Goal: Task Accomplishment & Management: Use online tool/utility

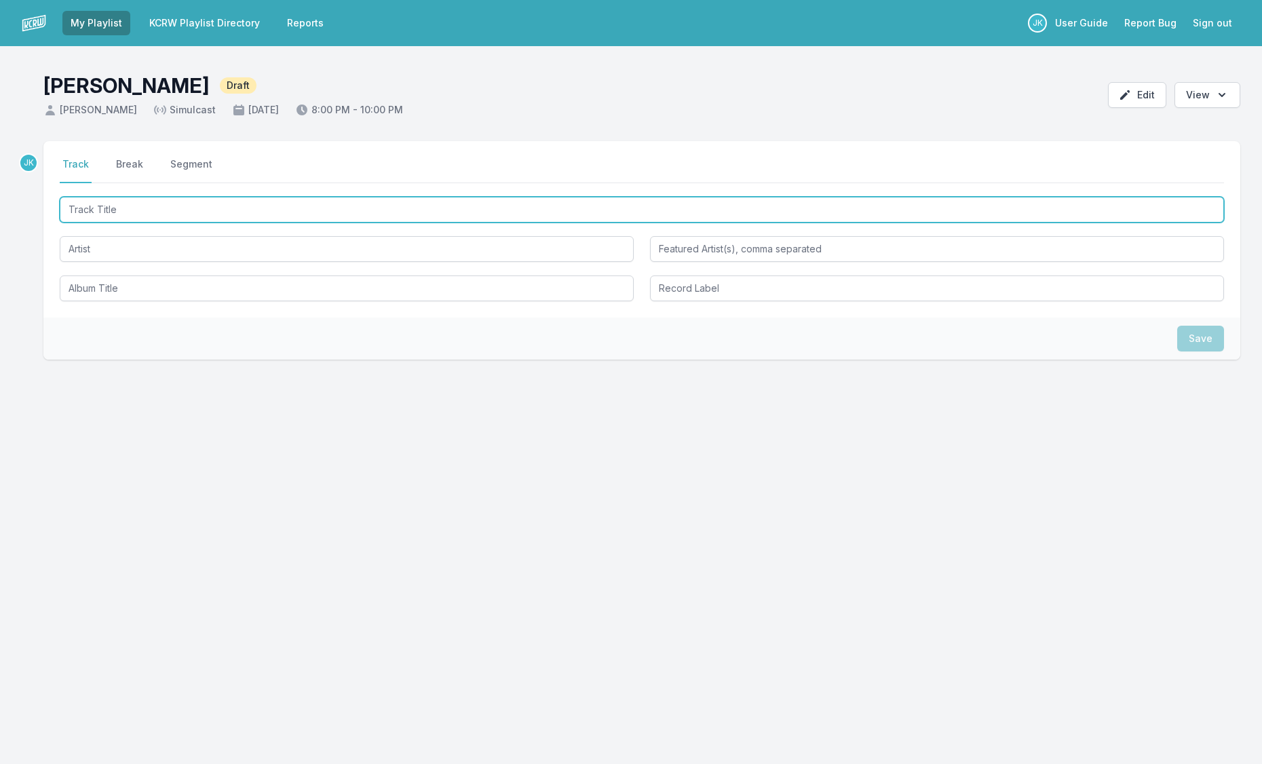
paste input "Wear and Tear"
type input "Wear and Tear"
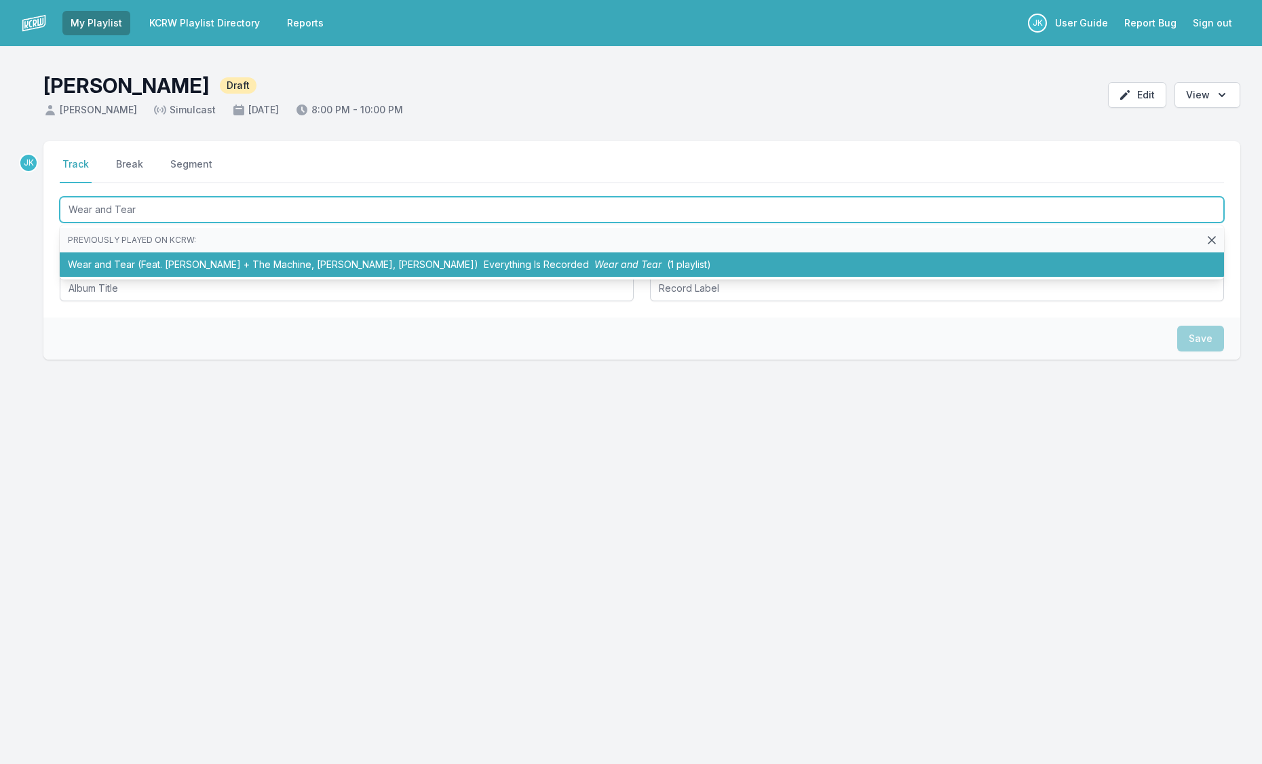
click at [142, 265] on li "Wear and Tear (Feat. [PERSON_NAME], [PERSON_NAME] + The Machine, [PERSON_NAME],…" at bounding box center [642, 264] width 1164 height 24
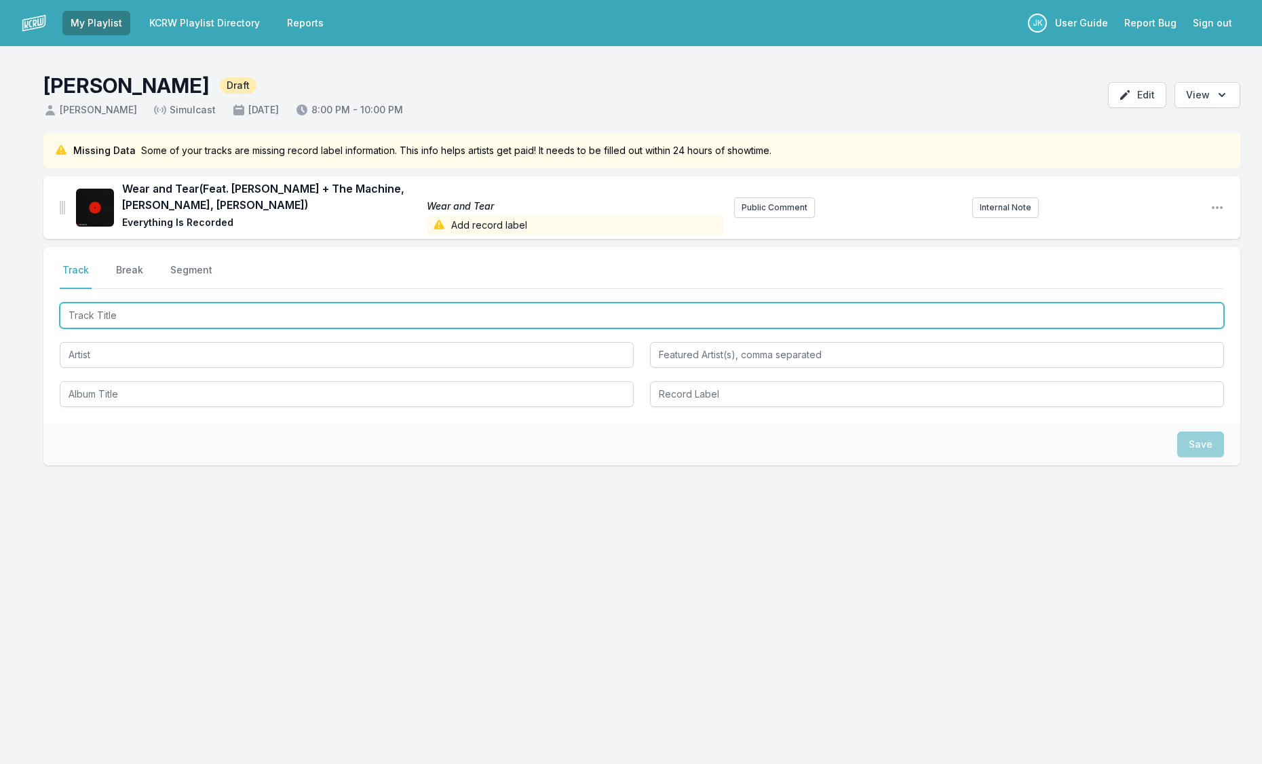
paste input "Yamaha"
type input "Yamaha"
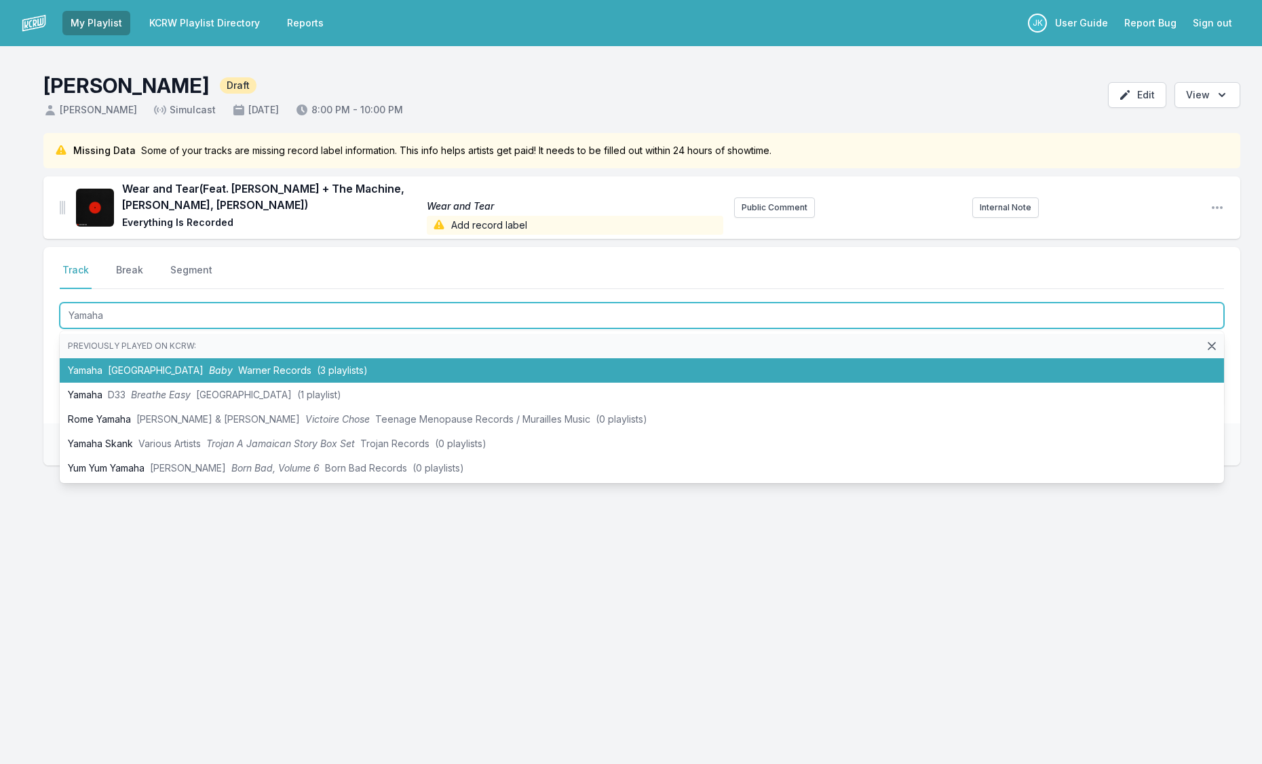
click at [209, 367] on span "Baby" at bounding box center [221, 370] width 24 height 12
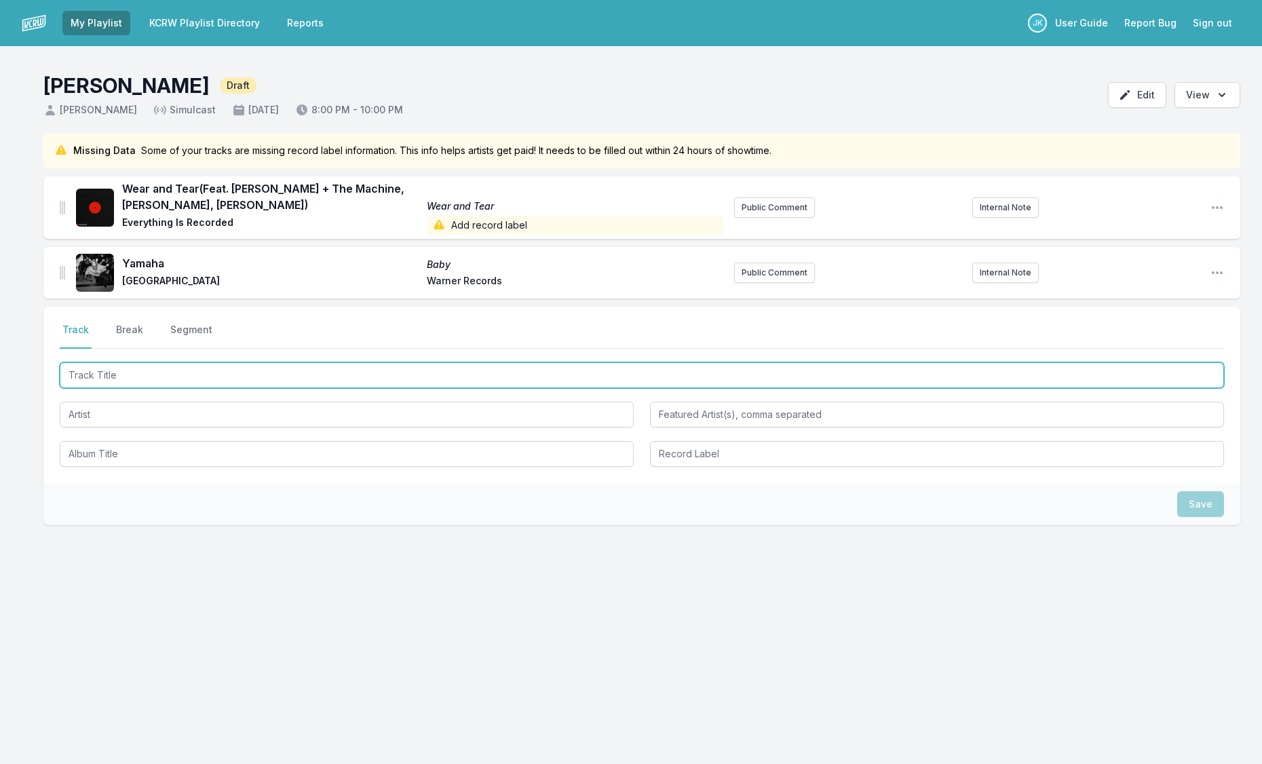
paste input "Nice Shoes"
type input "Nice Shoes"
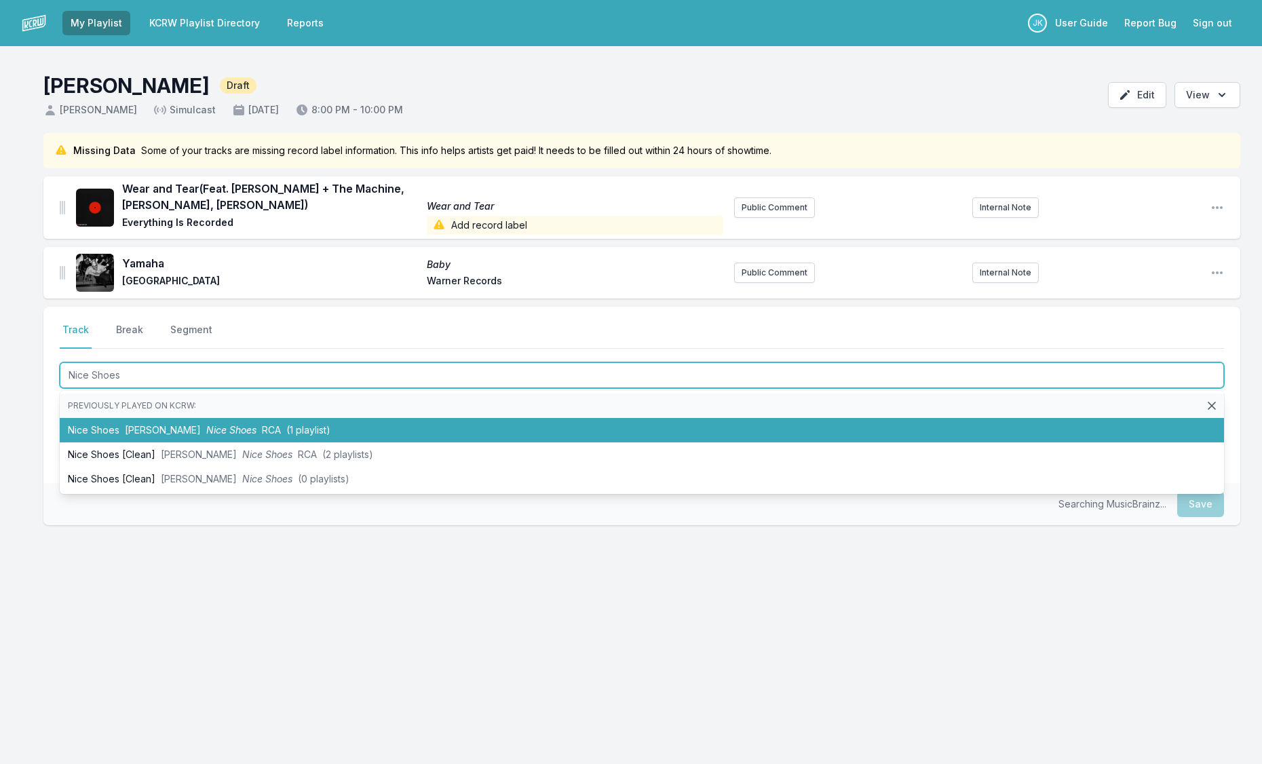
click at [96, 429] on li "Nice Shoes [PERSON_NAME] Nice Shoes RCA (1 playlist)" at bounding box center [642, 430] width 1164 height 24
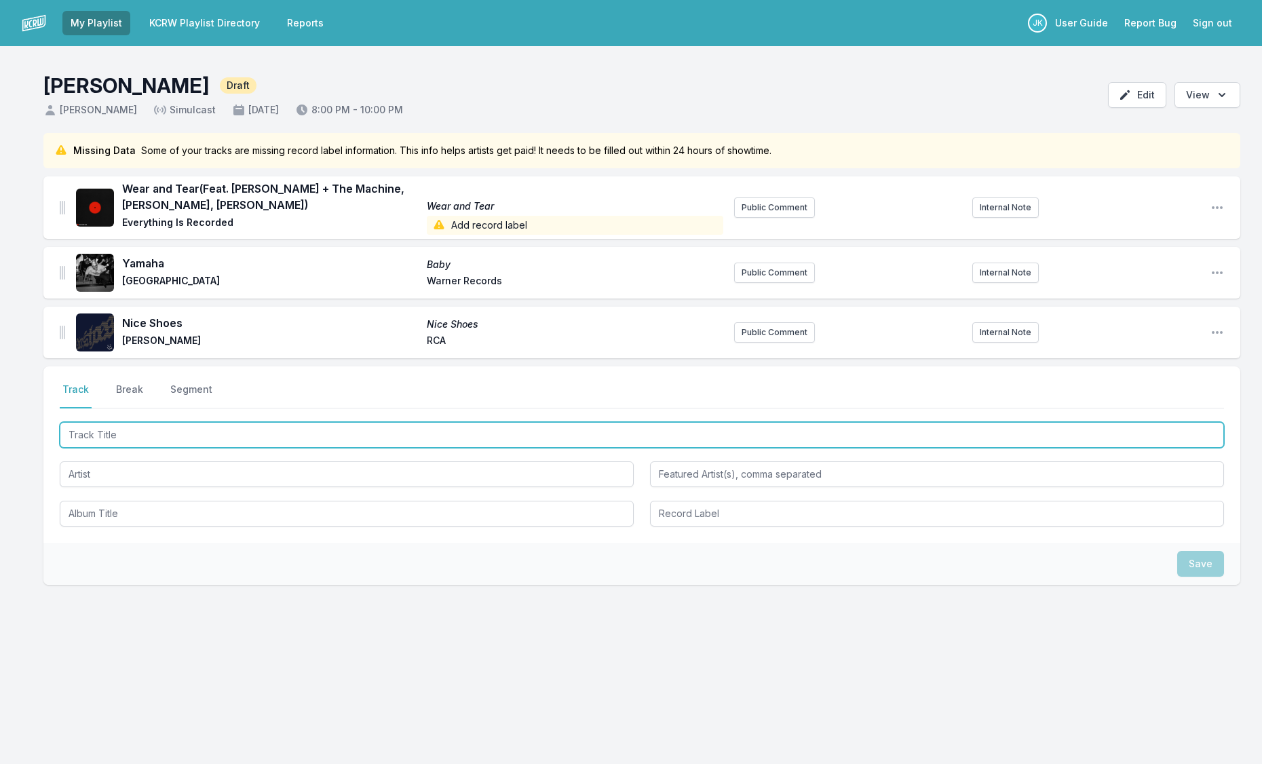
paste input "In Our Sight"
type input "In Our Sight"
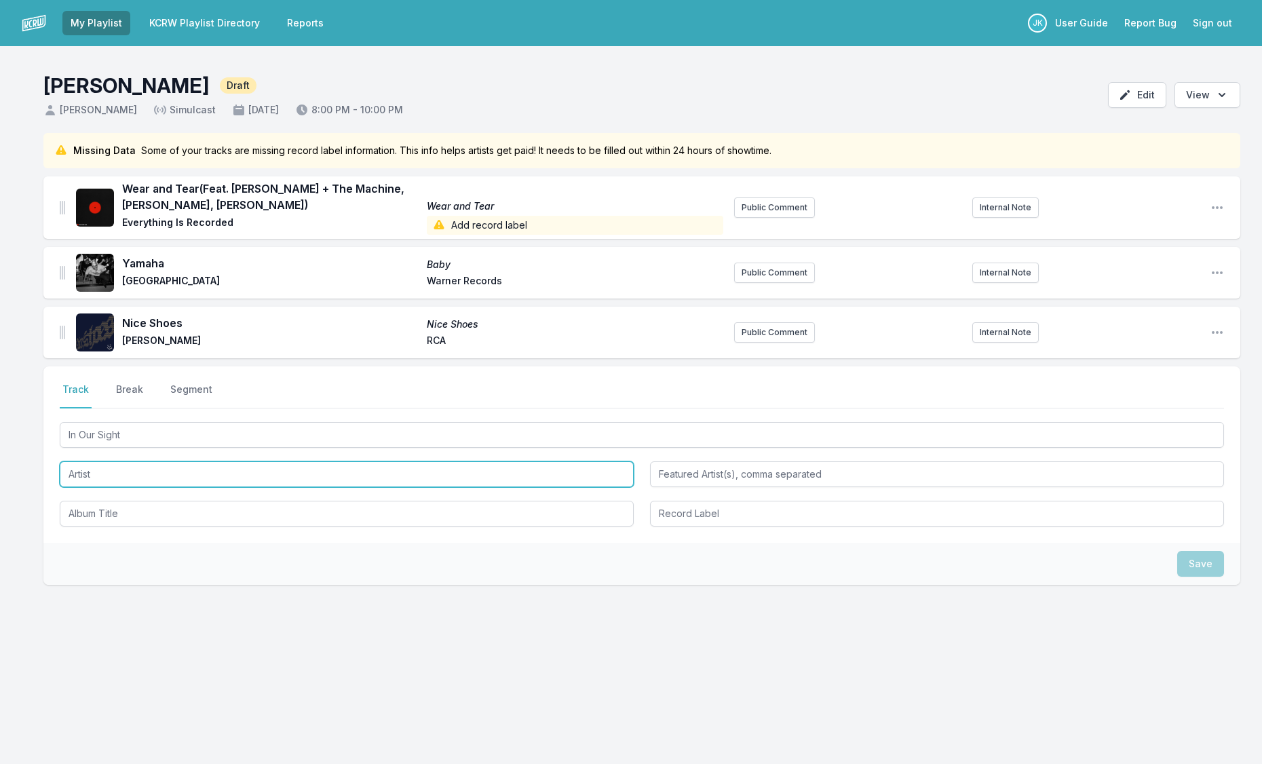
click at [85, 472] on input "Artist" at bounding box center [347, 474] width 574 height 26
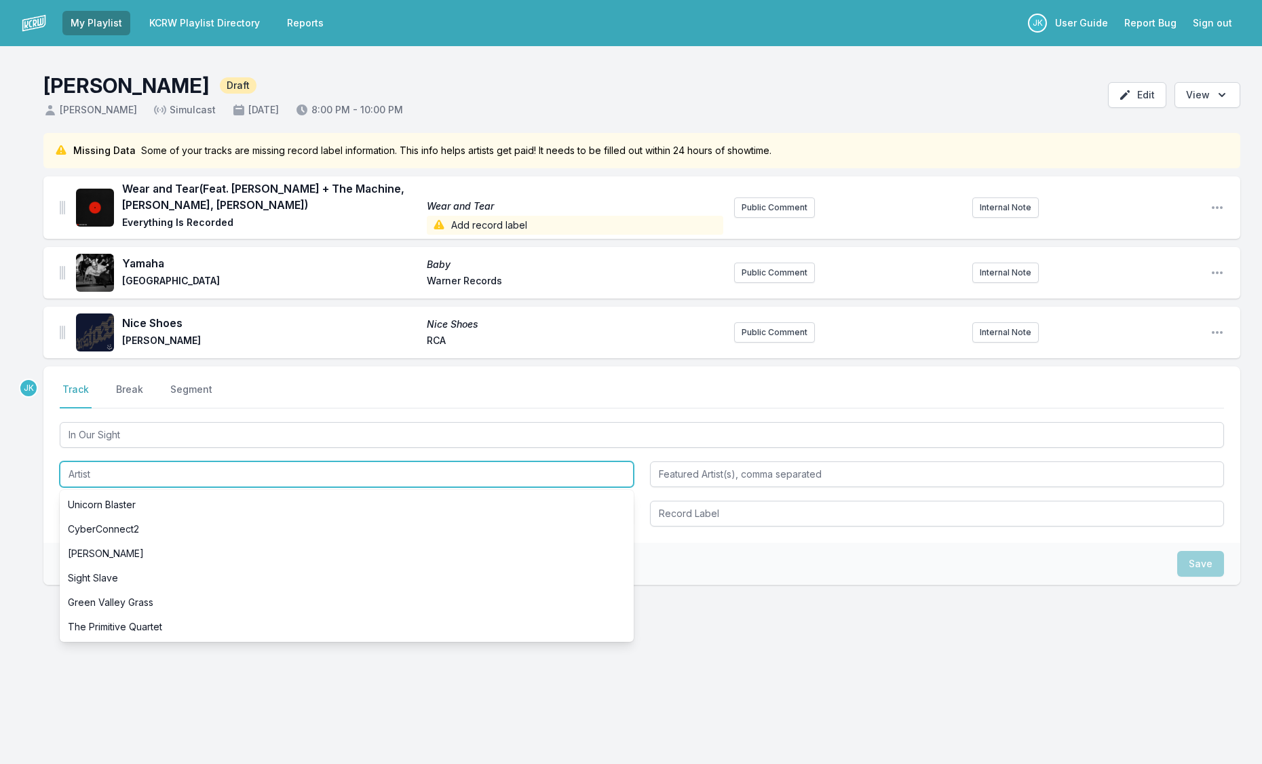
paste input "[PERSON_NAME]"
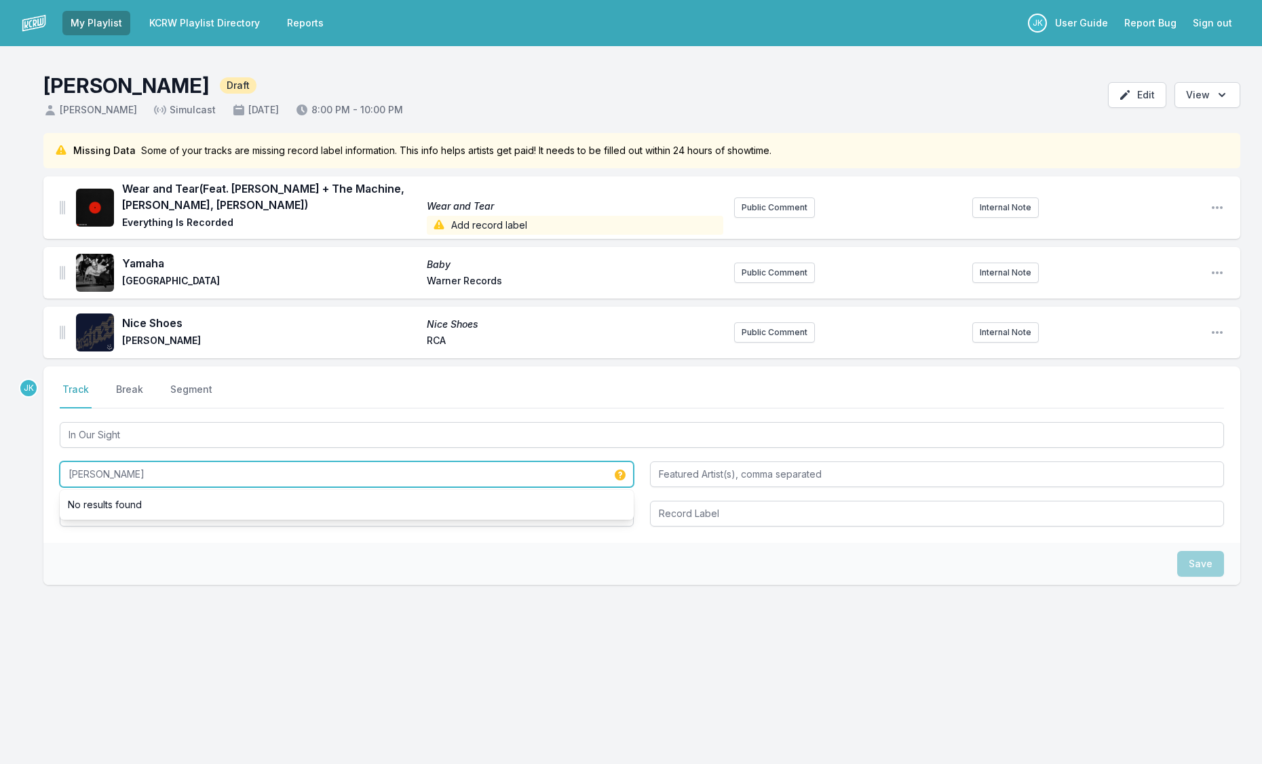
type input "[PERSON_NAME]"
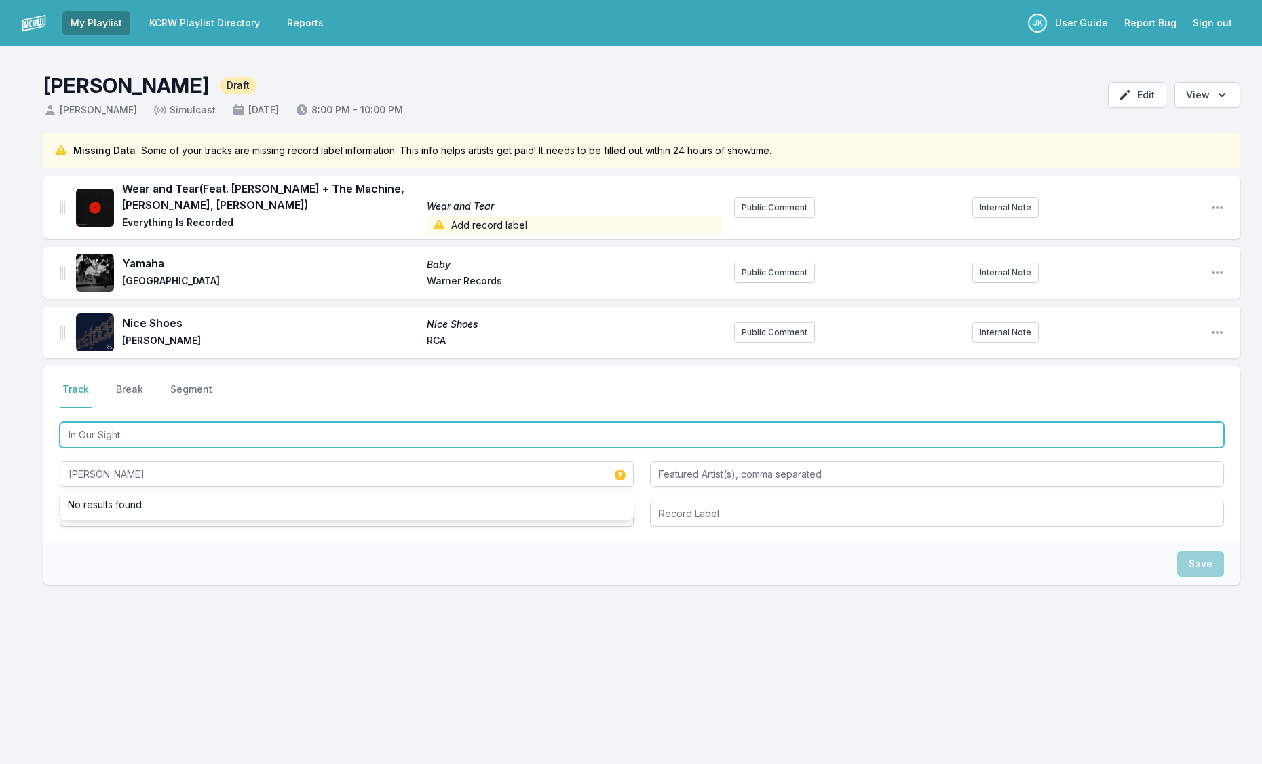
click at [105, 438] on input "In Our Sight" at bounding box center [642, 435] width 1164 height 26
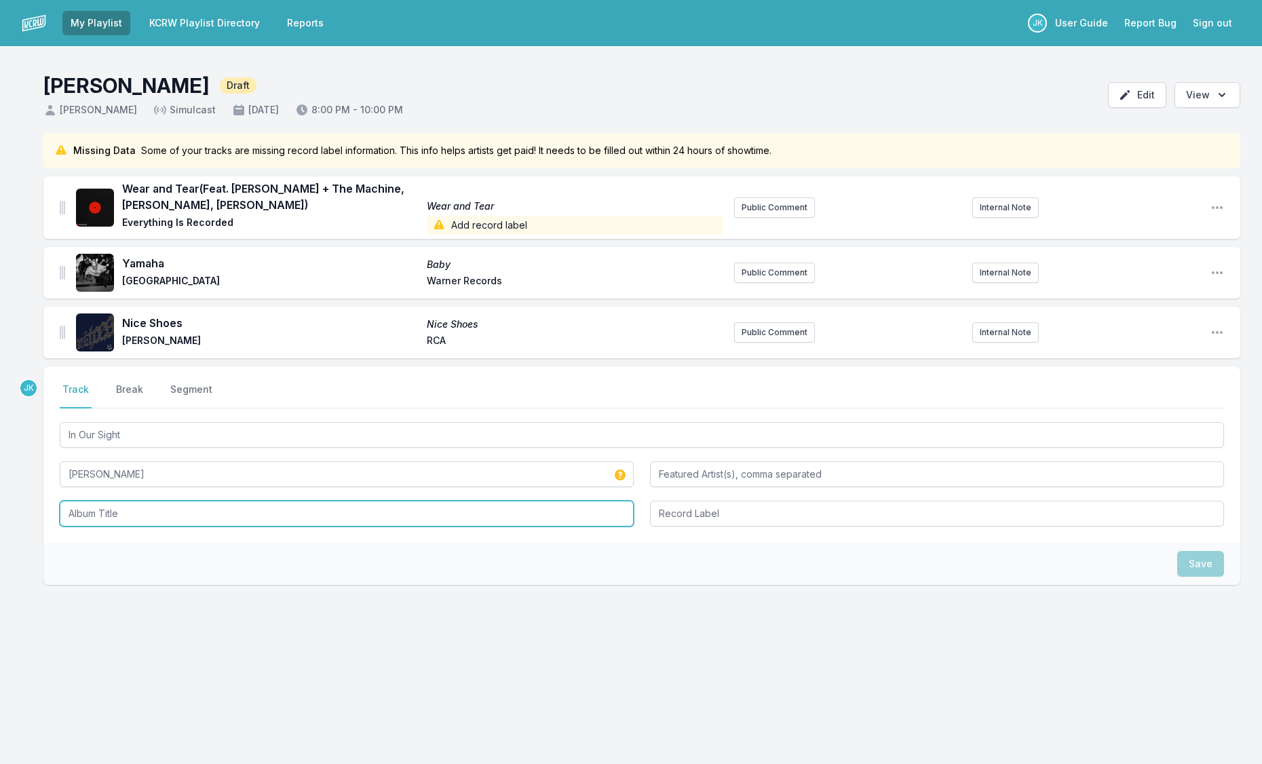
click at [78, 514] on input "Album Title" at bounding box center [347, 514] width 574 height 26
paste input "In Our Sight"
type input "In Our Sight"
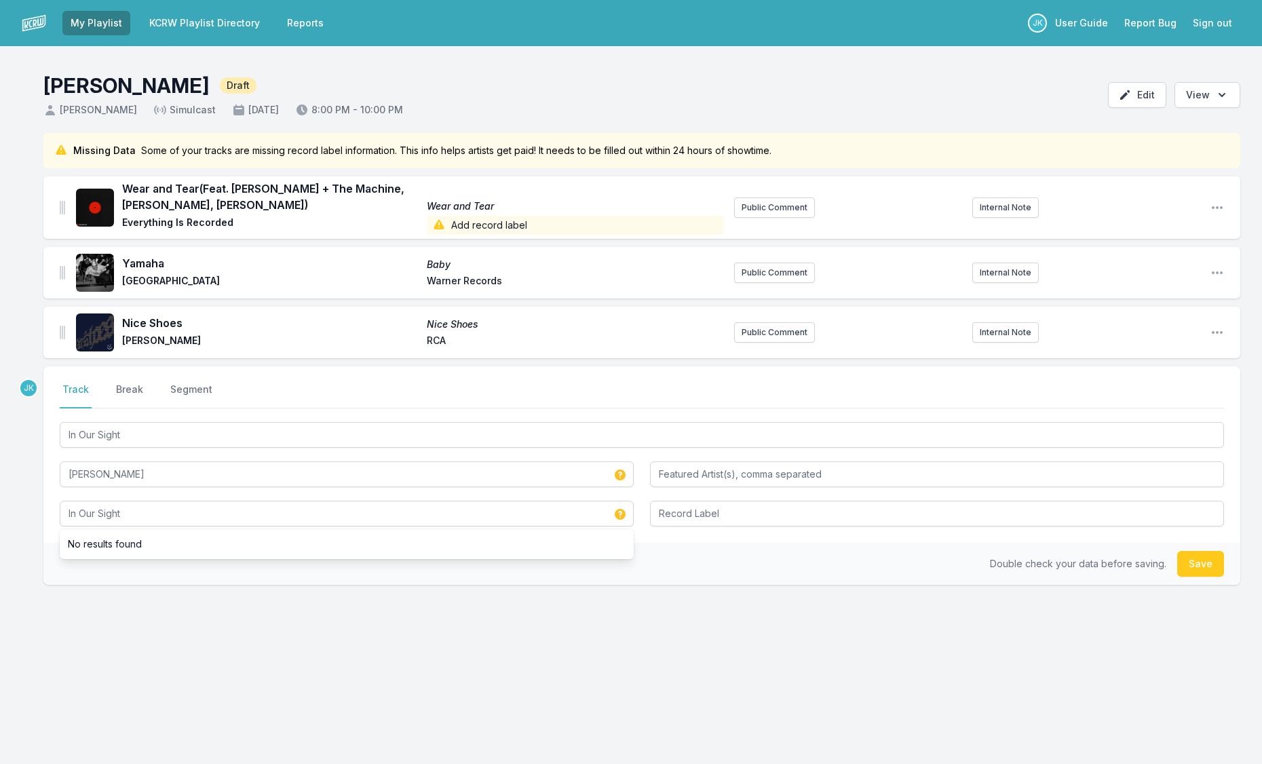
drag, startPoint x: 1191, startPoint y: 560, endPoint x: 1142, endPoint y: 567, distance: 48.7
click at [1190, 560] on button "Save" at bounding box center [1200, 564] width 47 height 26
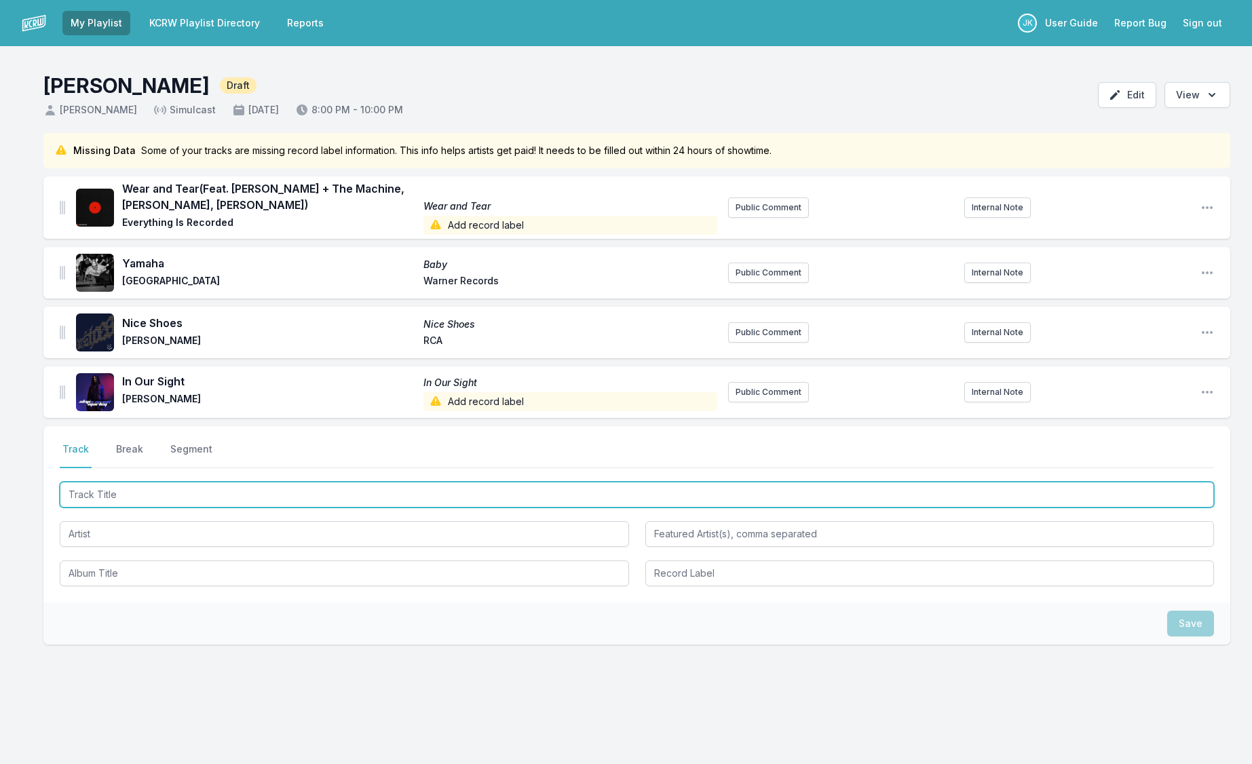
click at [94, 496] on input "Track Title" at bounding box center [637, 495] width 1154 height 26
paste input "THE SLIPSTREAM"
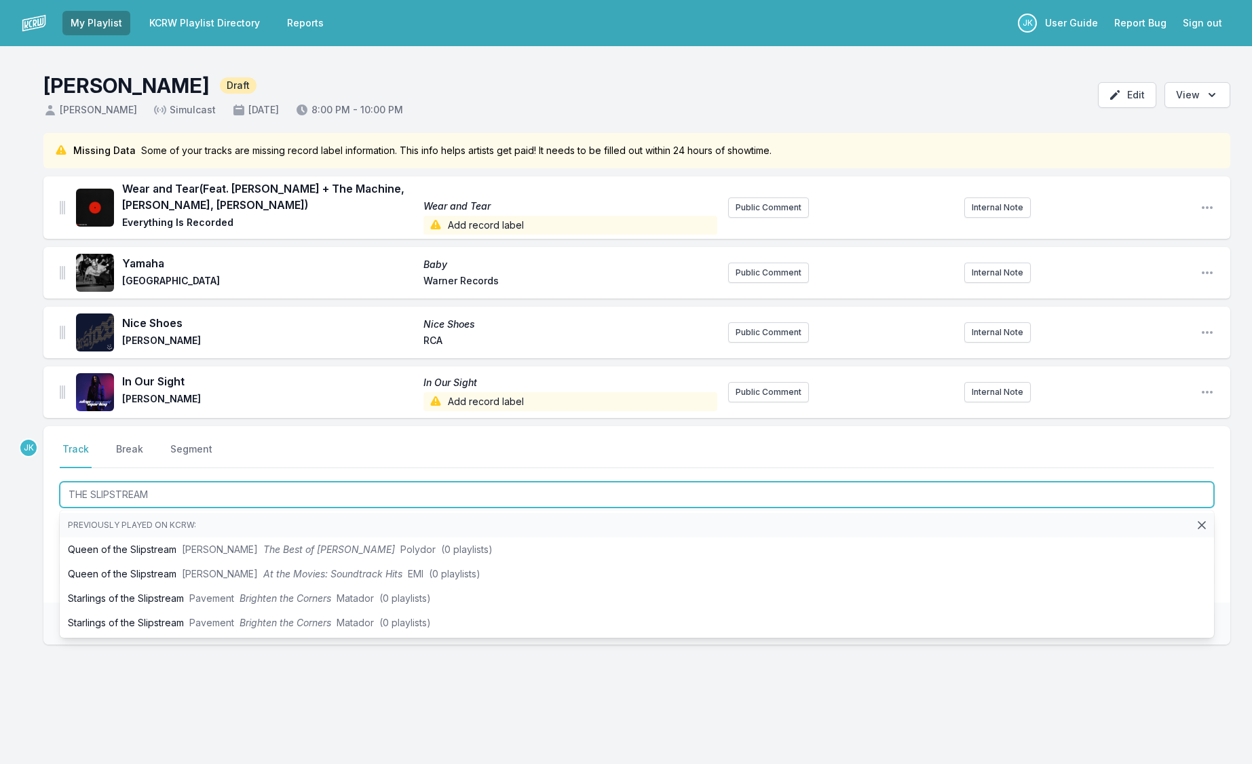
type input "THE SLIPSTREAM"
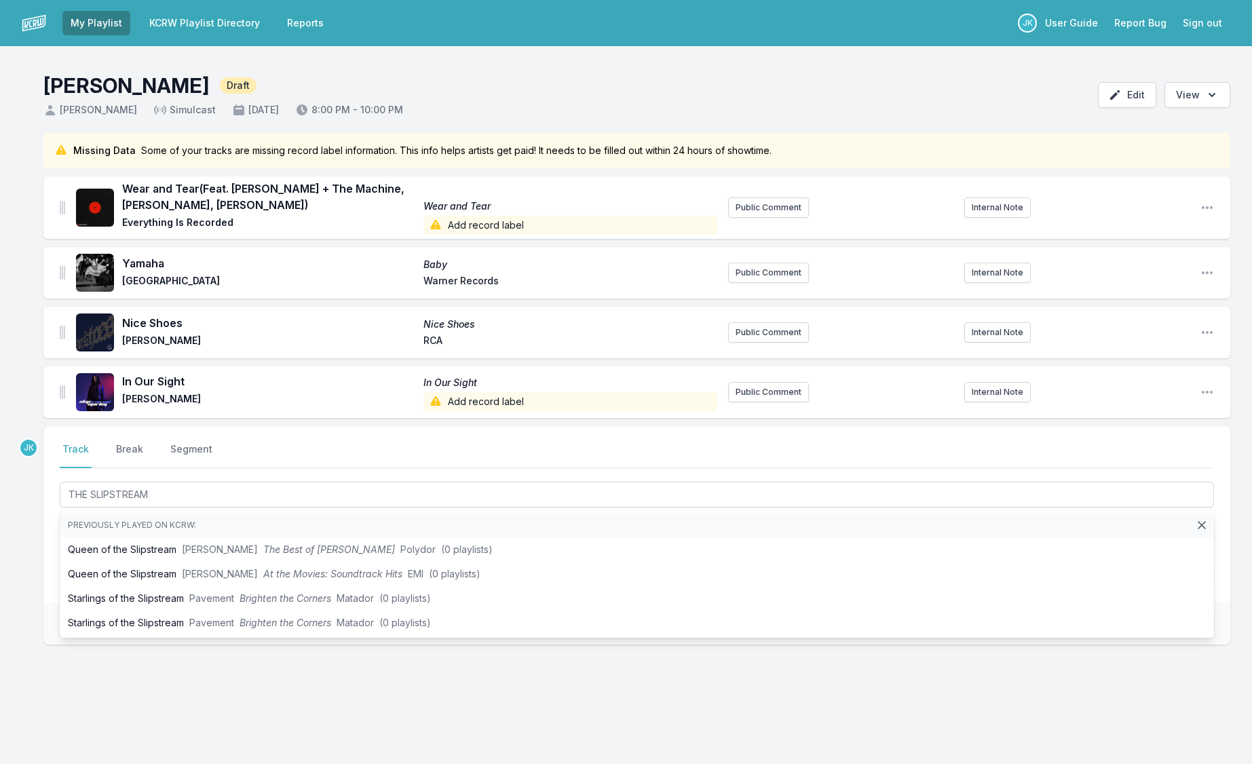
click at [14, 520] on div "Missing Data Some of your tracks are missing record label information. This inf…" at bounding box center [626, 454] width 1252 height 642
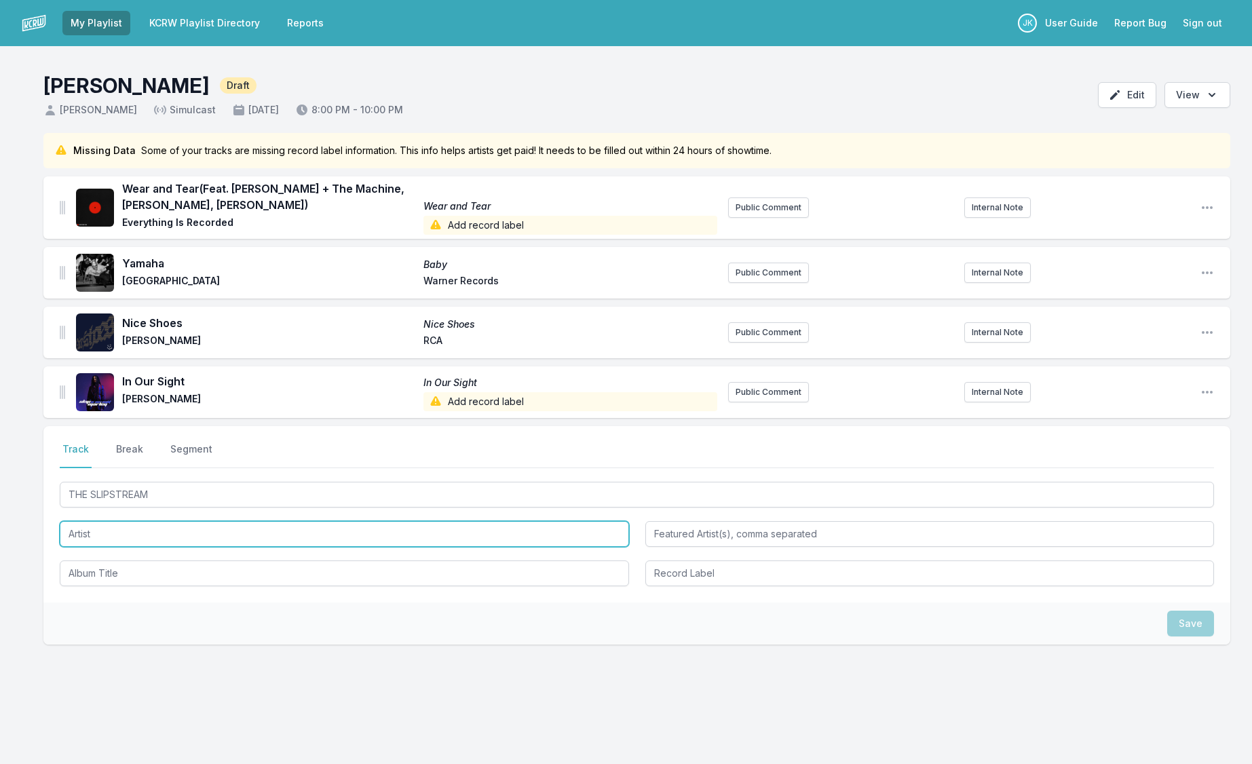
click at [88, 531] on input "Artist" at bounding box center [344, 534] width 569 height 26
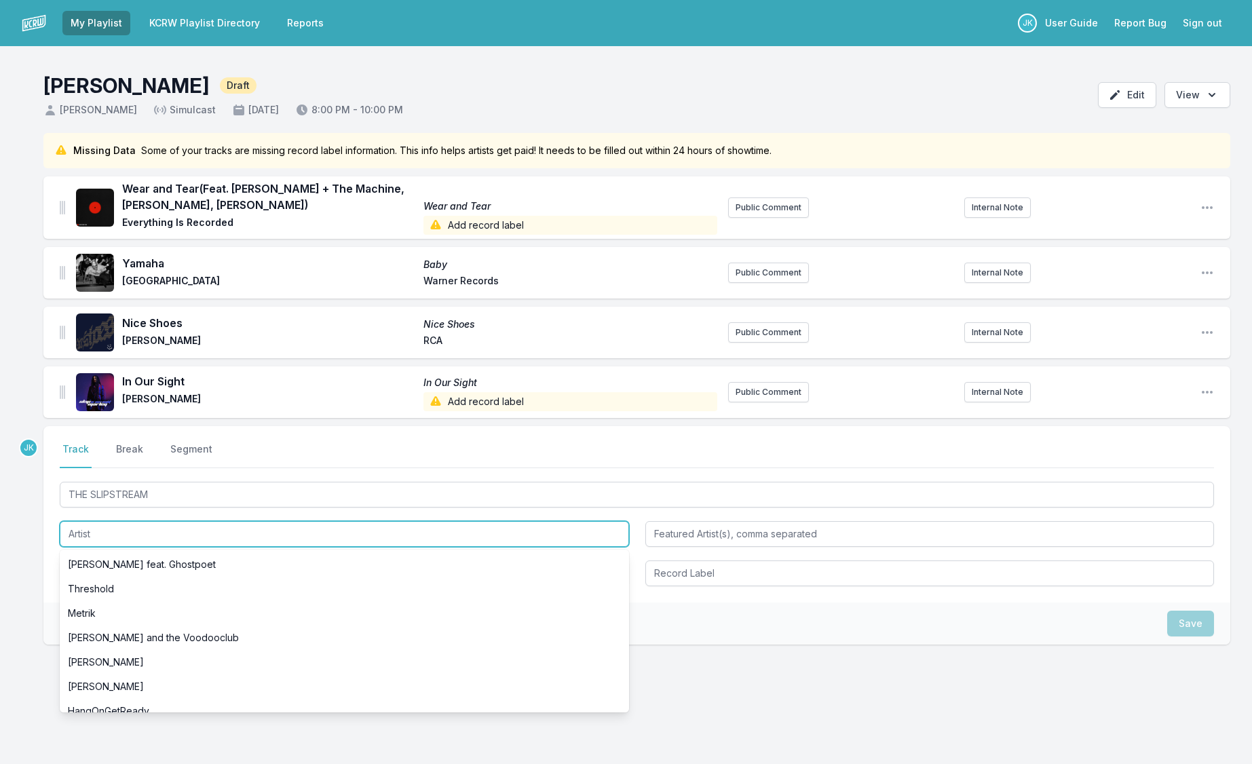
paste input "[PERSON_NAME]"
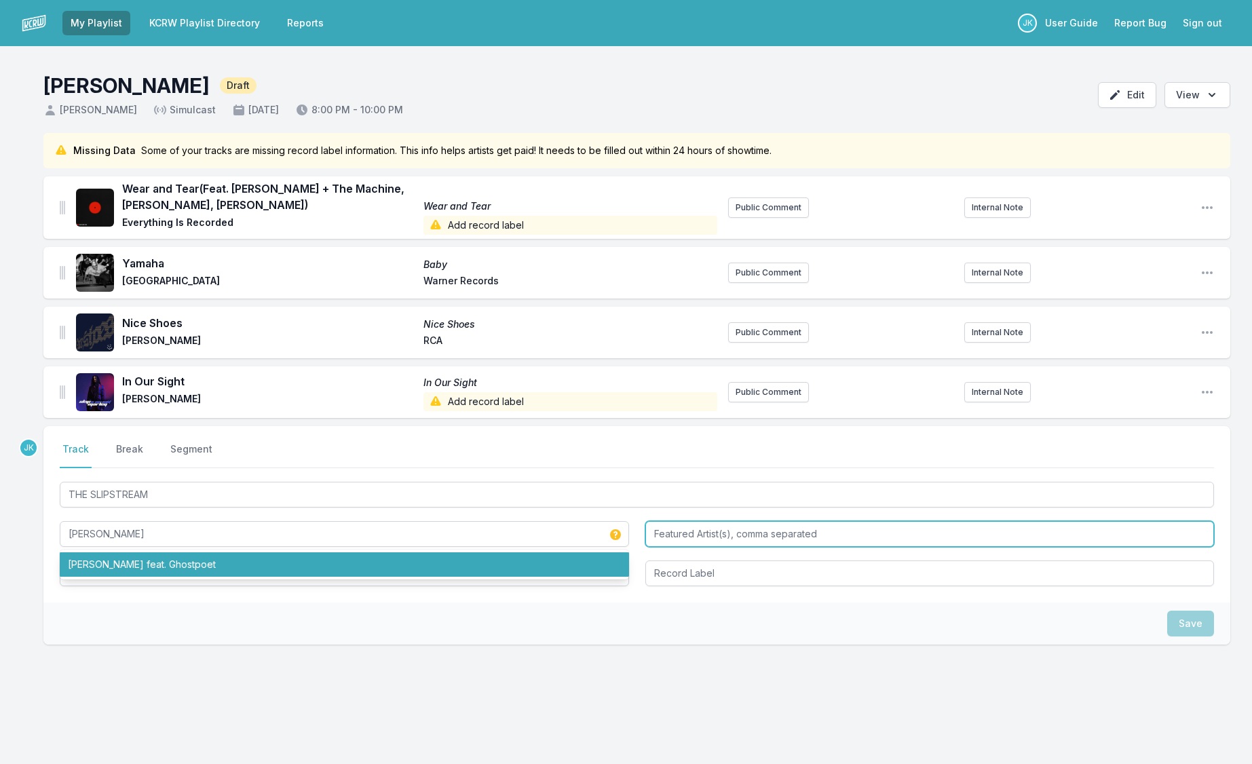
click at [674, 533] on input "Featured Artist(s), comma separated" at bounding box center [929, 534] width 569 height 26
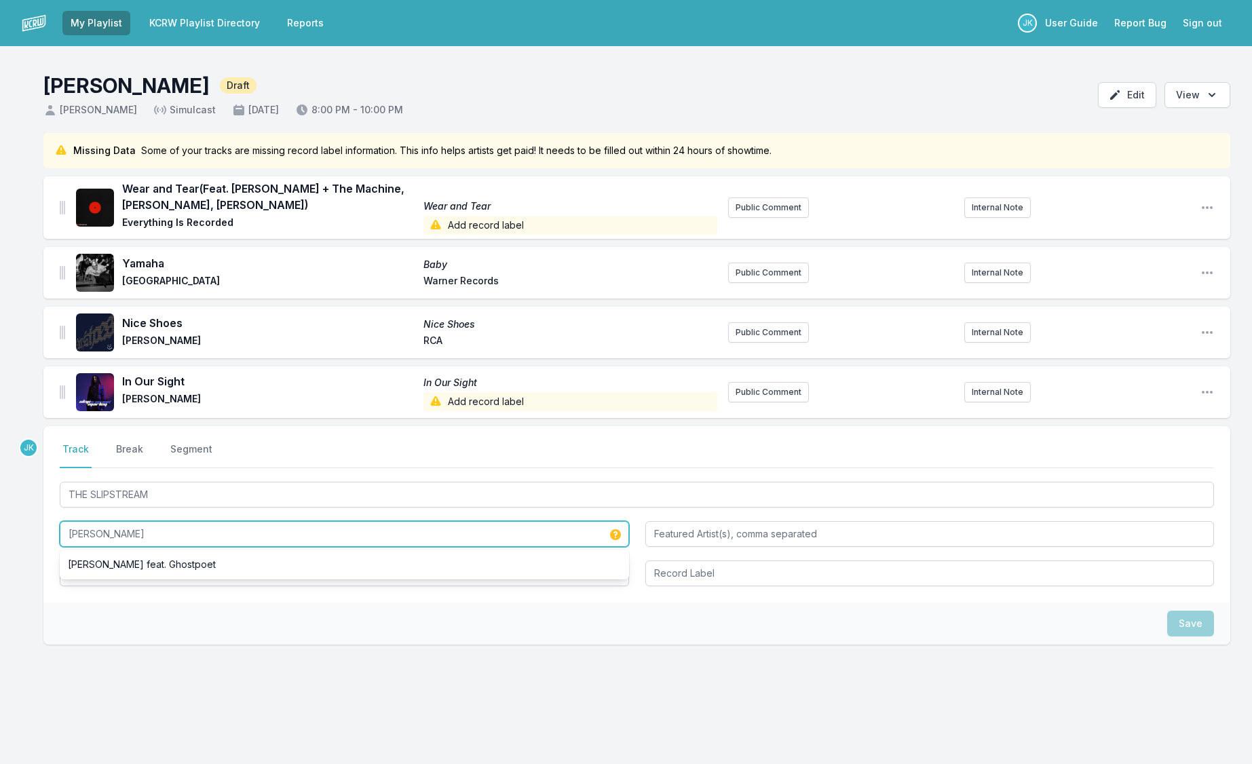
click at [132, 531] on input "[PERSON_NAME]" at bounding box center [344, 534] width 569 height 26
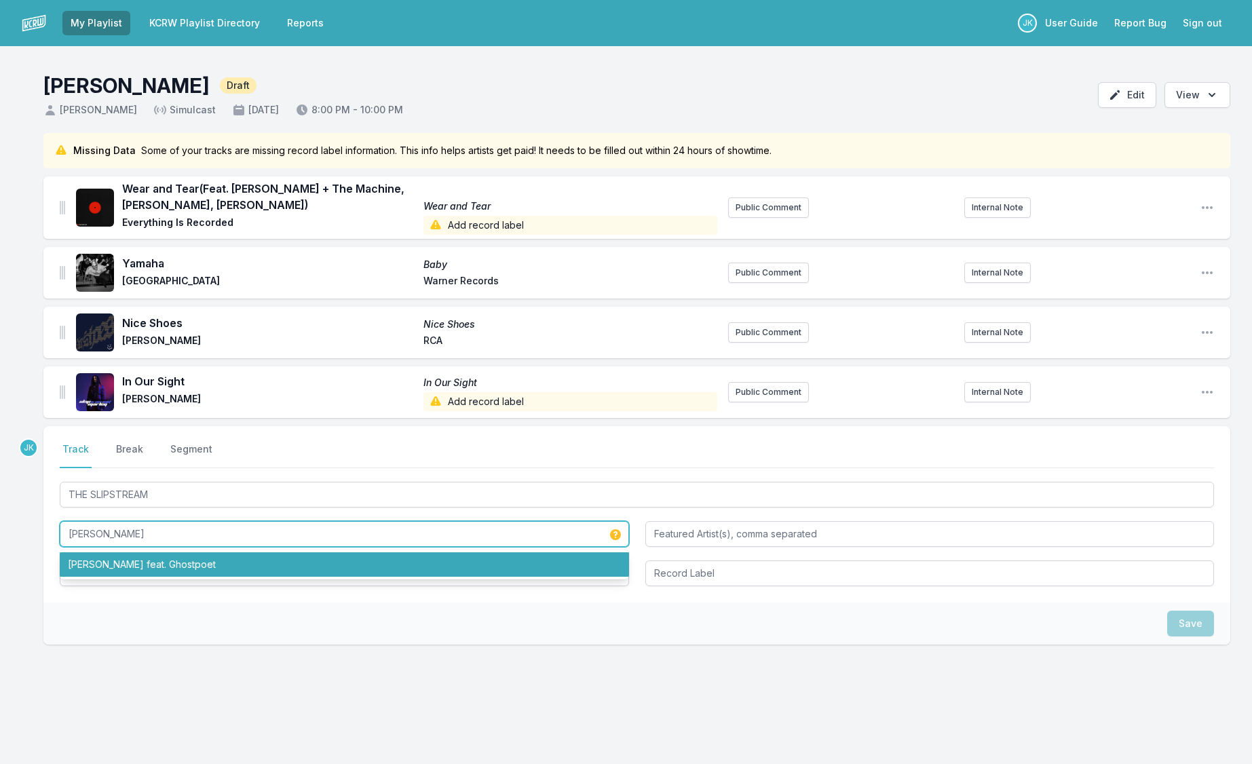
click at [140, 559] on li "[PERSON_NAME] feat. Ghostpoet" at bounding box center [344, 564] width 569 height 24
type input "[PERSON_NAME]"
type input "Ghostpoet"
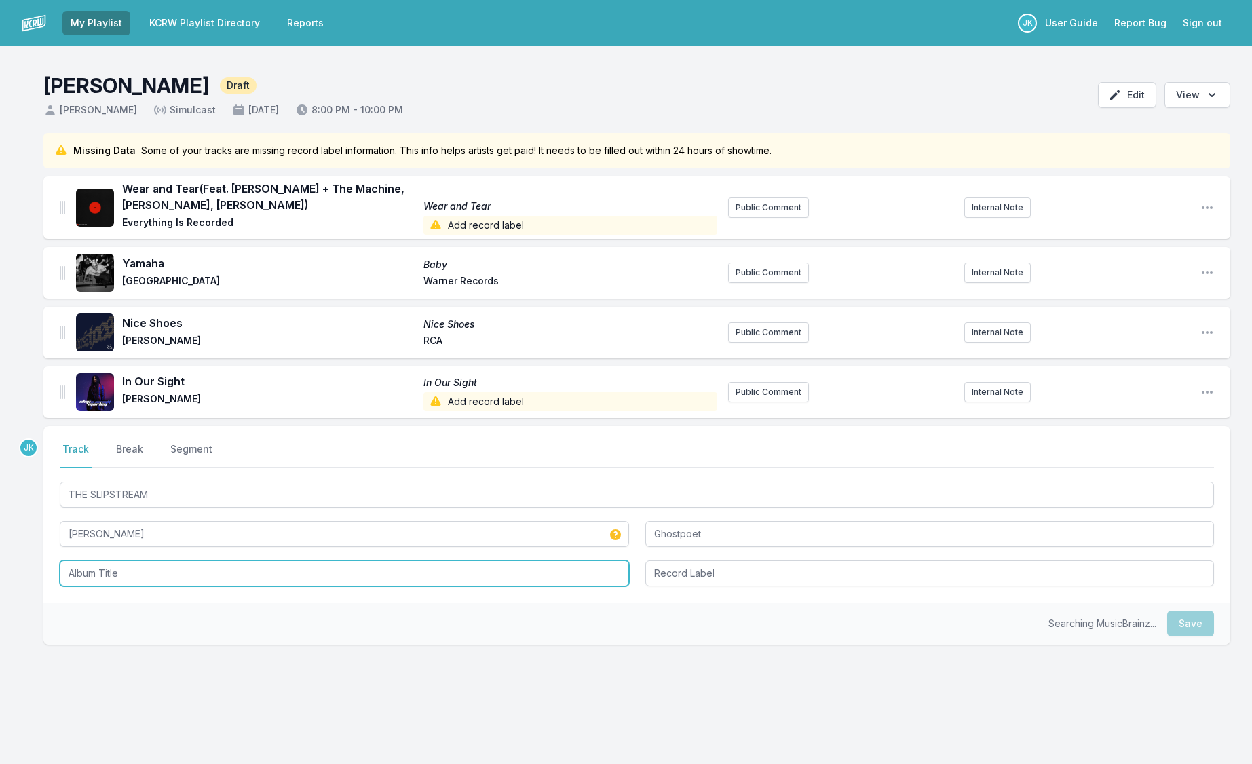
click at [112, 566] on input "Album Title" at bounding box center [344, 573] width 569 height 26
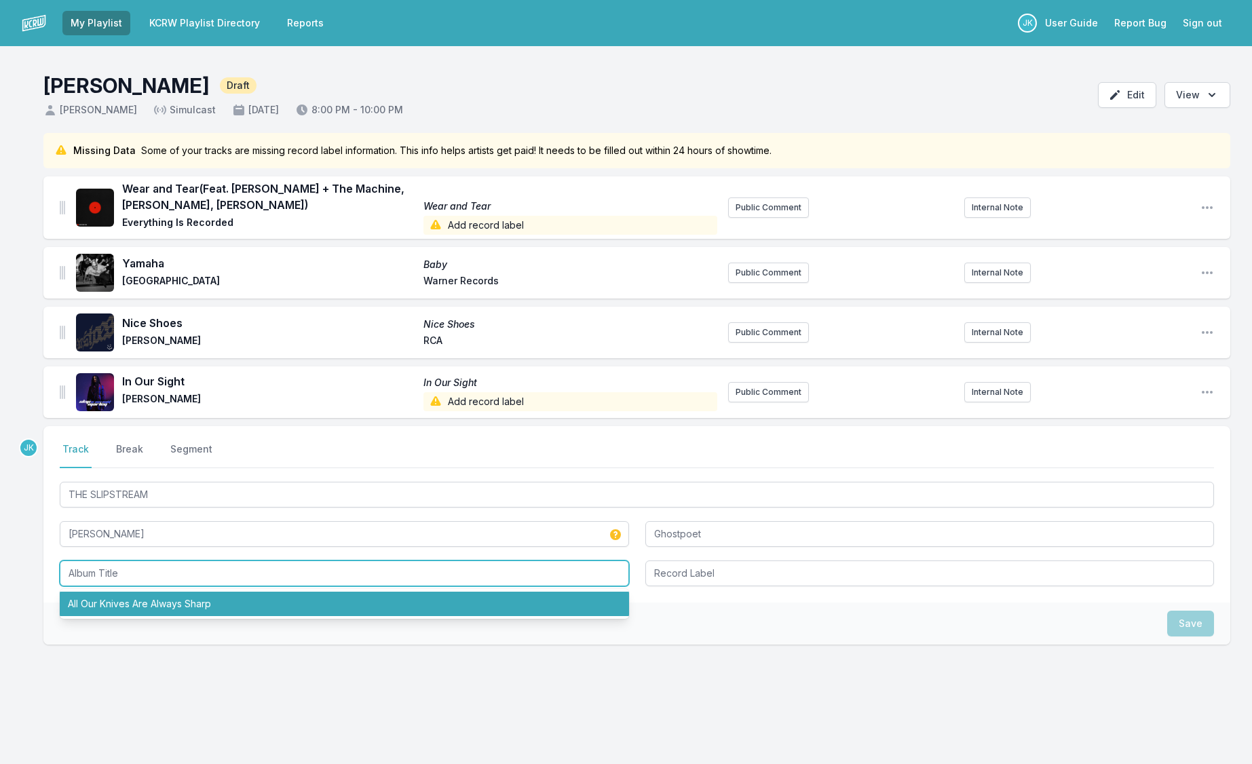
click at [98, 605] on li "All Our Knives Are Always Sharp" at bounding box center [344, 604] width 569 height 24
type input "All Our Knives Are Always Sharp"
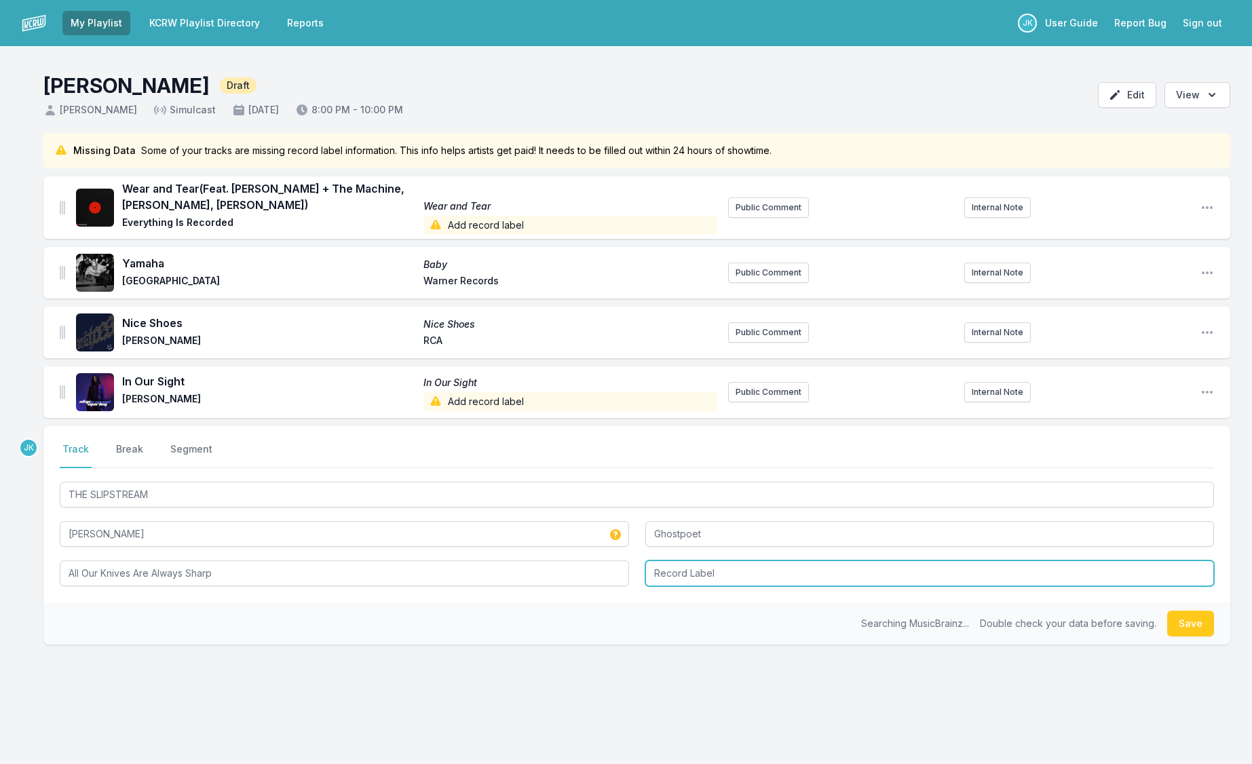
click at [666, 565] on input "Record Label" at bounding box center [929, 573] width 569 height 26
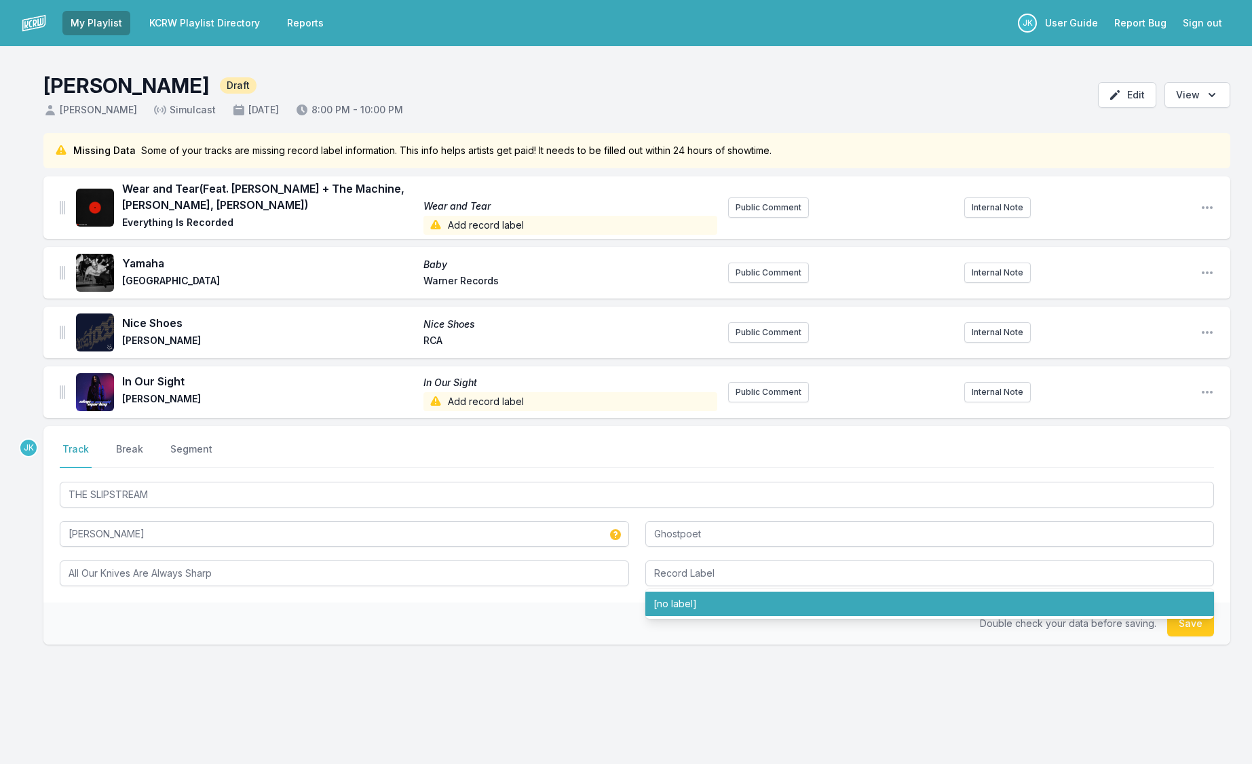
click at [1187, 635] on button "Save" at bounding box center [1190, 624] width 47 height 26
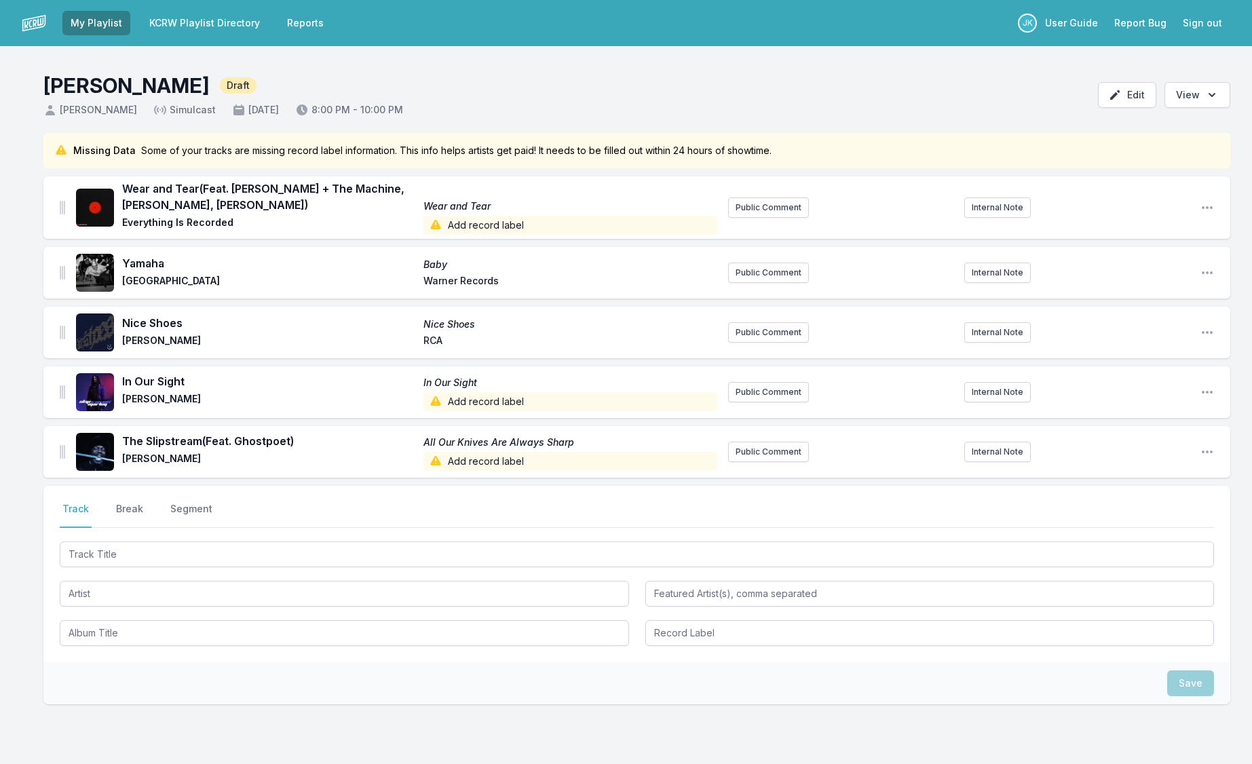
click at [90, 553] on input "Track Title" at bounding box center [637, 554] width 1154 height 26
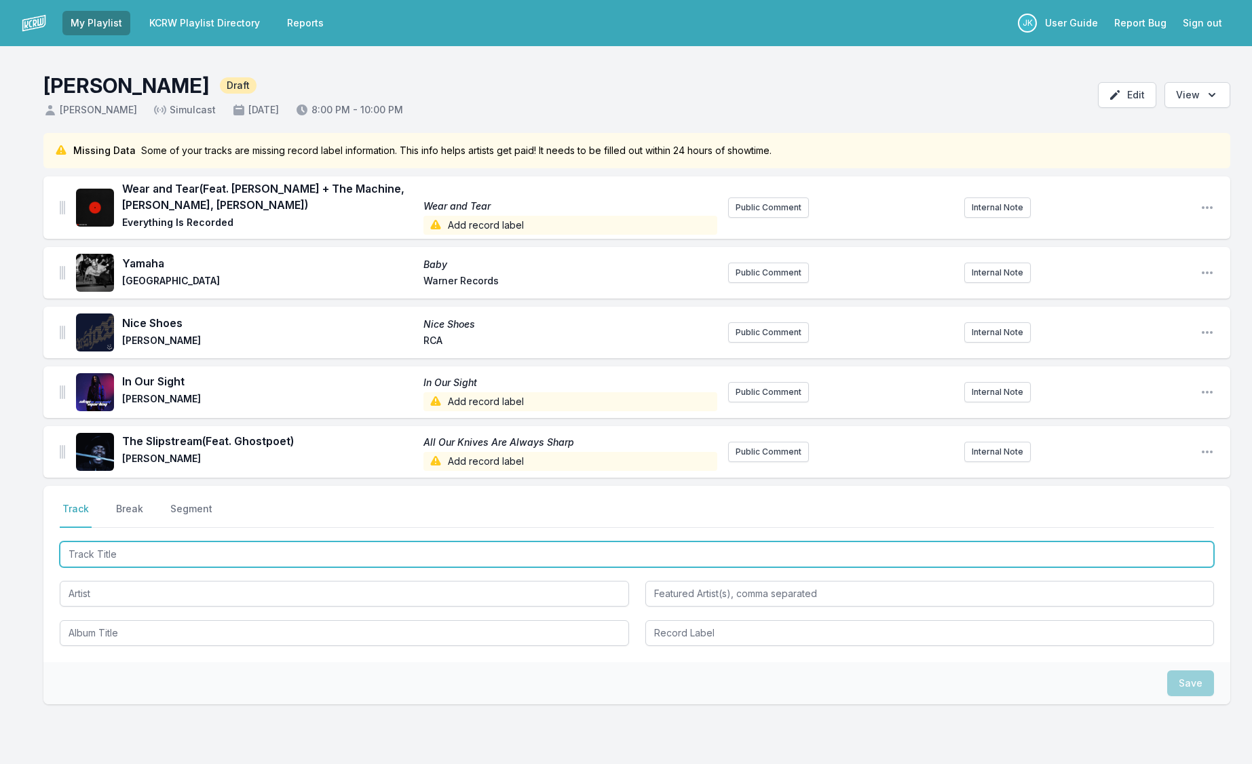
click at [90, 553] on input "Track Title" at bounding box center [637, 554] width 1154 height 26
paste input "Aftermath"
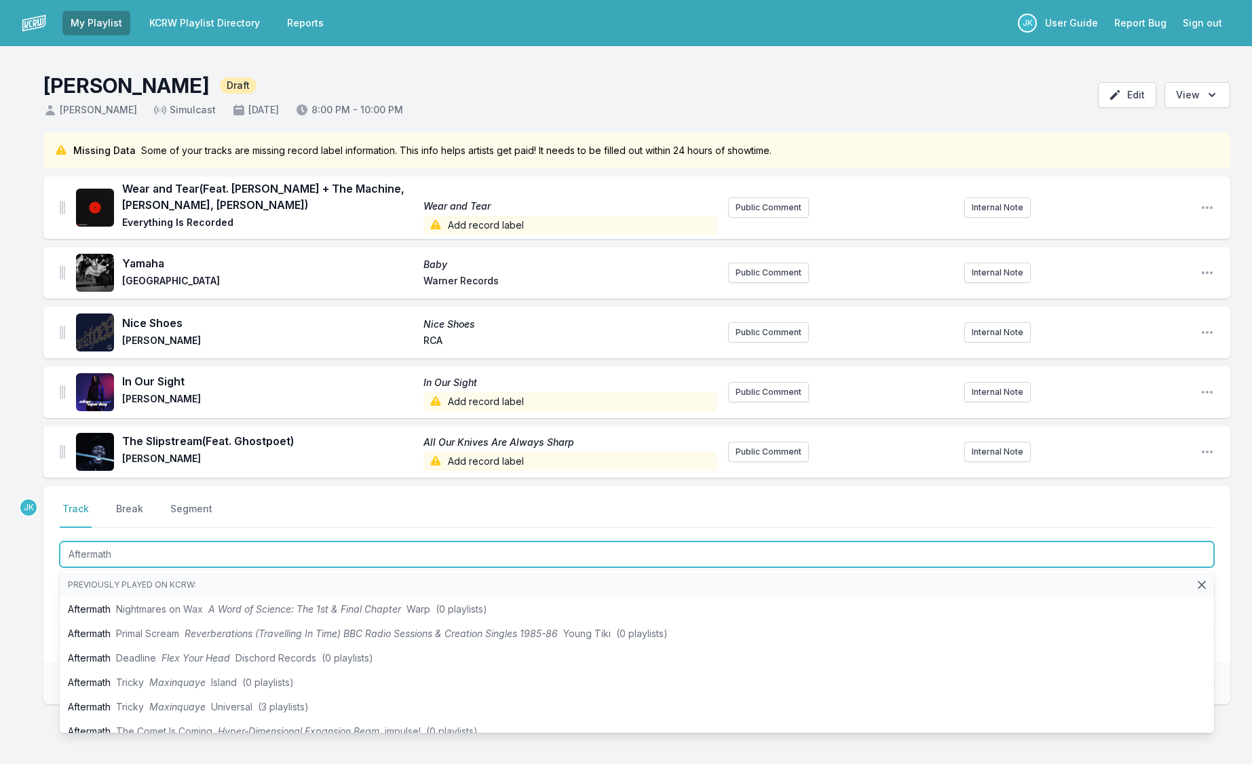
type input "Aftermath"
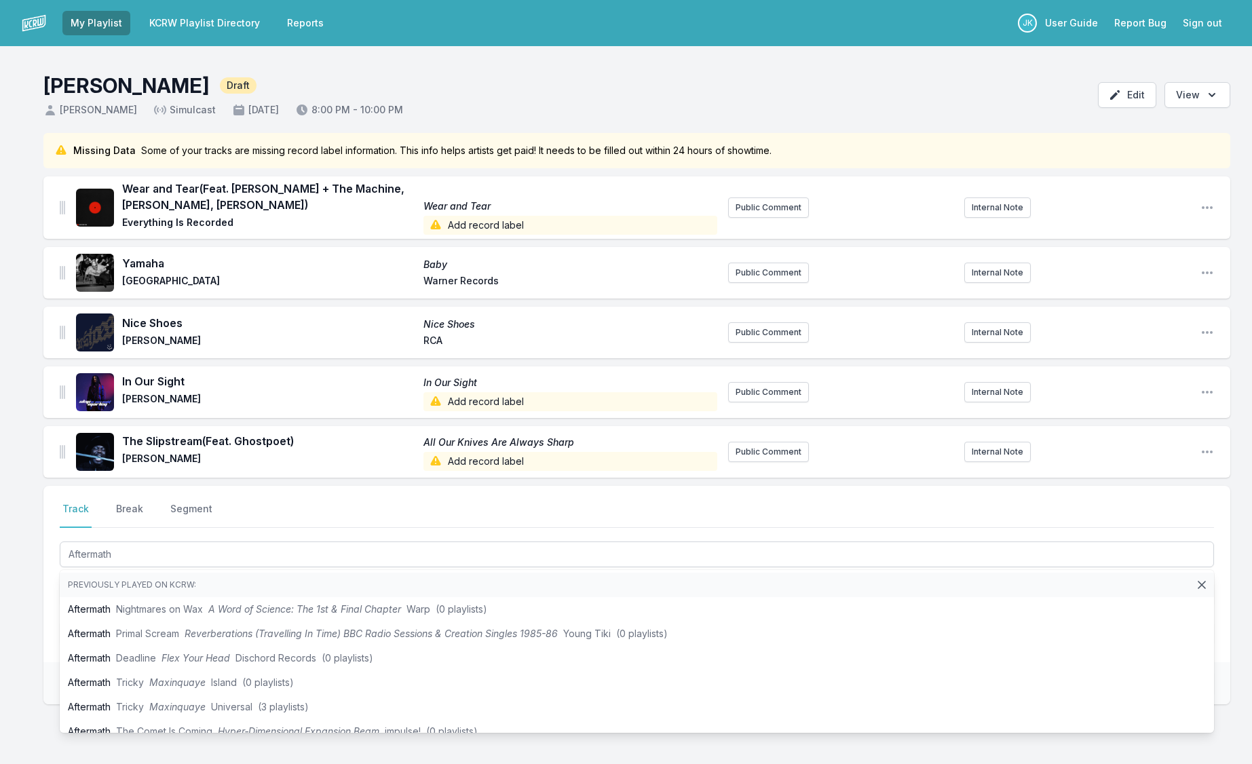
drag, startPoint x: 24, startPoint y: 547, endPoint x: 49, endPoint y: 572, distance: 35.0
click at [24, 547] on div "Missing Data Some of your tracks are missing record label information. This inf…" at bounding box center [626, 484] width 1252 height 702
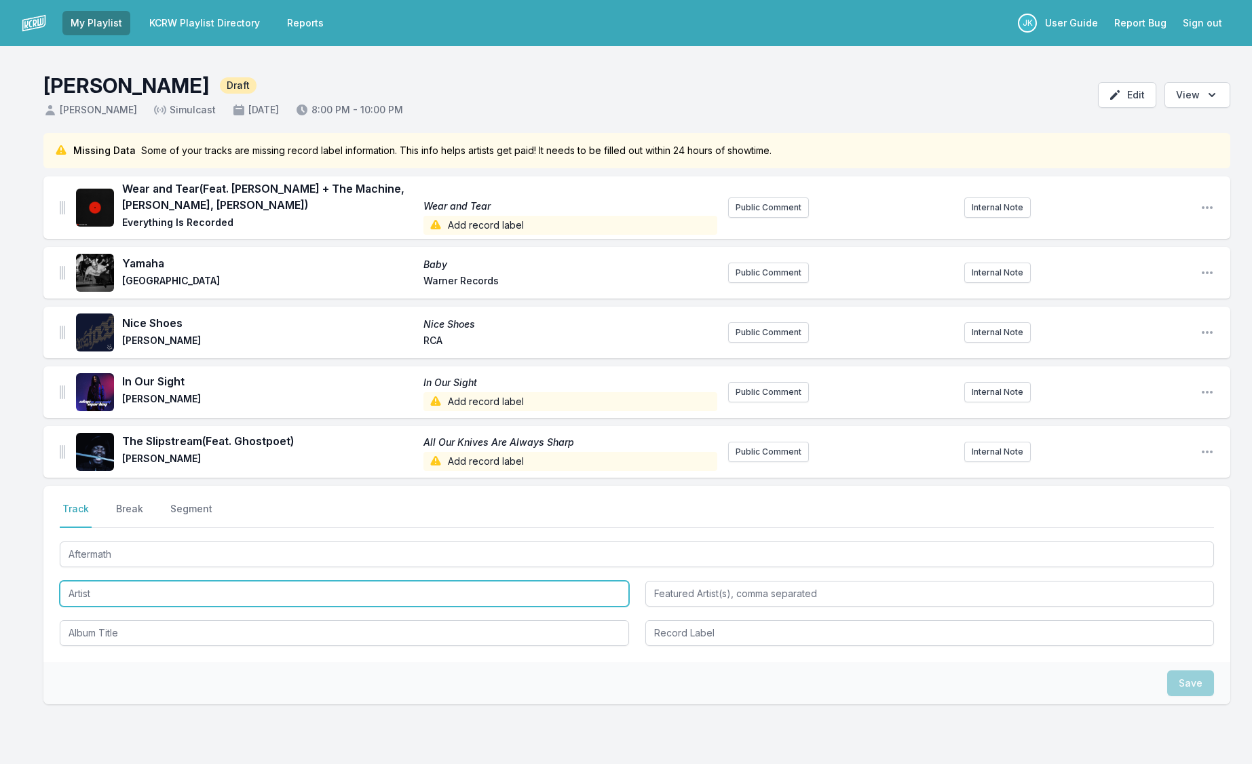
click at [78, 589] on input "Artist" at bounding box center [344, 594] width 569 height 26
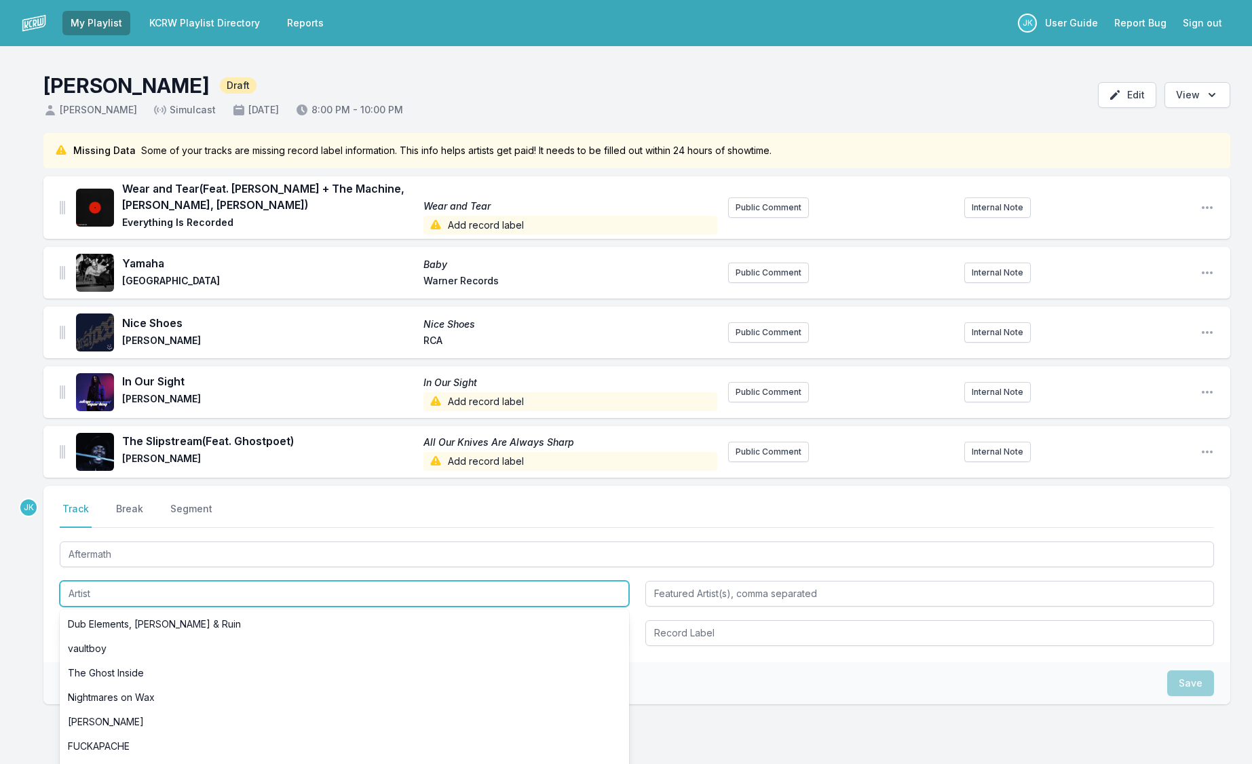
paste input "[PERSON_NAME]"
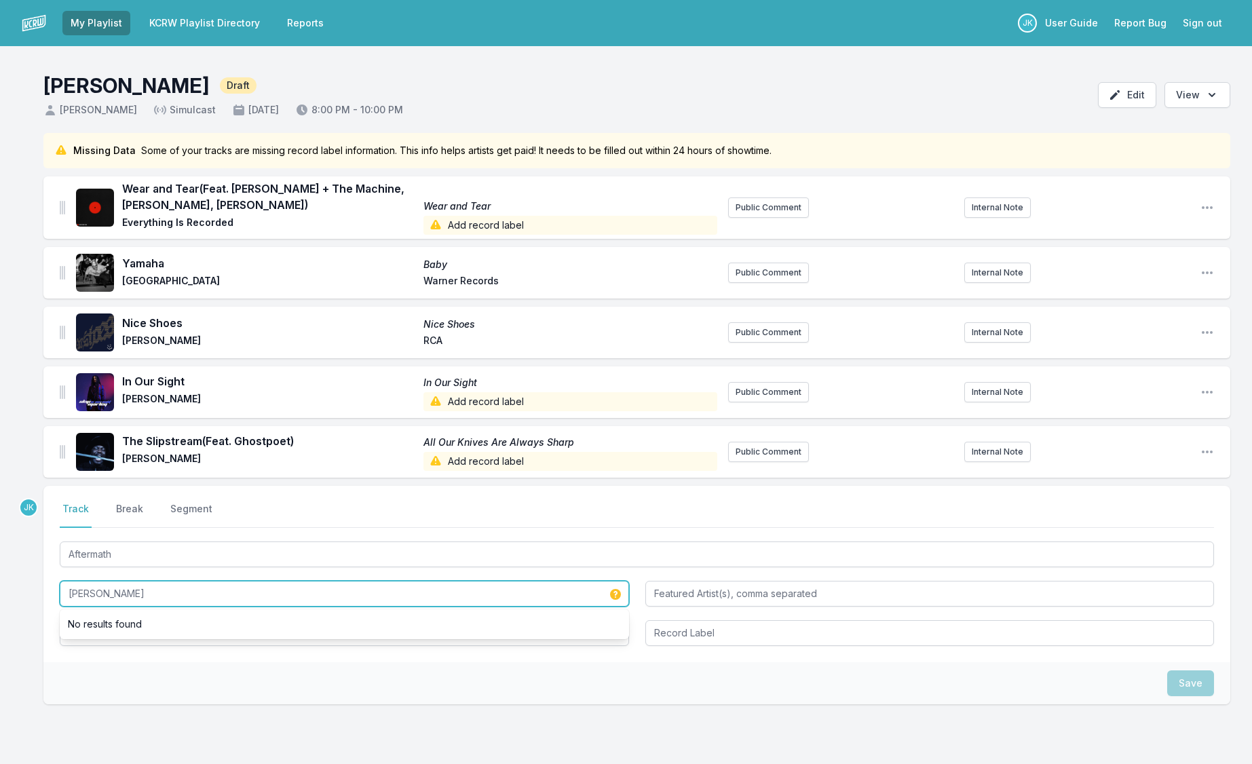
scroll to position [71, 0]
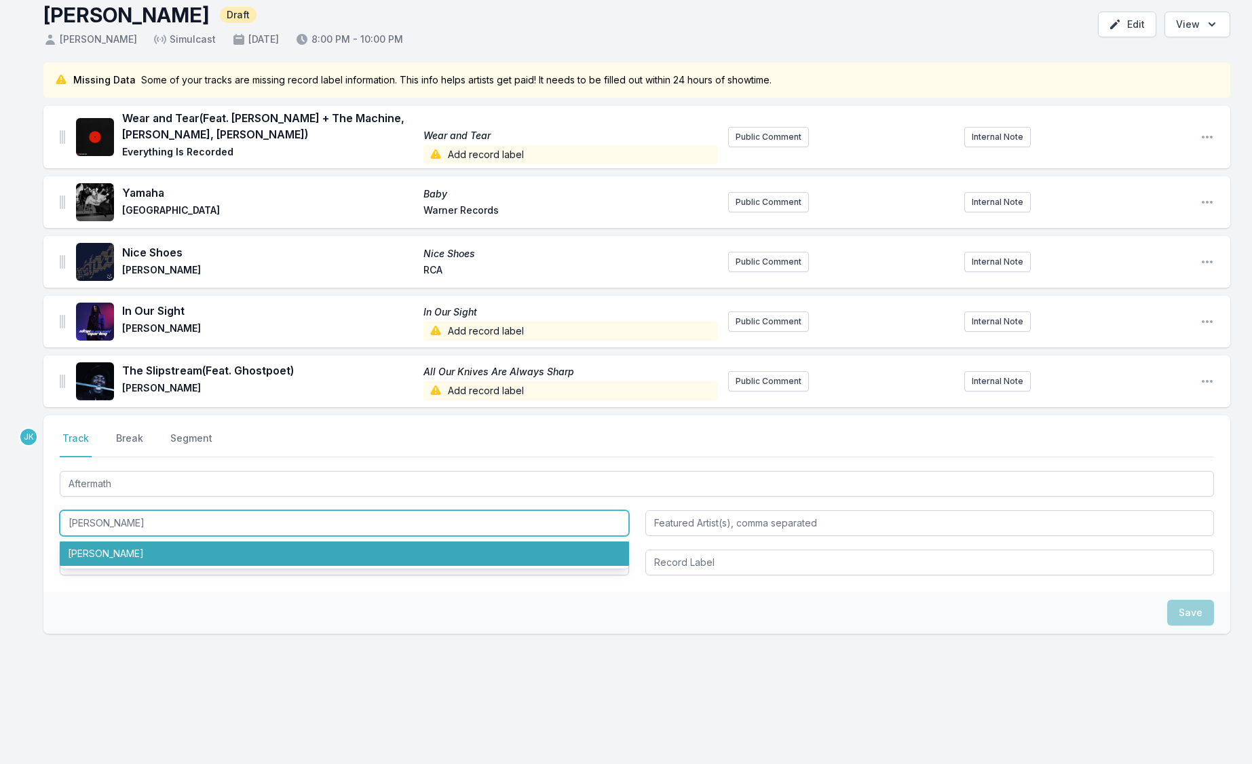
click at [89, 556] on li "[PERSON_NAME]" at bounding box center [344, 553] width 569 height 24
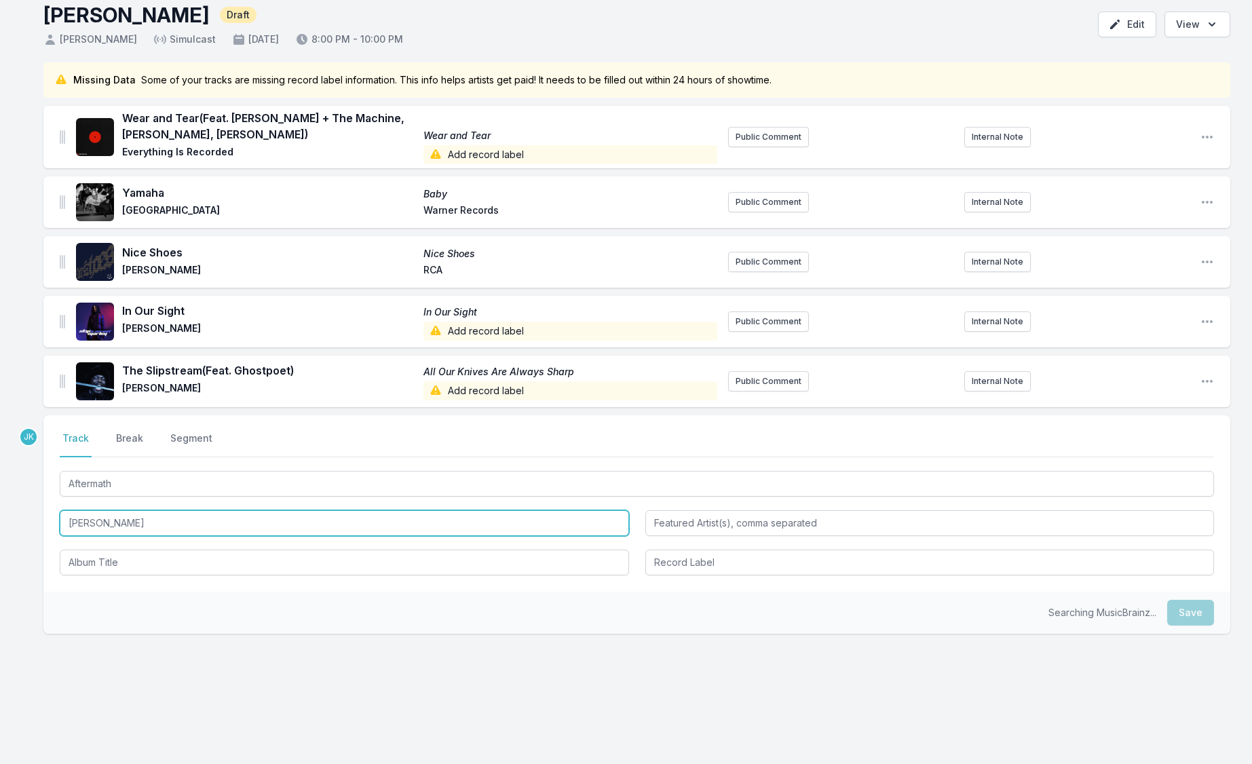
type input "[PERSON_NAME]"
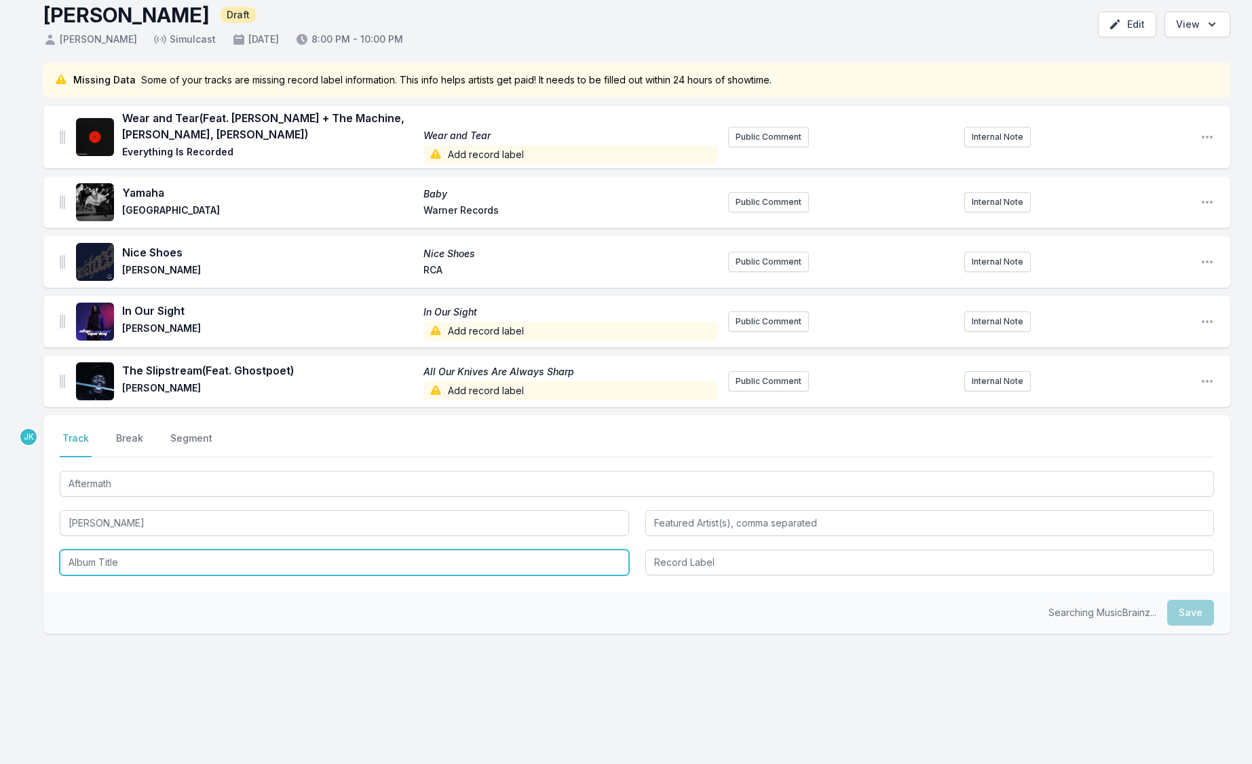
click at [92, 560] on input "Album Title" at bounding box center [344, 563] width 569 height 26
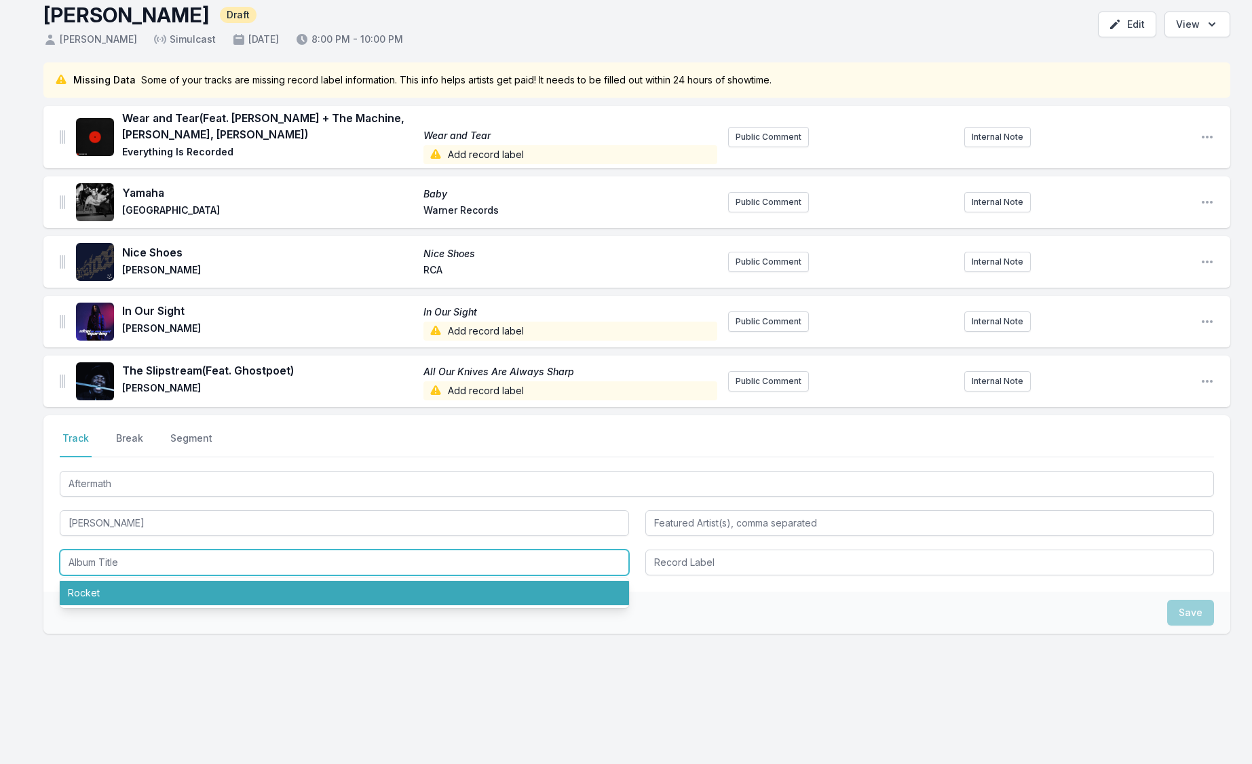
click at [98, 602] on li "Rocket" at bounding box center [344, 593] width 569 height 24
type input "Rocket"
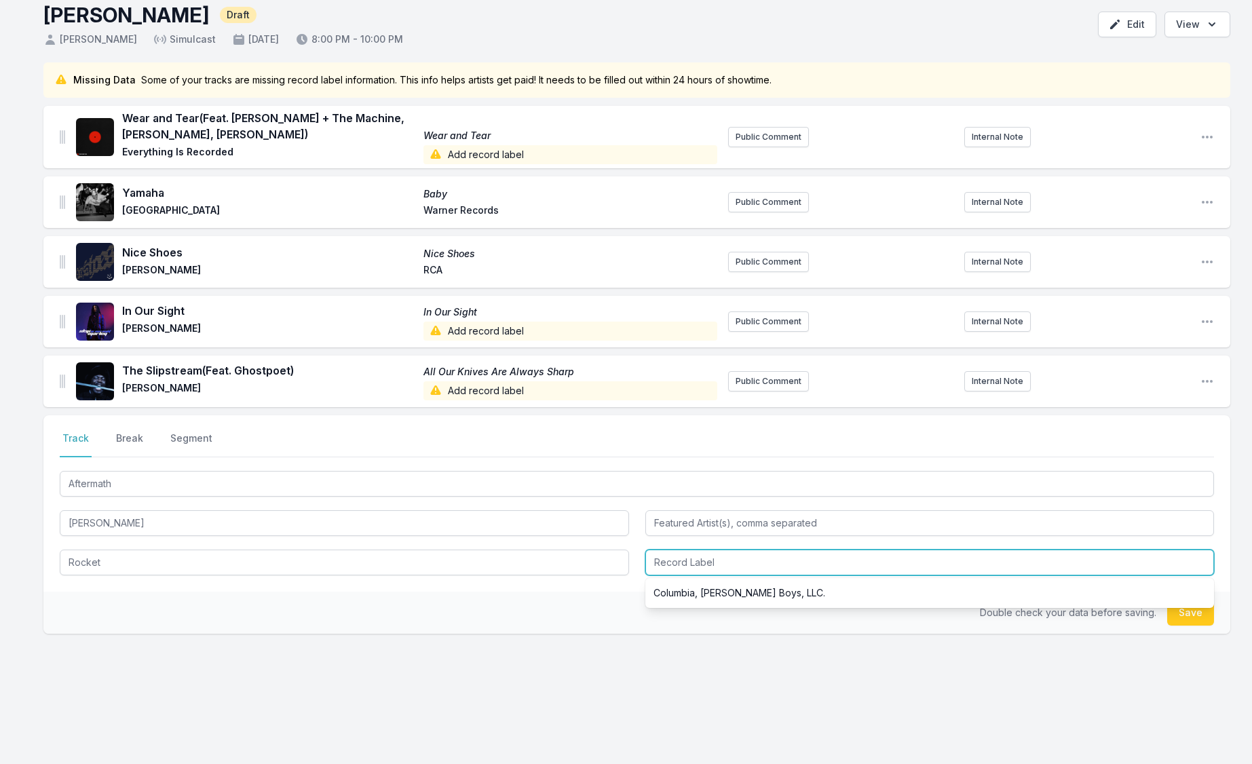
click at [674, 560] on input "Record Label" at bounding box center [929, 563] width 569 height 26
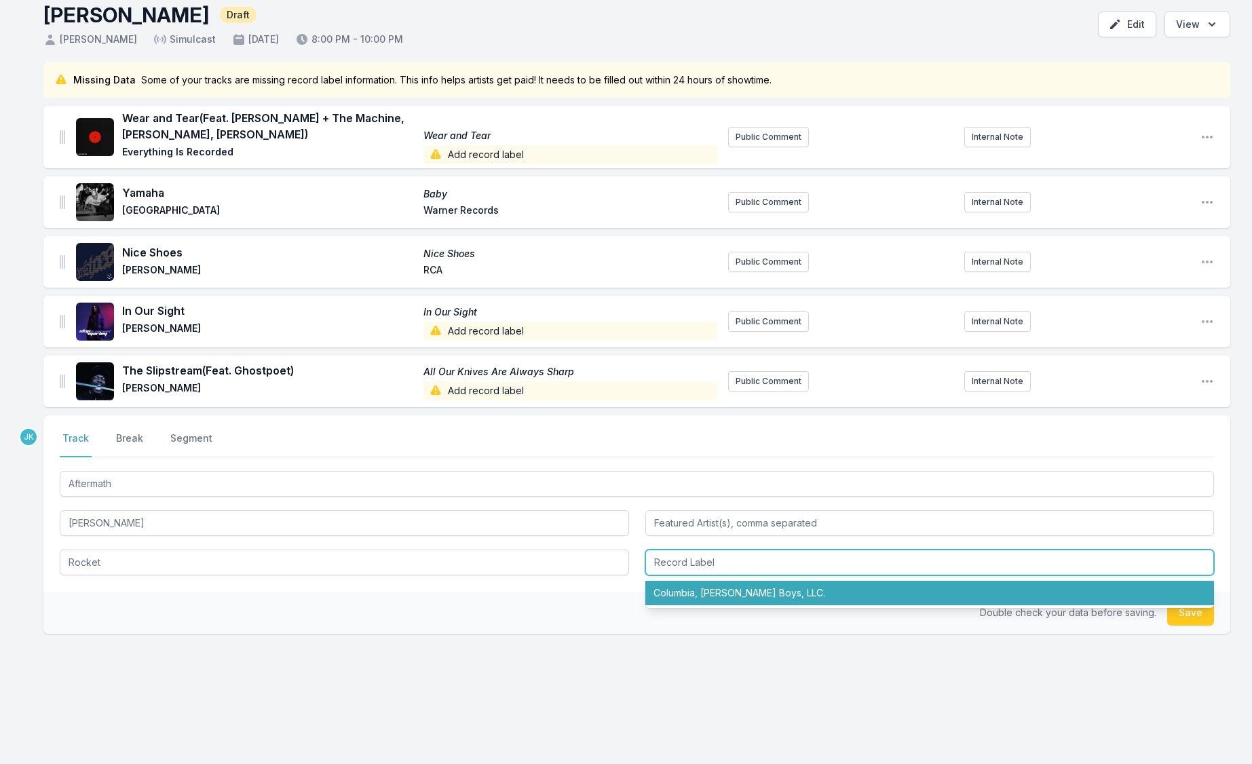
click at [699, 596] on li "Columbia, [PERSON_NAME] Boys, LLC." at bounding box center [929, 593] width 569 height 24
type input "Columbia, [PERSON_NAME] Boys, LLC."
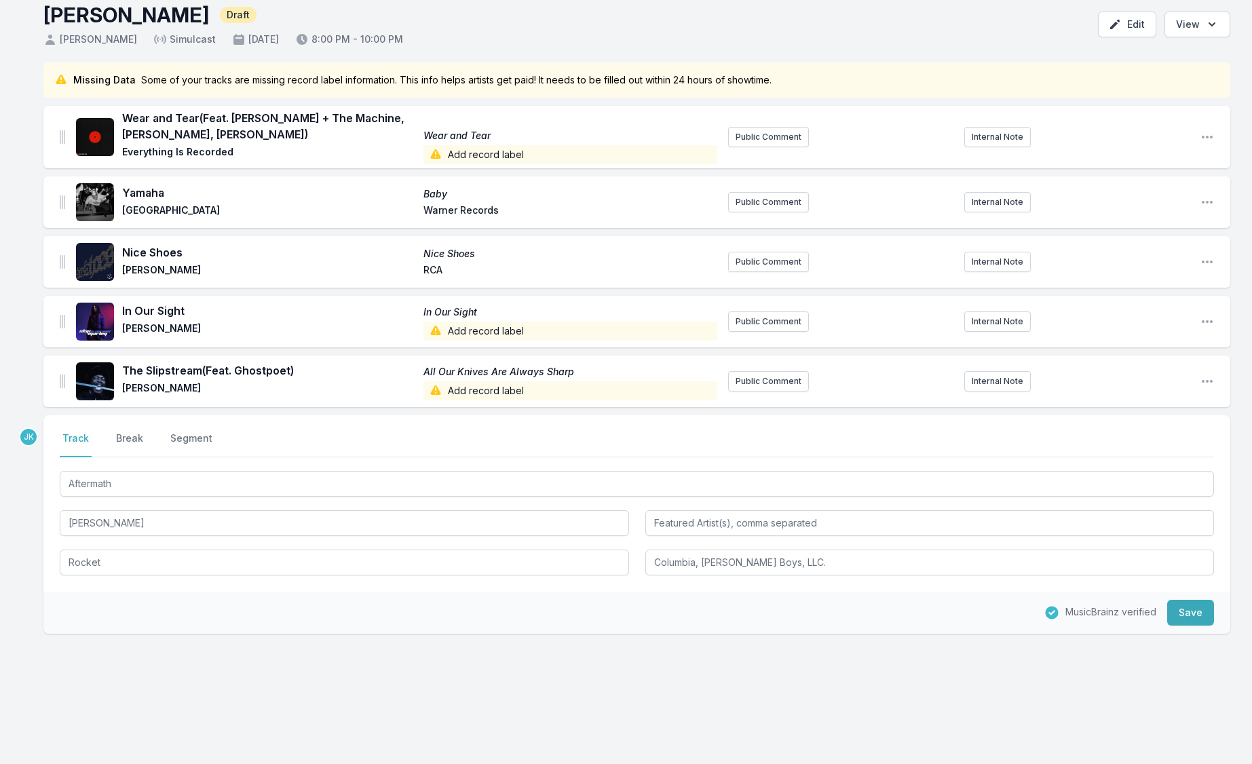
drag, startPoint x: 1202, startPoint y: 611, endPoint x: 1092, endPoint y: 603, distance: 110.2
click at [1202, 611] on button "Save" at bounding box center [1190, 613] width 47 height 26
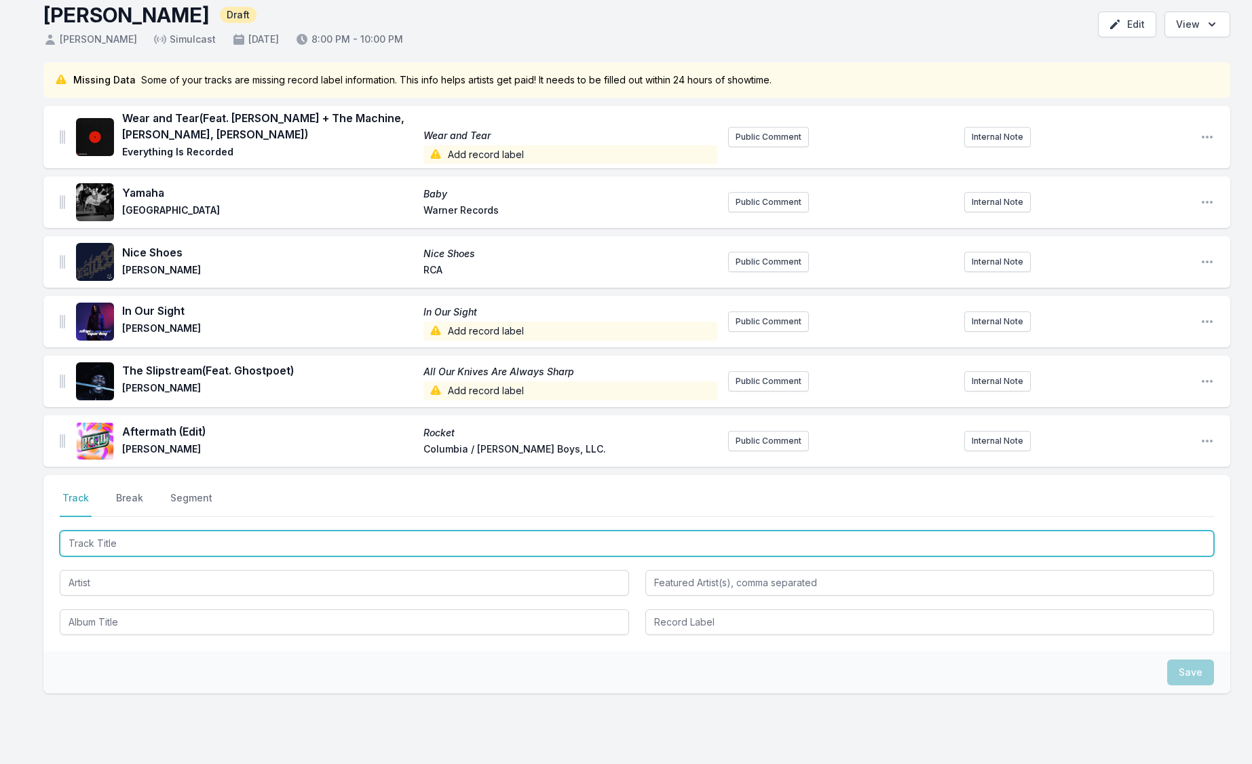
click at [90, 540] on input "Track Title" at bounding box center [637, 544] width 1154 height 26
paste input "No More Old Men"
type input "No More Old Men"
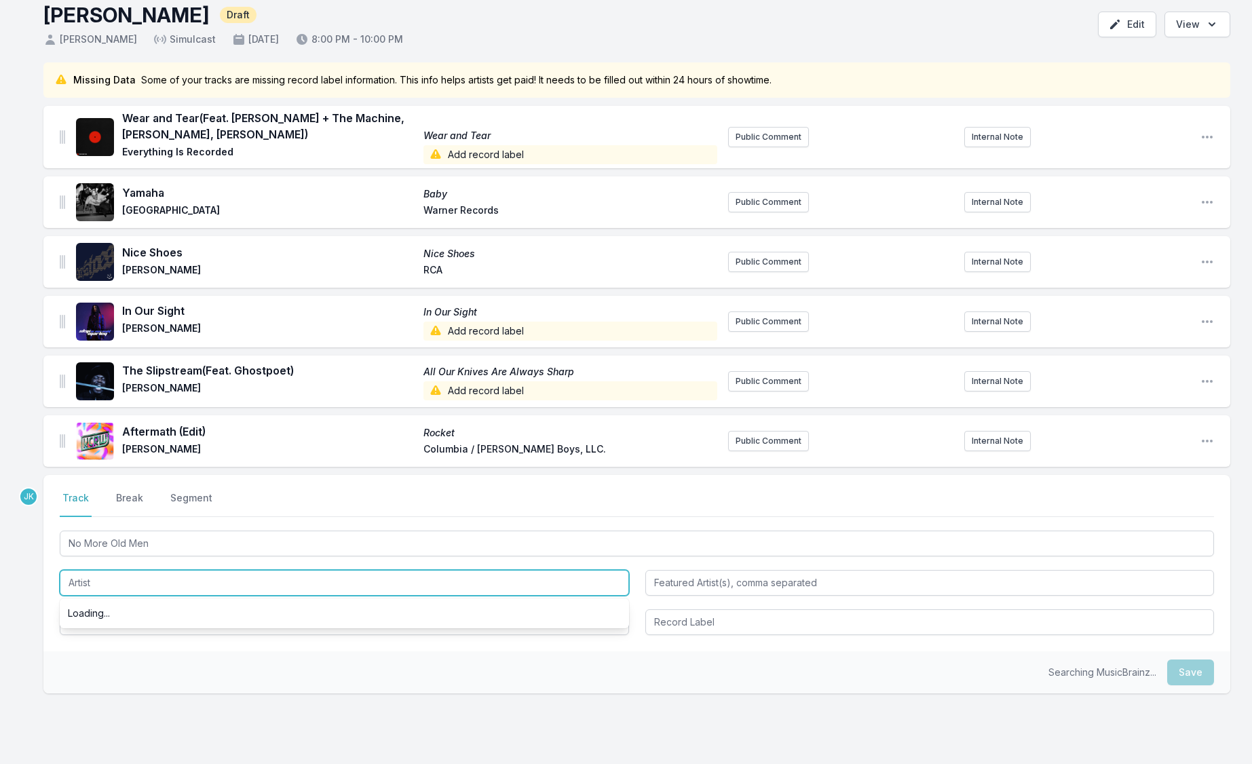
click at [82, 584] on input "Artist" at bounding box center [344, 583] width 569 height 26
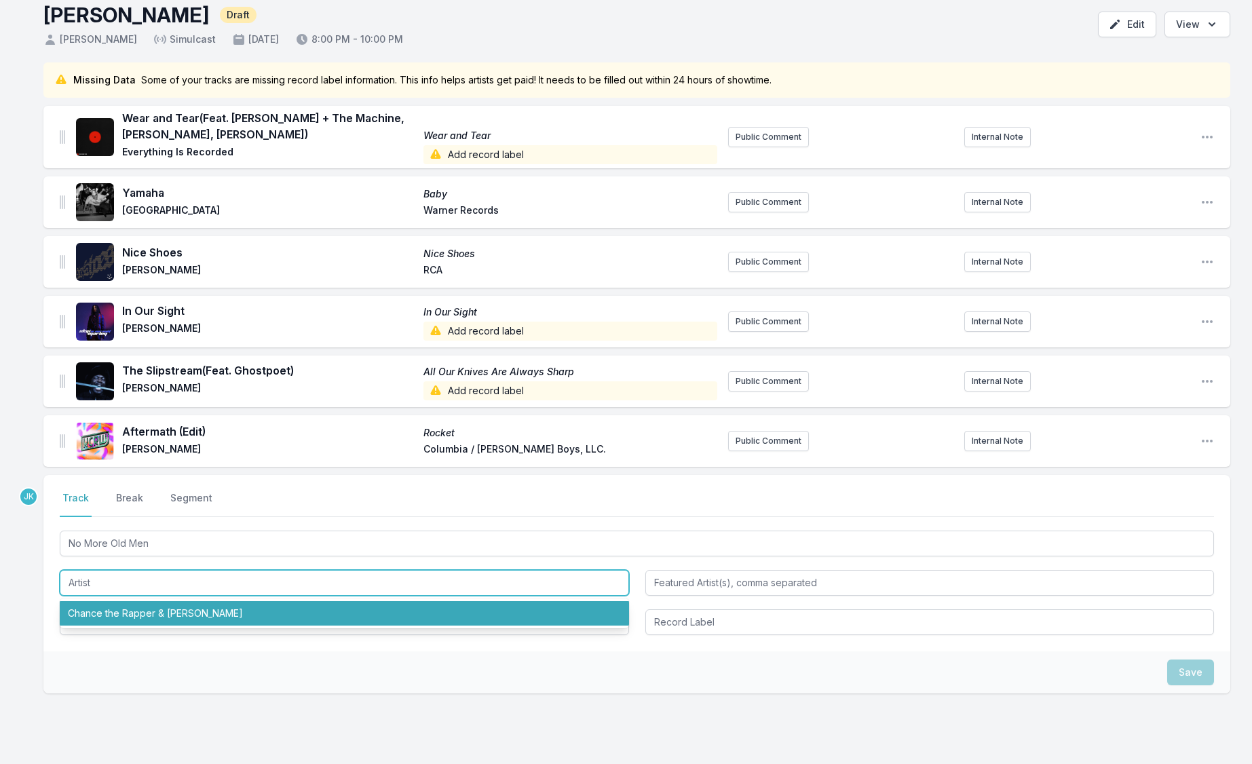
click at [98, 614] on li "Chance the Rapper & [PERSON_NAME]" at bounding box center [344, 613] width 569 height 24
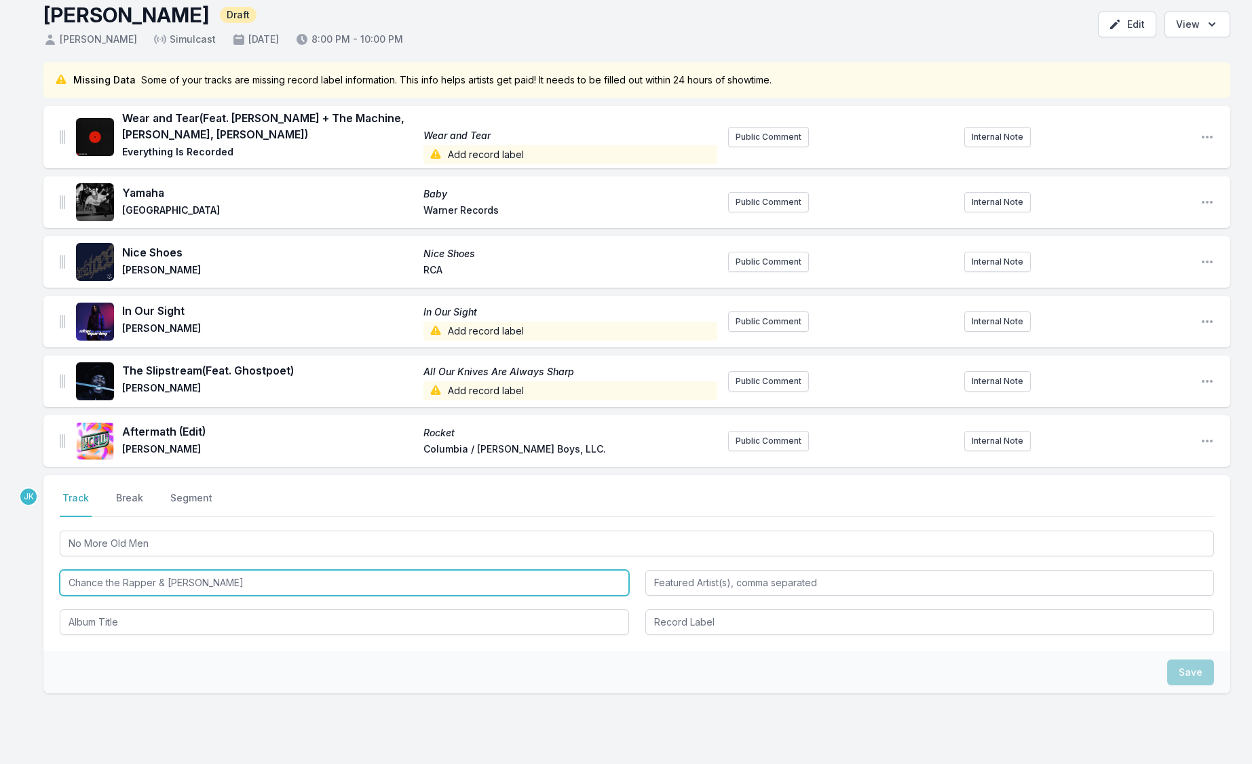
drag, startPoint x: 158, startPoint y: 583, endPoint x: 165, endPoint y: 586, distance: 7.6
click at [165, 586] on input "Chance the Rapper & [PERSON_NAME]" at bounding box center [344, 583] width 569 height 26
drag, startPoint x: 156, startPoint y: 581, endPoint x: 220, endPoint y: 580, distance: 64.5
click at [227, 580] on input "Chance the Rapper [PERSON_NAME]" at bounding box center [344, 583] width 569 height 26
type input "Chance the Rapper [PERSON_NAME]"
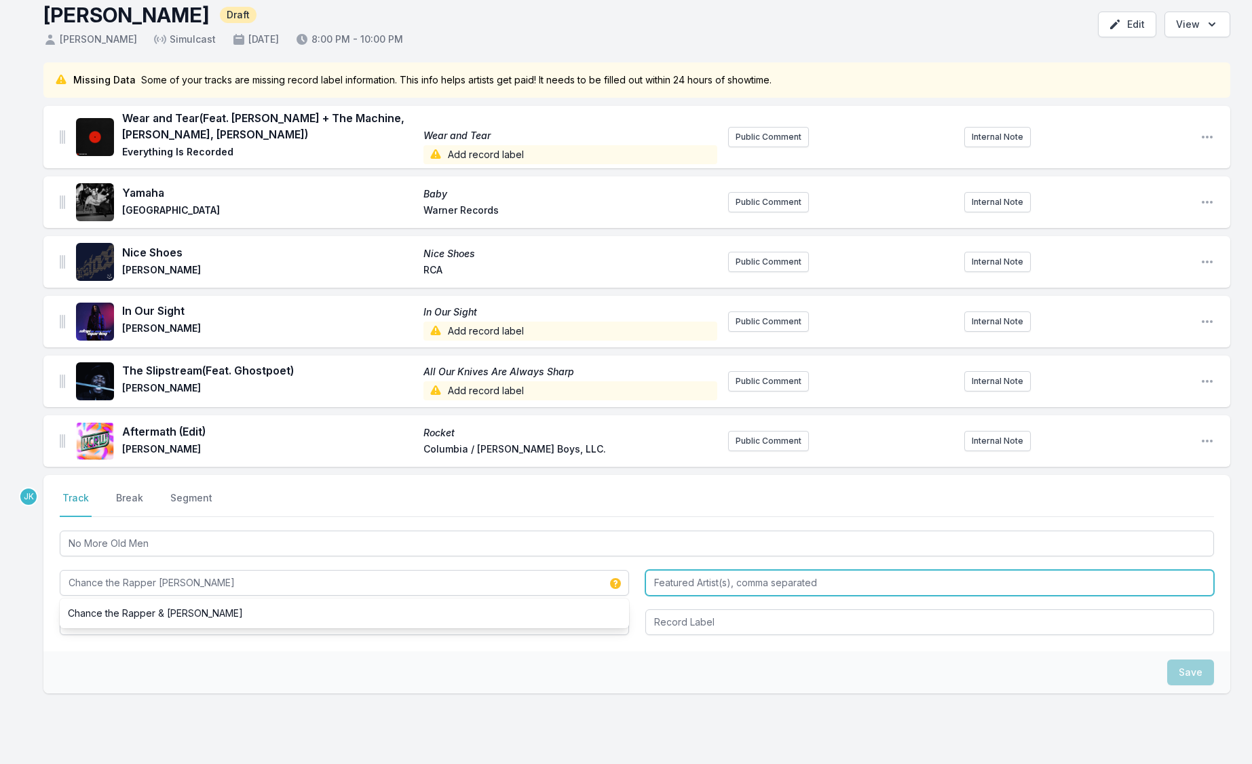
click at [671, 585] on input "Featured Artist(s), comma separated" at bounding box center [929, 583] width 569 height 26
paste input "[PERSON_NAME]"
type input "[PERSON_NAME]"
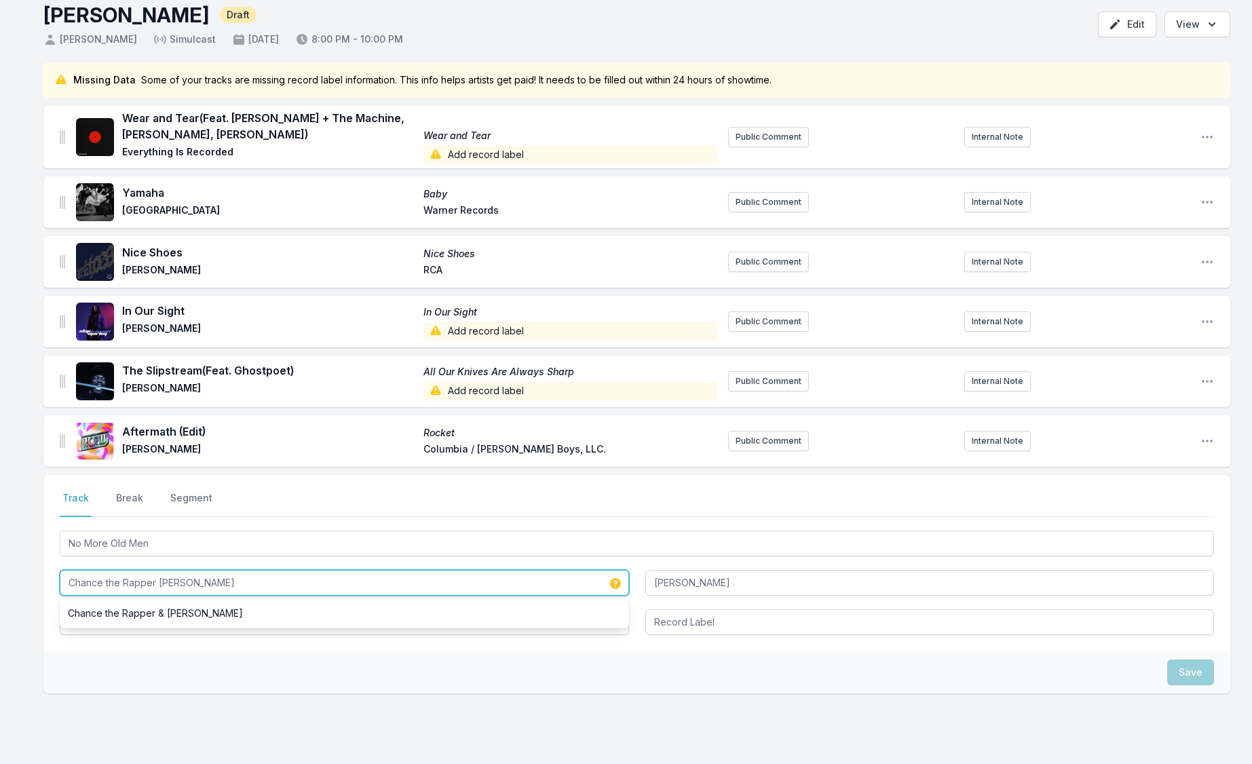
drag, startPoint x: 181, startPoint y: 581, endPoint x: 282, endPoint y: 597, distance: 102.3
click at [283, 597] on div "No More Old Men Chance the Rapper [PERSON_NAME] Chance the Rapper & [PERSON_NAM…" at bounding box center [637, 581] width 1154 height 107
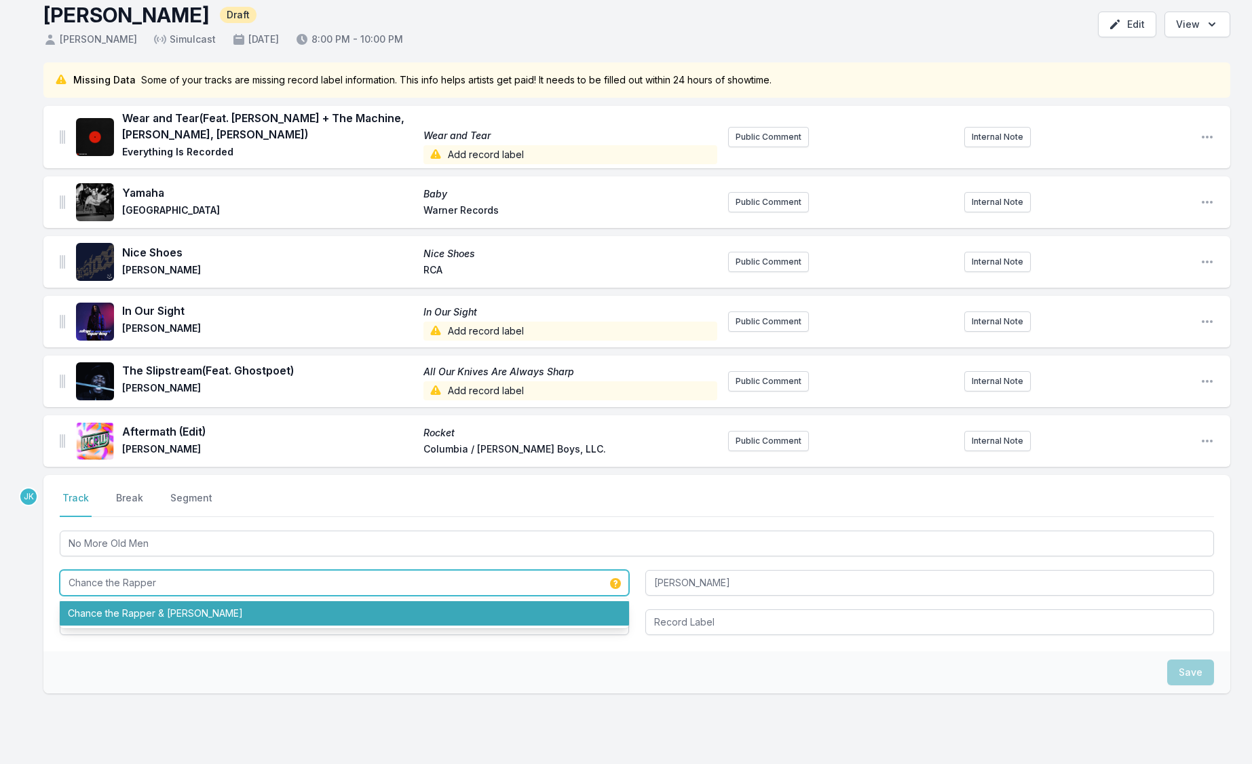
type input "Chance the Rapper"
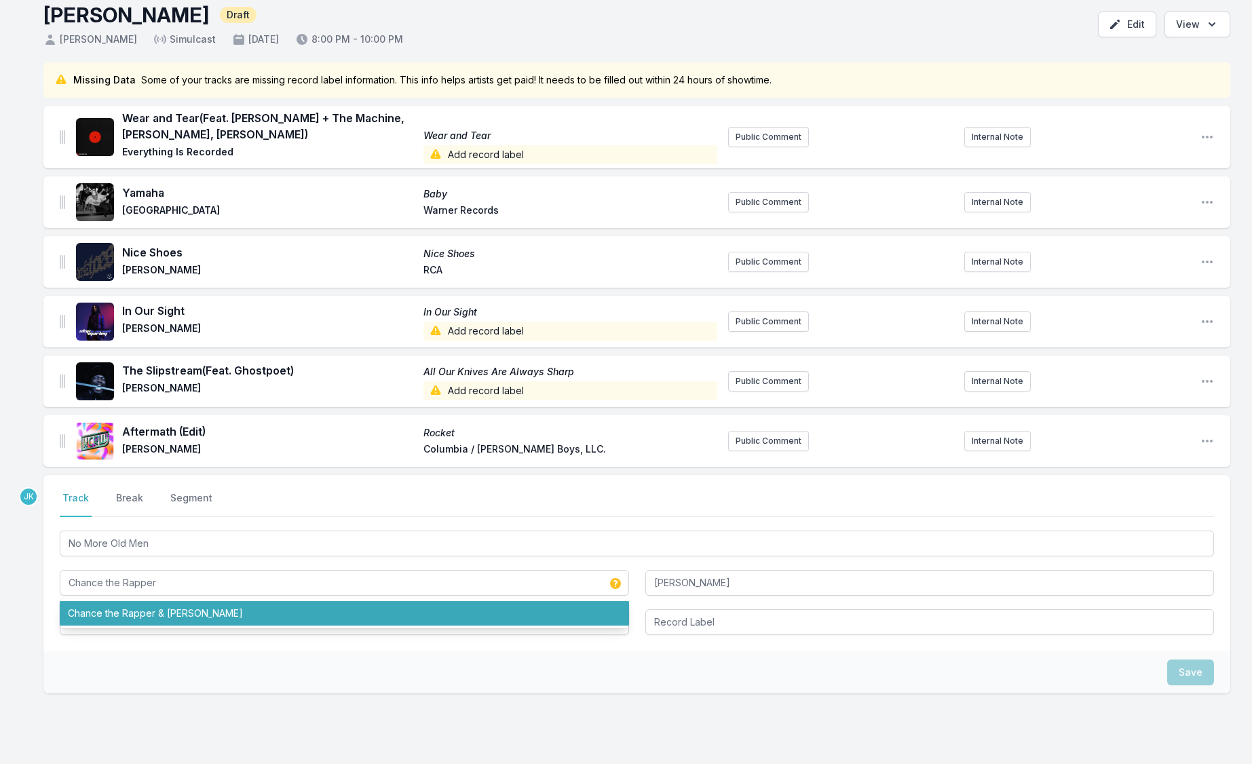
click at [98, 647] on div "Select a tab Track Break Segment Track Break Segment No More Old Men Chance the…" at bounding box center [636, 563] width 1187 height 176
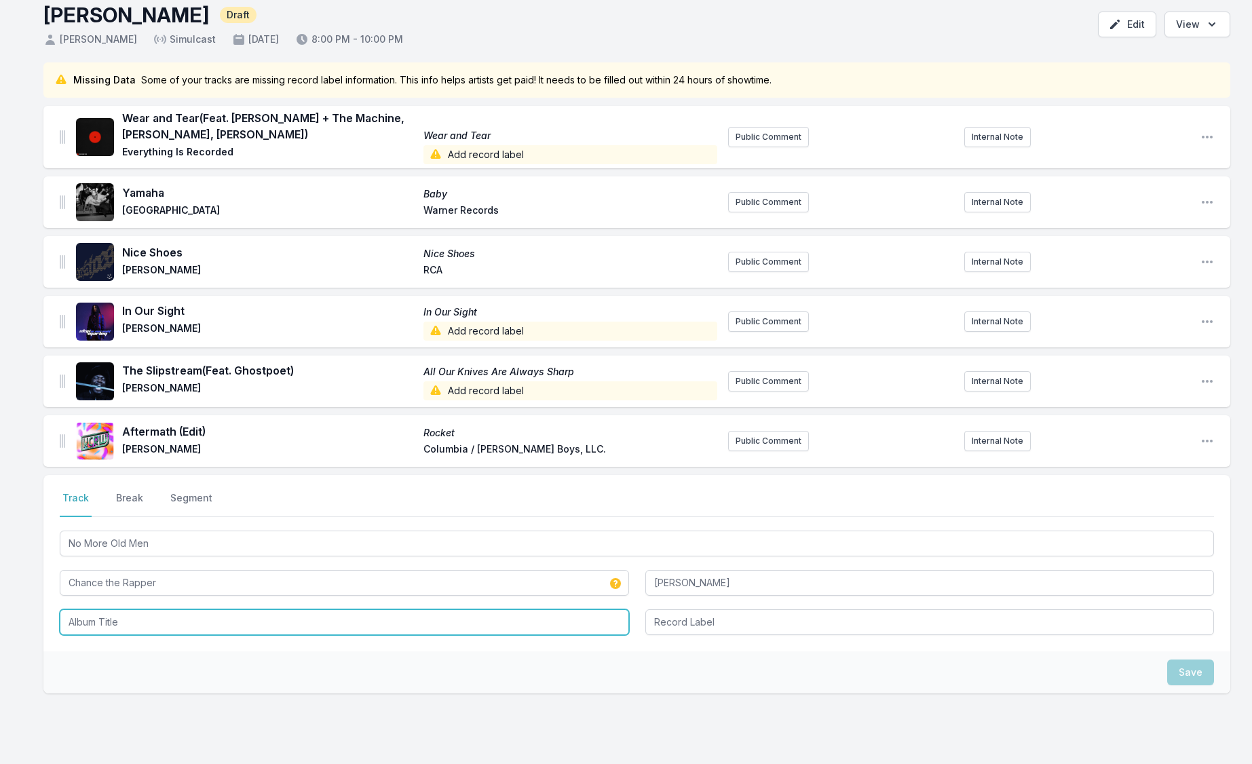
click at [101, 622] on input "Album Title" at bounding box center [344, 622] width 569 height 26
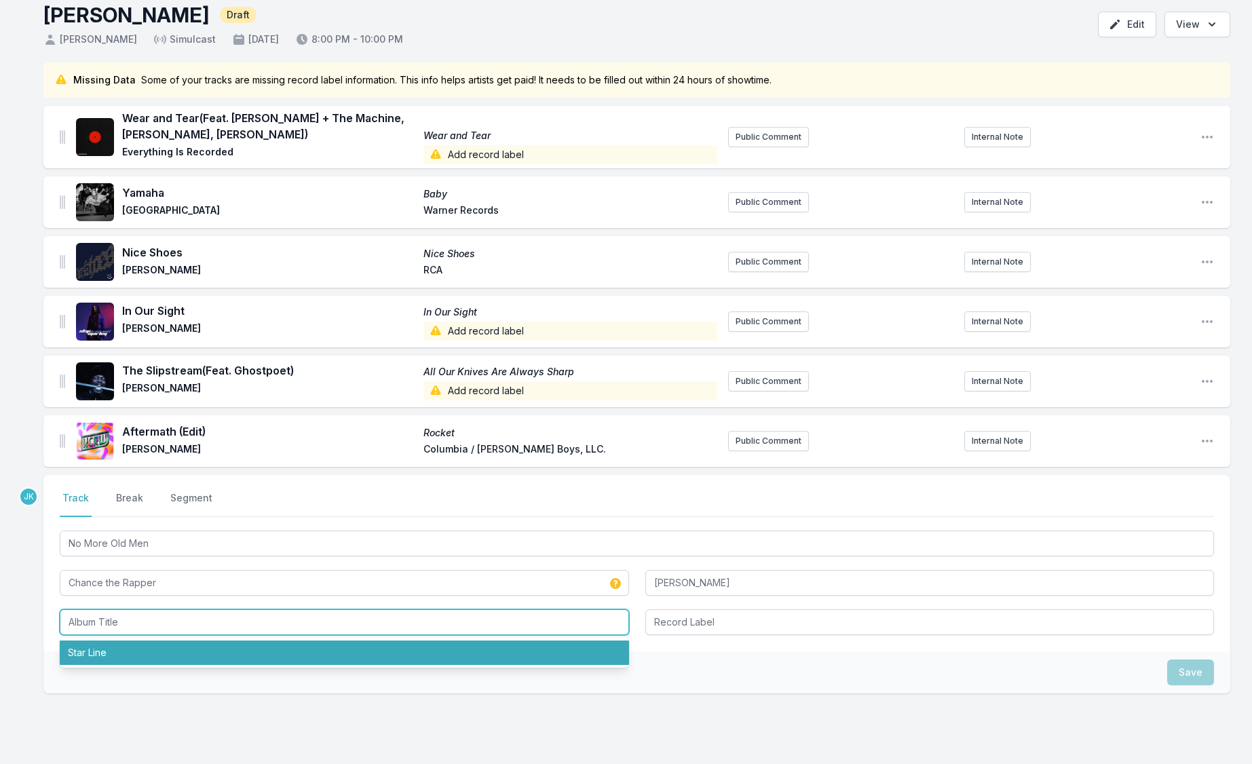
click at [96, 647] on li "Star Line" at bounding box center [344, 652] width 569 height 24
type input "Star Line"
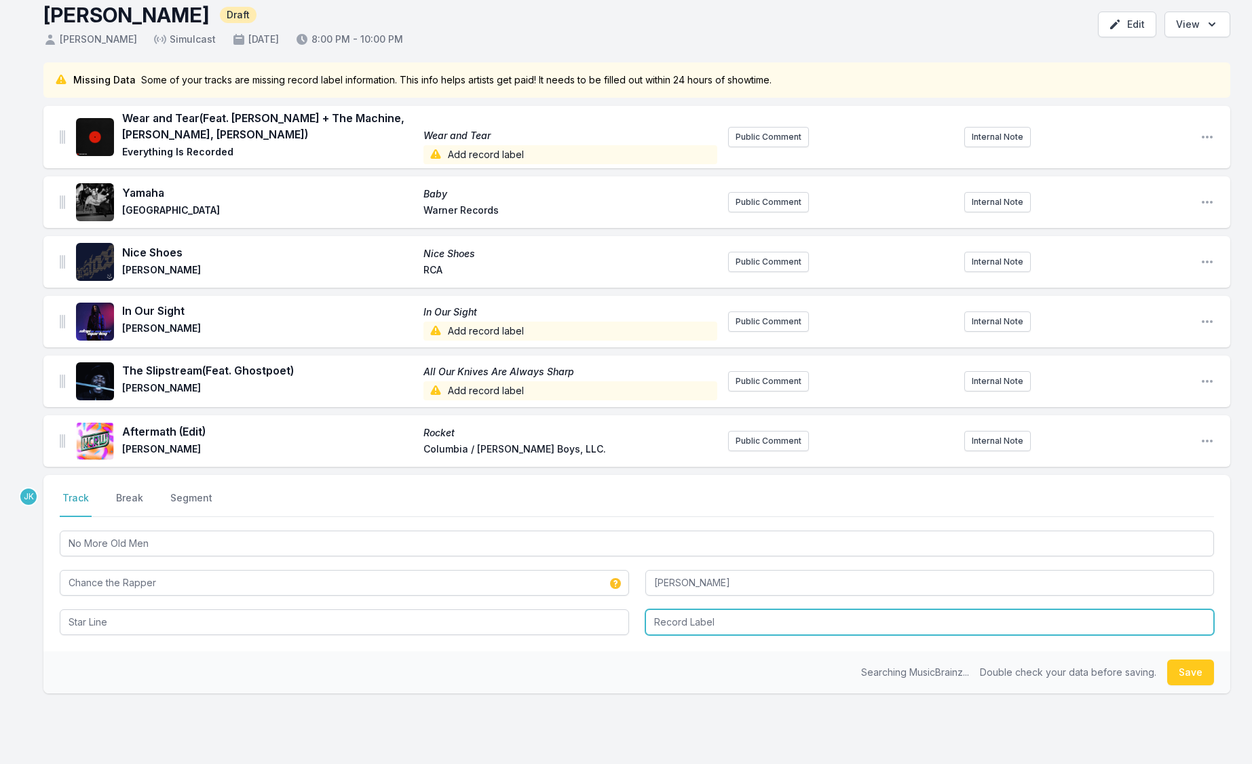
click at [704, 617] on input "Record Label" at bounding box center [929, 622] width 569 height 26
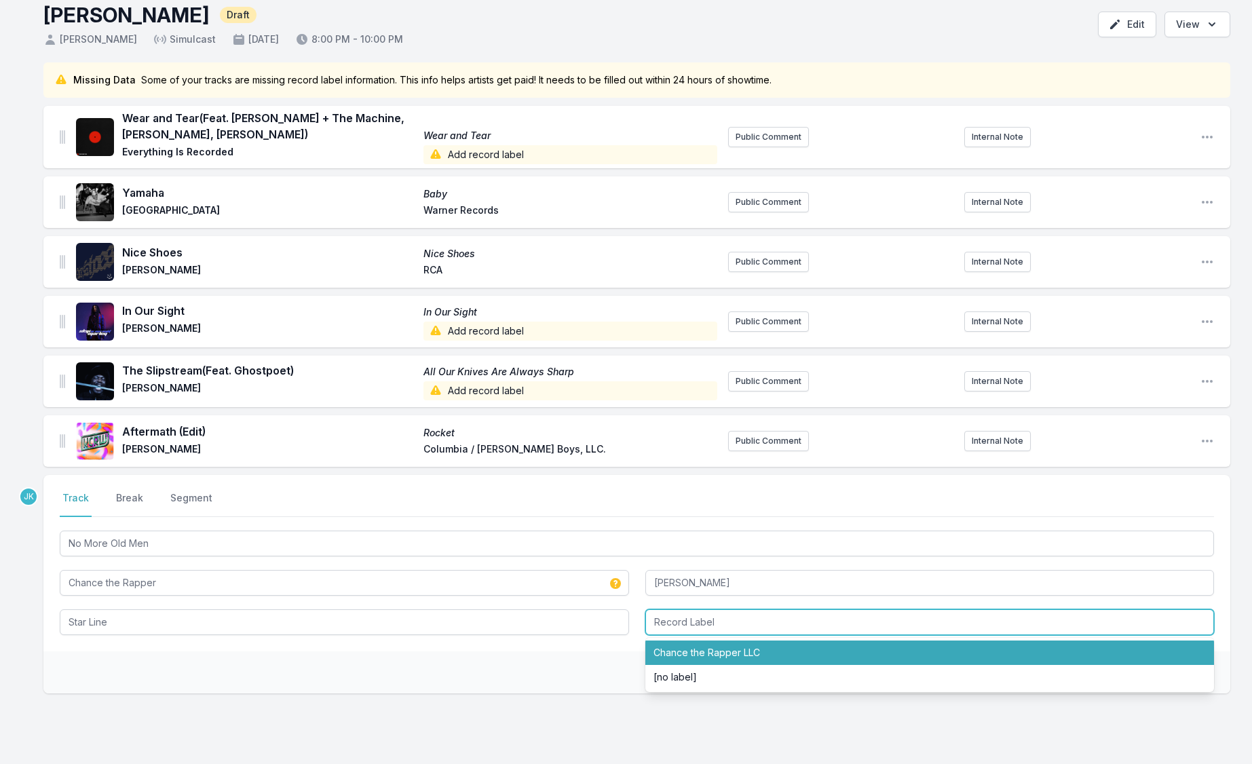
drag, startPoint x: 706, startPoint y: 655, endPoint x: 712, endPoint y: 649, distance: 8.6
click at [706, 655] on li "Chance the Rapper LLC" at bounding box center [929, 652] width 569 height 24
type input "Chance the Rapper LLC"
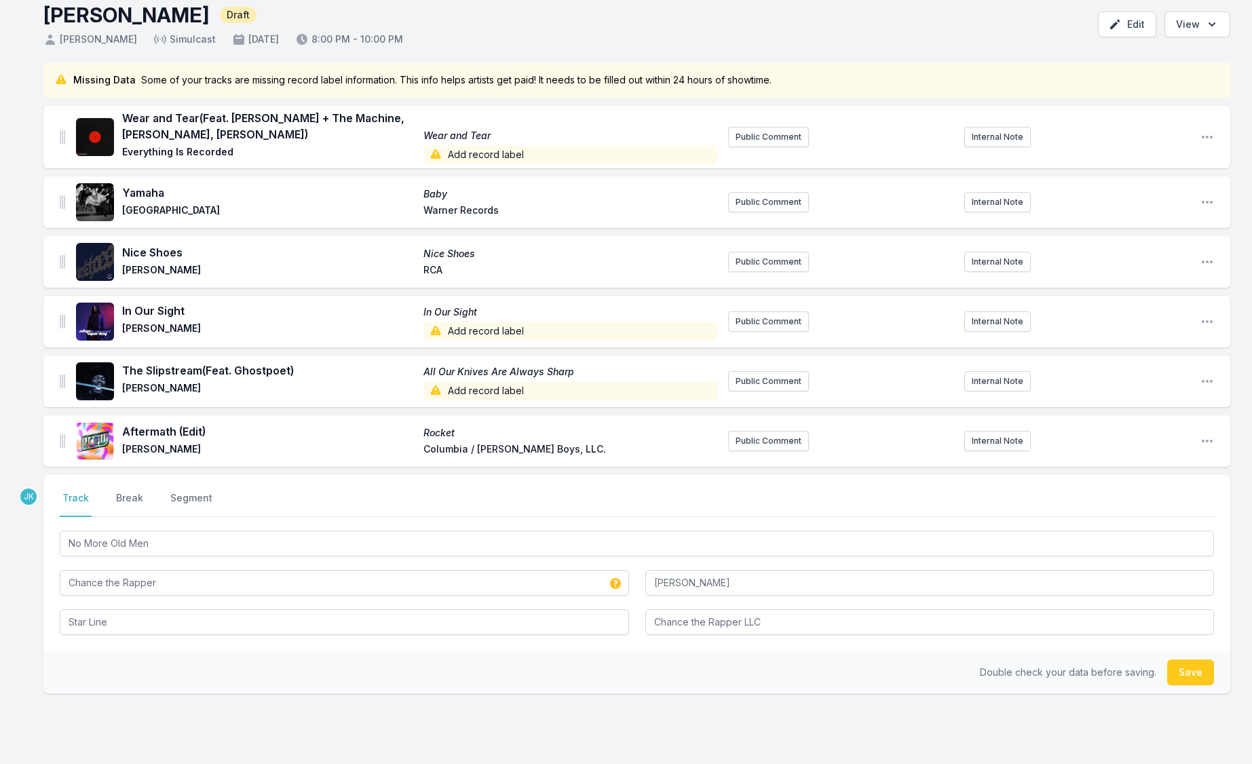
click at [1191, 670] on button "Save" at bounding box center [1190, 672] width 47 height 26
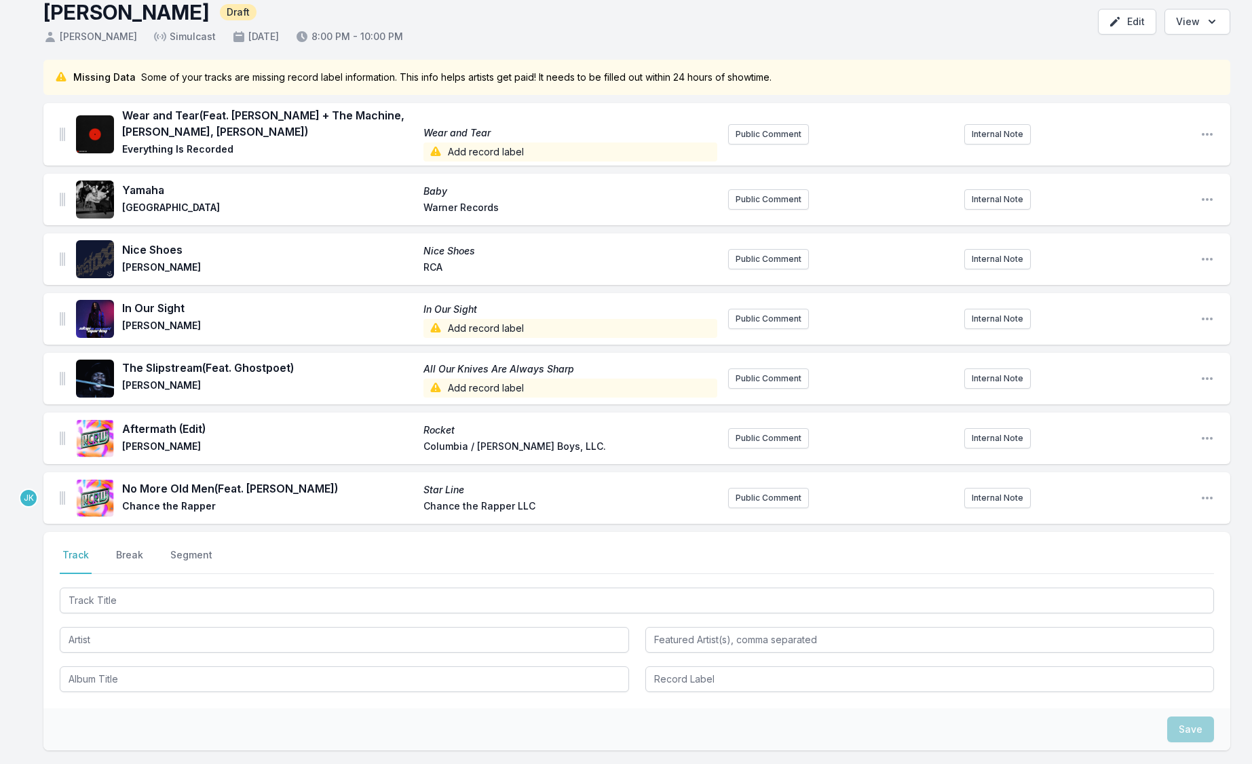
scroll to position [190, 0]
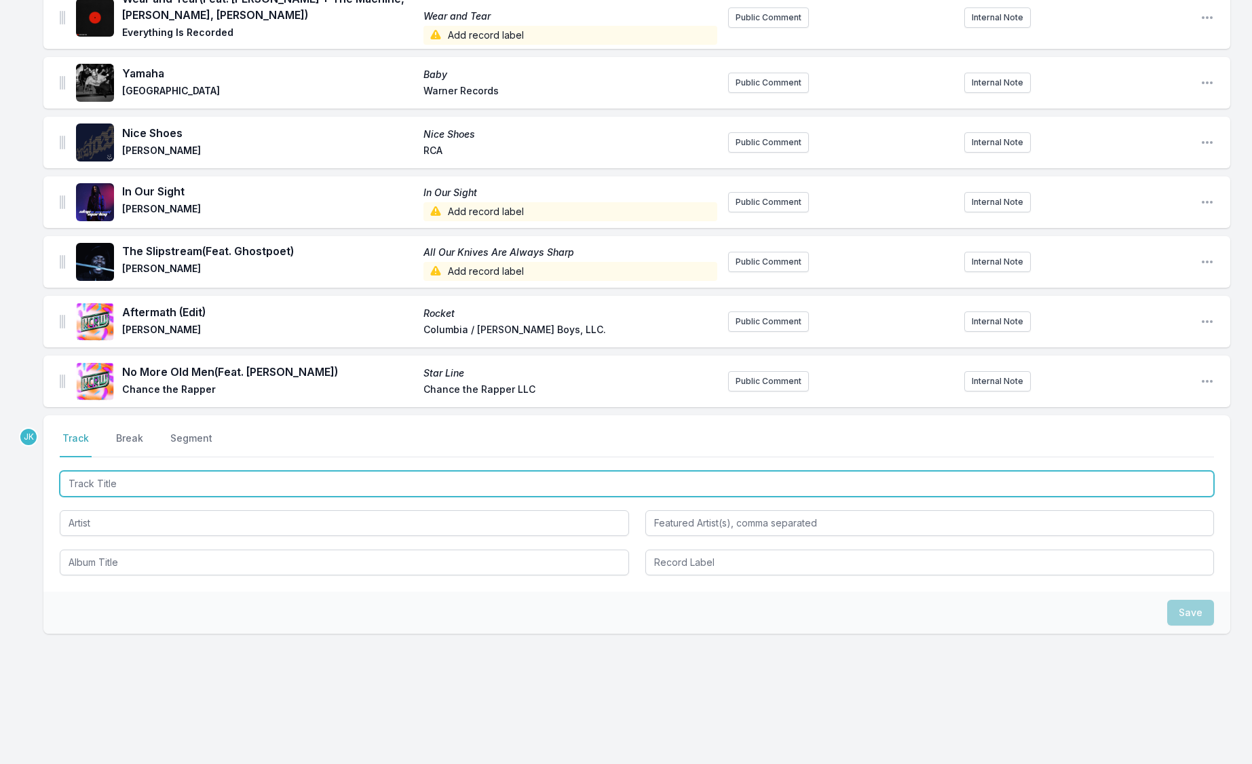
paste input "Two Left Feet"
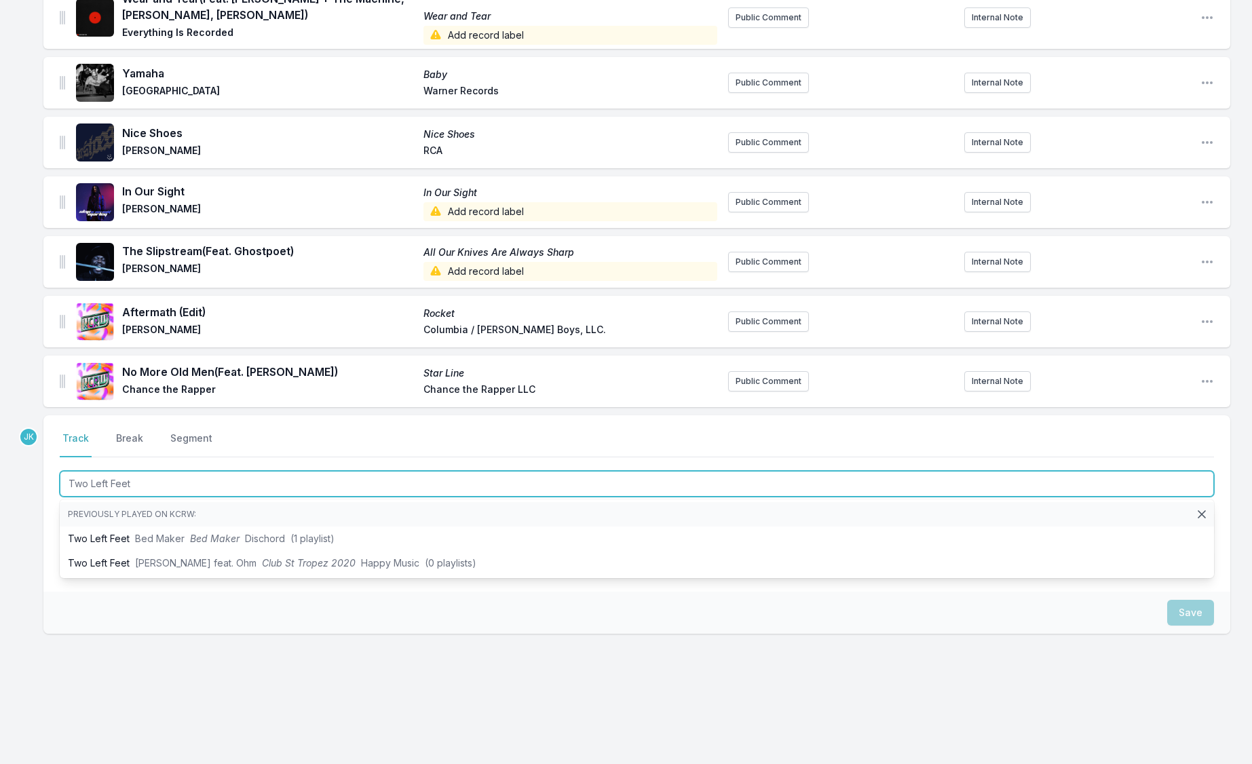
type input "Two Left Feet"
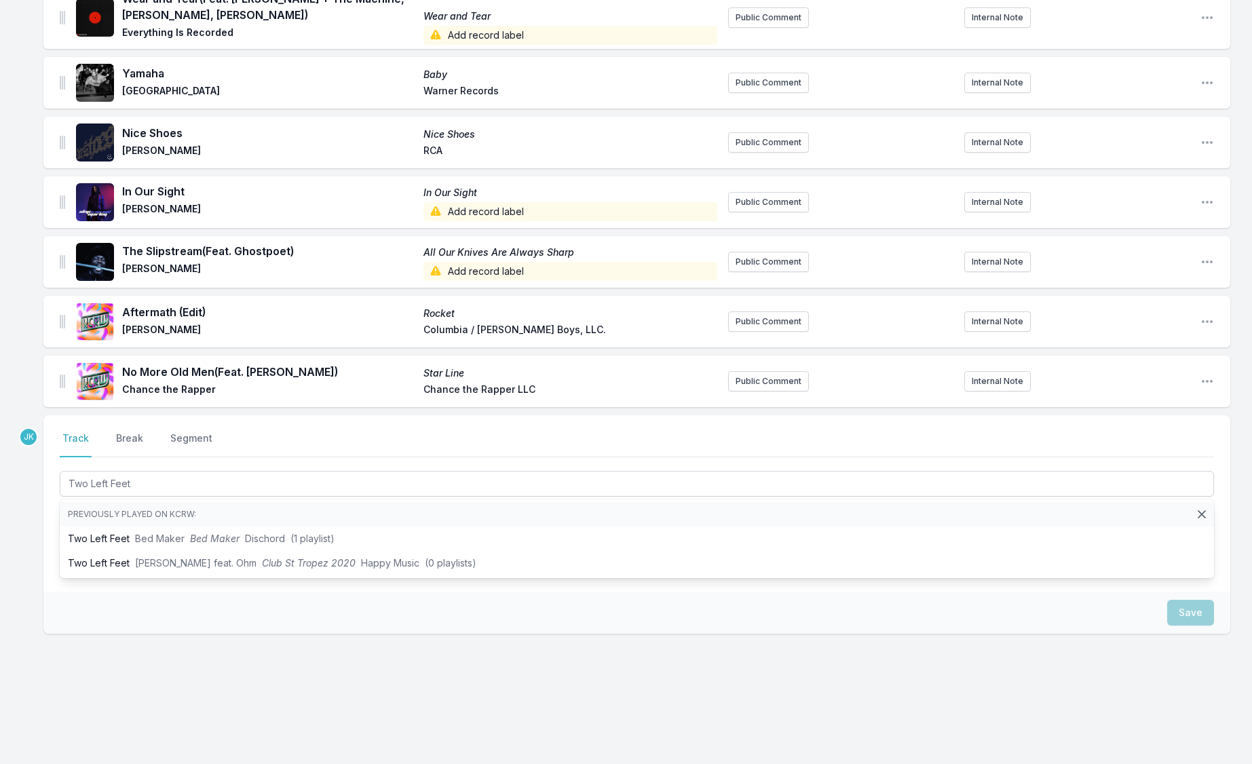
drag, startPoint x: 9, startPoint y: 471, endPoint x: 32, endPoint y: 495, distance: 33.6
click at [9, 471] on div "Missing Data Some of your tracks are missing record label information. This inf…" at bounding box center [626, 353] width 1252 height 821
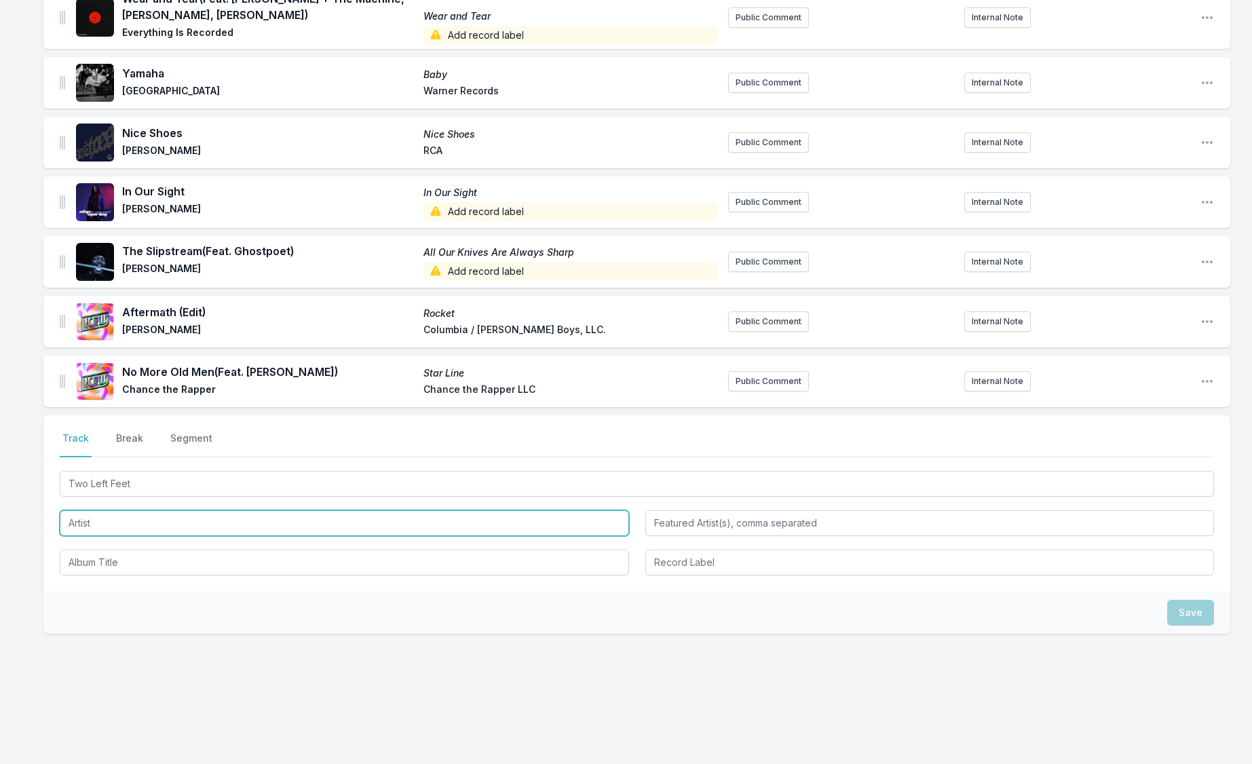
click at [83, 516] on input "Artist" at bounding box center [344, 523] width 569 height 26
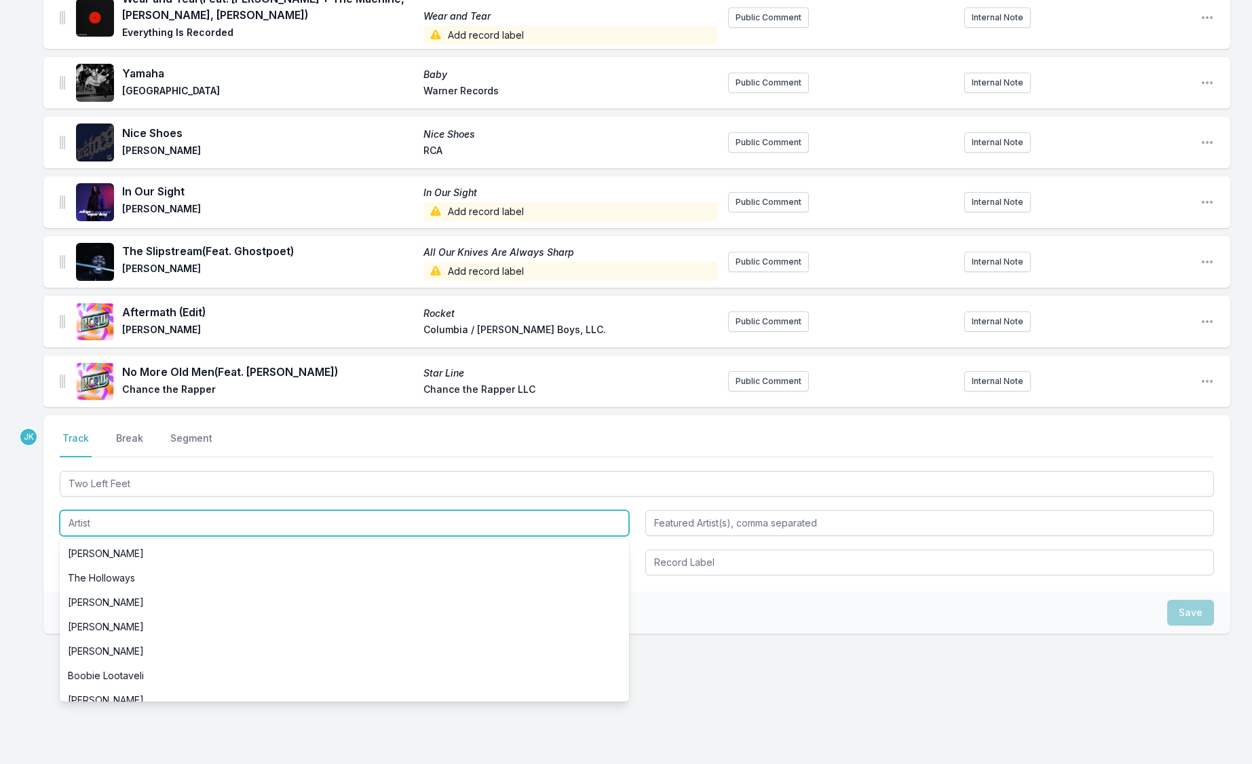
paste input "[PERSON_NAME]"
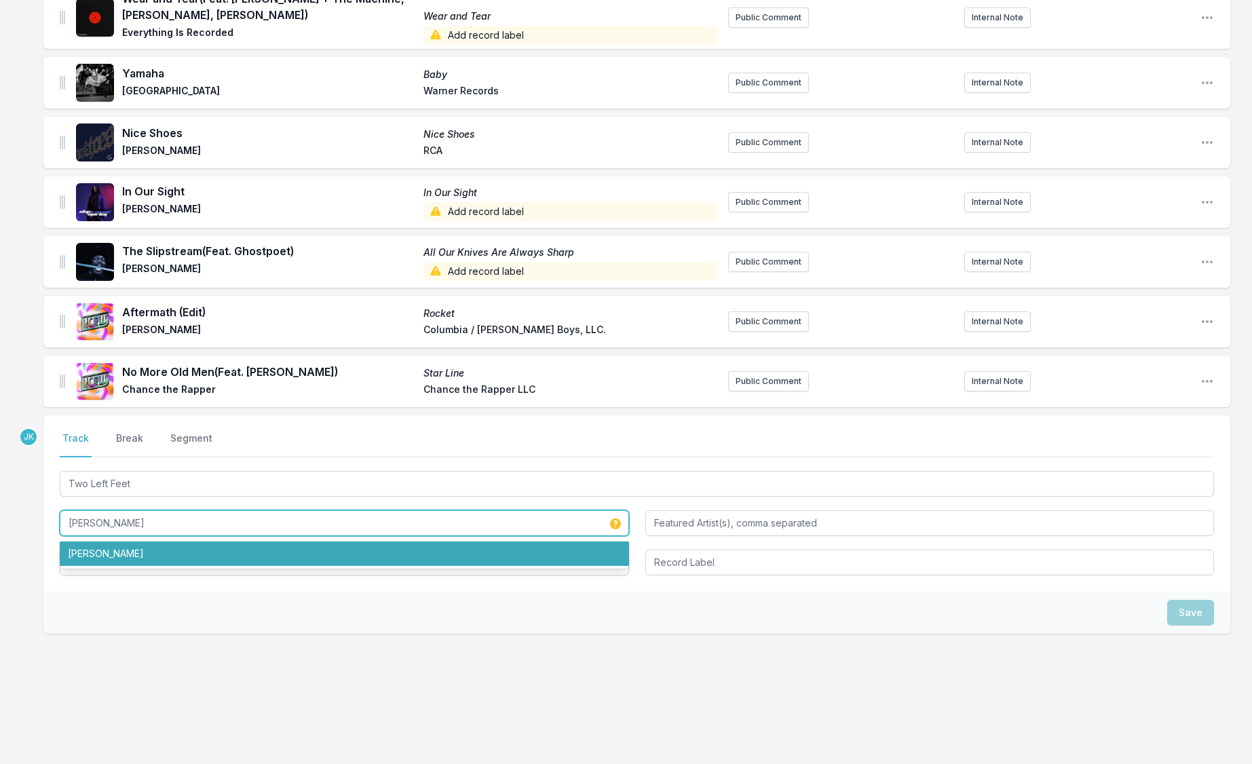
click at [95, 557] on li "[PERSON_NAME]" at bounding box center [344, 553] width 569 height 24
type input "[PERSON_NAME]"
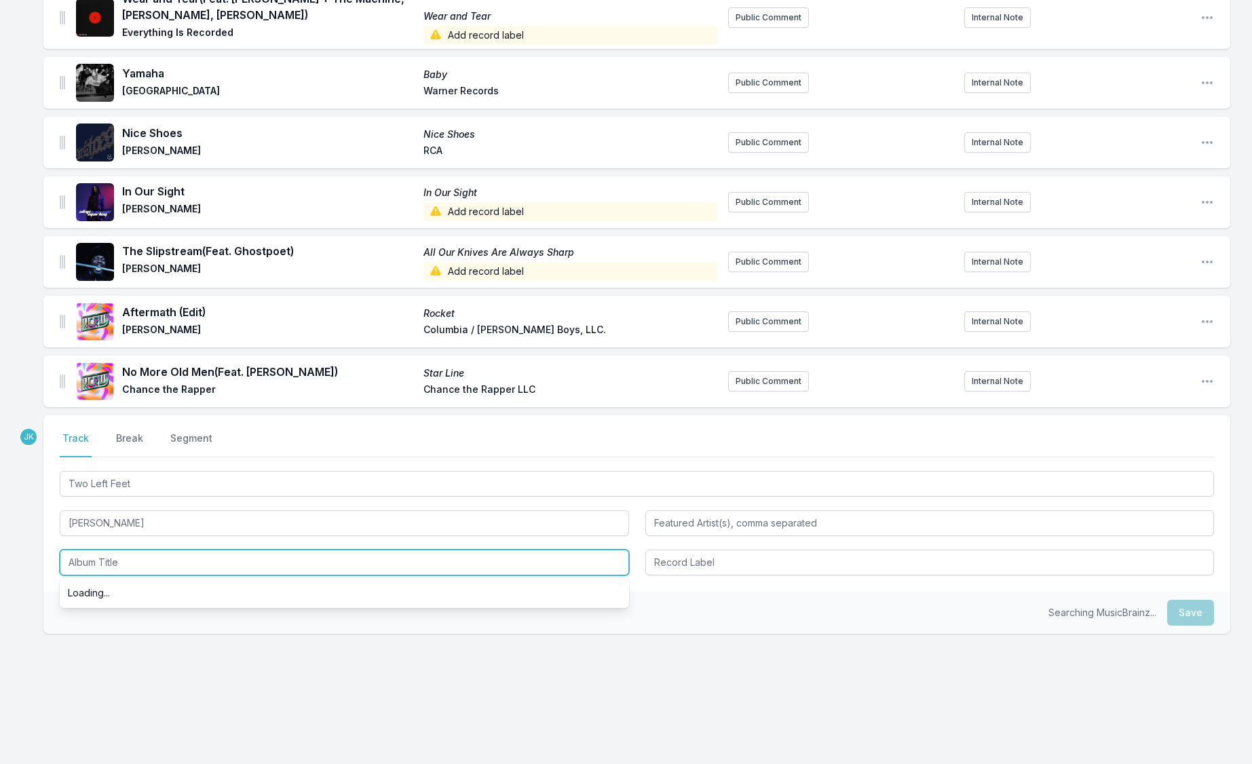
click at [101, 562] on input "Album Title" at bounding box center [344, 563] width 569 height 26
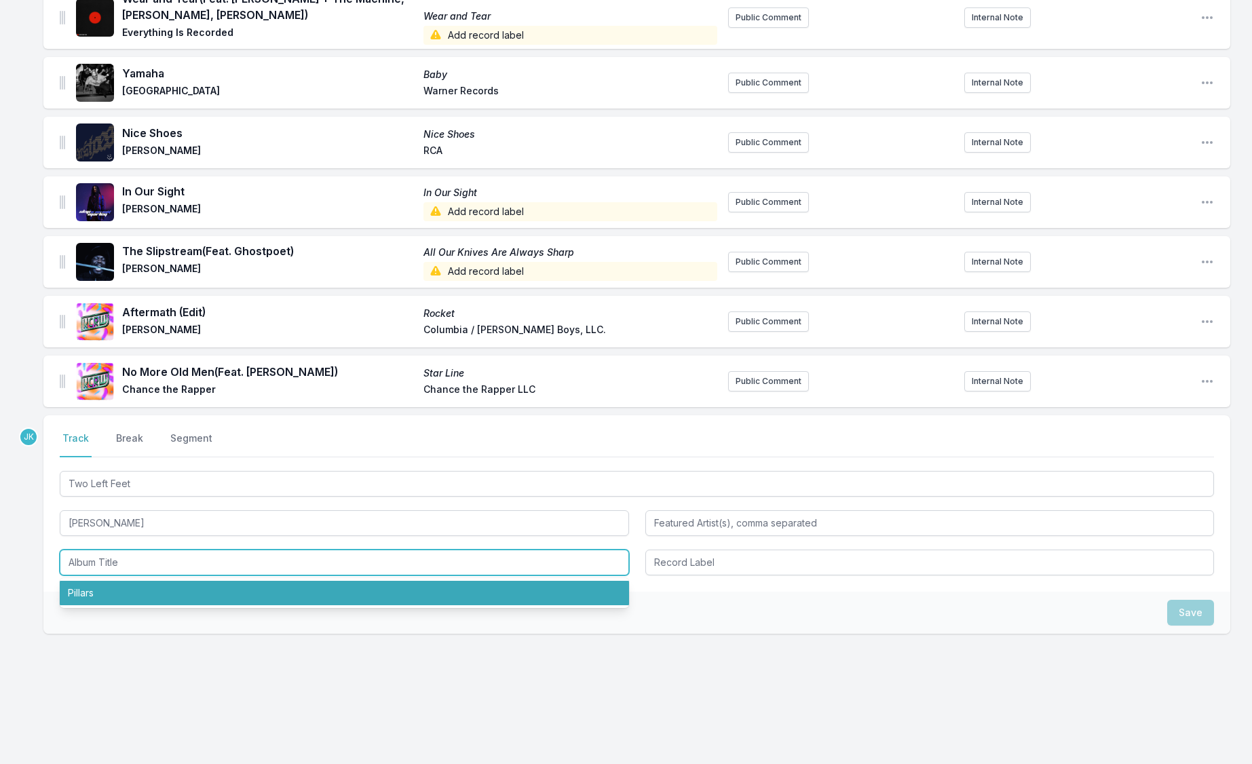
click at [101, 598] on li "Pillars" at bounding box center [344, 593] width 569 height 24
type input "Pillars"
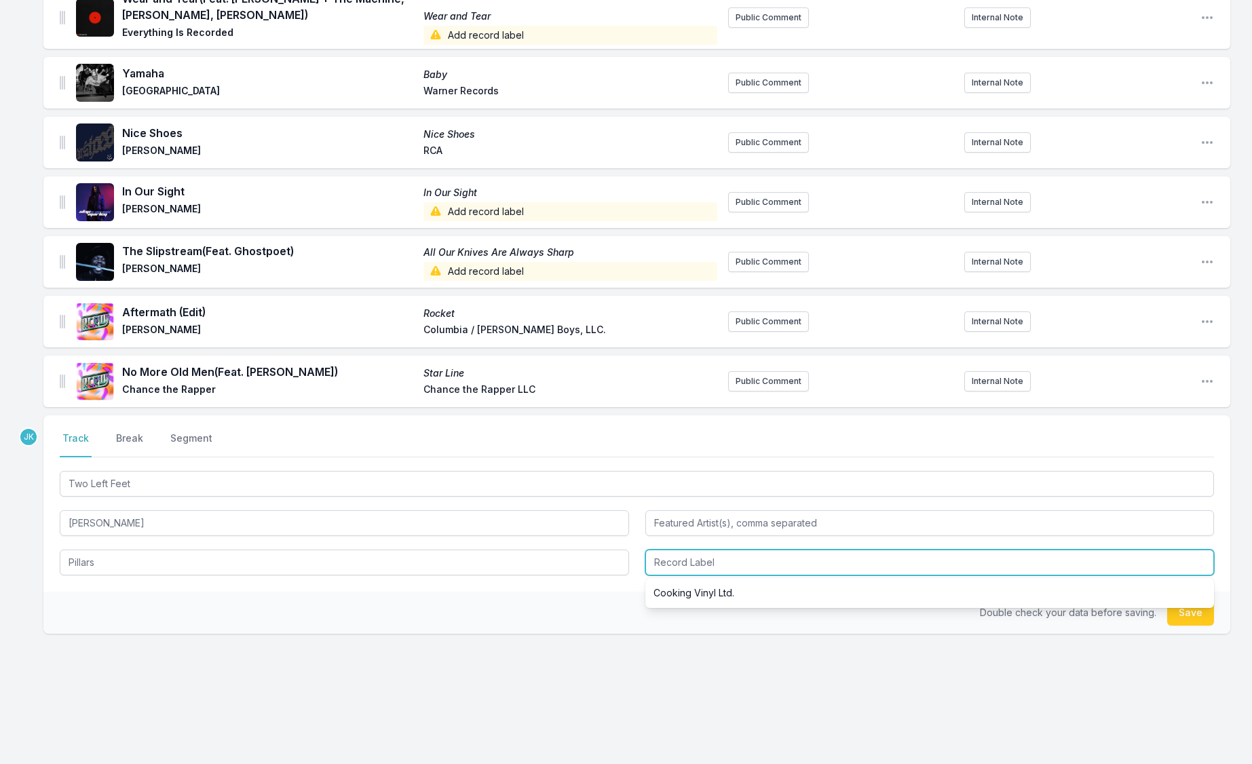
click at [731, 559] on input "Record Label" at bounding box center [929, 563] width 569 height 26
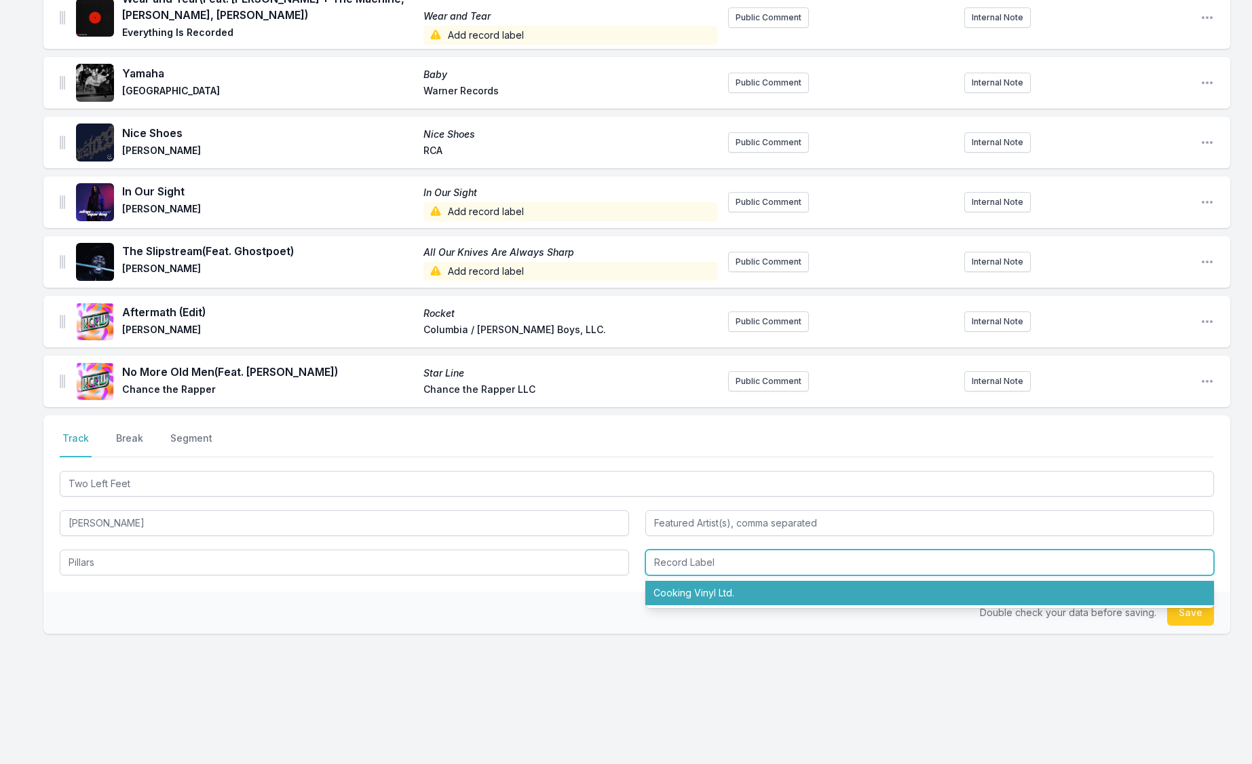
click at [729, 594] on li "Cooking Vinyl Ltd." at bounding box center [929, 593] width 569 height 24
type input "Cooking Vinyl Ltd."
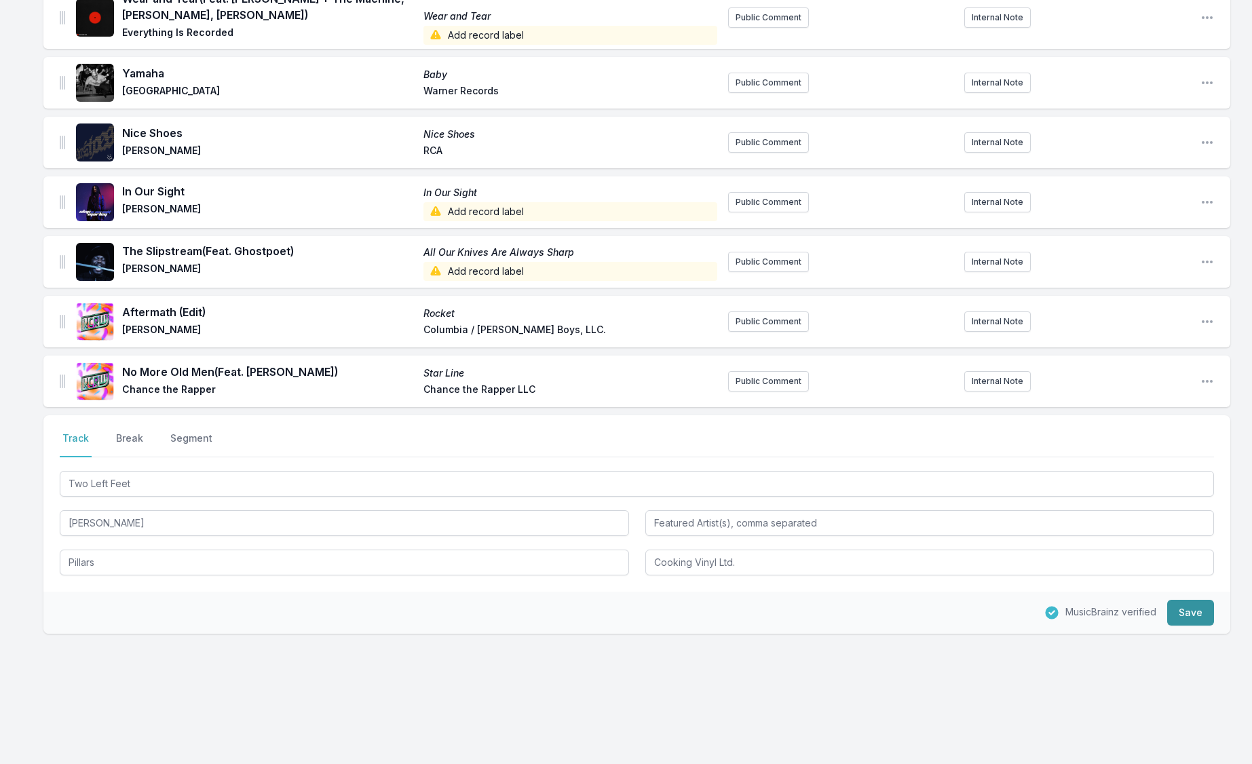
click at [1180, 604] on button "Save" at bounding box center [1190, 613] width 47 height 26
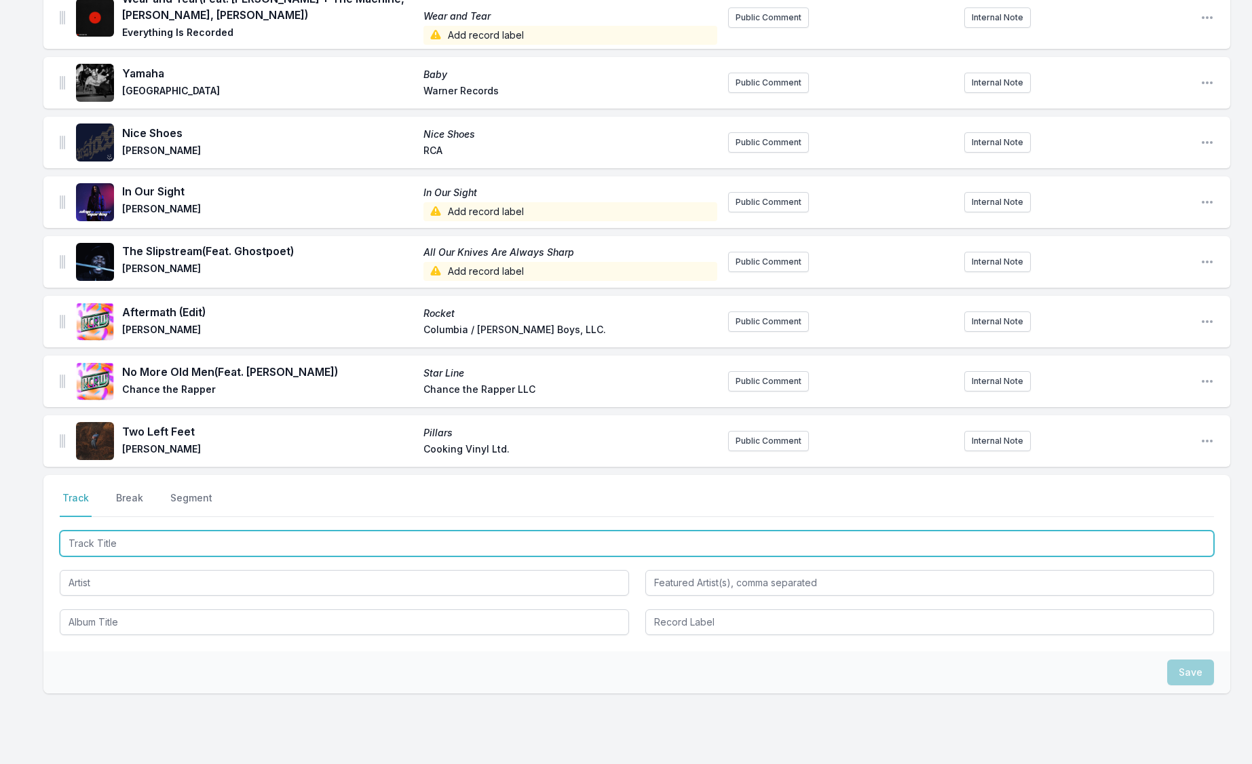
click at [90, 539] on input "Track Title" at bounding box center [637, 544] width 1154 height 26
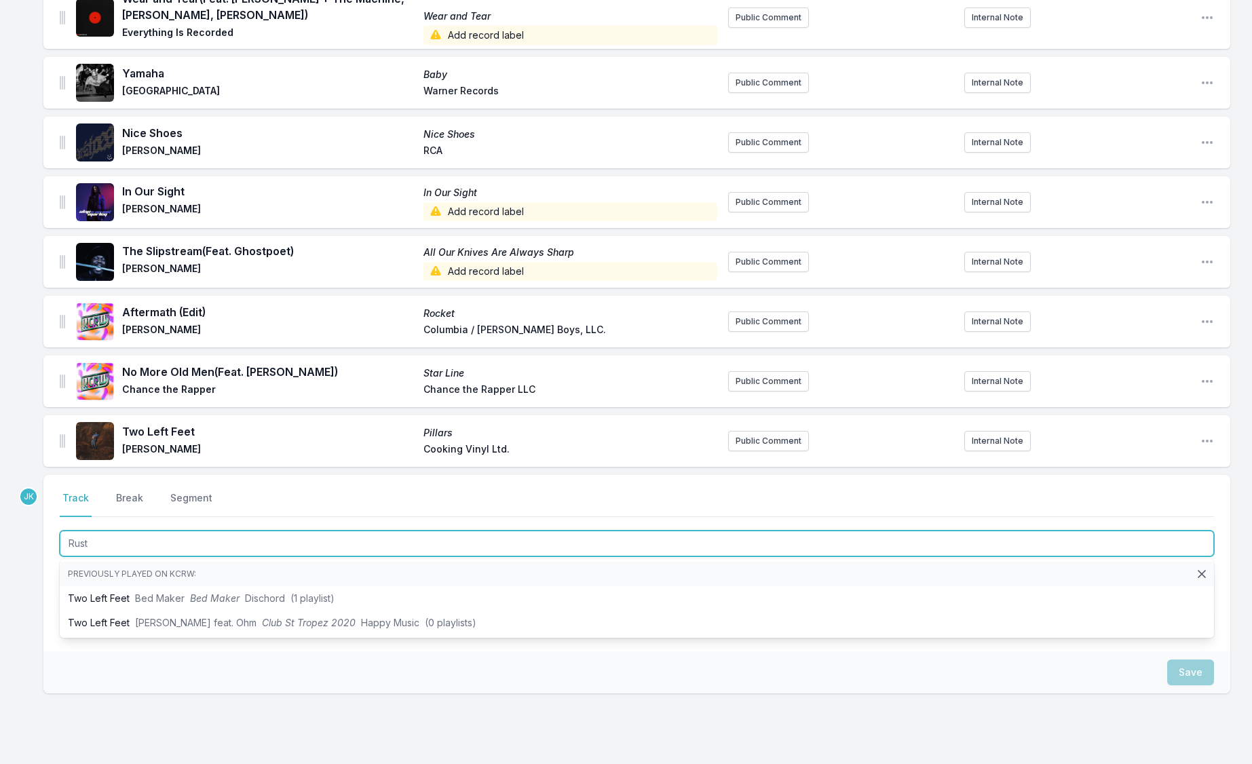
type input "Rust"
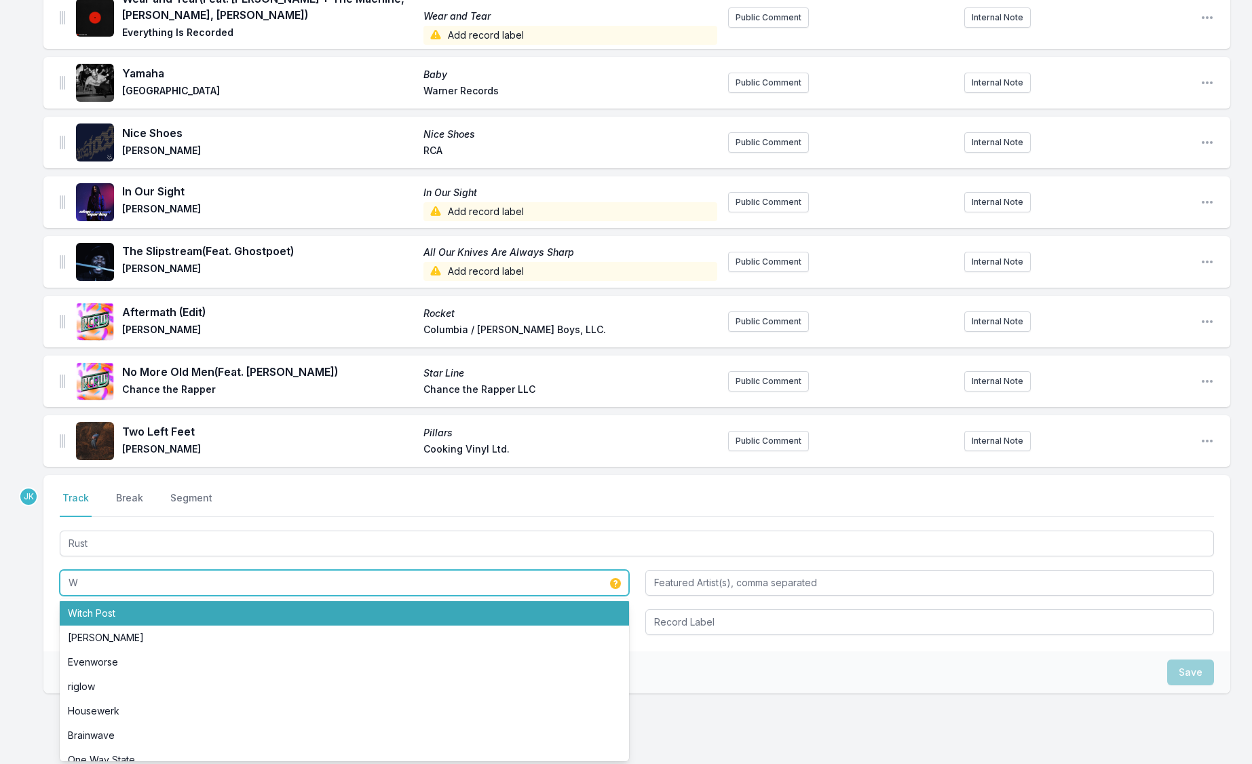
click at [84, 617] on li "Witch Post" at bounding box center [344, 613] width 569 height 24
type input "Witch Post"
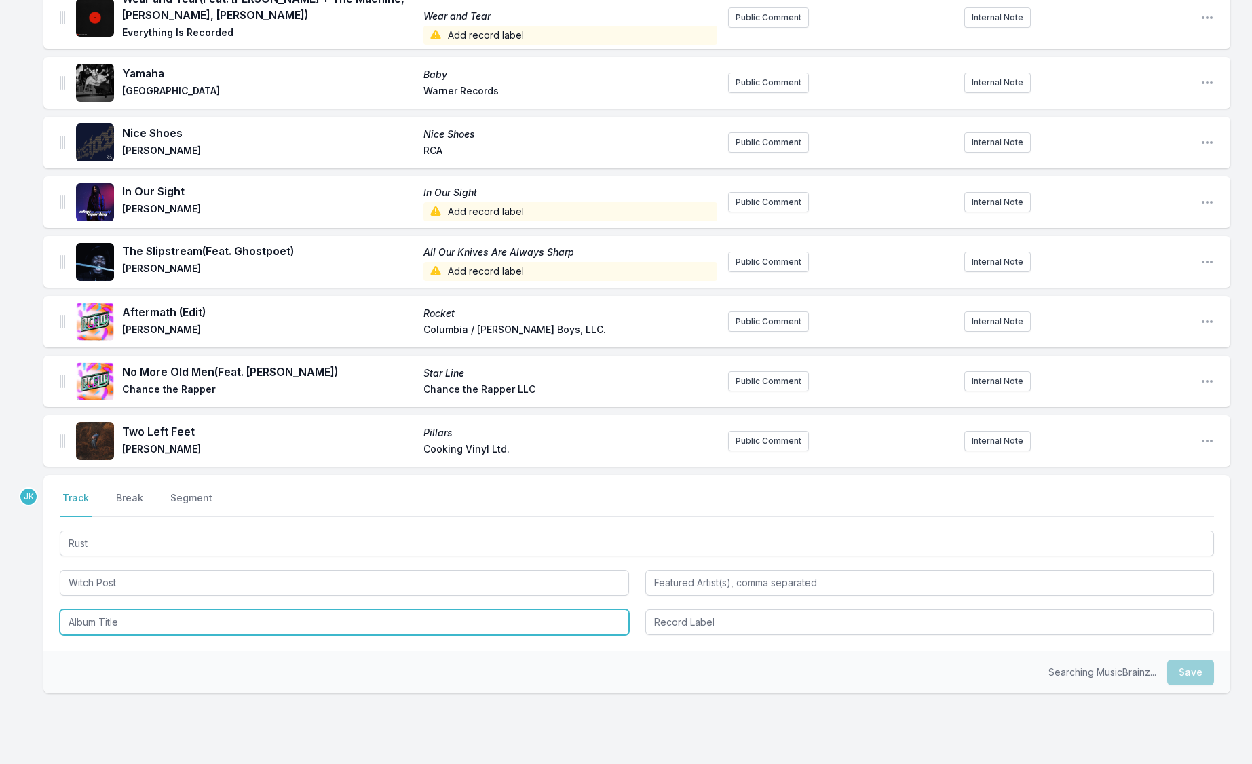
click at [84, 626] on input "Album Title" at bounding box center [344, 622] width 569 height 26
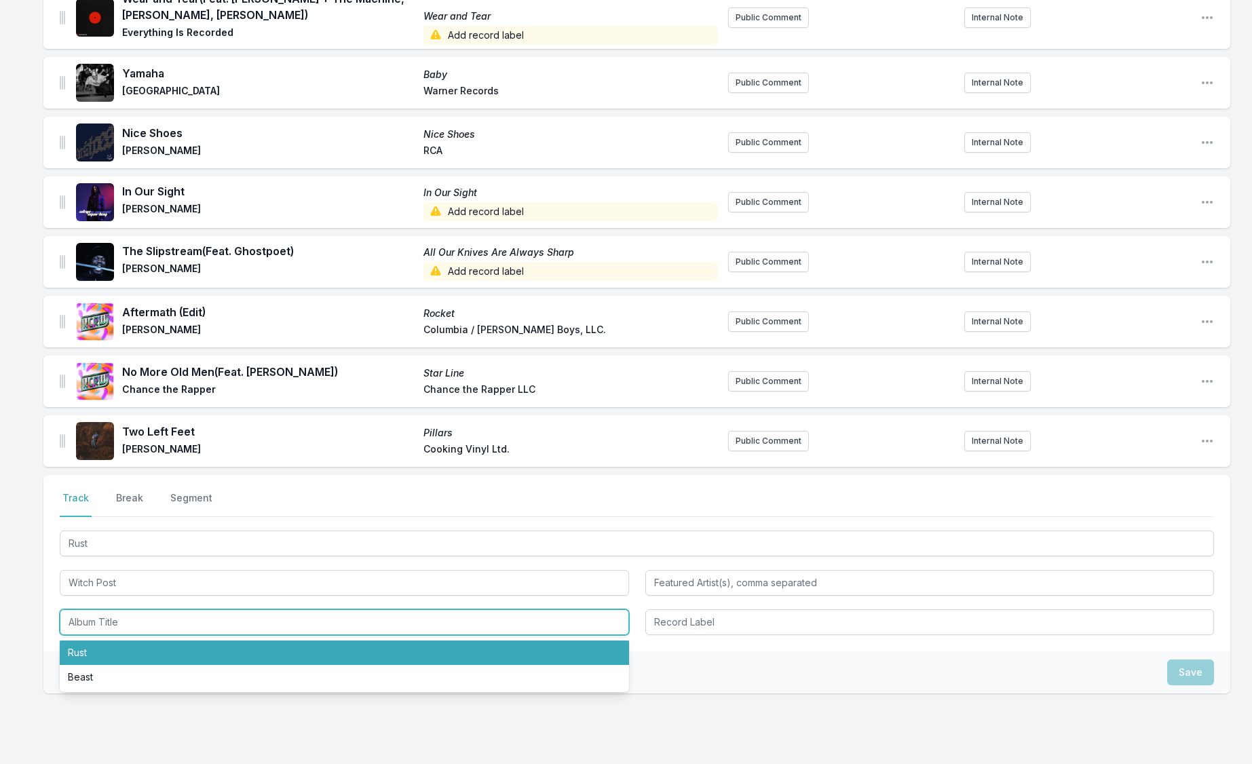
click at [97, 649] on li "Rust" at bounding box center [344, 652] width 569 height 24
type input "Rust"
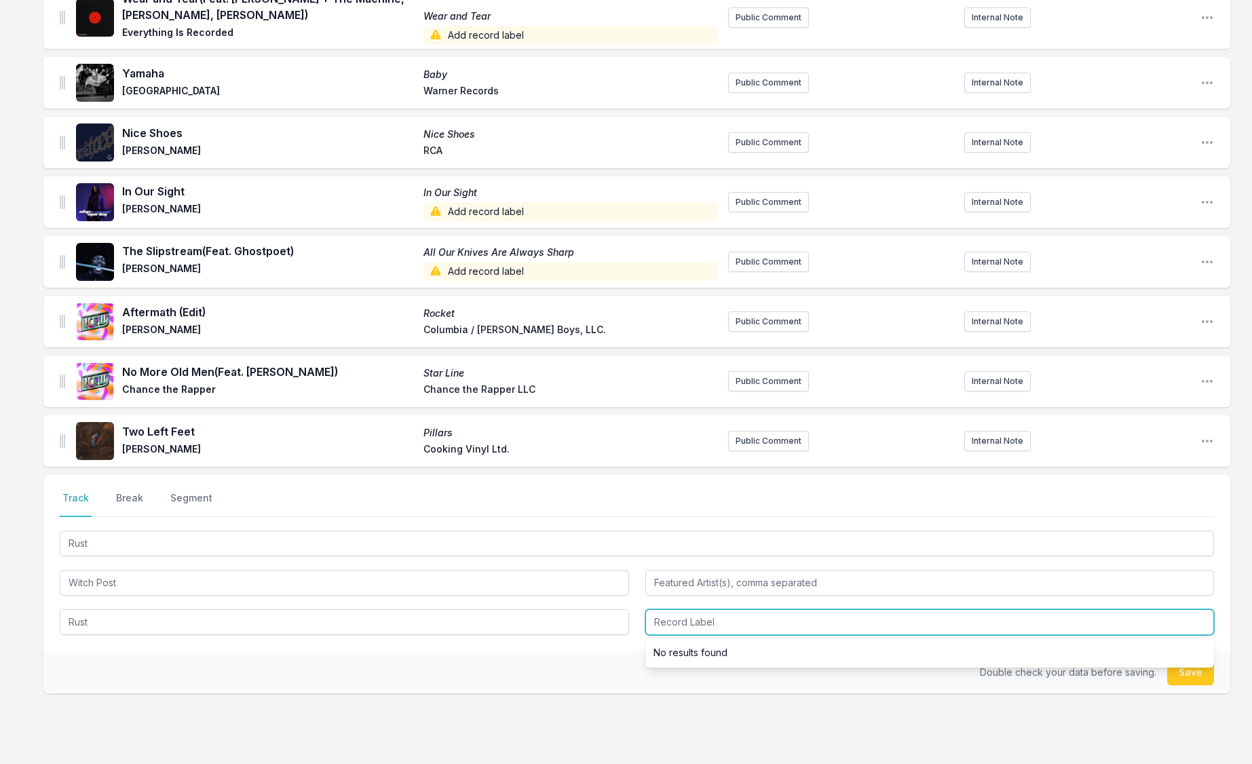
click at [699, 628] on input "Record Label" at bounding box center [929, 622] width 569 height 26
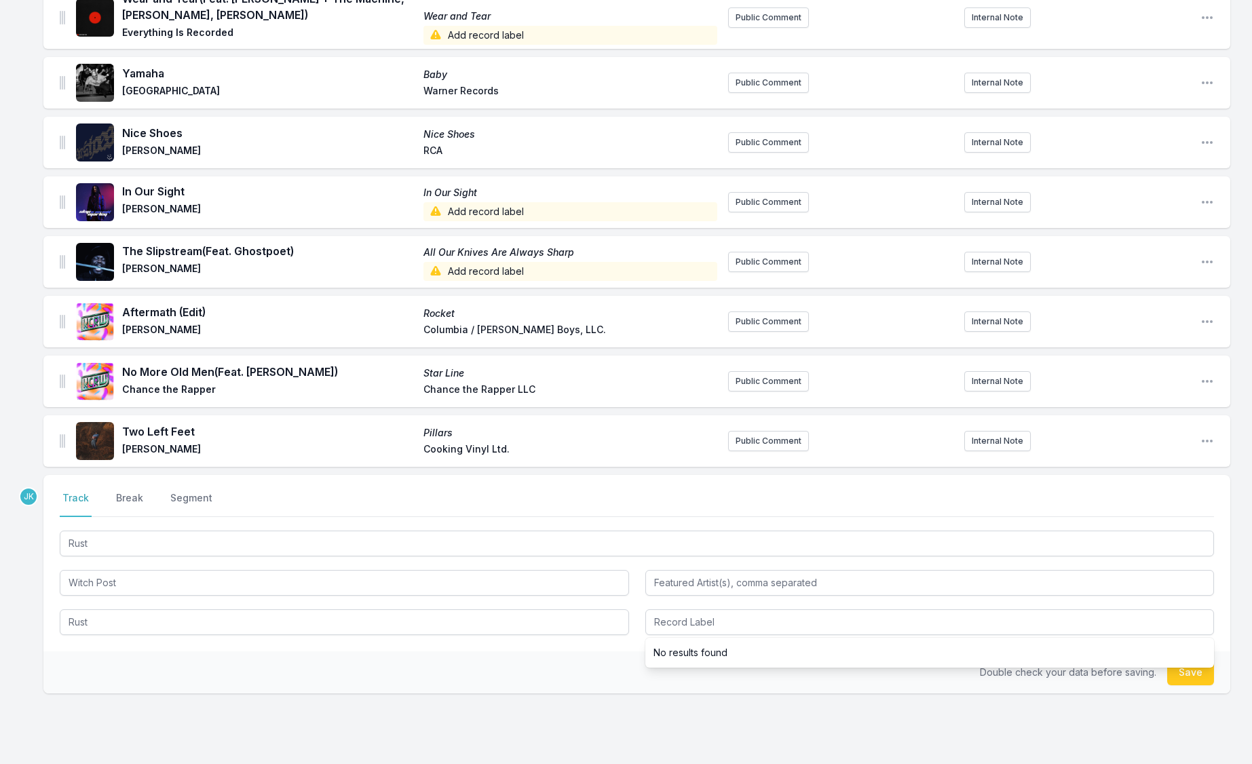
click at [1178, 672] on button "Save" at bounding box center [1190, 672] width 47 height 26
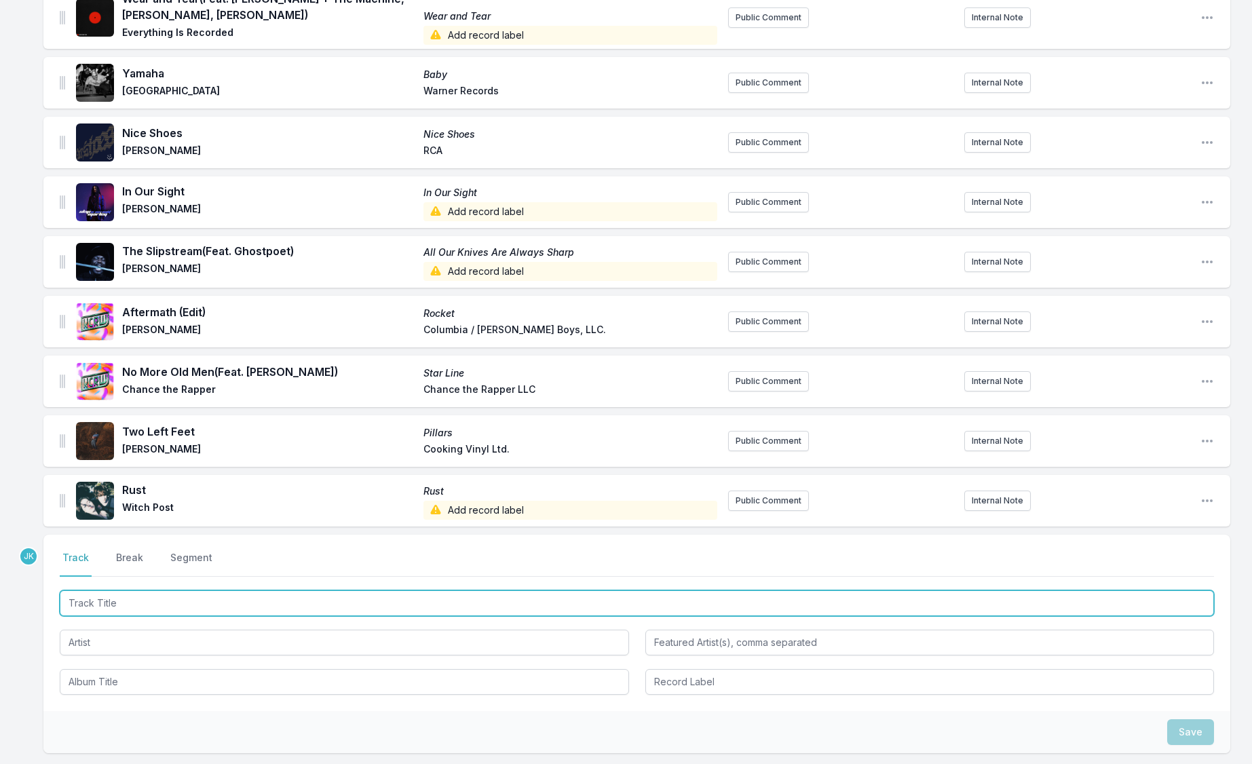
paste input "SPACE INVADER"
type input "SPACE INVADER"
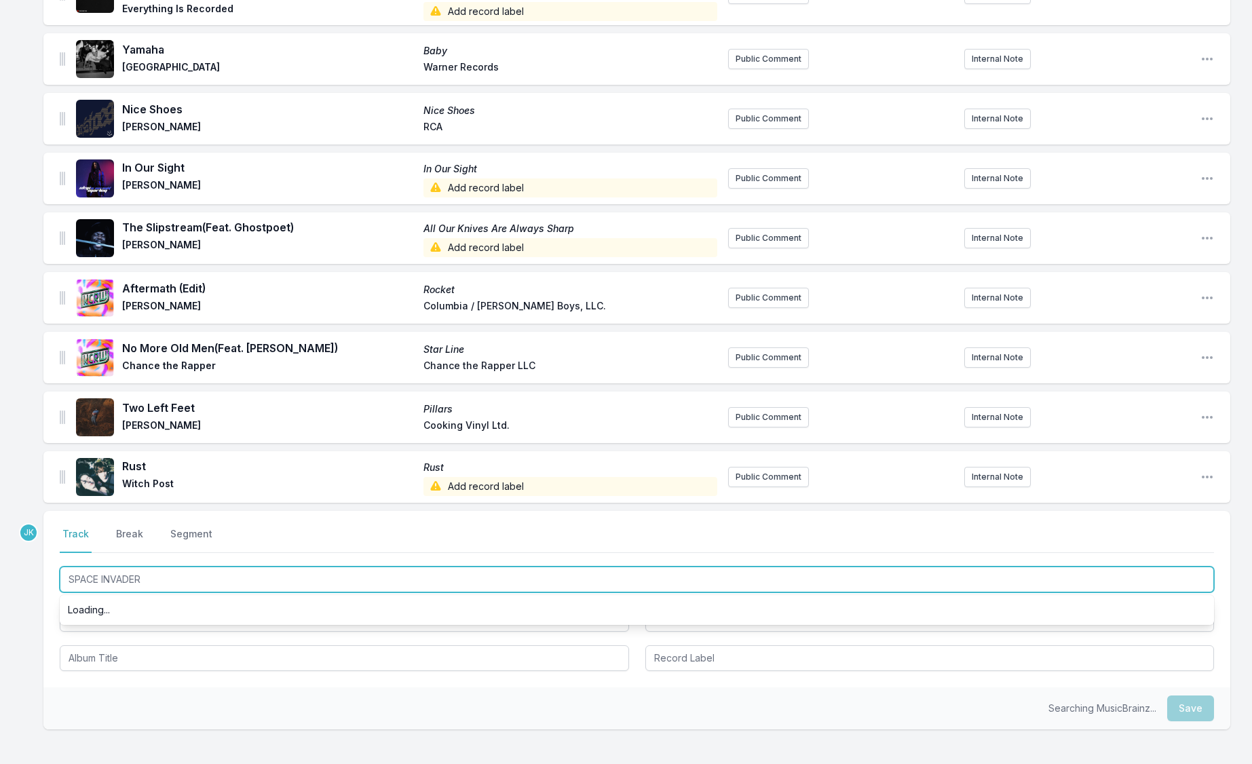
scroll to position [309, 0]
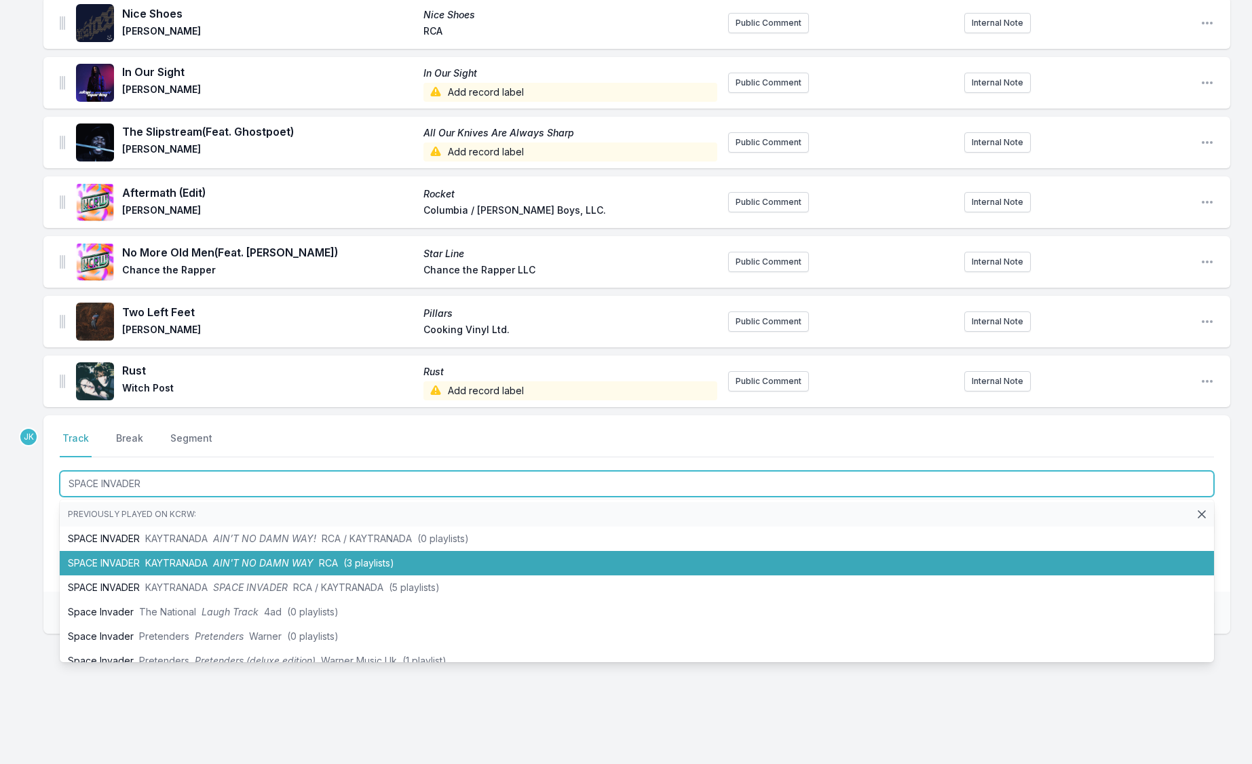
click at [115, 560] on li "SPACE INVADER KAYTRANADA AIN'T NO DAMN WAY RCA (3 playlists)" at bounding box center [637, 563] width 1154 height 24
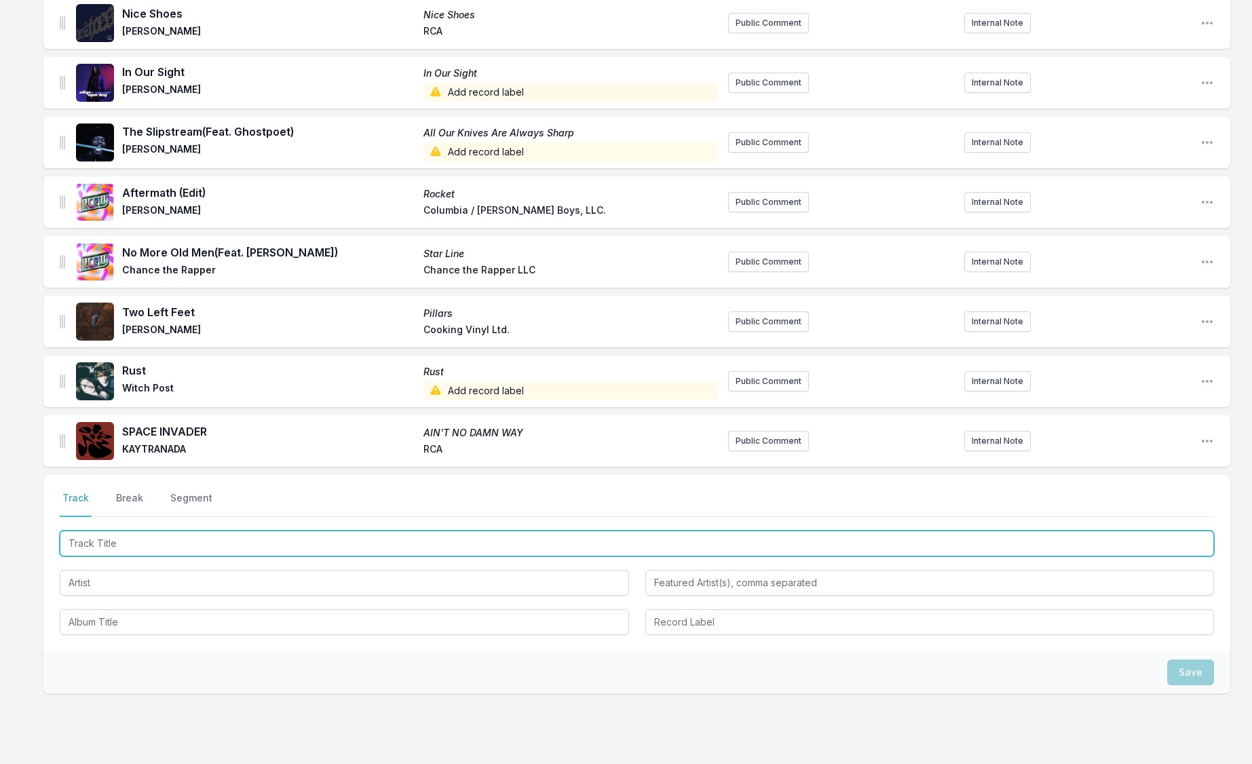
paste input "Heartthrob"
type input "Heartthrob"
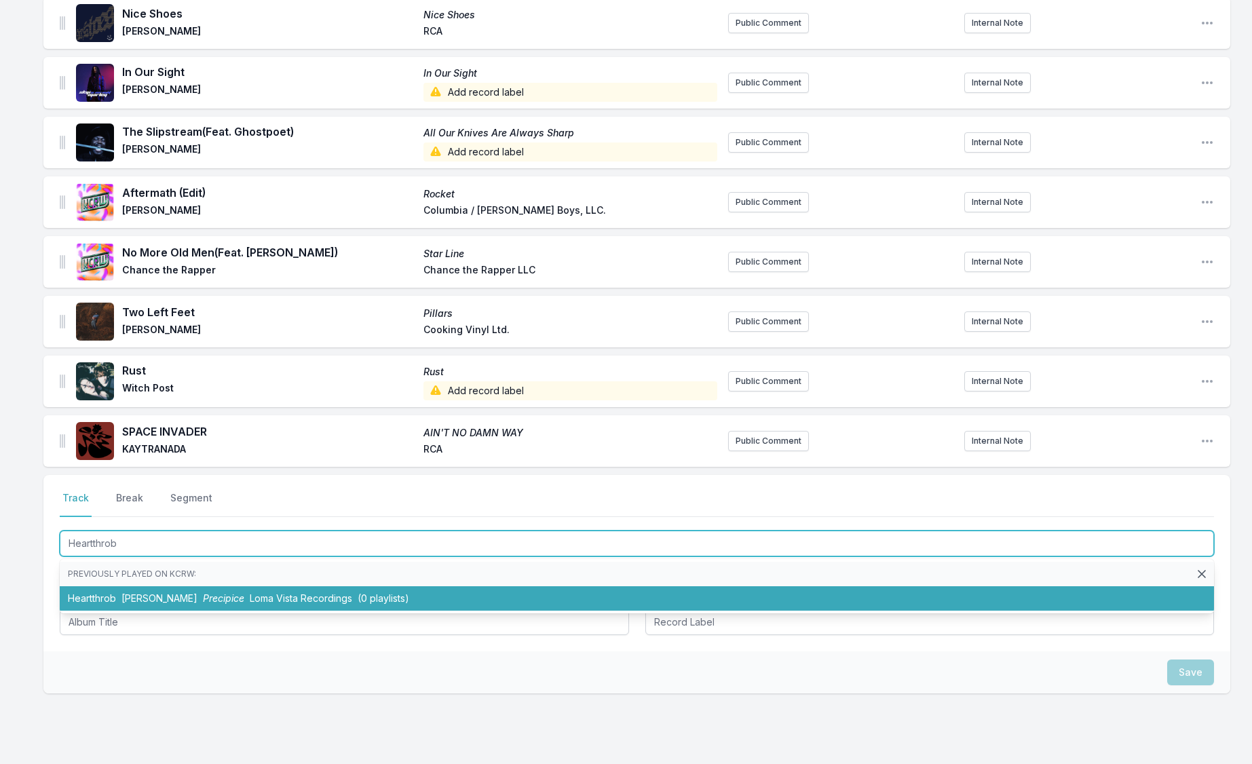
click at [92, 602] on li "Heartthrob [PERSON_NAME] Precipice Loma Vista Recordings (0 playlists)" at bounding box center [637, 598] width 1154 height 24
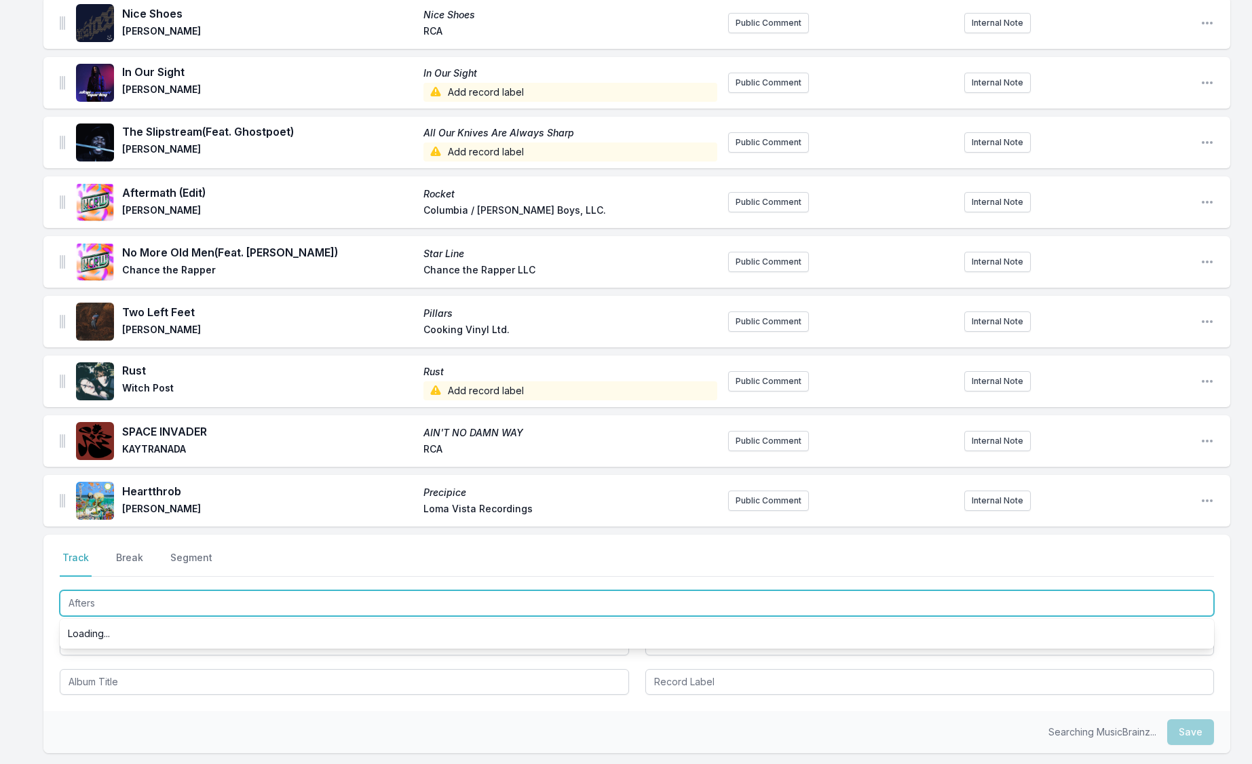
type input "Afters"
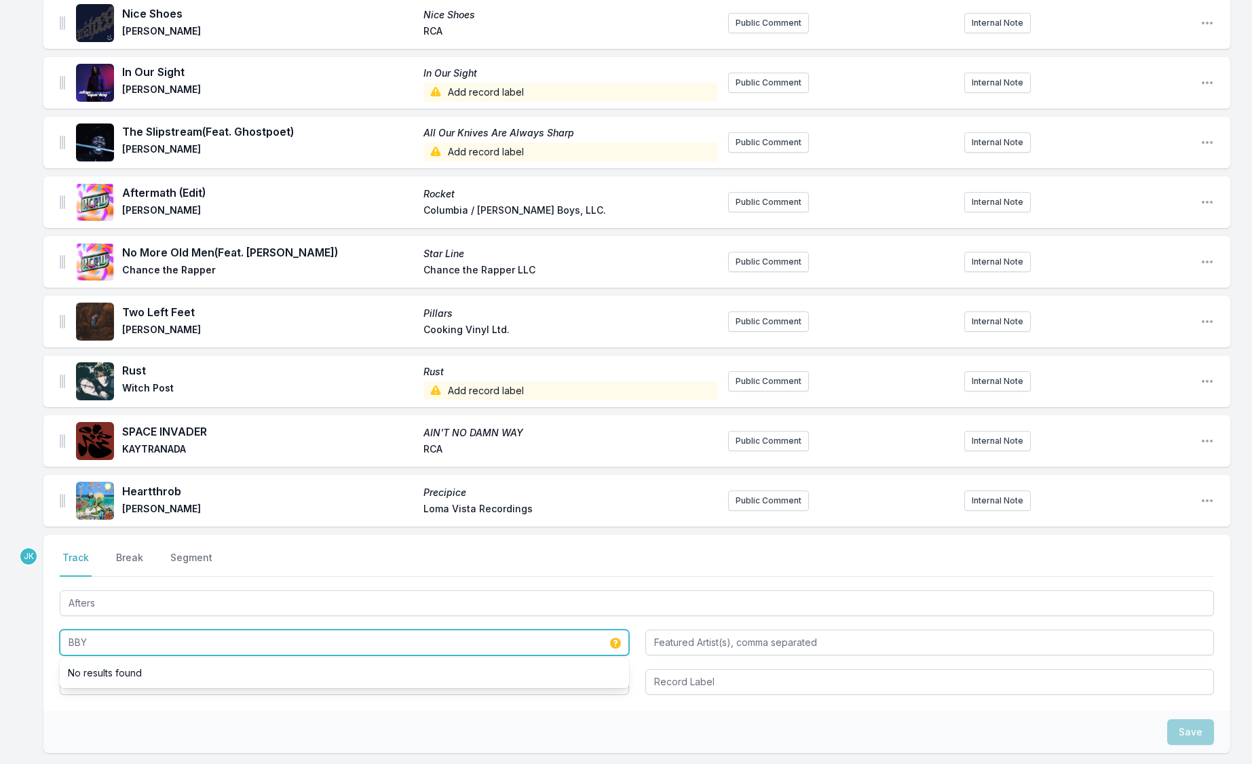
click at [88, 642] on input "BBY" at bounding box center [344, 643] width 569 height 26
type input "baby"
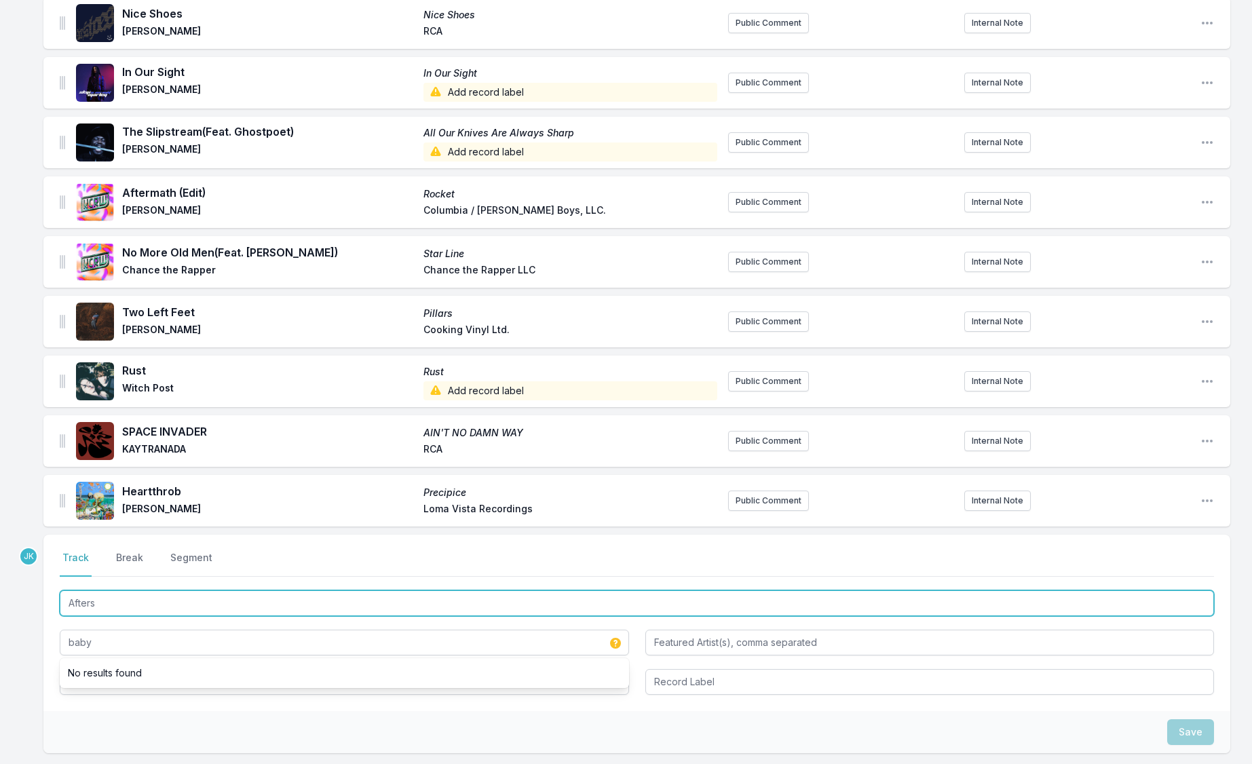
drag, startPoint x: 88, startPoint y: 642, endPoint x: 103, endPoint y: 594, distance: 50.6
click at [103, 594] on input "Afters" at bounding box center [637, 603] width 1154 height 26
click at [102, 600] on input "Afters" at bounding box center [637, 603] width 1154 height 26
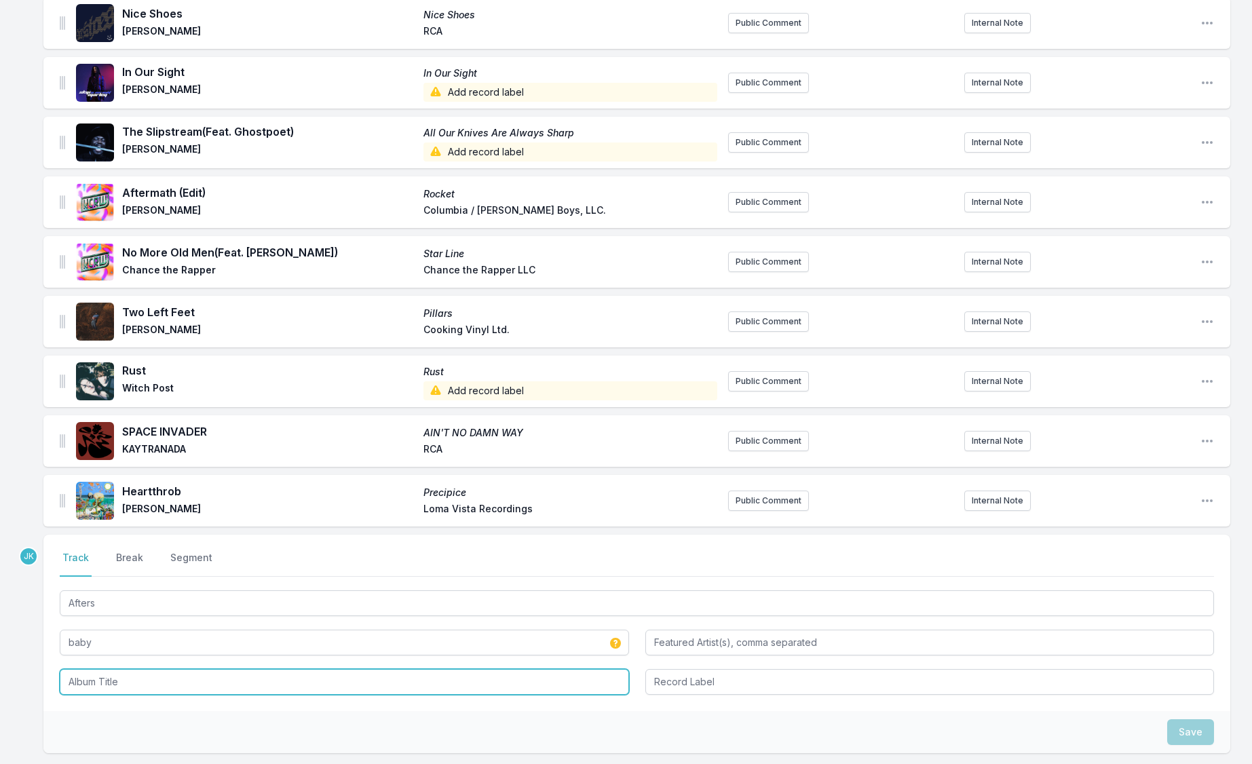
click at [85, 685] on input "Album Title" at bounding box center [344, 682] width 569 height 26
paste input "Afters"
type input "Afters"
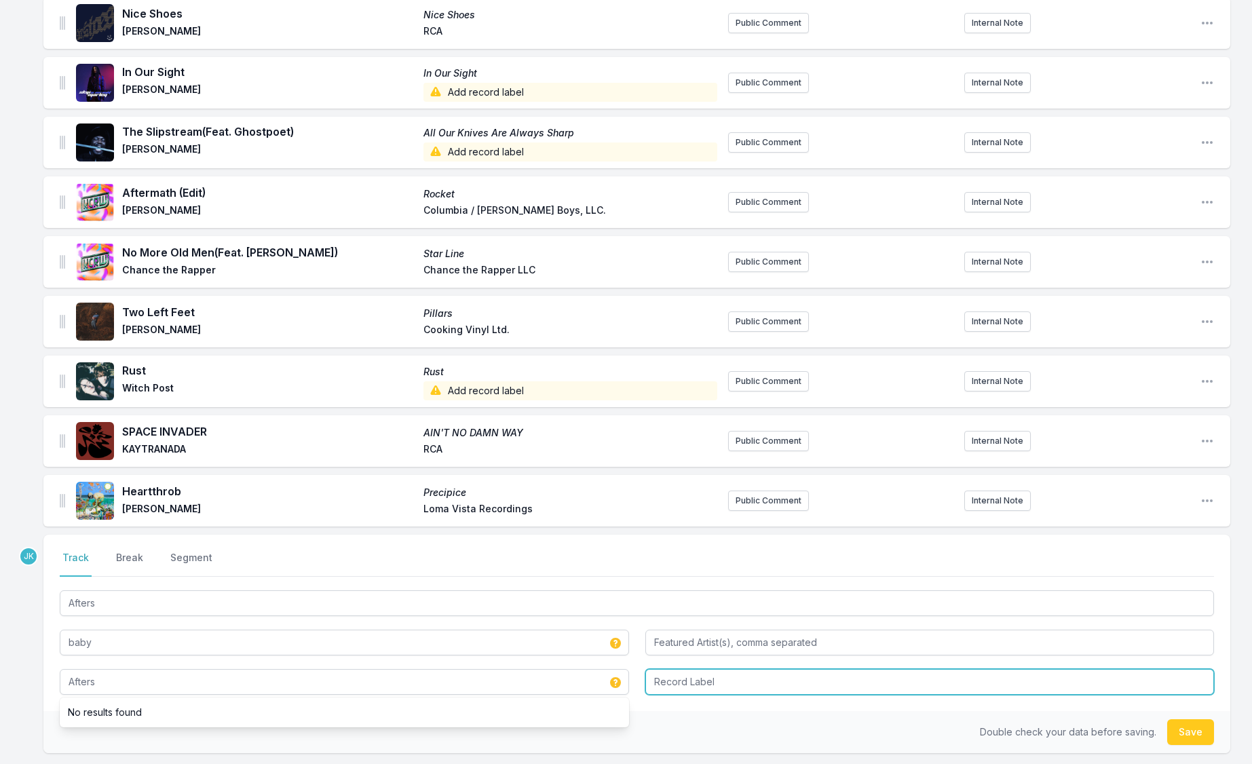
click at [659, 683] on input "Record Label" at bounding box center [929, 682] width 569 height 26
type input "Glassnote"
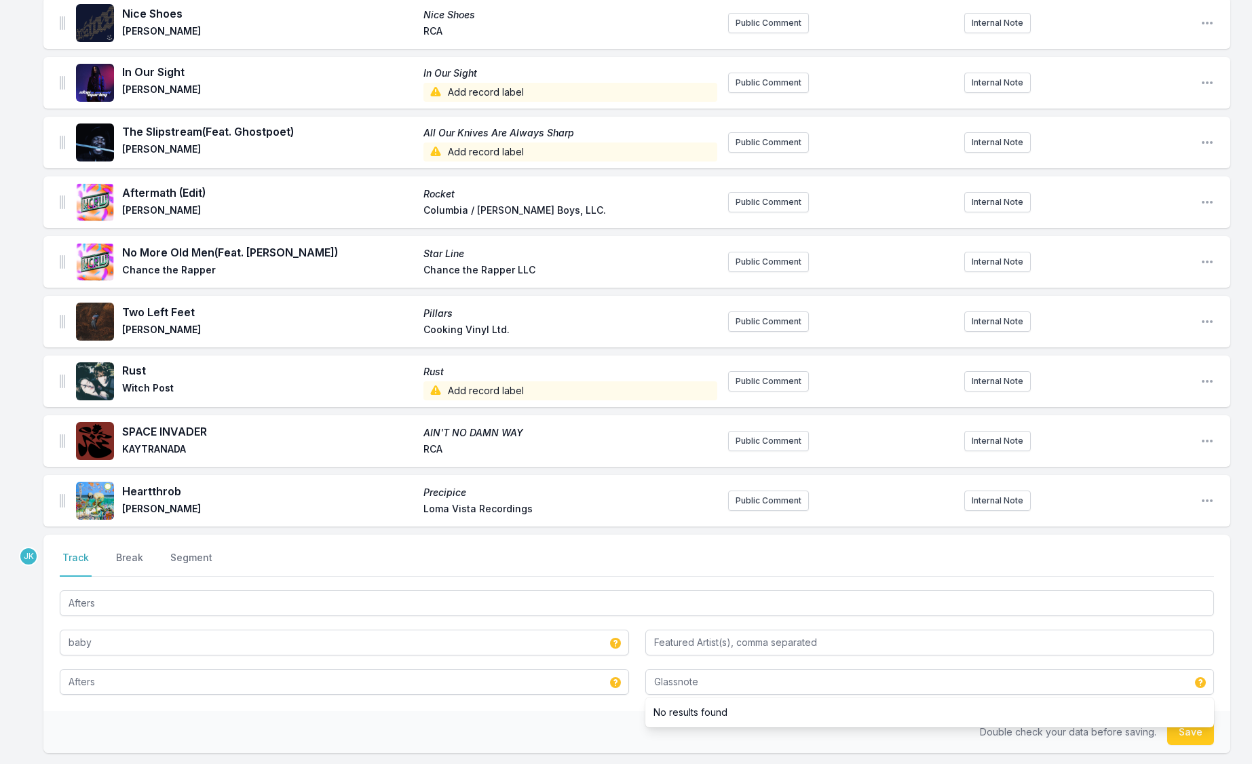
click at [1174, 740] on button "Save" at bounding box center [1190, 732] width 47 height 26
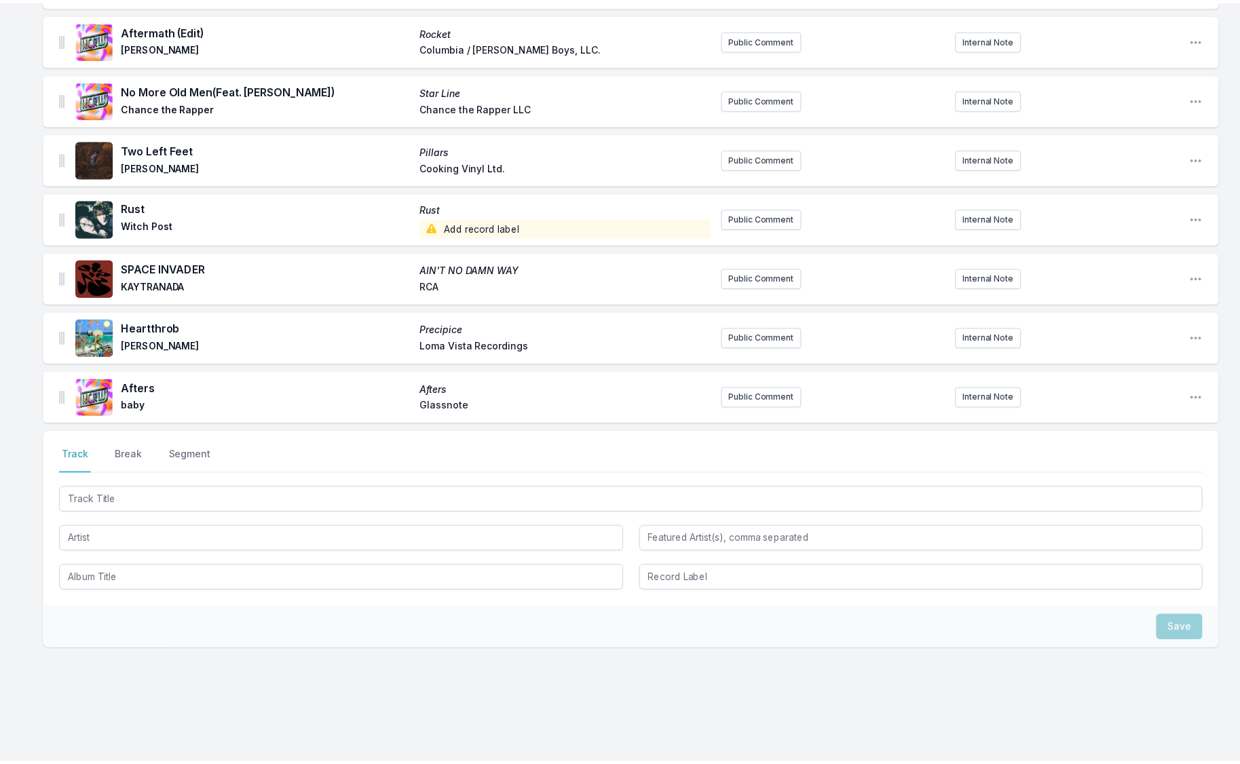
scroll to position [488, 0]
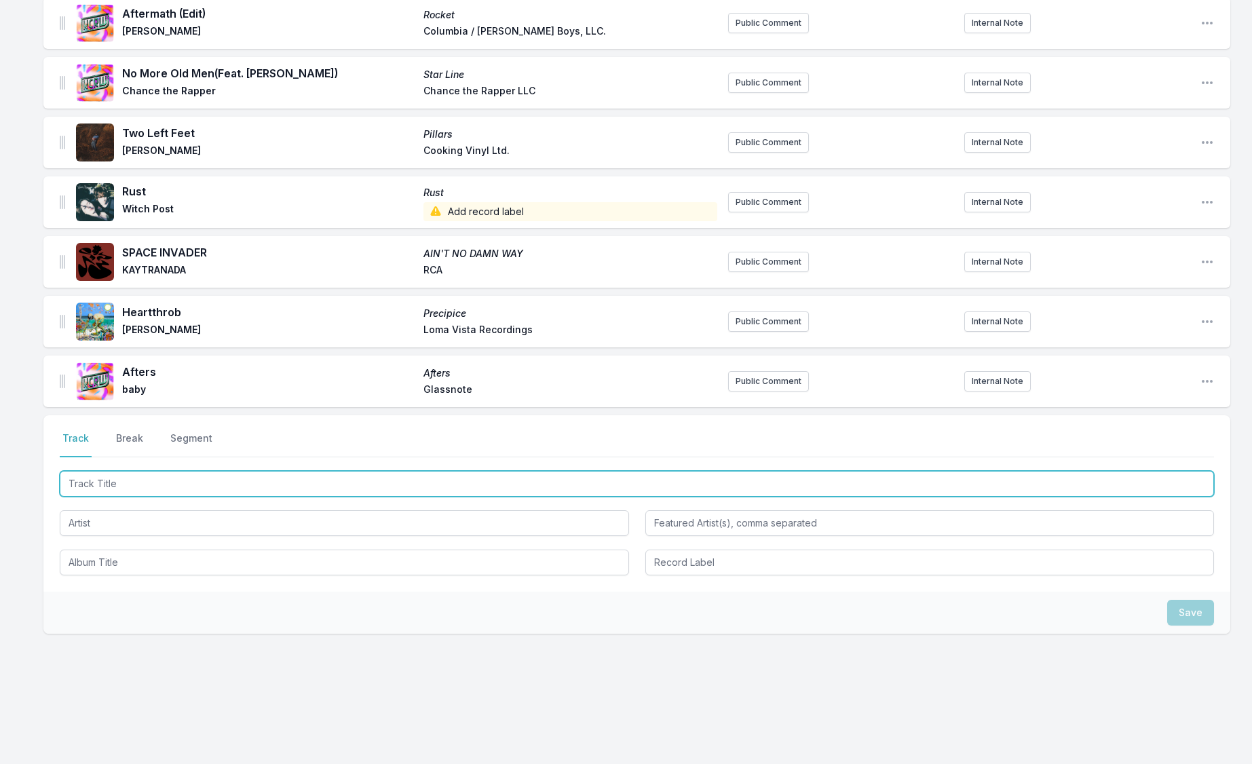
click at [96, 488] on input "Track Title" at bounding box center [637, 484] width 1154 height 26
type input "[PERSON_NAME]"
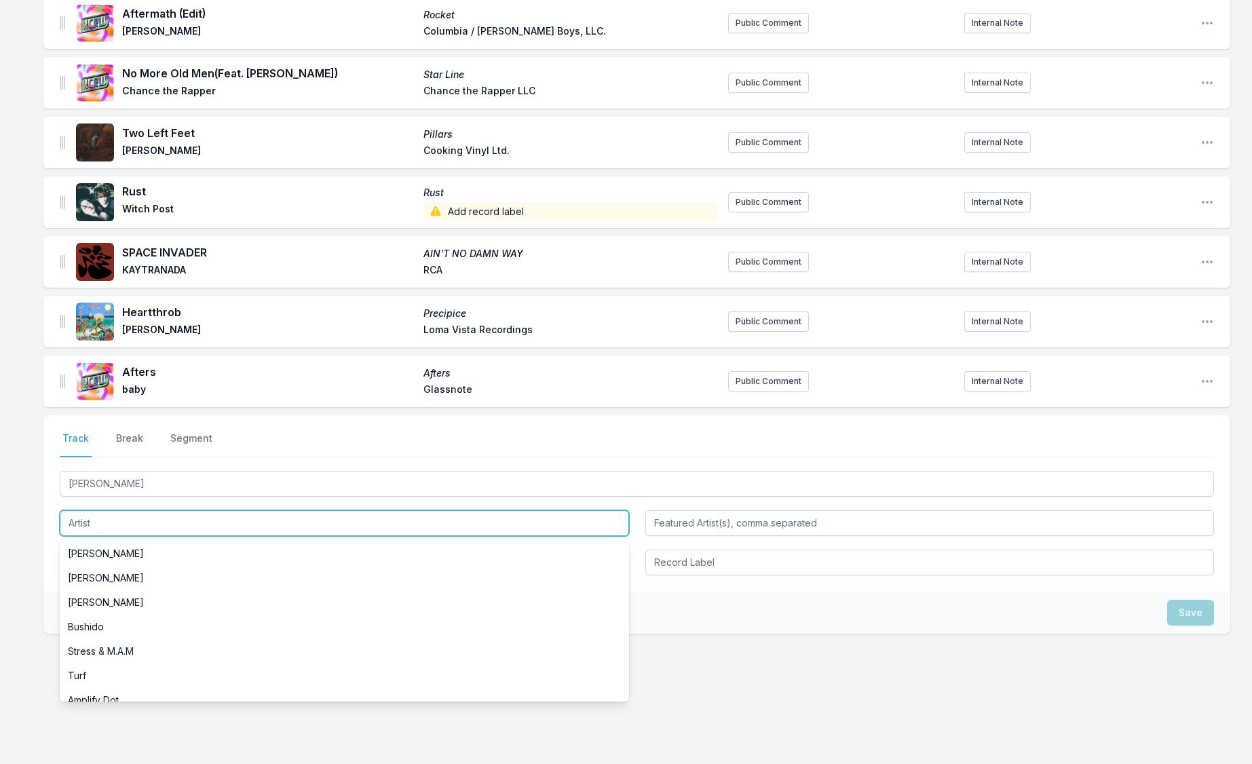
click at [90, 513] on input "Artist" at bounding box center [344, 523] width 569 height 26
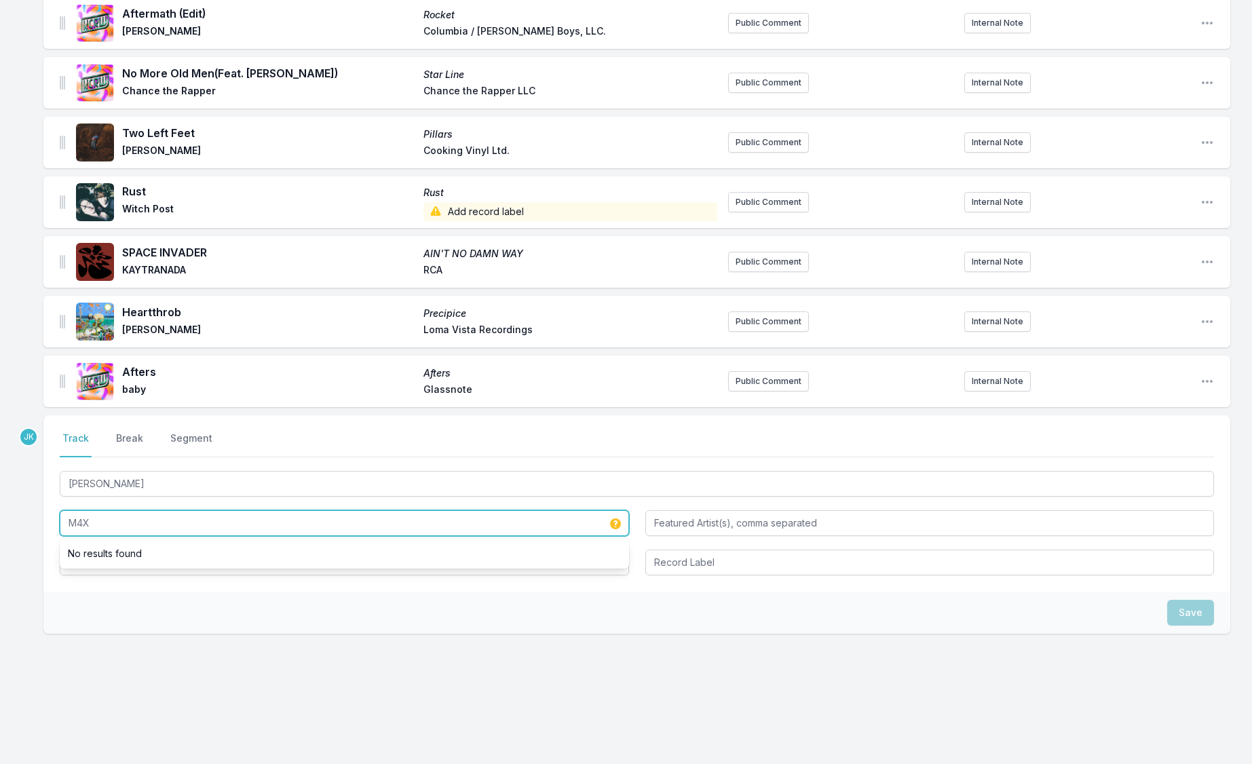
type input "M4X"
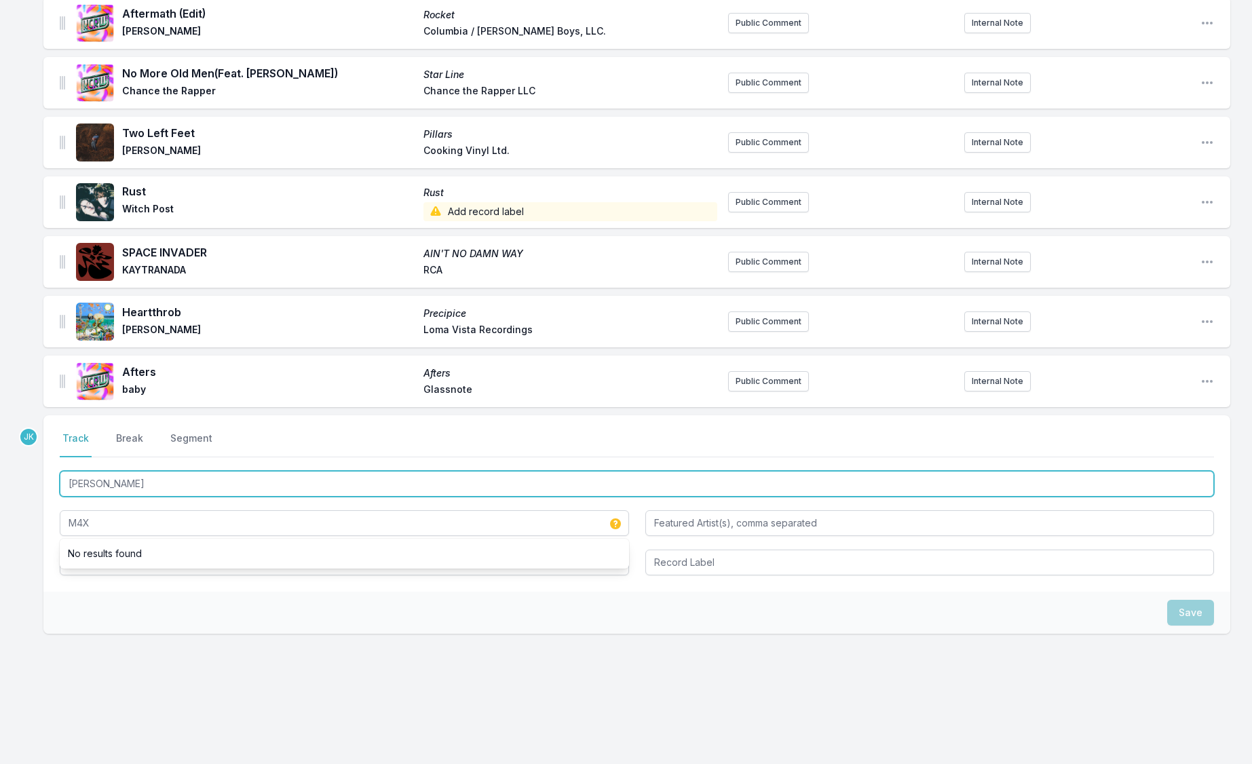
click at [101, 494] on input "[PERSON_NAME]" at bounding box center [637, 484] width 1154 height 26
click at [102, 486] on input "[PERSON_NAME]" at bounding box center [637, 484] width 1154 height 26
drag, startPoint x: 102, startPoint y: 482, endPoint x: 75, endPoint y: 562, distance: 84.5
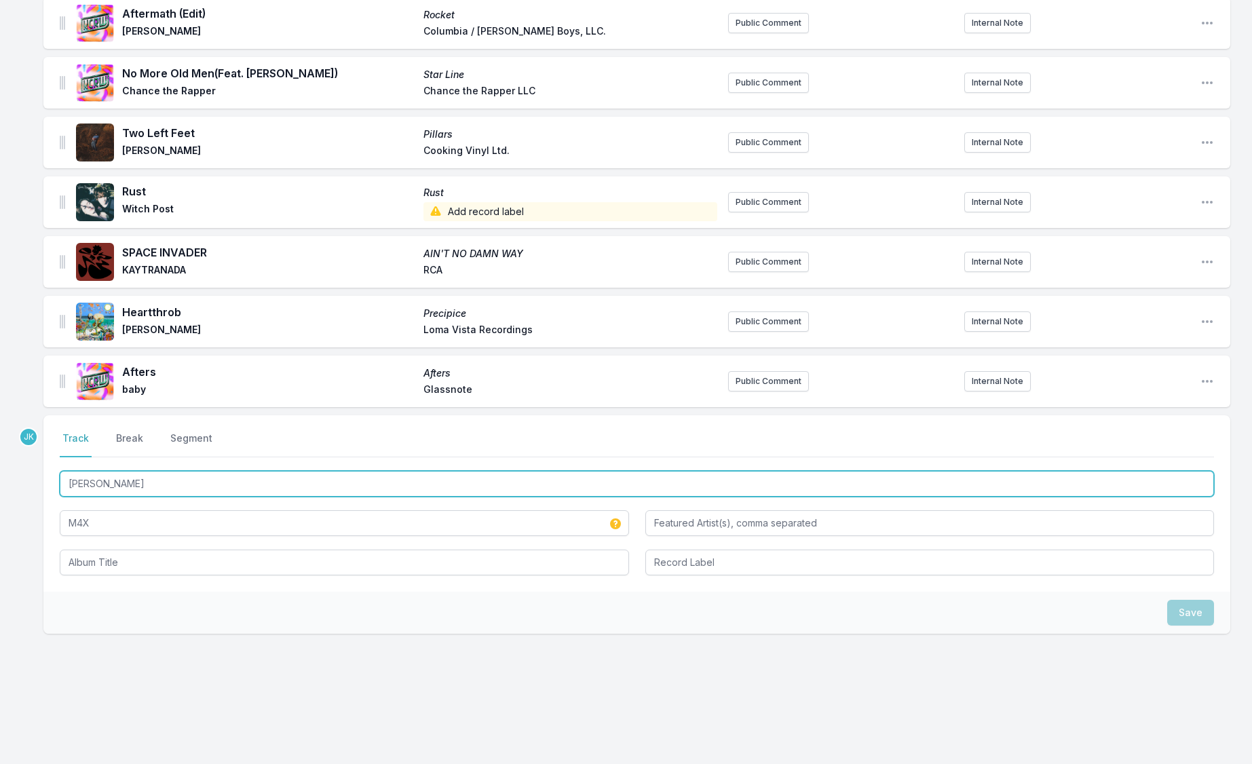
click at [73, 564] on div "[PERSON_NAME] M4X" at bounding box center [637, 521] width 1154 height 107
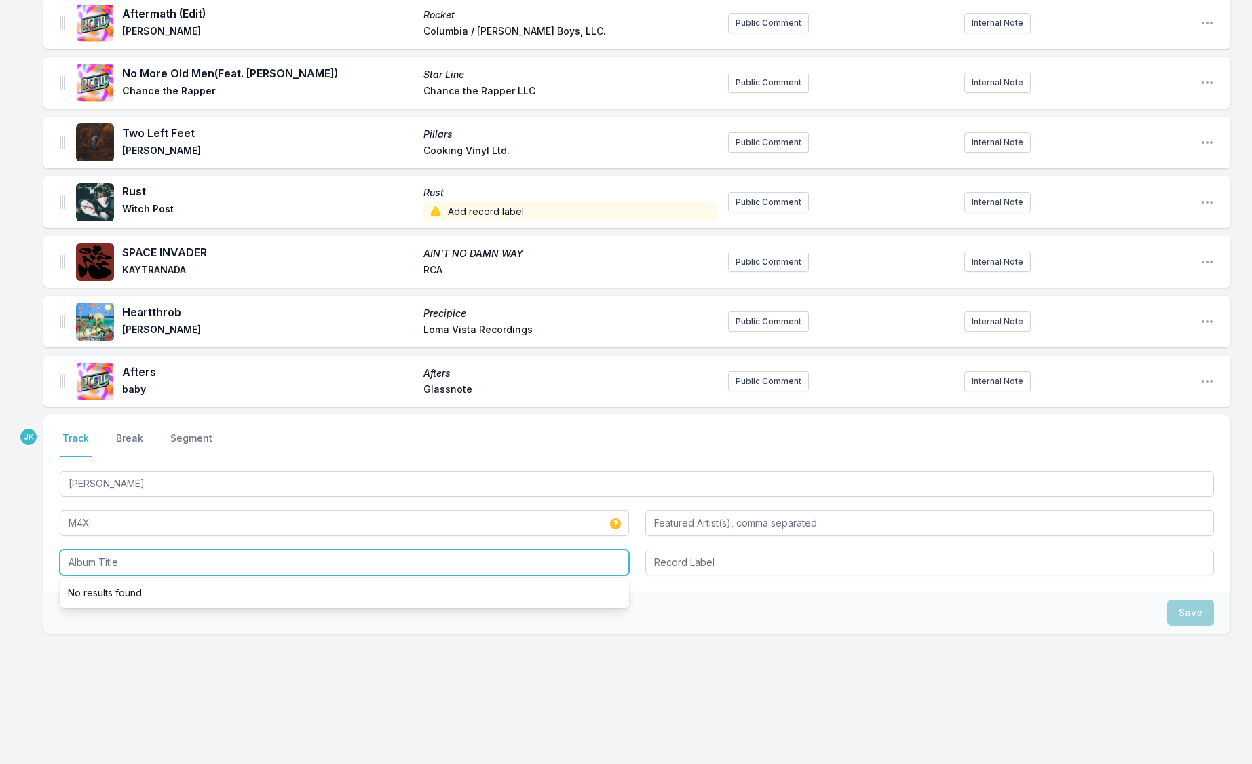
paste input "[PERSON_NAME]"
type input "[PERSON_NAME]"
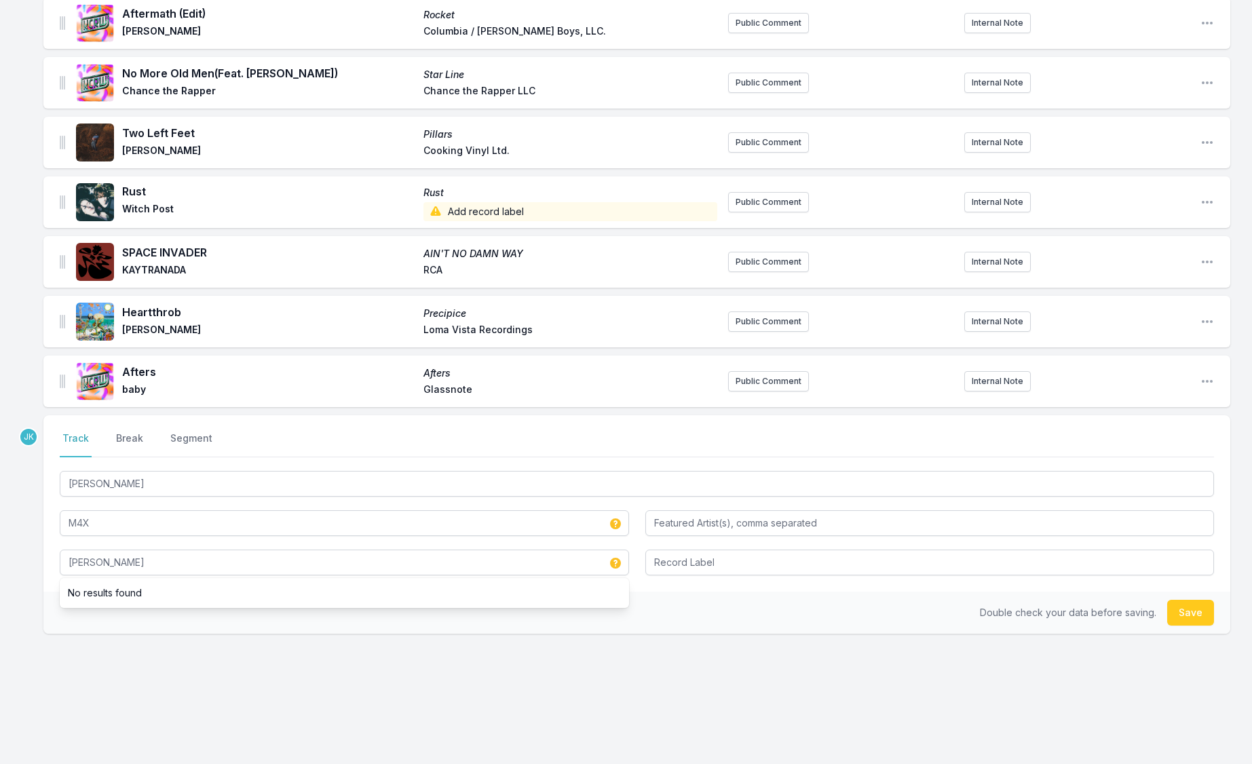
click at [1178, 613] on button "Save" at bounding box center [1190, 613] width 47 height 26
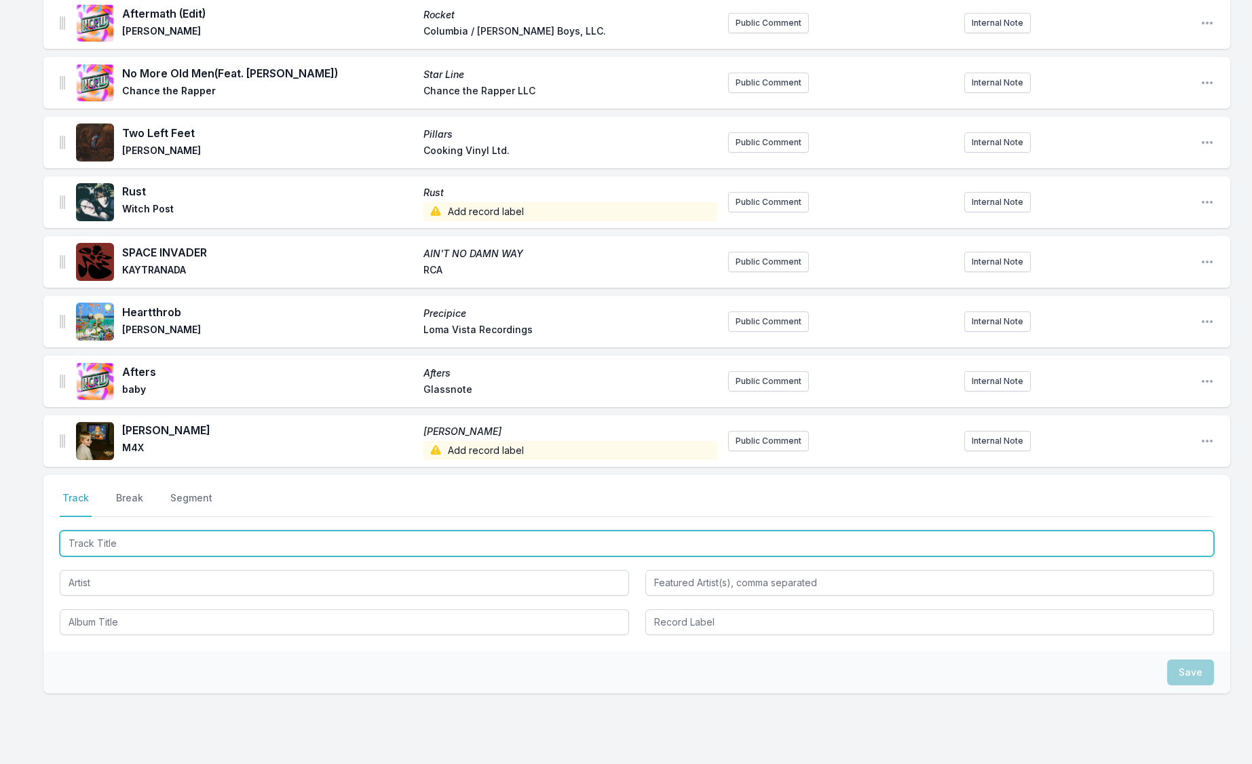
click at [94, 543] on input "Track Title" at bounding box center [637, 544] width 1154 height 26
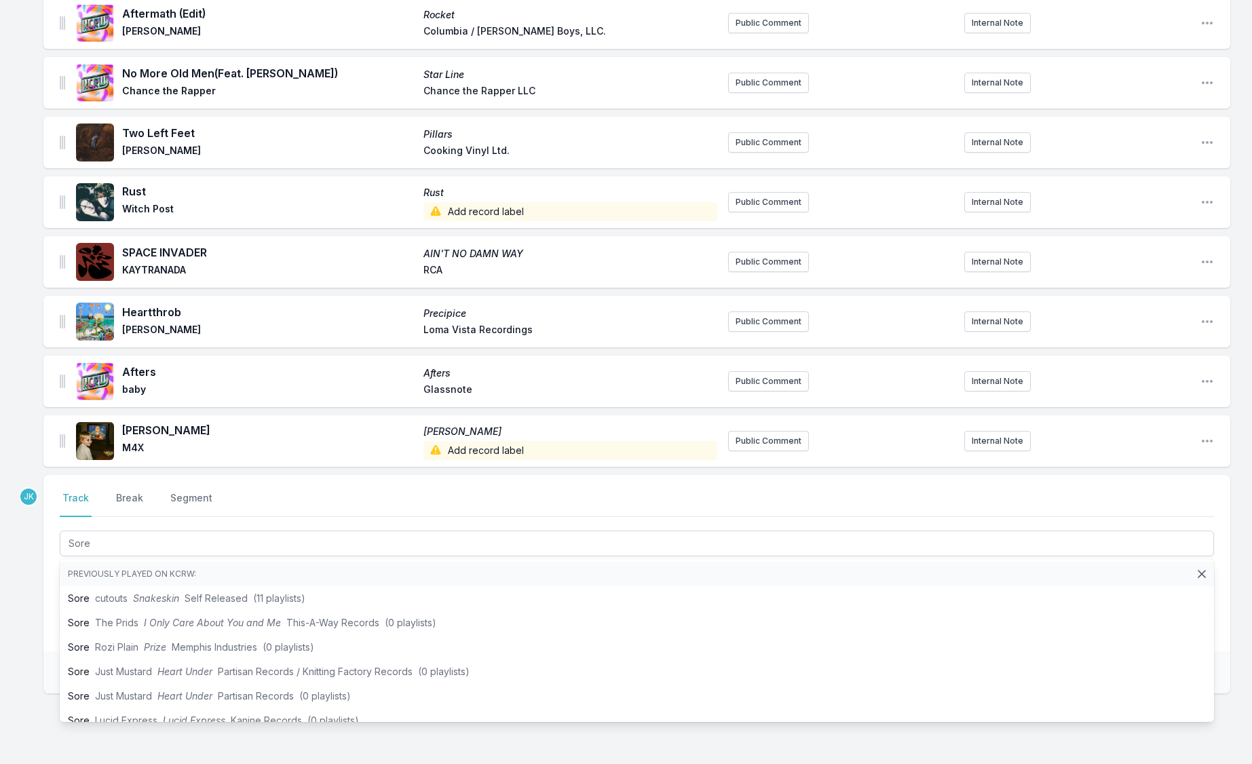
type input "Sore"
drag, startPoint x: 27, startPoint y: 573, endPoint x: 50, endPoint y: 577, distance: 23.4
click at [28, 573] on div "Missing Data Some of your tracks are missing record label information. This inf…" at bounding box center [626, 233] width 1252 height 1179
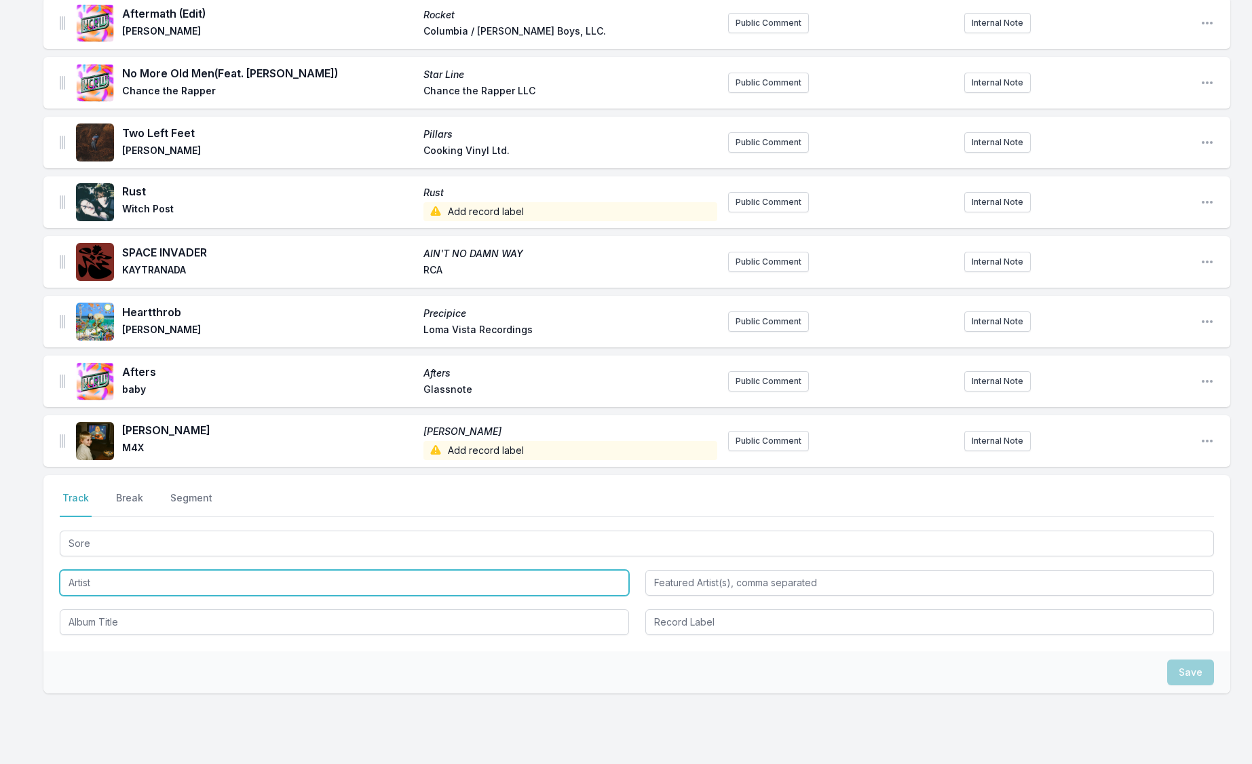
click at [75, 577] on input "Artist" at bounding box center [344, 583] width 569 height 26
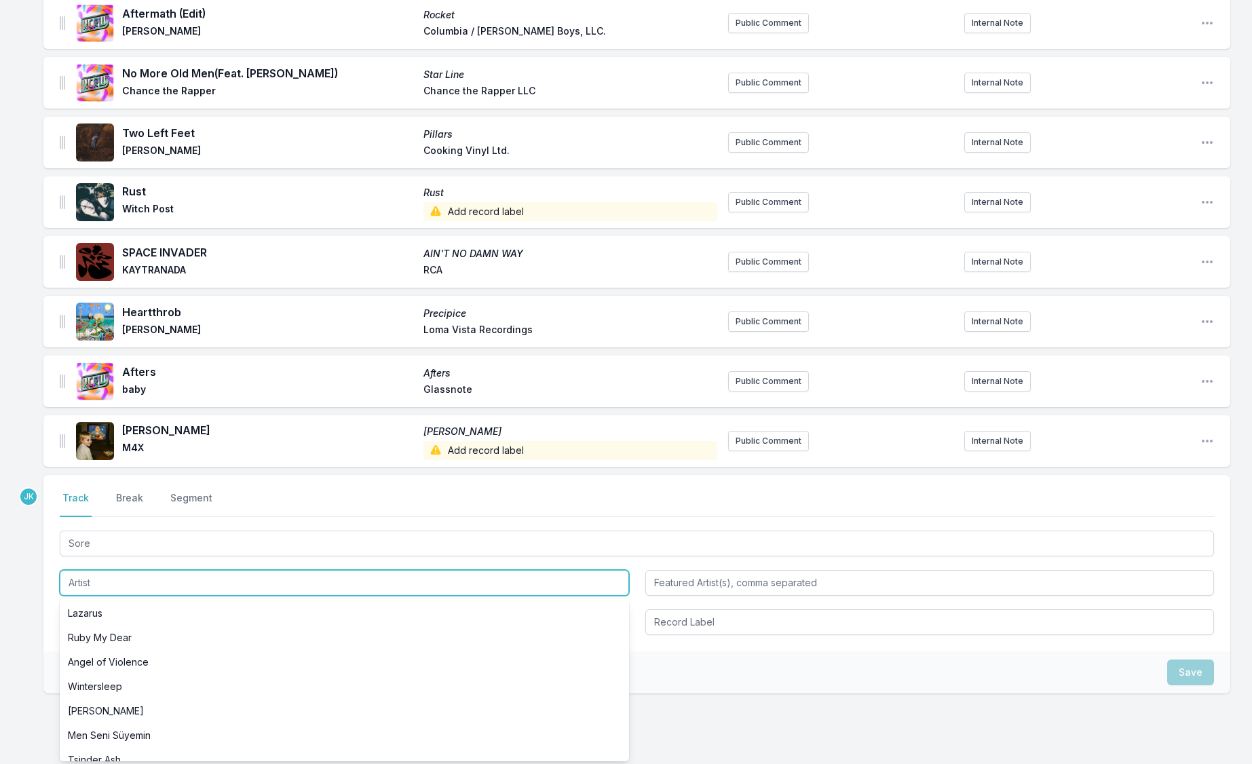
paste input "[PERSON_NAME]"
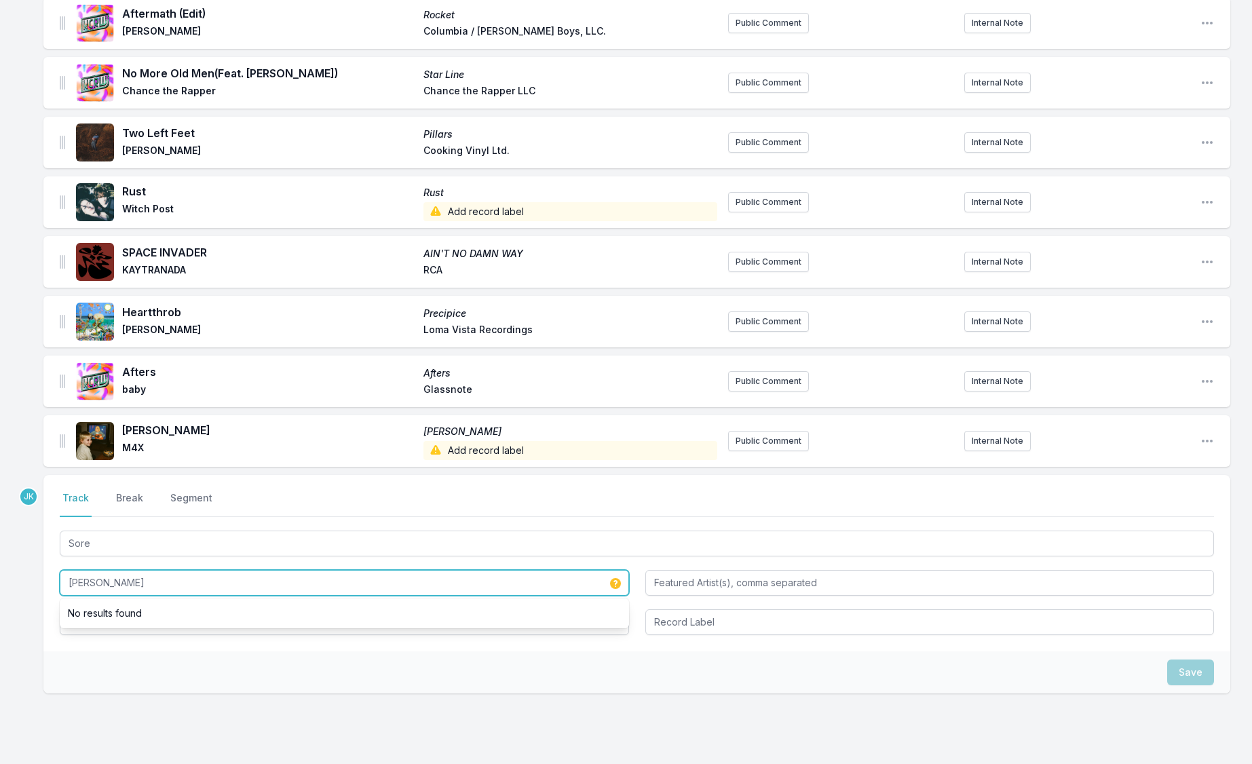
type input "[PERSON_NAME]"
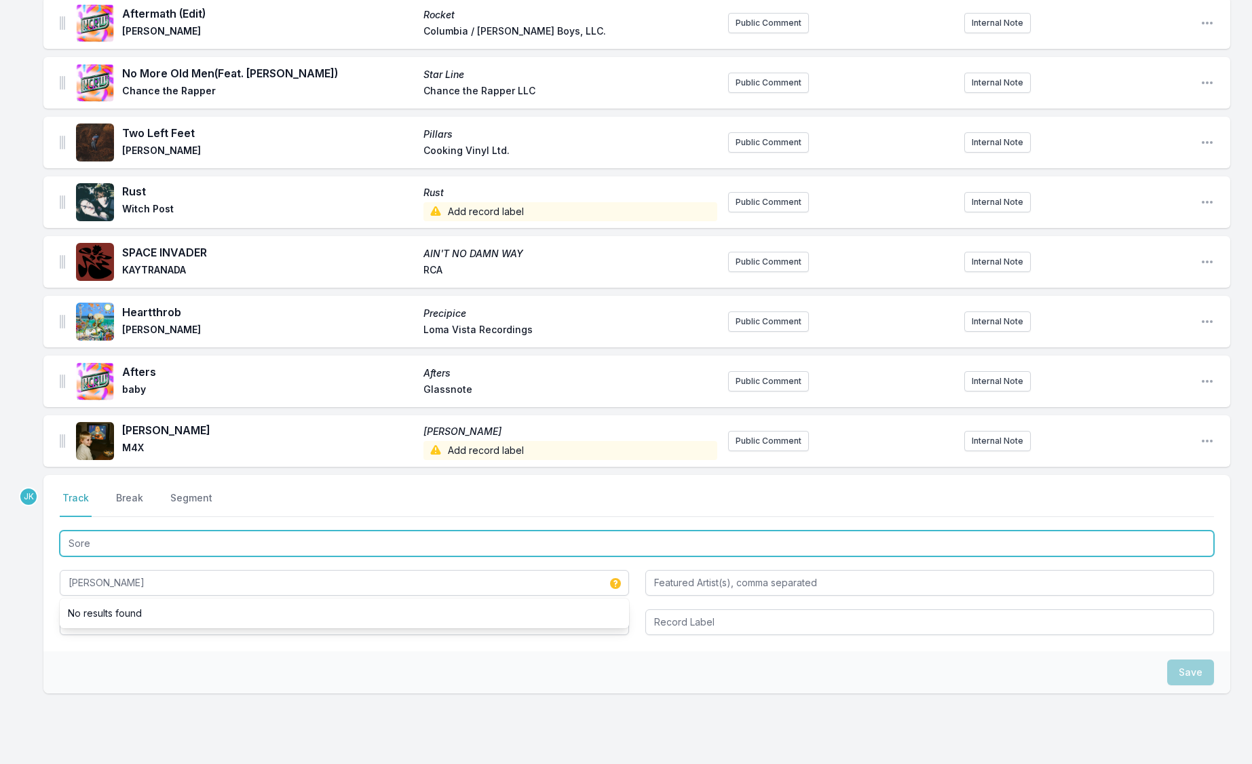
click at [106, 542] on input "Sore" at bounding box center [637, 544] width 1154 height 26
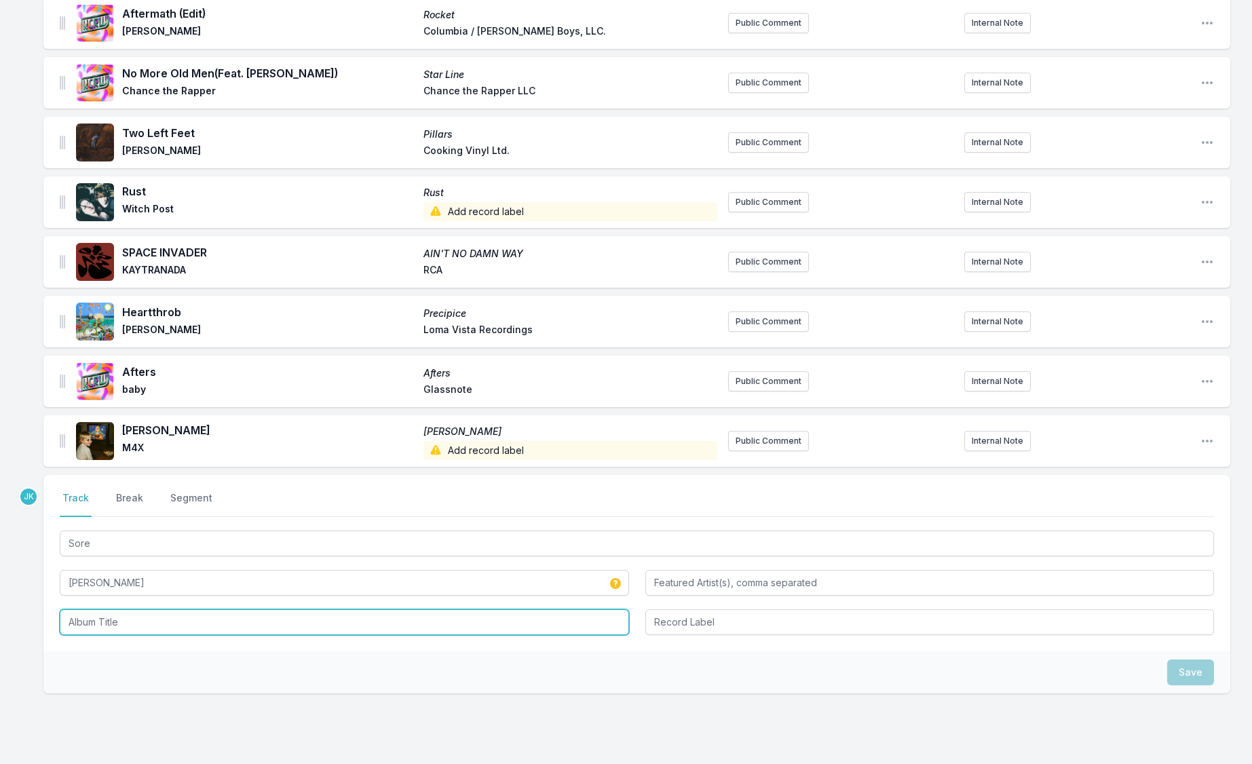
click at [82, 613] on input "Album Title" at bounding box center [344, 622] width 569 height 26
paste input "Sore"
type input "Sore"
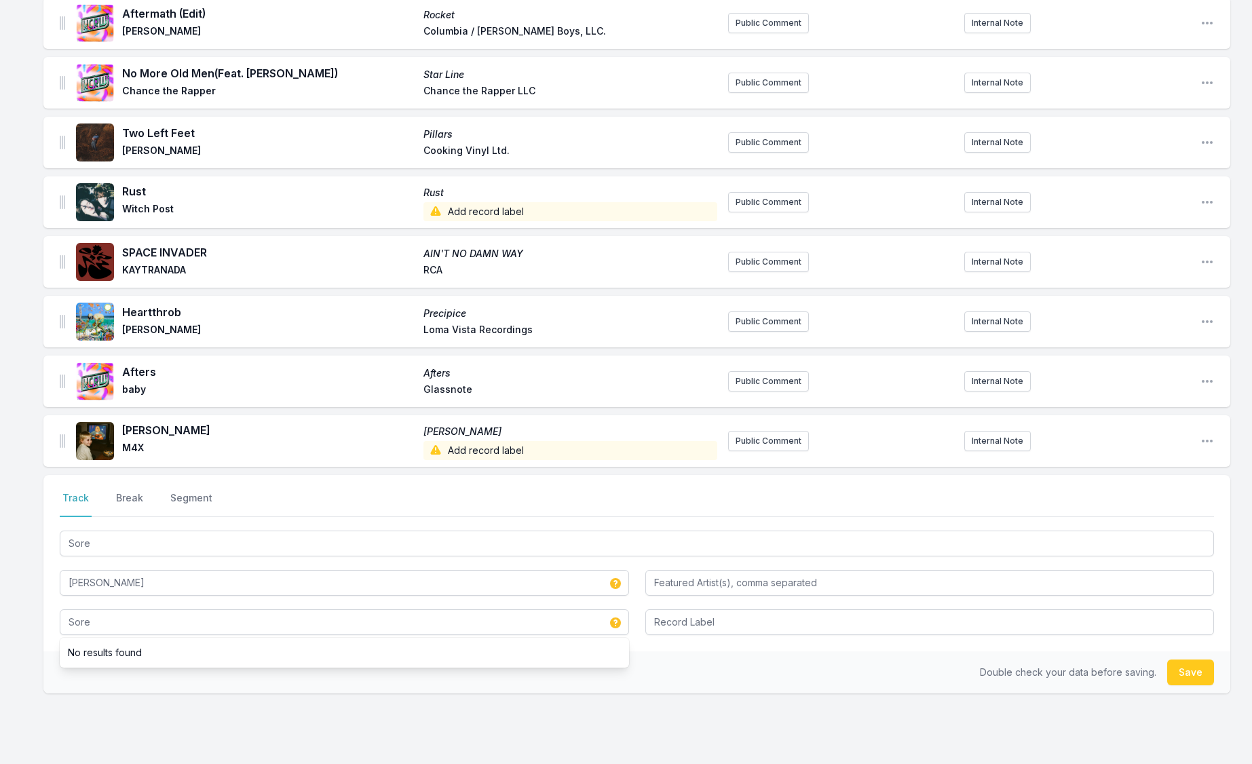
click at [1195, 679] on button "Save" at bounding box center [1190, 672] width 47 height 26
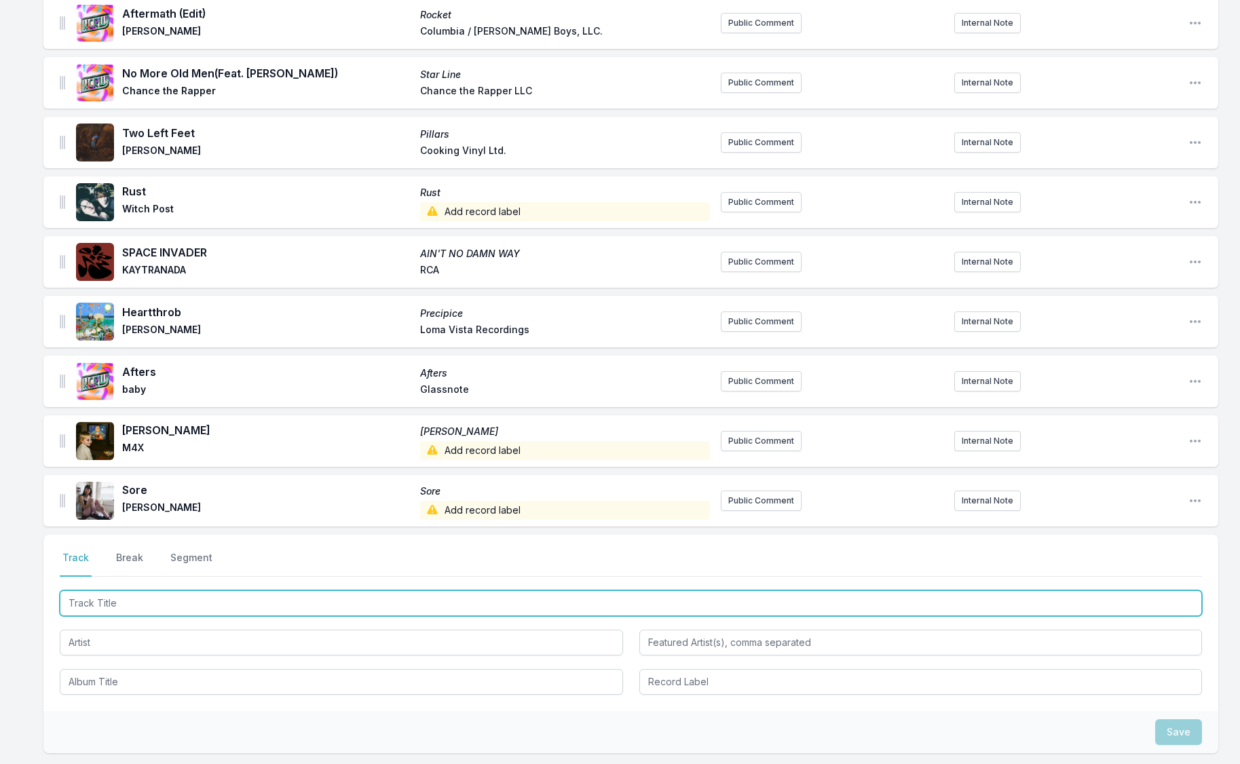
click at [93, 602] on input "Track Title" at bounding box center [631, 603] width 1142 height 26
paste input "Better than the Floor"
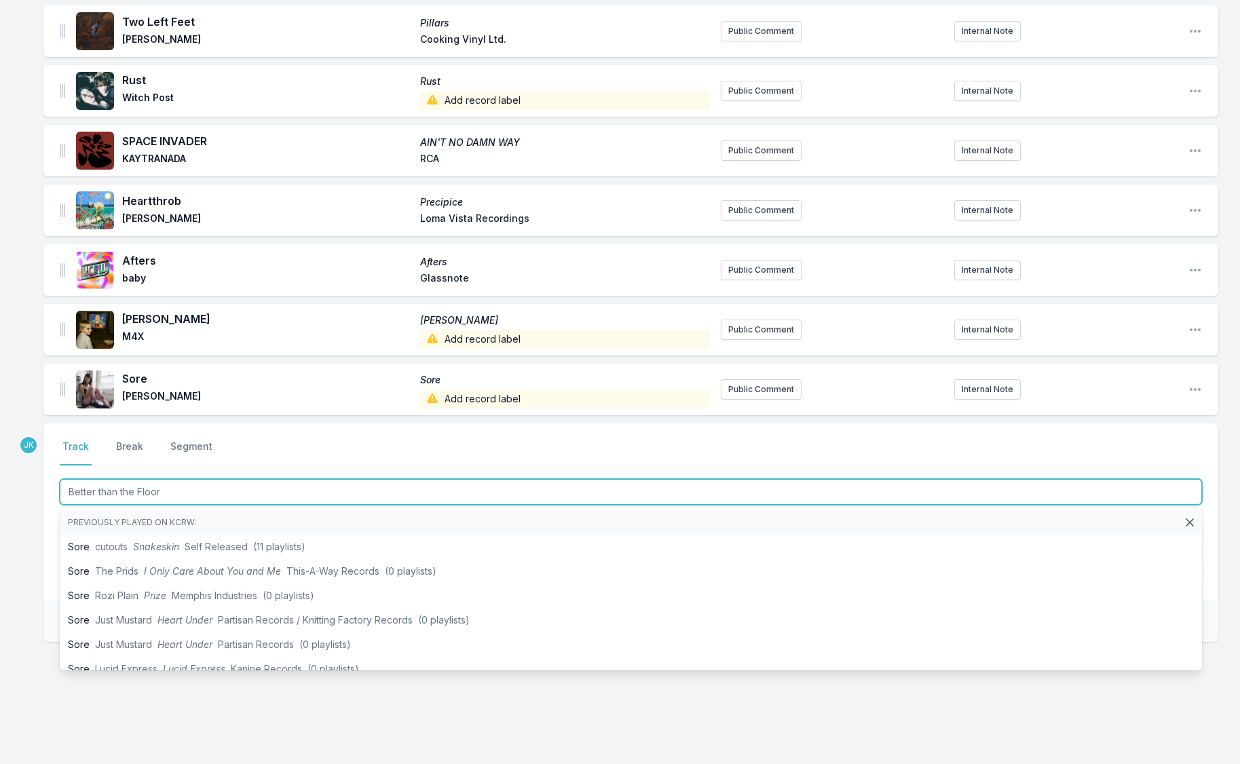
scroll to position [608, 0]
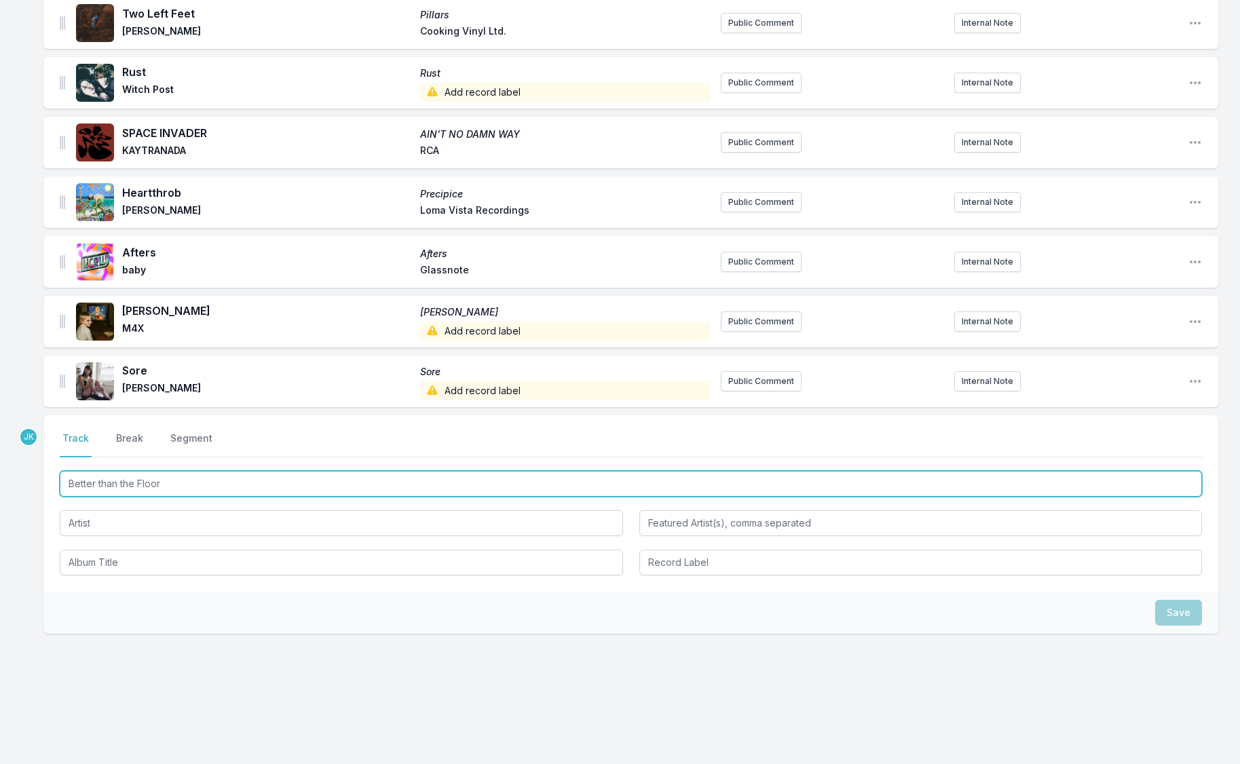
type input "Better than the Floor"
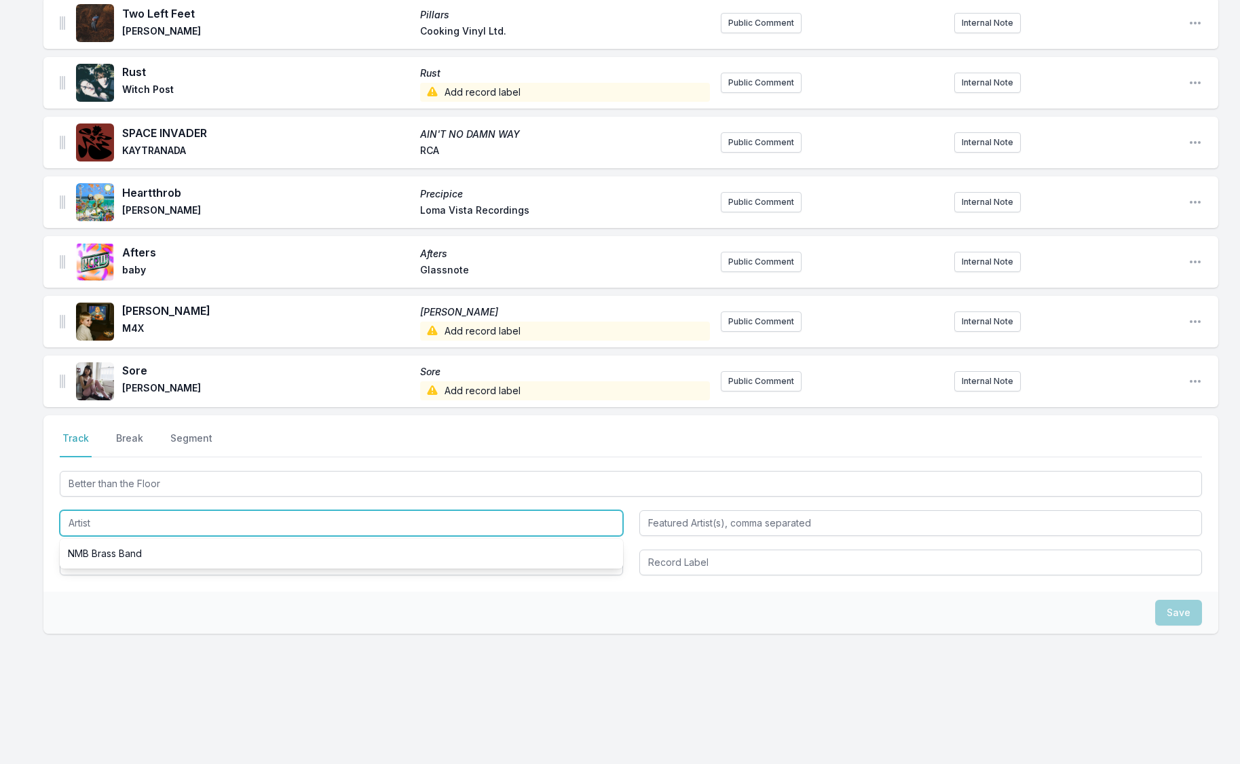
click at [88, 520] on input "Artist" at bounding box center [341, 523] width 563 height 26
paste input "[PERSON_NAME]"
type input "[PERSON_NAME]"
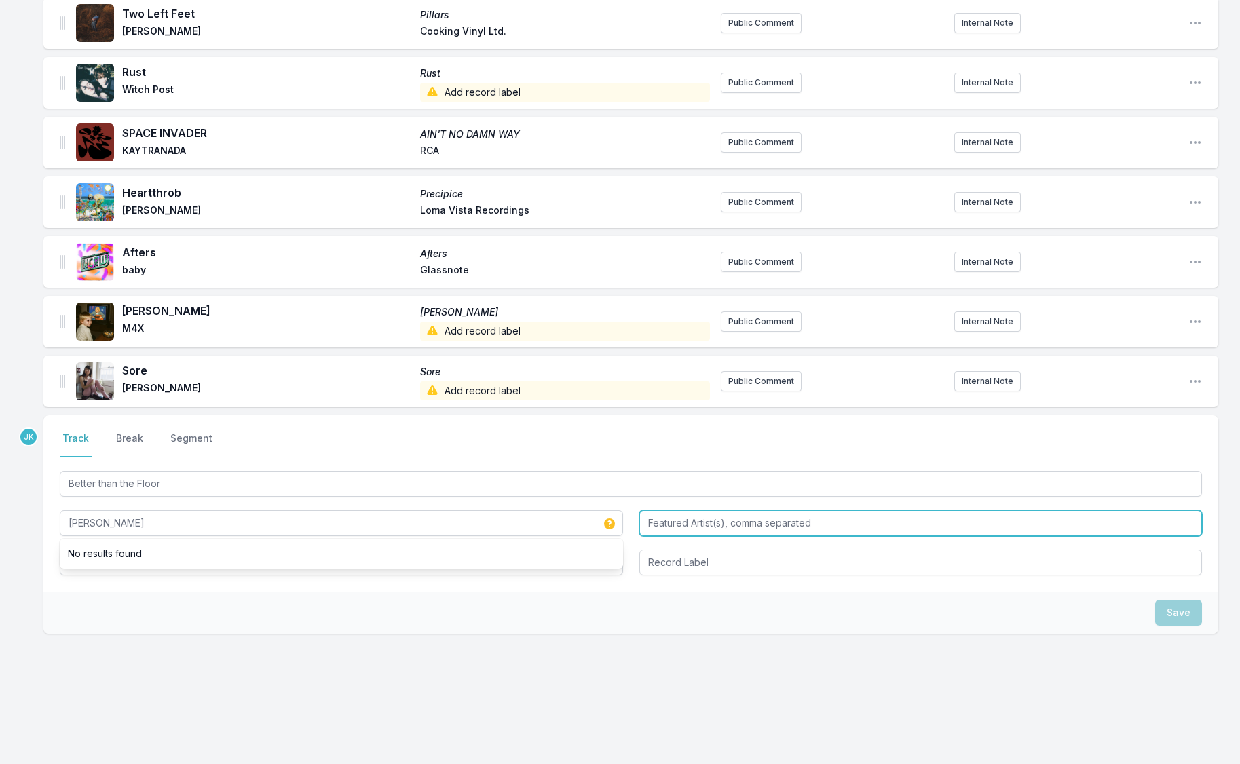
click at [655, 518] on input "Featured Artist(s), comma separated" at bounding box center [920, 523] width 563 height 26
paste input "[PERSON_NAME]"
type input "[PERSON_NAME]"
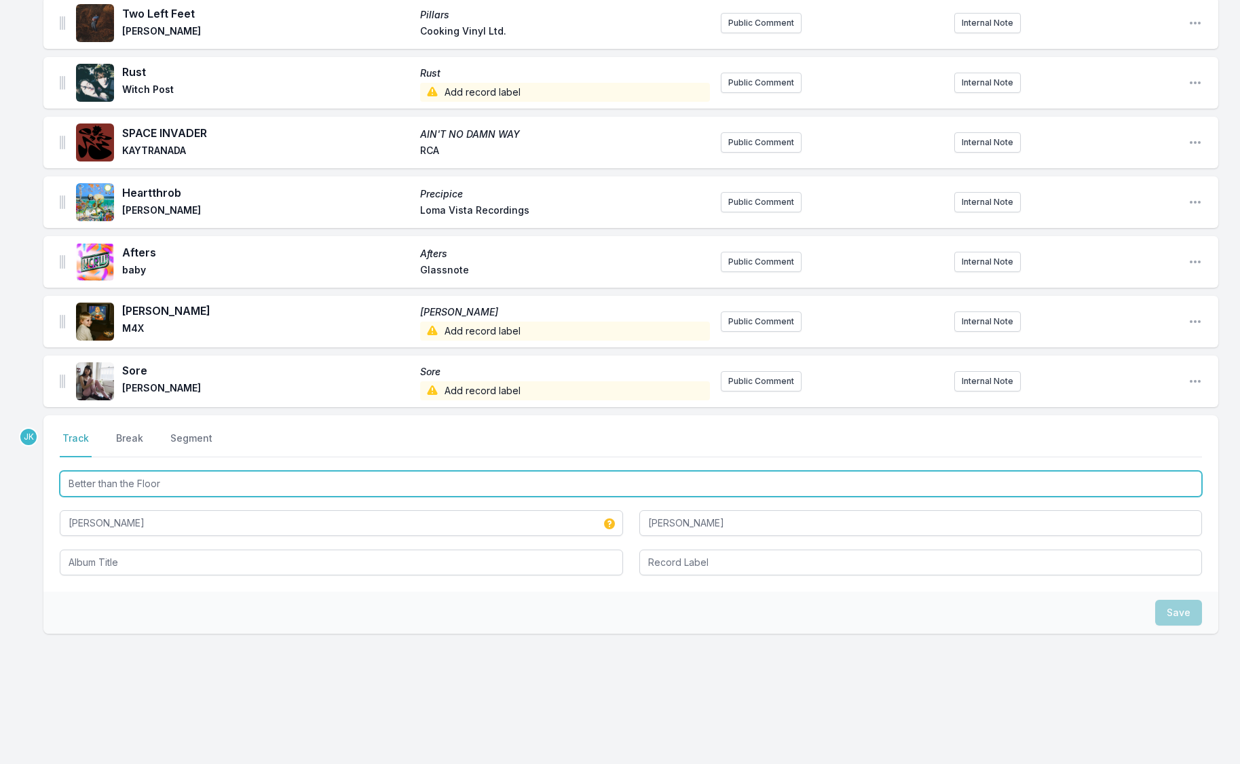
click at [151, 480] on input "Better than the Floor" at bounding box center [631, 484] width 1142 height 26
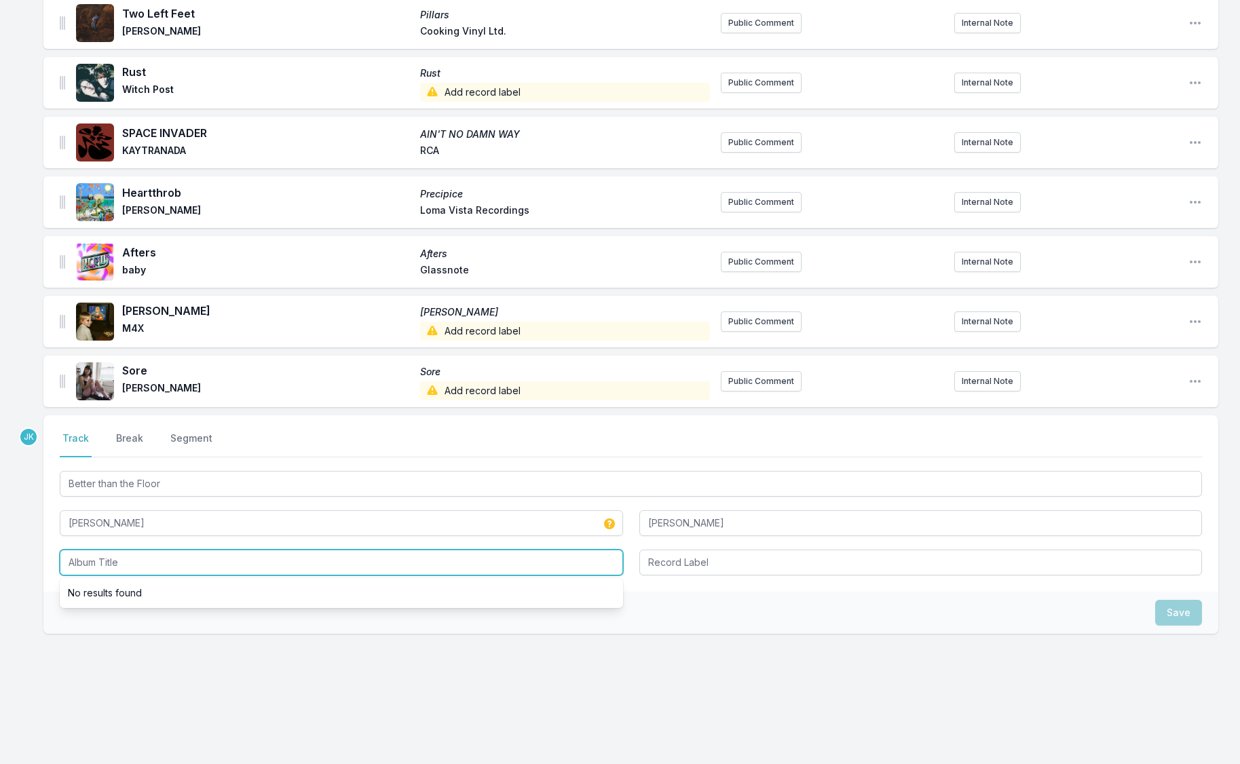
click at [107, 566] on input "Album Title" at bounding box center [341, 563] width 563 height 26
paste input "Better than the Floor"
type input "Better than the Floor"
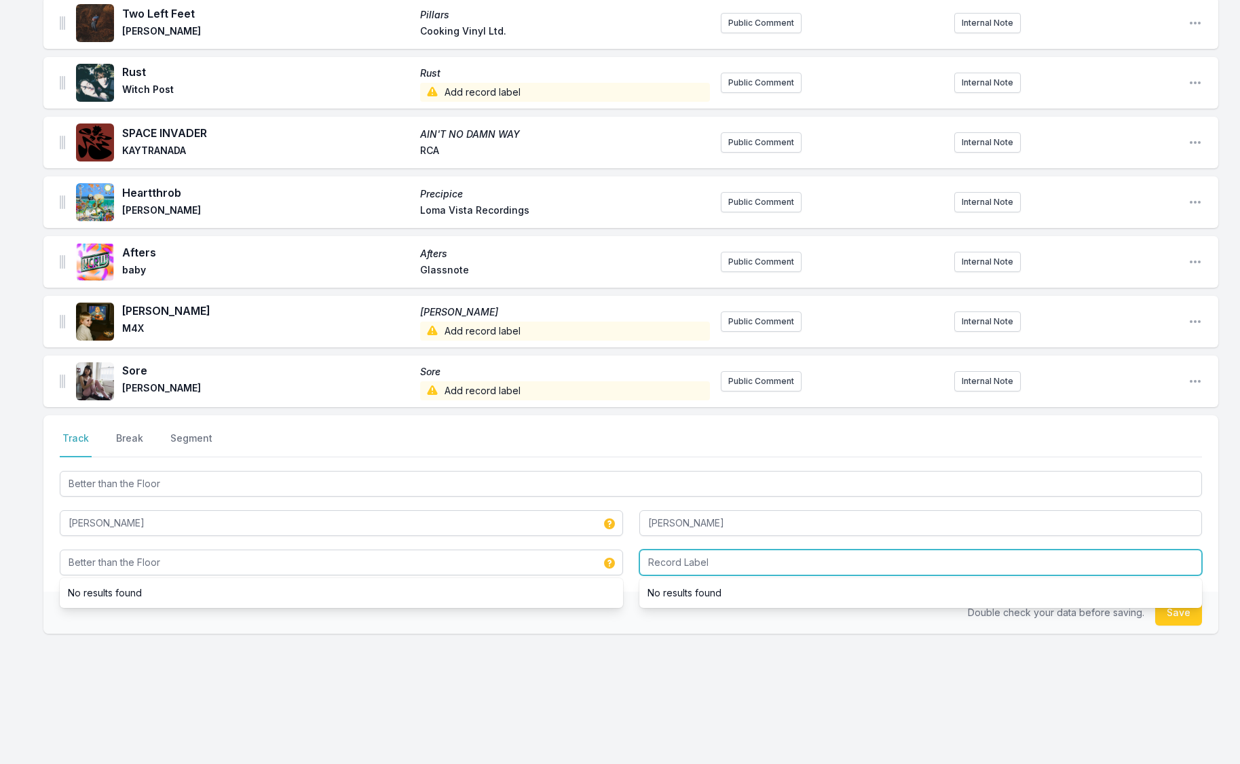
click at [703, 564] on input "Record Label" at bounding box center [920, 563] width 563 height 26
type input "Atlantic"
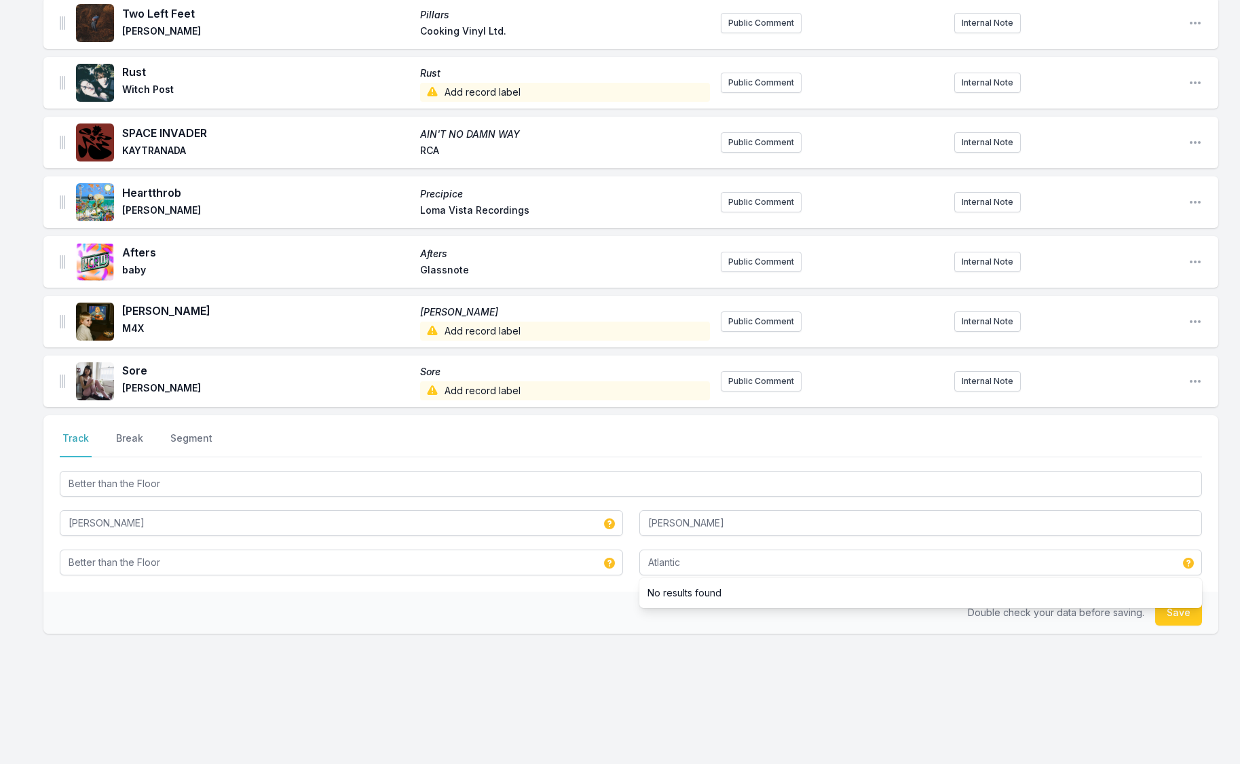
click at [1176, 620] on button "Save" at bounding box center [1178, 613] width 47 height 26
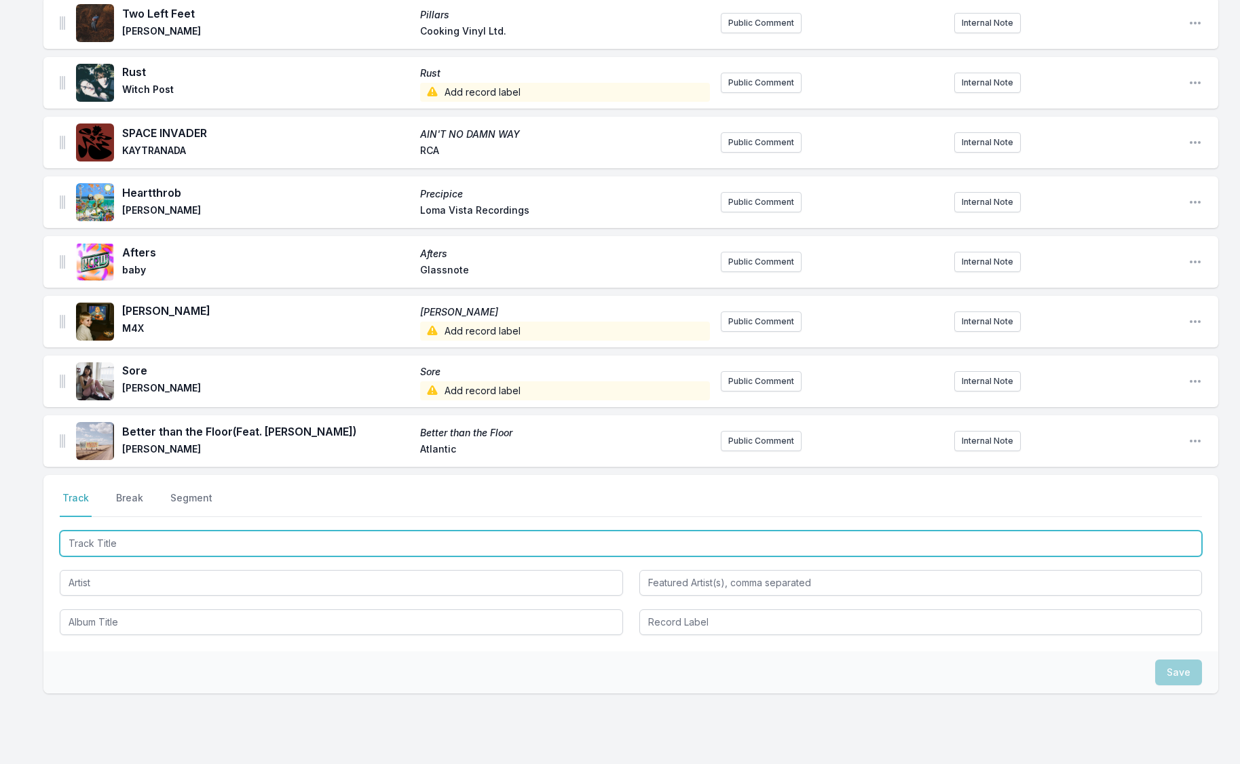
click at [88, 541] on input "Track Title" at bounding box center [631, 544] width 1142 height 26
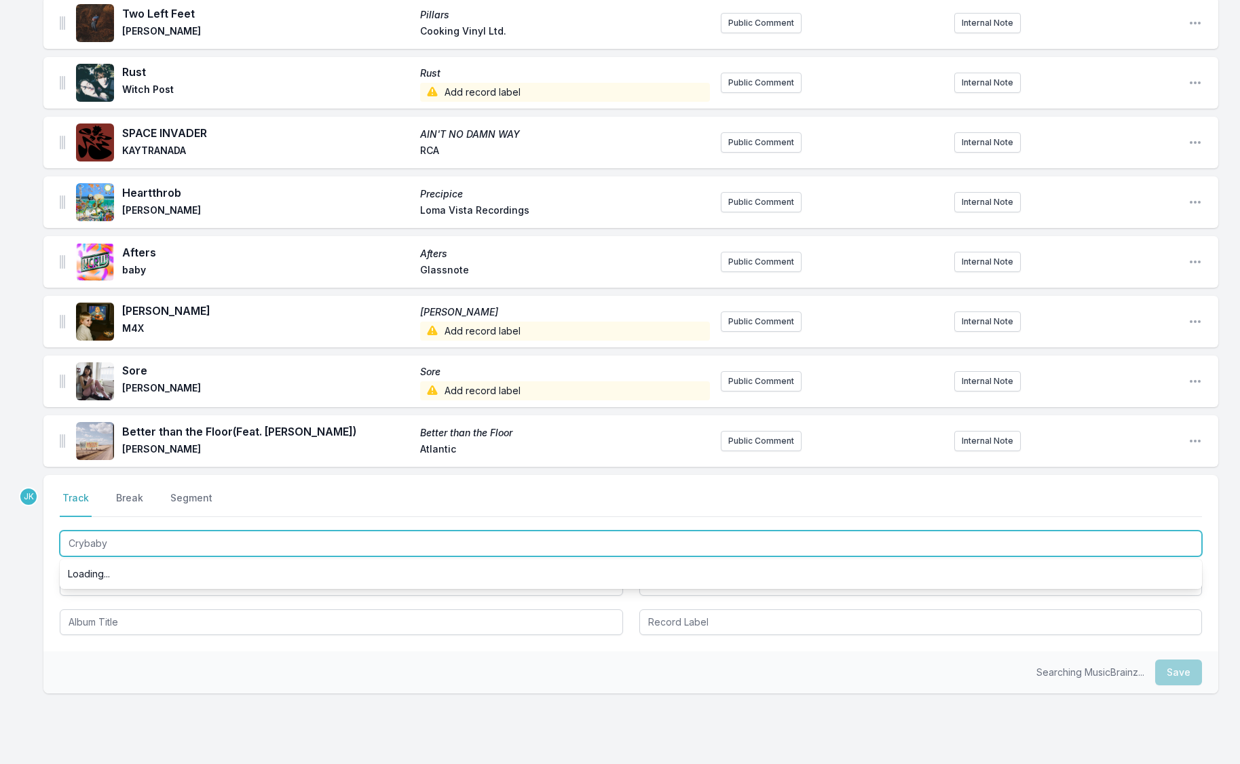
type input "Crybaby"
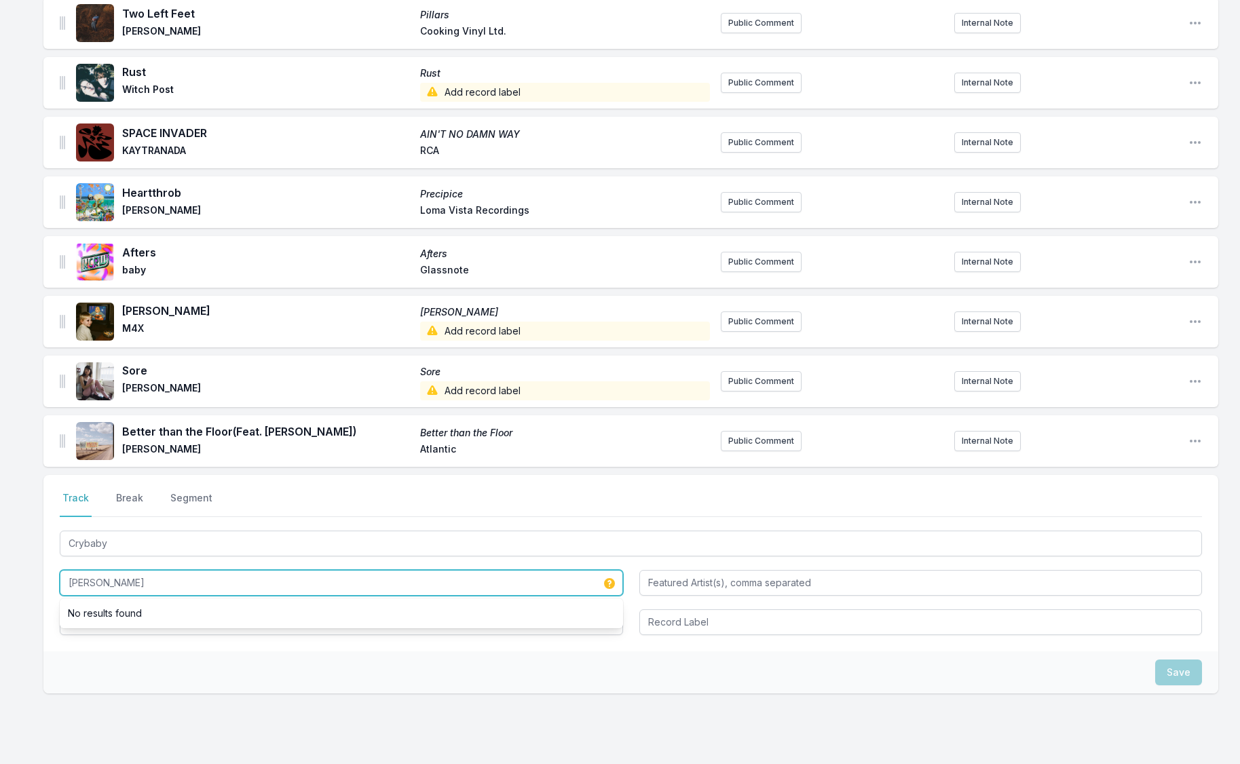
type input "[PERSON_NAME]"
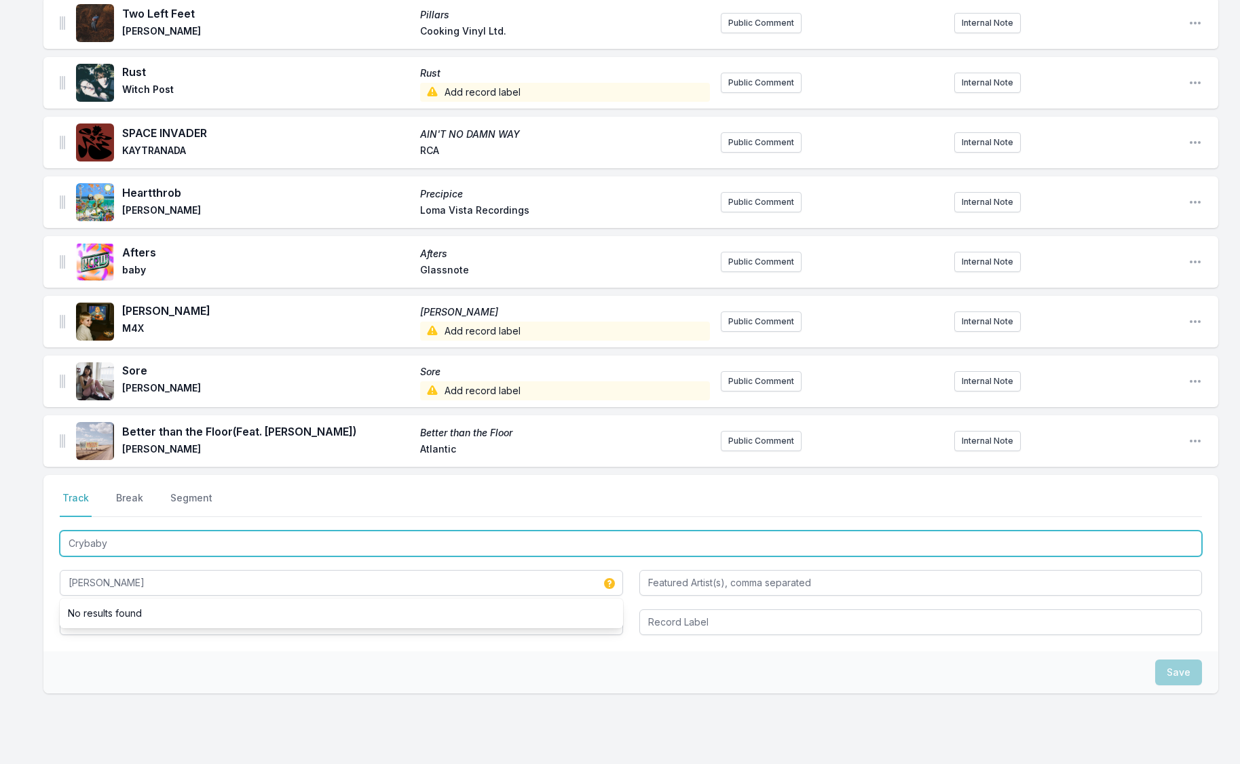
click at [96, 545] on input "Crybaby" at bounding box center [631, 544] width 1142 height 26
drag, startPoint x: 96, startPoint y: 545, endPoint x: 77, endPoint y: 615, distance: 72.4
click at [75, 619] on div "Crybaby [PERSON_NAME]" at bounding box center [631, 581] width 1142 height 107
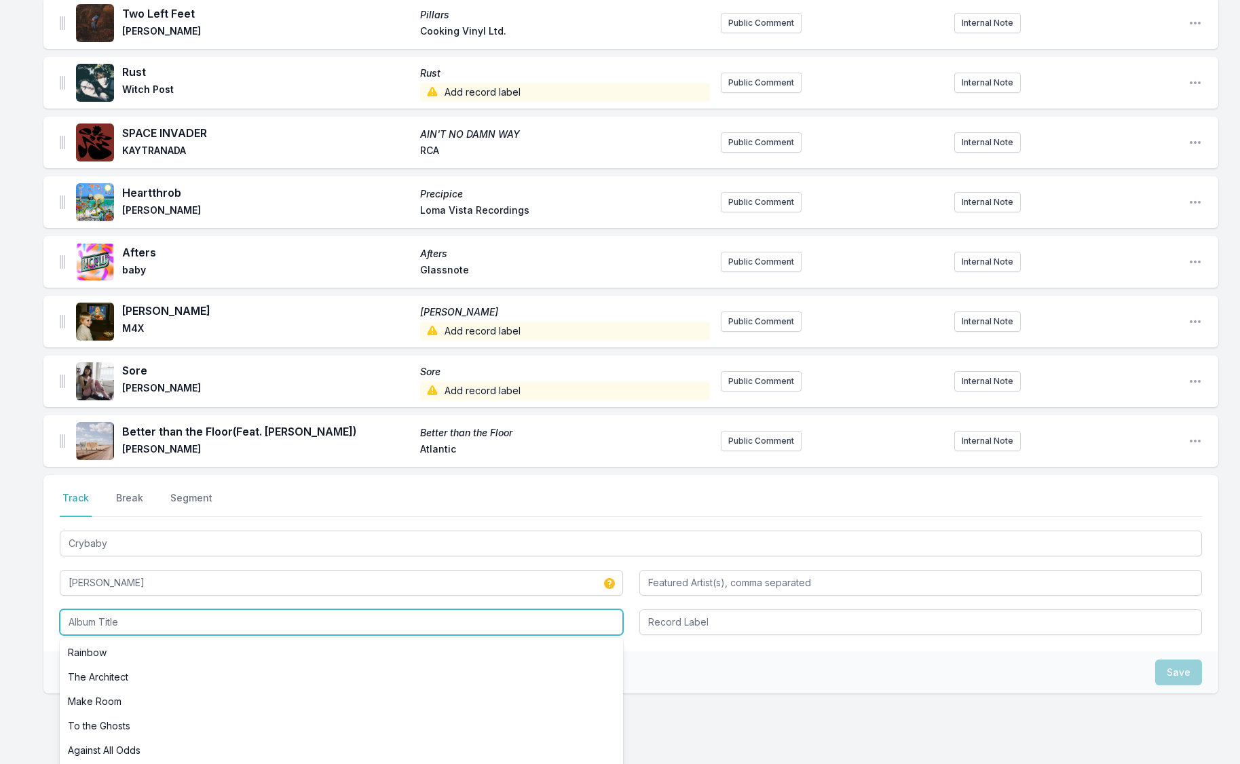
paste input "Crybaby"
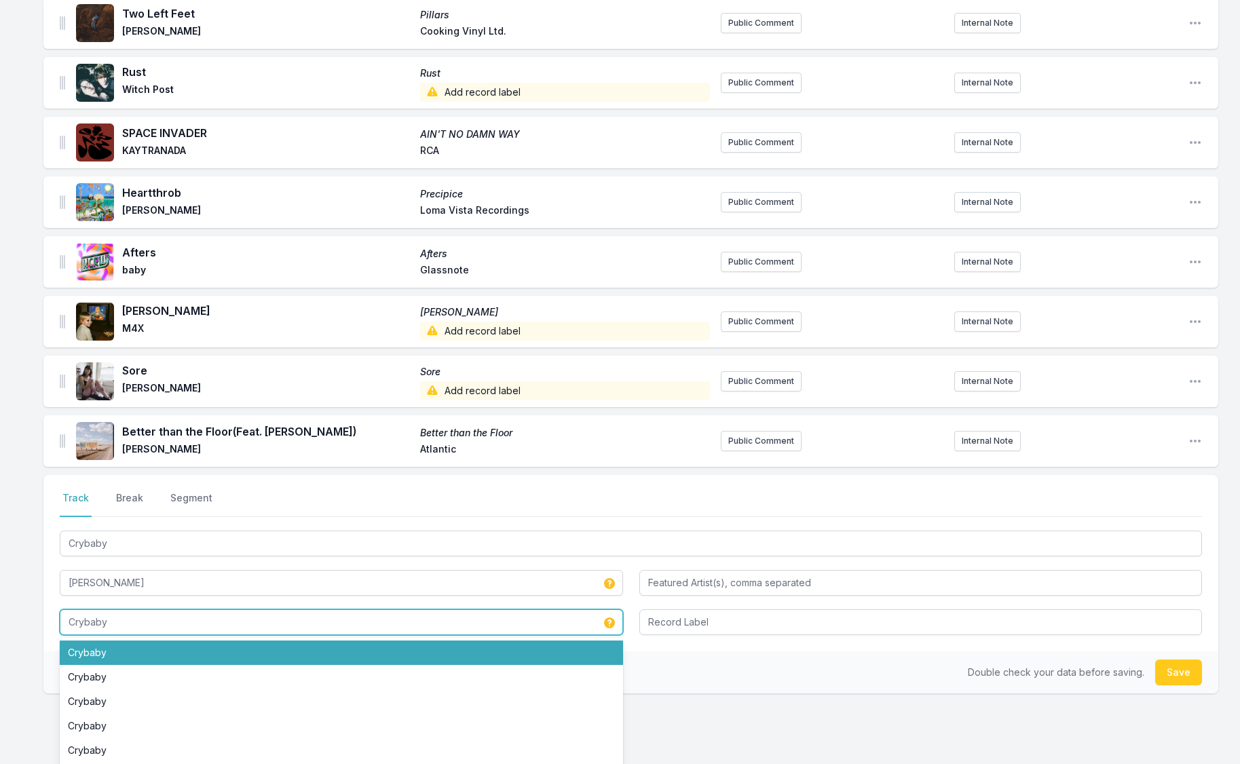
type input "Crybaby"
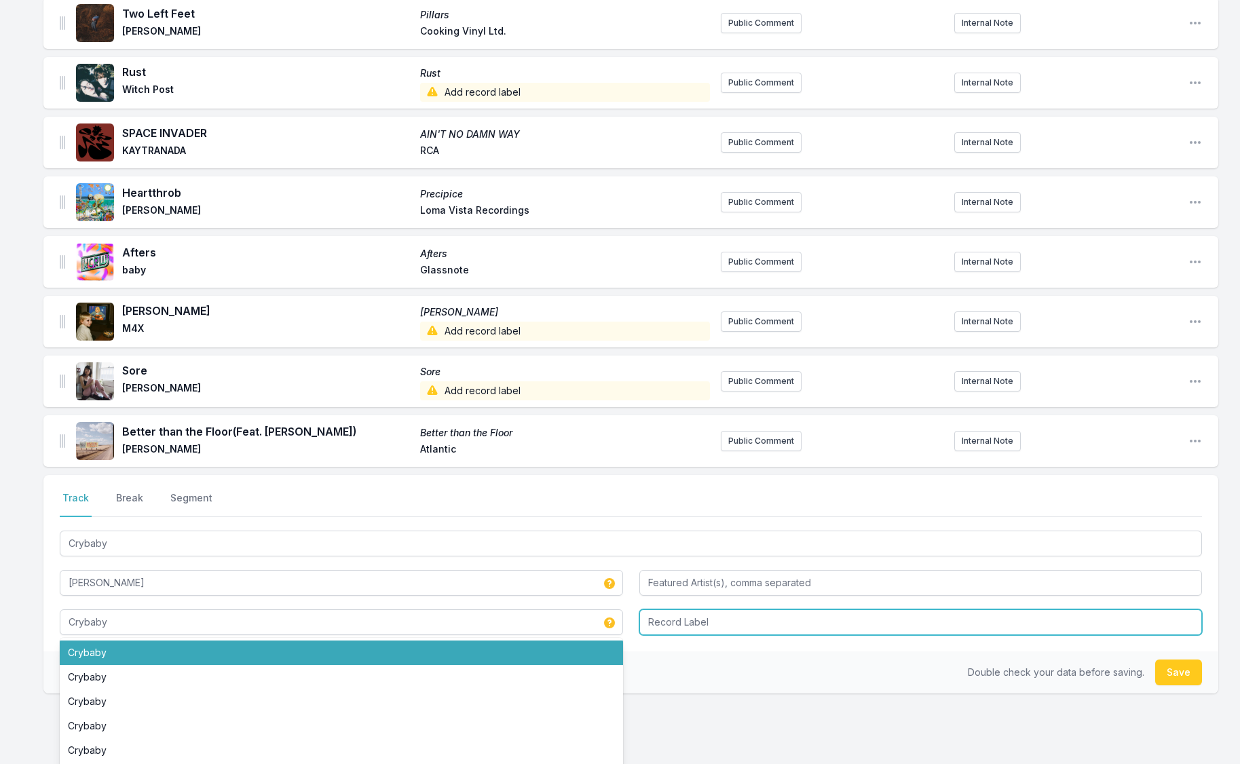
click at [801, 623] on input "Record Label" at bounding box center [920, 622] width 563 height 26
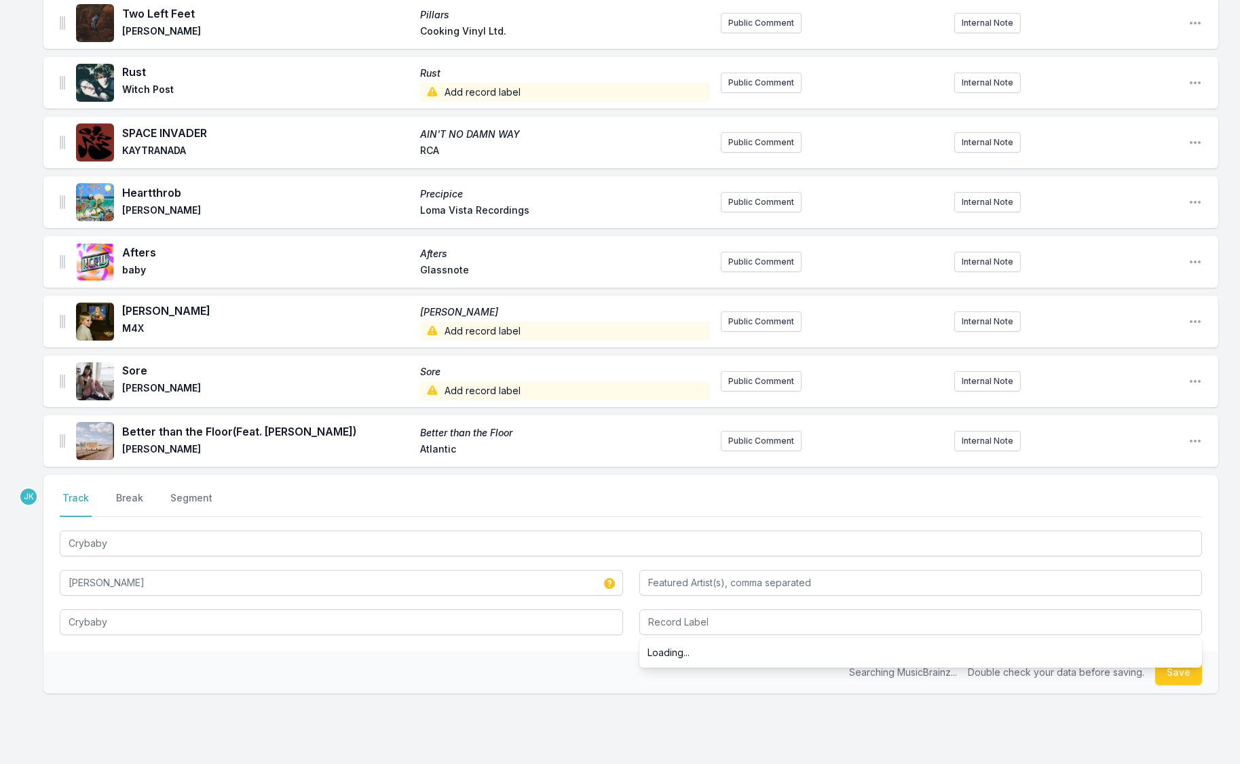
click at [1178, 671] on button "Save" at bounding box center [1178, 672] width 47 height 26
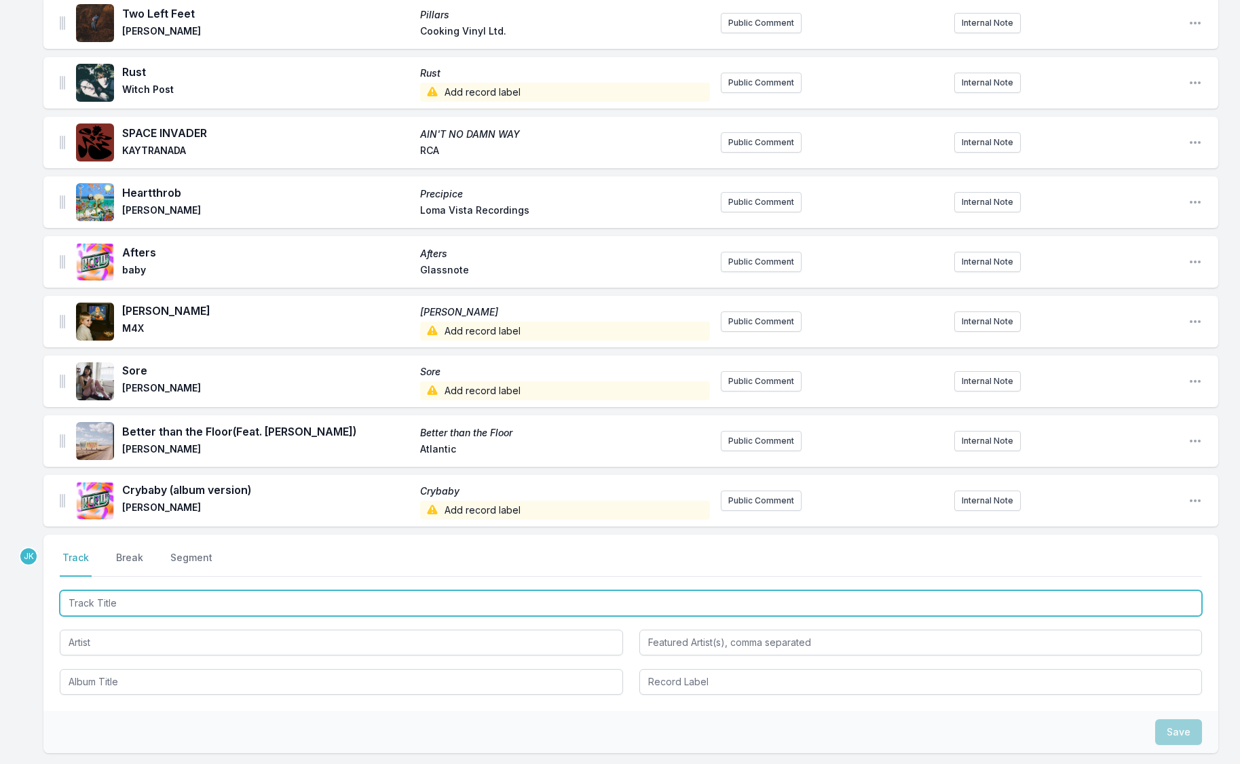
paste input "The Cabin on the Hill"
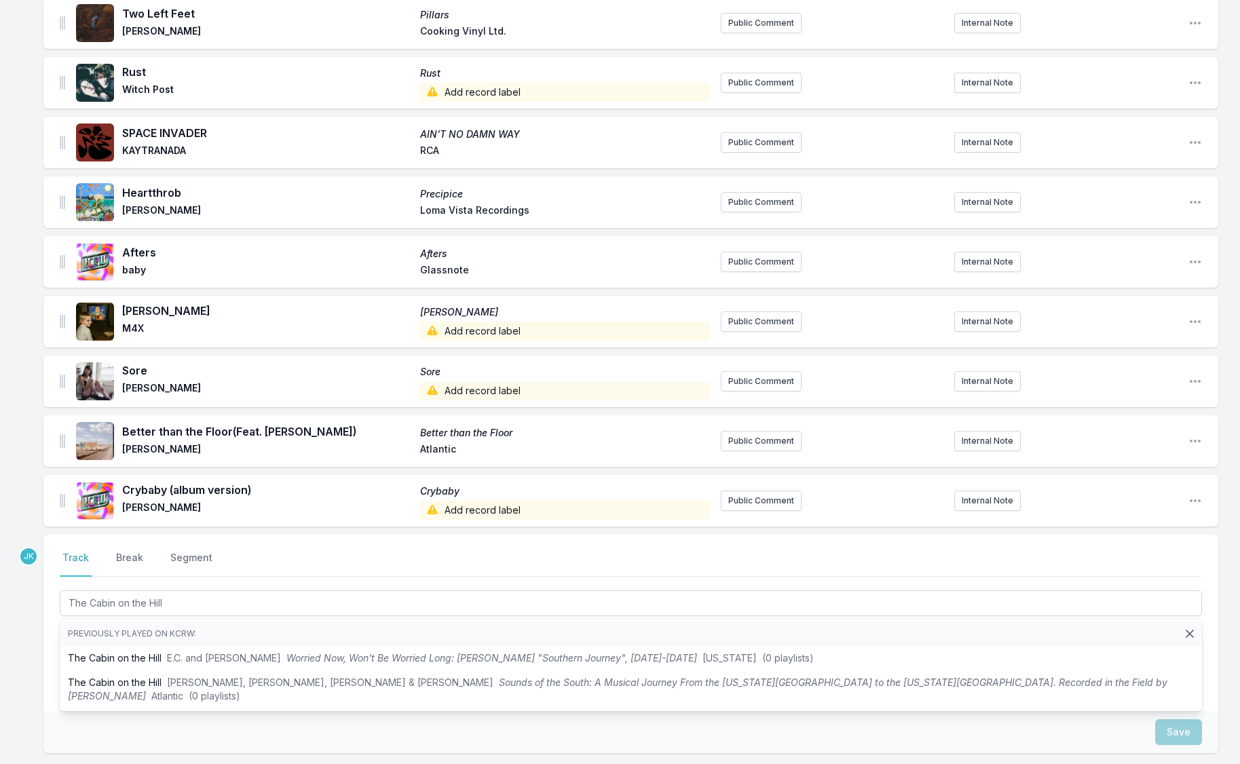
type input "The Cabin on the Hill"
click at [23, 640] on div "Missing Data Some of your tracks are missing record label information. This inf…" at bounding box center [620, 204] width 1240 height 1358
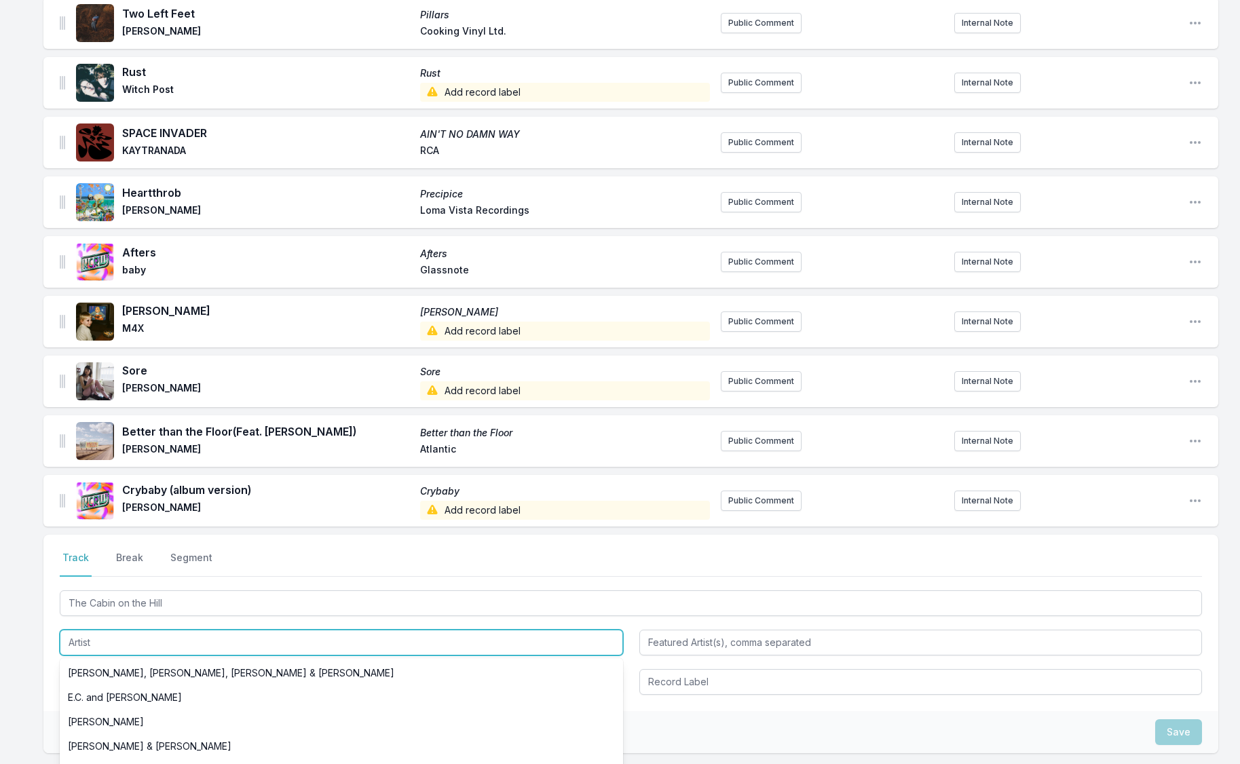
click at [77, 642] on input "Artist" at bounding box center [341, 643] width 563 height 26
paste input "[PERSON_NAME] Brothers"
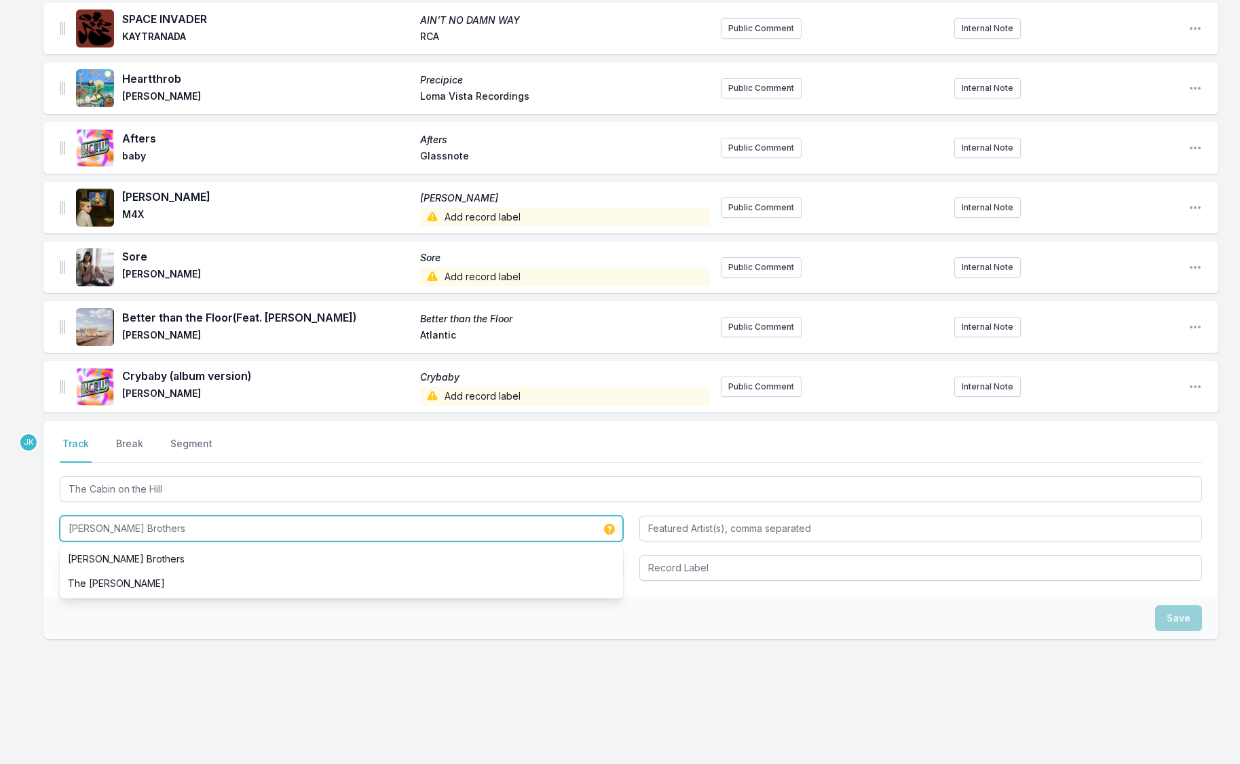
scroll to position [727, 0]
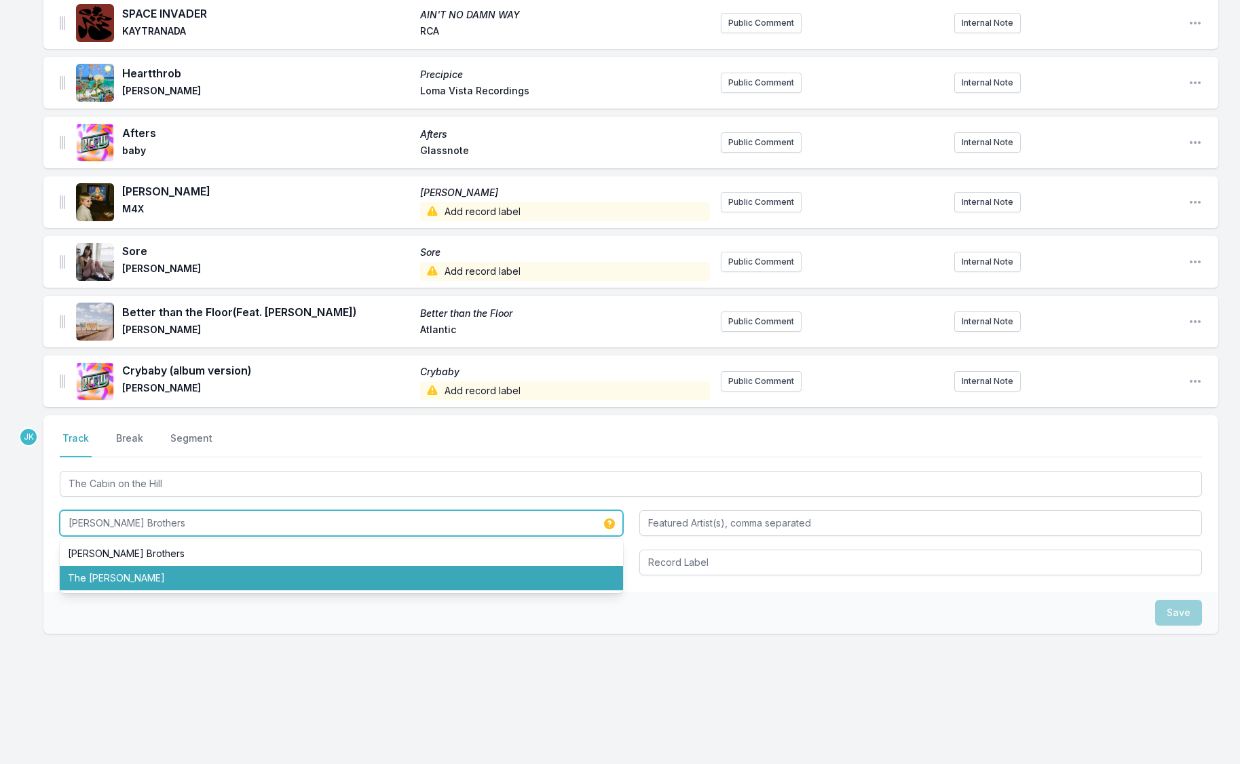
type input "[PERSON_NAME] Brothers"
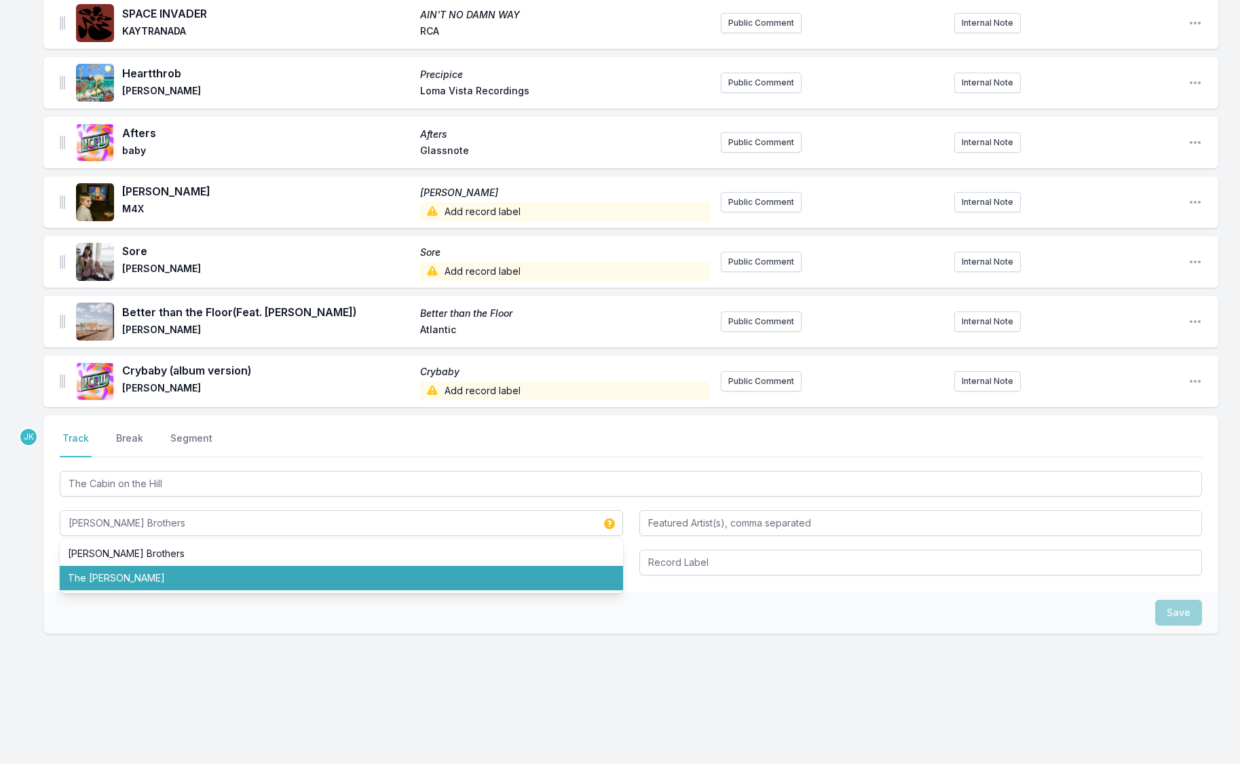
click at [104, 599] on div "Save" at bounding box center [630, 613] width 1174 height 42
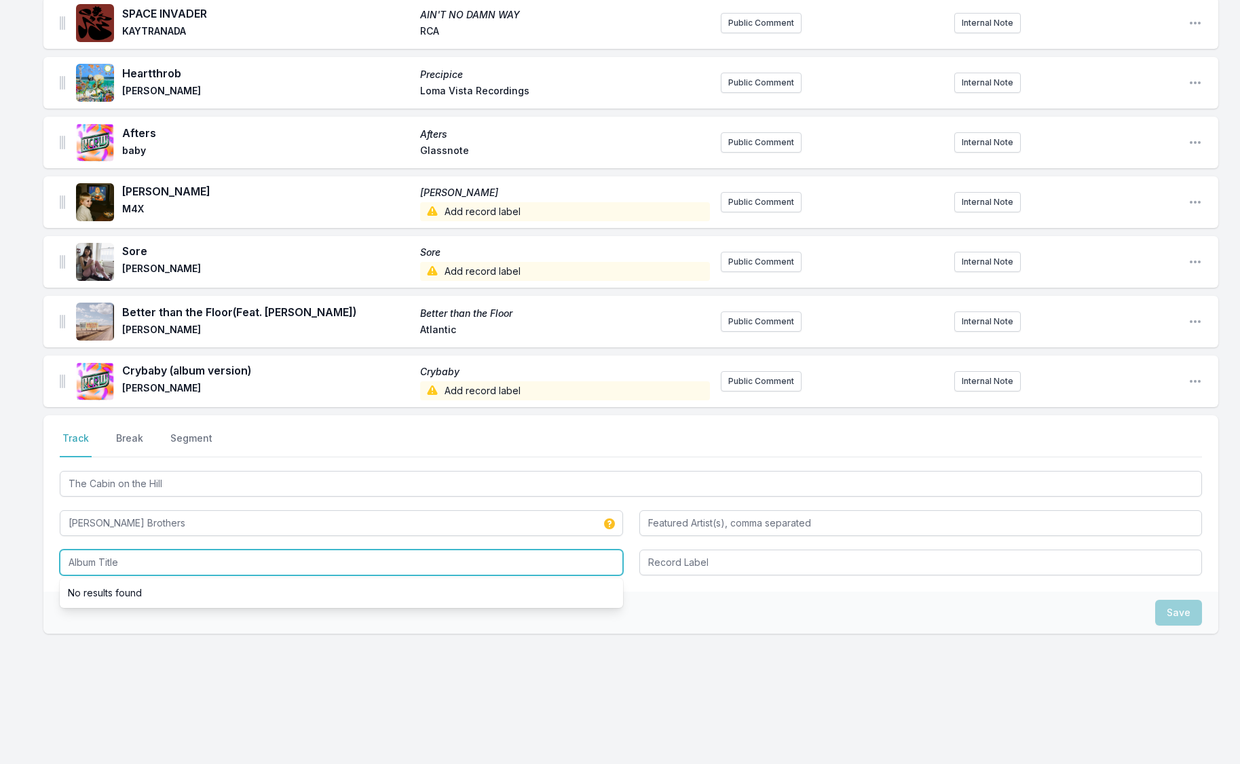
click at [98, 565] on input "Album Title" at bounding box center [341, 563] width 563 height 26
paste input "Awooo"
type input "Awooo"
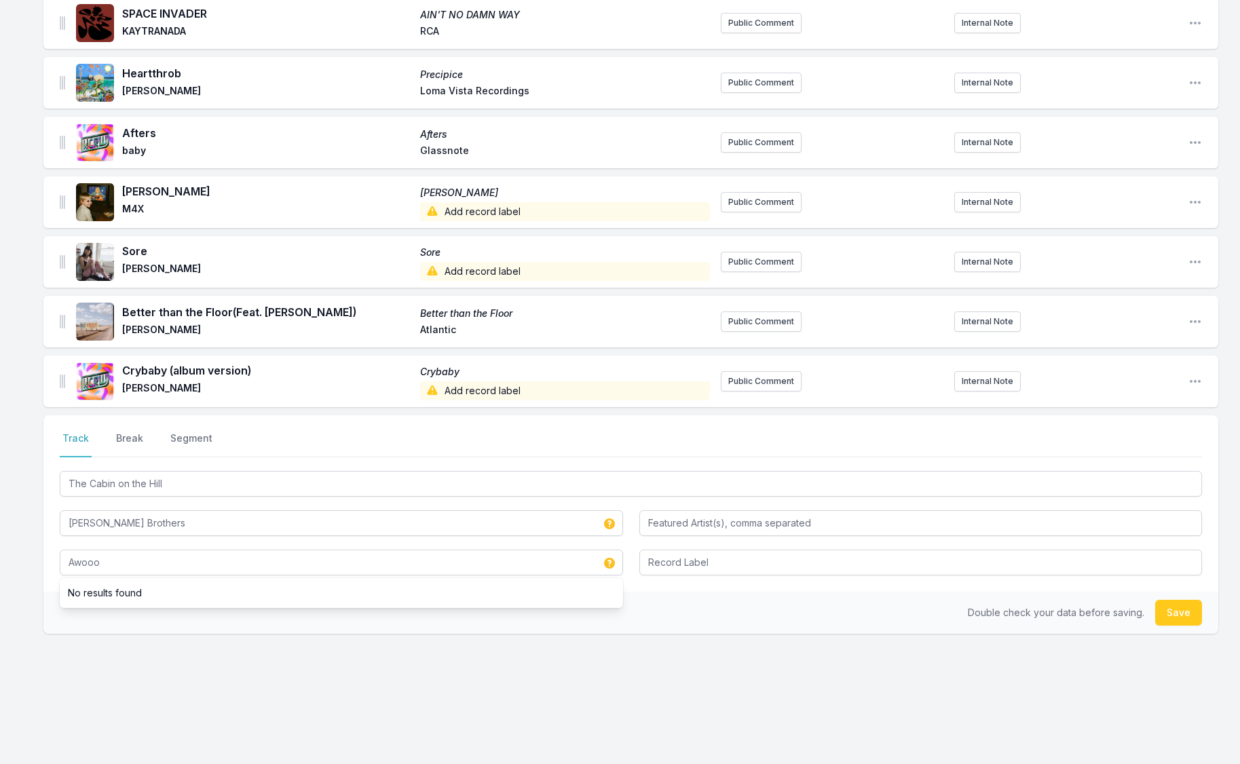
click at [1175, 619] on button "Save" at bounding box center [1178, 613] width 47 height 26
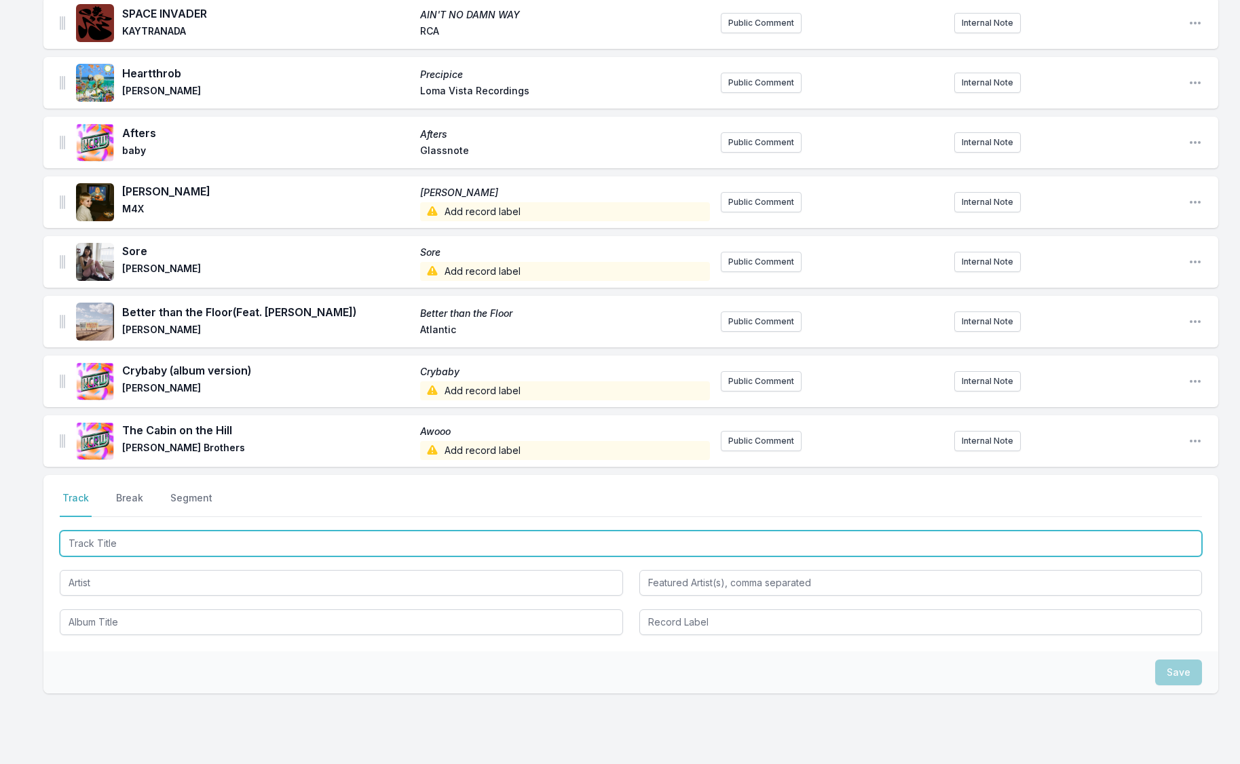
click at [88, 539] on input "Track Title" at bounding box center [631, 544] width 1142 height 26
paste input "Lucky Dimes"
type input "Lucky Dimes"
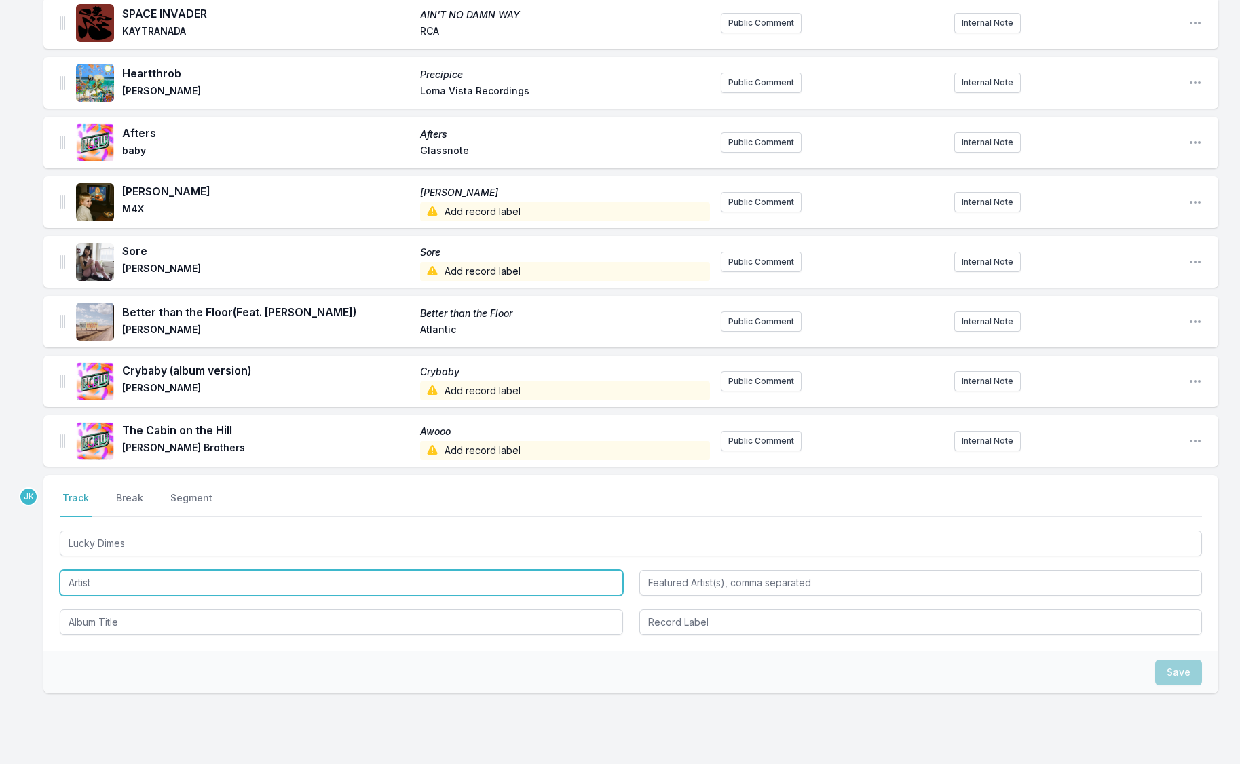
click at [82, 579] on input "Artist" at bounding box center [341, 583] width 563 height 26
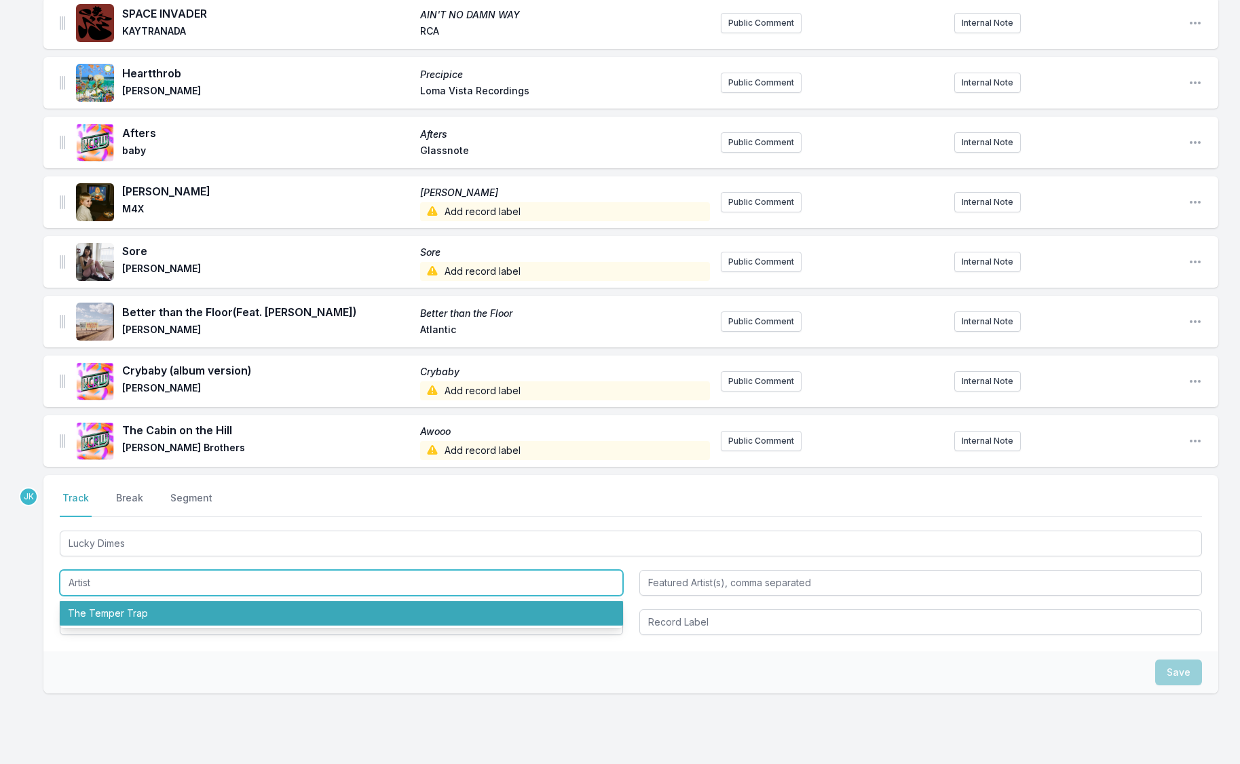
click at [96, 611] on li "The Temper Trap" at bounding box center [341, 613] width 563 height 24
type input "The Temper Trap"
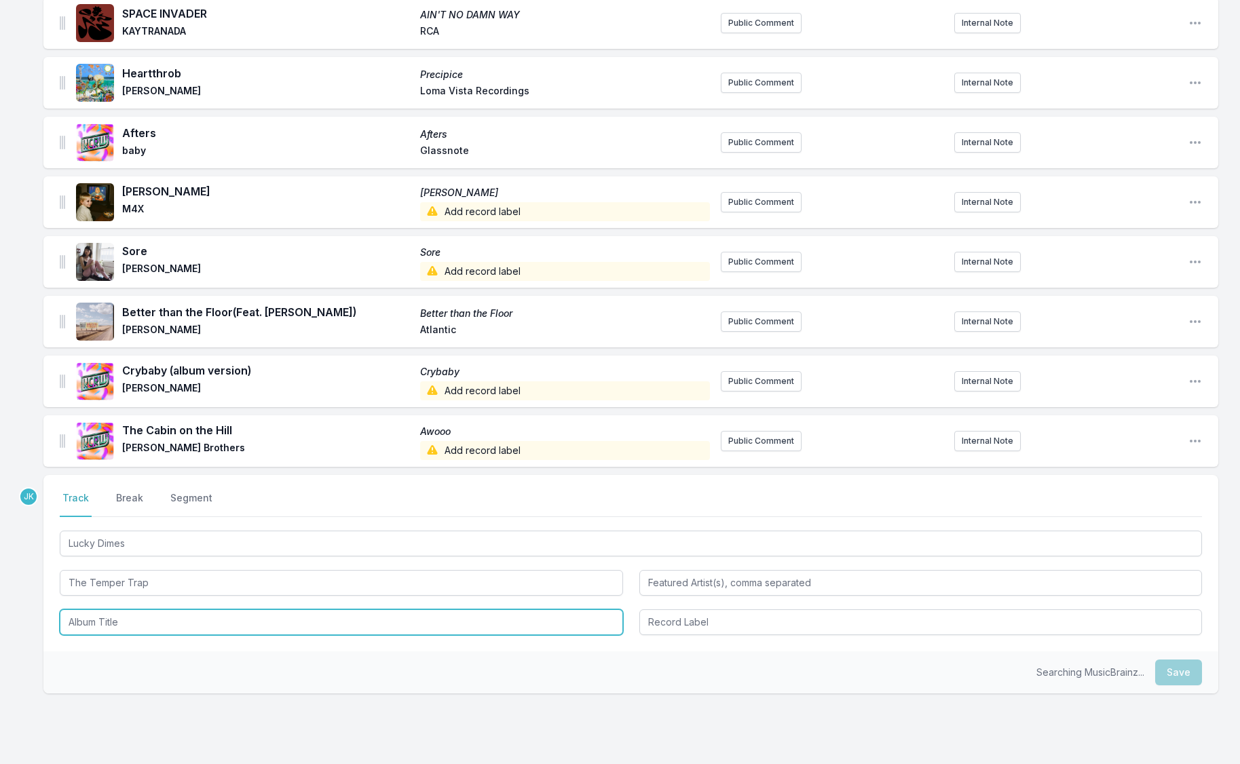
click at [96, 610] on input "Album Title" at bounding box center [341, 622] width 563 height 26
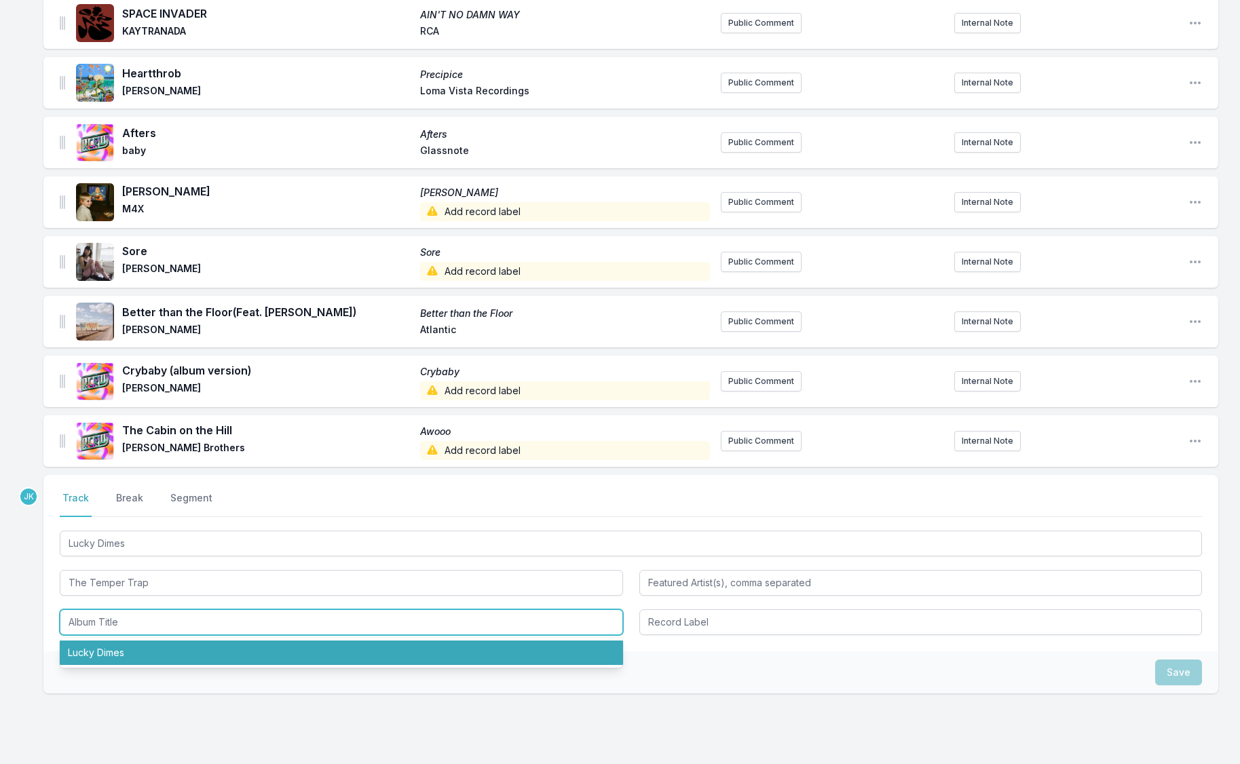
click at [102, 653] on li "Lucky Dimes" at bounding box center [341, 652] width 563 height 24
type input "Lucky Dimes"
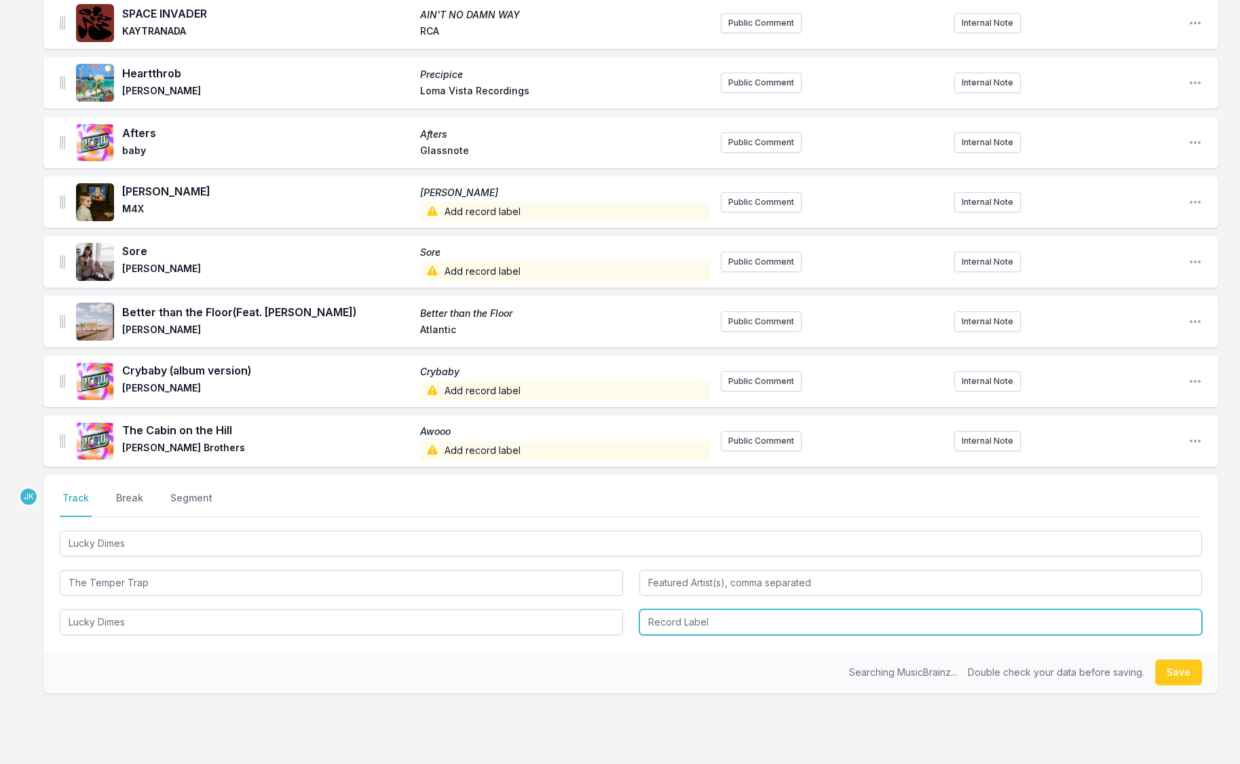
click at [718, 623] on input "Record Label" at bounding box center [920, 622] width 563 height 26
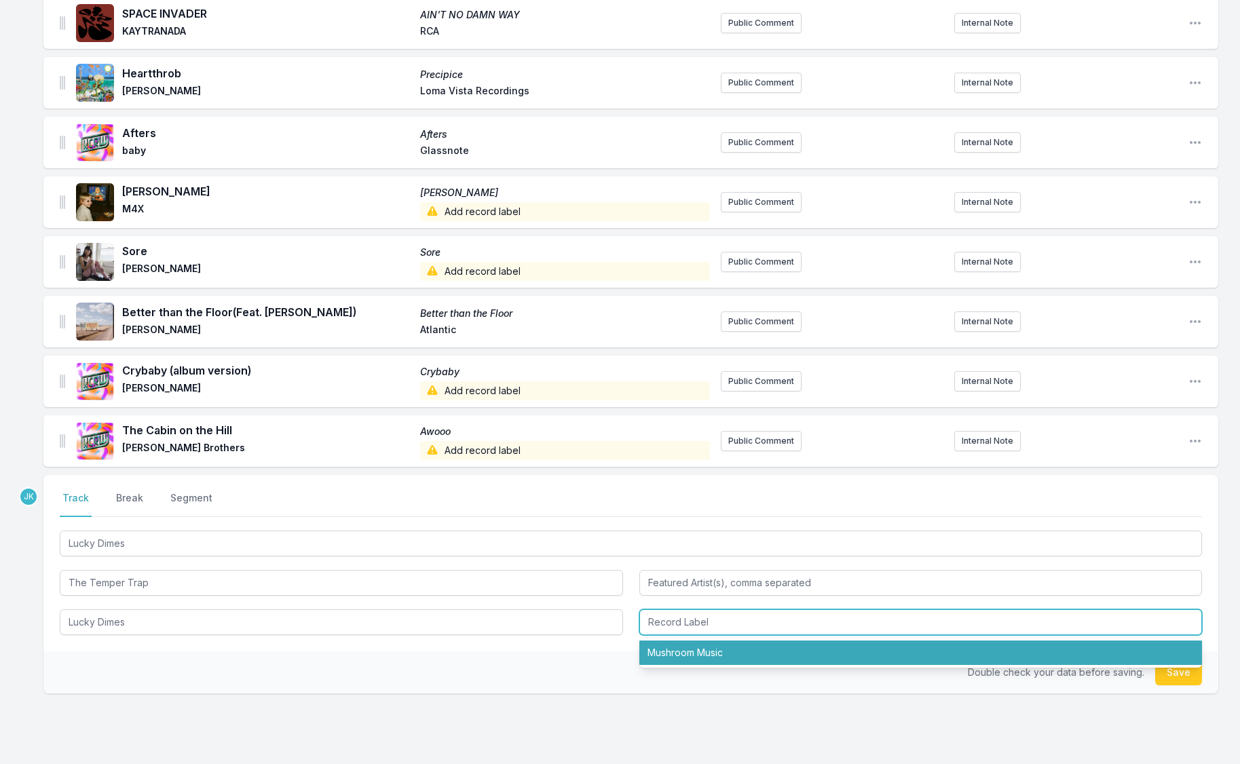
drag, startPoint x: 711, startPoint y: 654, endPoint x: 911, endPoint y: 651, distance: 200.2
click at [711, 654] on li "Mushroom Music" at bounding box center [920, 652] width 563 height 24
type input "Mushroom Music"
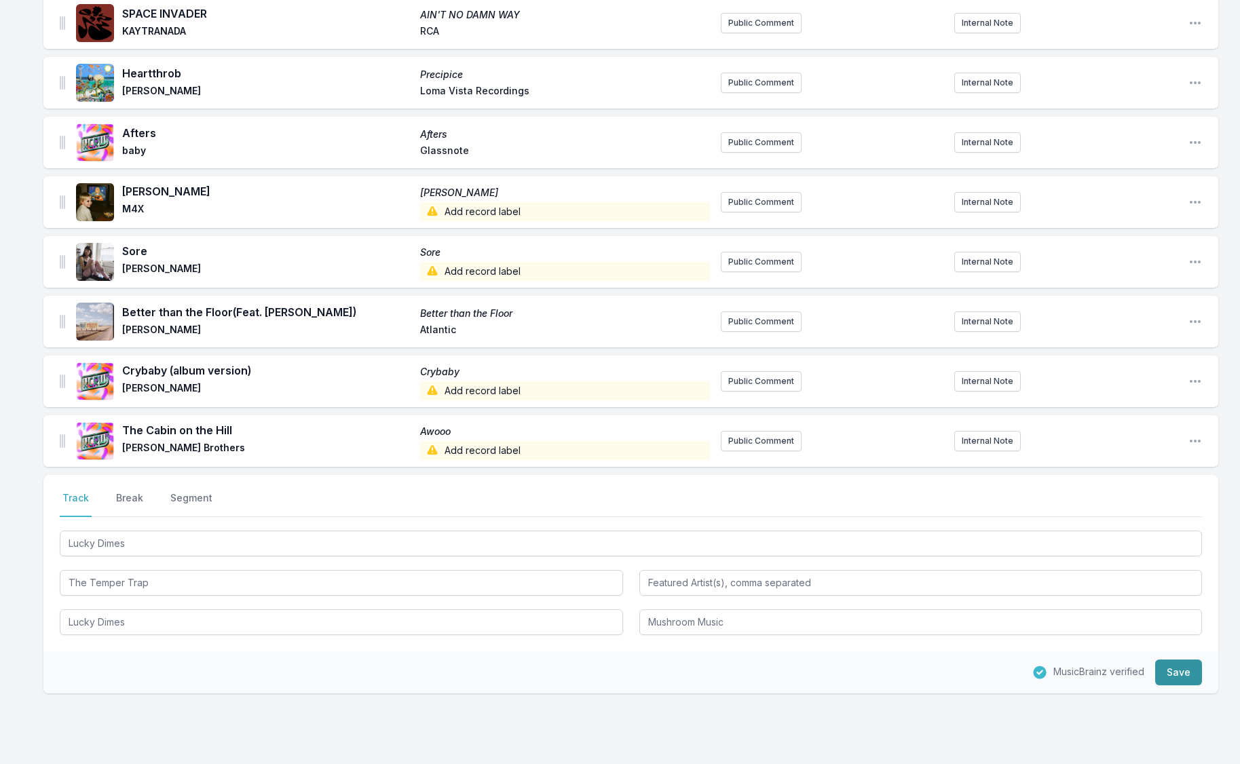
click at [1196, 670] on button "Save" at bounding box center [1178, 672] width 47 height 26
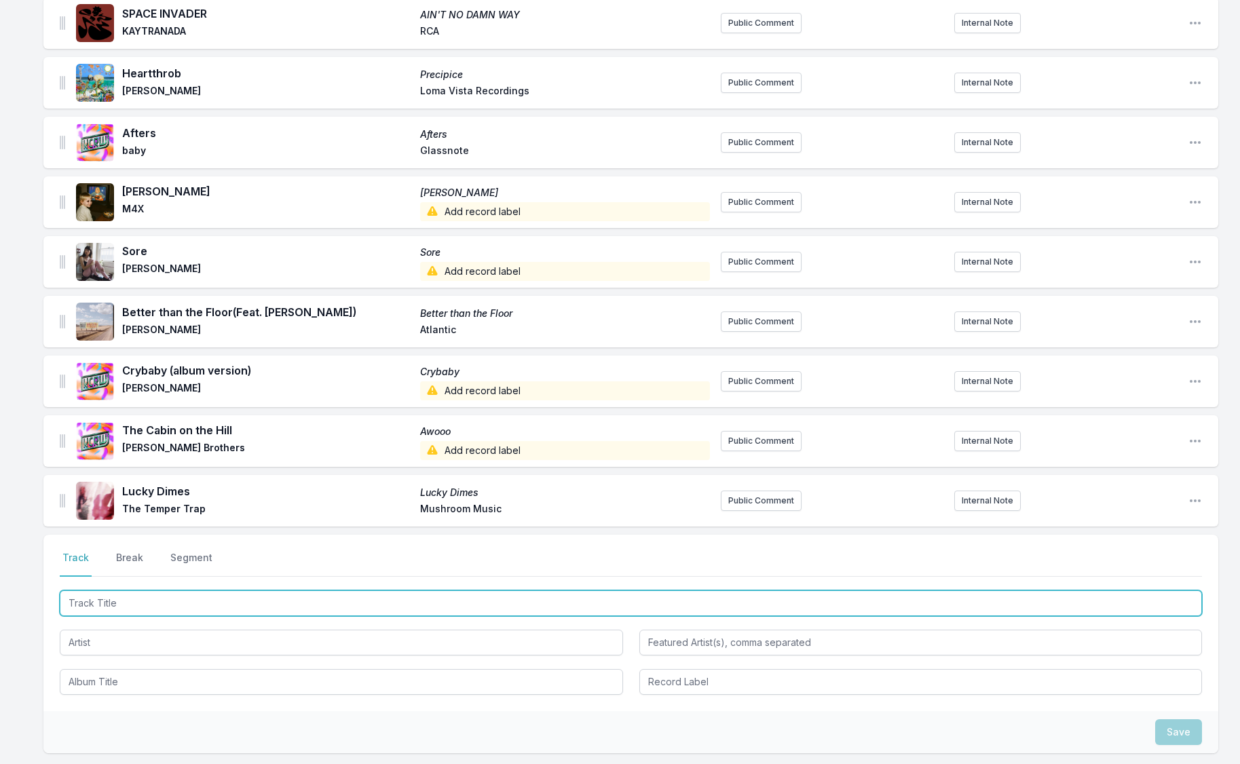
click at [91, 603] on input "Track Title" at bounding box center [631, 603] width 1142 height 26
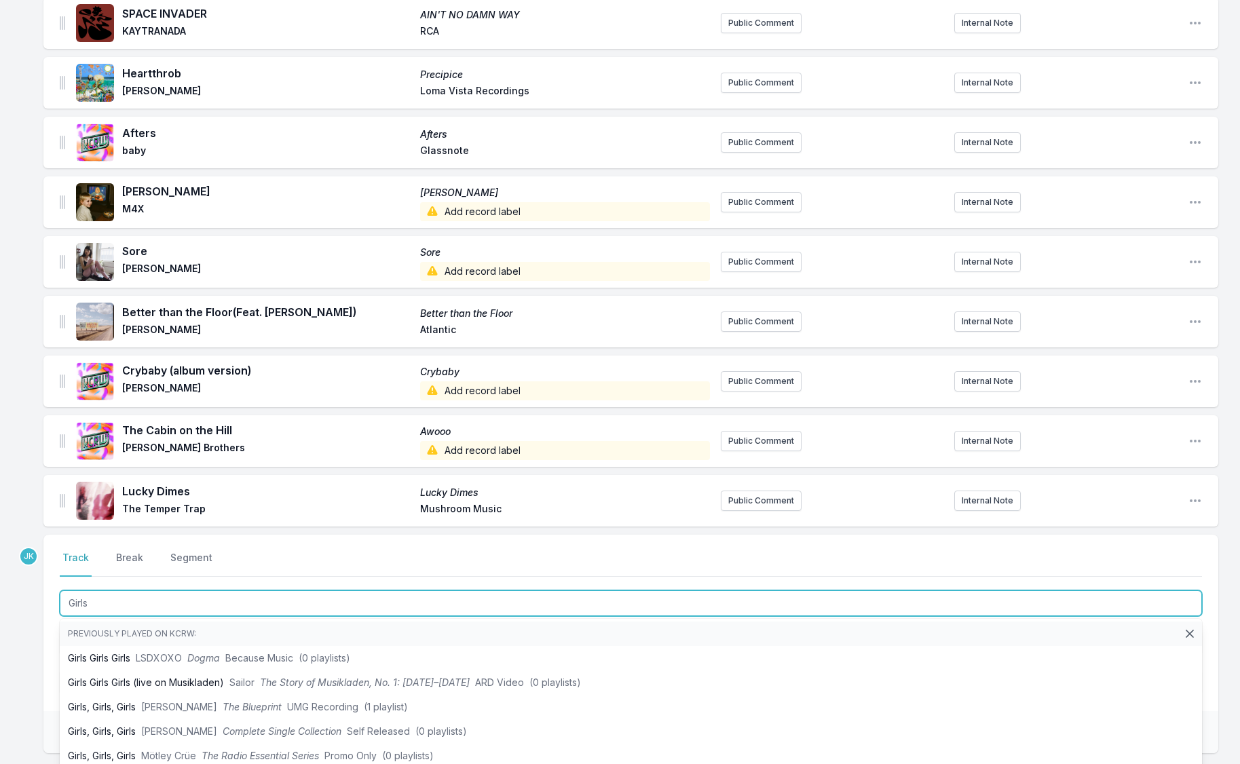
type input "Girls"
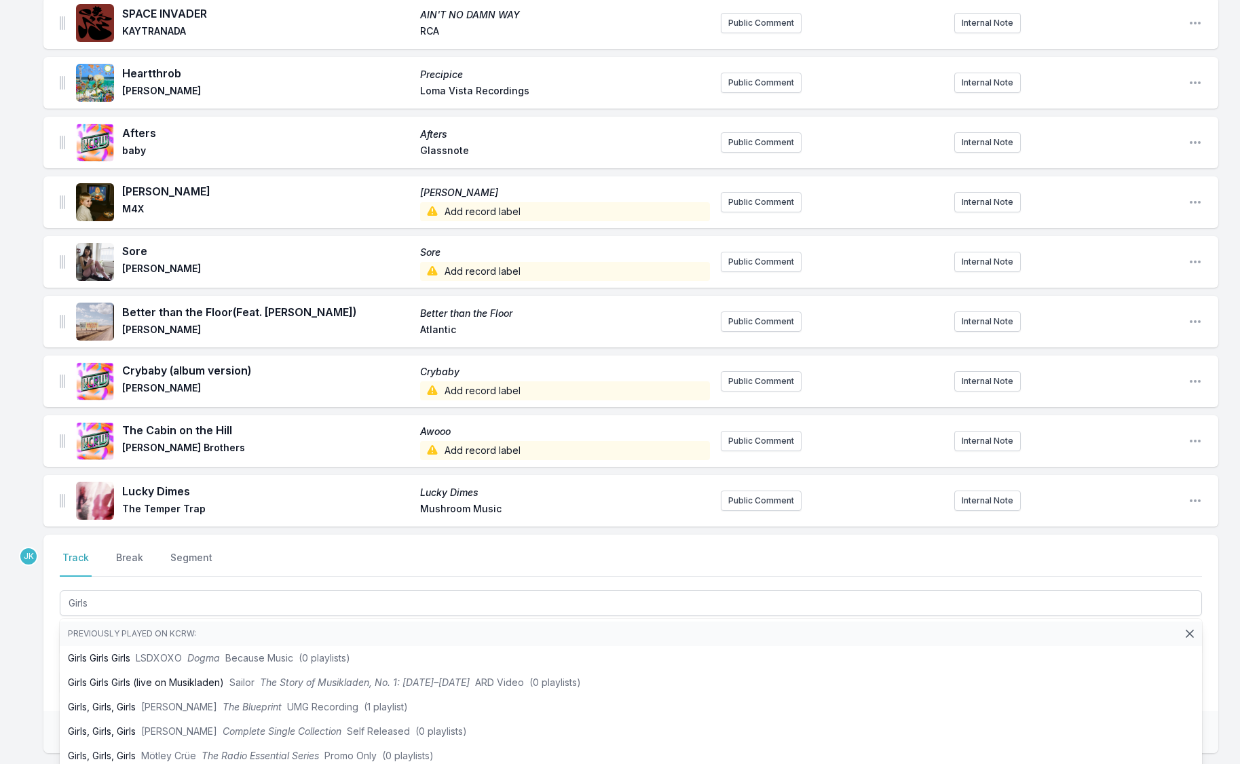
click at [13, 670] on div "Missing Data Some of your tracks are missing record label information. This inf…" at bounding box center [620, 145] width 1240 height 1478
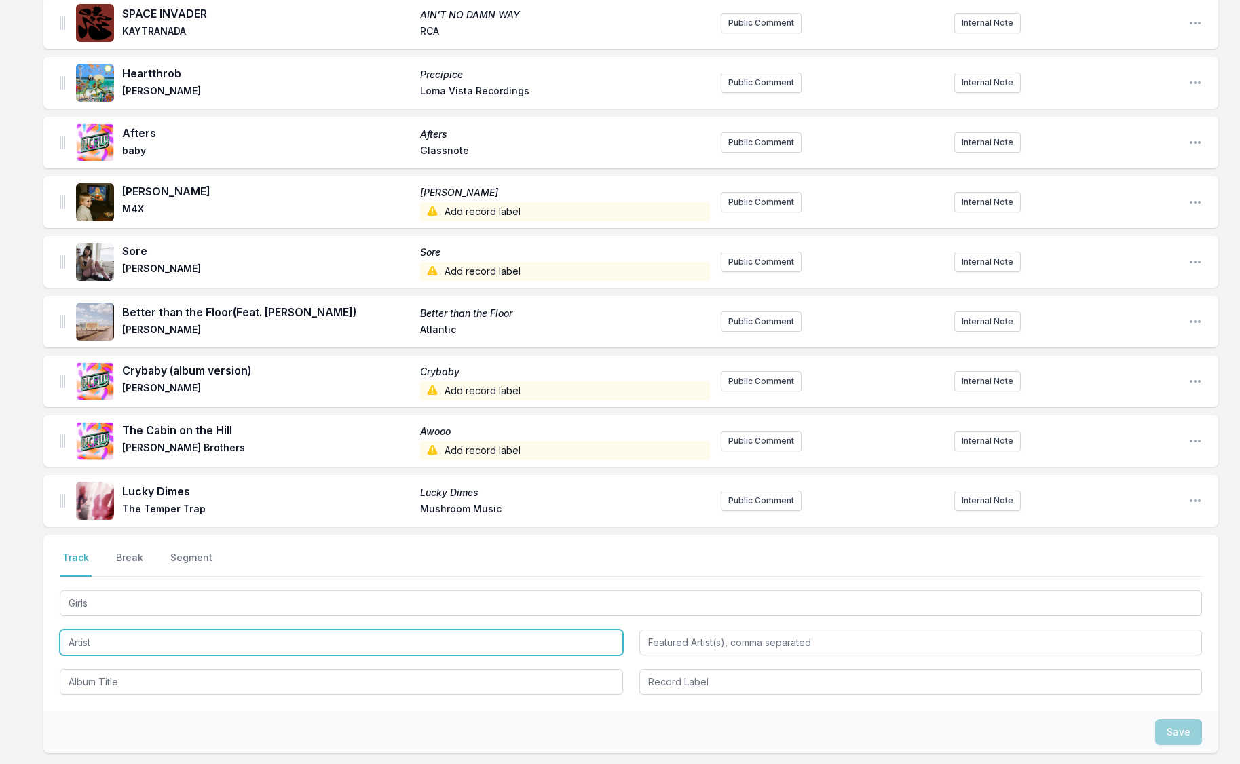
click at [75, 645] on input "Artist" at bounding box center [341, 643] width 563 height 26
paste input "King Princess"
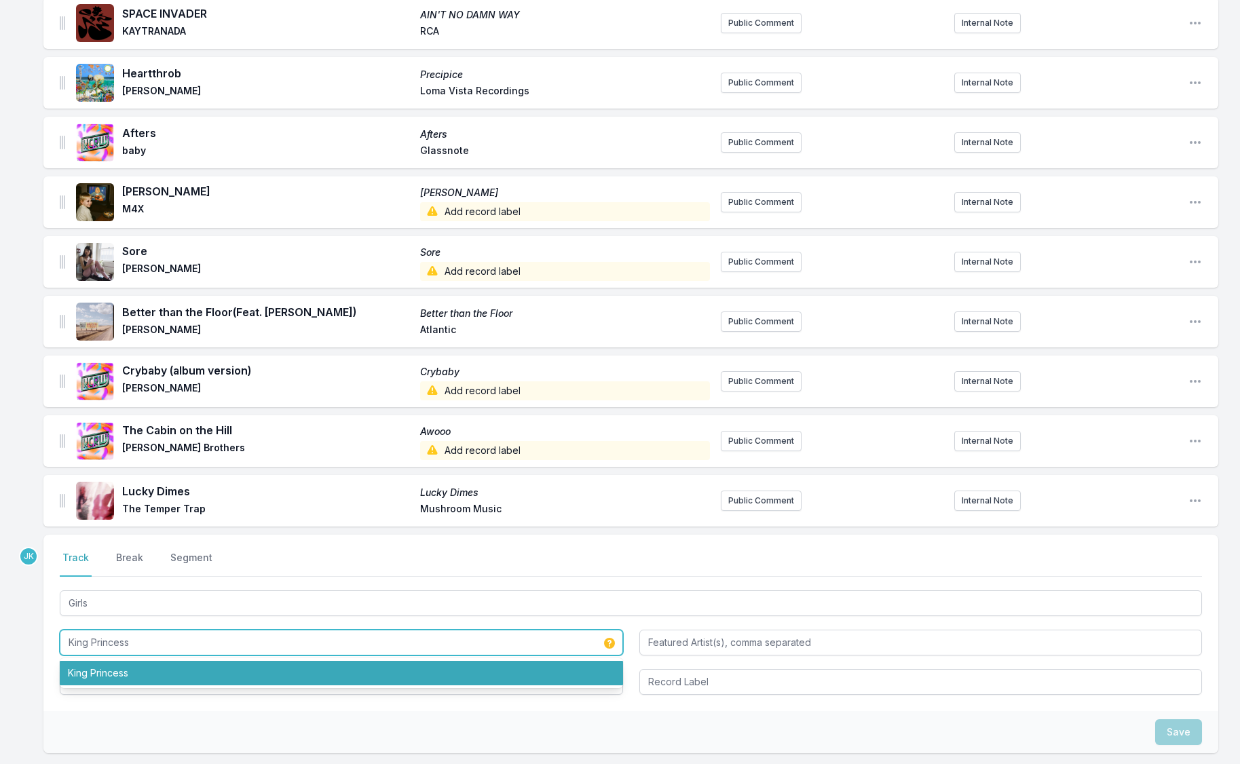
click at [113, 682] on li "King Princess" at bounding box center [341, 673] width 563 height 24
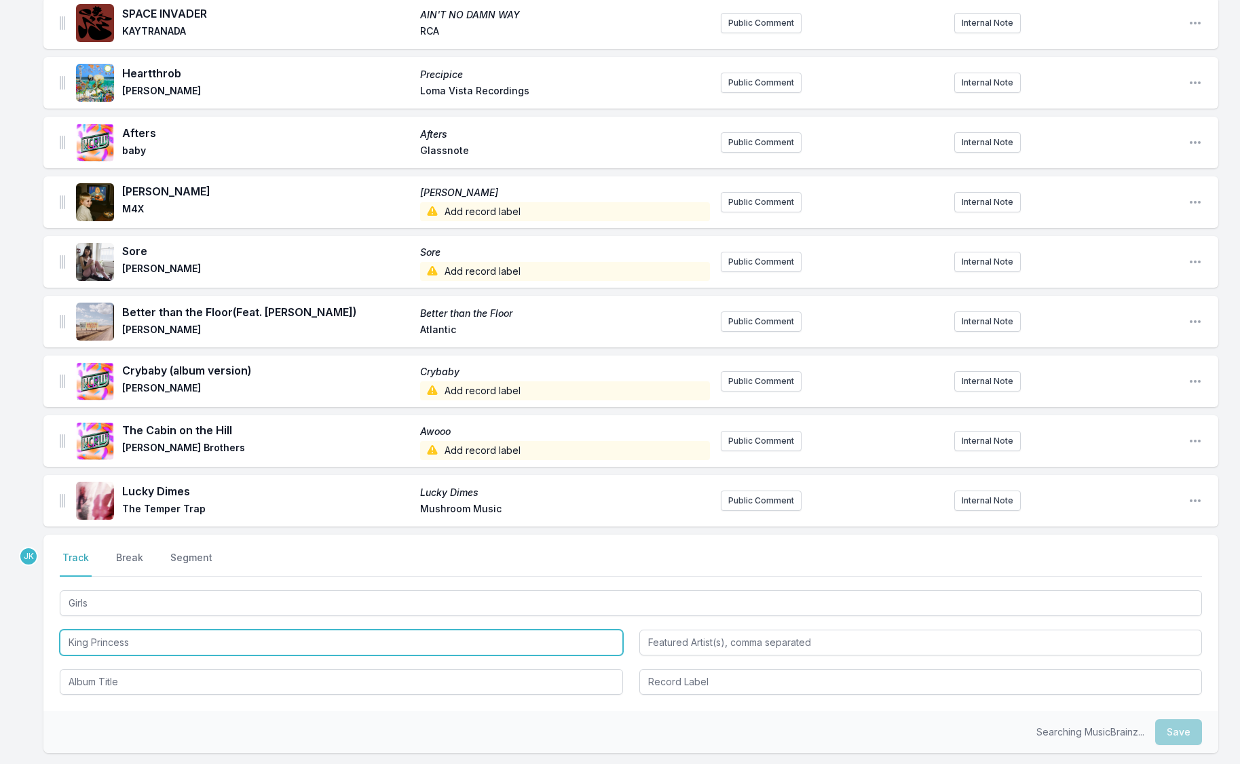
type input "King Princess"
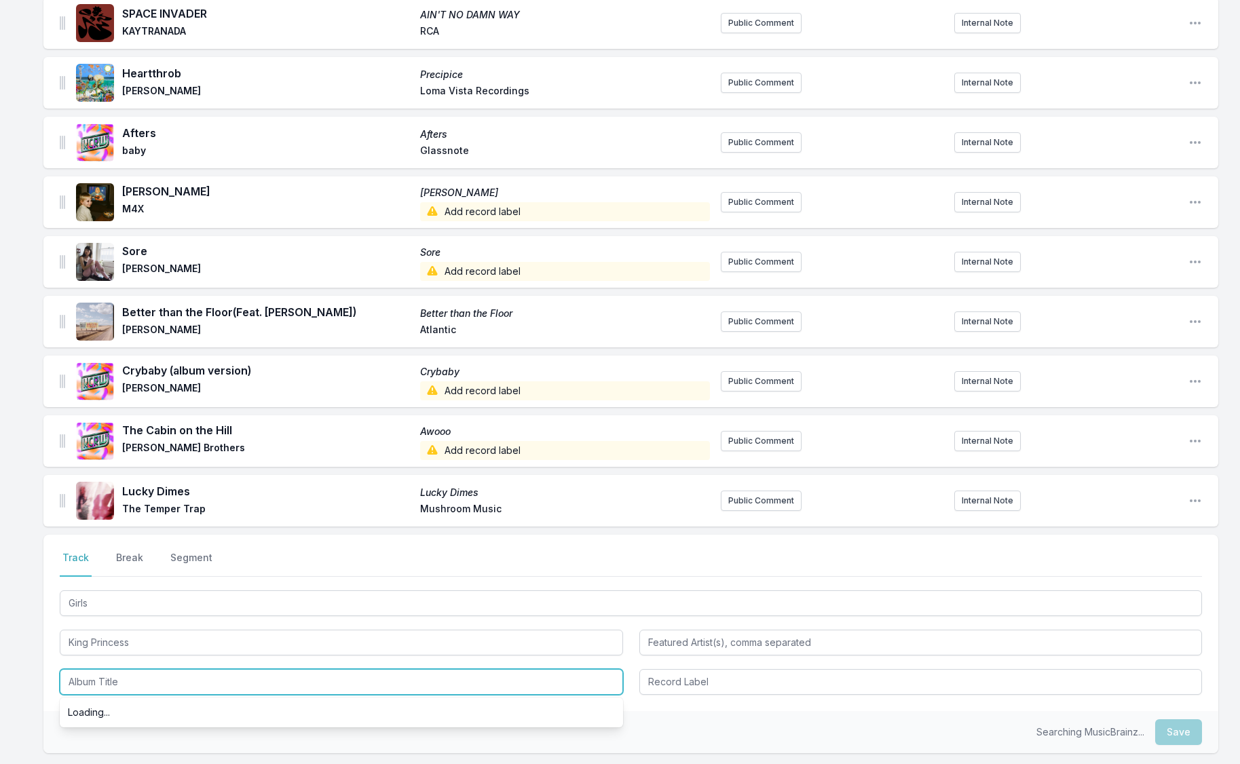
click at [113, 674] on input "Album Title" at bounding box center [341, 682] width 563 height 26
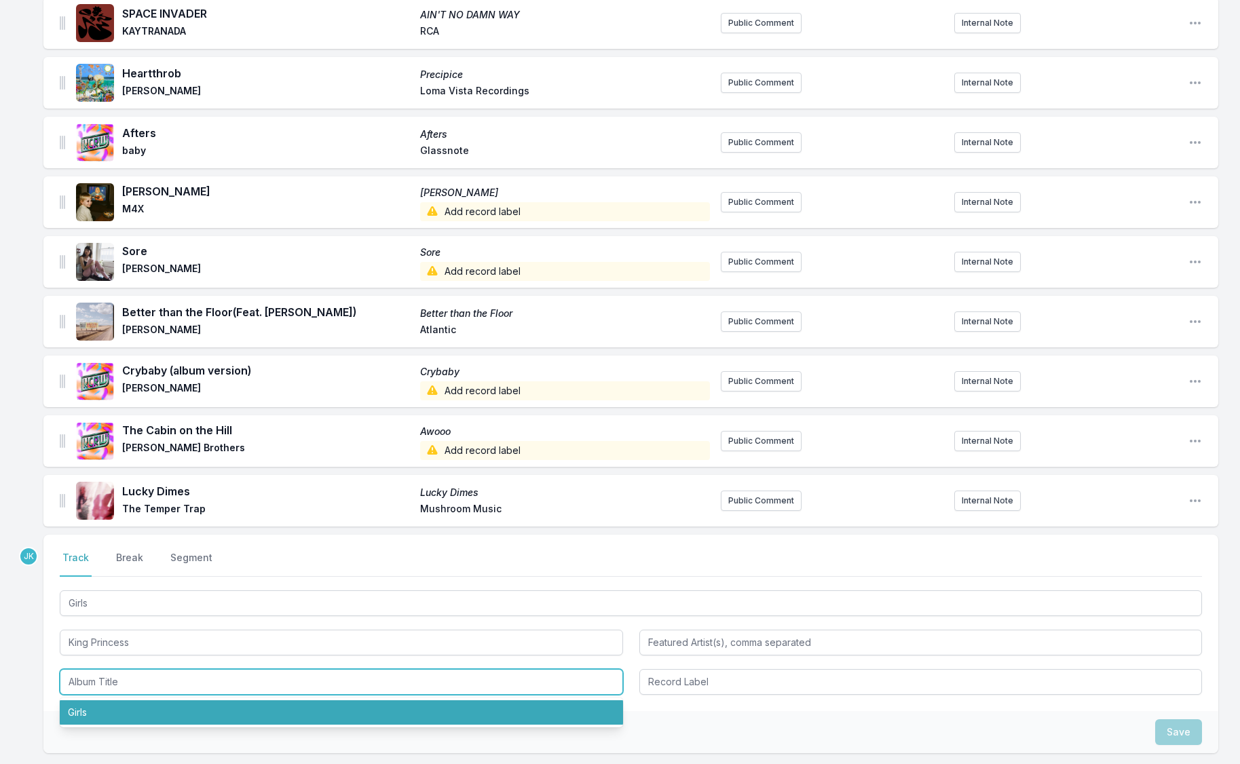
click at [100, 717] on li "Girls" at bounding box center [341, 712] width 563 height 24
type input "Girls"
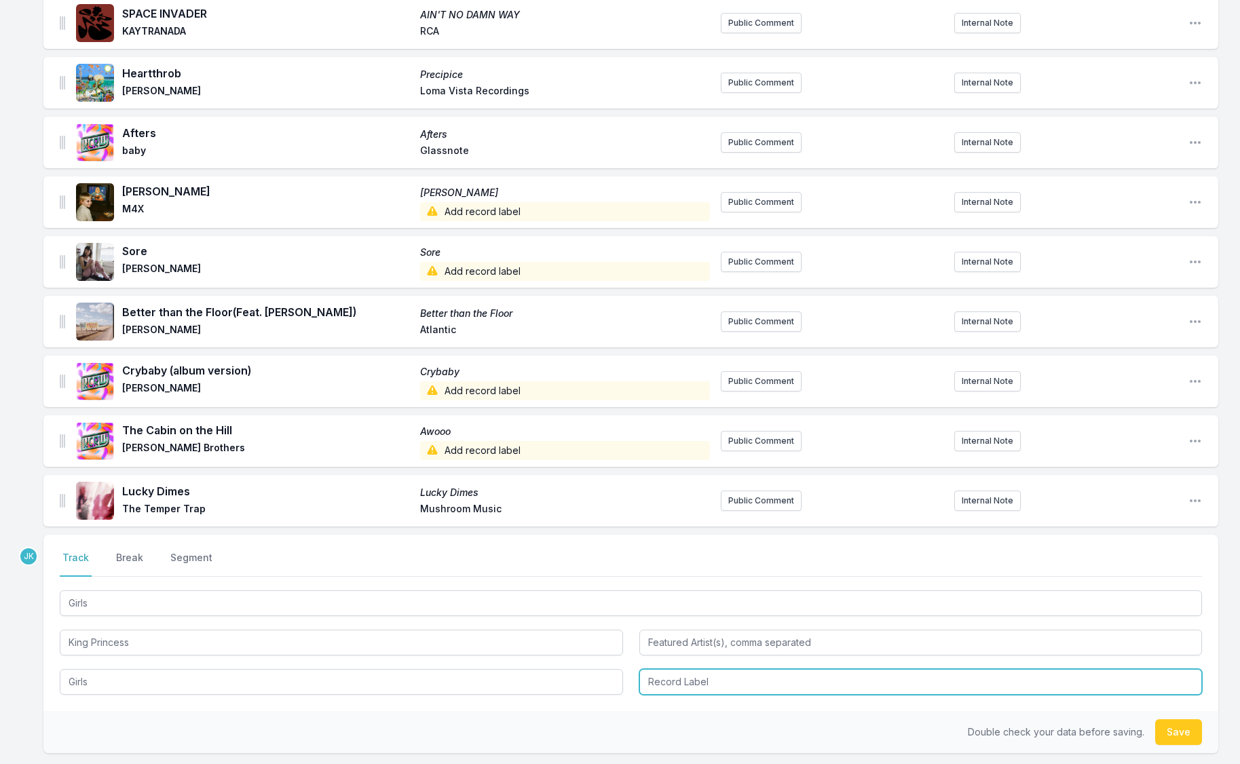
drag, startPoint x: 712, startPoint y: 686, endPoint x: 699, endPoint y: 676, distance: 16.6
click at [711, 681] on input "Record Label" at bounding box center [920, 682] width 563 height 26
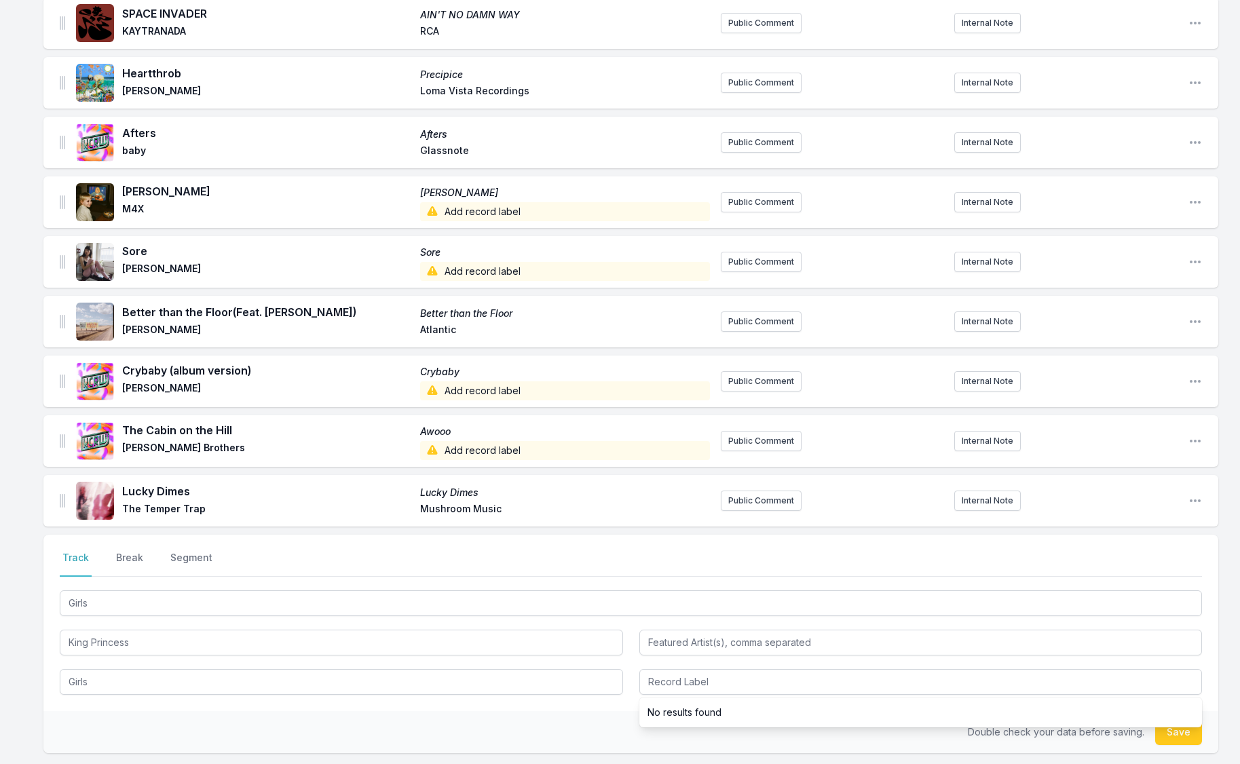
click at [1193, 737] on button "Save" at bounding box center [1178, 732] width 47 height 26
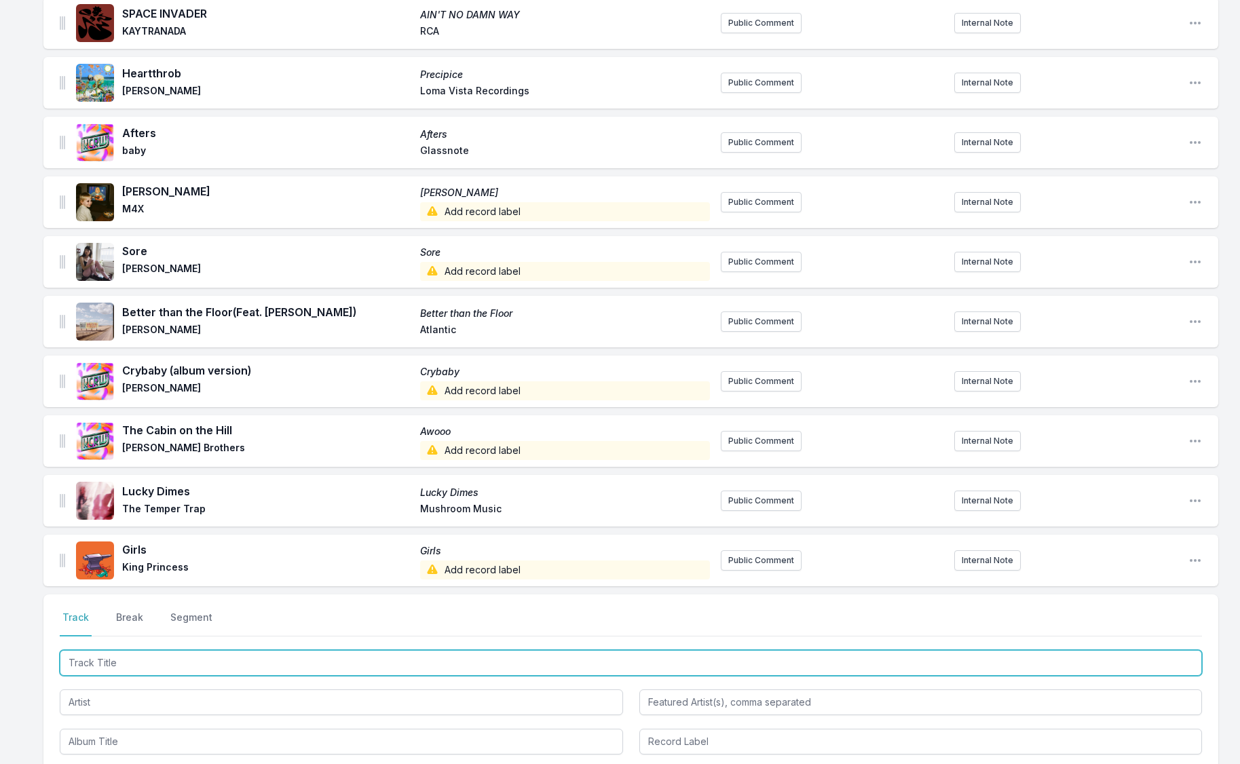
click at [94, 659] on input "Track Title" at bounding box center [631, 663] width 1142 height 26
paste input "Useless(WithoutYou)"
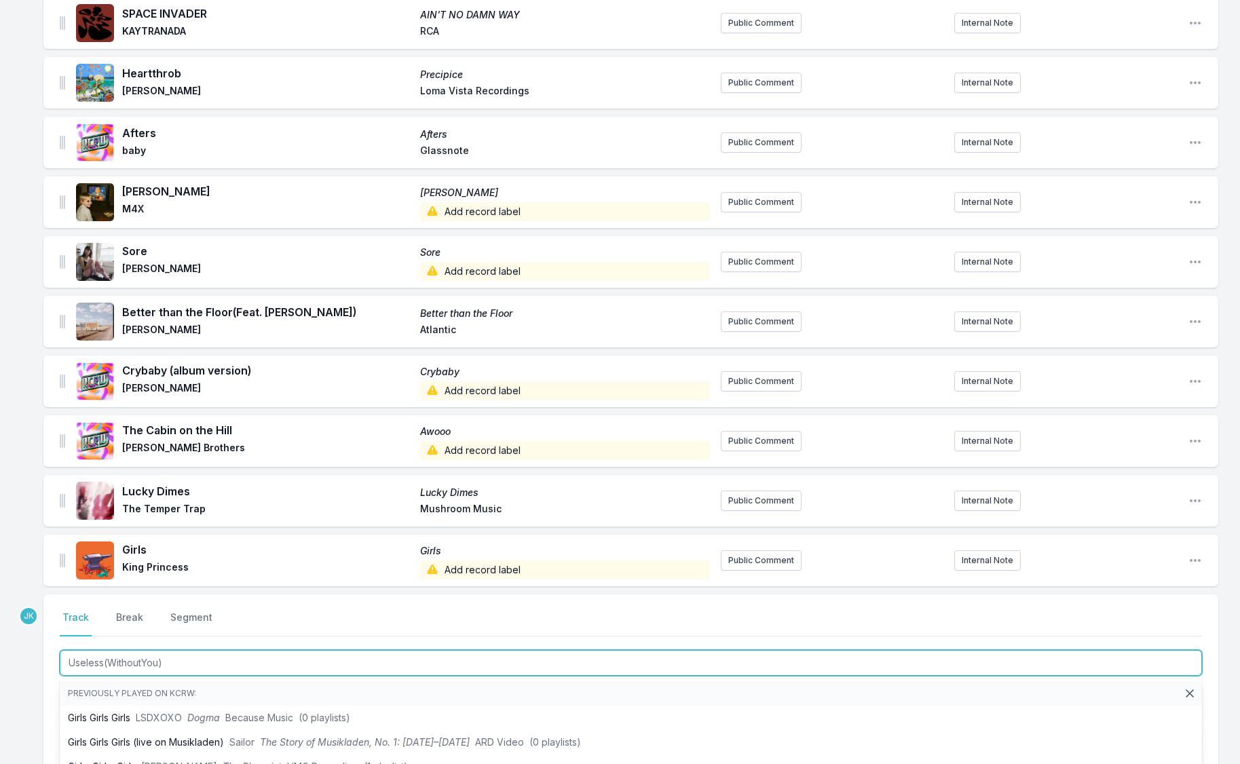
scroll to position [906, 0]
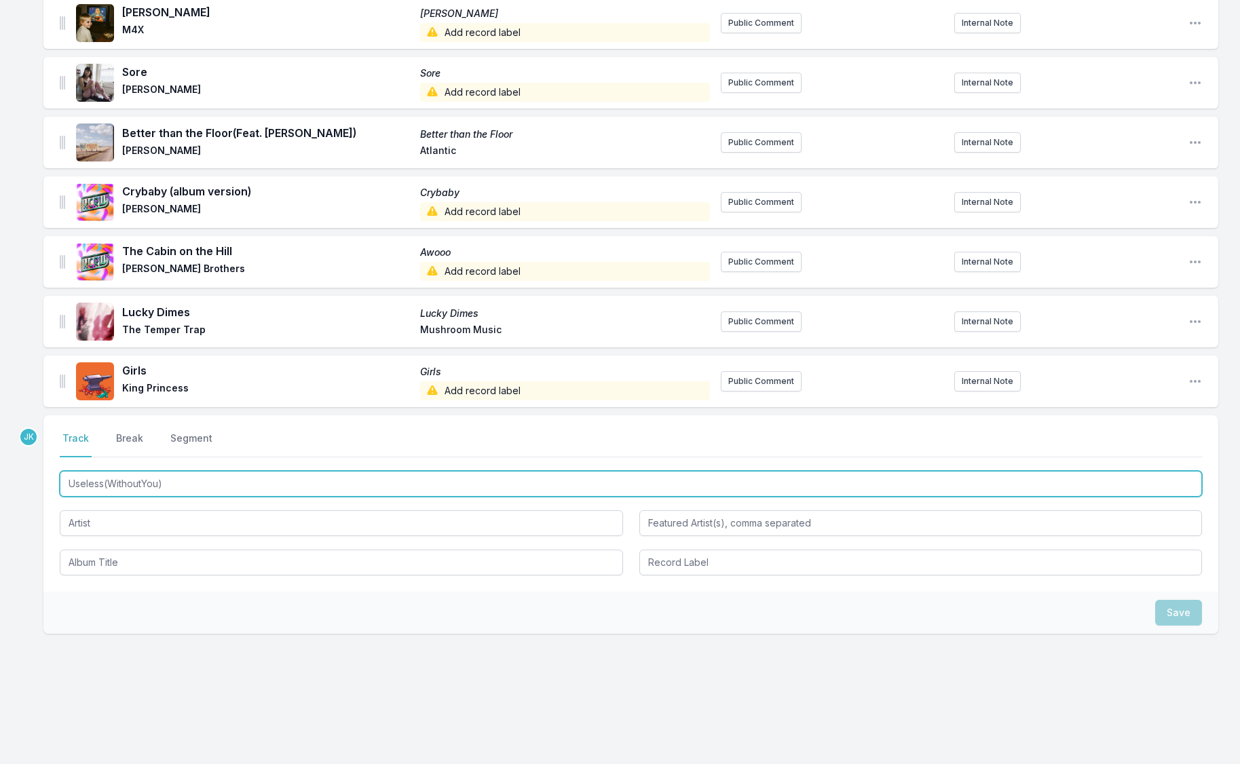
type input "Useless(WithoutYou)"
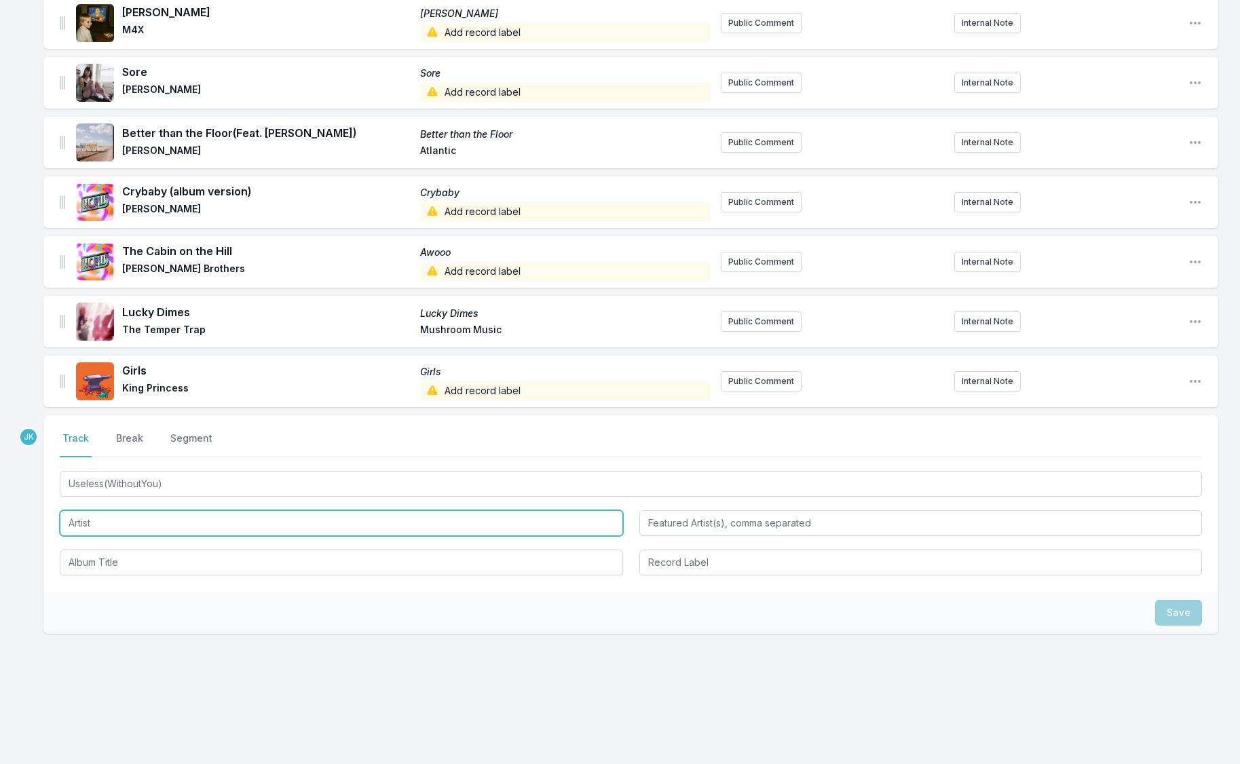
click at [83, 516] on input "Artist" at bounding box center [341, 523] width 563 height 26
paste input "Elmiene"
type input "Elmiene"
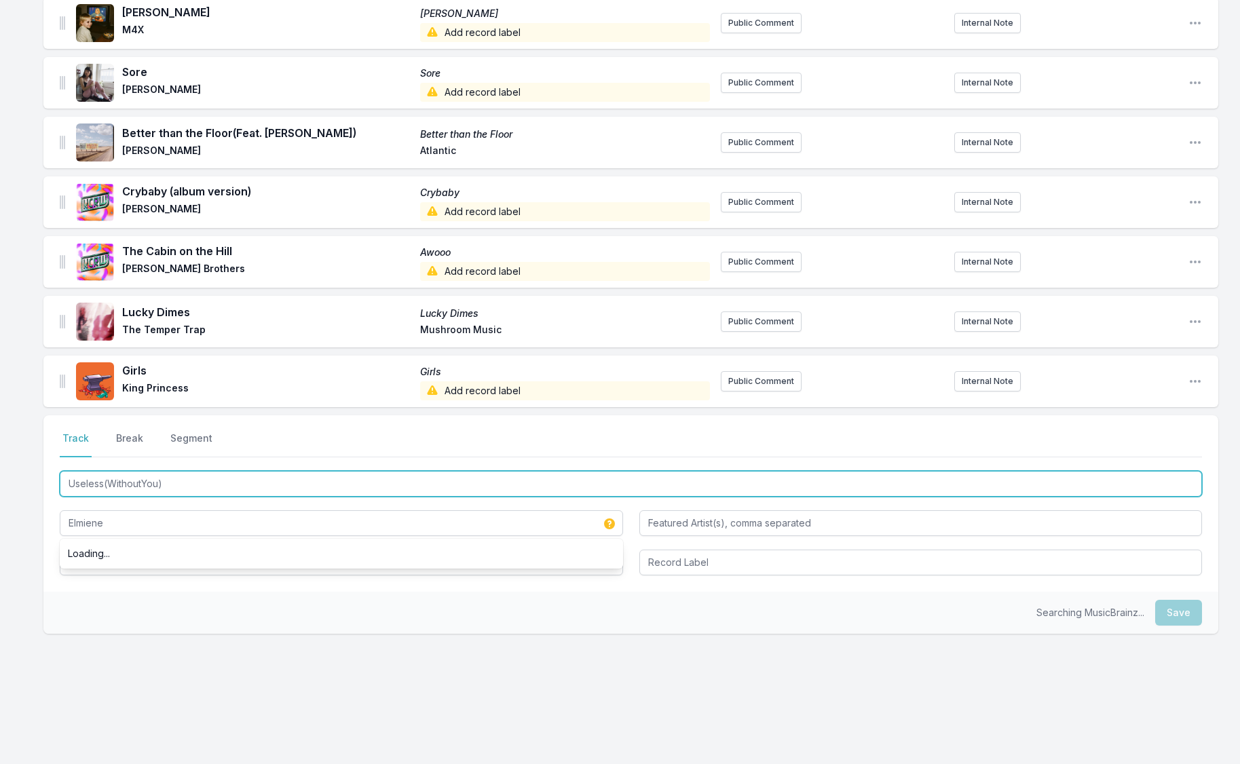
click at [118, 483] on input "Useless(WithoutYou)" at bounding box center [631, 484] width 1142 height 26
click at [118, 482] on input "Useless(WithoutYou)" at bounding box center [631, 484] width 1142 height 26
drag, startPoint x: 118, startPoint y: 482, endPoint x: 97, endPoint y: 564, distance: 84.7
click at [97, 564] on div "Useless(WithoutYou) [PERSON_NAME]" at bounding box center [631, 521] width 1142 height 107
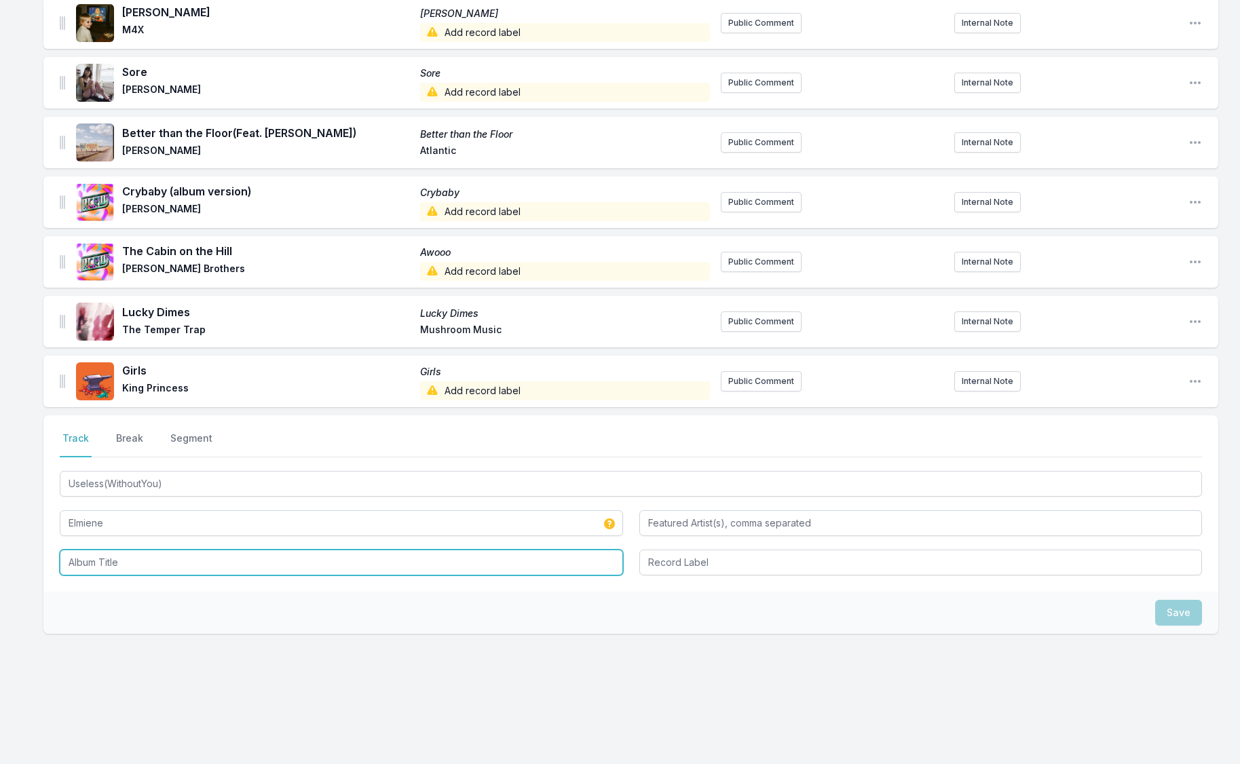
click at [96, 563] on input "Album Title" at bounding box center [341, 563] width 563 height 26
paste input "Useless(WithoutYou)"
type input "Useless(WithoutYou)"
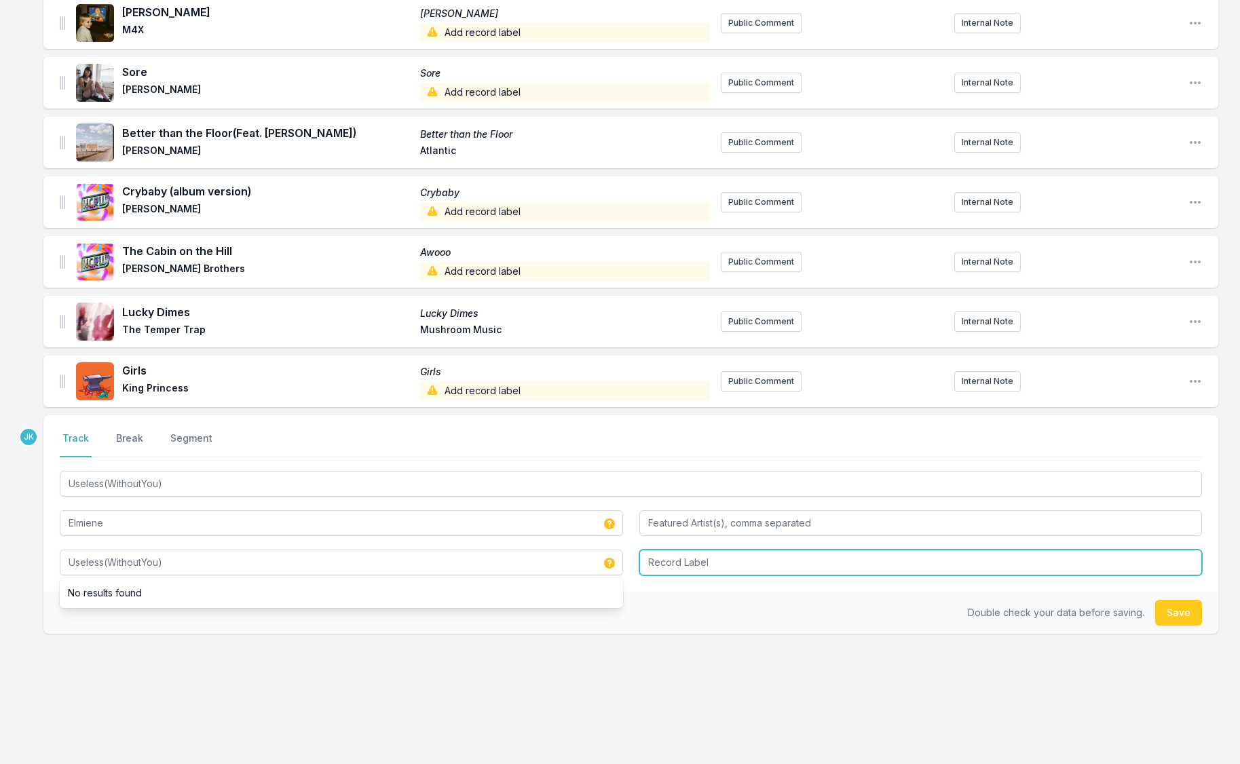
click at [672, 560] on input "Record Label" at bounding box center [920, 563] width 563 height 26
type input "Def Jam"
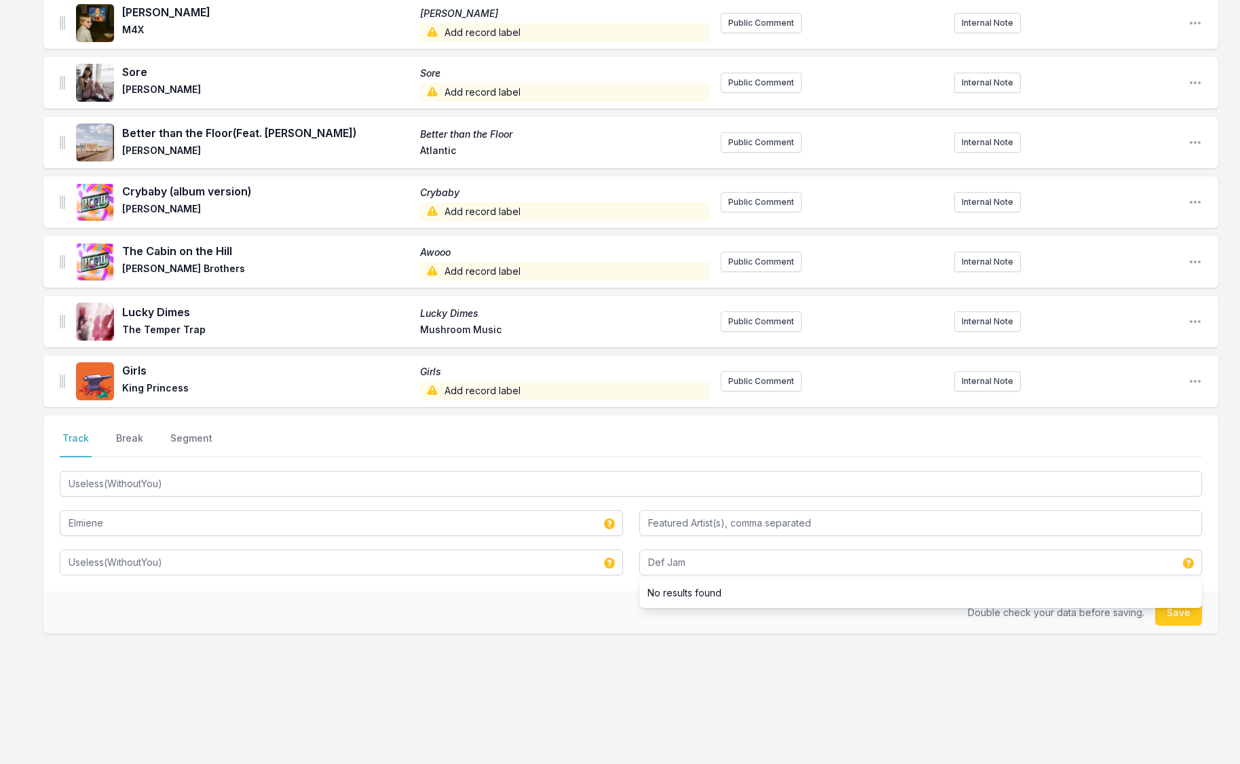
click at [1188, 617] on button "Save" at bounding box center [1178, 613] width 47 height 26
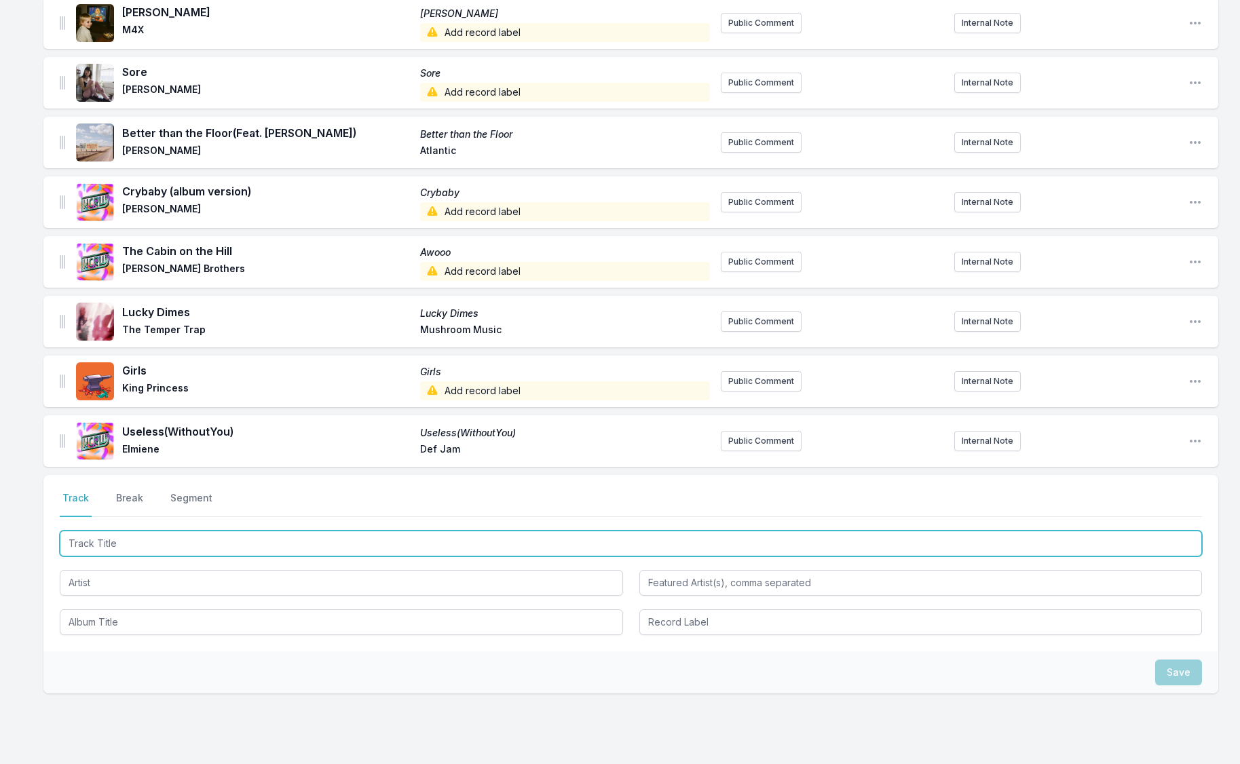
click at [117, 539] on input "Track Title" at bounding box center [631, 544] width 1142 height 26
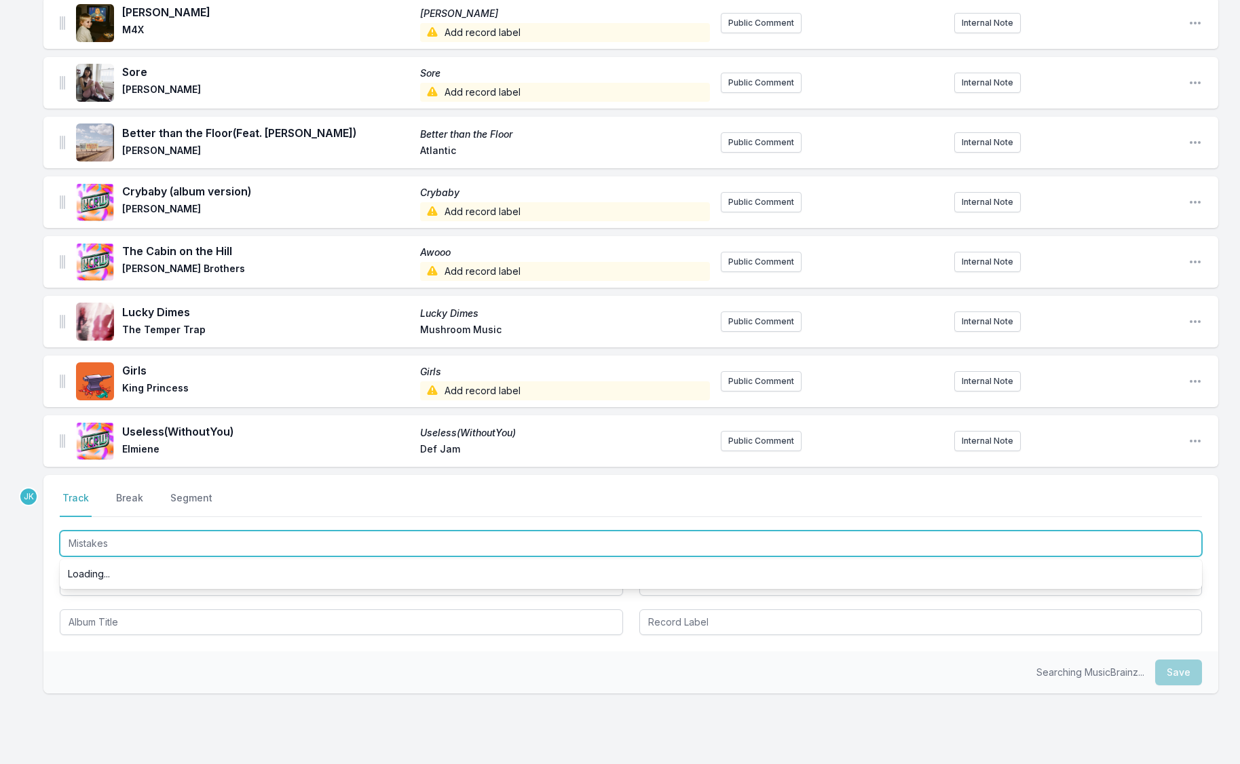
type input "Mistakes"
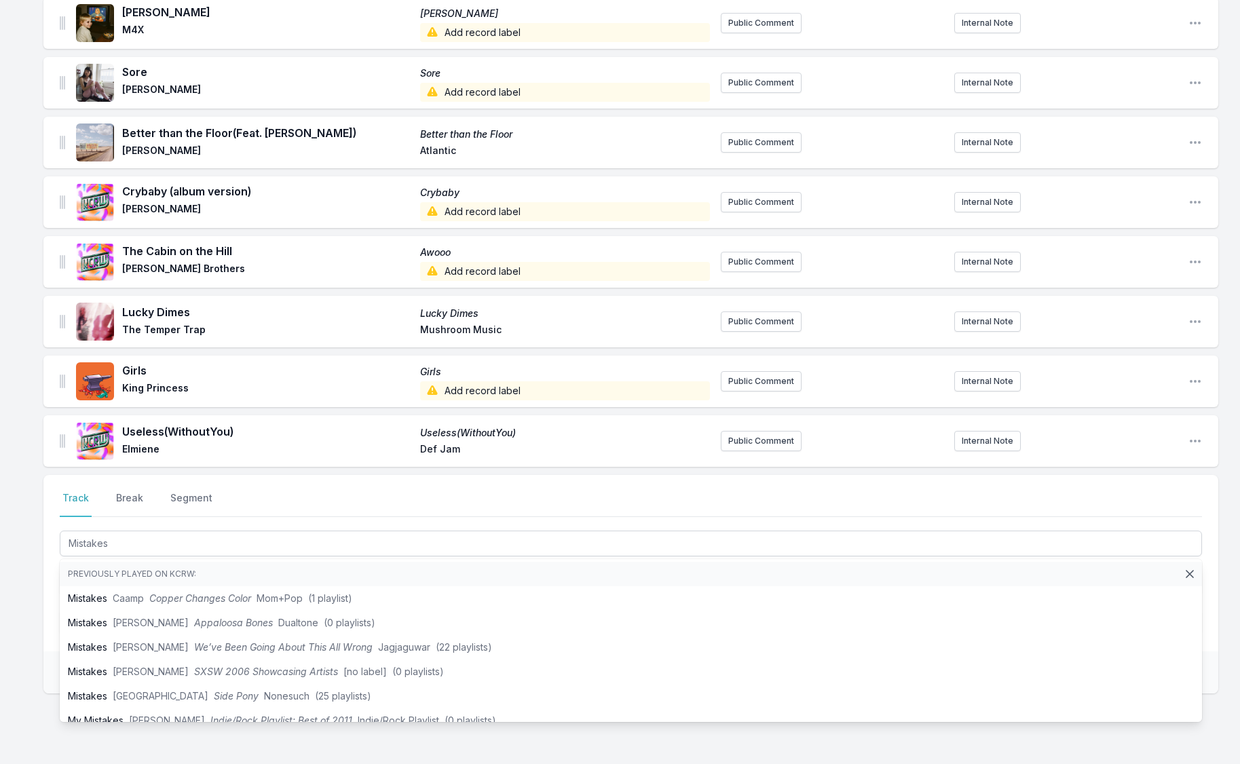
drag, startPoint x: 34, startPoint y: 583, endPoint x: 53, endPoint y: 588, distance: 19.6
click at [34, 583] on div "Missing Data Some of your tracks are missing record label information. This inf…" at bounding box center [620, 25] width 1240 height 1597
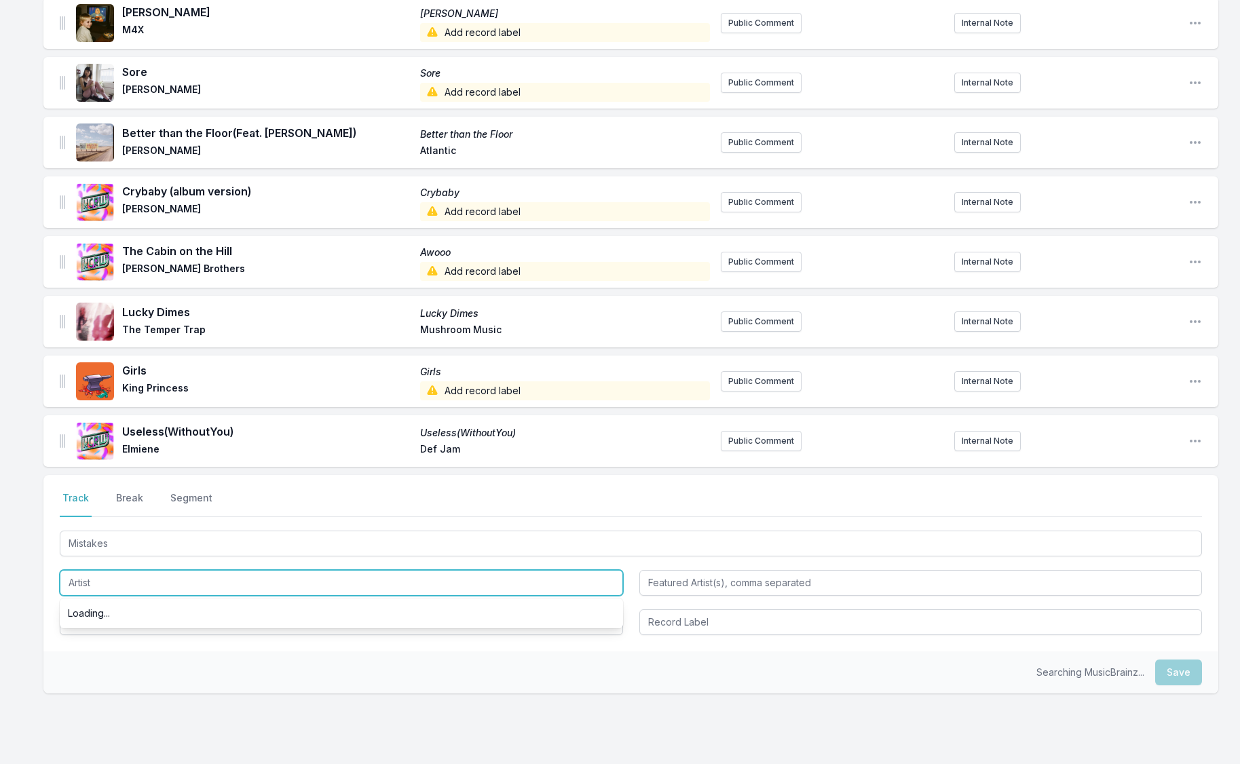
click at [81, 574] on input "Artist" at bounding box center [341, 583] width 563 height 26
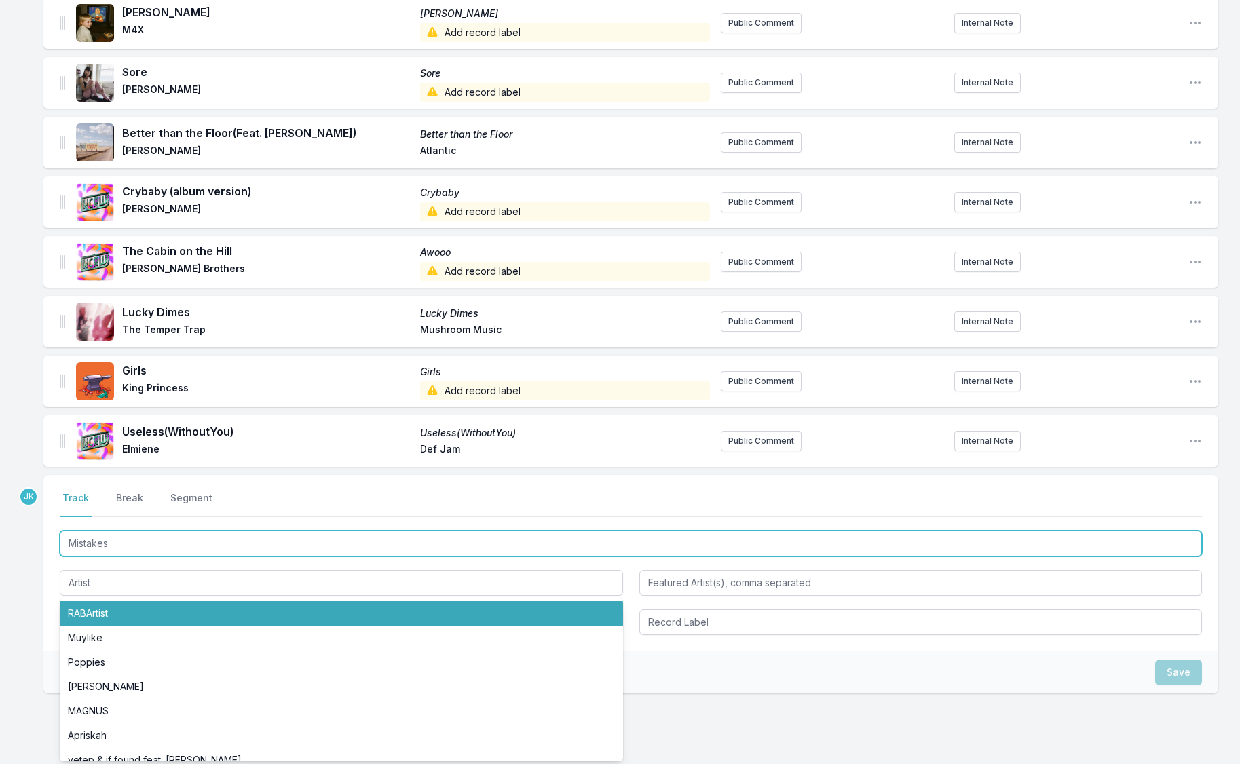
click at [98, 540] on input "Mistakes" at bounding box center [631, 544] width 1142 height 26
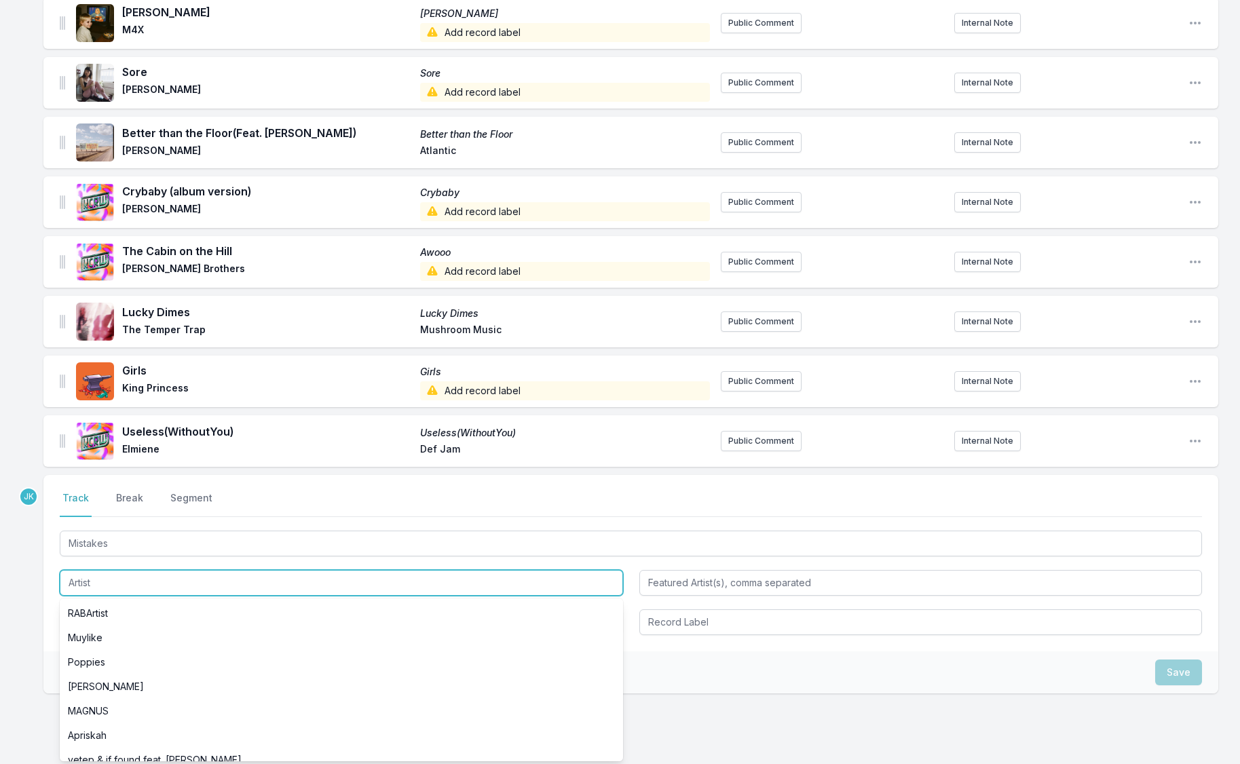
click at [87, 577] on input "Artist" at bounding box center [341, 583] width 563 height 26
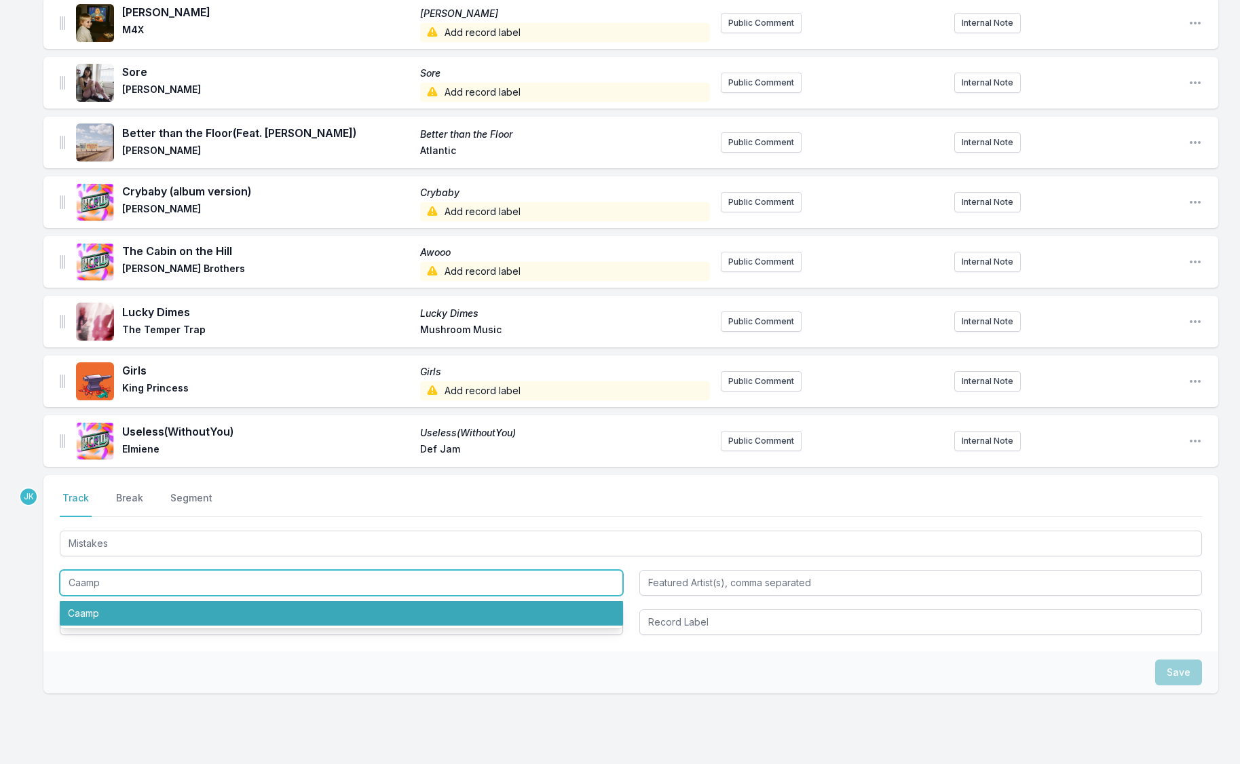
click at [90, 611] on li "Caamp" at bounding box center [341, 613] width 563 height 24
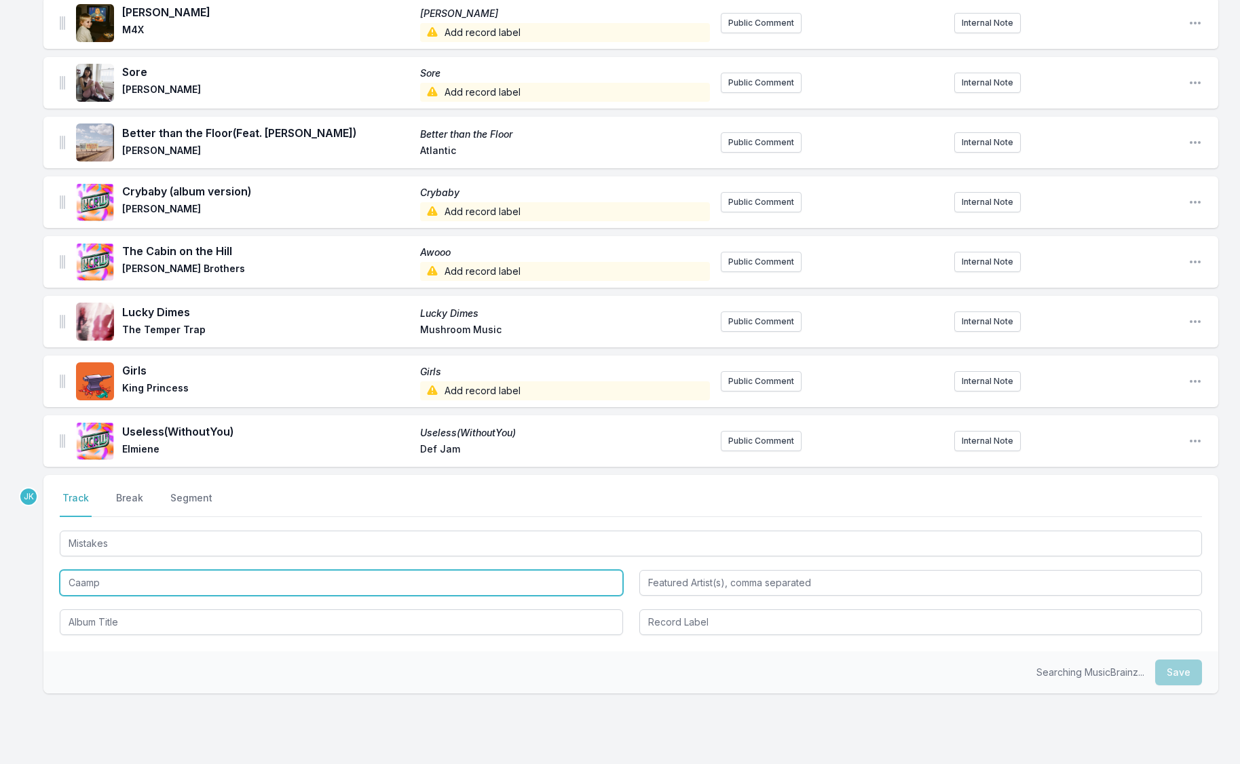
type input "Caamp"
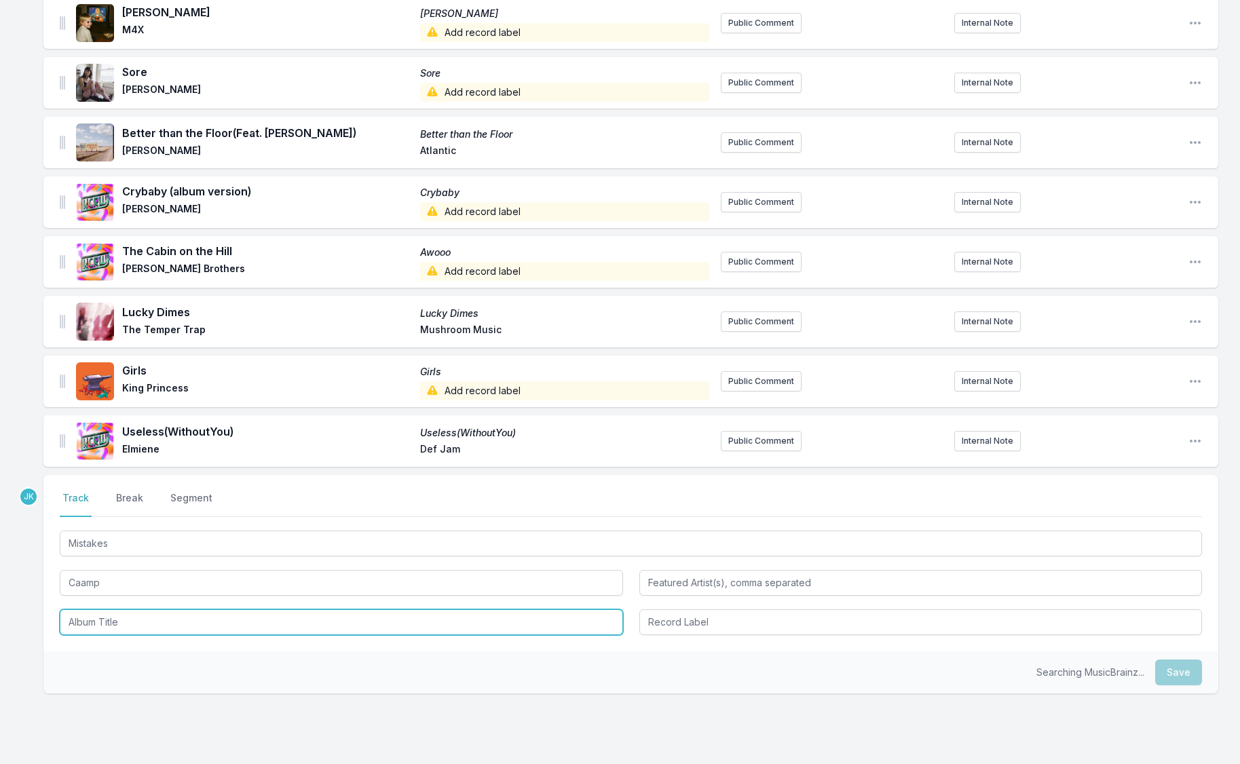
click at [91, 612] on input "Album Title" at bounding box center [341, 622] width 563 height 26
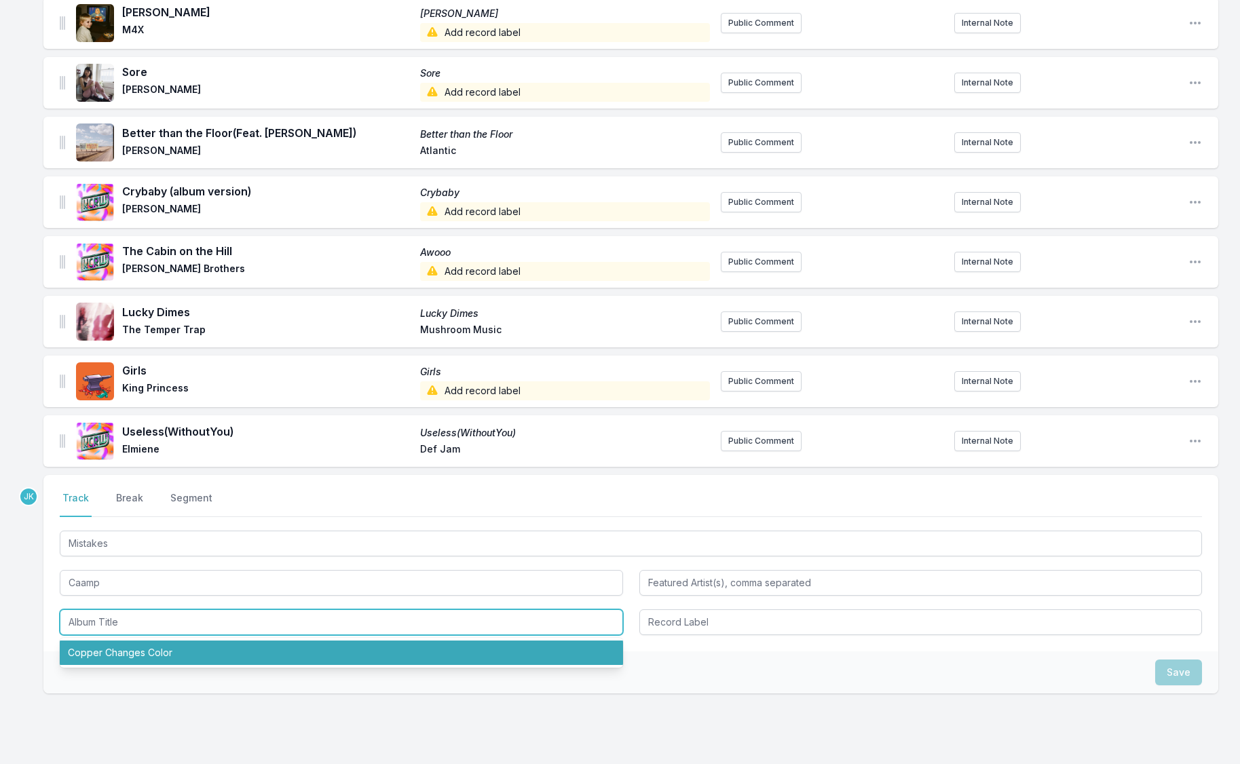
click at [112, 657] on li "Copper Changes Color" at bounding box center [341, 652] width 563 height 24
type input "Copper Changes Color"
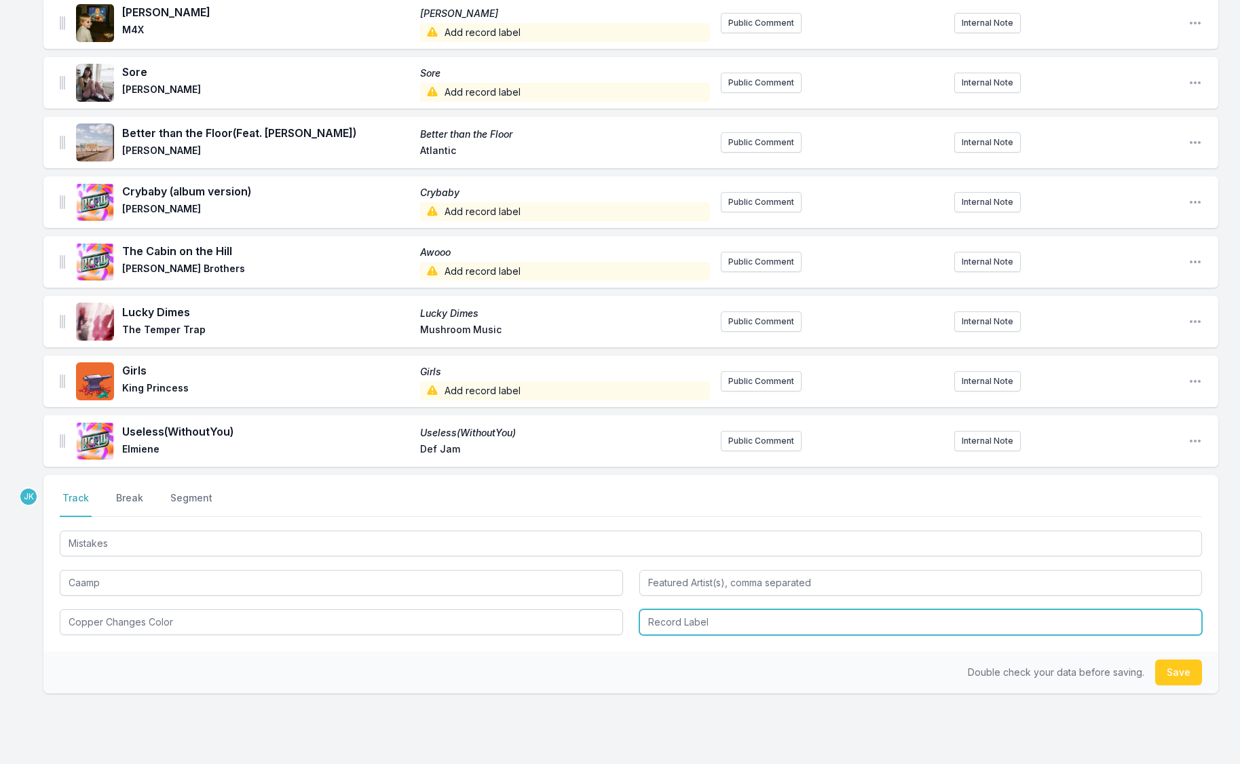
click at [701, 622] on input "Record Label" at bounding box center [920, 622] width 563 height 26
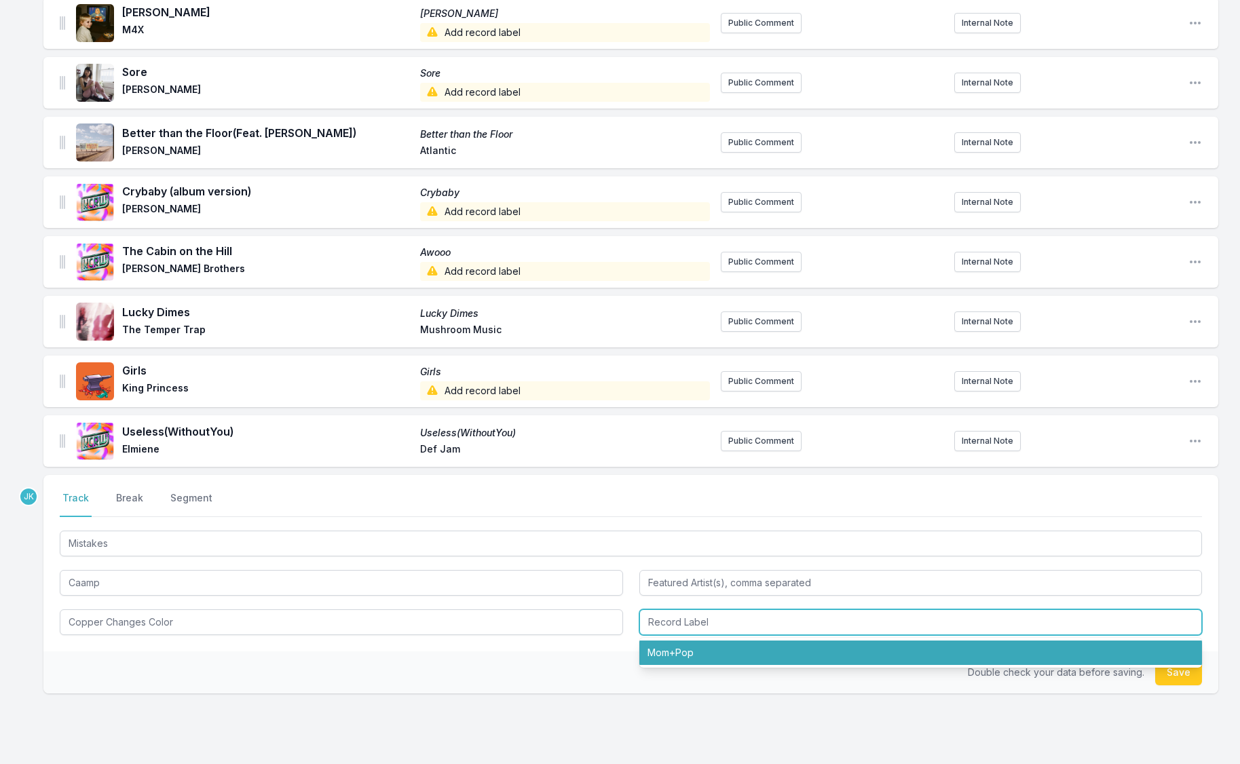
drag, startPoint x: 698, startPoint y: 651, endPoint x: 736, endPoint y: 649, distance: 38.1
click at [699, 651] on li "Mom+Pop" at bounding box center [920, 652] width 563 height 24
type input "Mom+Pop"
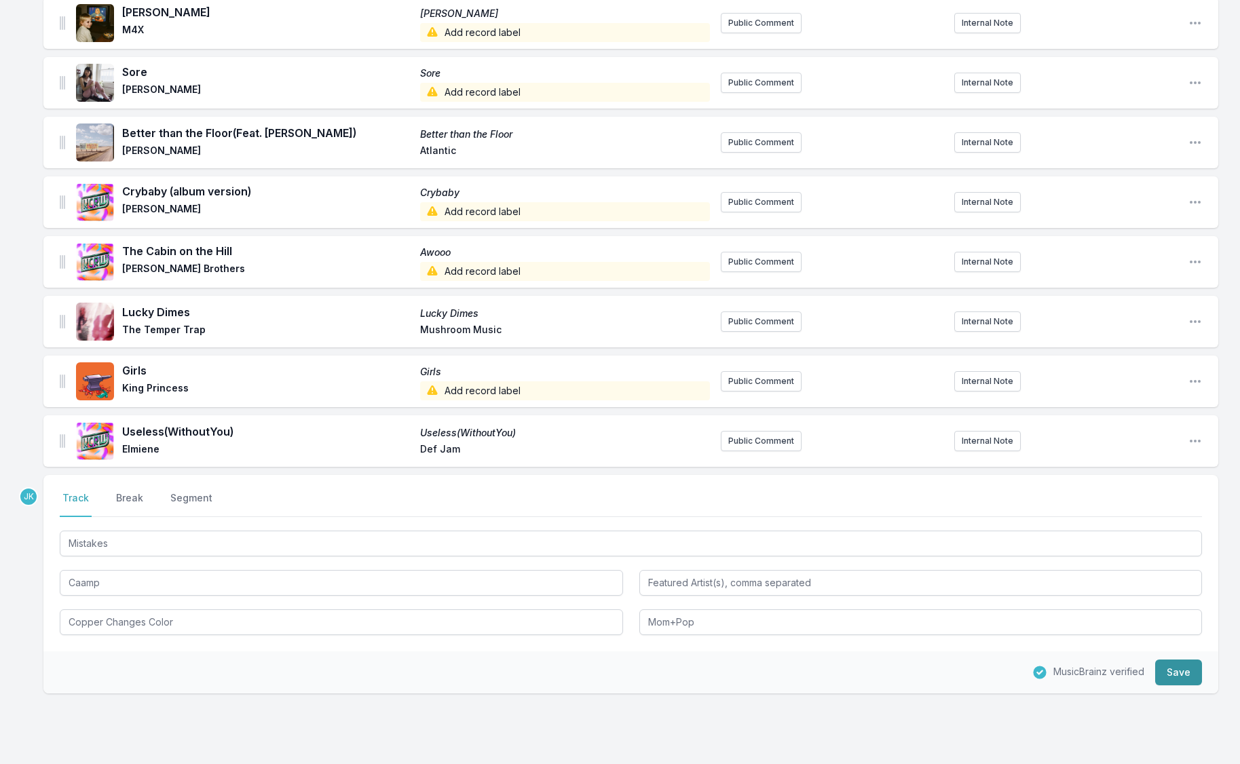
click at [1174, 681] on button "Save" at bounding box center [1178, 672] width 47 height 26
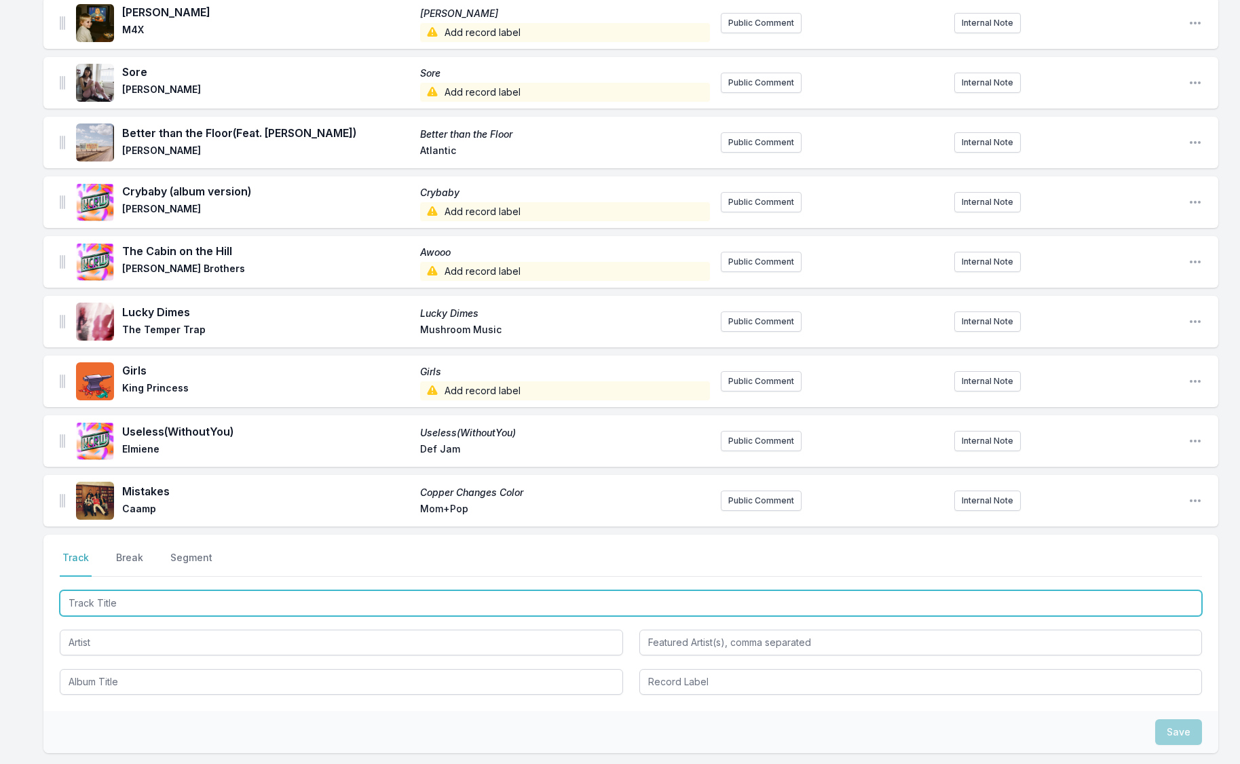
click at [88, 604] on input "Track Title" at bounding box center [631, 603] width 1142 height 26
paste input "[MEDICAL_DATA] Forever Forever"
type input "[MEDICAL_DATA] Forever Forever"
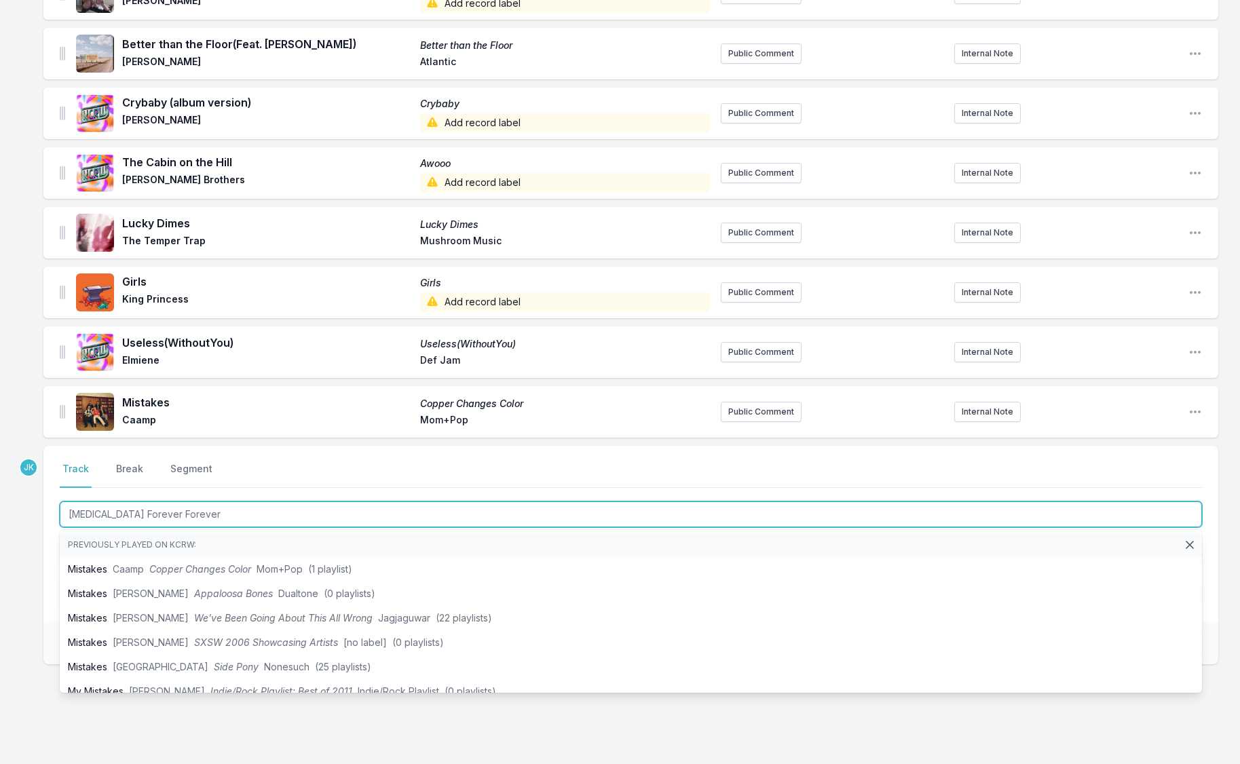
scroll to position [1026, 0]
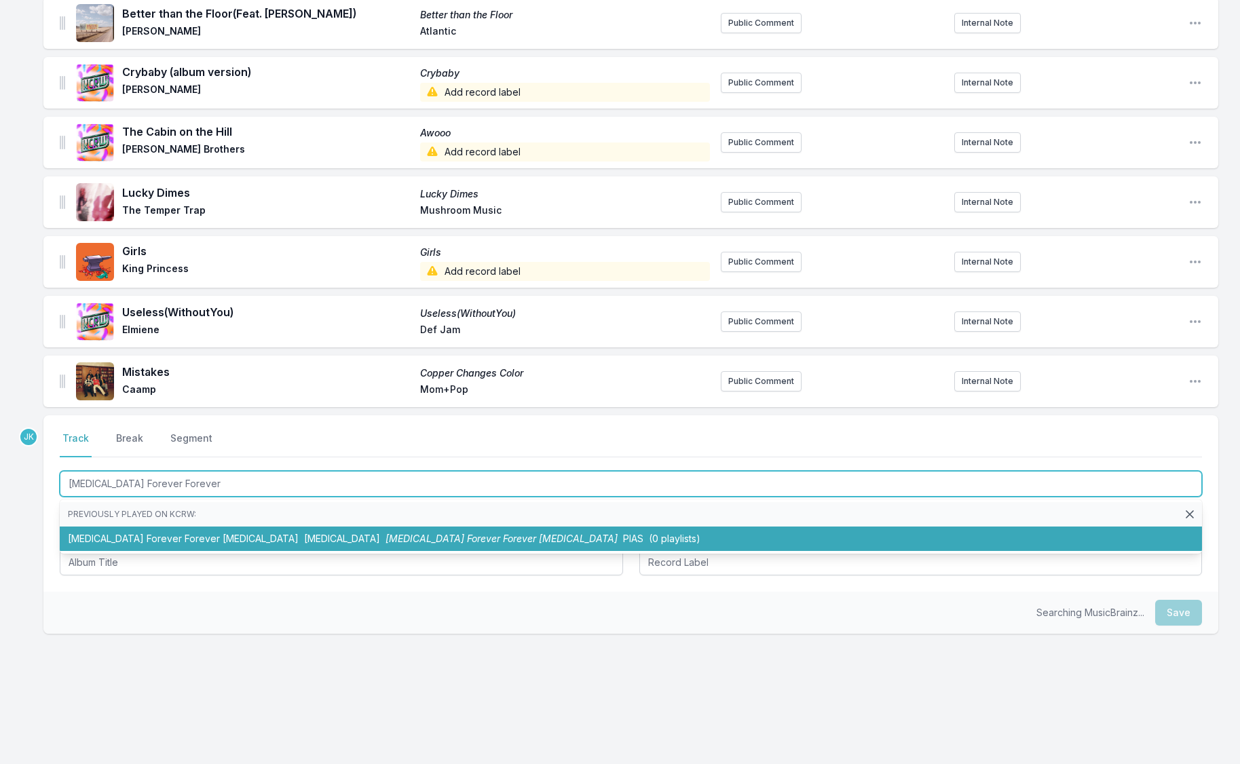
click at [115, 540] on li "[MEDICAL_DATA] Forever Forever [MEDICAL_DATA] [MEDICAL_DATA] [MEDICAL_DATA] For…" at bounding box center [631, 538] width 1142 height 24
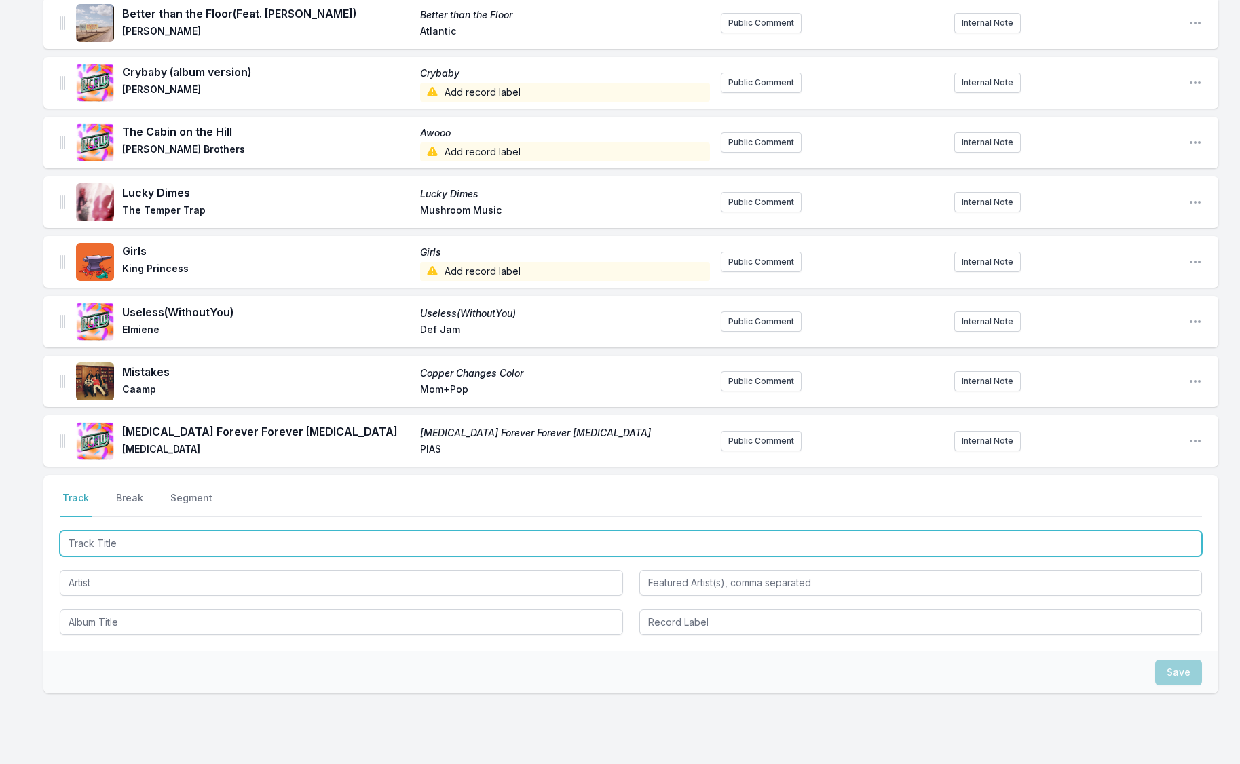
paste input "d£aler"
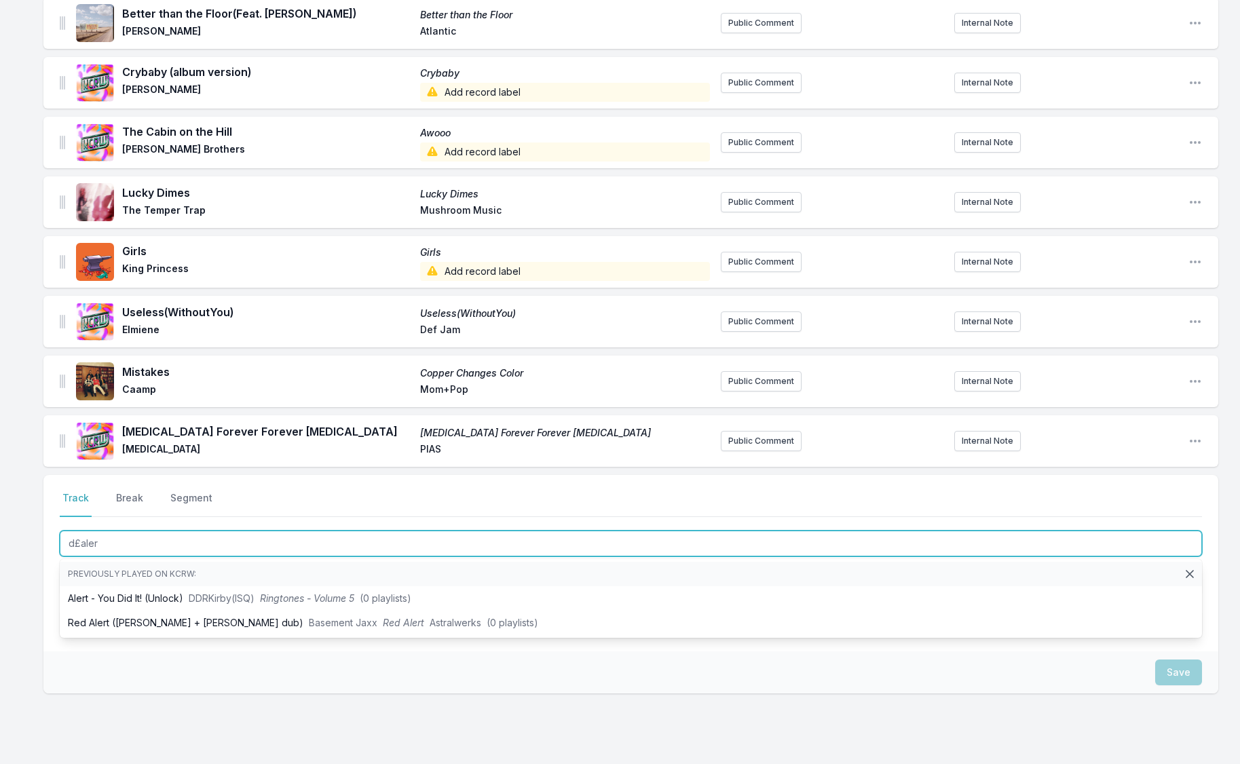
type input "d£aler"
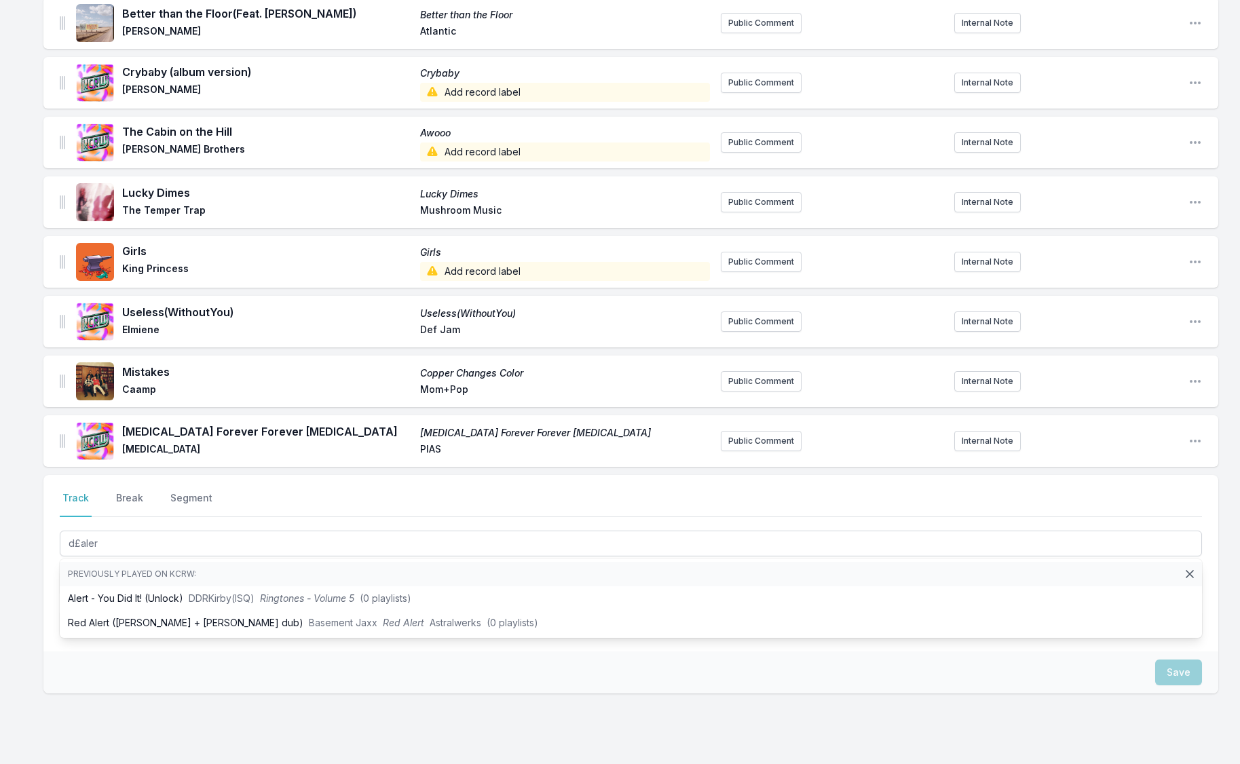
drag, startPoint x: 8, startPoint y: 505, endPoint x: 37, endPoint y: 540, distance: 45.8
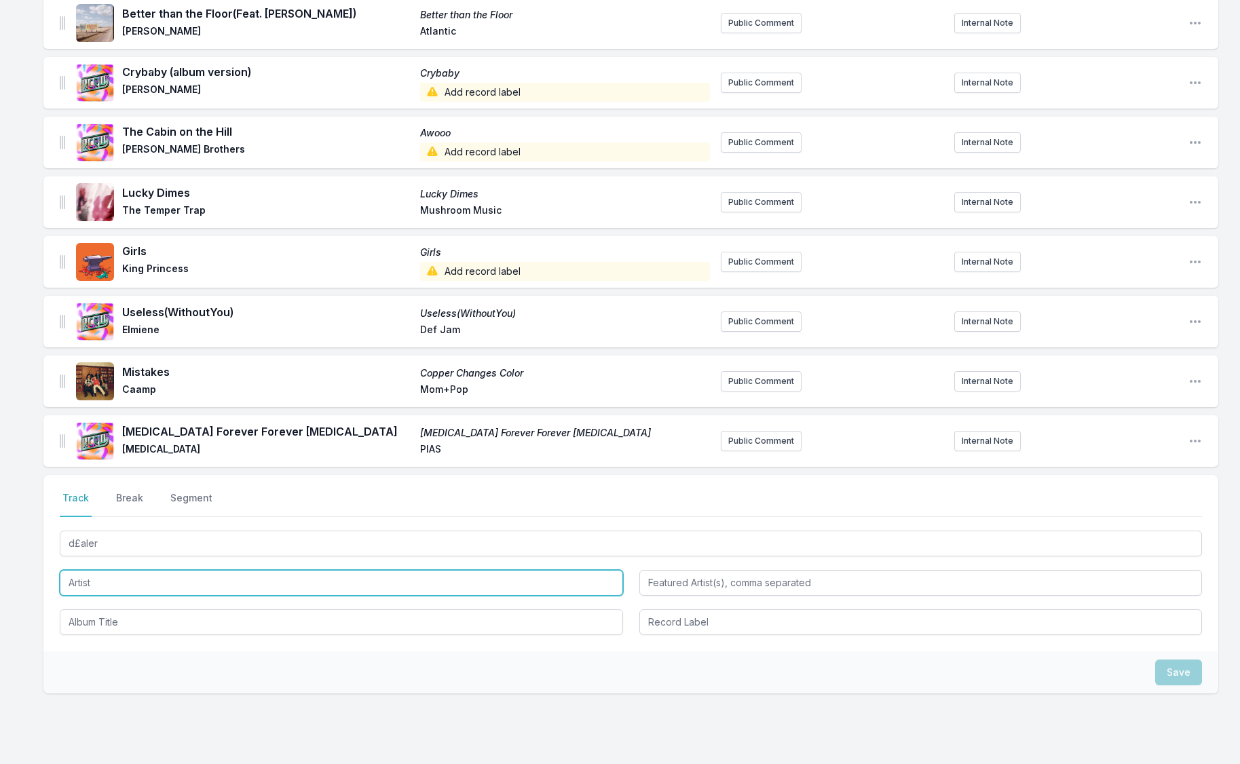
click at [84, 586] on input "Artist" at bounding box center [341, 583] width 563 height 26
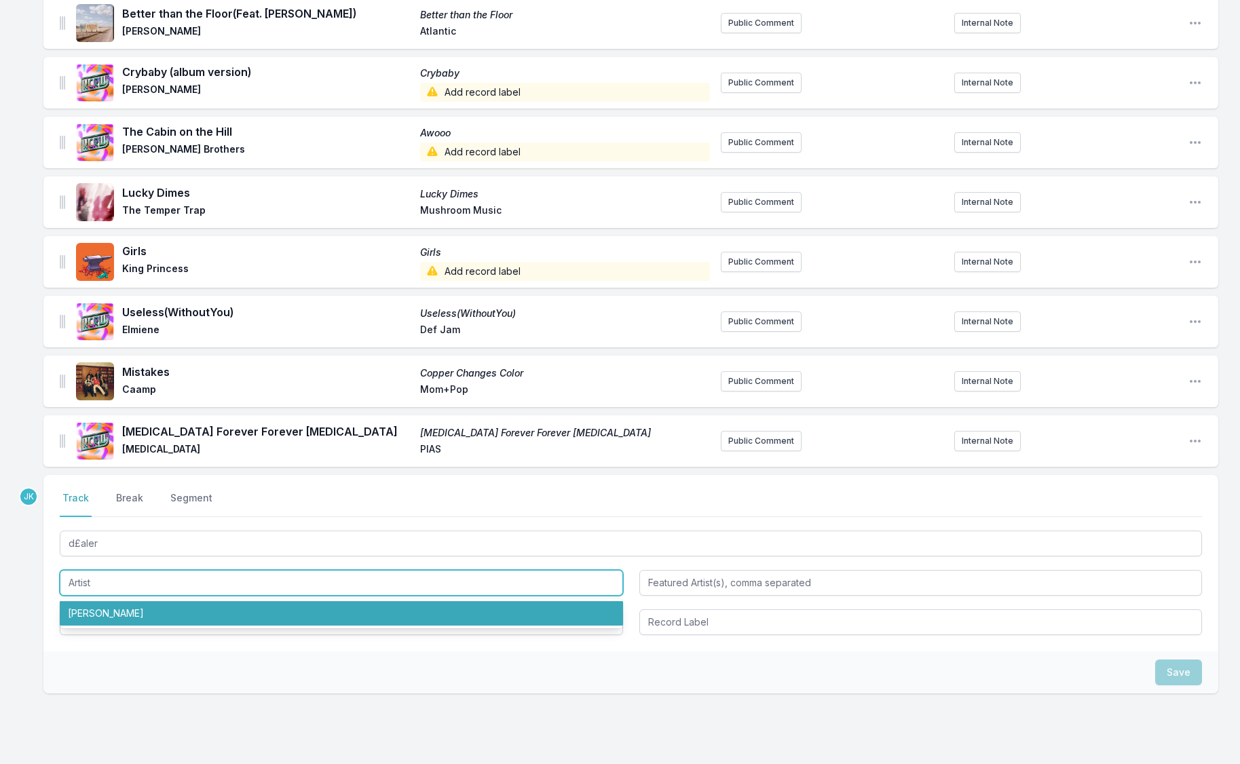
click at [90, 613] on li "[PERSON_NAME]" at bounding box center [341, 613] width 563 height 24
type input "[PERSON_NAME]"
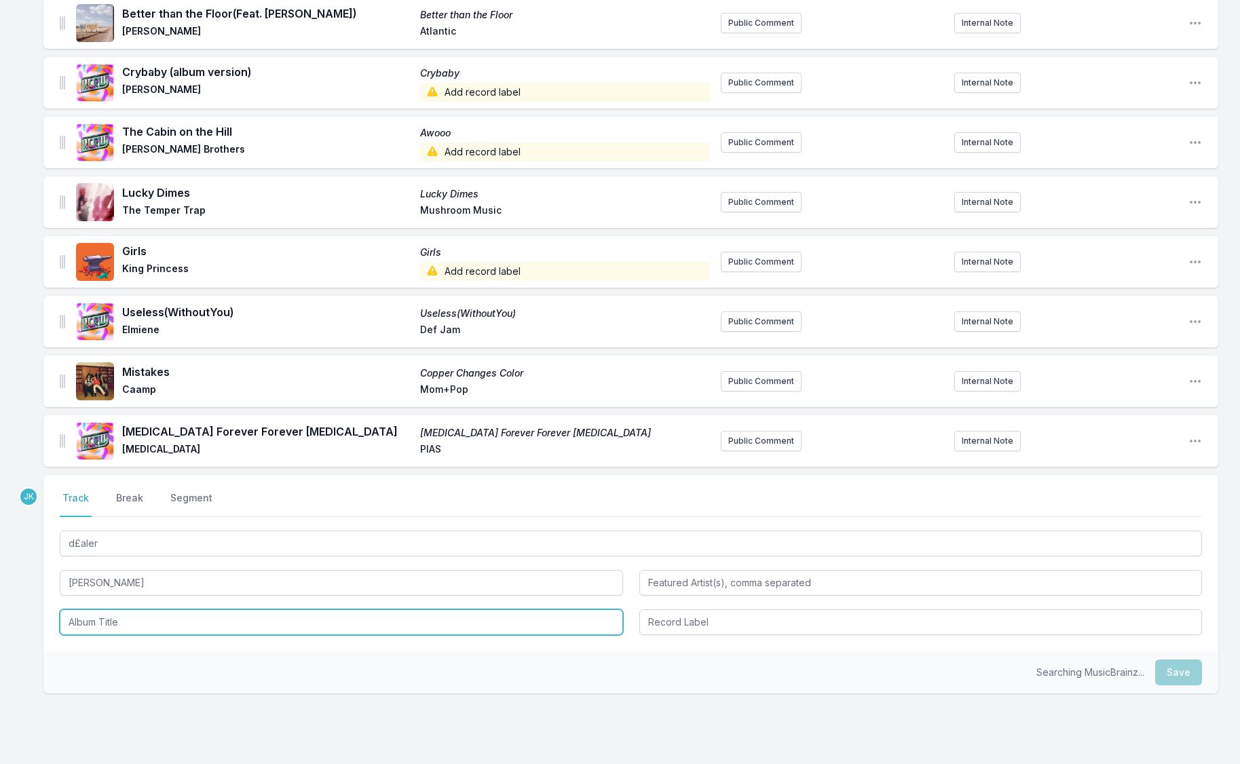
click at [90, 613] on input "Album Title" at bounding box center [341, 622] width 563 height 26
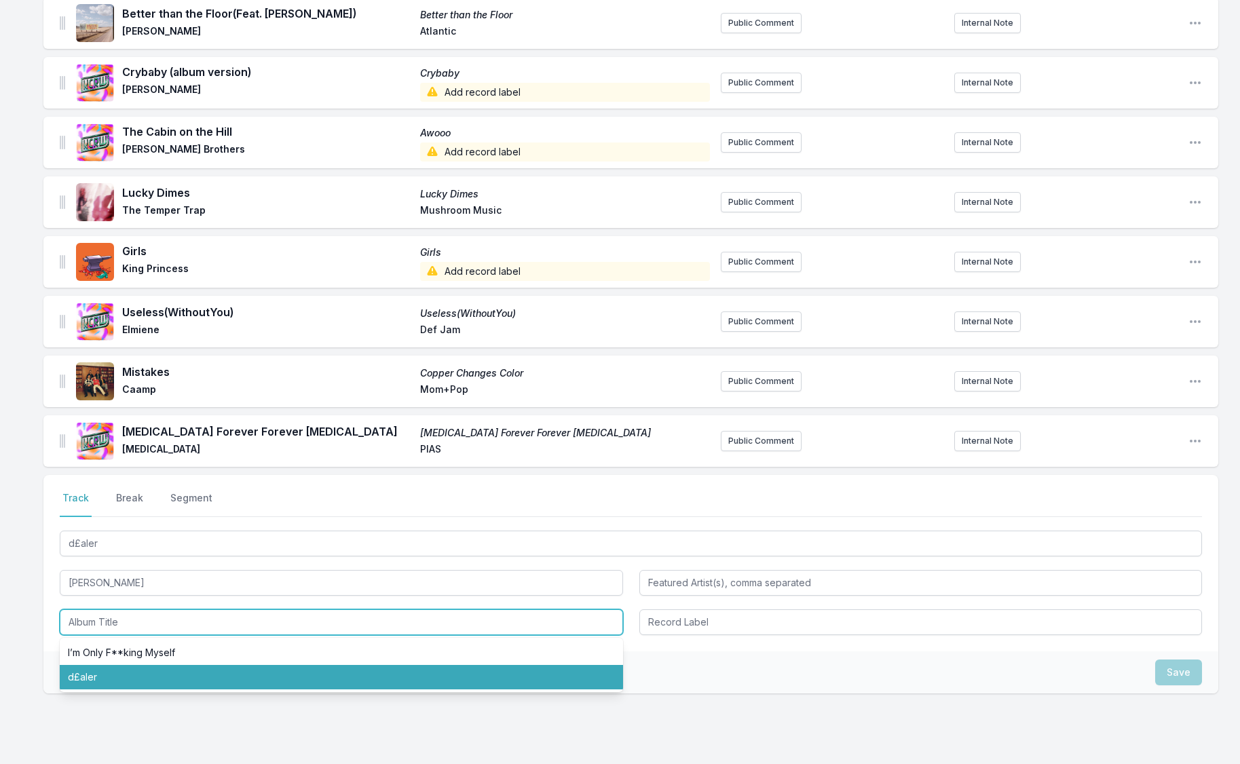
click at [96, 675] on li "d£aler" at bounding box center [341, 677] width 563 height 24
type input "d£aler"
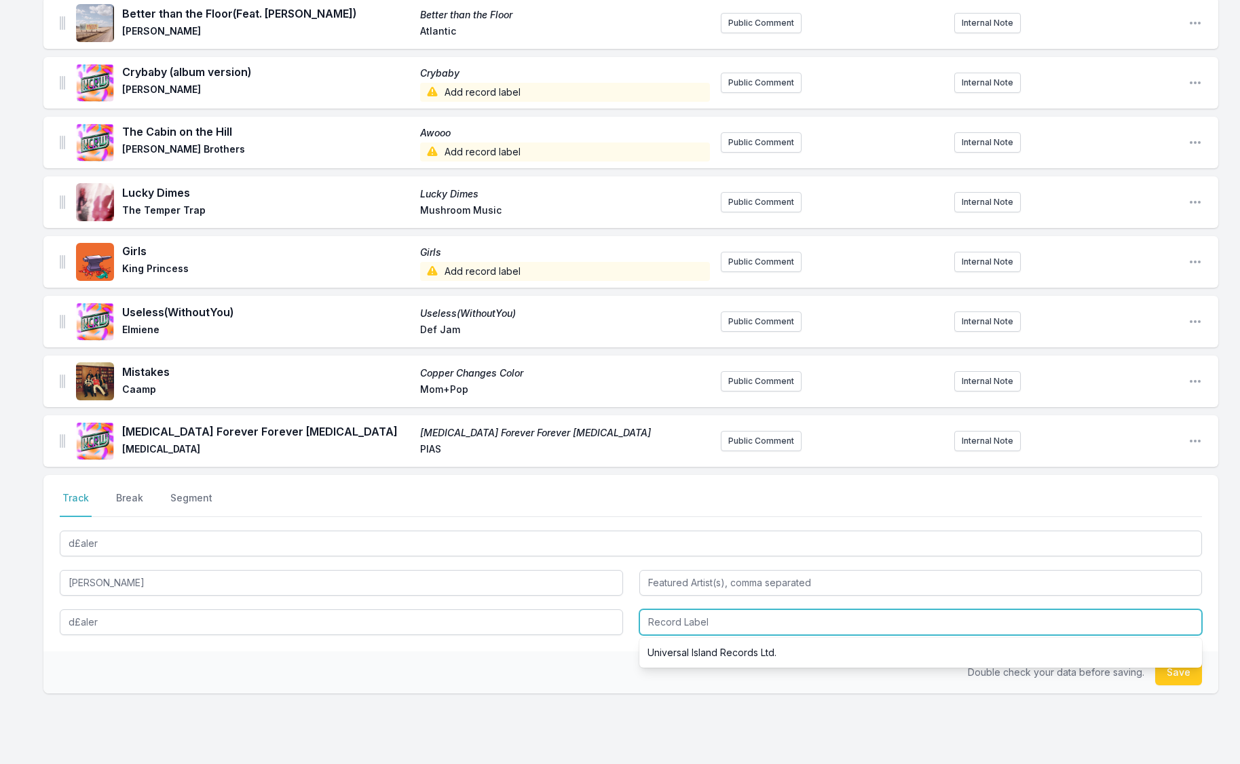
click at [673, 617] on input "Record Label" at bounding box center [920, 622] width 563 height 26
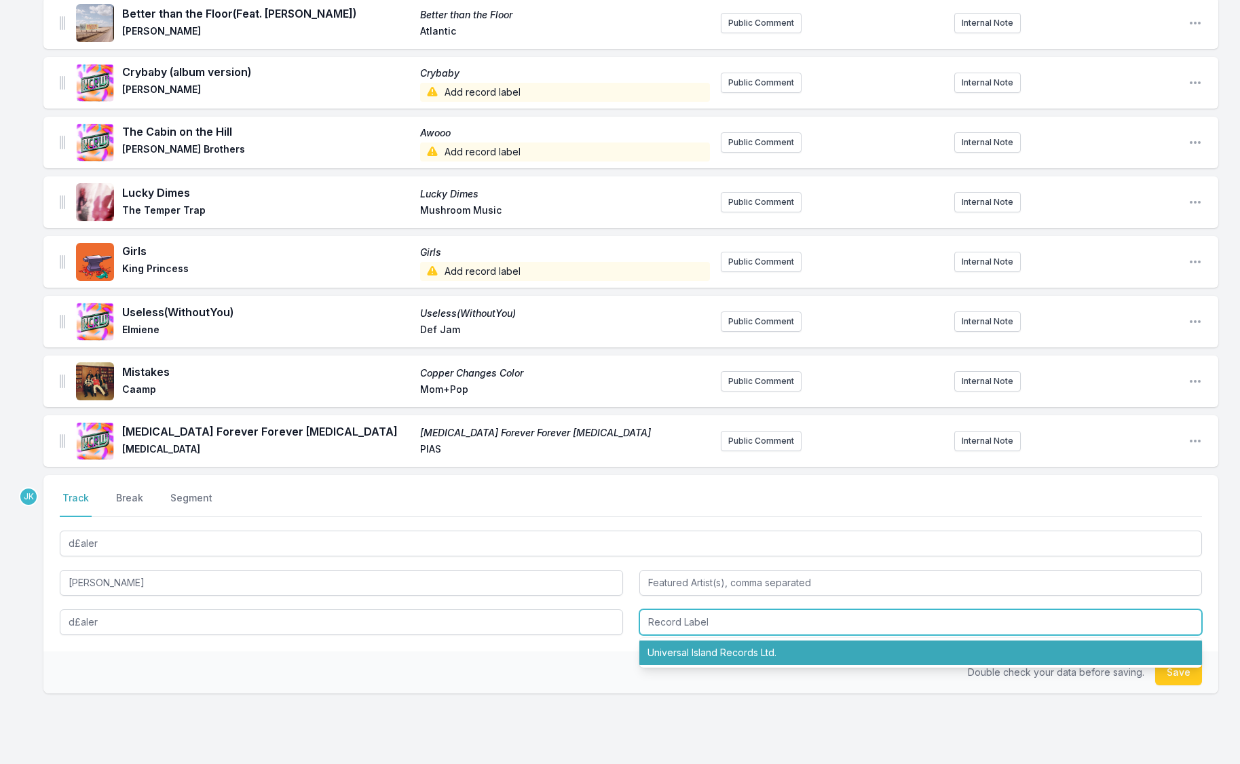
drag, startPoint x: 705, startPoint y: 655, endPoint x: 734, endPoint y: 651, distance: 29.5
click at [724, 651] on li "Universal Island Records Ltd." at bounding box center [920, 652] width 563 height 24
type input "Universal Island Records Ltd."
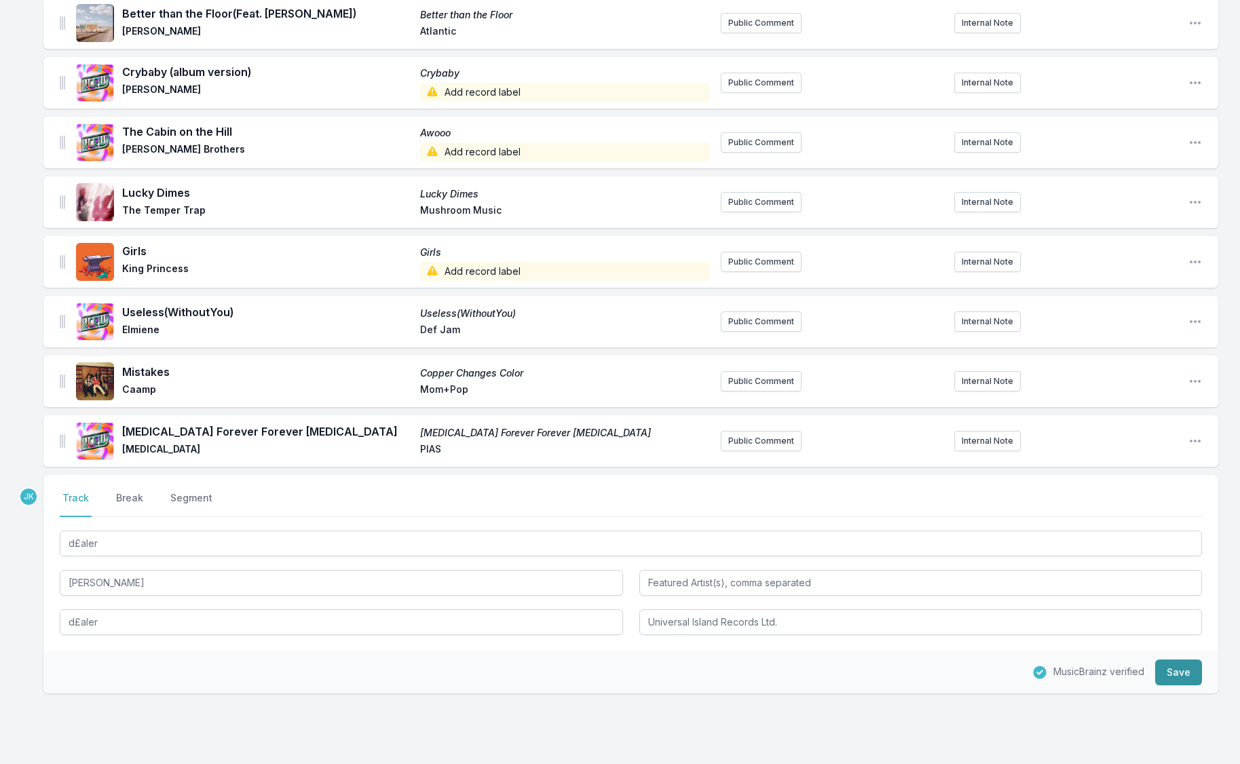
drag, startPoint x: 1182, startPoint y: 670, endPoint x: 1157, endPoint y: 674, distance: 25.3
click at [1181, 670] on button "Save" at bounding box center [1178, 672] width 47 height 26
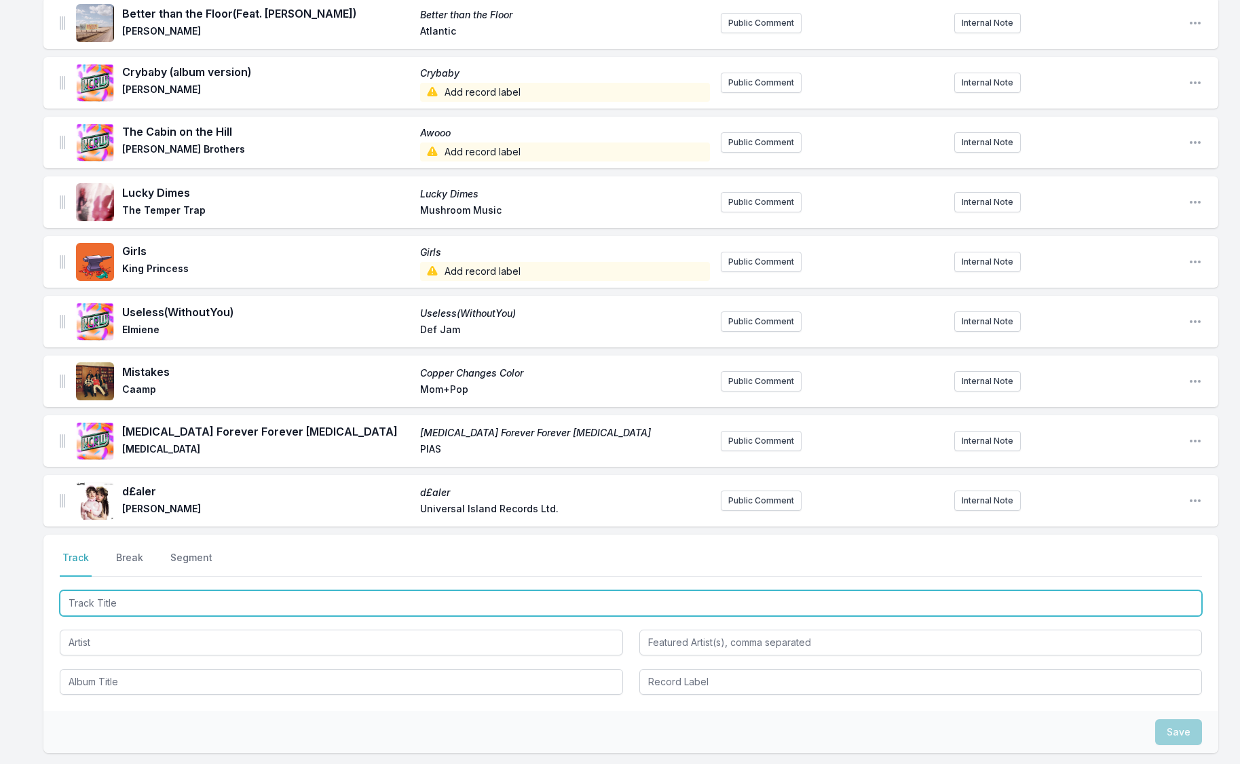
click at [96, 598] on input "Track Title" at bounding box center [631, 603] width 1142 height 26
paste input "Diamond"
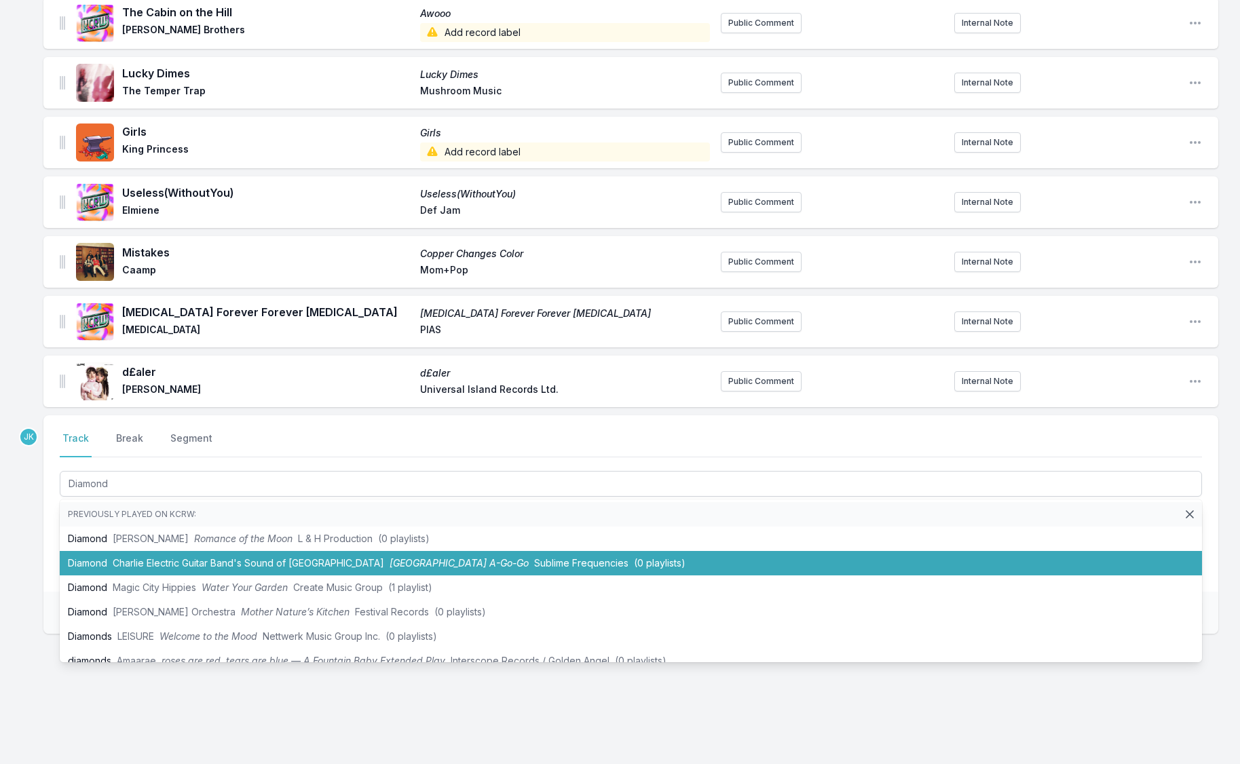
type input "Diamond"
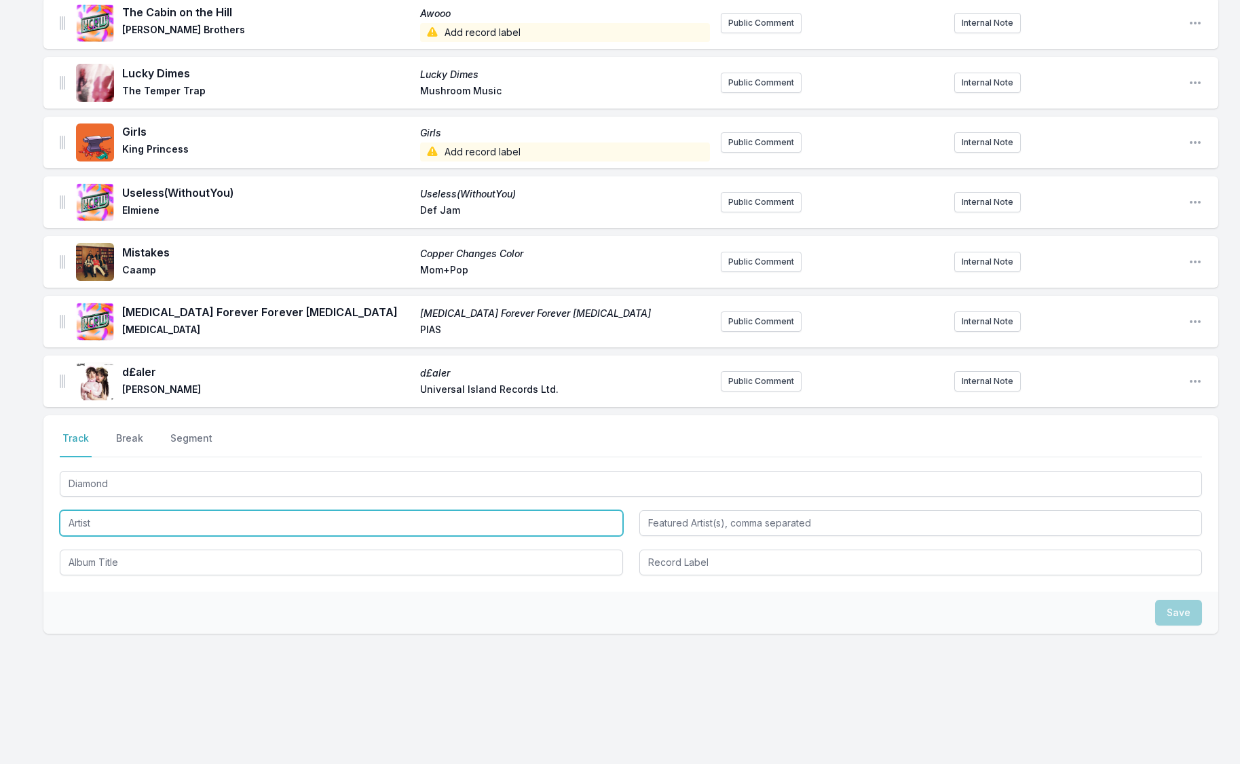
click at [81, 521] on input "Artist" at bounding box center [341, 523] width 563 height 26
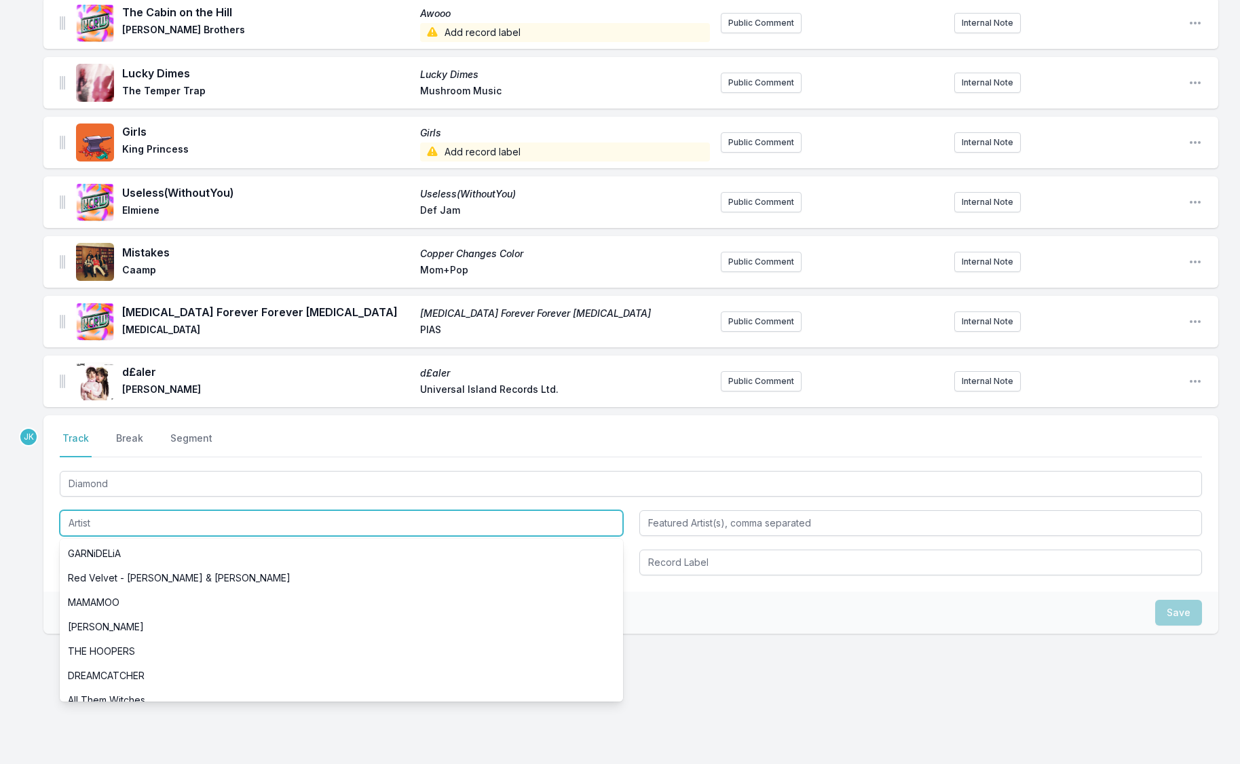
paste input "[PERSON_NAME]"
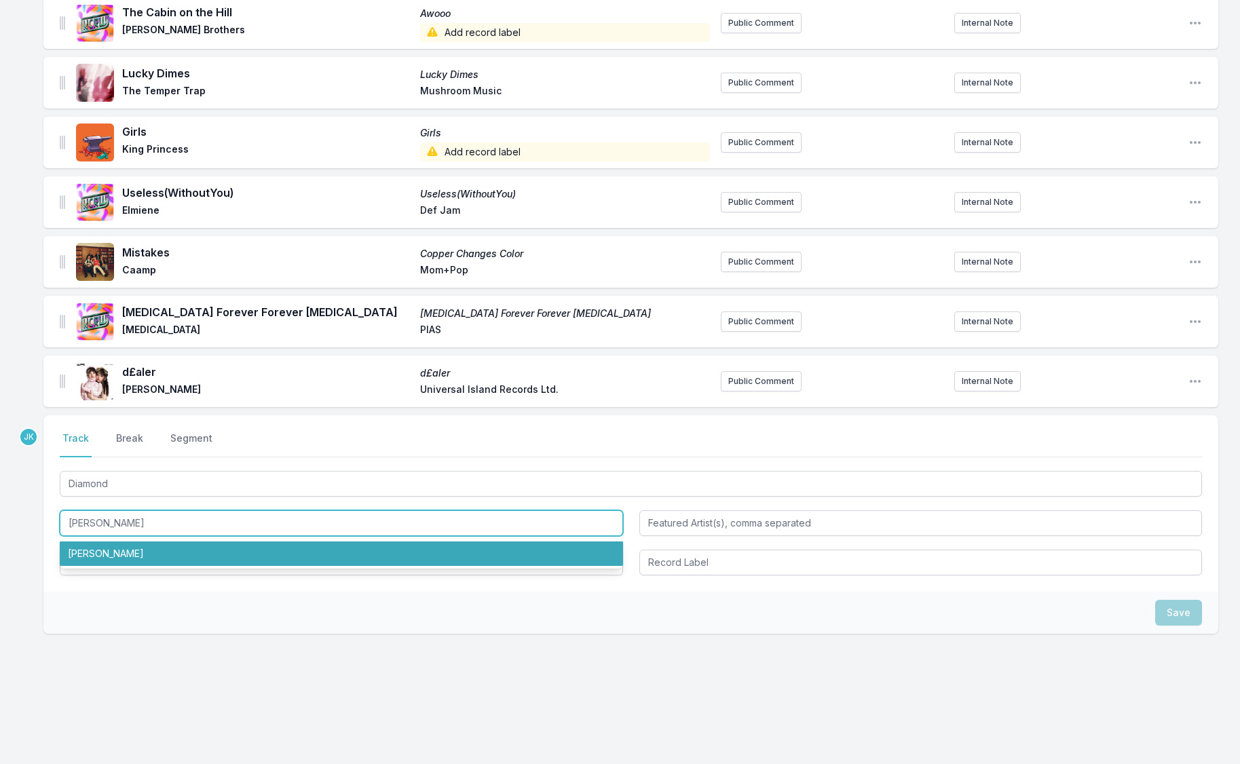
click at [109, 551] on li "[PERSON_NAME]" at bounding box center [341, 553] width 563 height 24
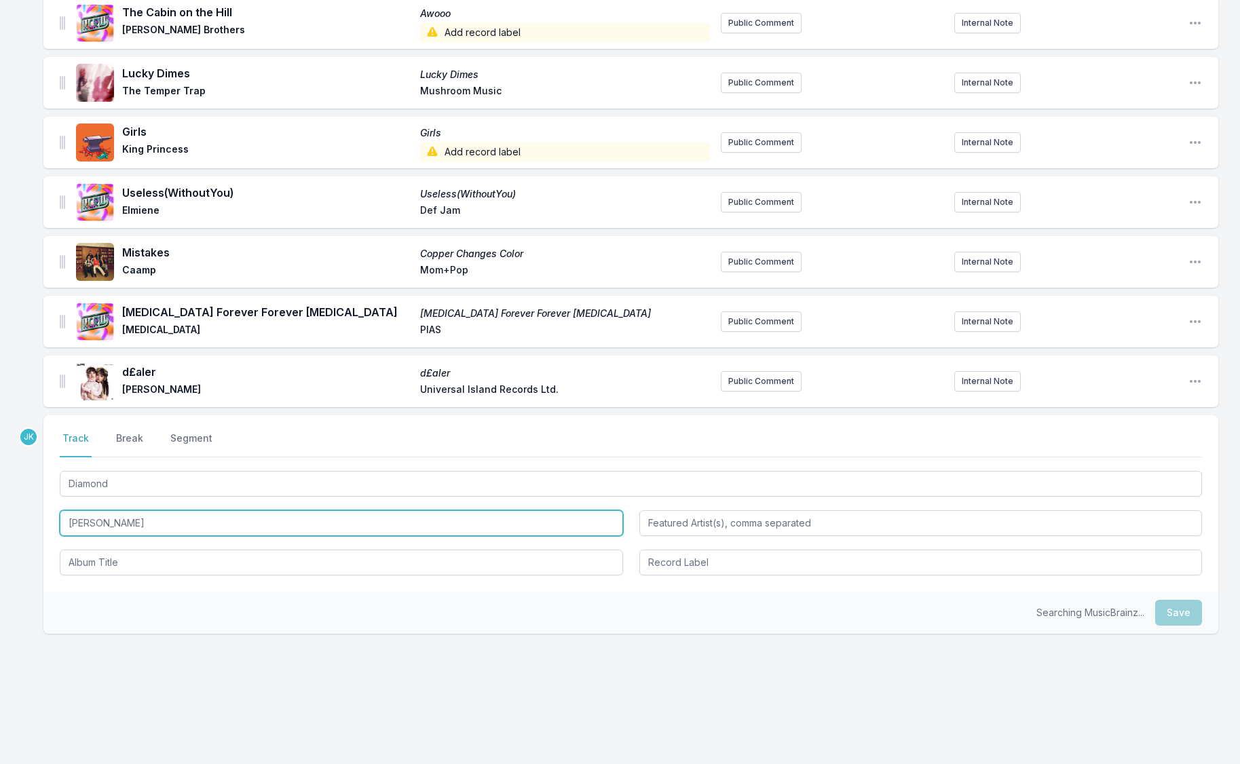
type input "[PERSON_NAME]"
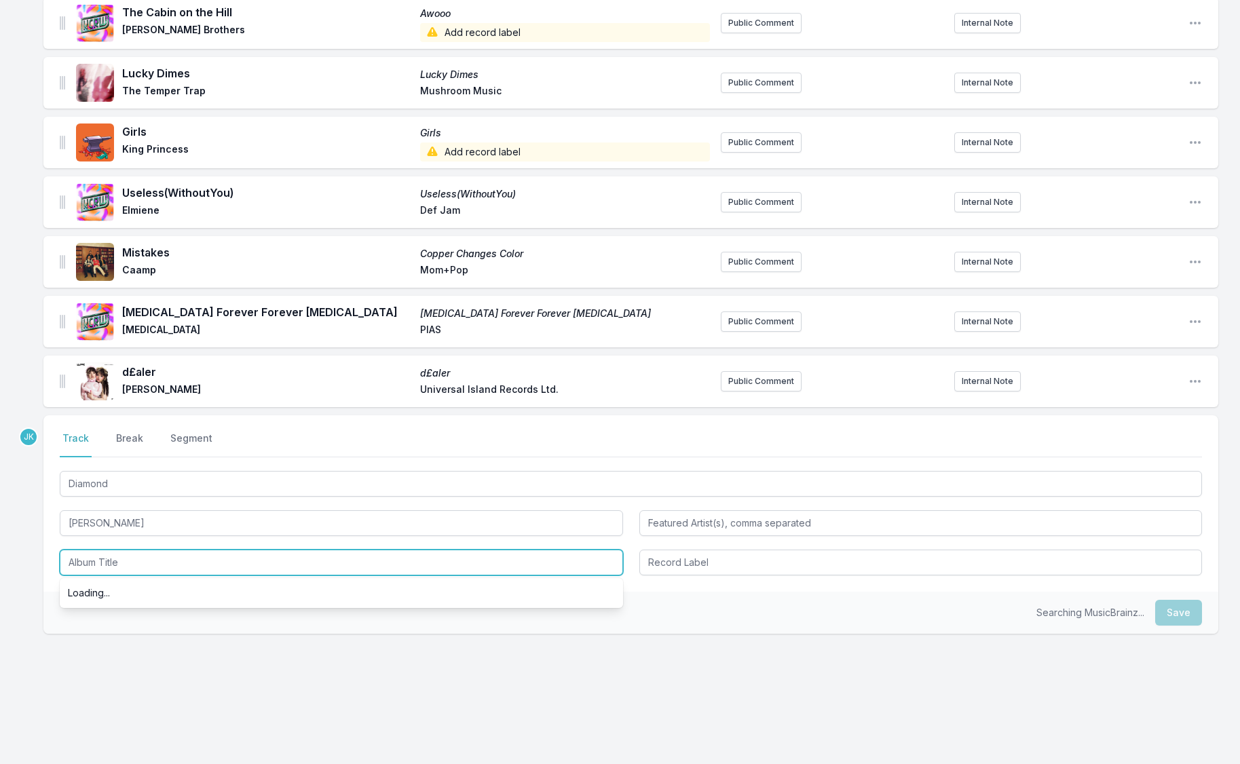
click at [104, 560] on input "Album Title" at bounding box center [341, 563] width 563 height 26
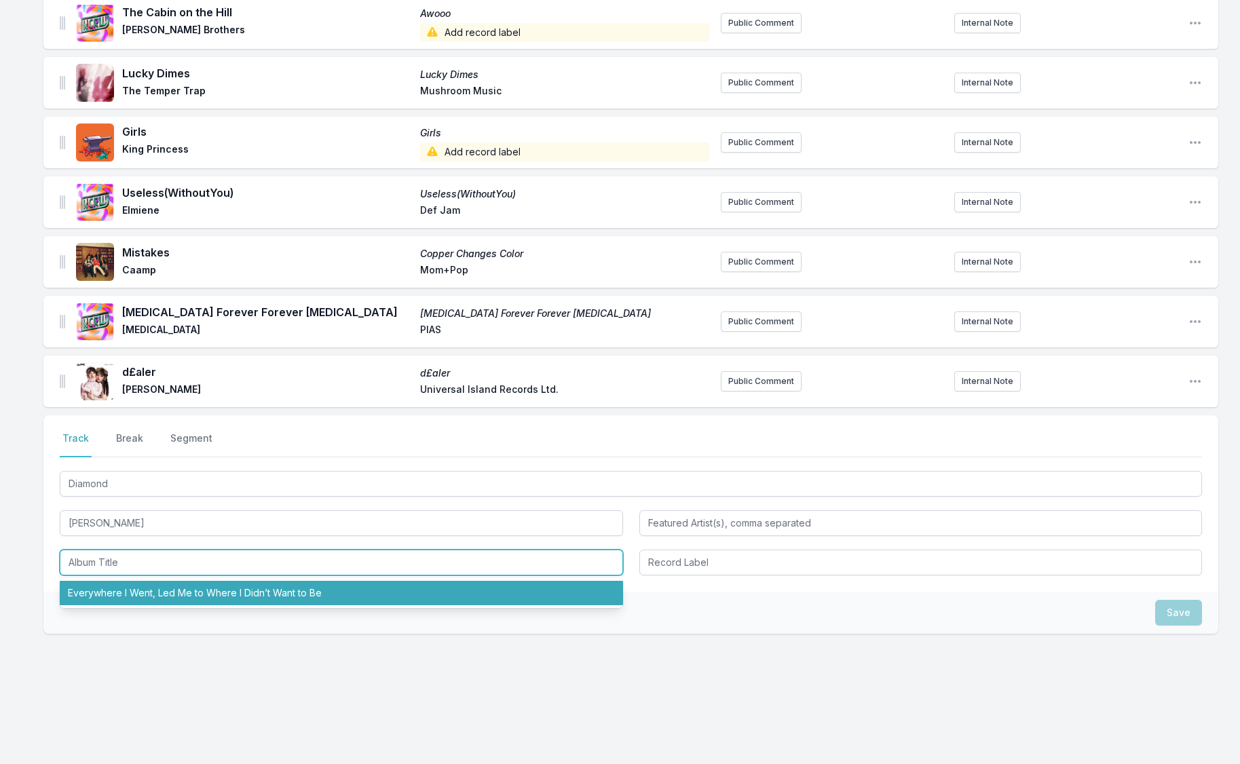
drag, startPoint x: 122, startPoint y: 596, endPoint x: 387, endPoint y: 594, distance: 264.6
click at [123, 596] on li "Everywhere I Went, Led Me to Where I Didn’t Want to Be" at bounding box center [341, 593] width 563 height 24
type input "Everywhere I Went, Led Me to Where I Didn’t Want to Be"
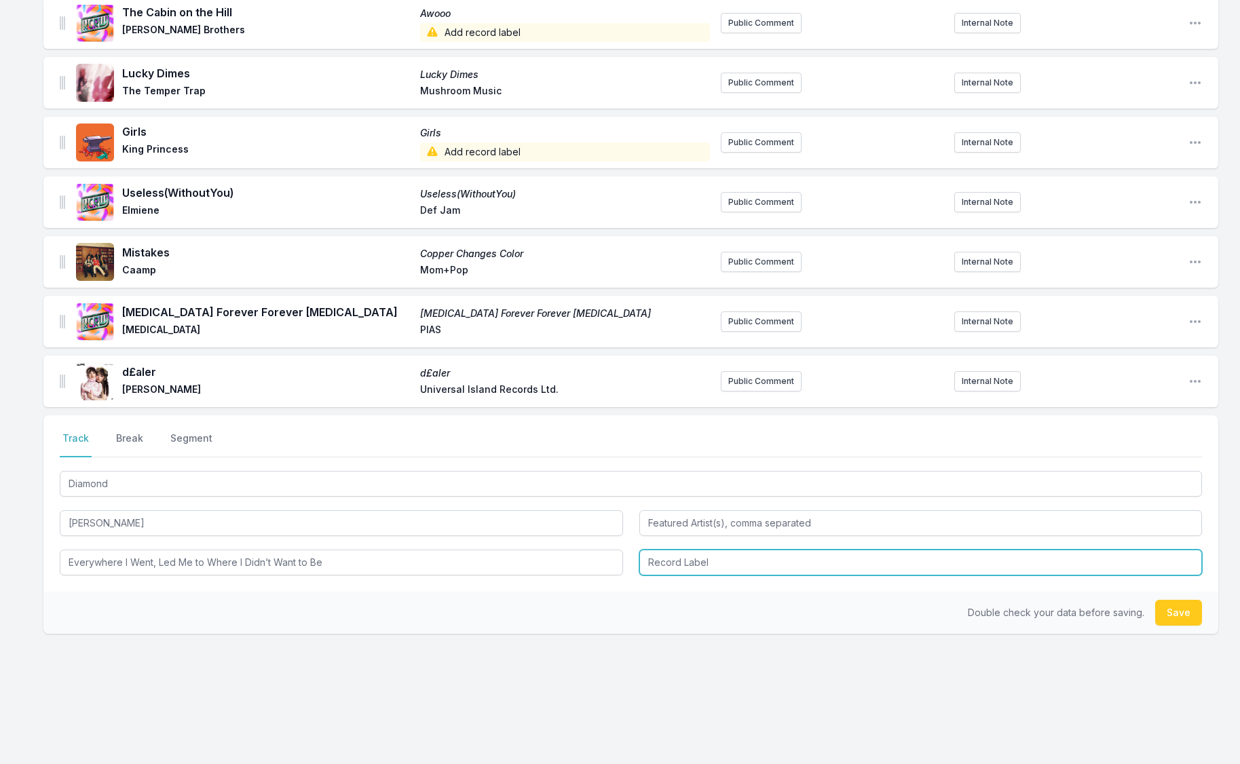
click at [704, 556] on input "Record Label" at bounding box center [920, 563] width 563 height 26
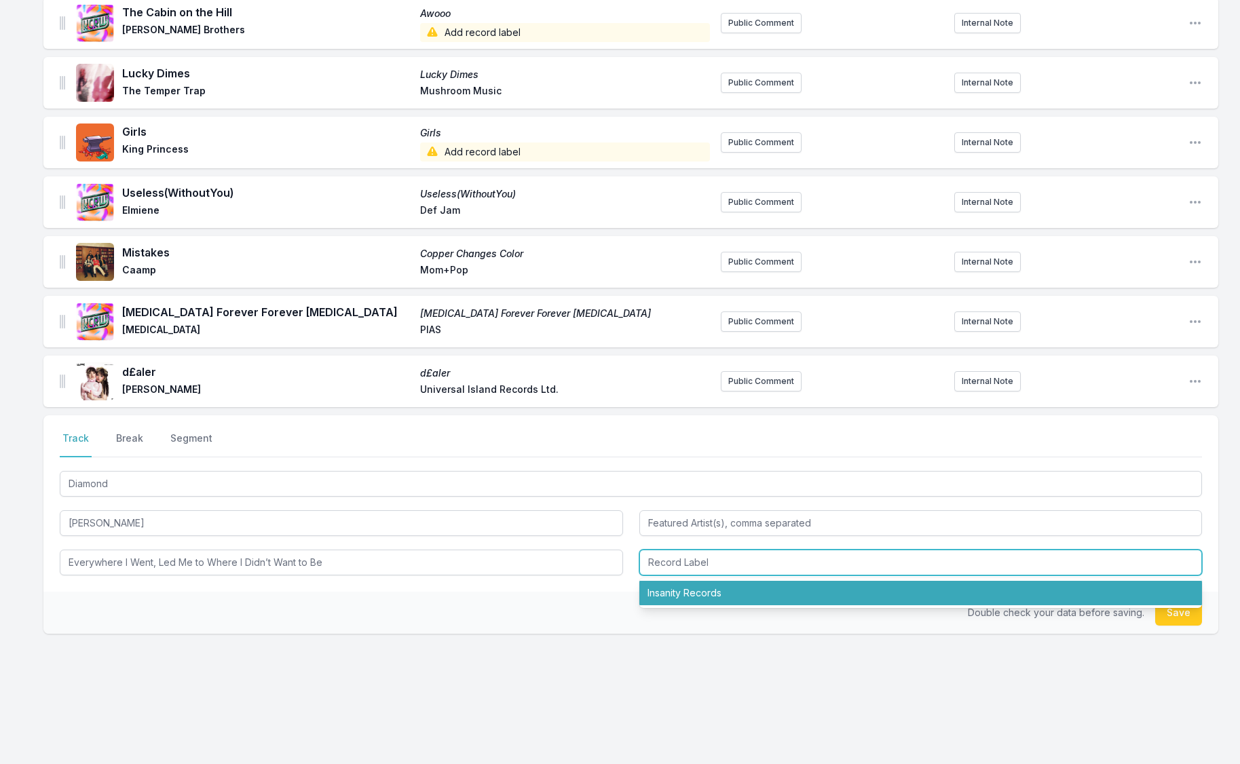
click at [714, 600] on li "Insanity Records" at bounding box center [920, 593] width 563 height 24
type input "Insanity Records"
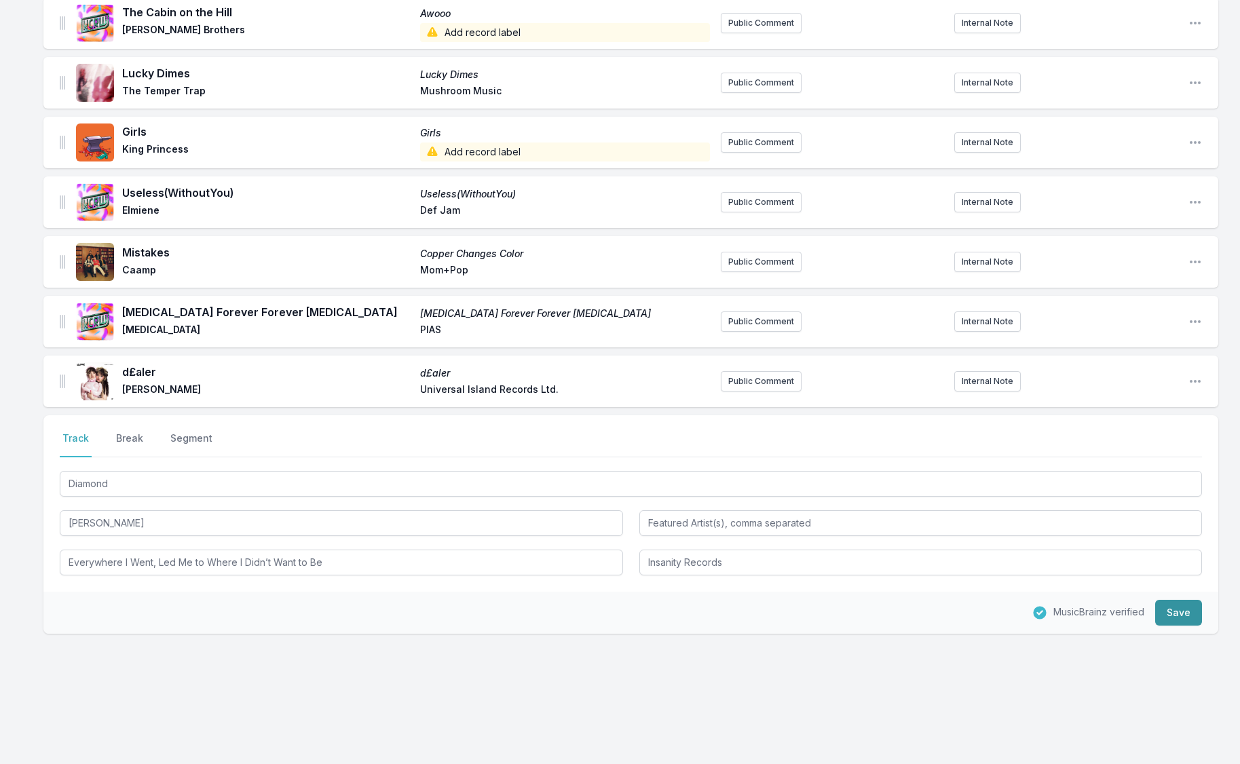
click at [1172, 607] on button "Save" at bounding box center [1178, 613] width 47 height 26
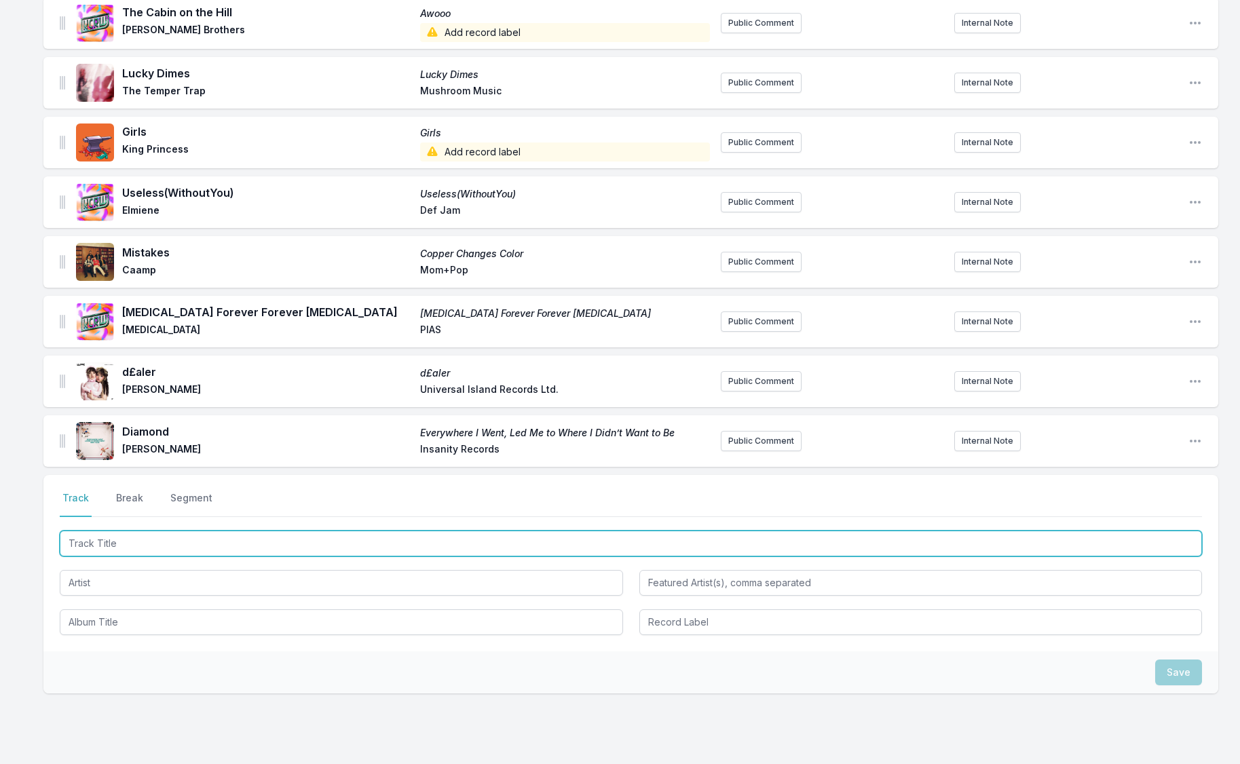
click at [88, 545] on input "Track Title" at bounding box center [631, 544] width 1142 height 26
paste input "Dancer"
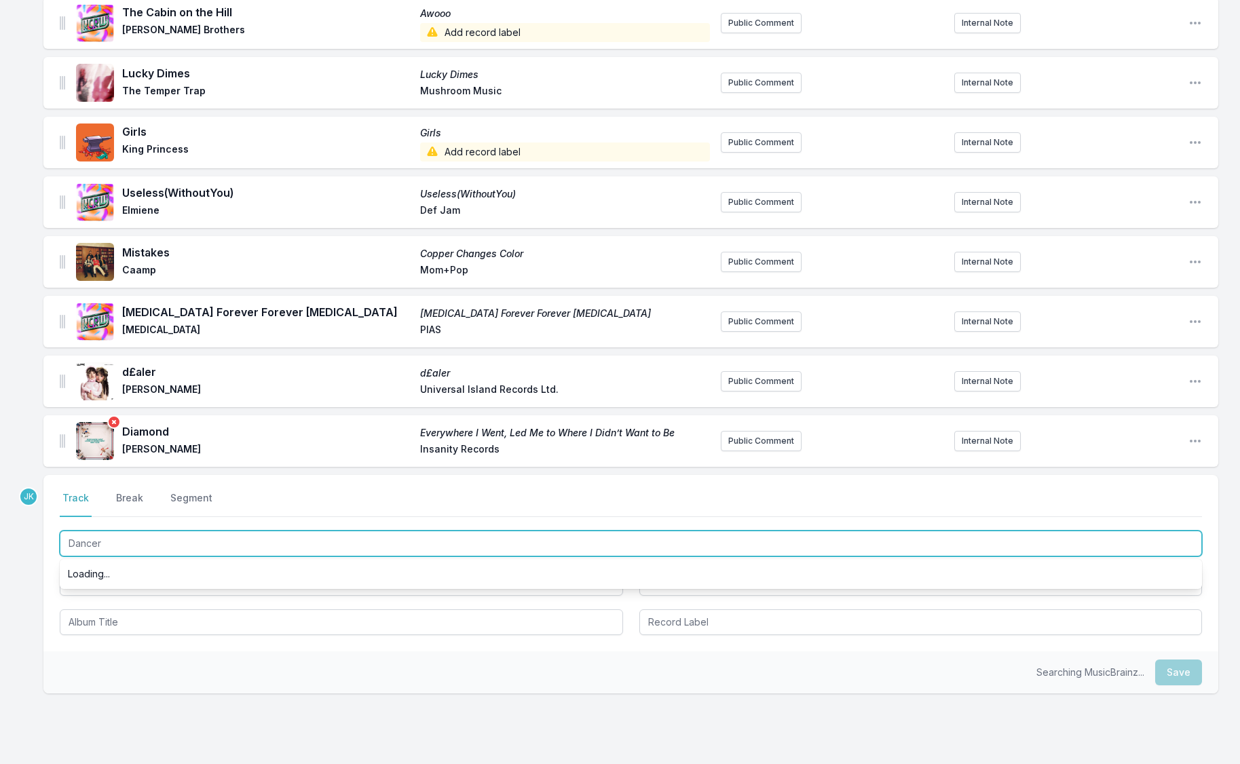
scroll to position [1205, 0]
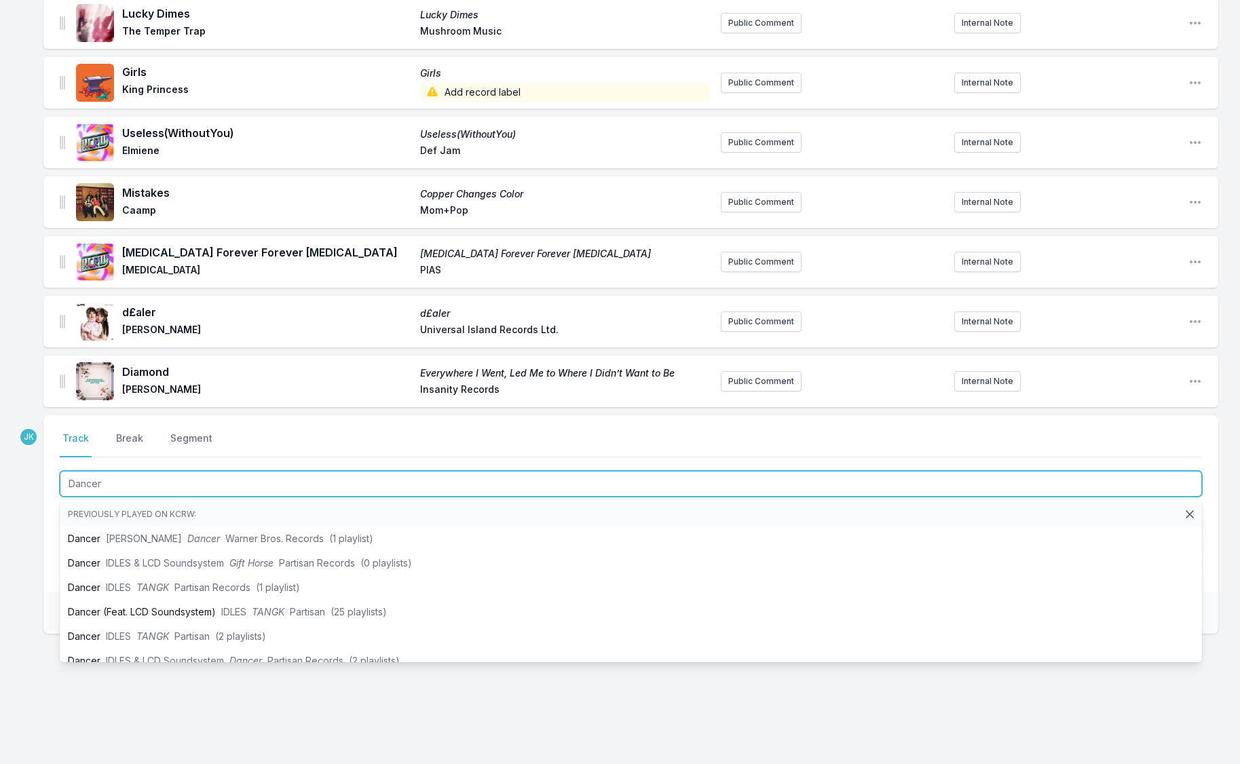
type input "Dancer"
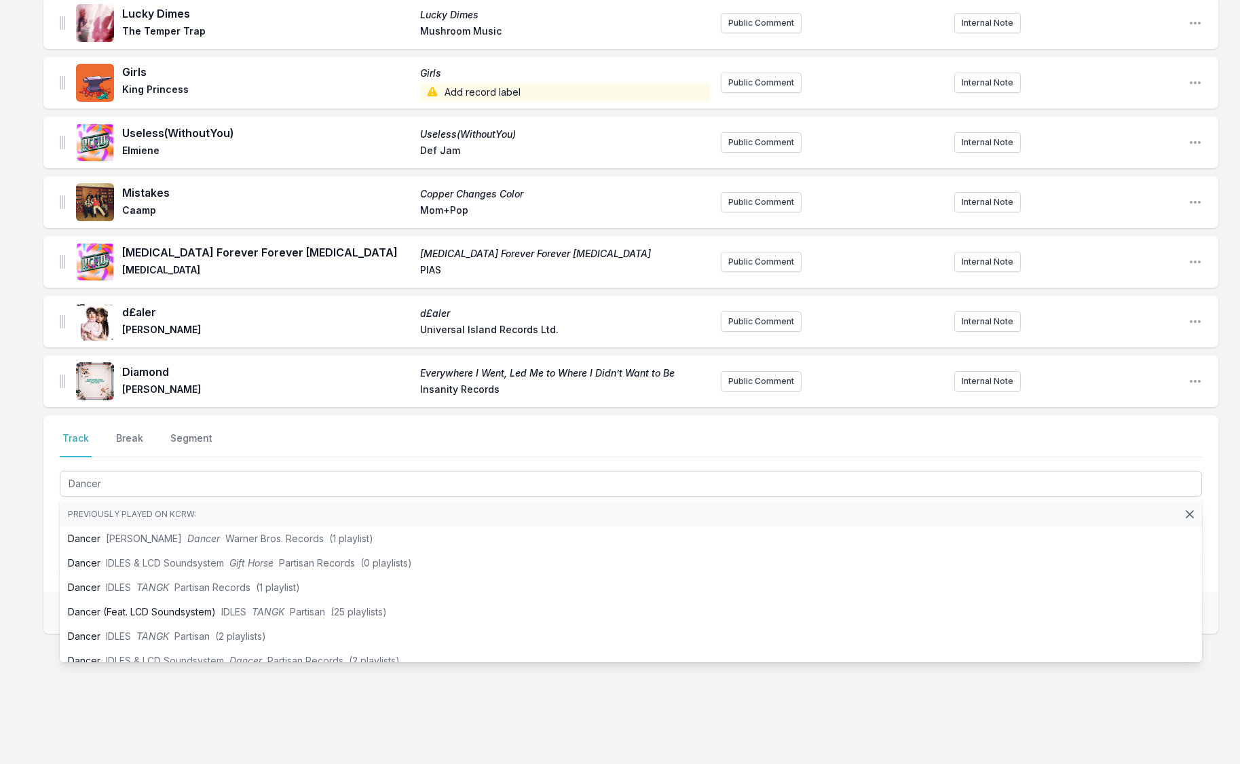
click at [46, 525] on div "Select a tab Track Break Segment Track Break Segment Dancer Previously played o…" at bounding box center [630, 503] width 1174 height 176
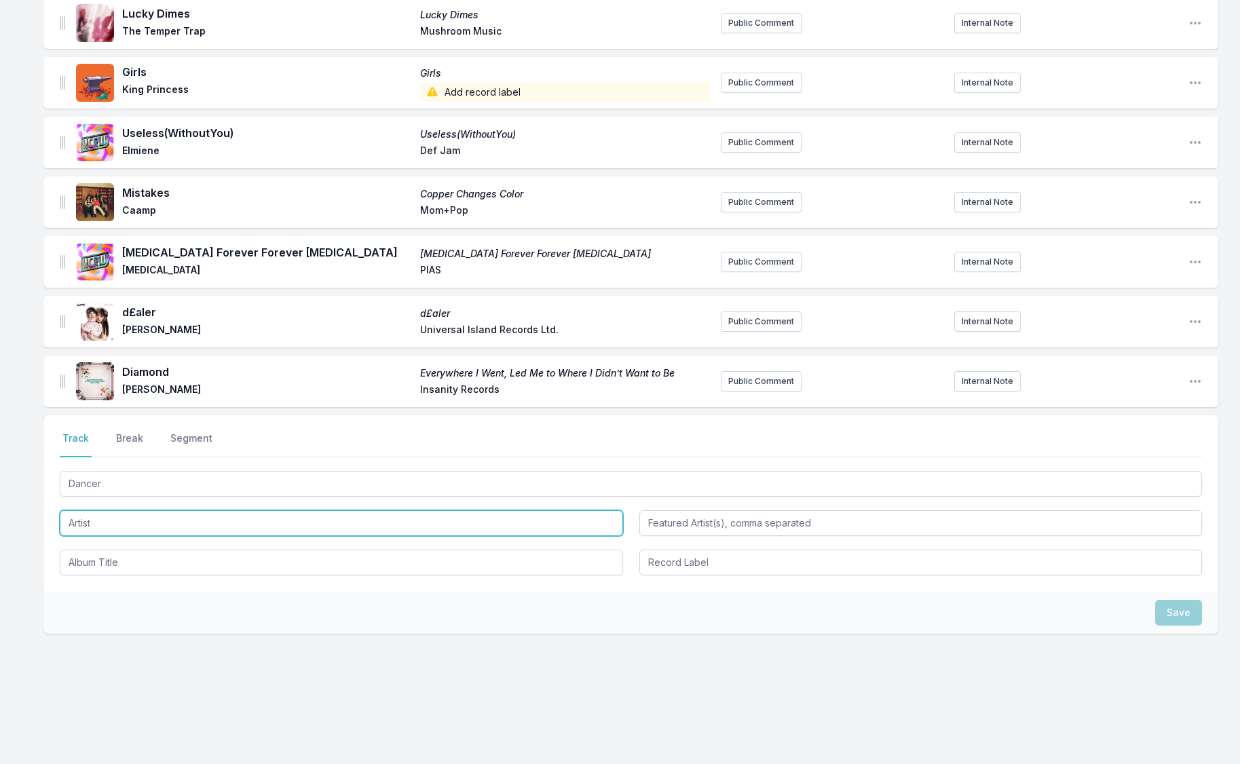
click at [77, 518] on input "Artist" at bounding box center [341, 523] width 563 height 26
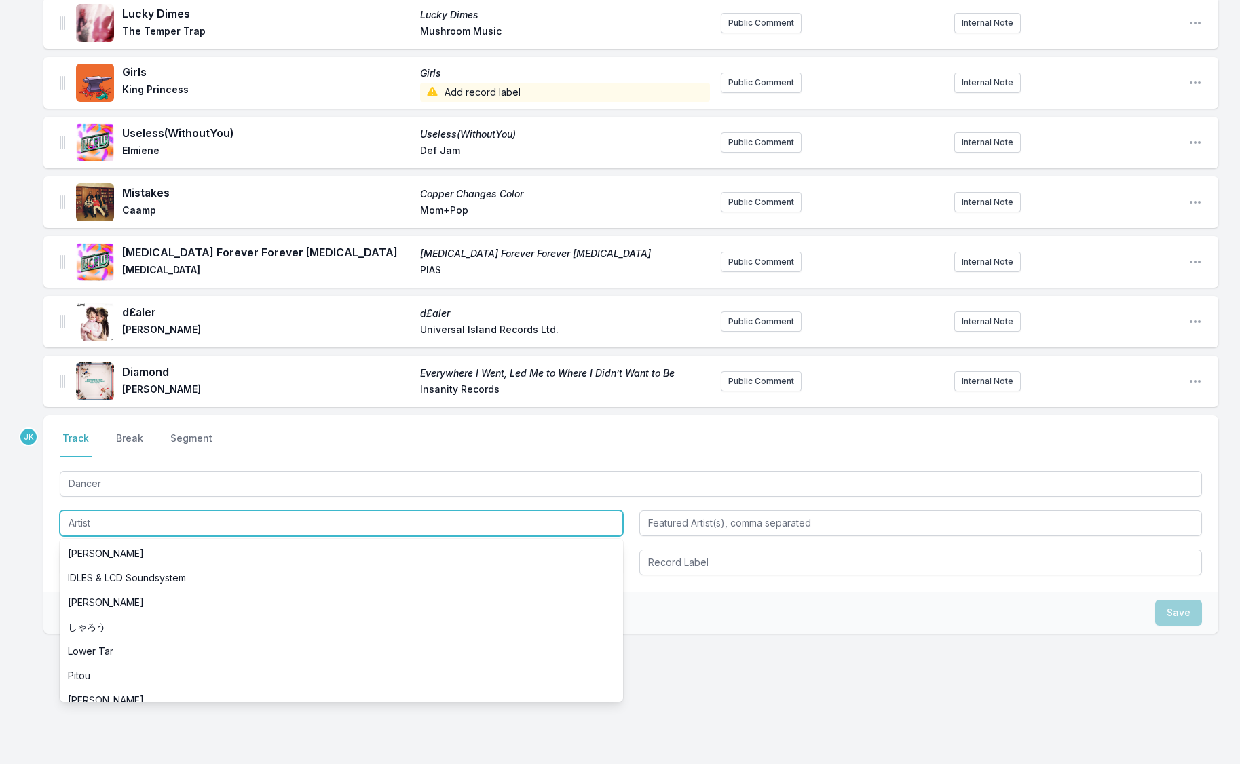
paste input "[PERSON_NAME]"
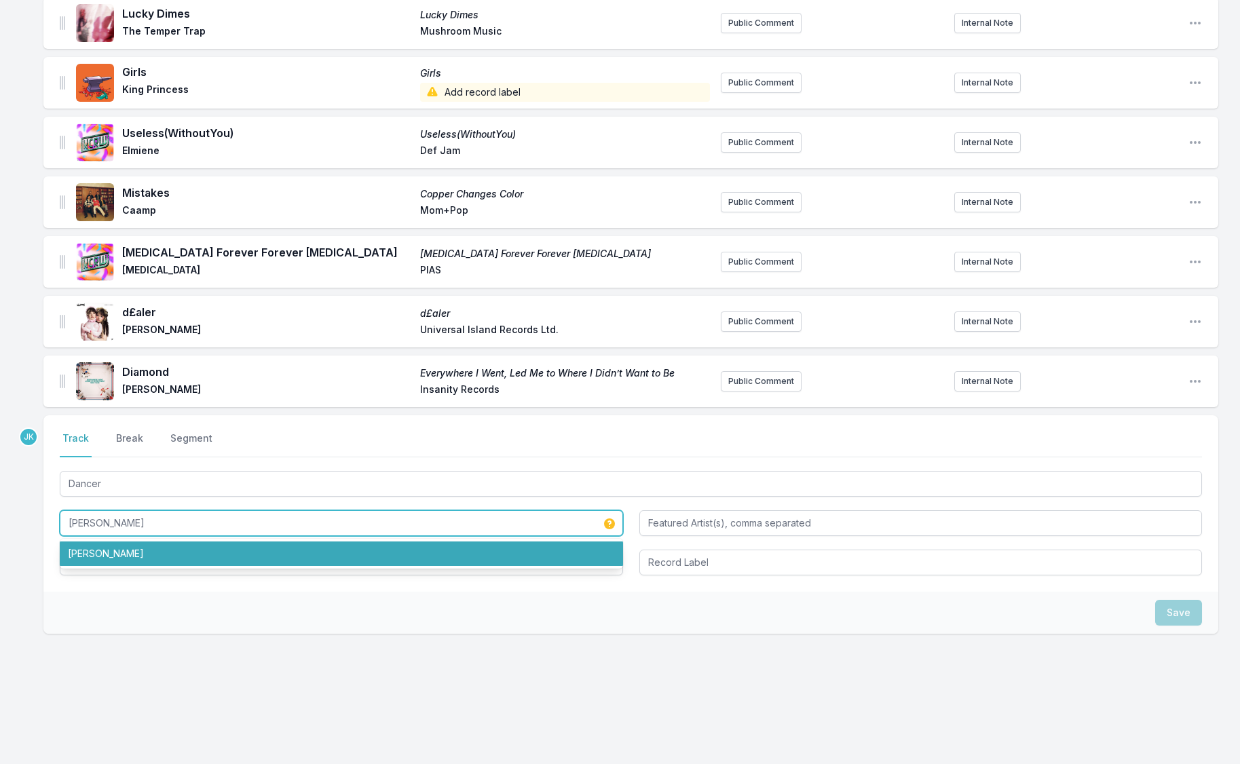
click at [100, 551] on li "[PERSON_NAME]" at bounding box center [341, 553] width 563 height 24
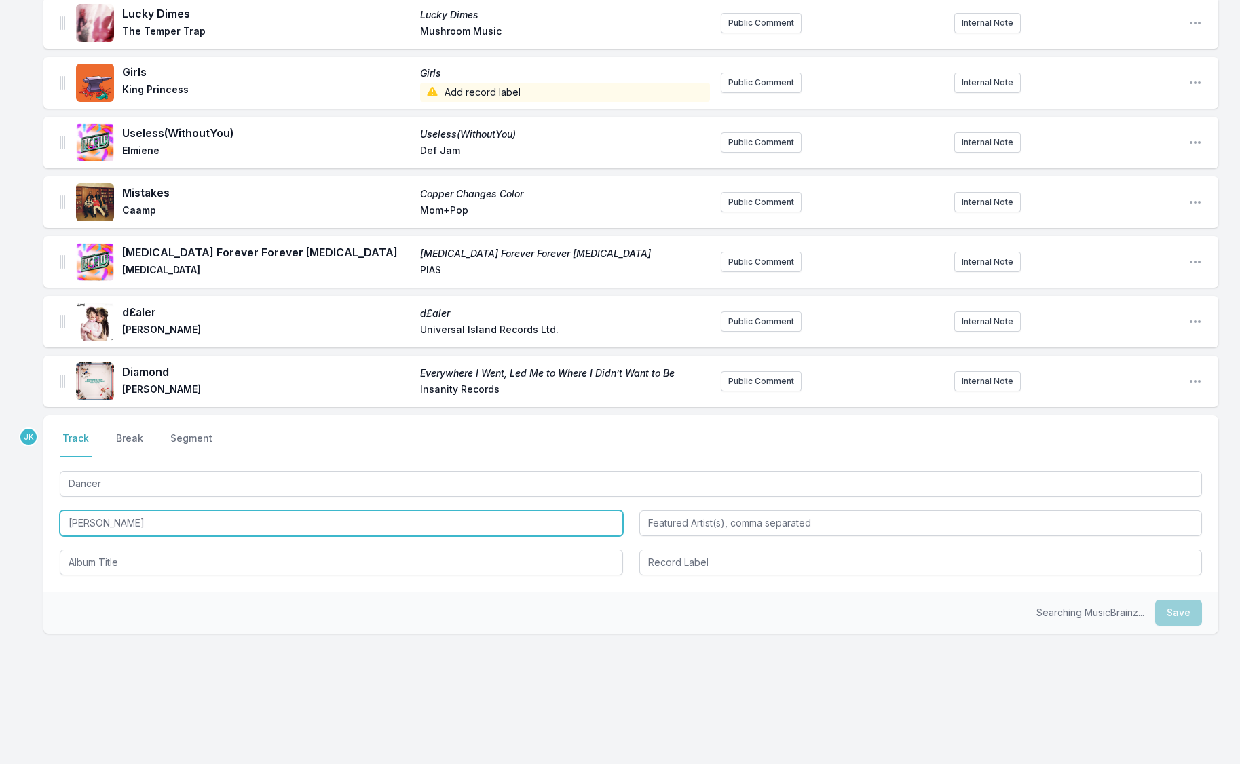
type input "[PERSON_NAME]"
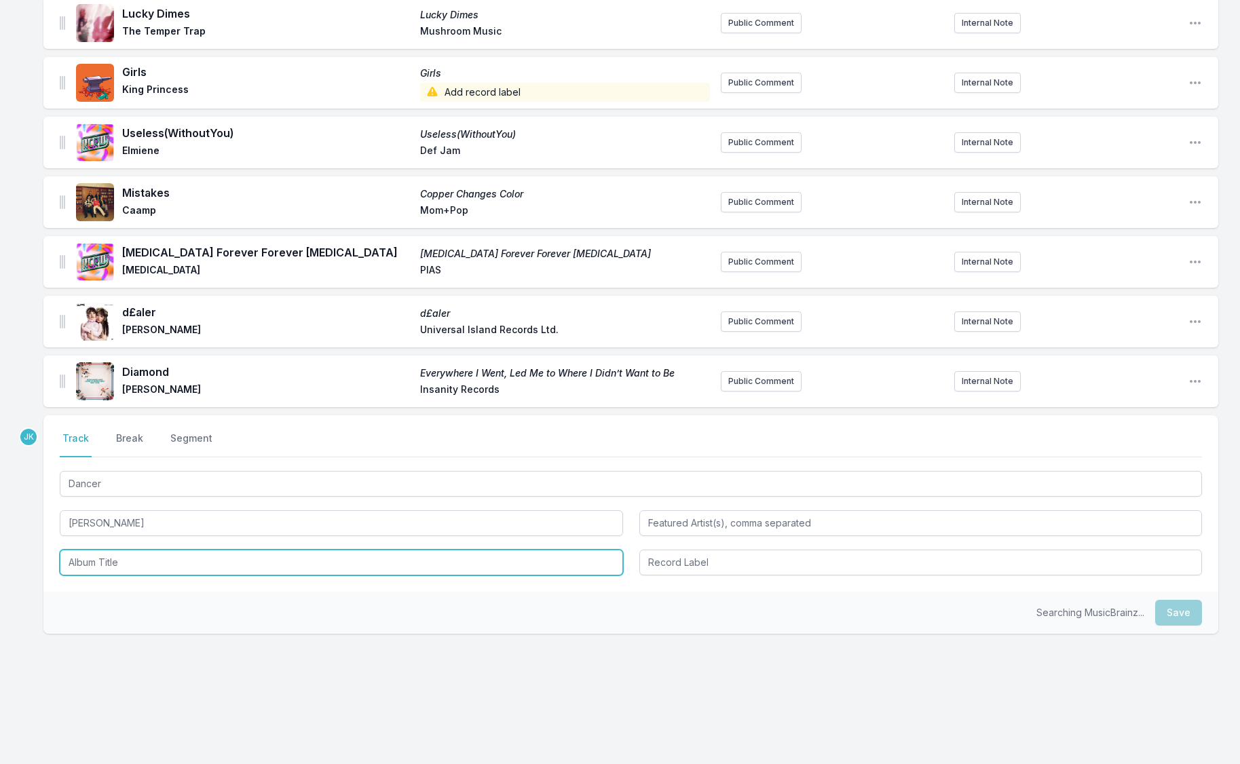
click at [100, 551] on input "Album Title" at bounding box center [341, 563] width 563 height 26
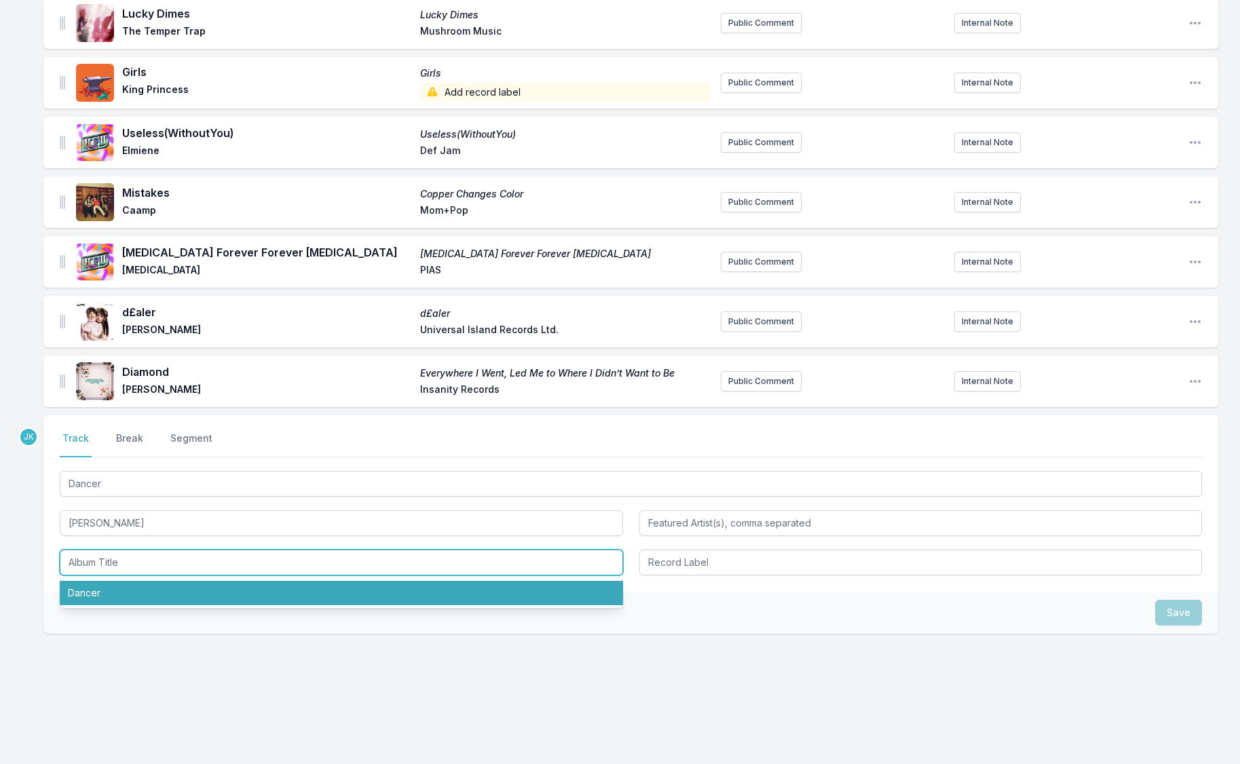
click at [105, 594] on li "Dancer" at bounding box center [341, 593] width 563 height 24
type input "Dancer"
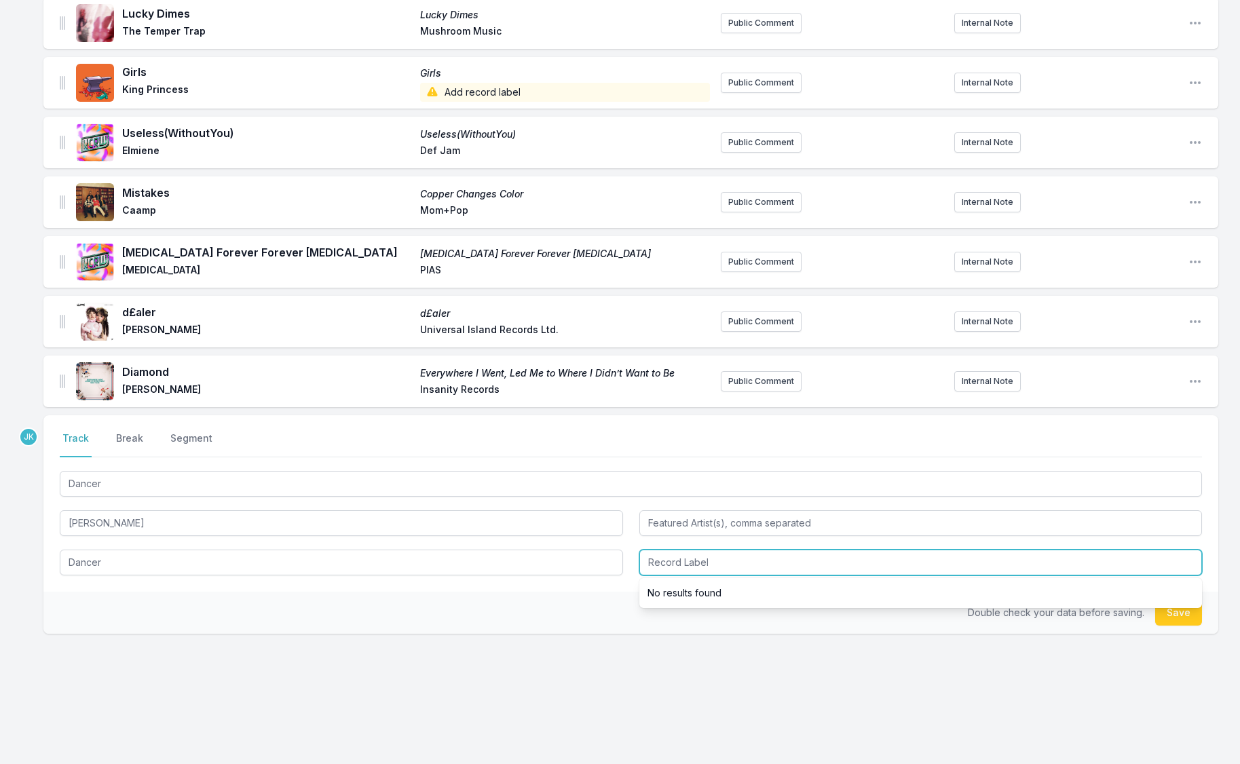
click at [695, 557] on input "Record Label" at bounding box center [920, 563] width 563 height 26
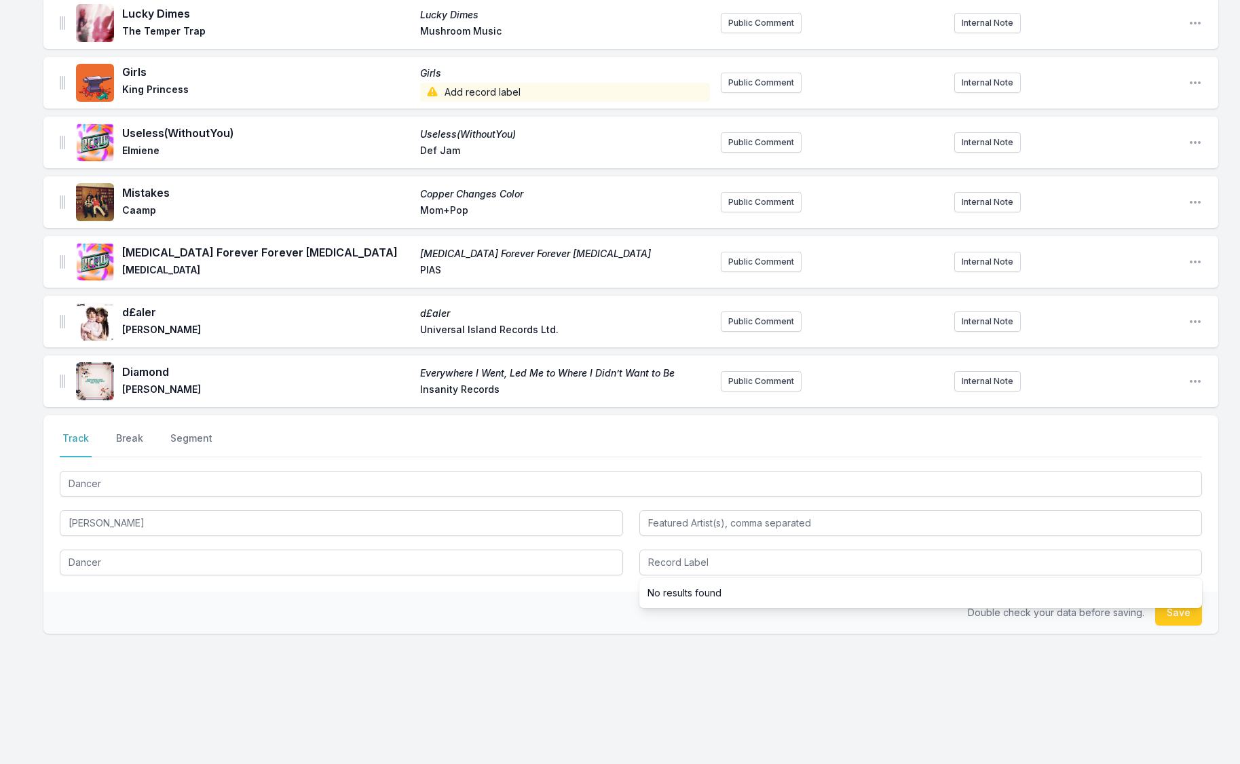
click at [1178, 614] on button "Save" at bounding box center [1178, 613] width 47 height 26
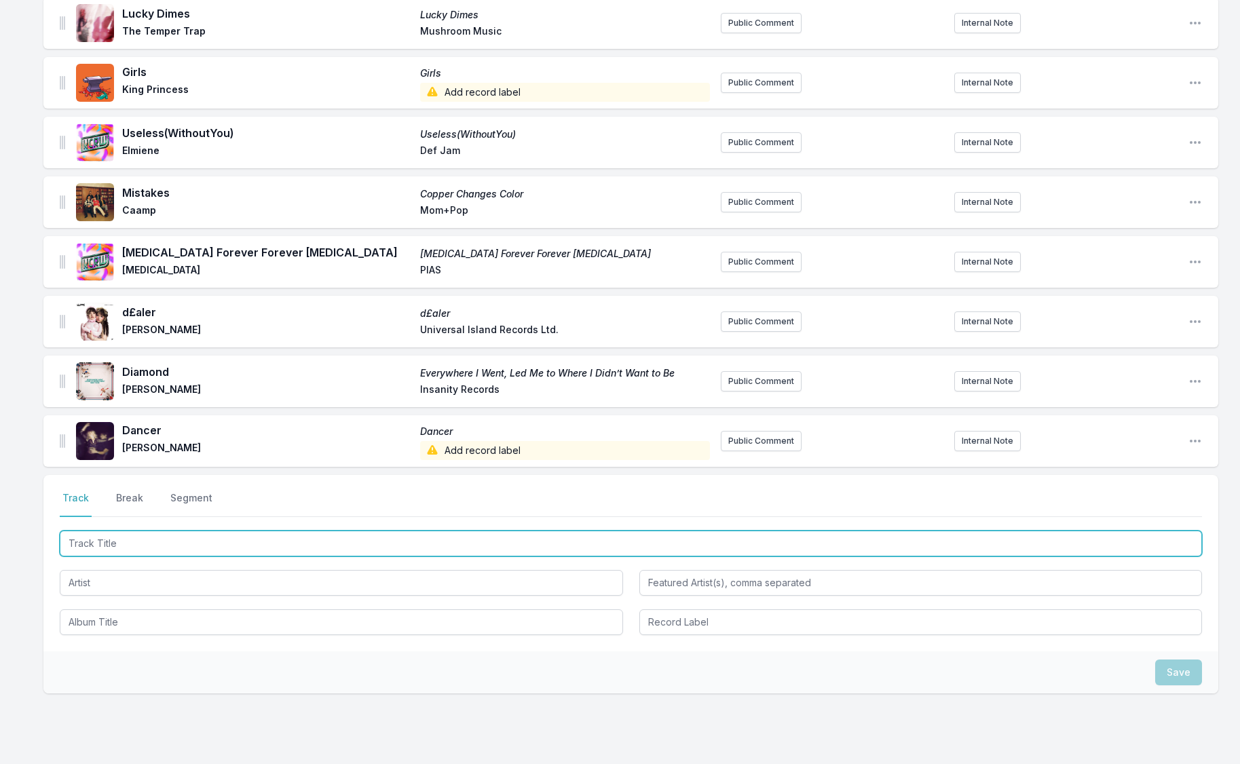
click at [98, 545] on input "Track Title" at bounding box center [631, 544] width 1142 height 26
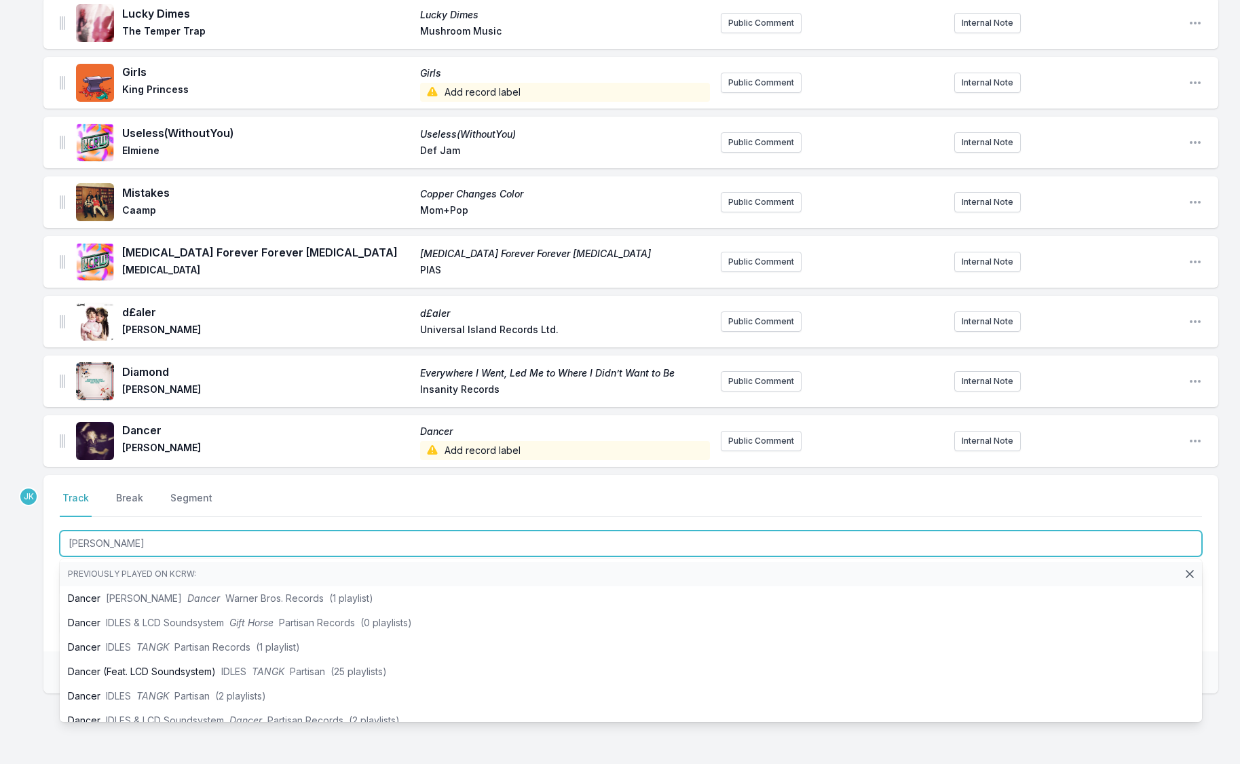
type input "March"
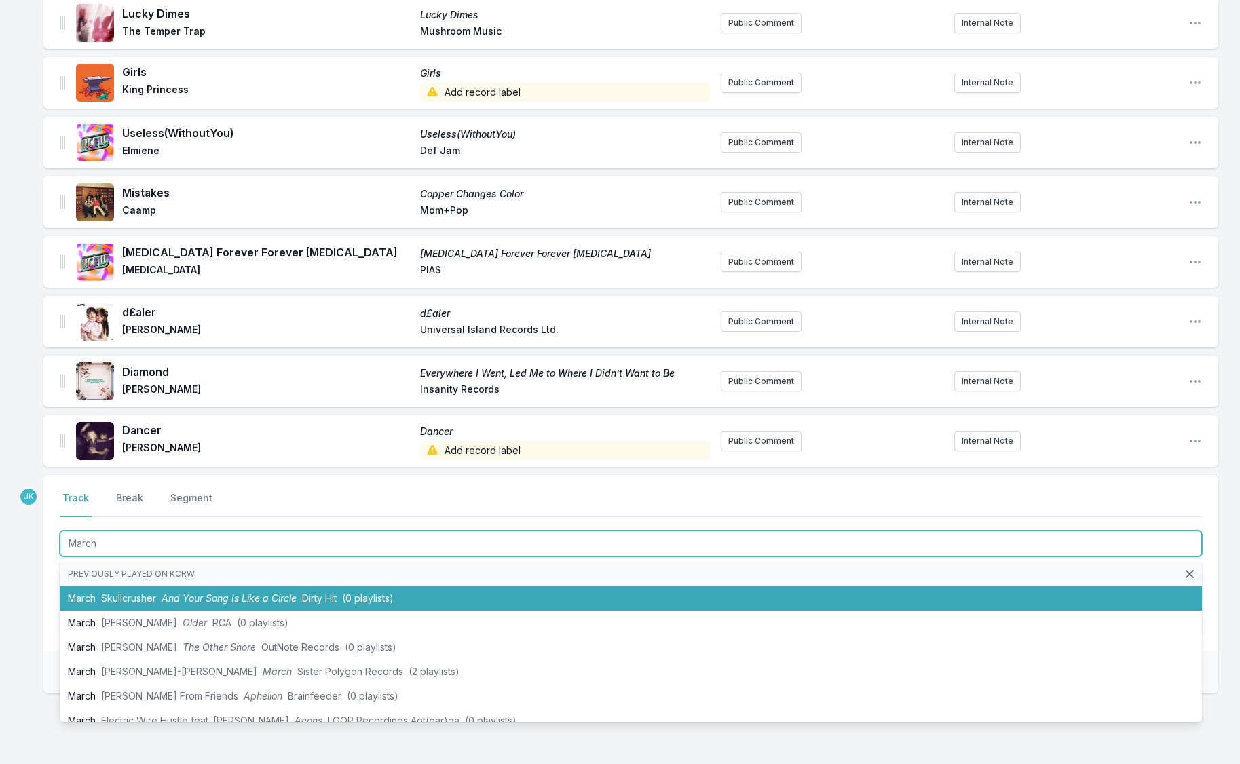
click at [128, 596] on span "Skullcrusher" at bounding box center [128, 598] width 55 height 12
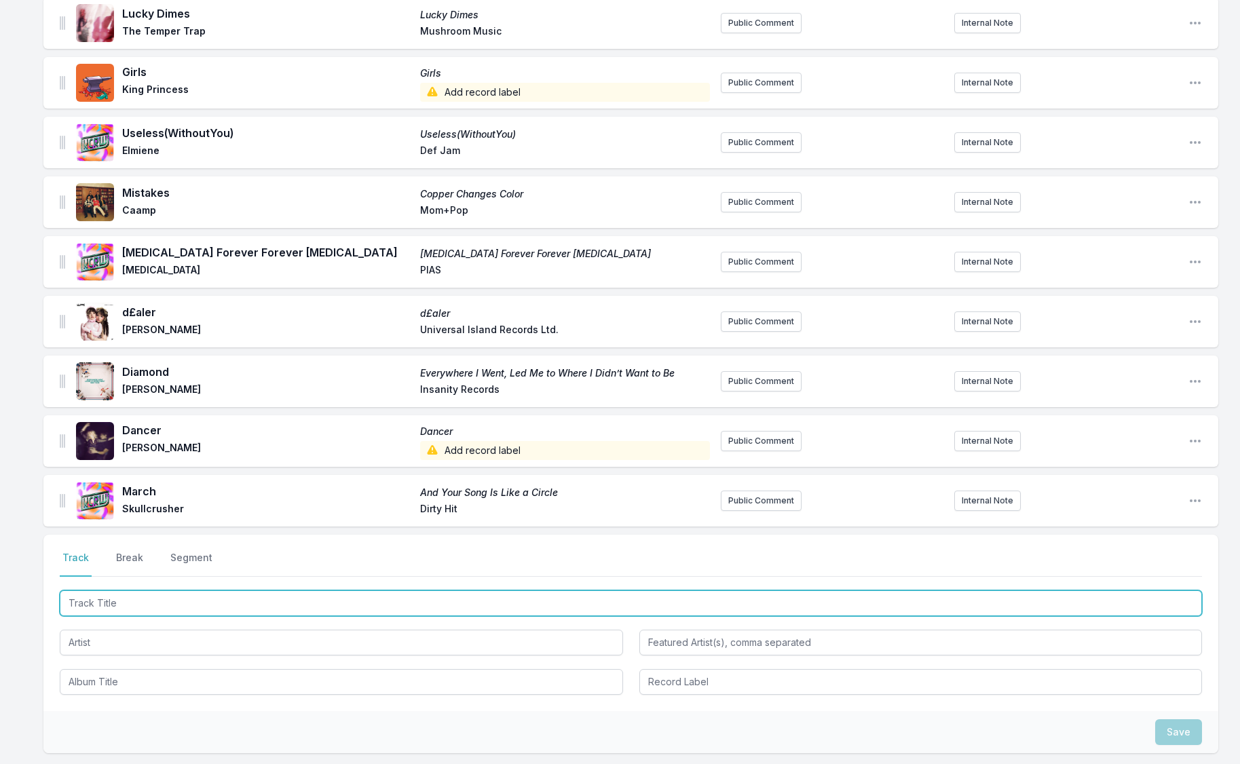
click at [83, 596] on input "Track Title" at bounding box center [631, 603] width 1142 height 26
paste input "Never Enough (MXGPU Remix)"
type input "Never Enough (MXGPU Remix)"
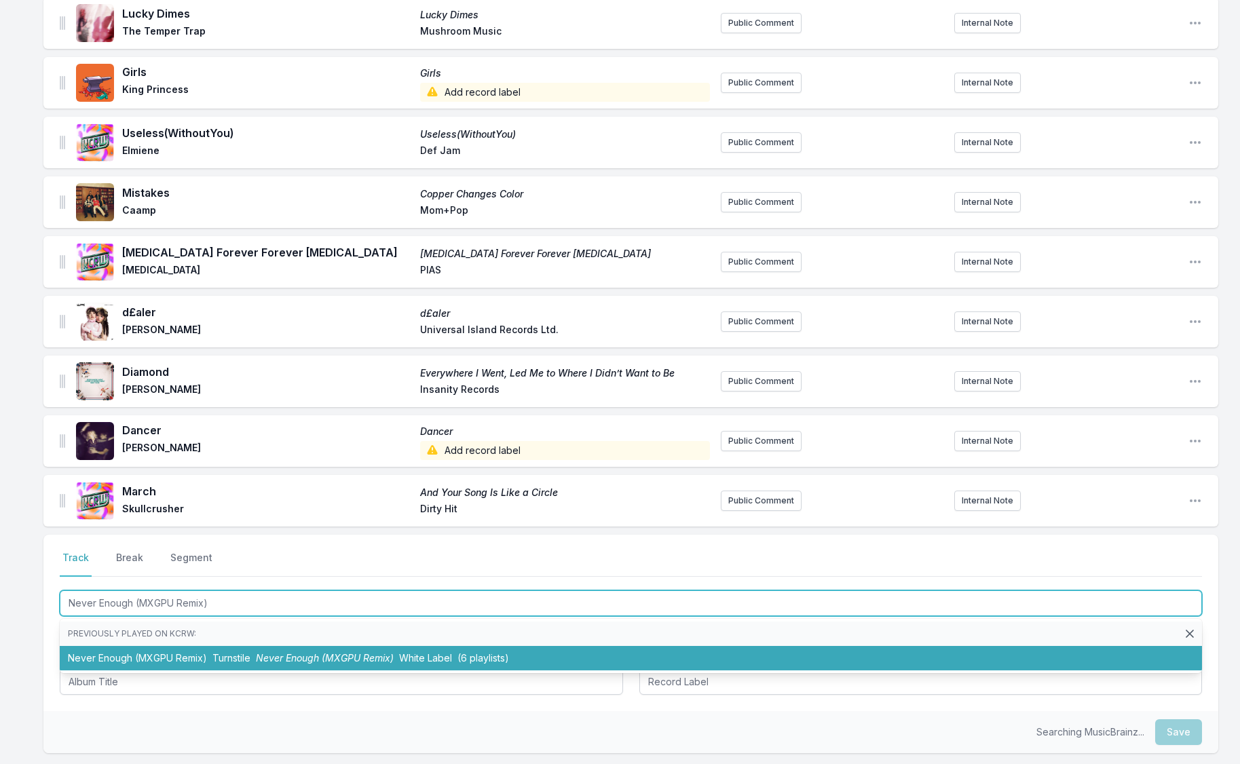
click at [117, 655] on li "Never Enough (MXGPU Remix) Turnstile Never Enough (MXGPU Remix) White Label (6 …" at bounding box center [631, 658] width 1142 height 24
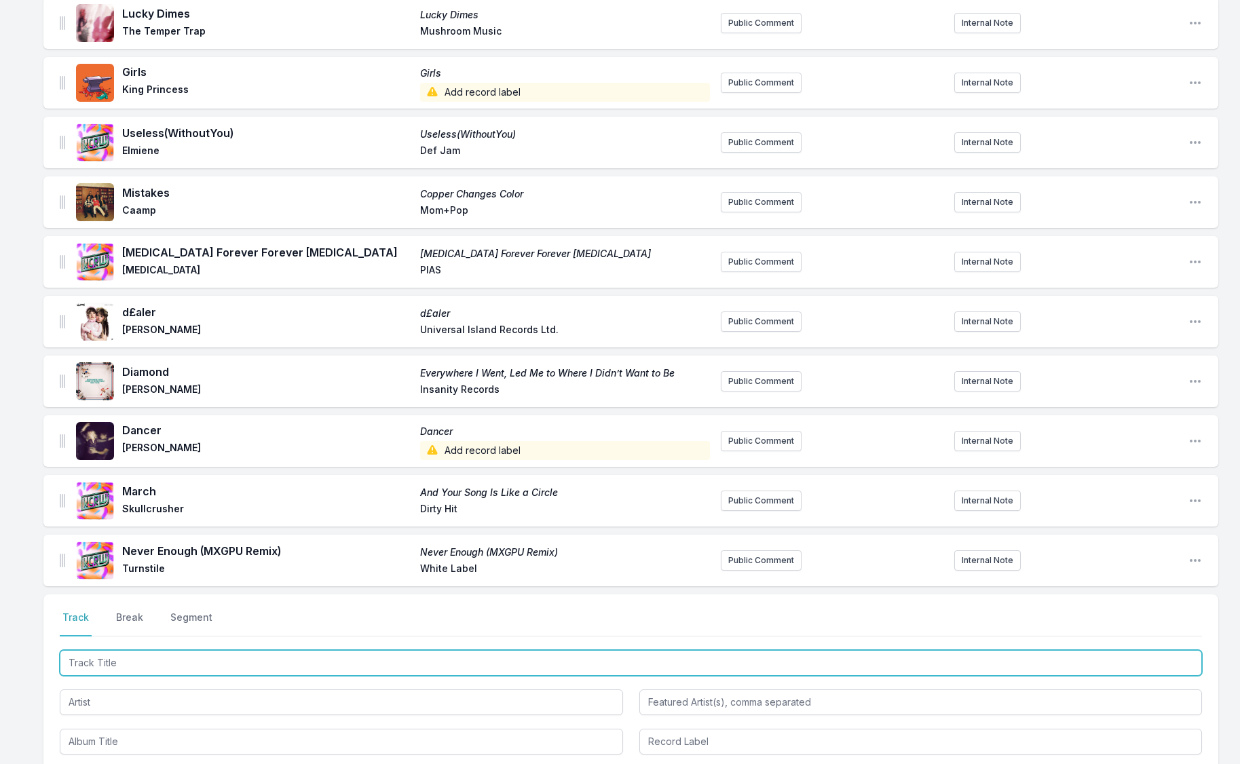
click at [91, 663] on input "Track Title" at bounding box center [631, 663] width 1142 height 26
paste input "Colorbars"
type input "Colorbars"
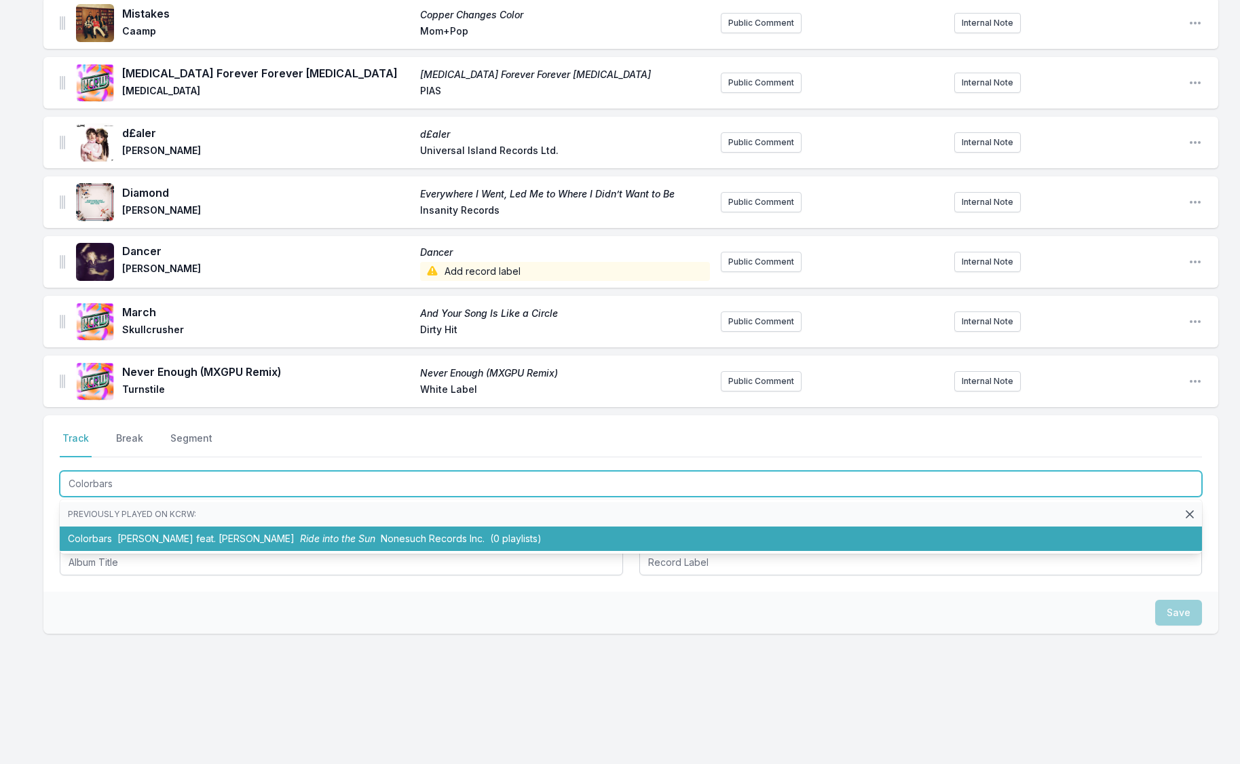
click at [96, 541] on li "Colorbars [PERSON_NAME] feat. [PERSON_NAME] Ride into the Sun Nonesuch Records …" at bounding box center [631, 538] width 1142 height 24
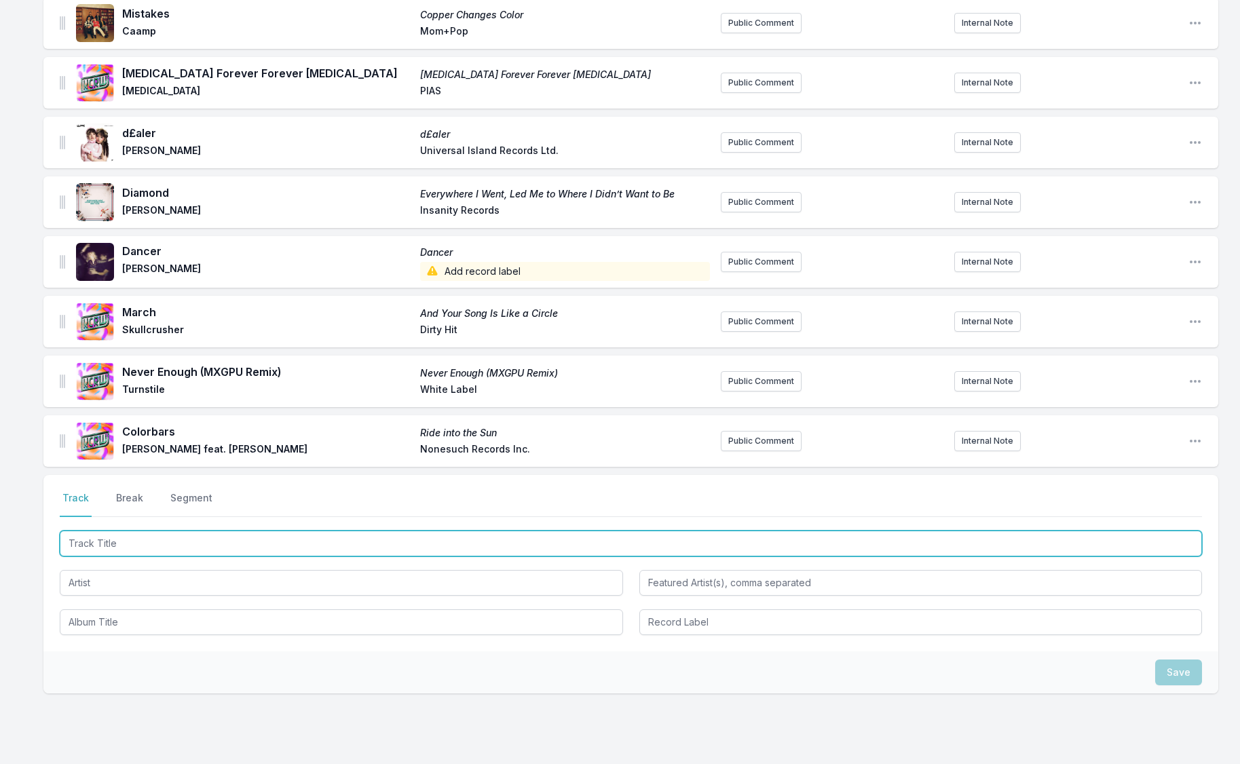
paste input "See You Again"
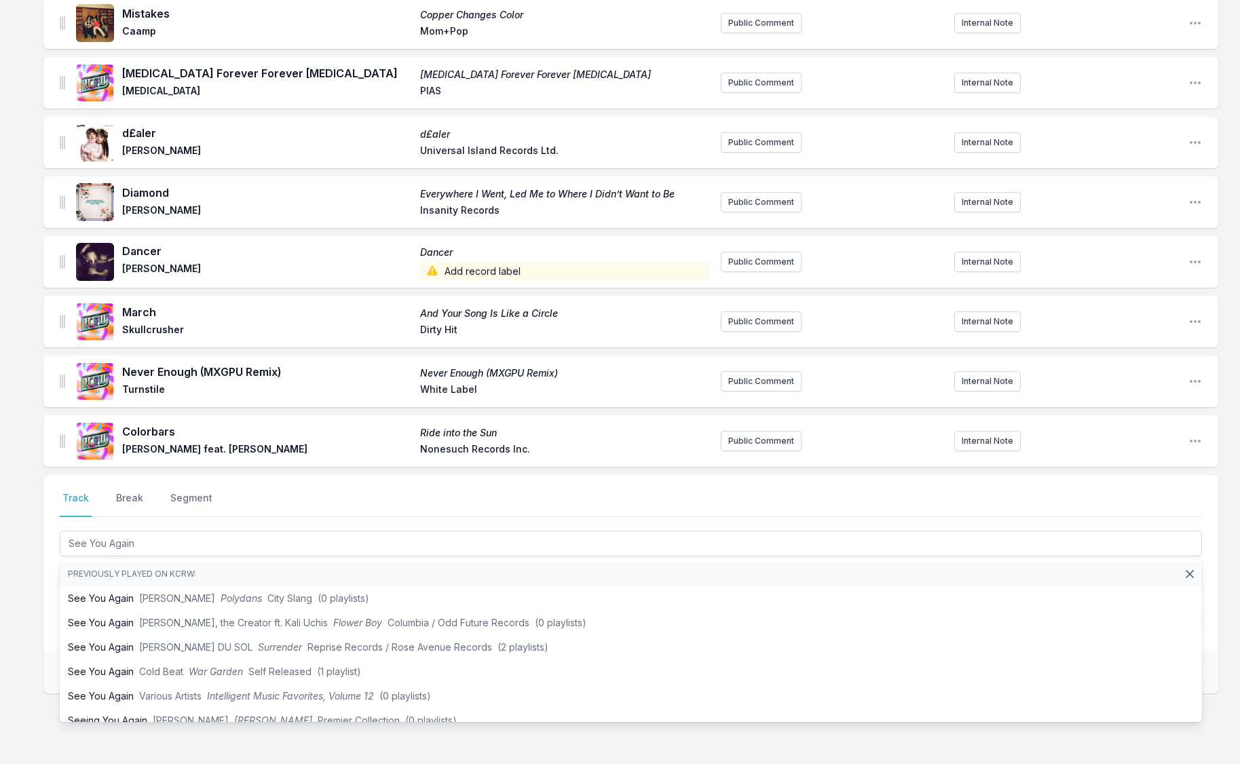
type input "See You Again"
click at [45, 577] on div "Select a tab Track Break Segment Track Break Segment See You Again Previously p…" at bounding box center [630, 563] width 1174 height 176
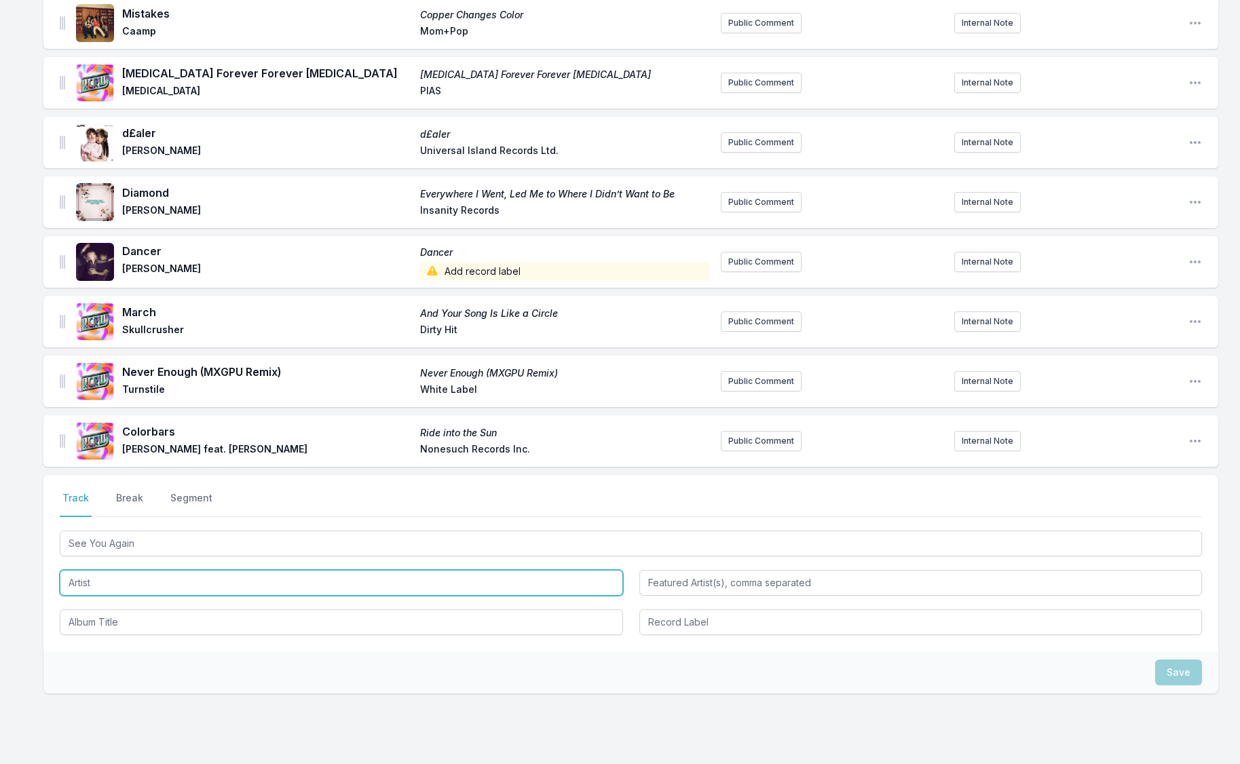
click at [73, 573] on input "Artist" at bounding box center [341, 583] width 563 height 26
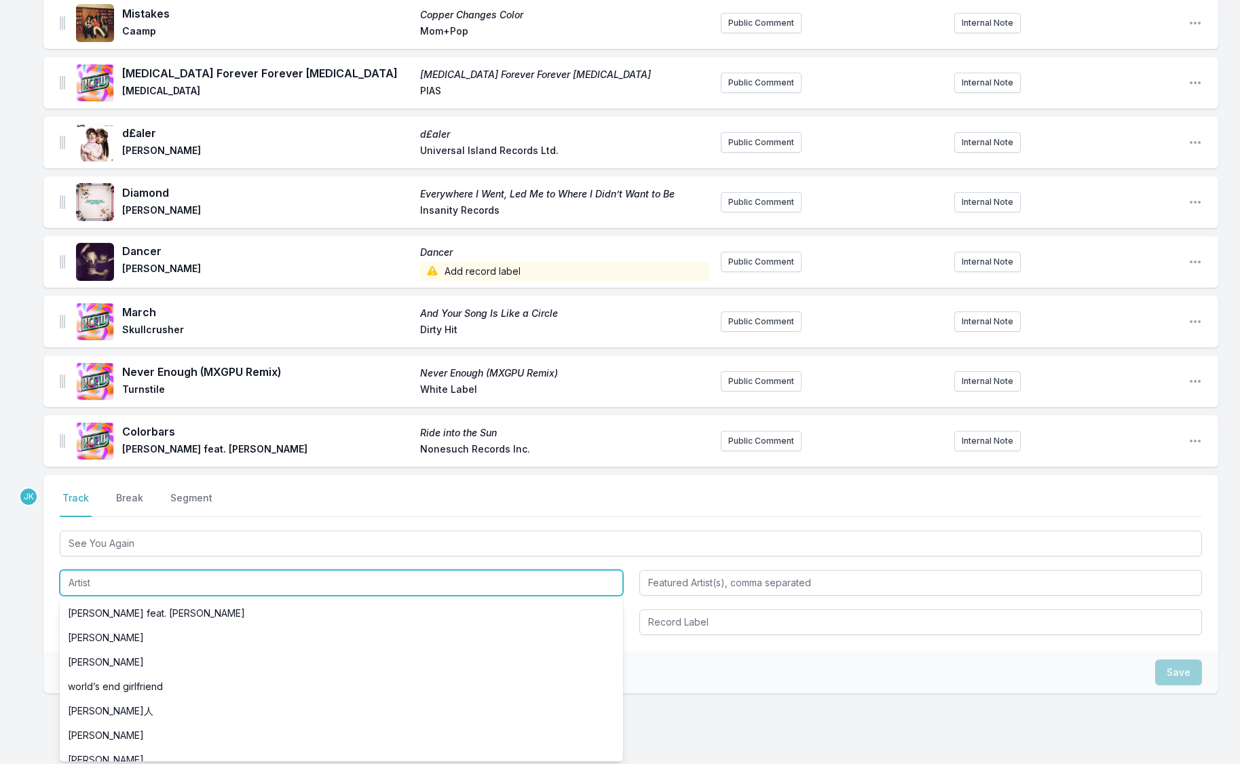
paste input "&ME"
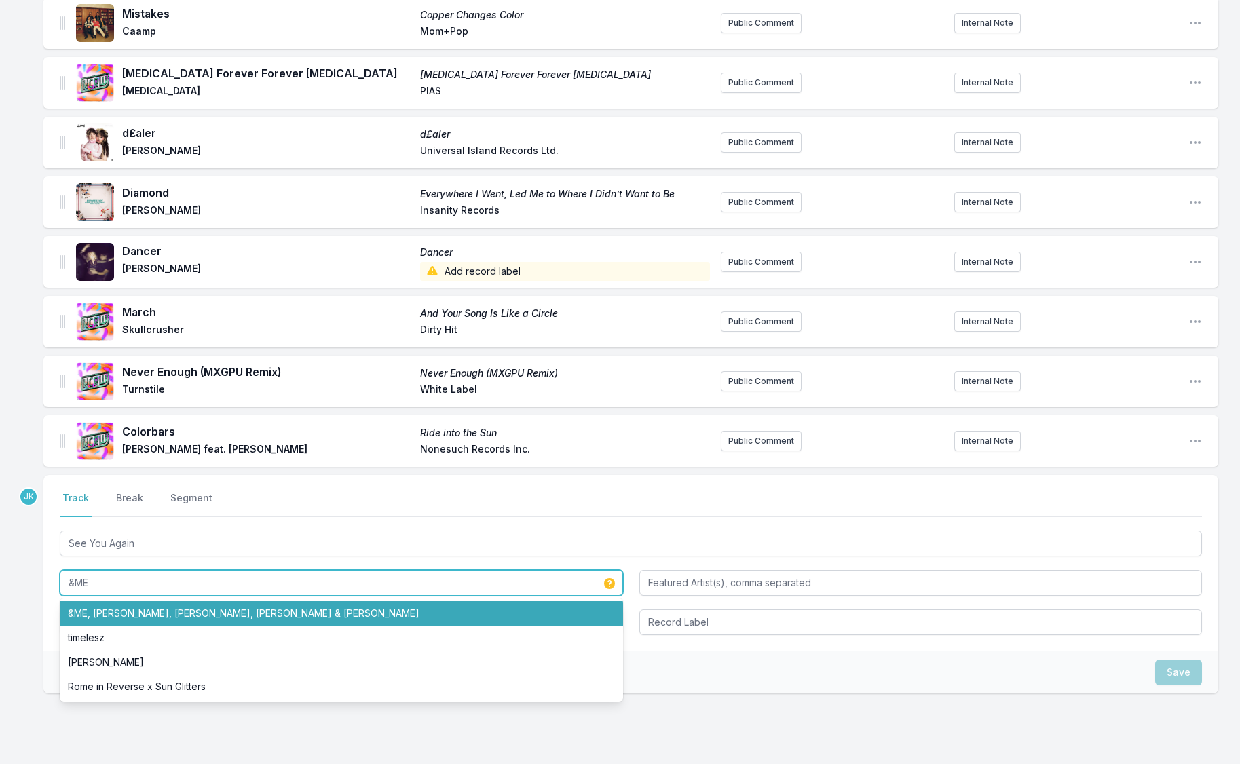
click at [114, 606] on li "&ME, [PERSON_NAME], [PERSON_NAME], [PERSON_NAME] & [PERSON_NAME]" at bounding box center [341, 613] width 563 height 24
type input "&ME, [PERSON_NAME], [PERSON_NAME], [PERSON_NAME] & [PERSON_NAME]"
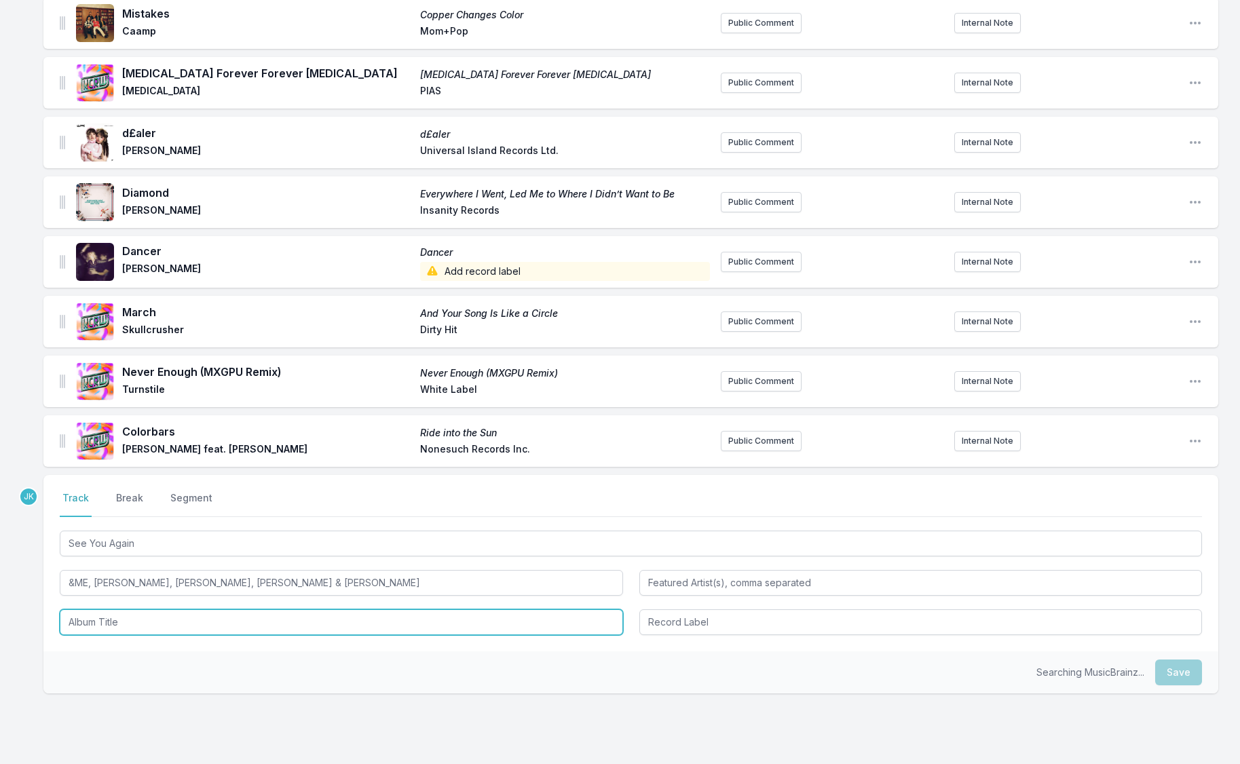
click at [96, 616] on input "Album Title" at bounding box center [341, 622] width 563 height 26
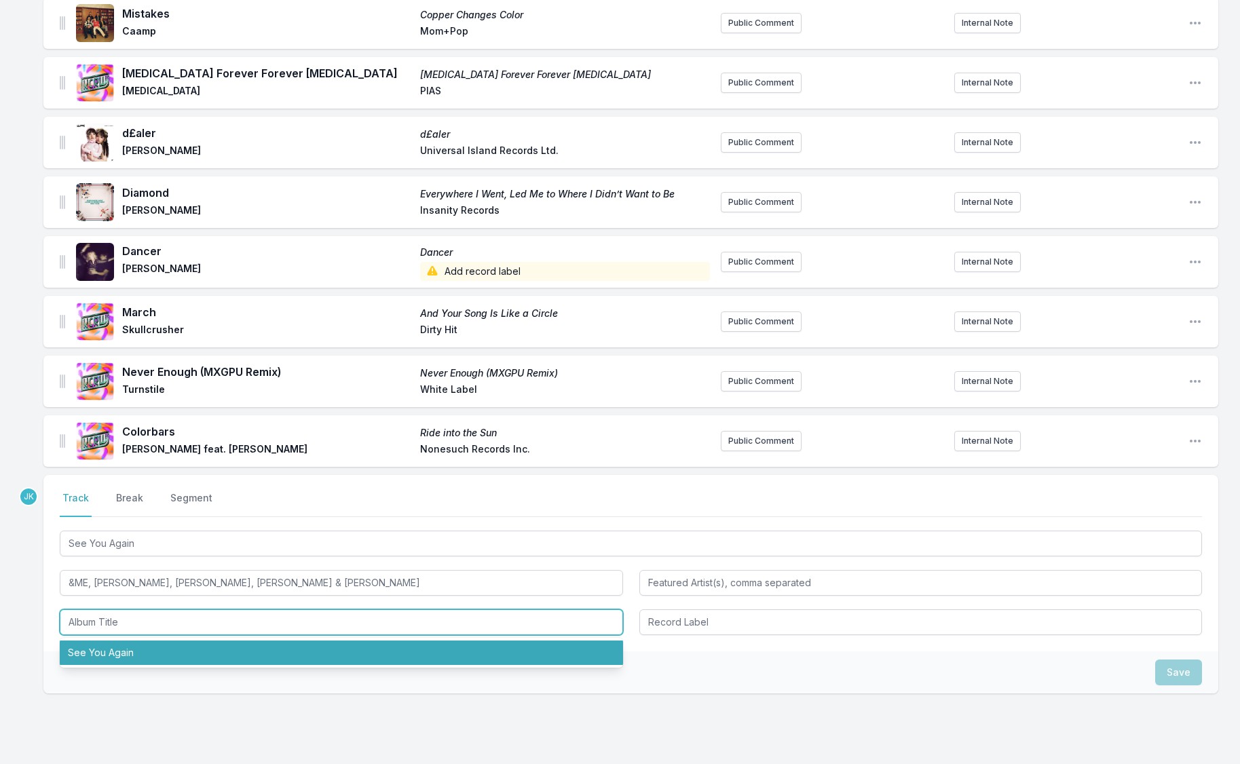
drag, startPoint x: 109, startPoint y: 649, endPoint x: 110, endPoint y: 631, distance: 18.4
click at [109, 649] on li "See You Again" at bounding box center [341, 652] width 563 height 24
type input "See You Again"
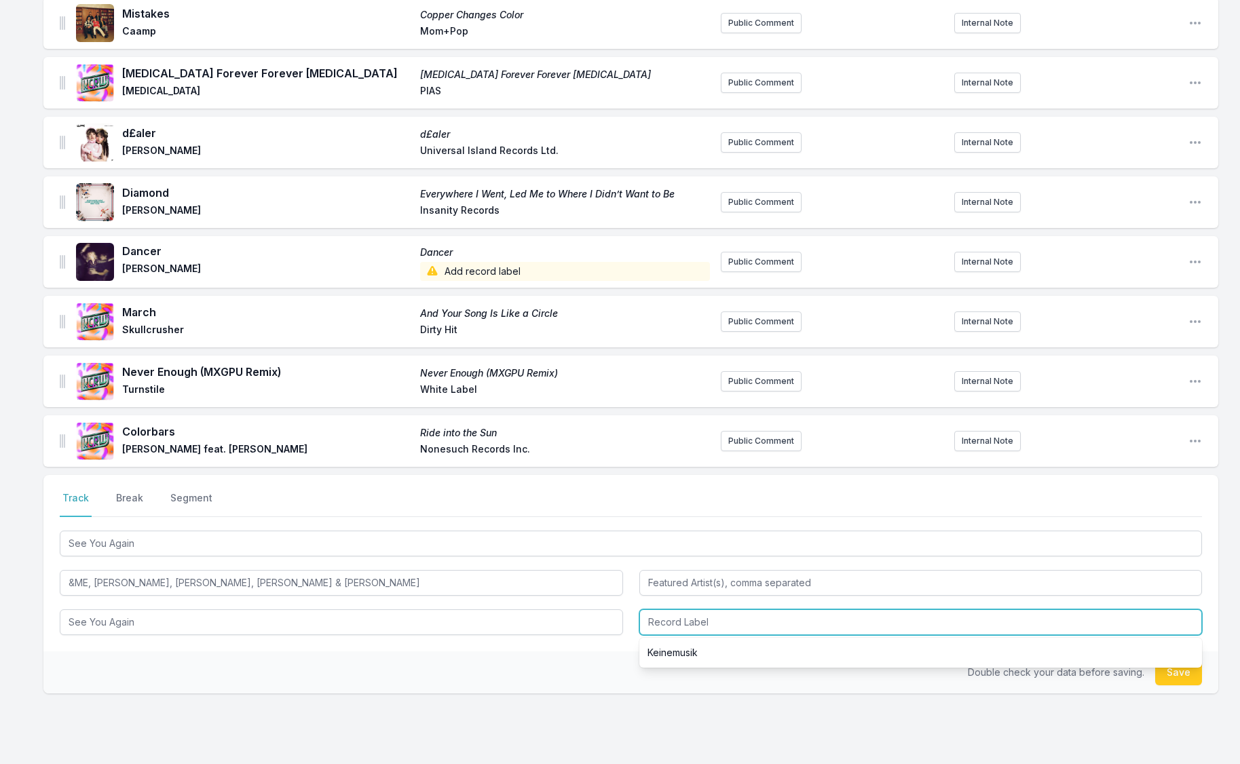
click at [728, 627] on input "Record Label" at bounding box center [920, 622] width 563 height 26
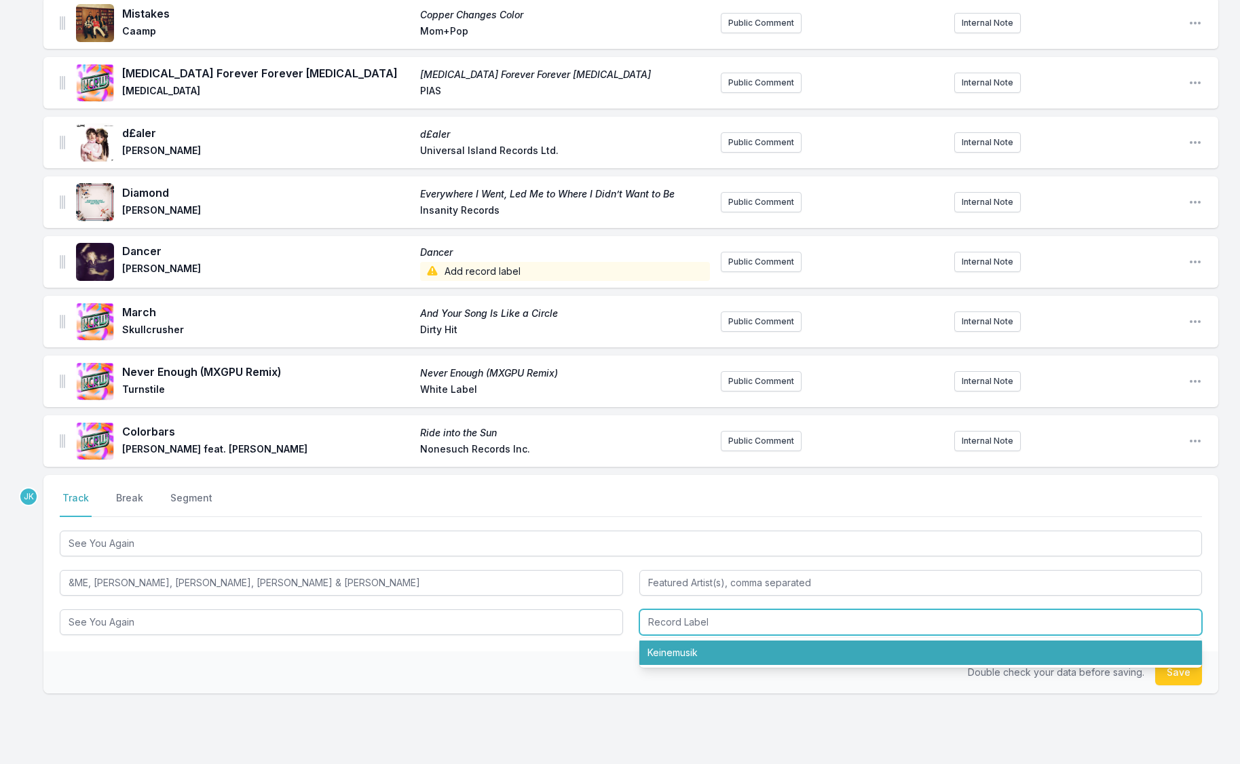
drag, startPoint x: 702, startPoint y: 654, endPoint x: 715, endPoint y: 653, distance: 12.9
click at [702, 654] on li "Keinemusik" at bounding box center [920, 652] width 563 height 24
type input "Keinemusik"
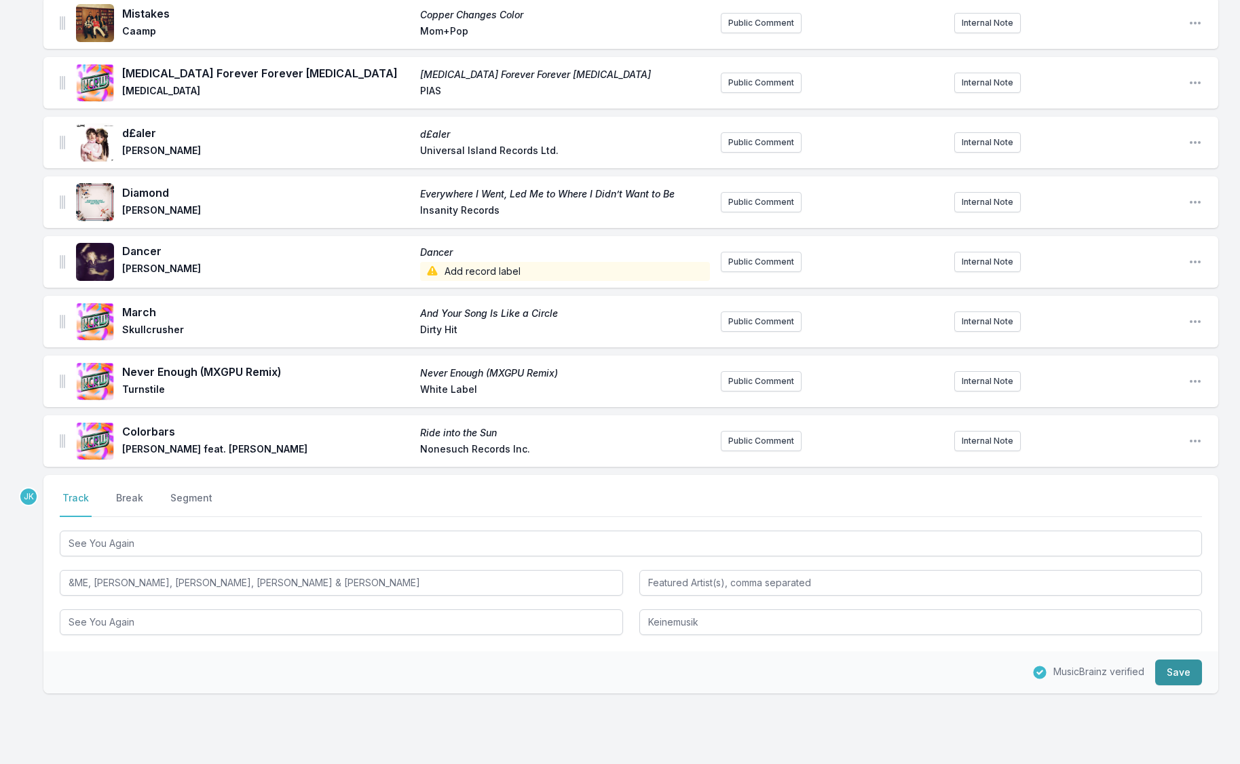
click at [1187, 681] on button "Save" at bounding box center [1178, 672] width 47 height 26
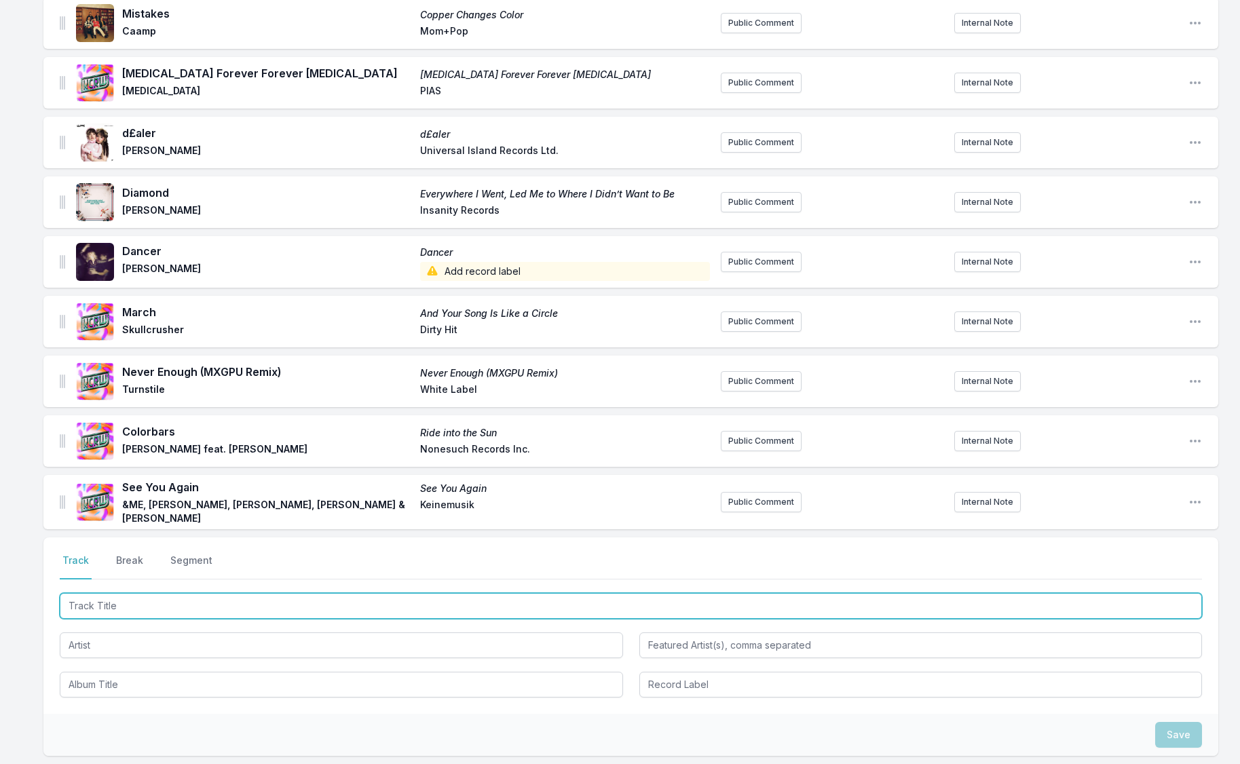
click at [77, 603] on input "Track Title" at bounding box center [631, 606] width 1142 height 26
paste input "Lose Myself"
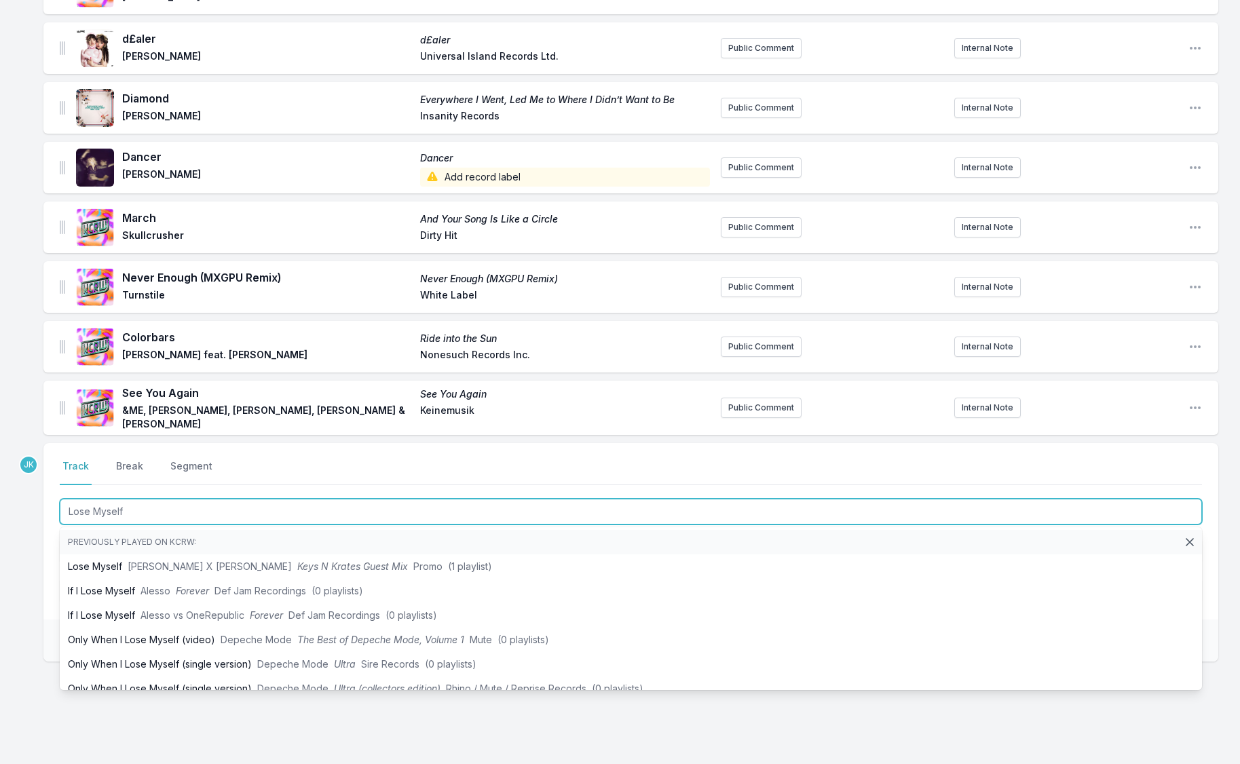
scroll to position [1503, 0]
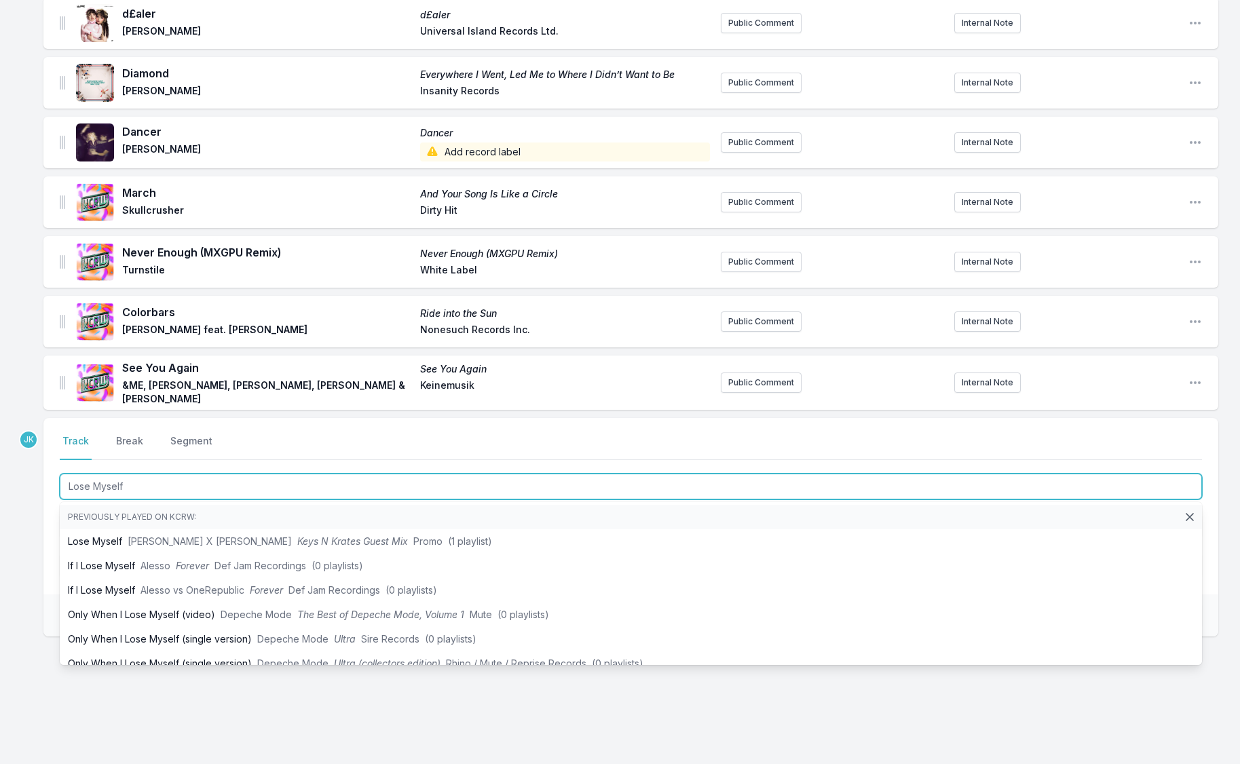
type input "Lose Myself"
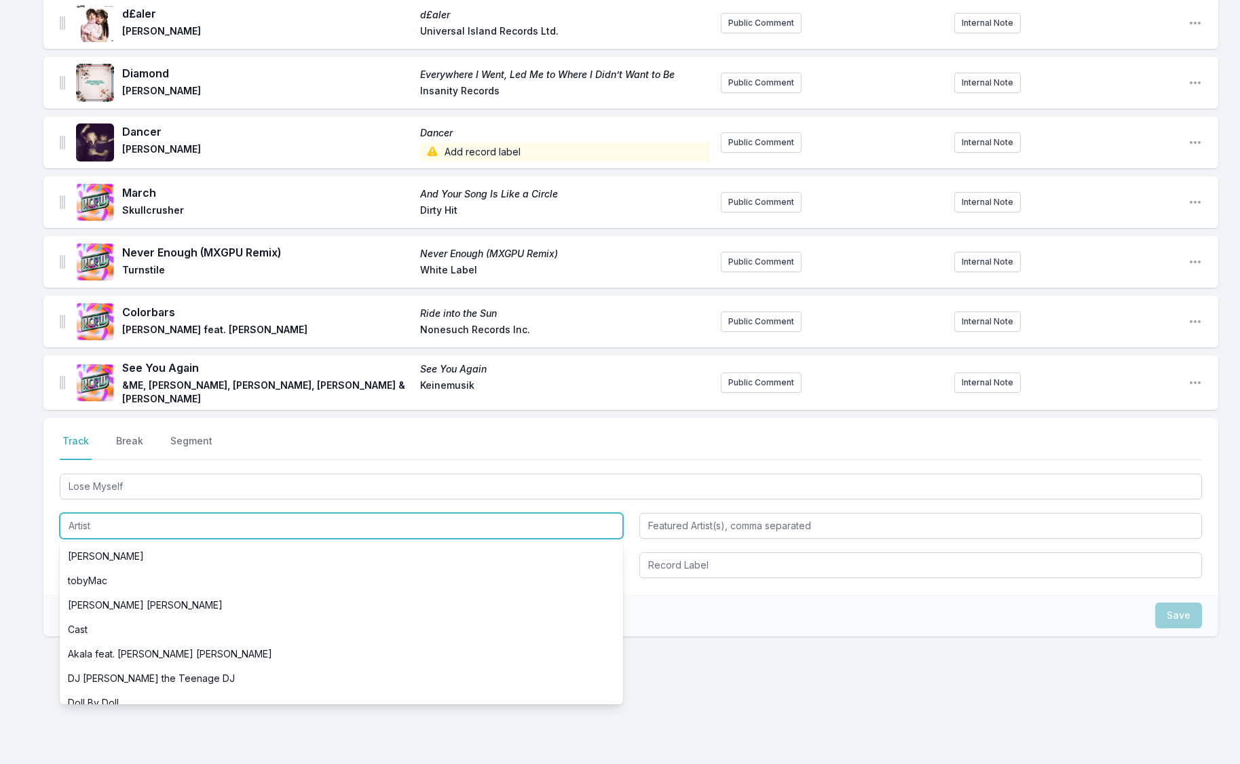
click at [73, 518] on input "Artist" at bounding box center [341, 526] width 563 height 26
paste input "NIGHT manoeuvres"
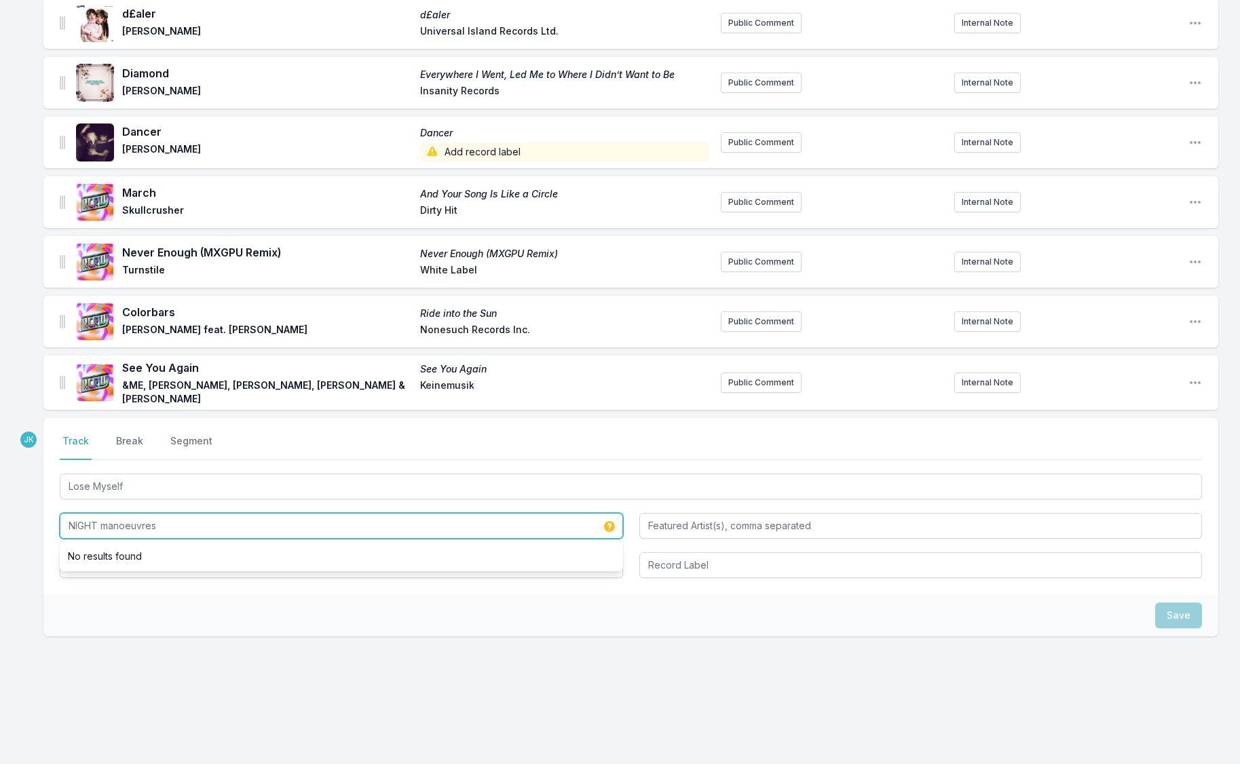
type input "NIGHT manoeuvres"
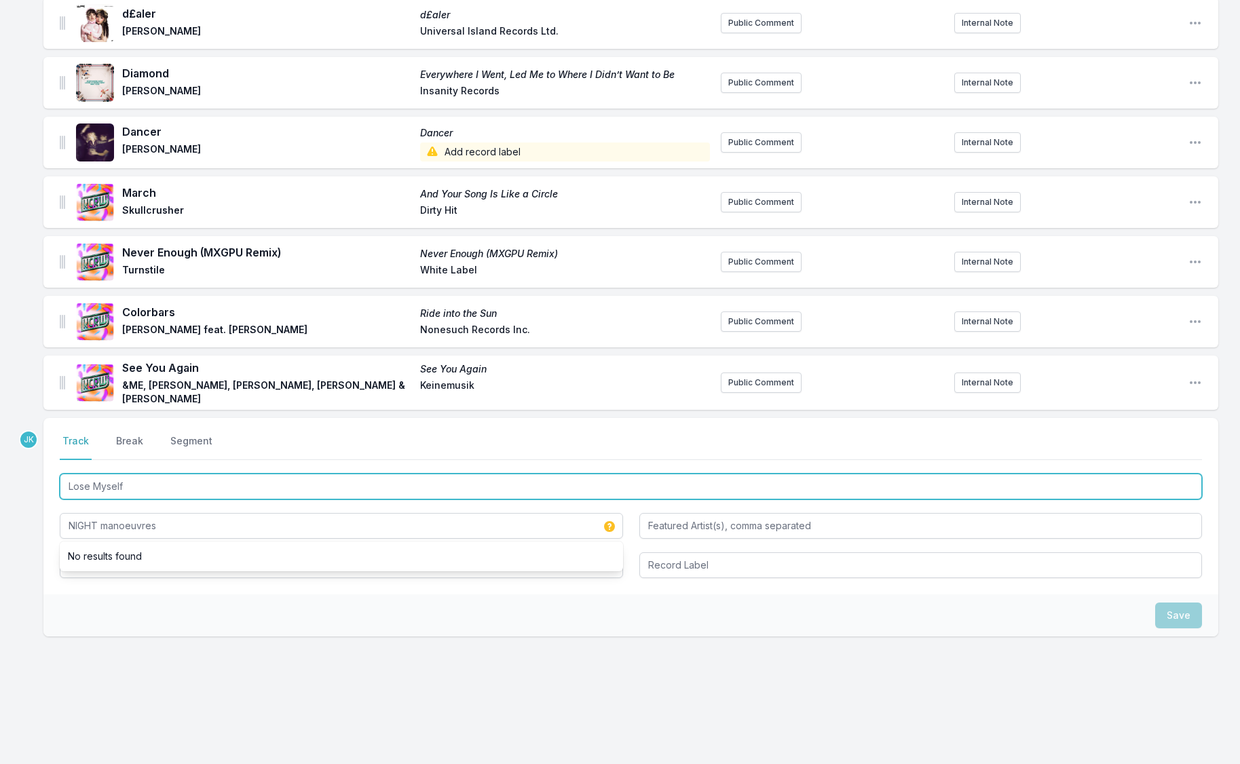
click at [115, 482] on input "Lose Myself" at bounding box center [631, 487] width 1142 height 26
drag, startPoint x: 115, startPoint y: 482, endPoint x: 98, endPoint y: 566, distance: 85.7
click at [101, 568] on div "Lose Myself NIGHT manoeuvres" at bounding box center [631, 524] width 1142 height 107
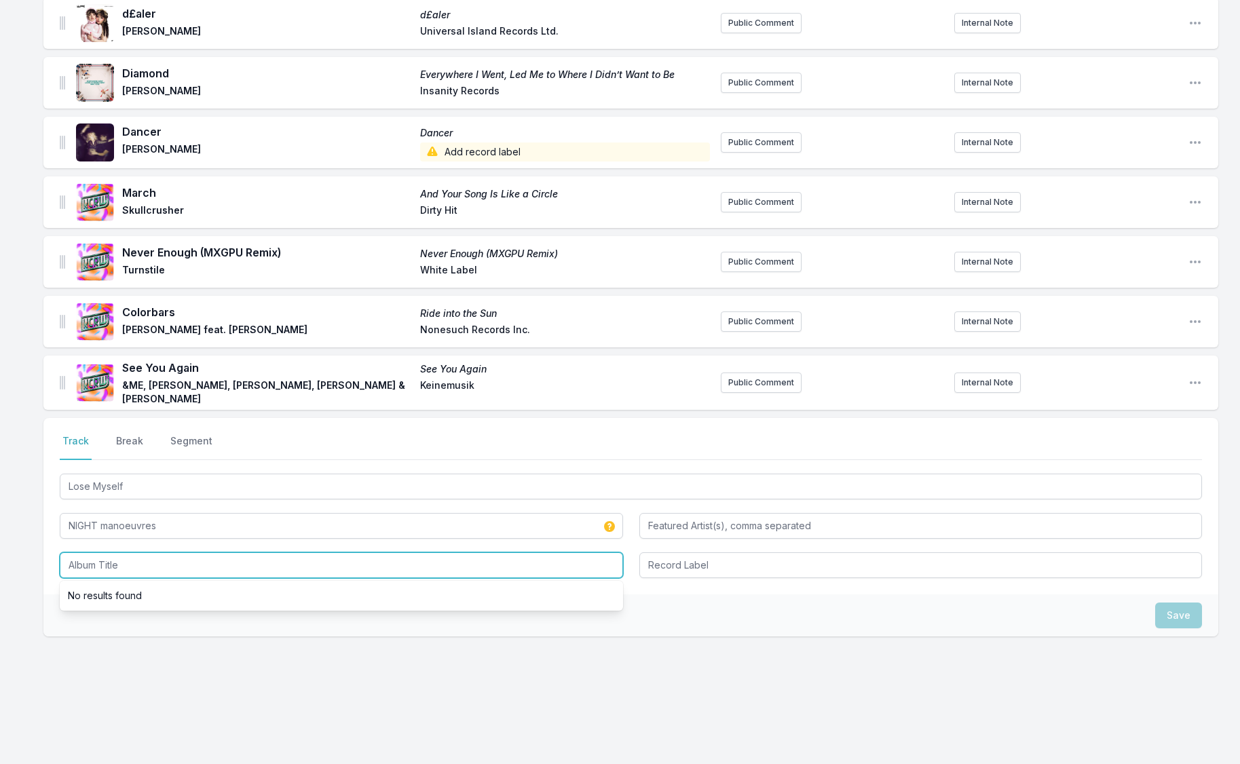
click at [96, 561] on input "Album Title" at bounding box center [341, 565] width 563 height 26
paste input "Lose Myself"
type input "Lose Myself"
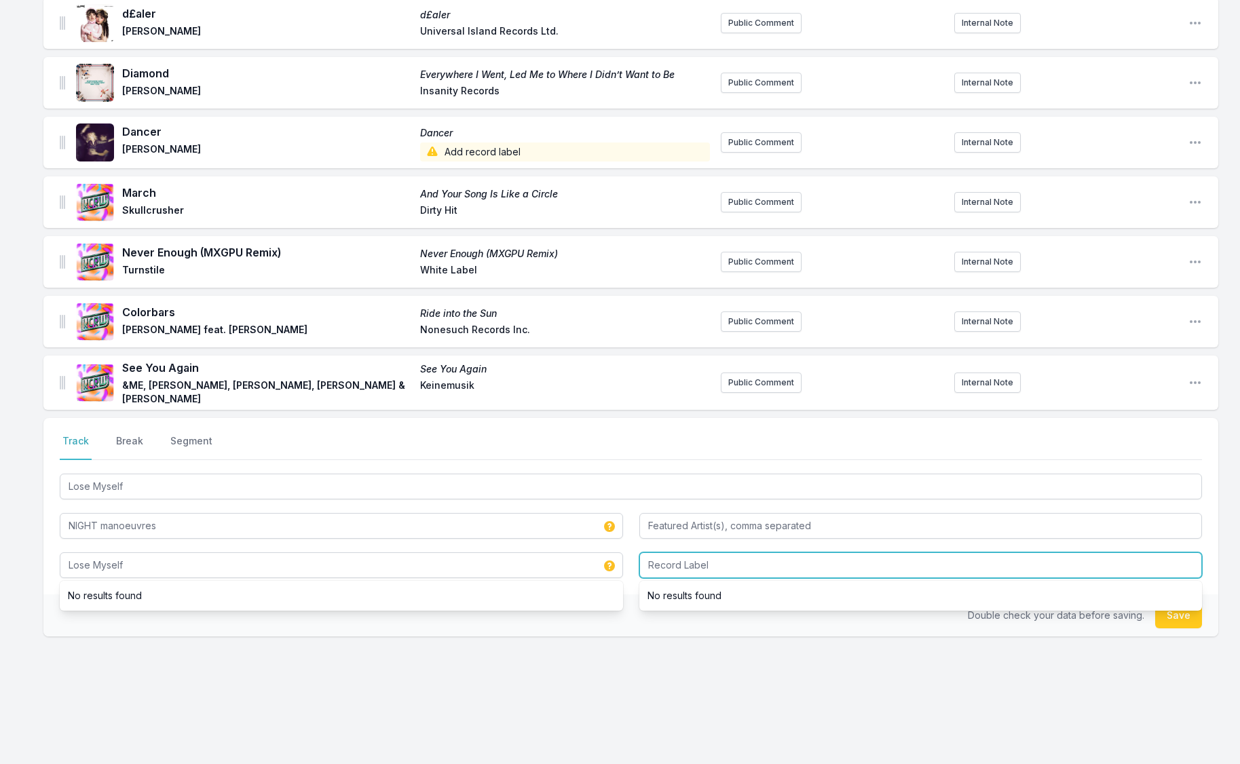
drag, startPoint x: 670, startPoint y: 566, endPoint x: 683, endPoint y: 562, distance: 13.3
click at [670, 566] on input "Record Label" at bounding box center [920, 565] width 563 height 26
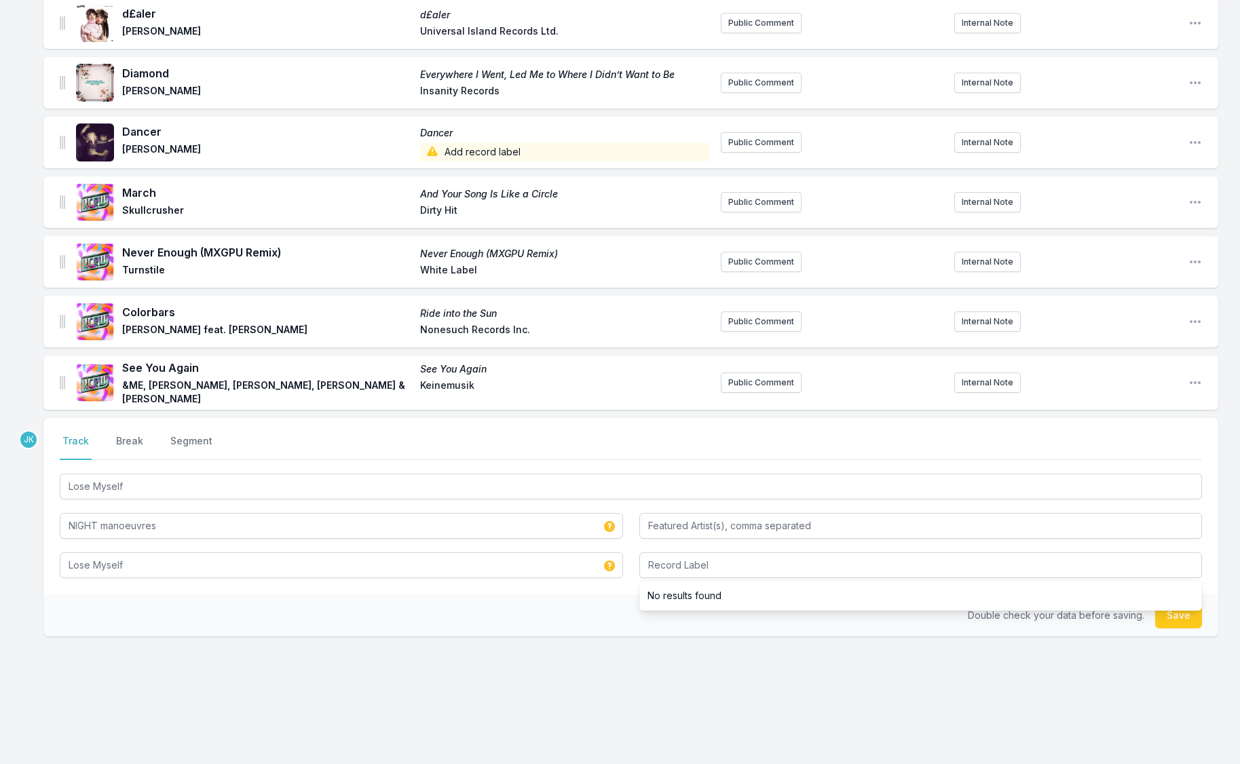
click at [1174, 613] on button "Save" at bounding box center [1178, 615] width 47 height 26
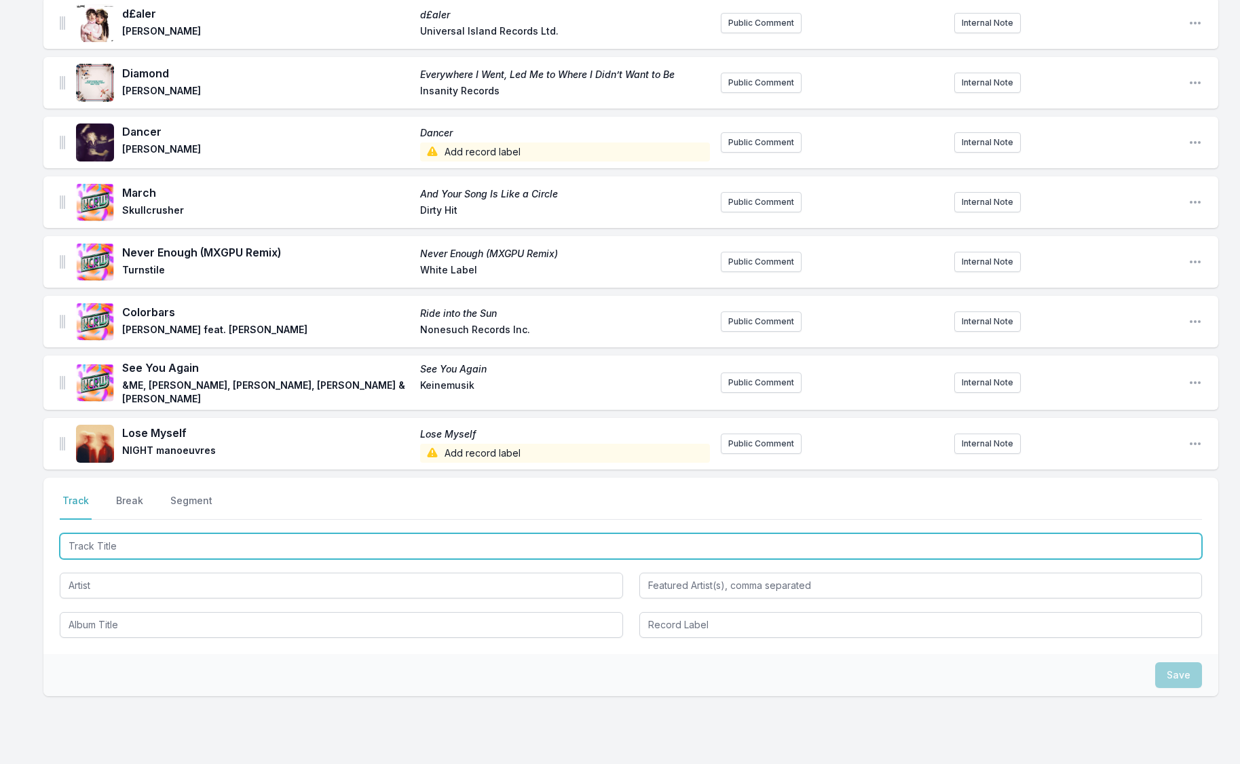
click at [88, 541] on input "Track Title" at bounding box center [631, 546] width 1142 height 26
paste input "La Serenissima"
type input "La Serenissima"
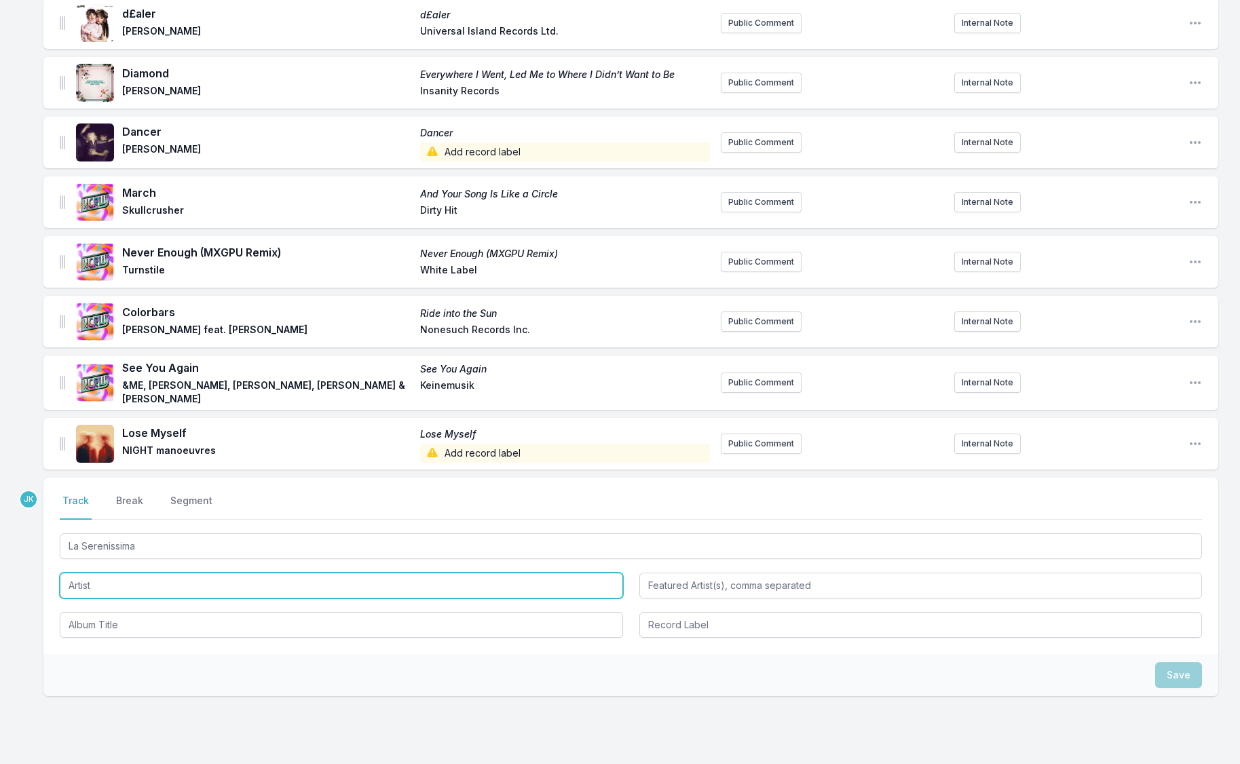
click at [91, 581] on input "Artist" at bounding box center [341, 586] width 563 height 26
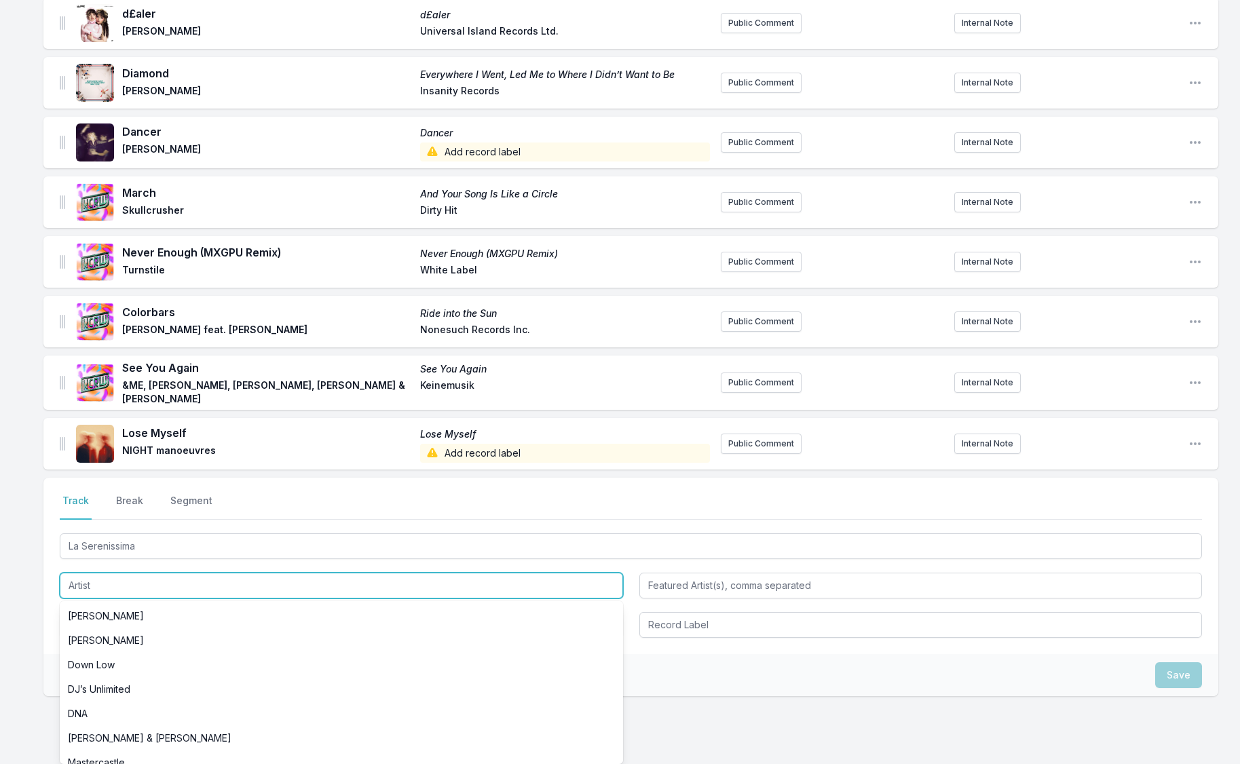
paste input "[PERSON_NAME], [PERSON_NAME], AVG"
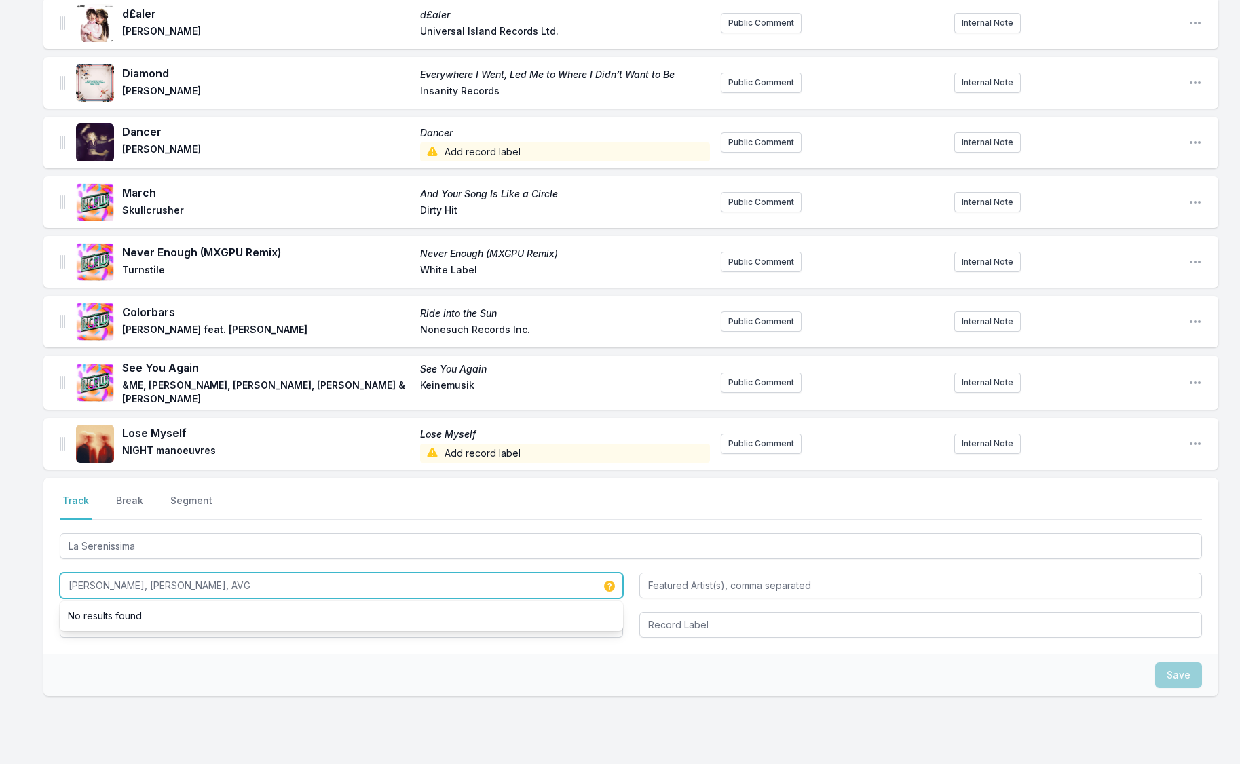
type input "[PERSON_NAME], [PERSON_NAME], AVG"
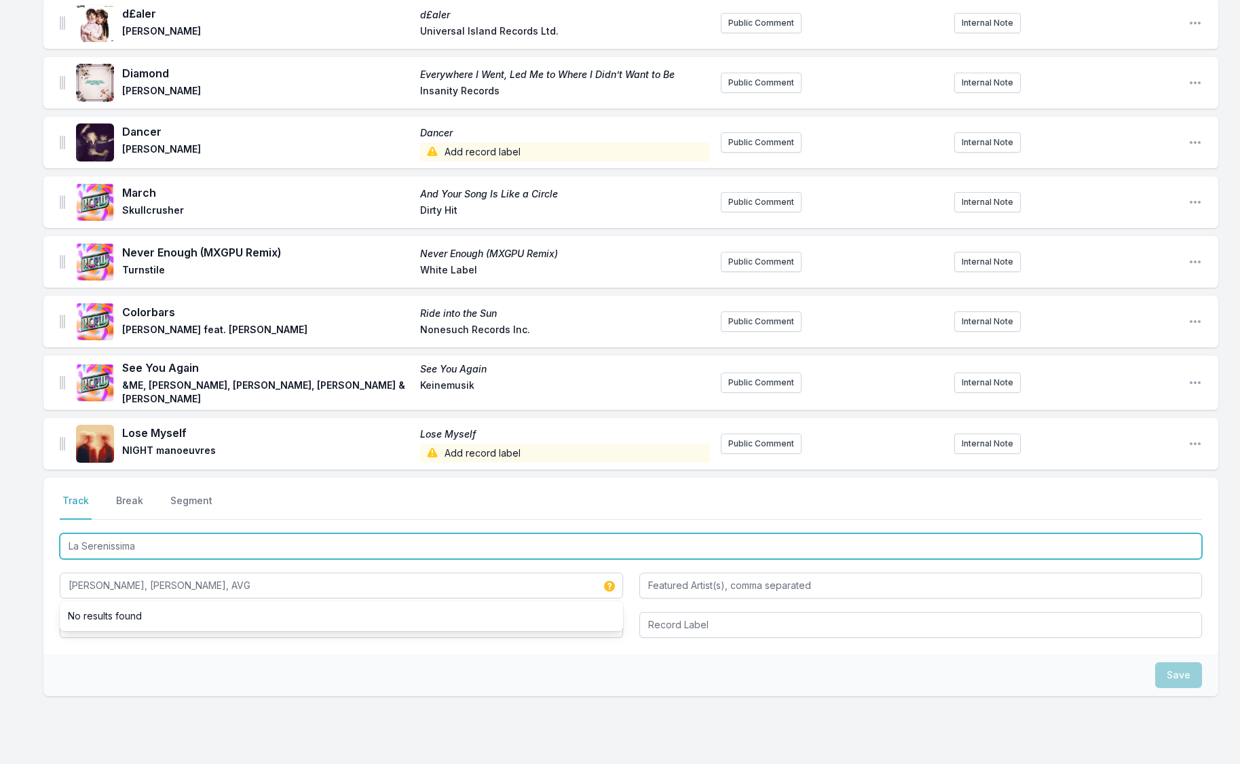
click at [103, 540] on input "La Serenissima" at bounding box center [631, 546] width 1142 height 26
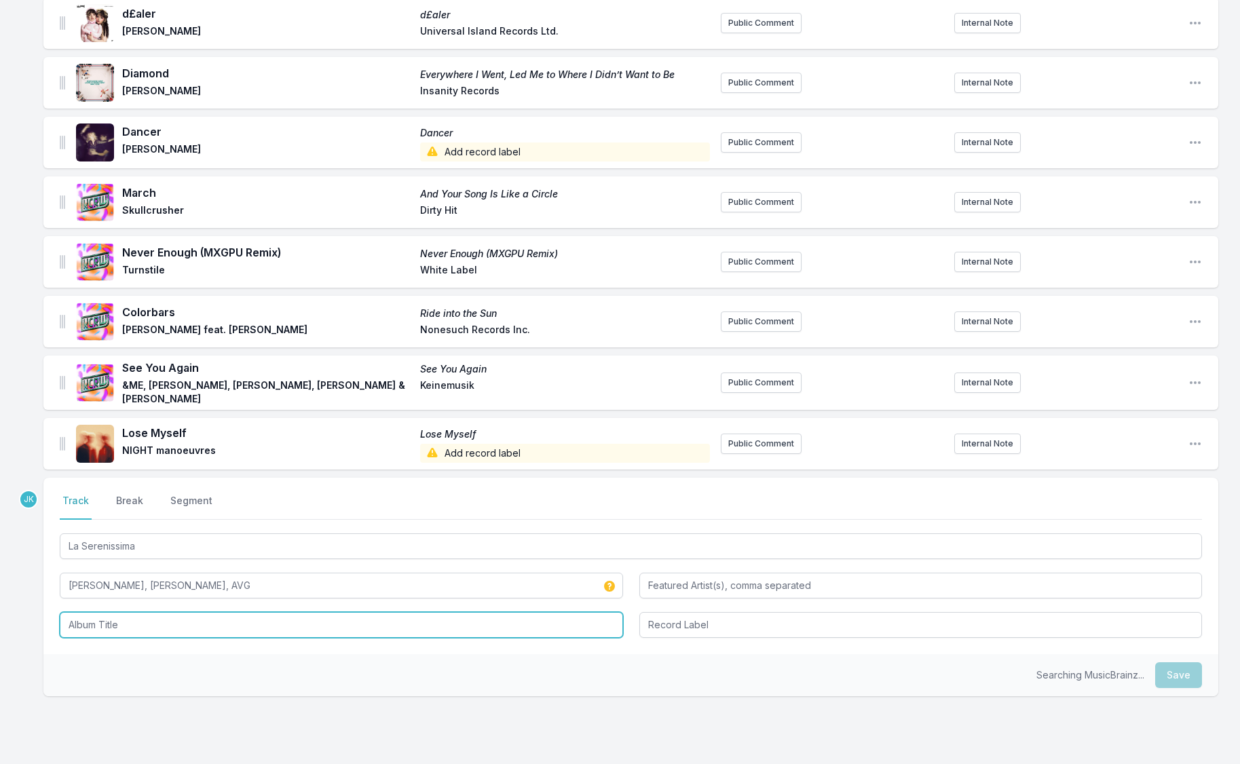
click at [94, 626] on input "Album Title" at bounding box center [341, 625] width 563 height 26
paste input "La Serenissima"
type input "La Serenissima"
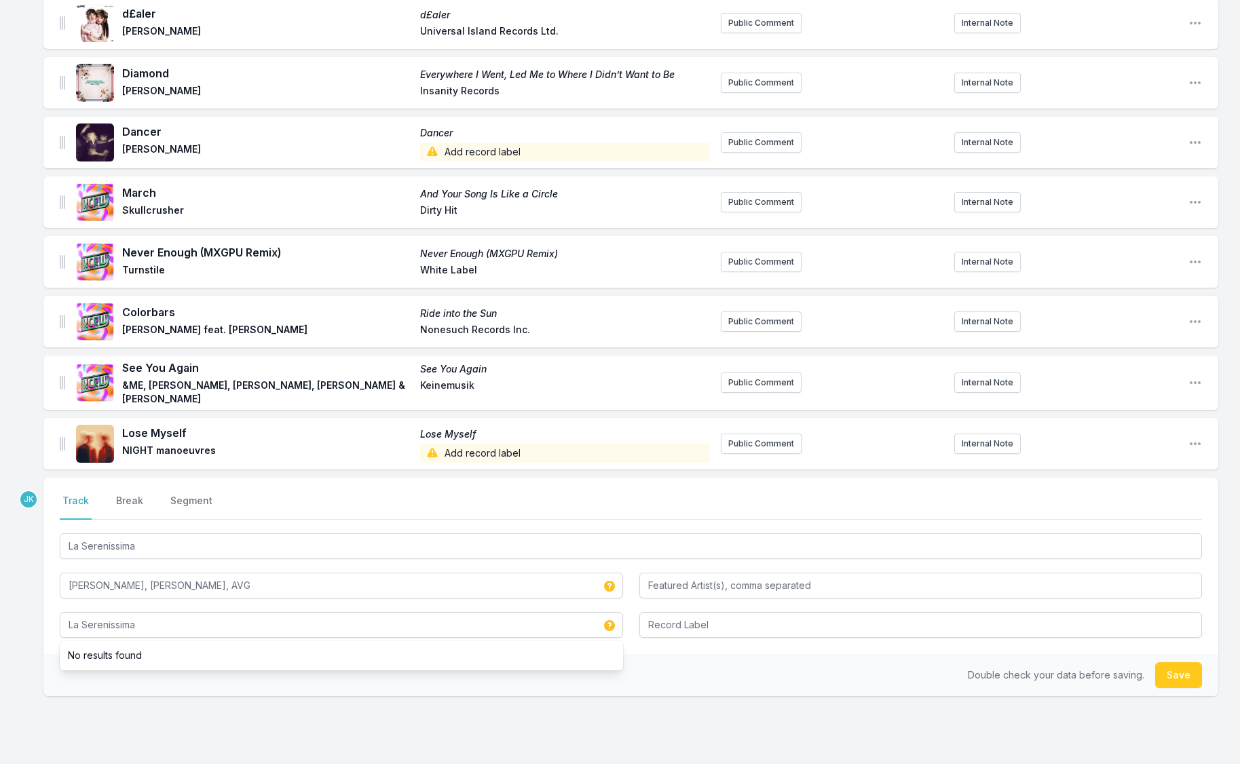
click at [1176, 669] on button "Save" at bounding box center [1178, 675] width 47 height 26
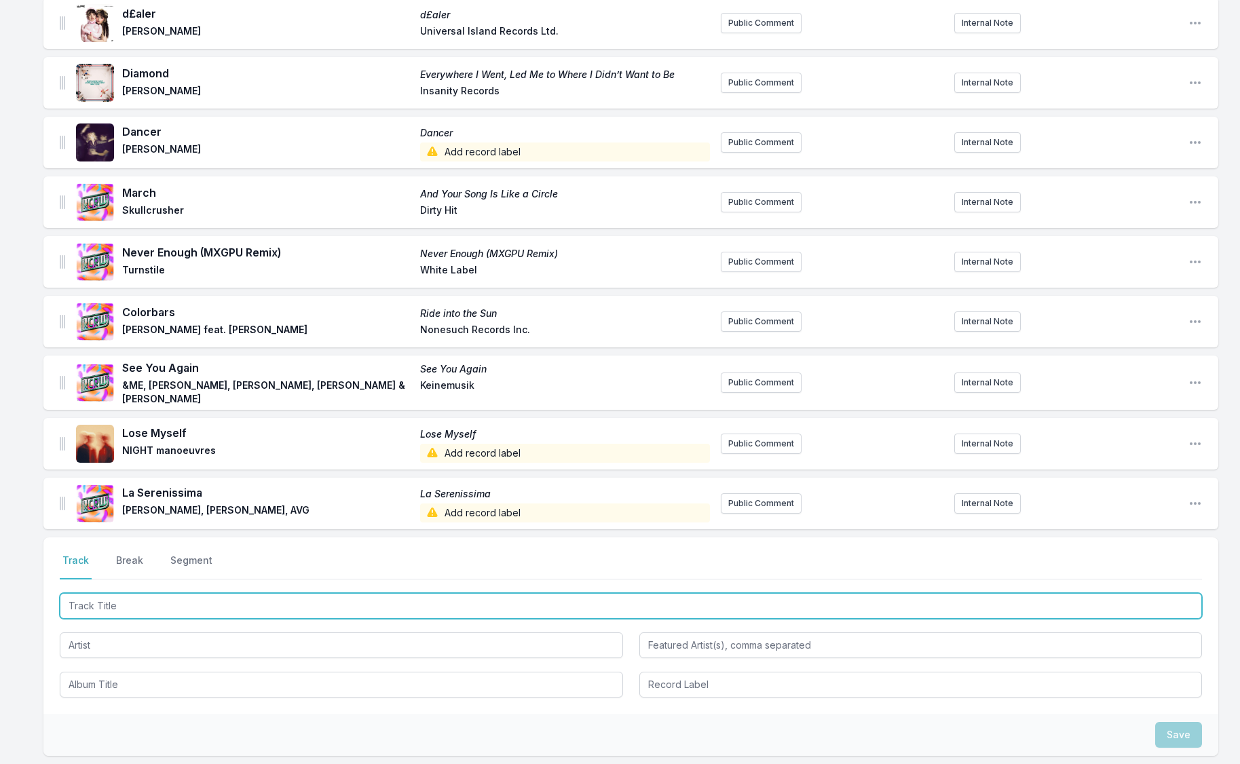
click at [96, 602] on input "Track Title" at bounding box center [631, 606] width 1142 height 26
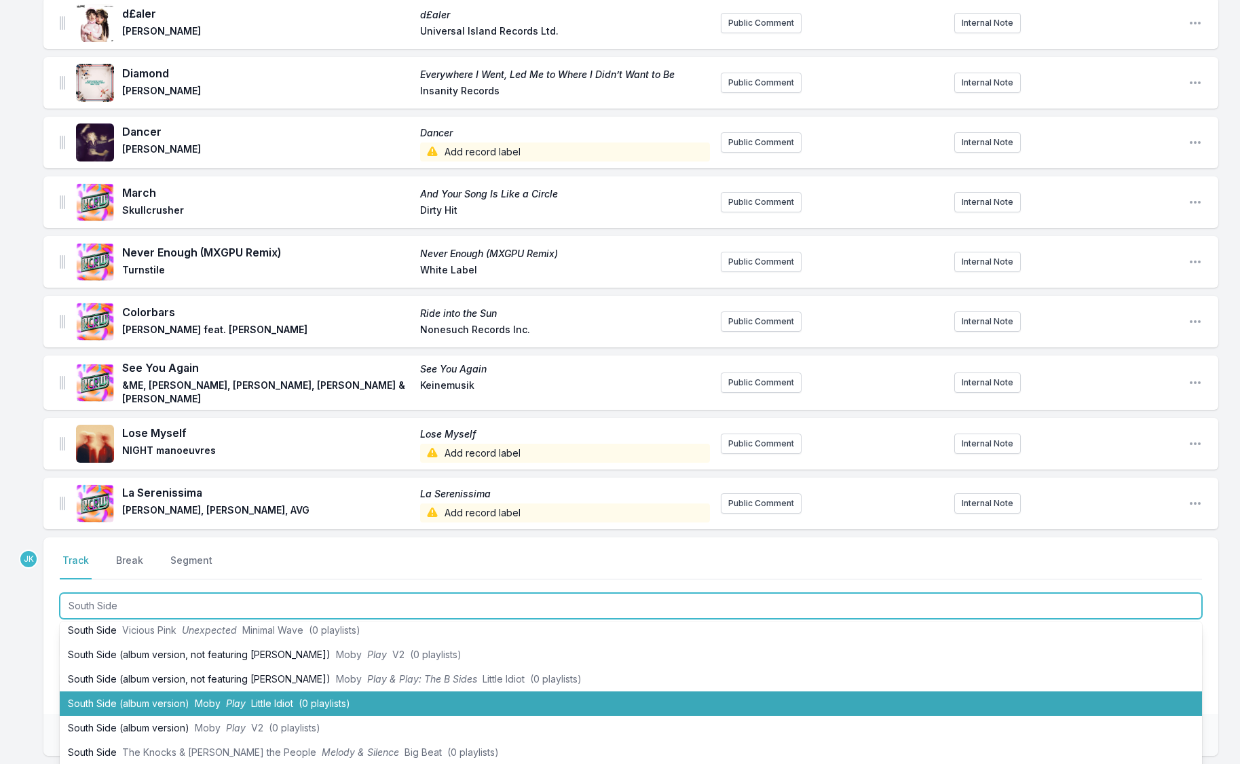
scroll to position [33, 0]
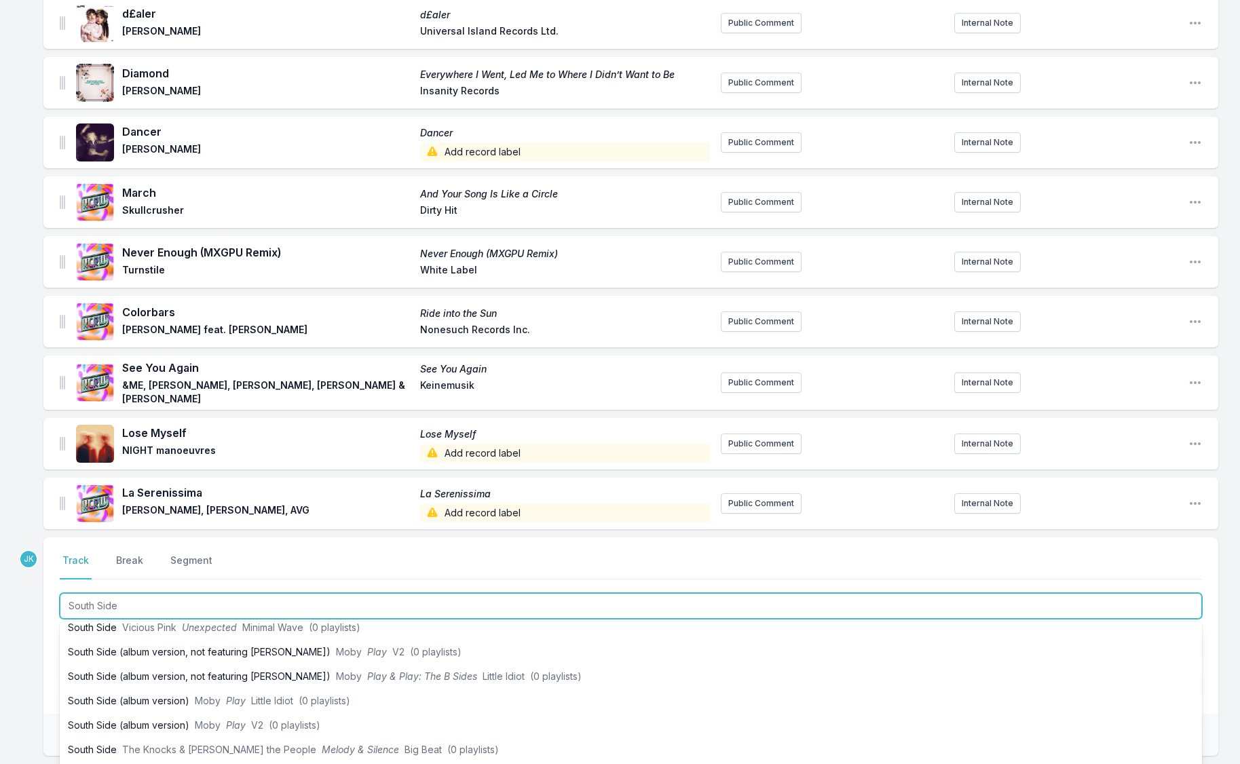
type input "South Side"
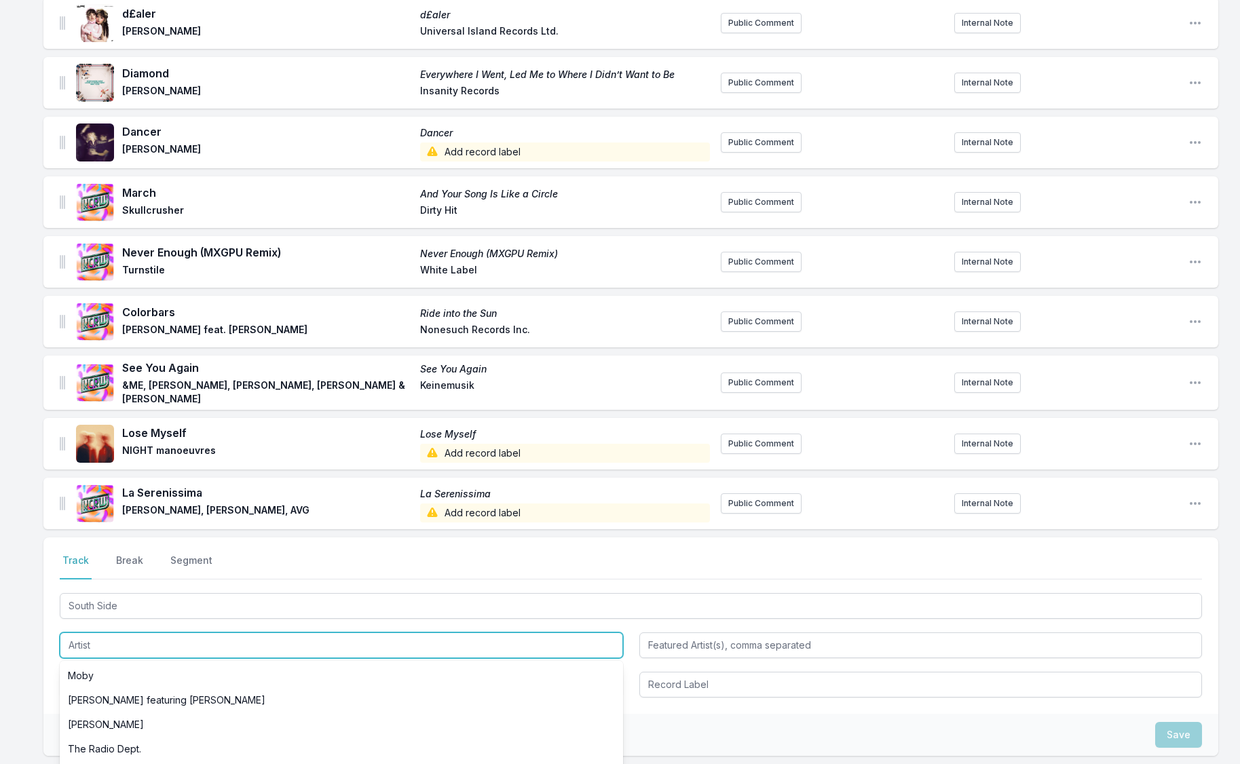
click at [80, 638] on input "Artist" at bounding box center [341, 645] width 563 height 26
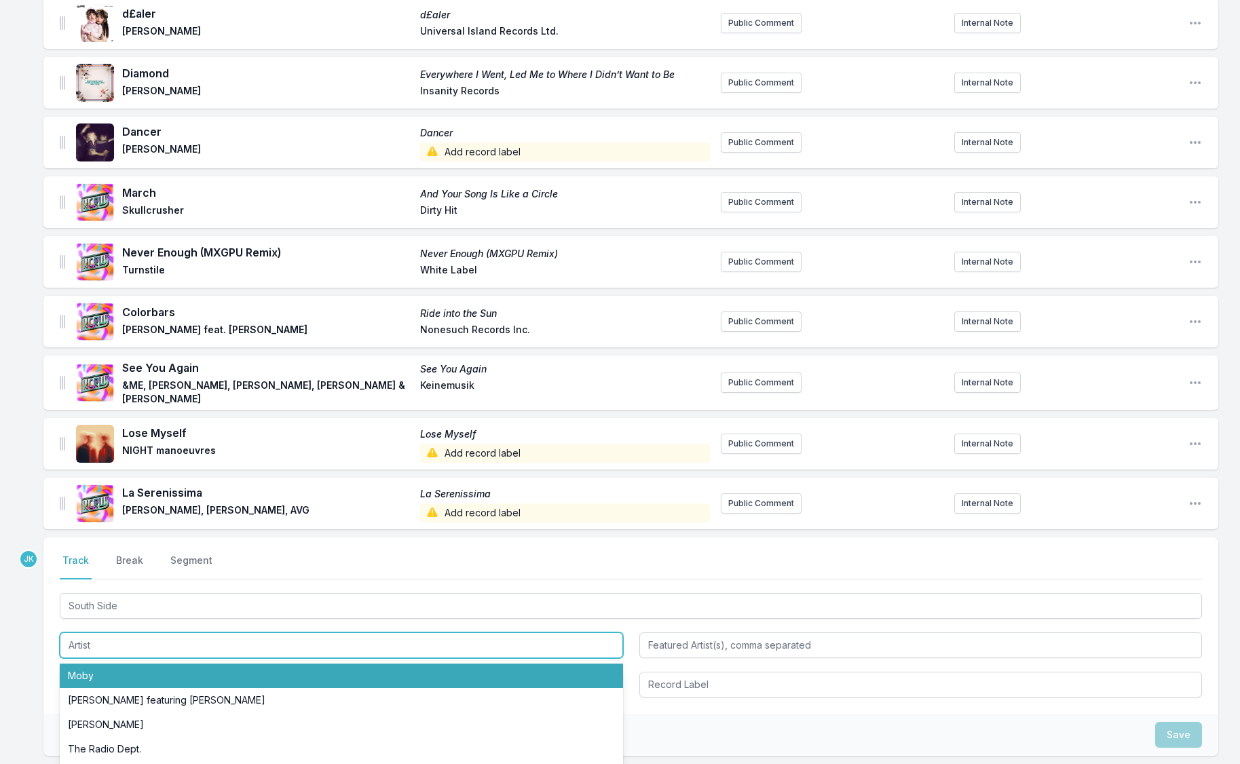
click at [91, 676] on li "Moby" at bounding box center [341, 676] width 563 height 24
type input "Moby"
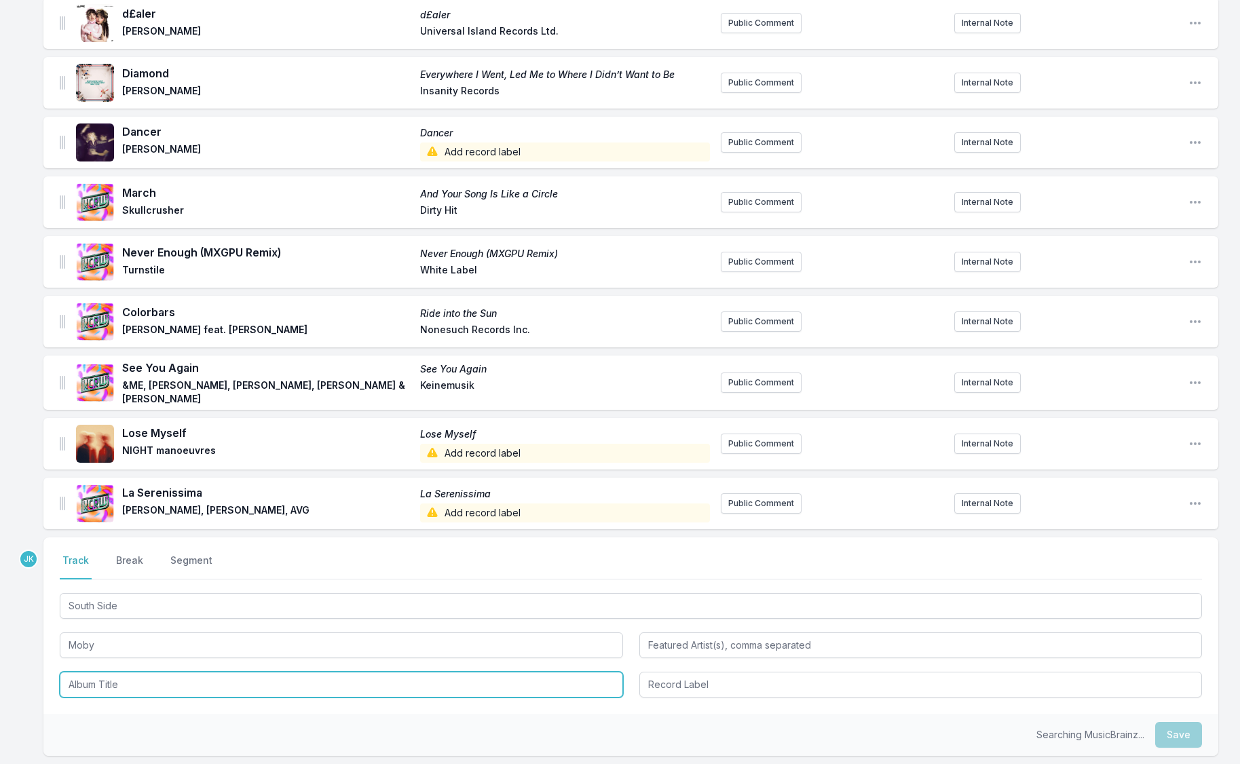
click at [92, 674] on input "Album Title" at bounding box center [341, 685] width 563 height 26
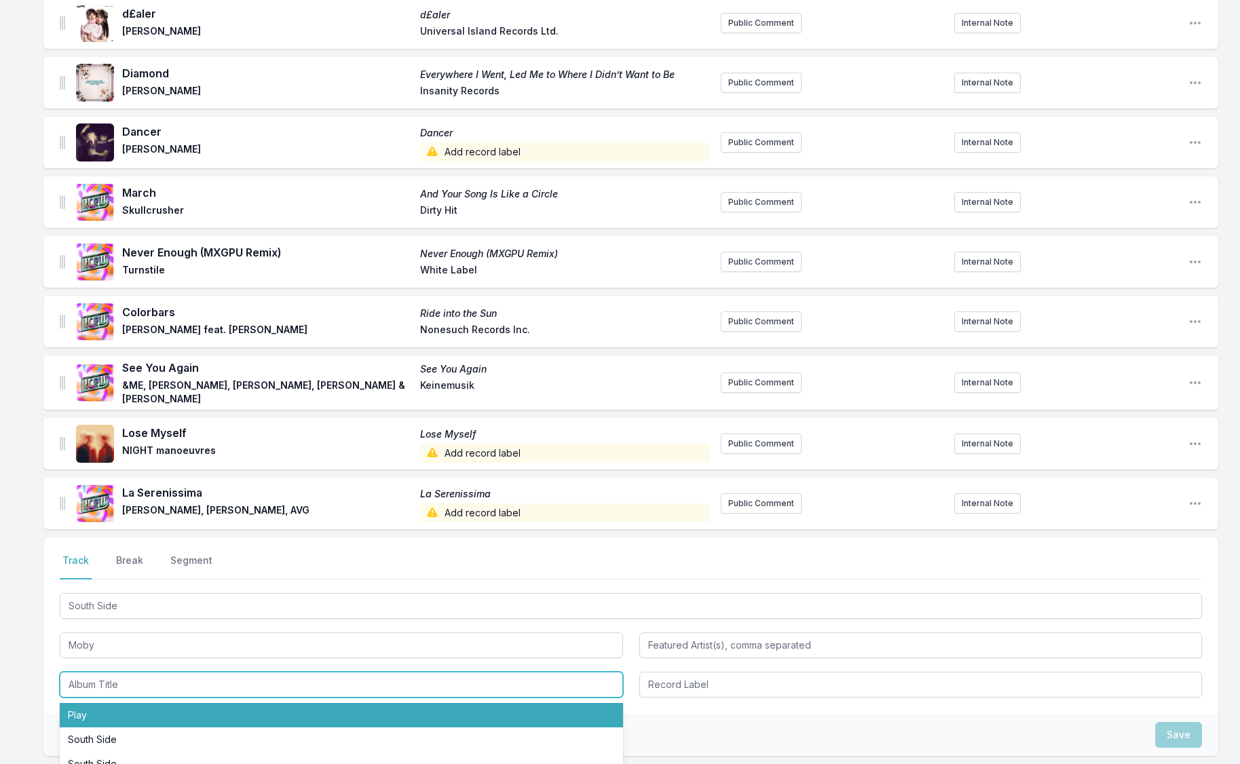
drag, startPoint x: 96, startPoint y: 710, endPoint x: 138, endPoint y: 701, distance: 42.3
click at [96, 710] on li "Play" at bounding box center [341, 715] width 563 height 24
type input "Play"
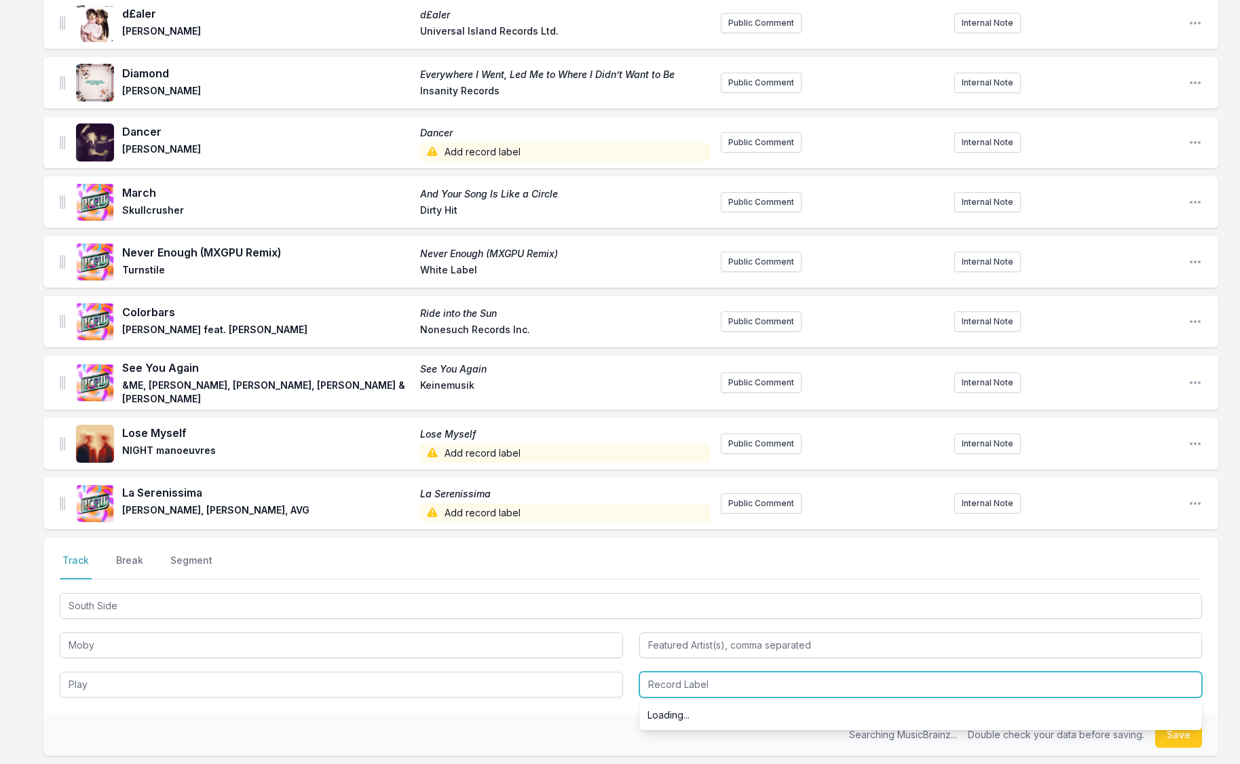
click at [714, 672] on input "Record Label" at bounding box center [920, 685] width 563 height 26
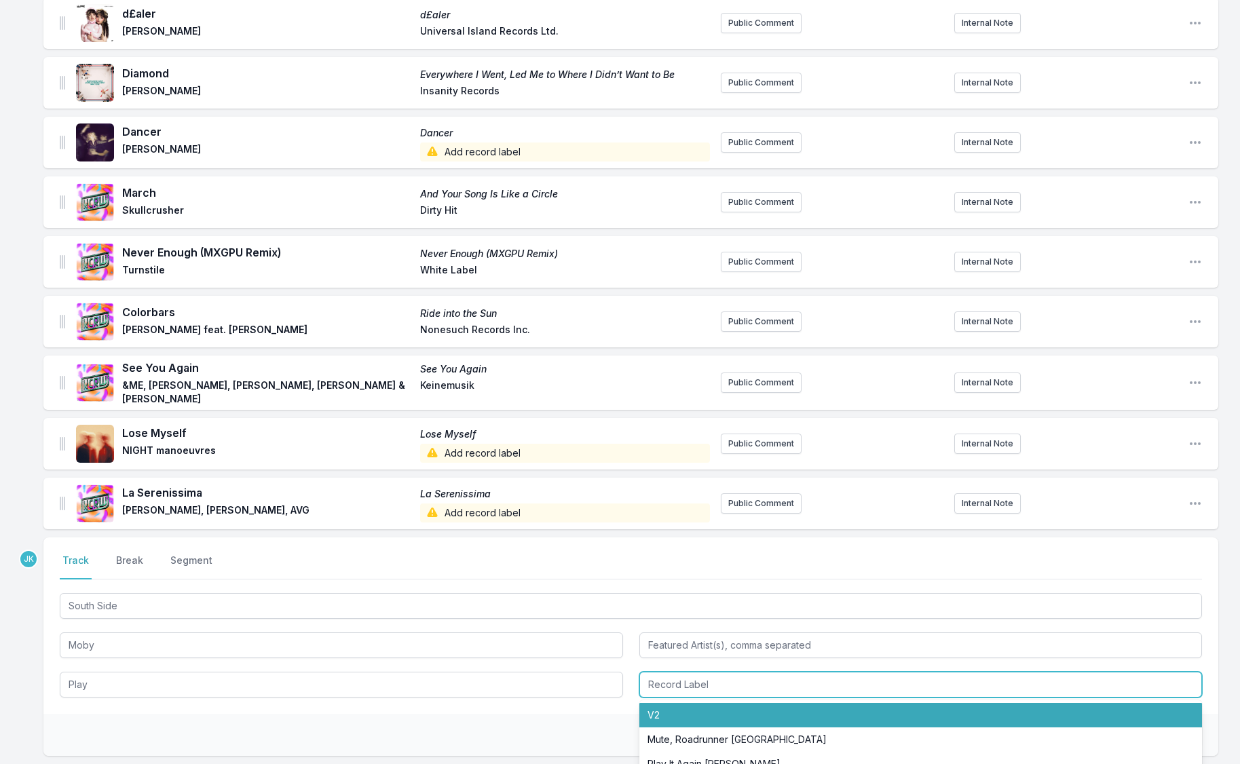
drag, startPoint x: 661, startPoint y: 710, endPoint x: 953, endPoint y: 731, distance: 292.4
click at [663, 710] on li "V2" at bounding box center [920, 715] width 563 height 24
type input "V2"
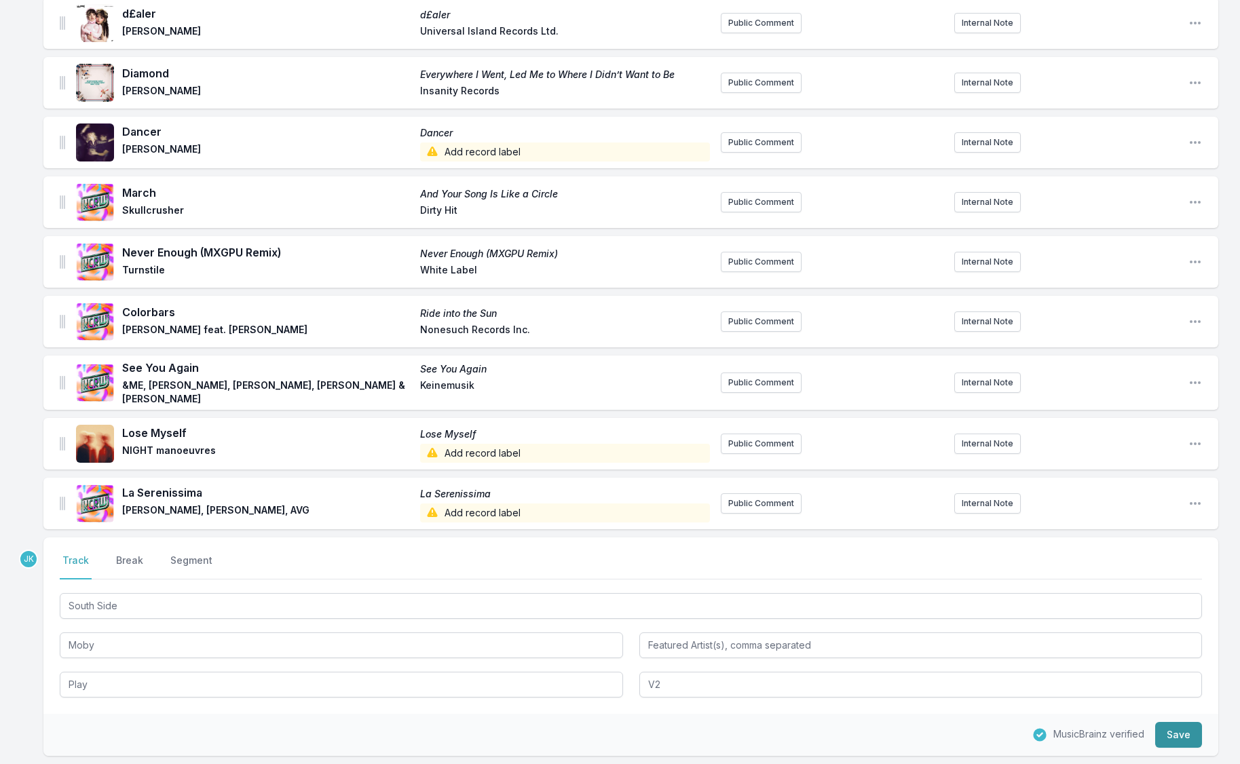
click at [1174, 742] on button "Save" at bounding box center [1178, 735] width 47 height 26
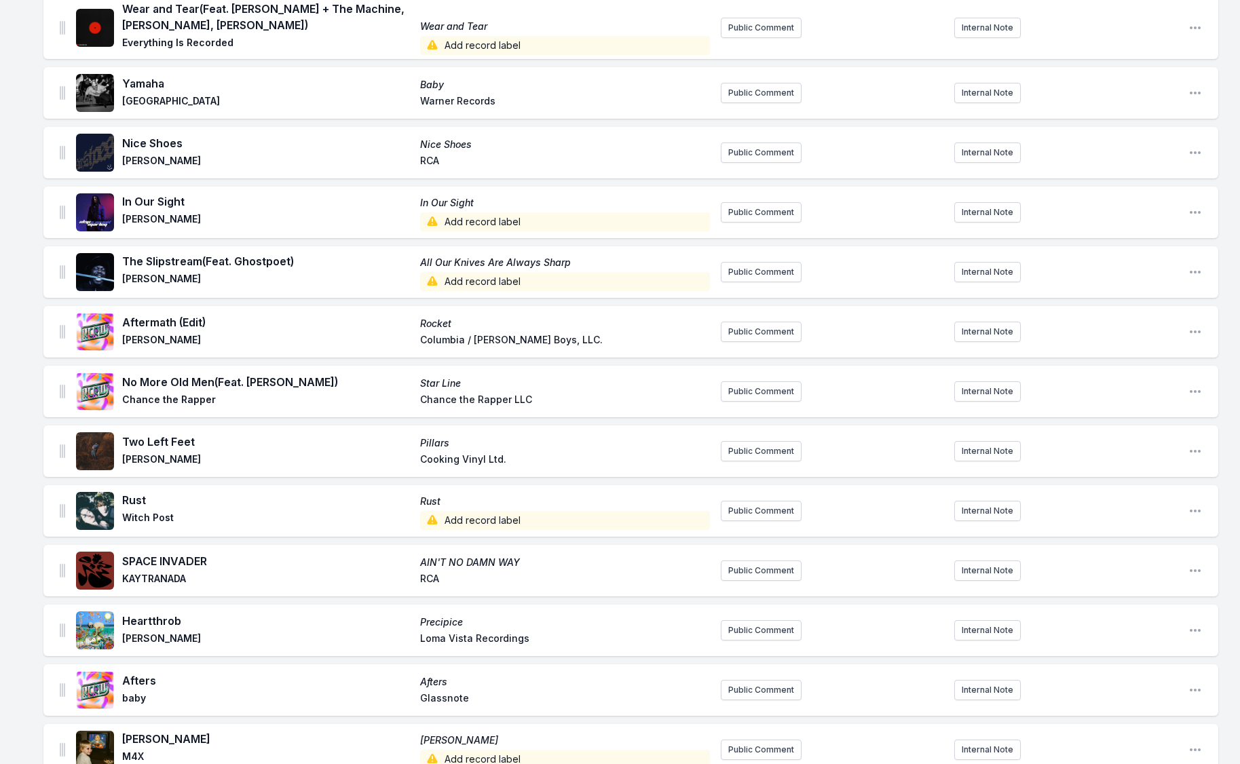
scroll to position [0, 0]
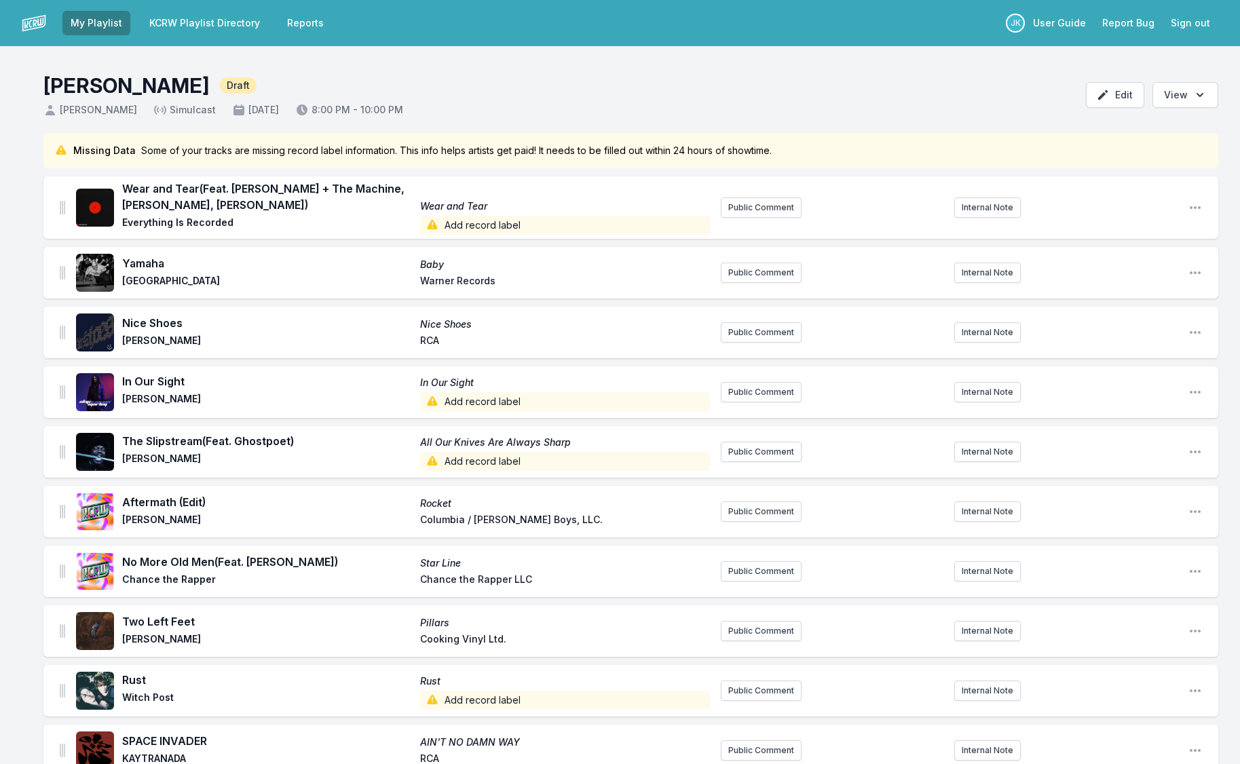
click at [504, 220] on span "Add record label" at bounding box center [565, 225] width 290 height 19
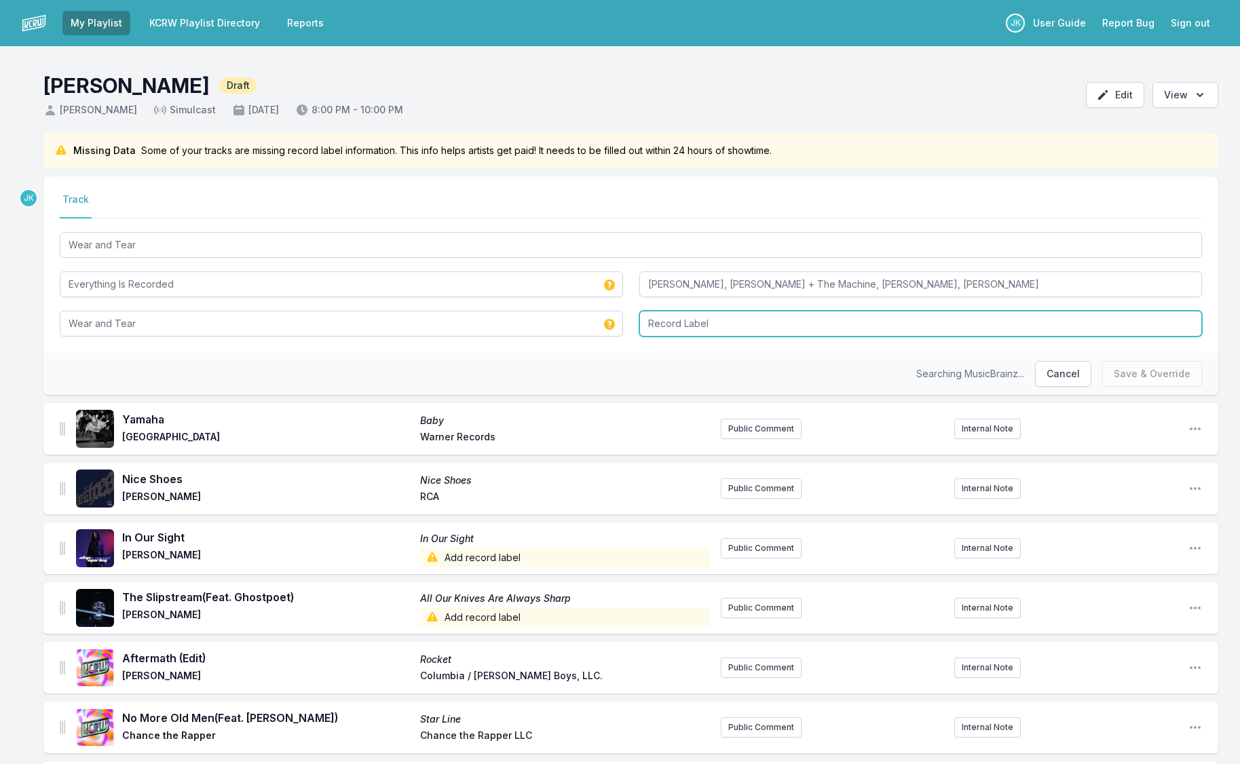
click at [677, 319] on input "Record Label" at bounding box center [920, 324] width 563 height 26
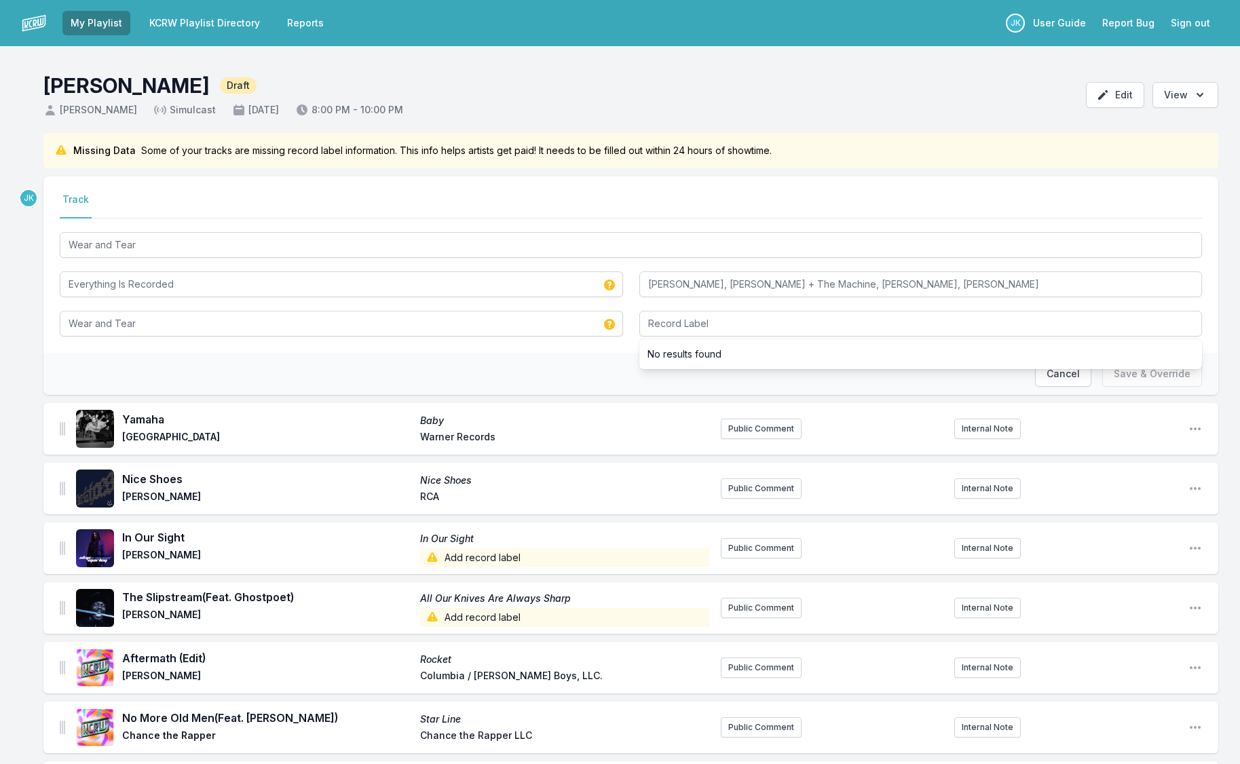
click at [454, 554] on span "Add record label" at bounding box center [565, 557] width 290 height 19
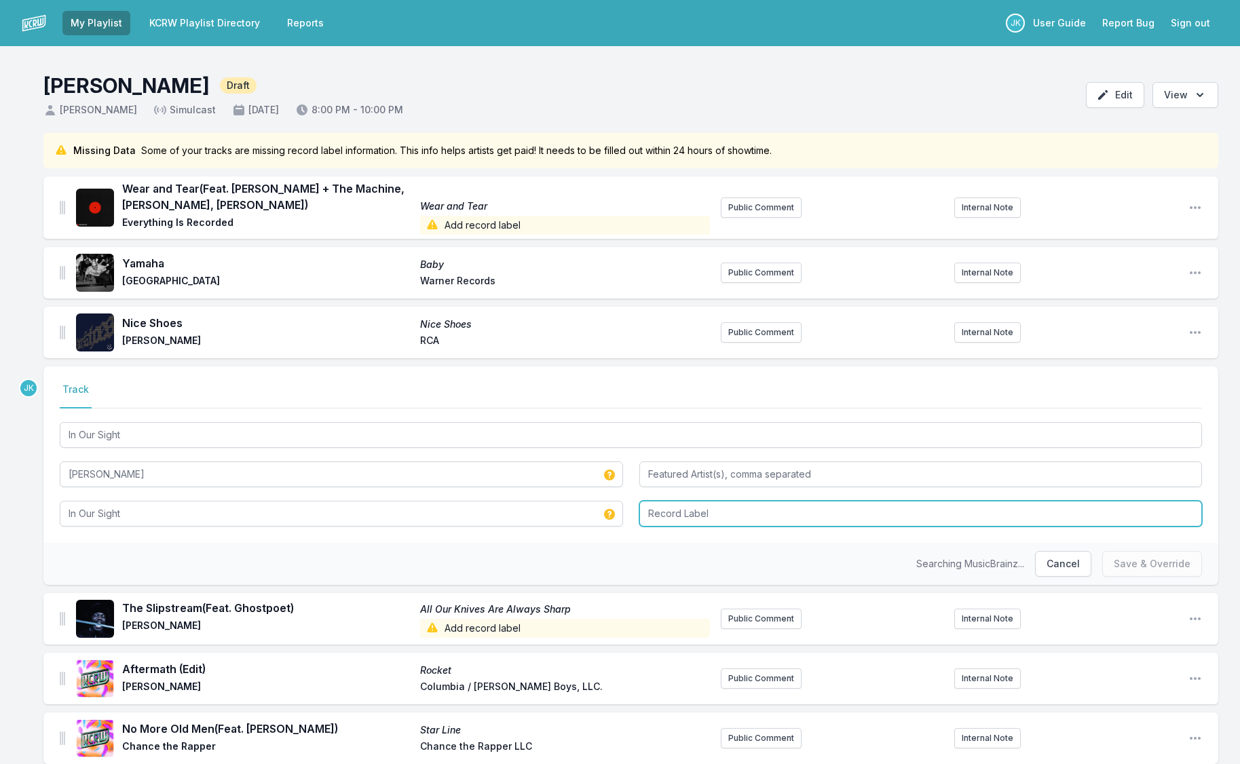
click at [666, 513] on input "Record Label" at bounding box center [920, 514] width 563 height 26
type input "Def Jam"
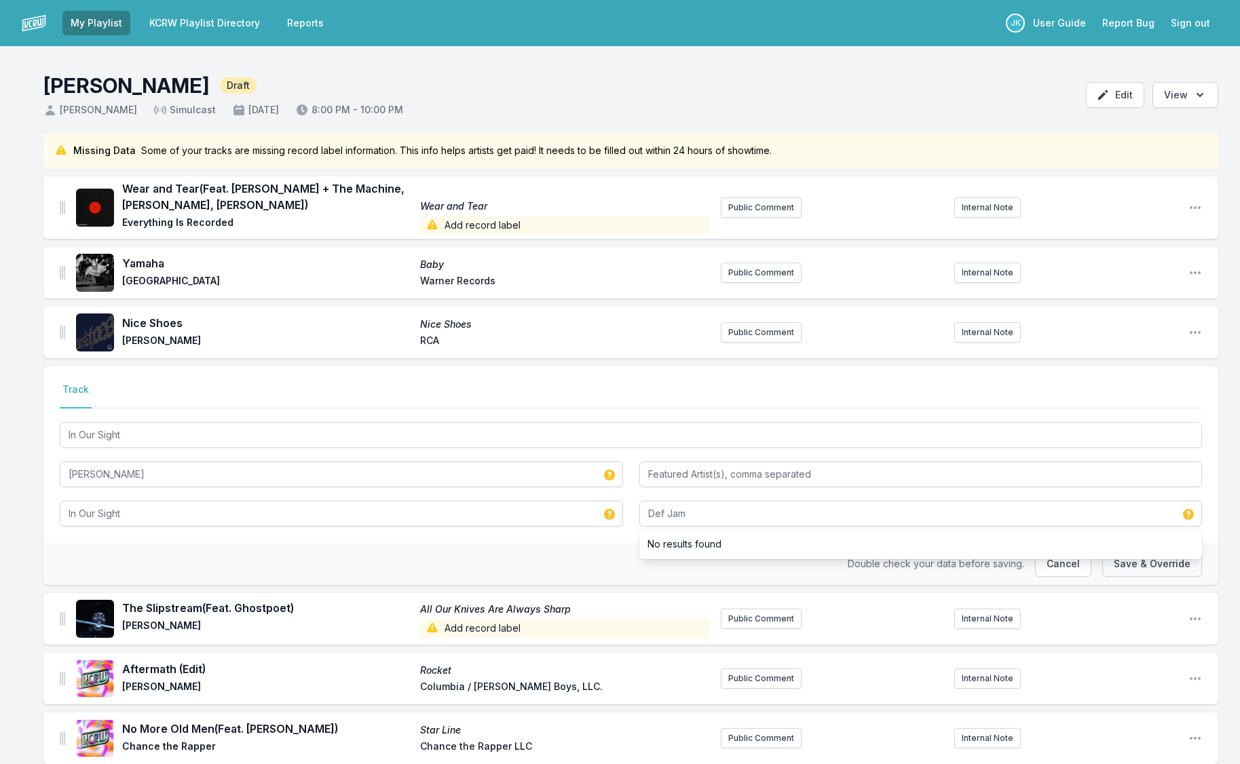
click at [1143, 573] on button "Save & Override" at bounding box center [1152, 564] width 100 height 26
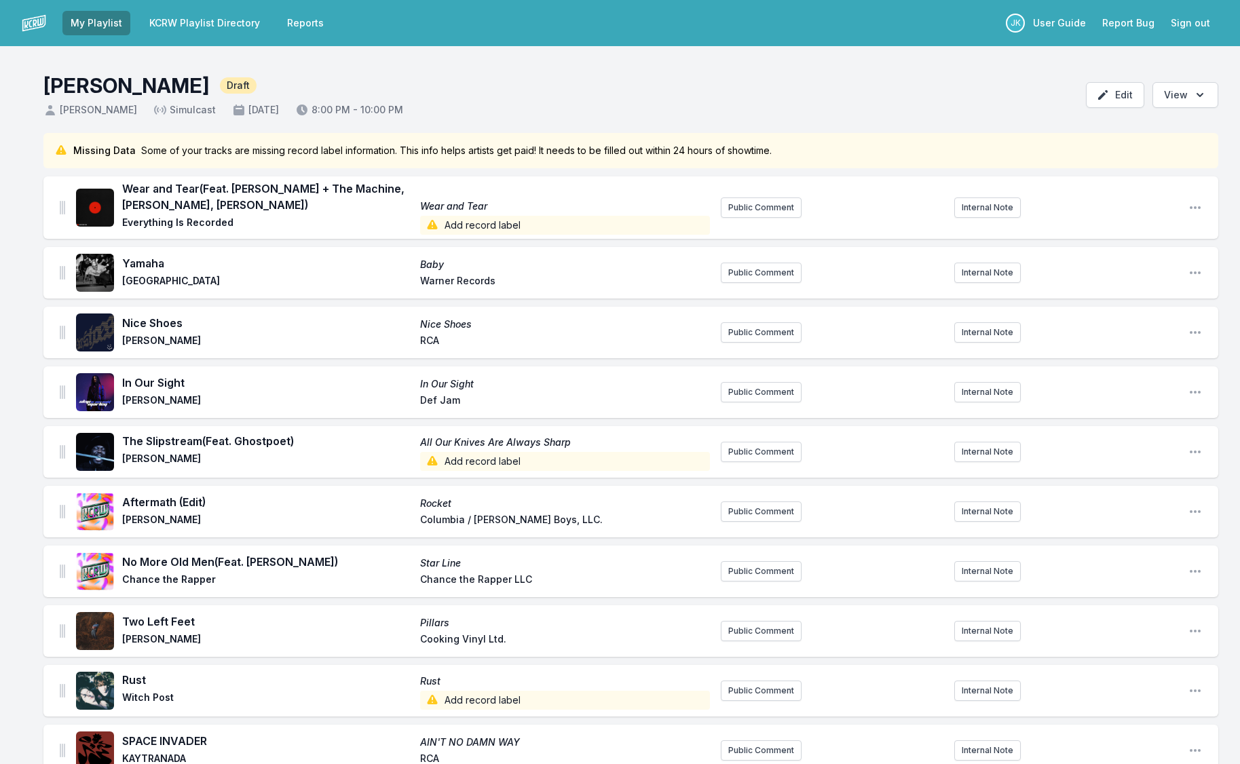
click at [469, 460] on span "Add record label" at bounding box center [565, 461] width 290 height 19
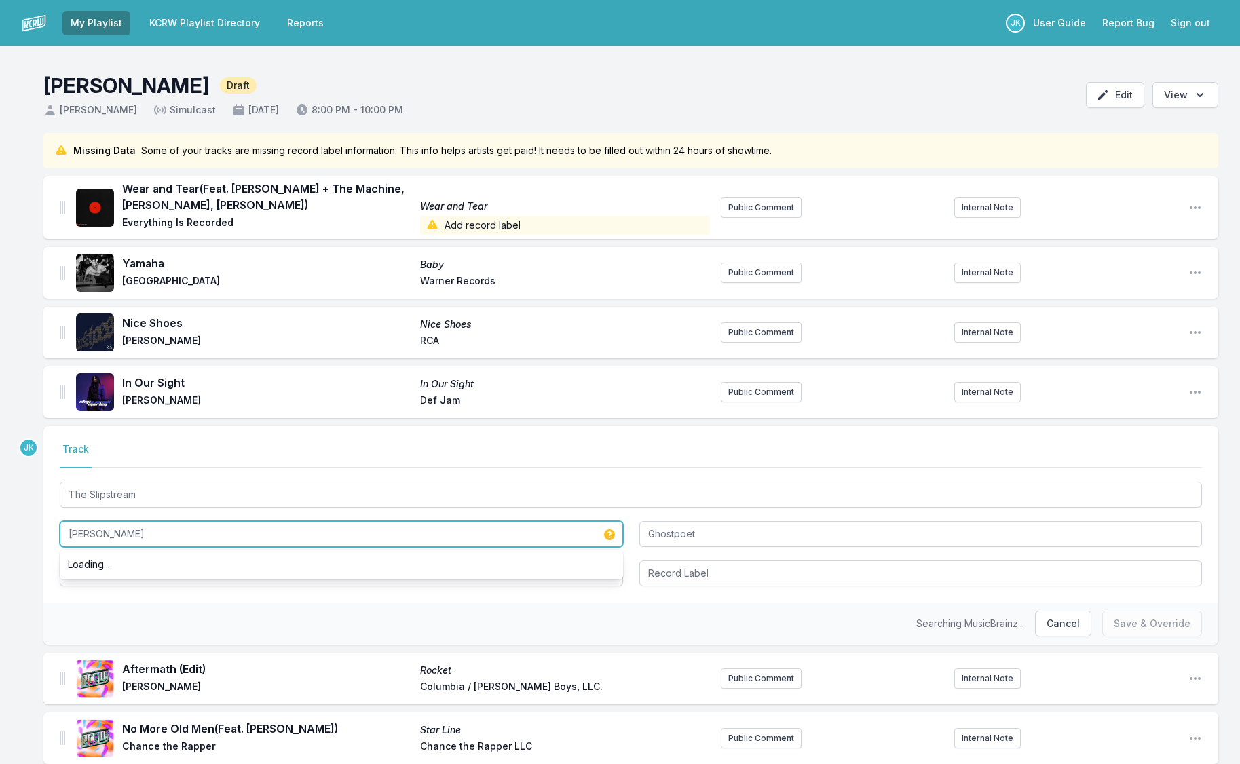
click at [137, 526] on input "[PERSON_NAME]" at bounding box center [341, 534] width 563 height 26
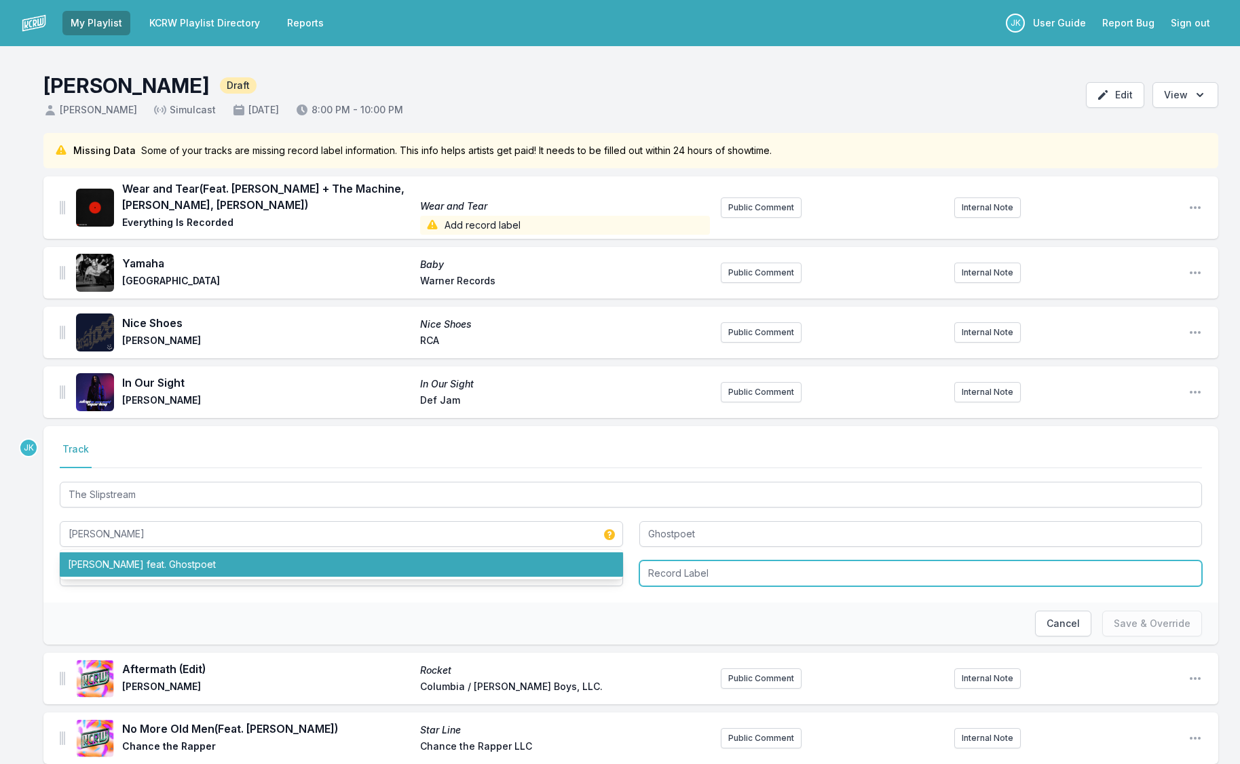
click at [668, 563] on input "Record Label" at bounding box center [920, 573] width 563 height 26
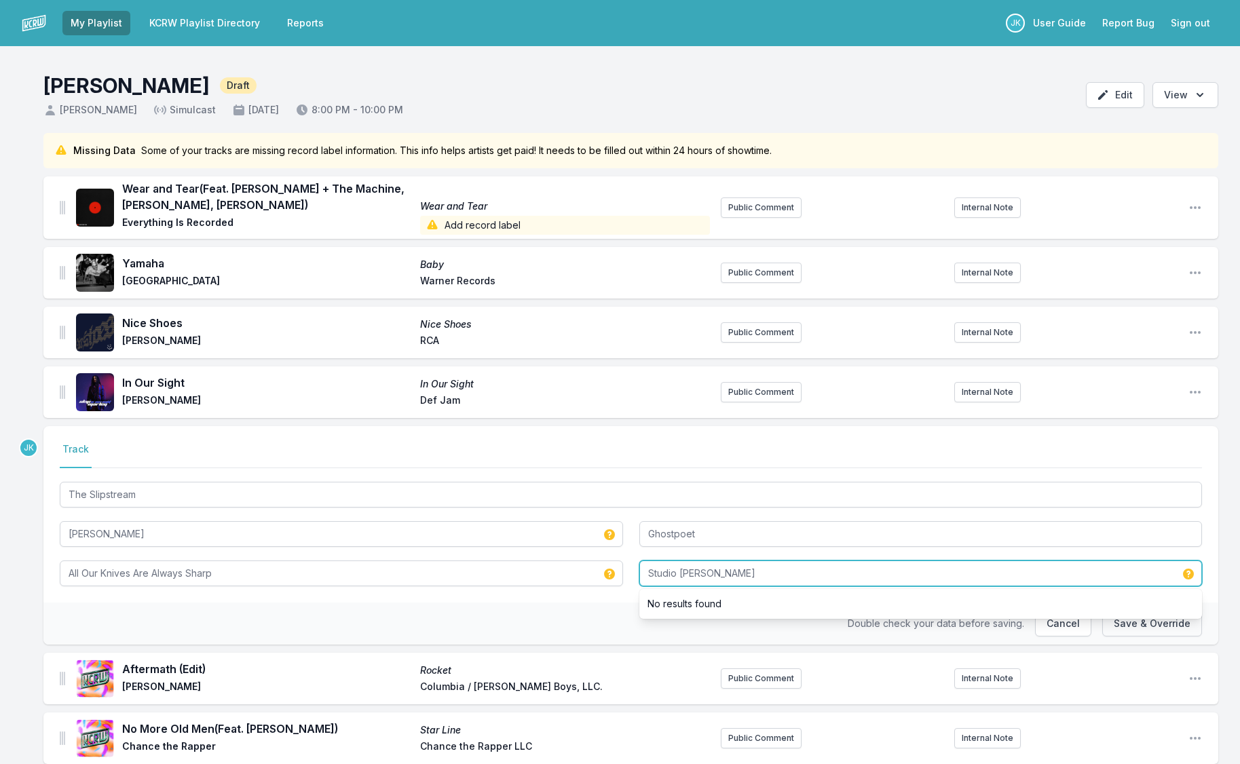
type input "Studio [PERSON_NAME]"
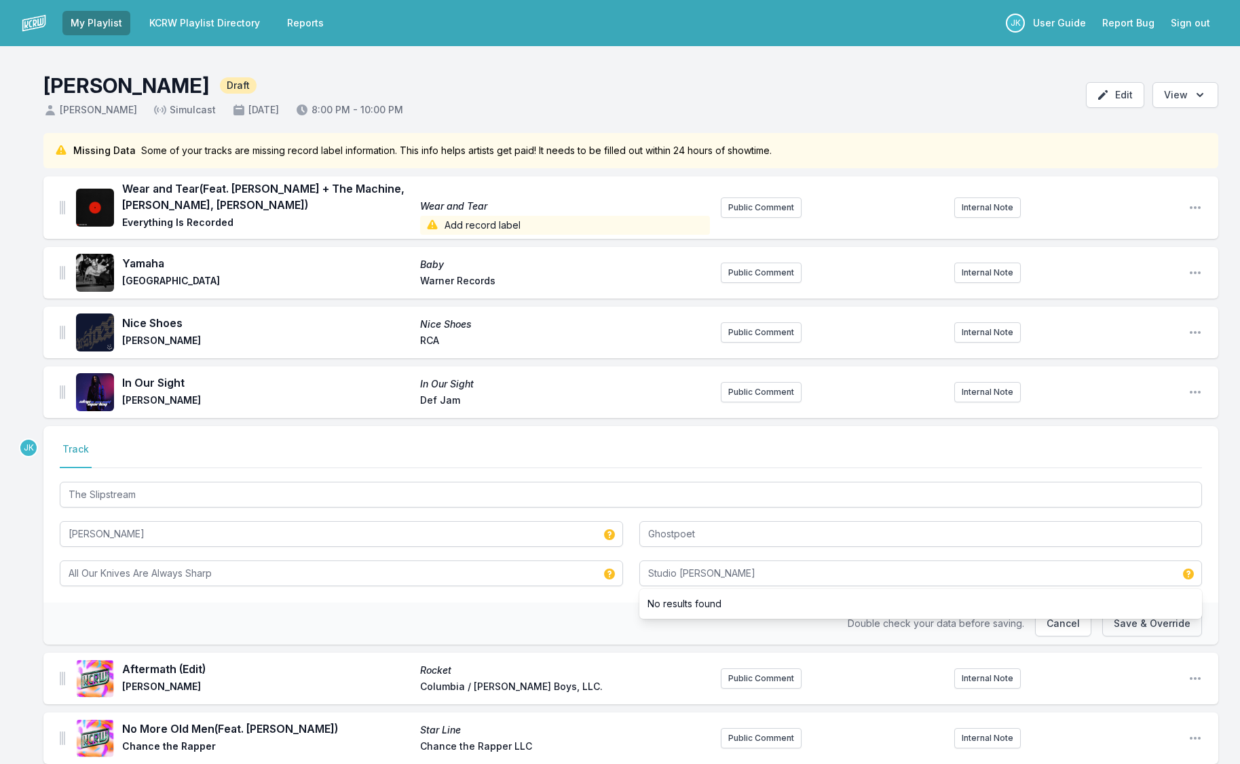
click at [1141, 629] on button "Save & Override" at bounding box center [1152, 624] width 100 height 26
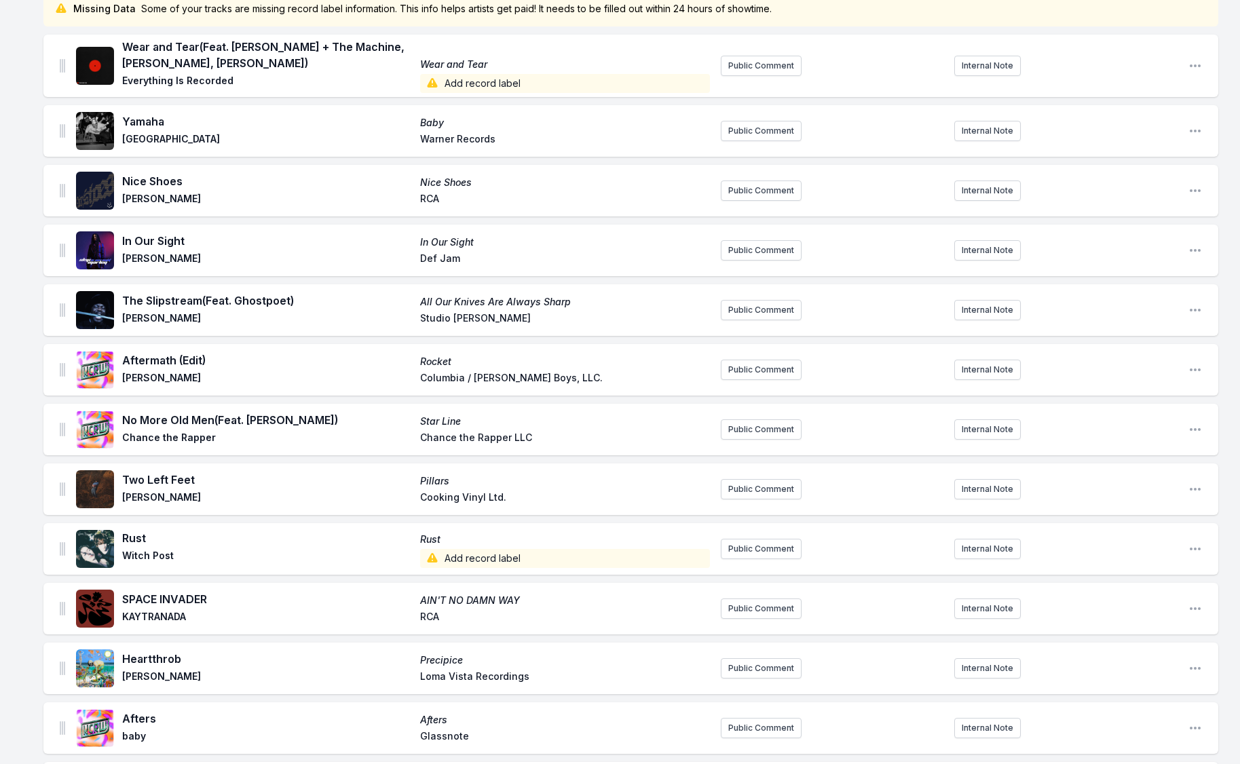
scroll to position [214, 0]
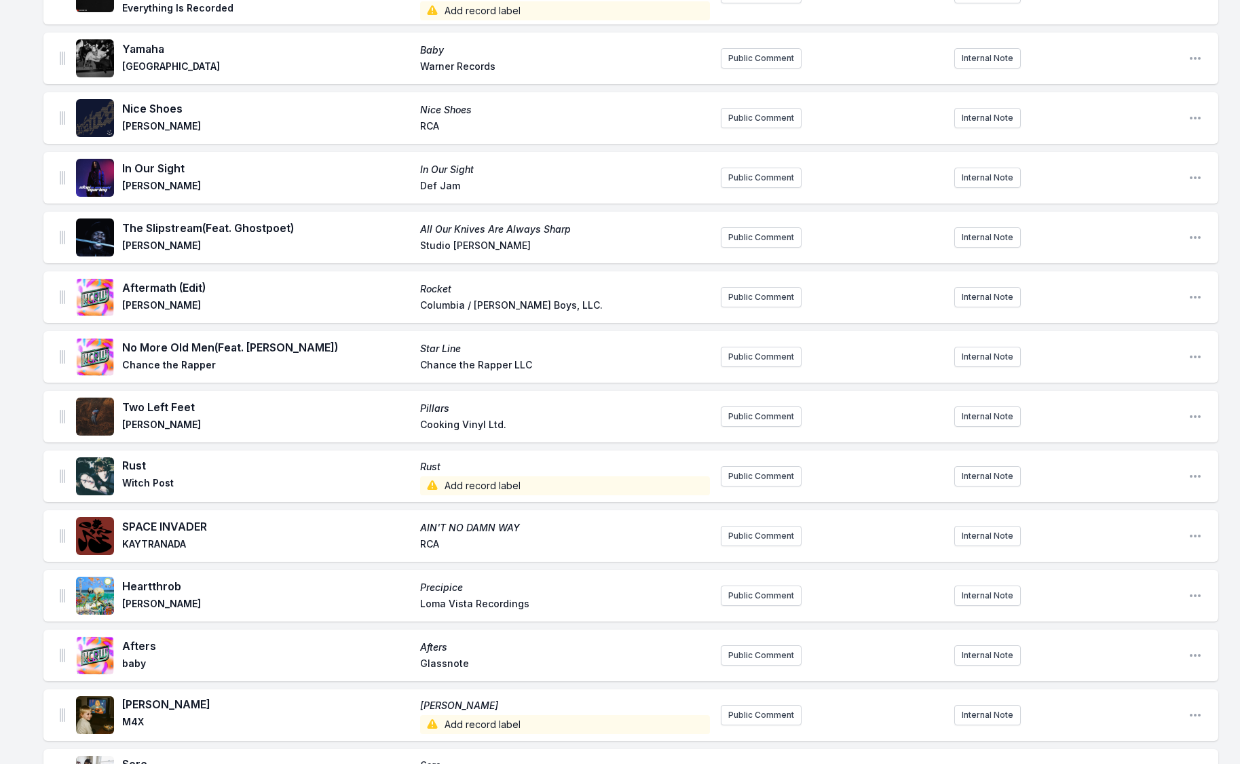
click at [448, 485] on span "Add record label" at bounding box center [565, 485] width 290 height 19
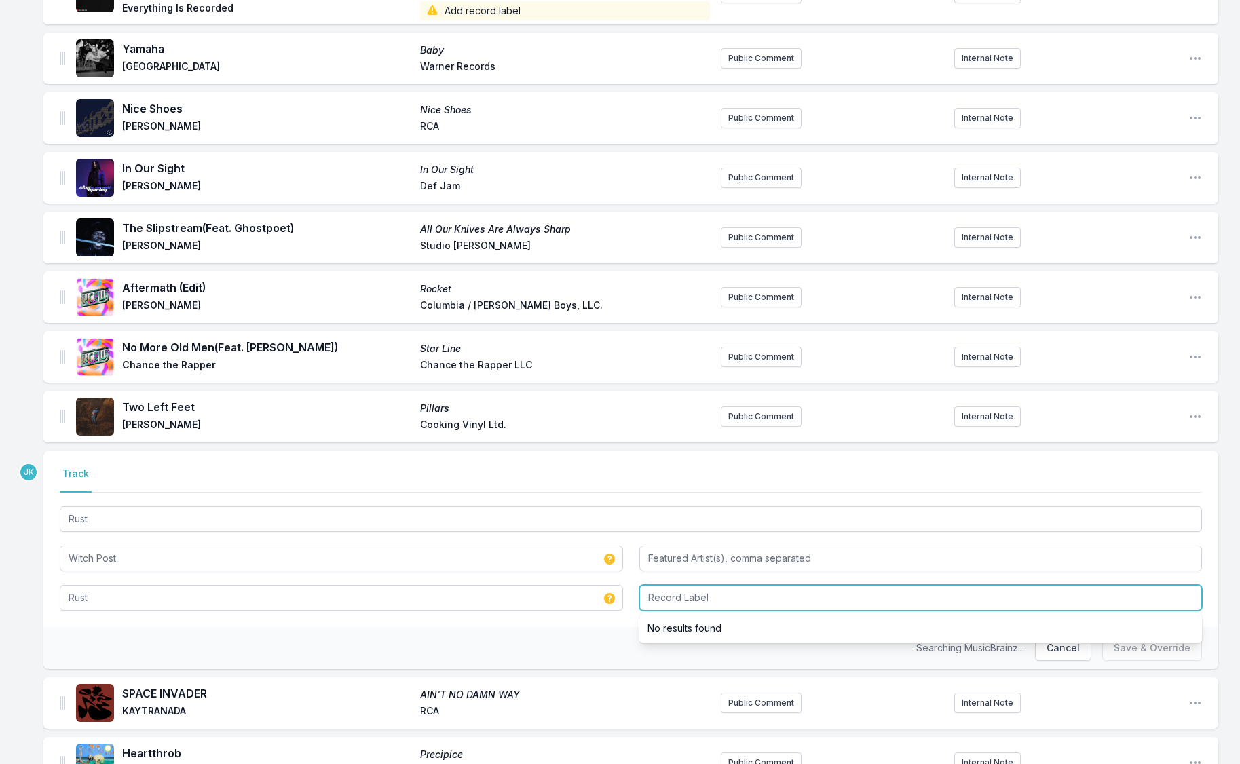
click at [670, 598] on input "Record Label" at bounding box center [920, 598] width 563 height 26
type input "Partisan Records"
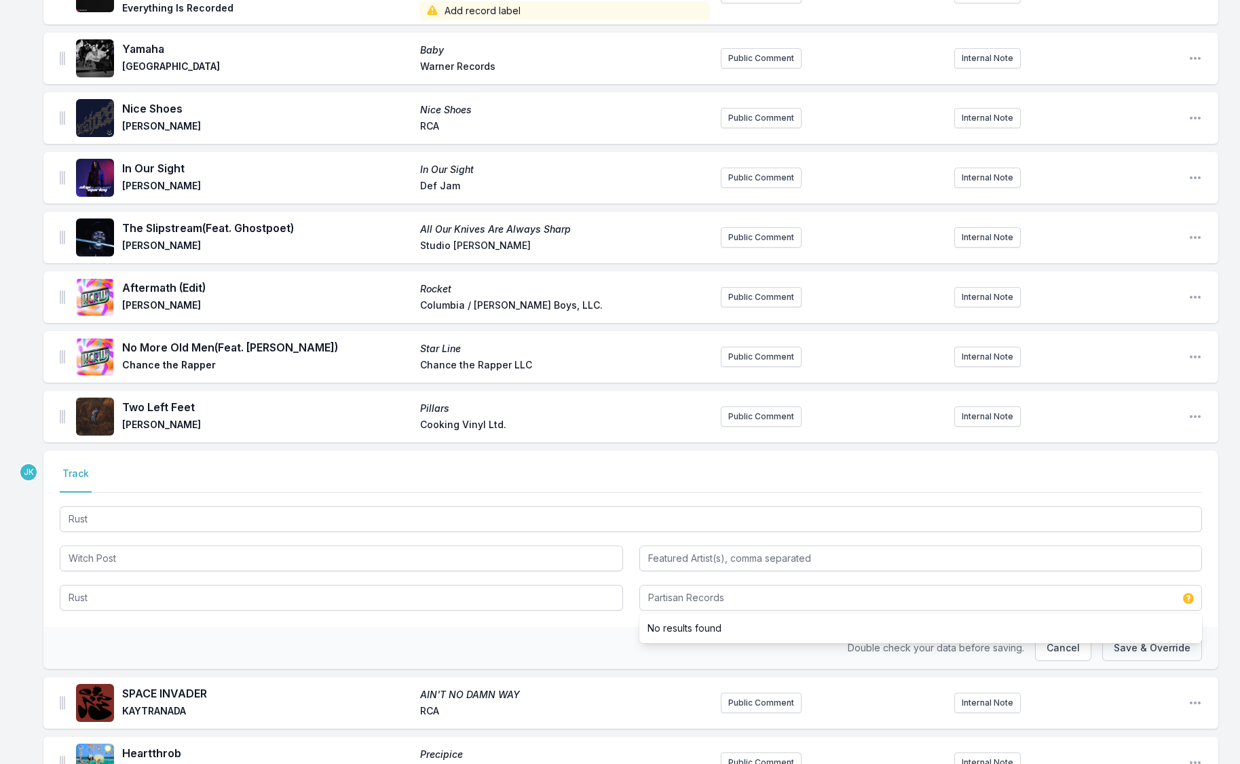
click at [1161, 654] on button "Save & Override" at bounding box center [1152, 648] width 100 height 26
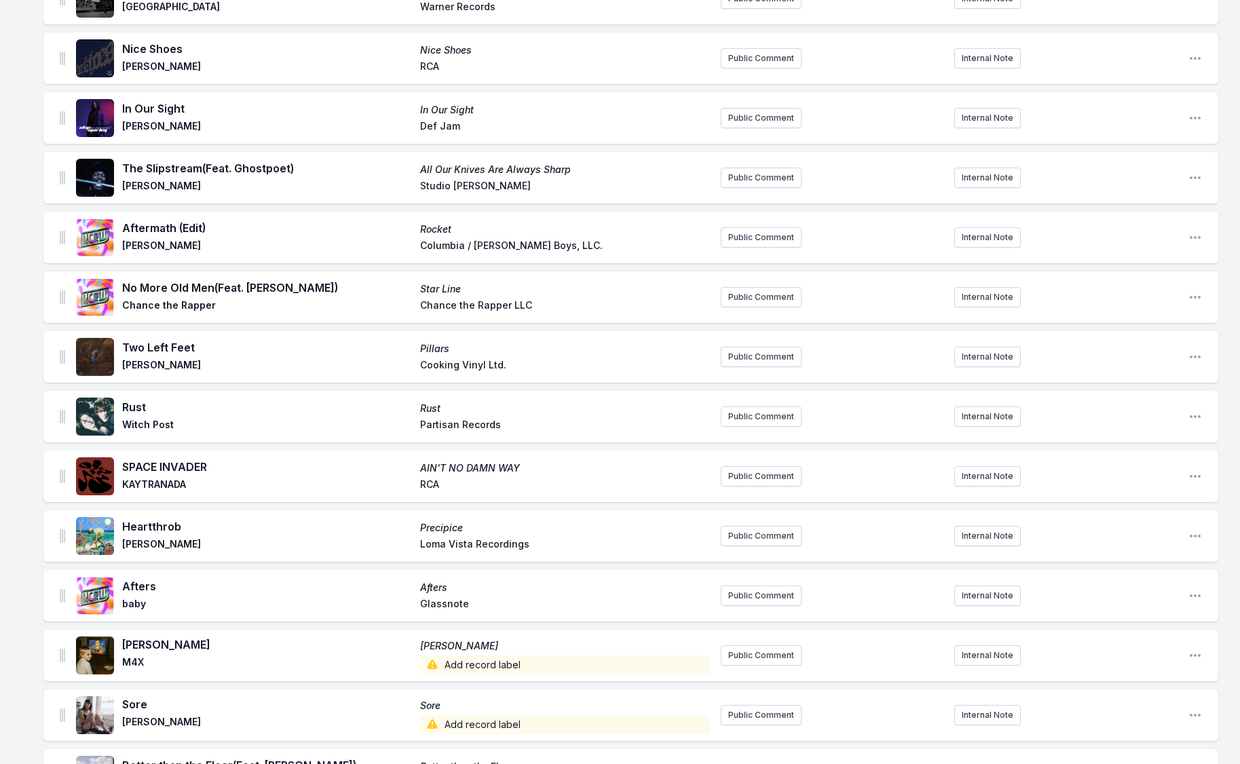
scroll to position [556, 0]
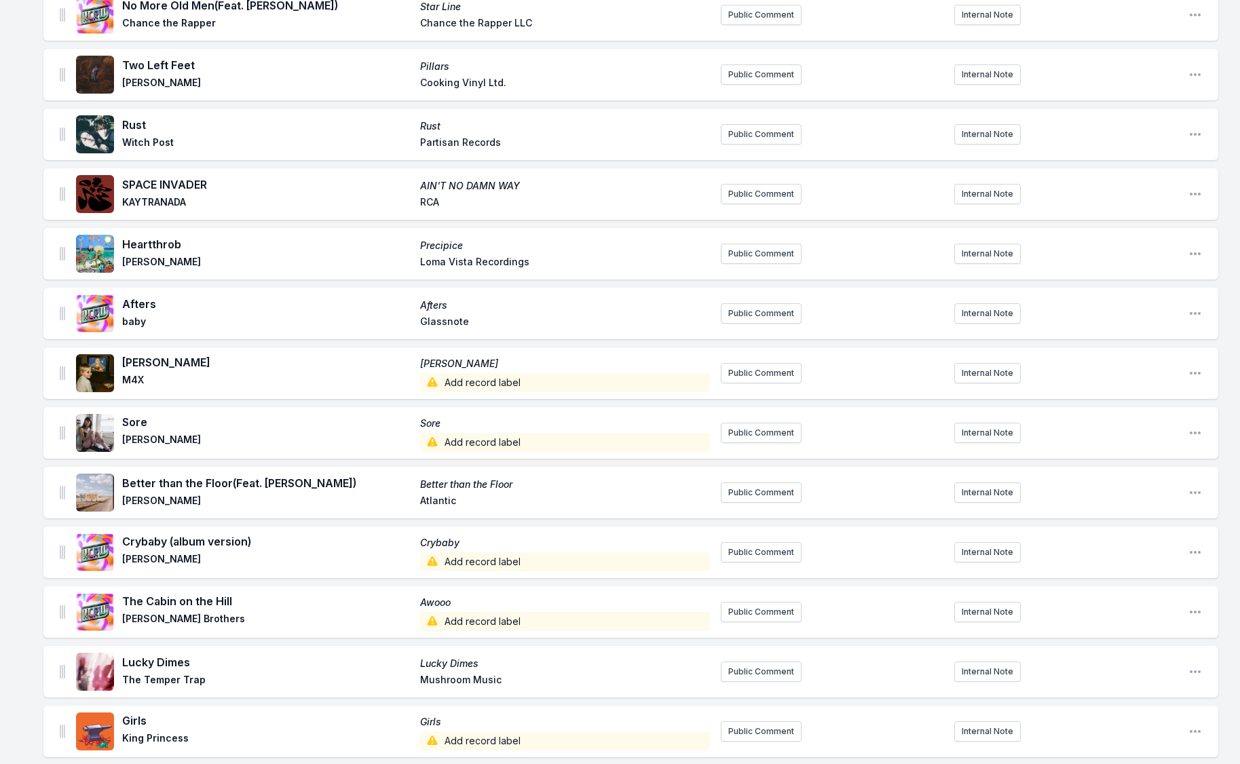
click at [465, 375] on span "Add record label" at bounding box center [565, 382] width 290 height 19
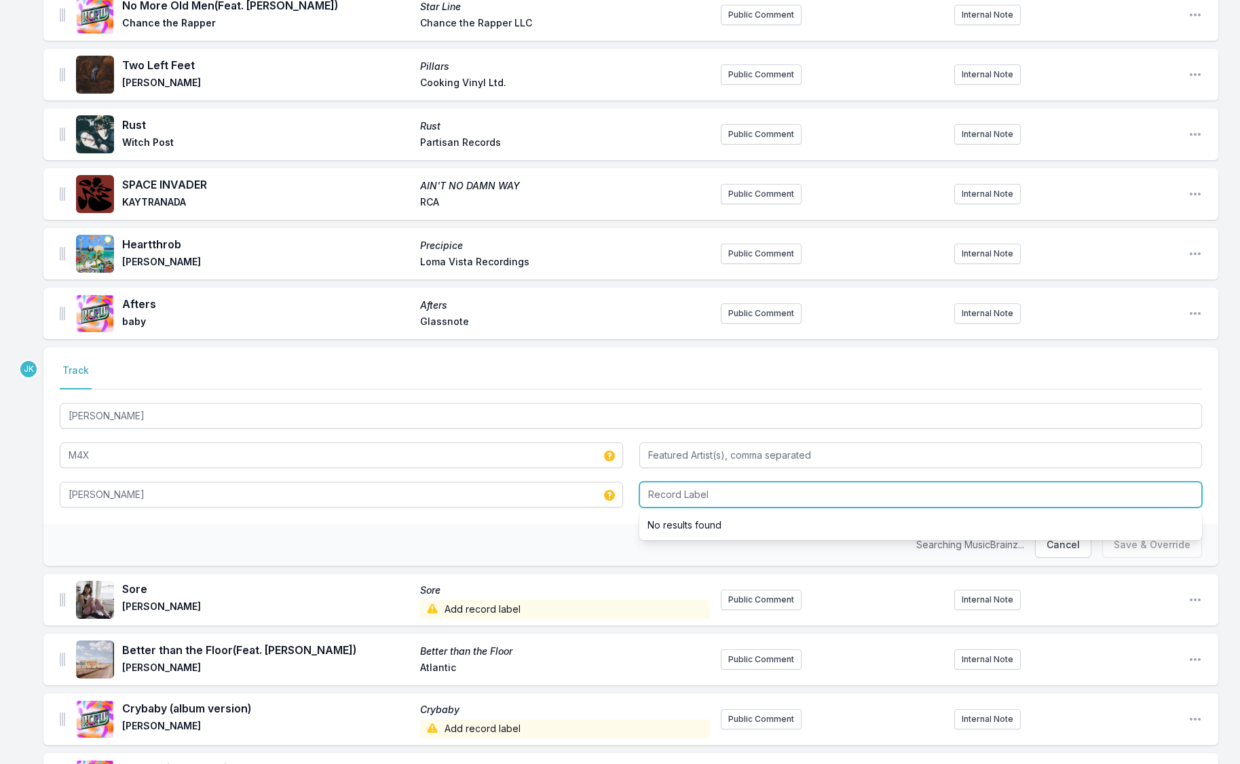
click at [660, 492] on input "Record Label" at bounding box center [920, 495] width 563 height 26
type input "[PERSON_NAME] Records"
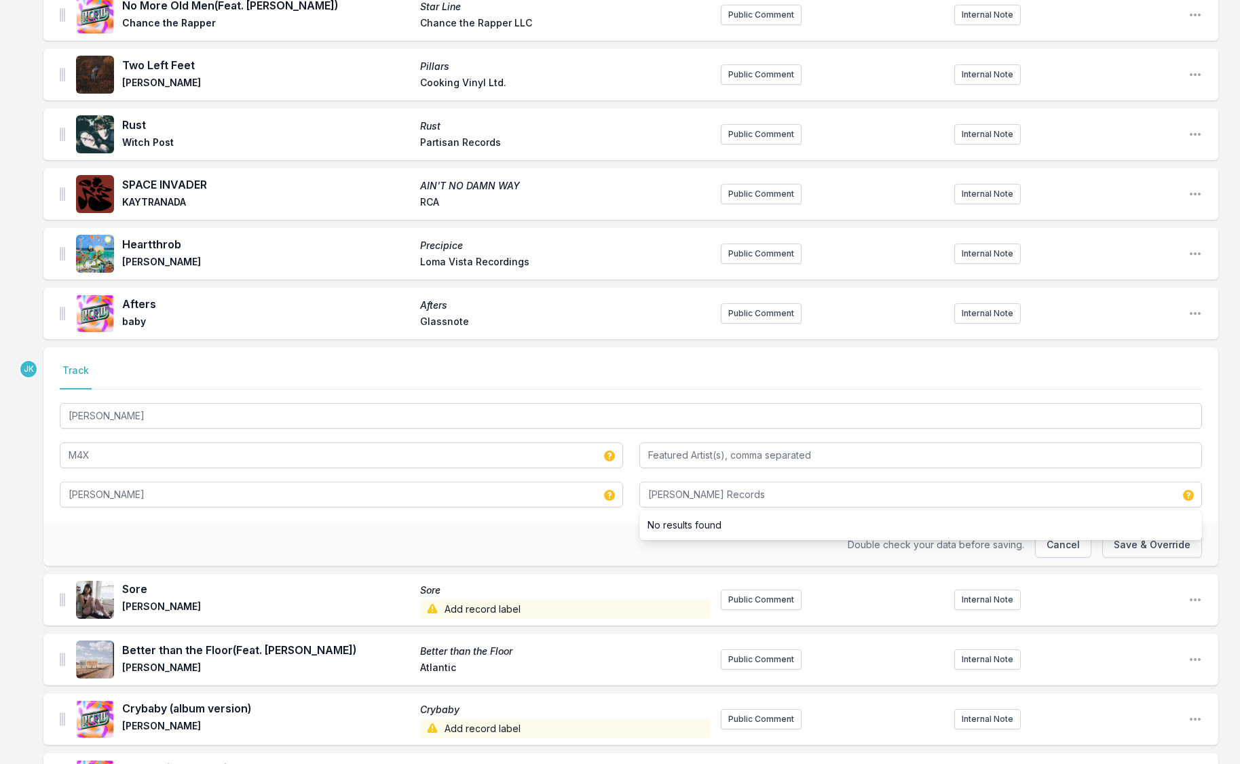
click at [1132, 546] on button "Save & Override" at bounding box center [1152, 545] width 100 height 26
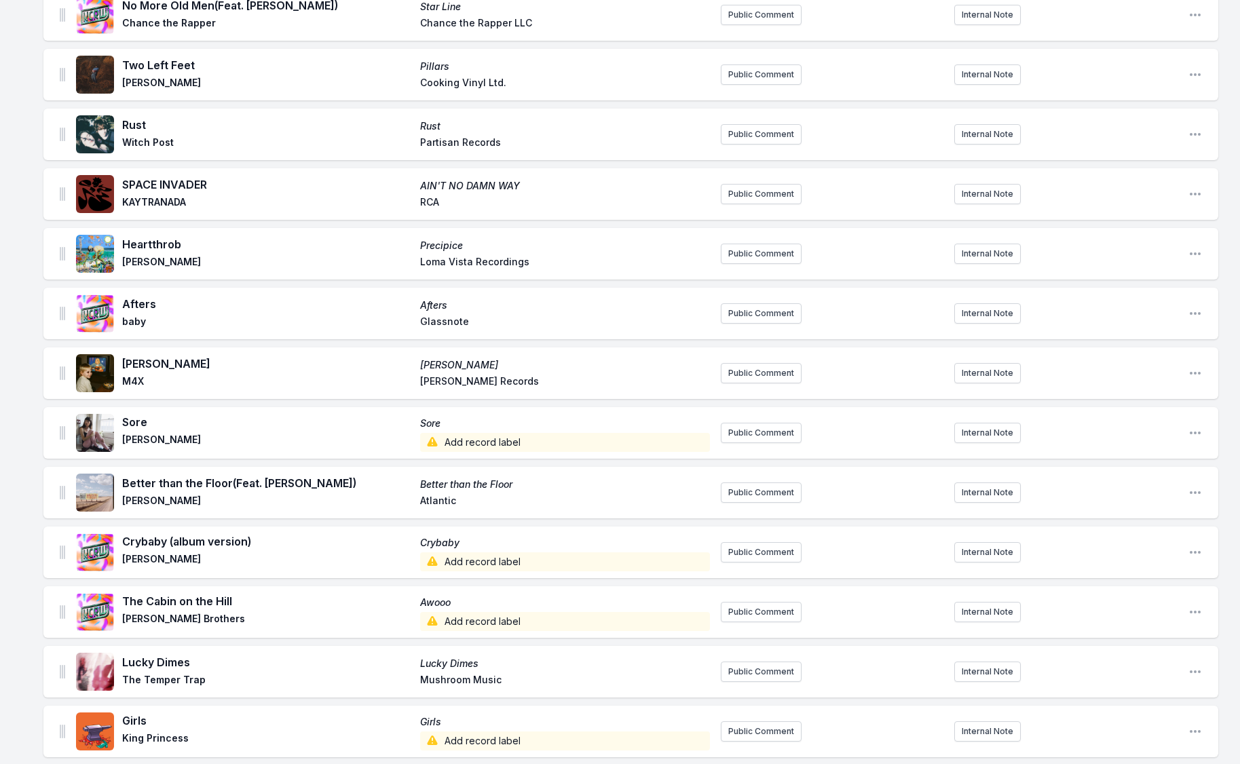
click at [474, 441] on span "Add record label" at bounding box center [565, 442] width 290 height 19
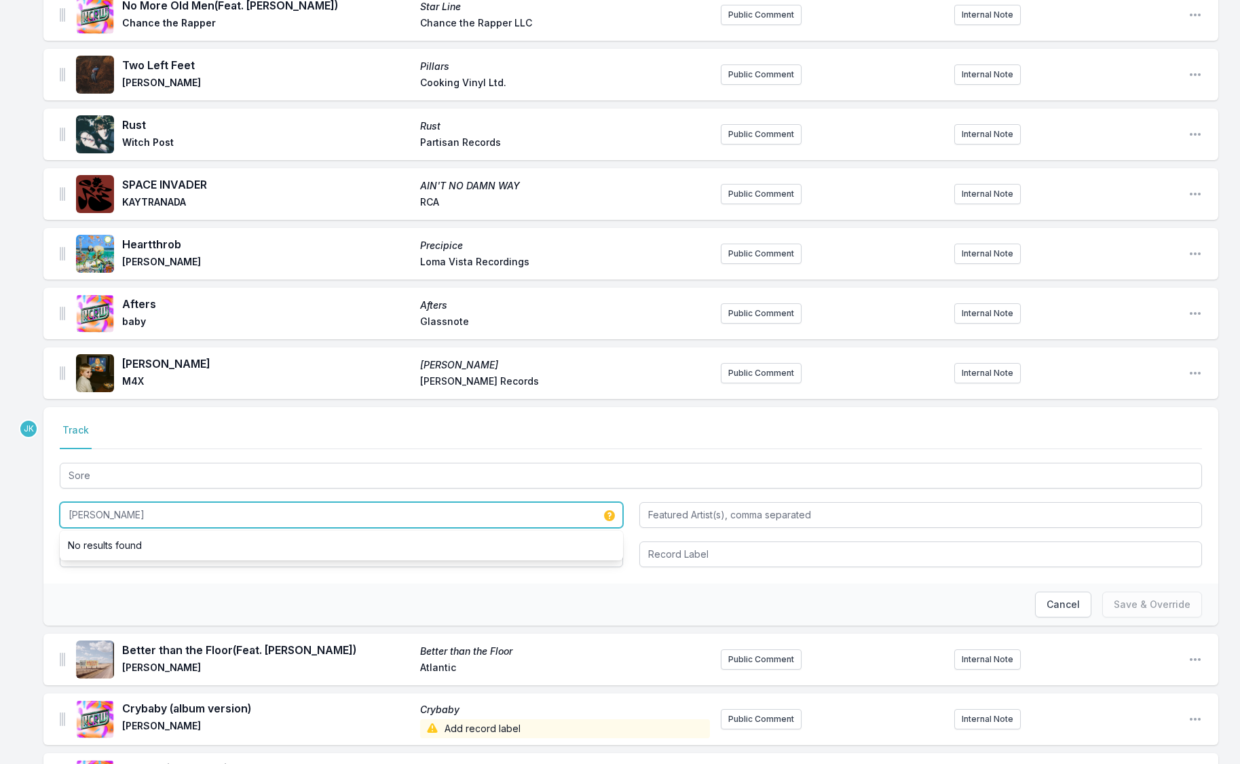
click at [123, 510] on input "[PERSON_NAME]" at bounding box center [341, 515] width 563 height 26
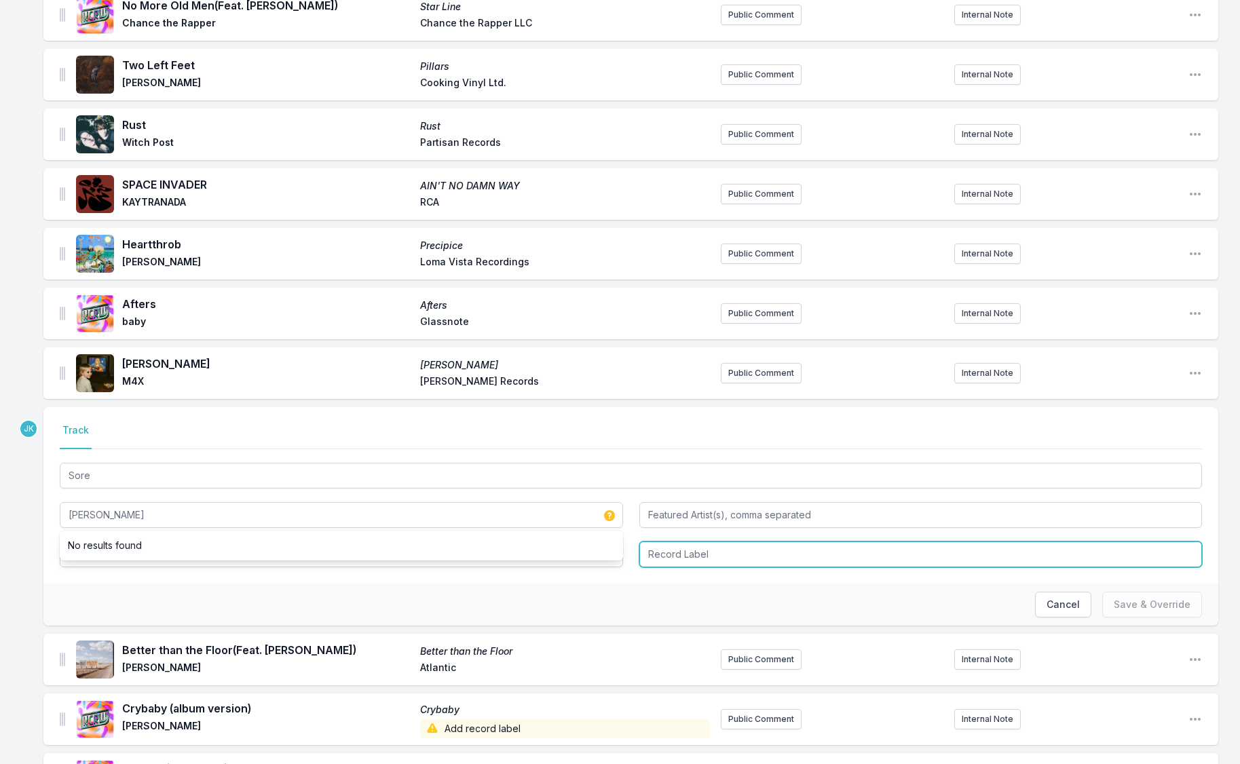
click at [668, 552] on input "Record Label" at bounding box center [920, 554] width 563 height 26
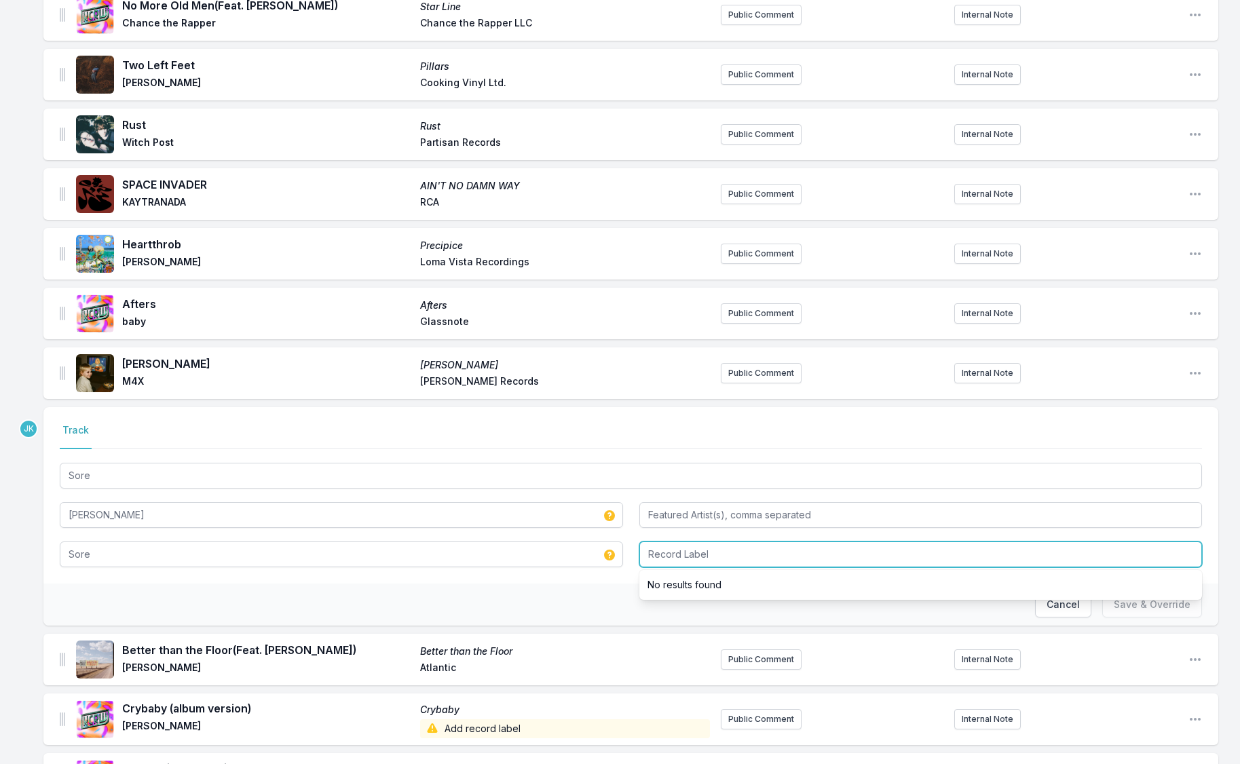
paste input "[PERSON_NAME]"
type input "[PERSON_NAME]"
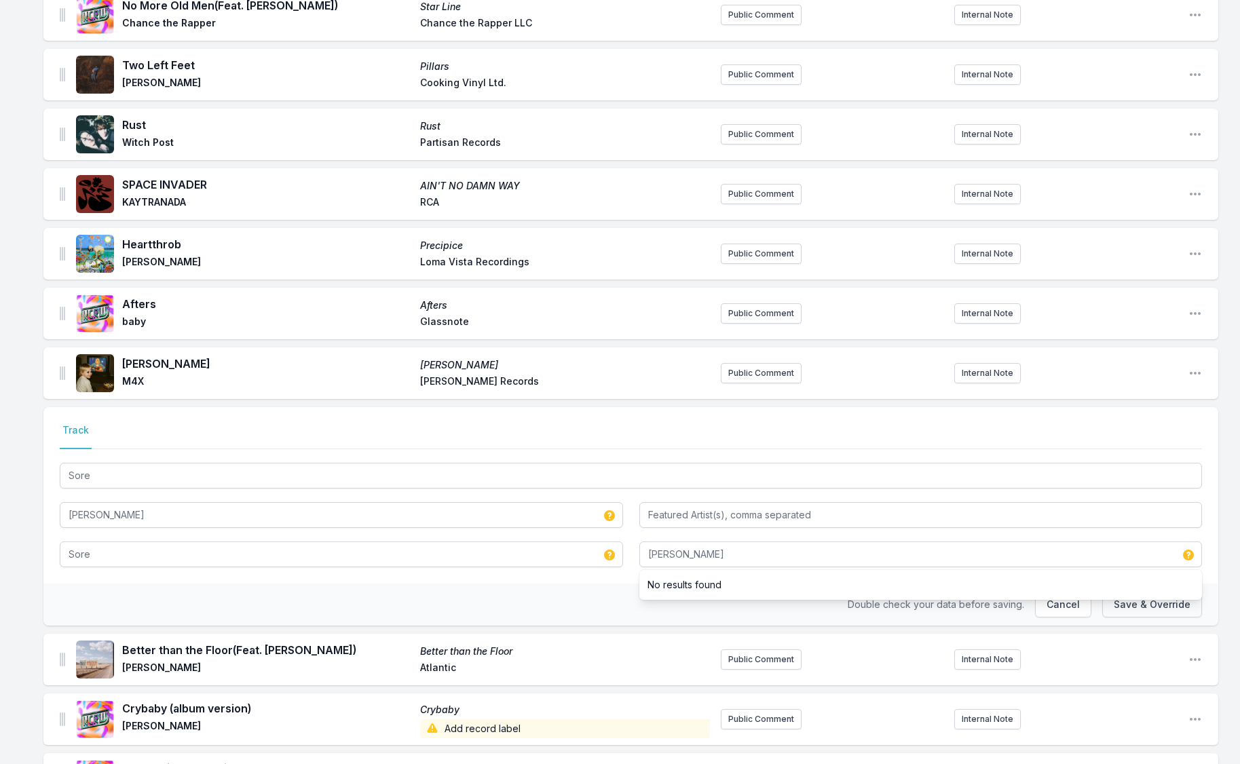
click at [1160, 610] on button "Save & Override" at bounding box center [1152, 605] width 100 height 26
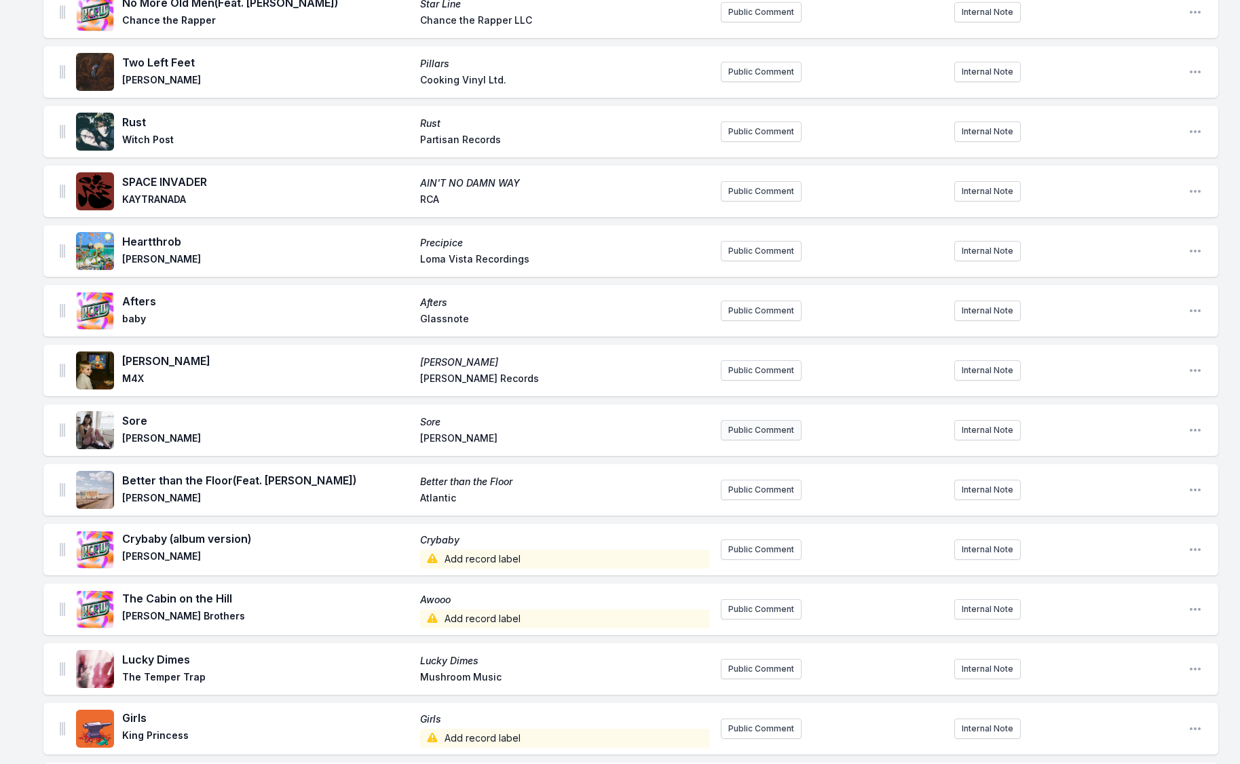
scroll to position [922, 0]
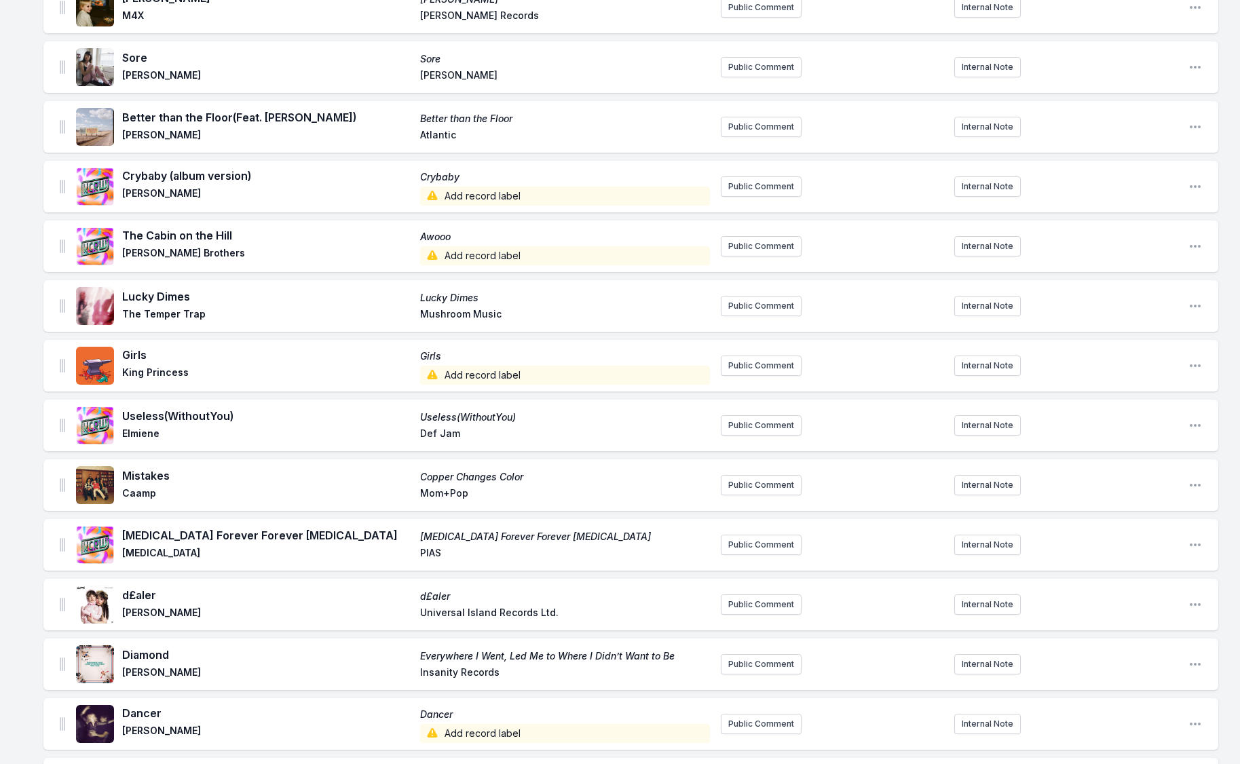
click at [483, 193] on span "Add record label" at bounding box center [565, 196] width 290 height 19
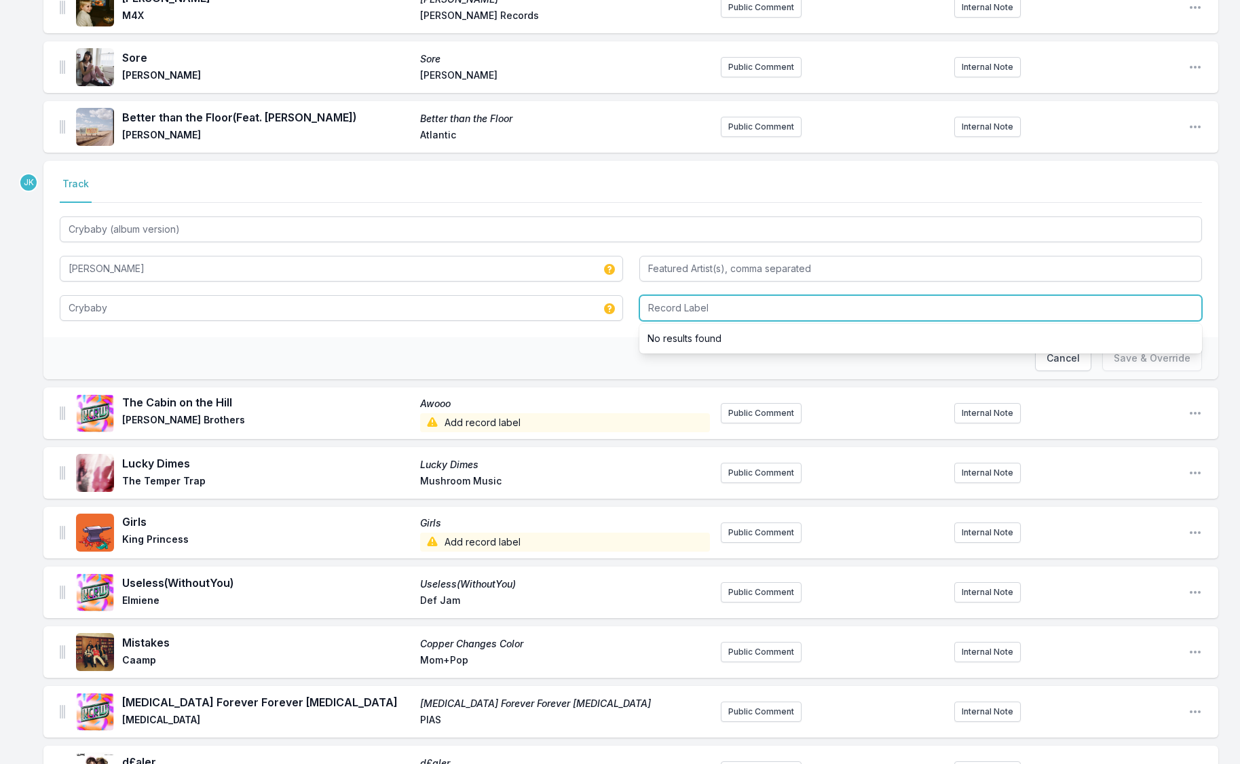
click at [689, 308] on input "Record Label" at bounding box center [920, 308] width 563 height 26
type input "Art Throb Records"
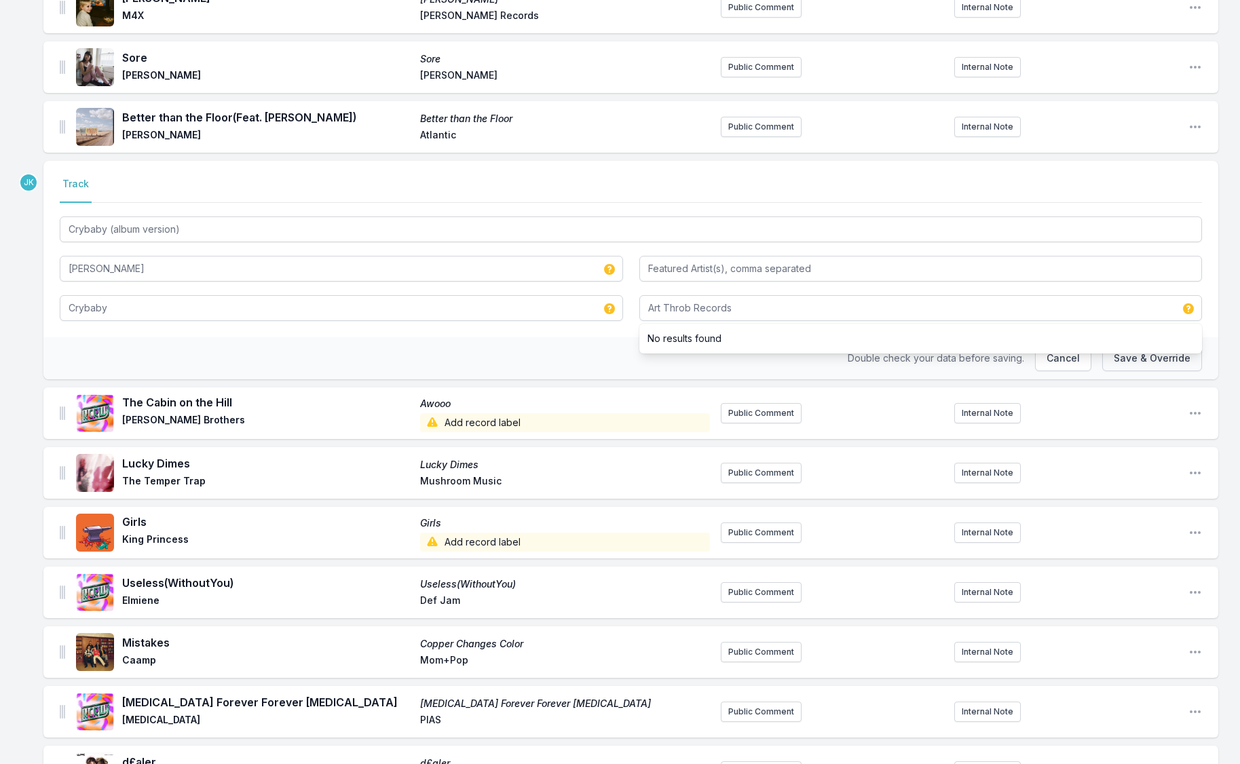
click at [1122, 354] on button "Save & Override" at bounding box center [1152, 358] width 100 height 26
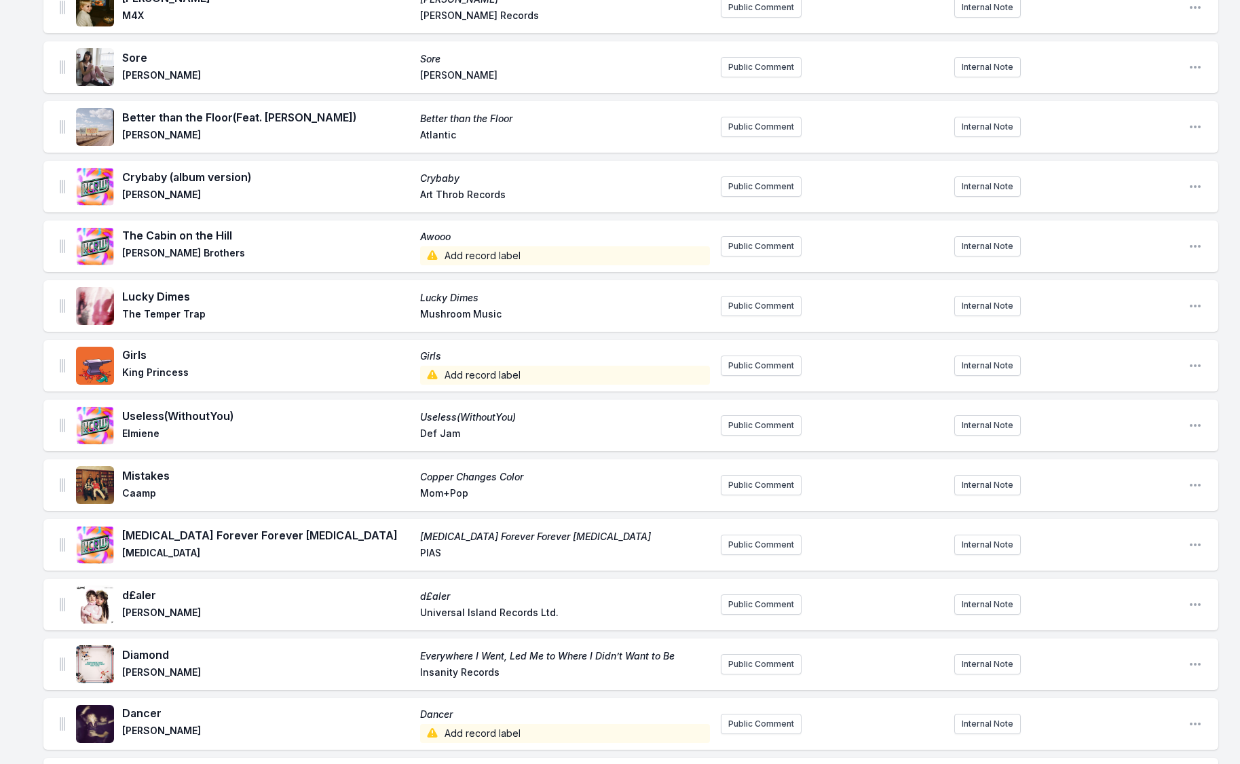
click at [480, 258] on span "Add record label" at bounding box center [565, 255] width 290 height 19
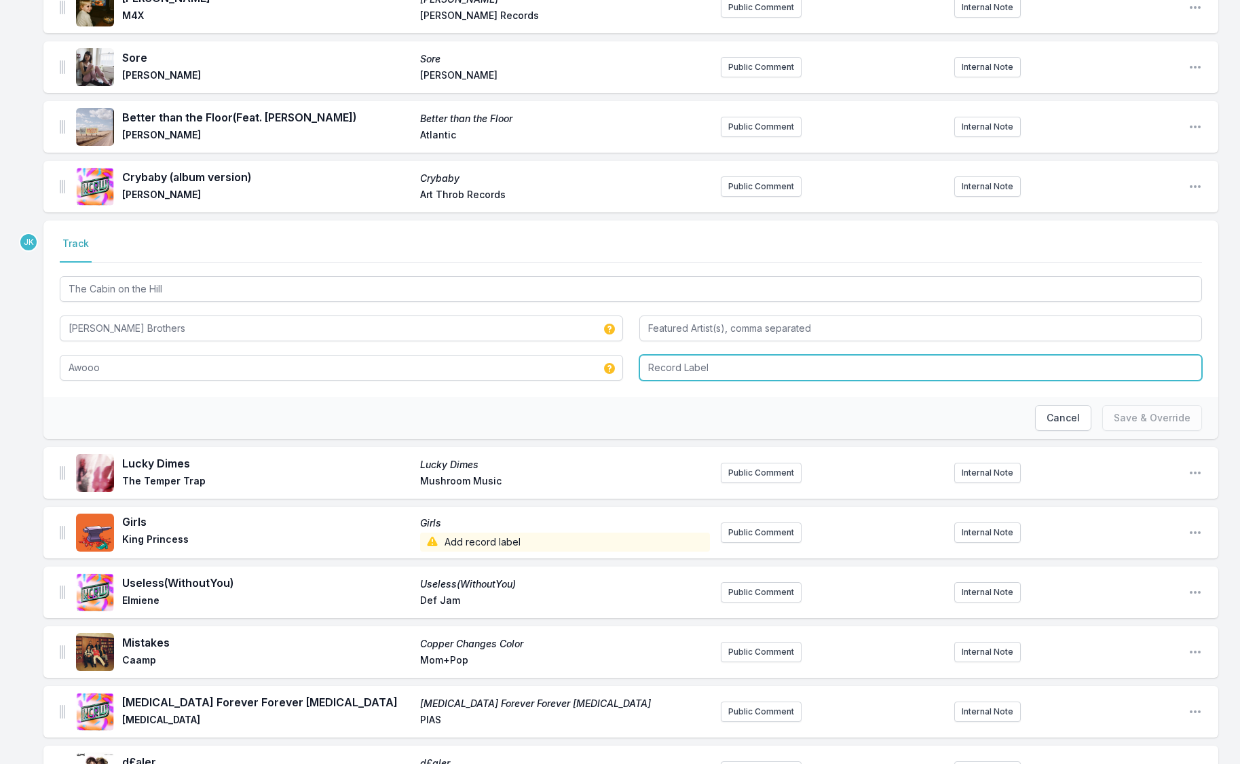
click at [657, 368] on input "Record Label" at bounding box center [920, 368] width 563 height 26
type input "Yep Roc, LLC"
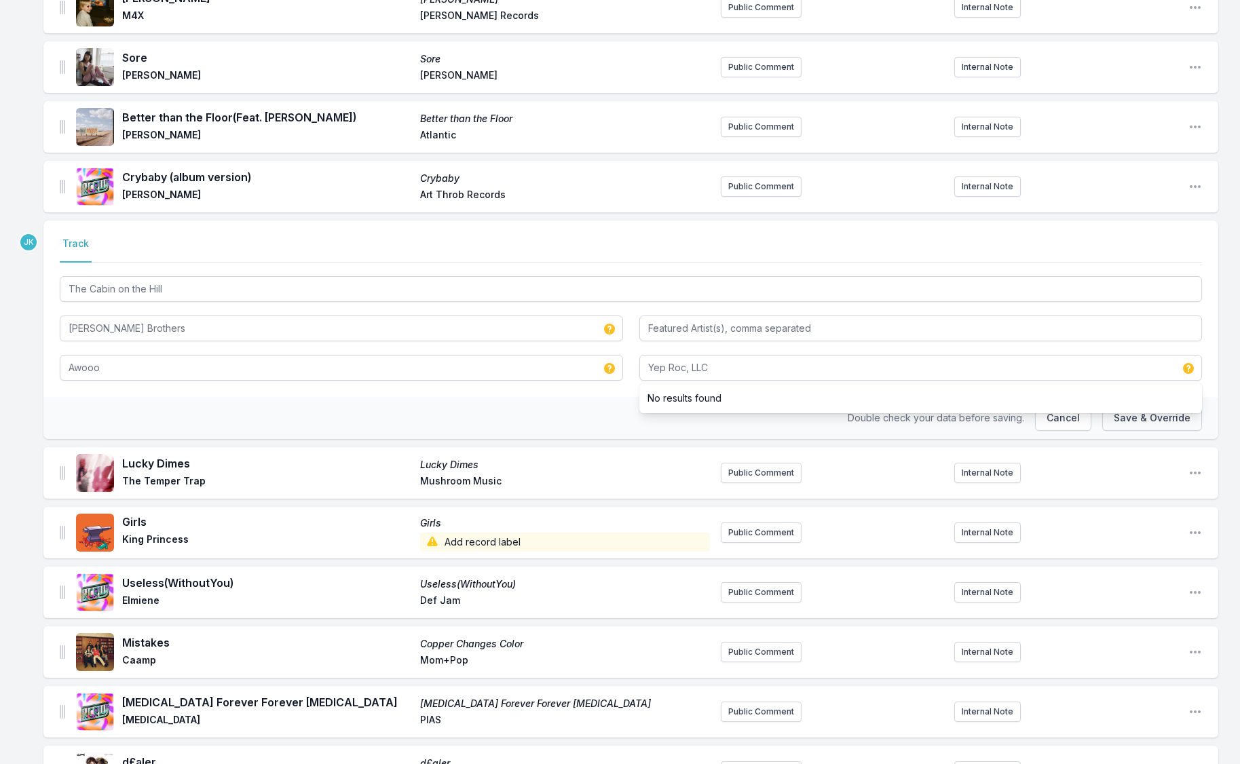
click at [1125, 417] on button "Save & Override" at bounding box center [1152, 418] width 100 height 26
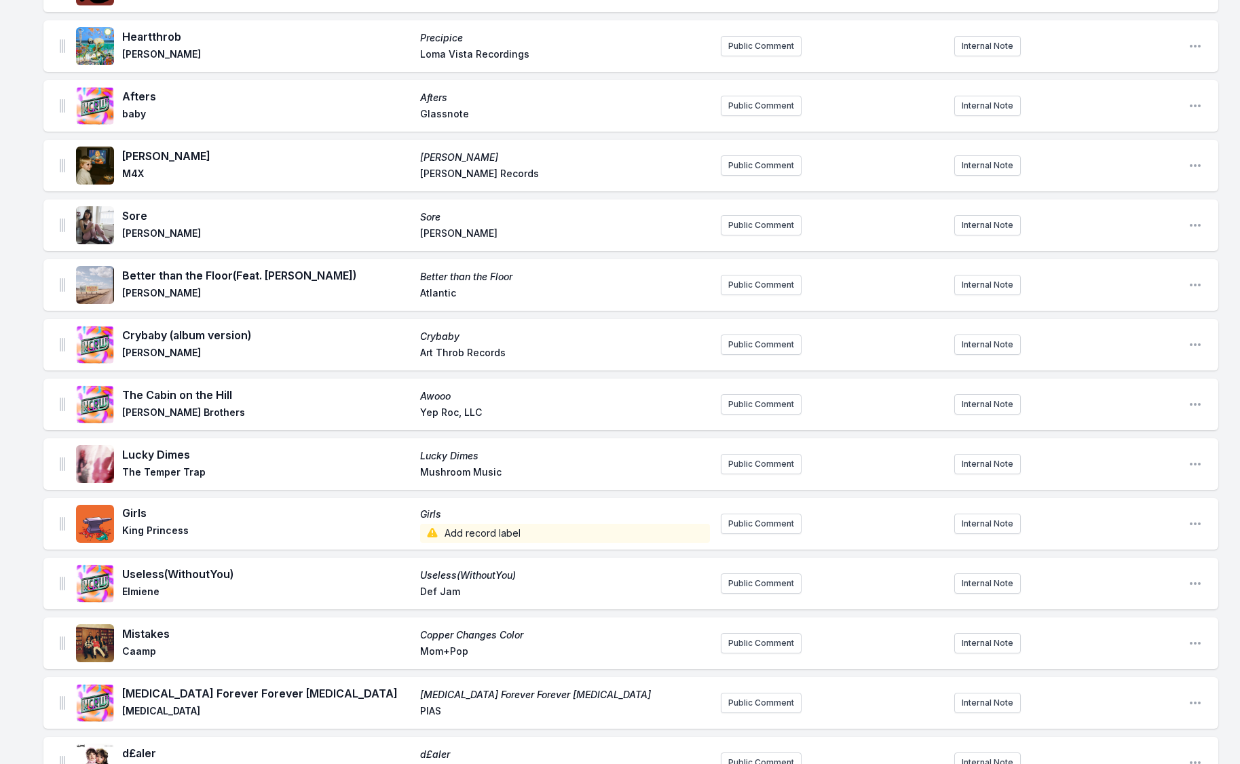
scroll to position [824, 0]
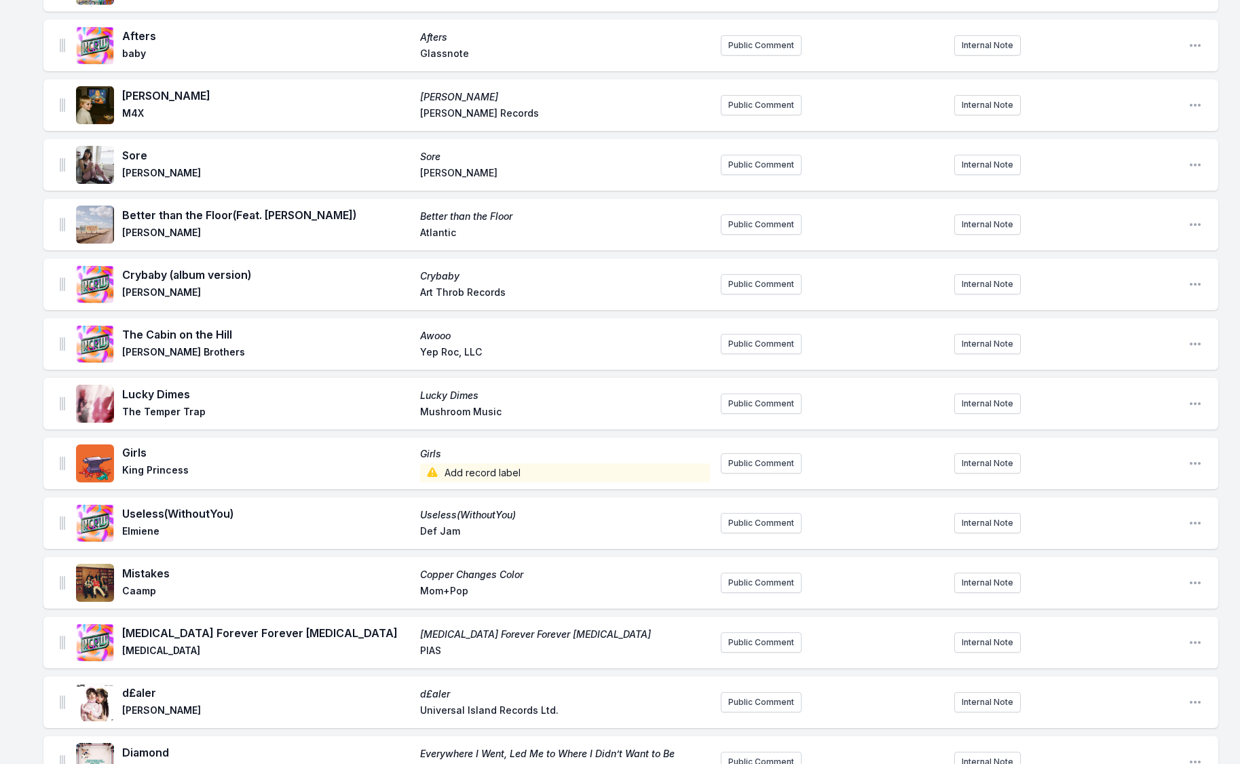
click at [470, 472] on span "Add record label" at bounding box center [565, 472] width 290 height 19
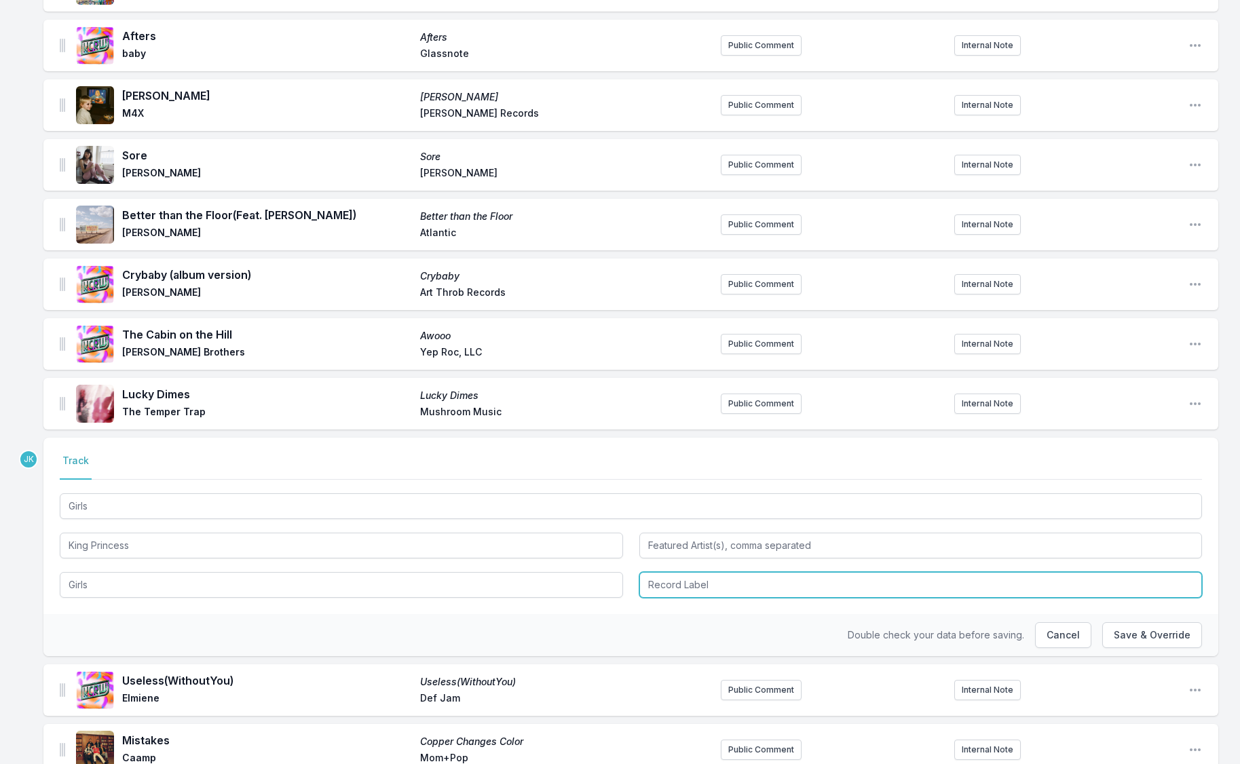
click at [653, 584] on input "Record Label" at bounding box center [920, 585] width 563 height 26
type input "Section1"
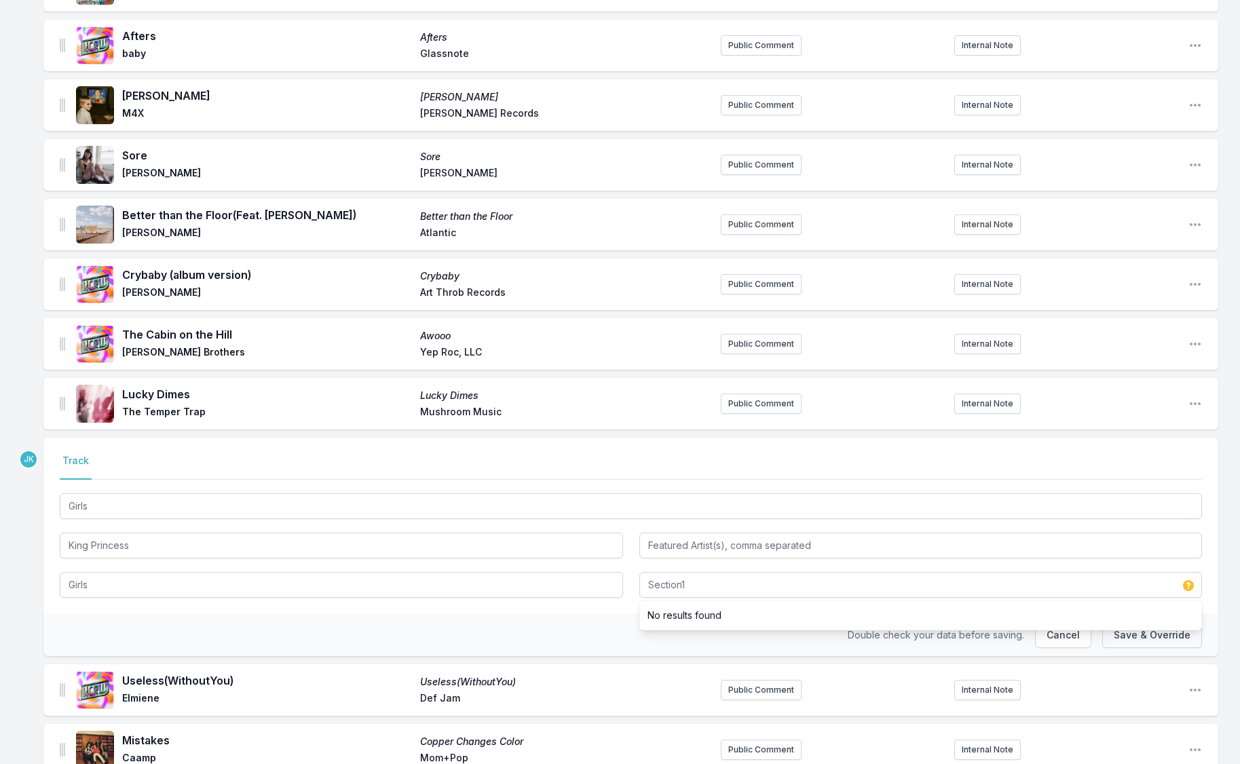
click at [1151, 642] on button "Save & Override" at bounding box center [1152, 635] width 100 height 26
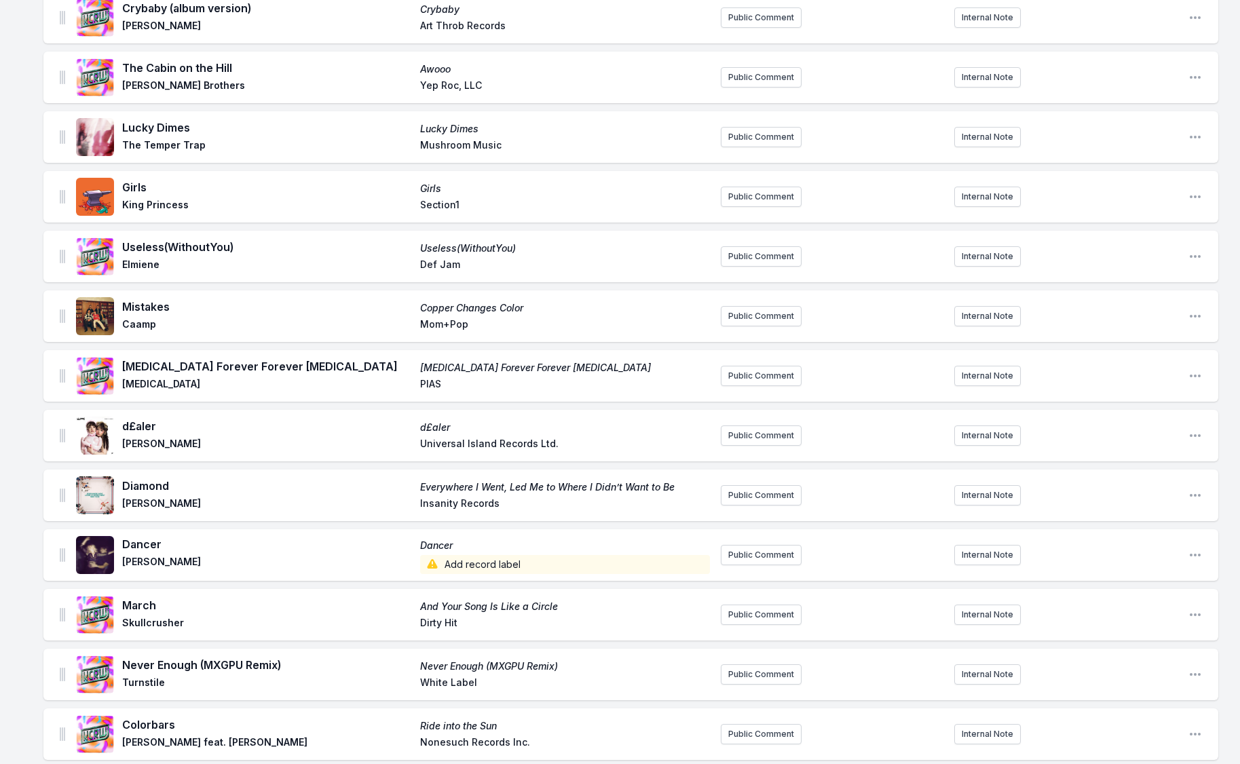
scroll to position [1189, 0]
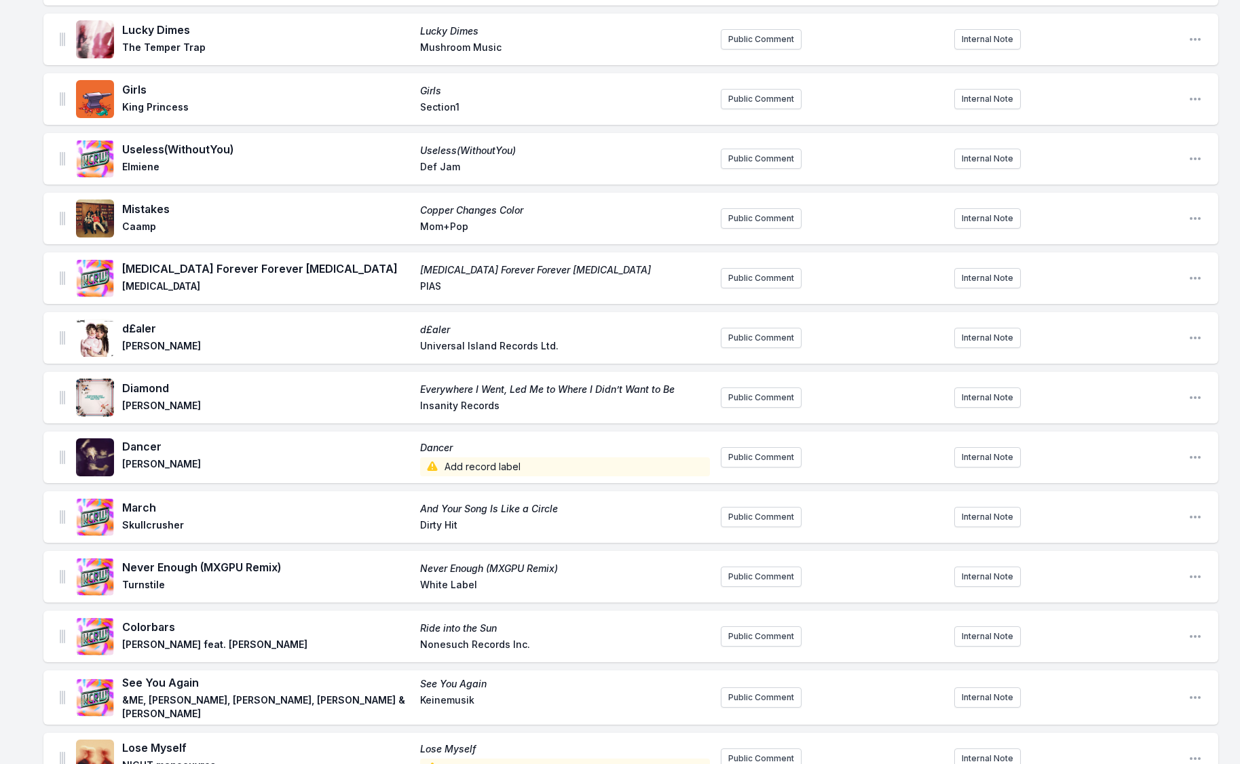
click at [459, 465] on span "Add record label" at bounding box center [565, 466] width 290 height 19
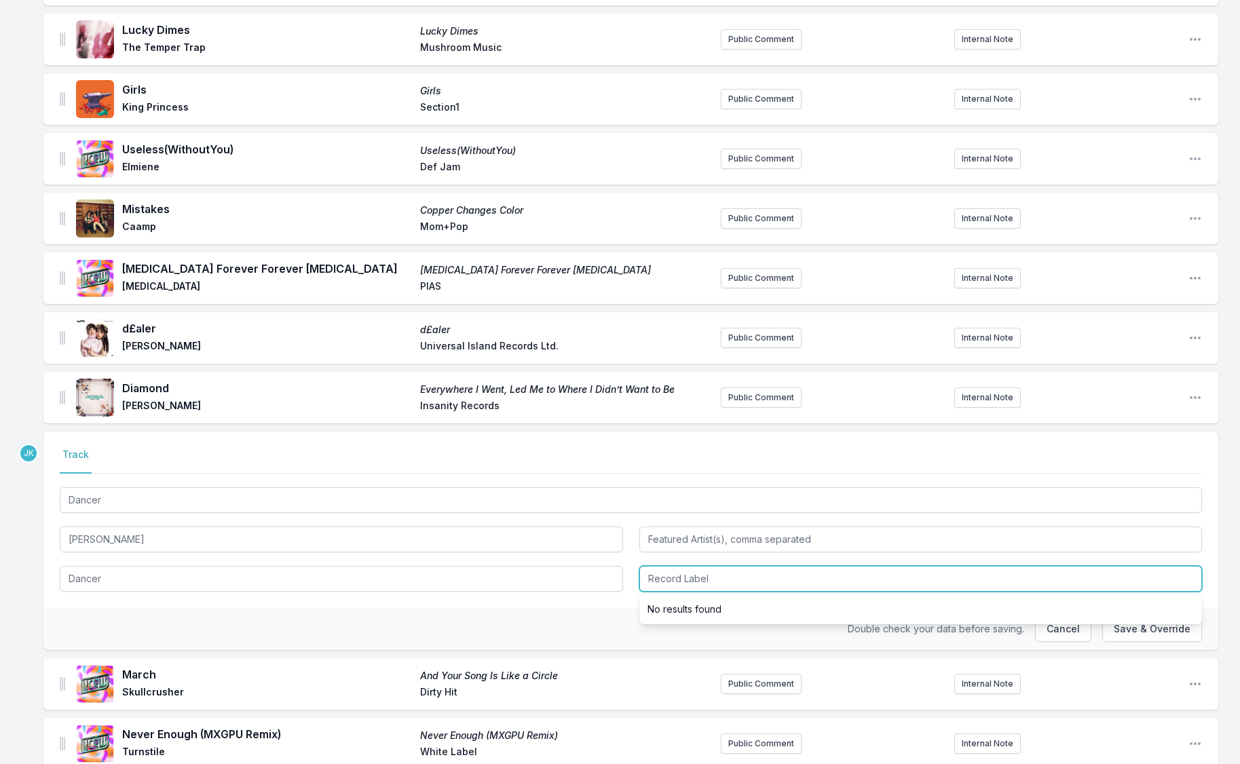
click at [670, 578] on input "Record Label" at bounding box center [920, 579] width 563 height 26
type input "Purple Monkey Recordz"
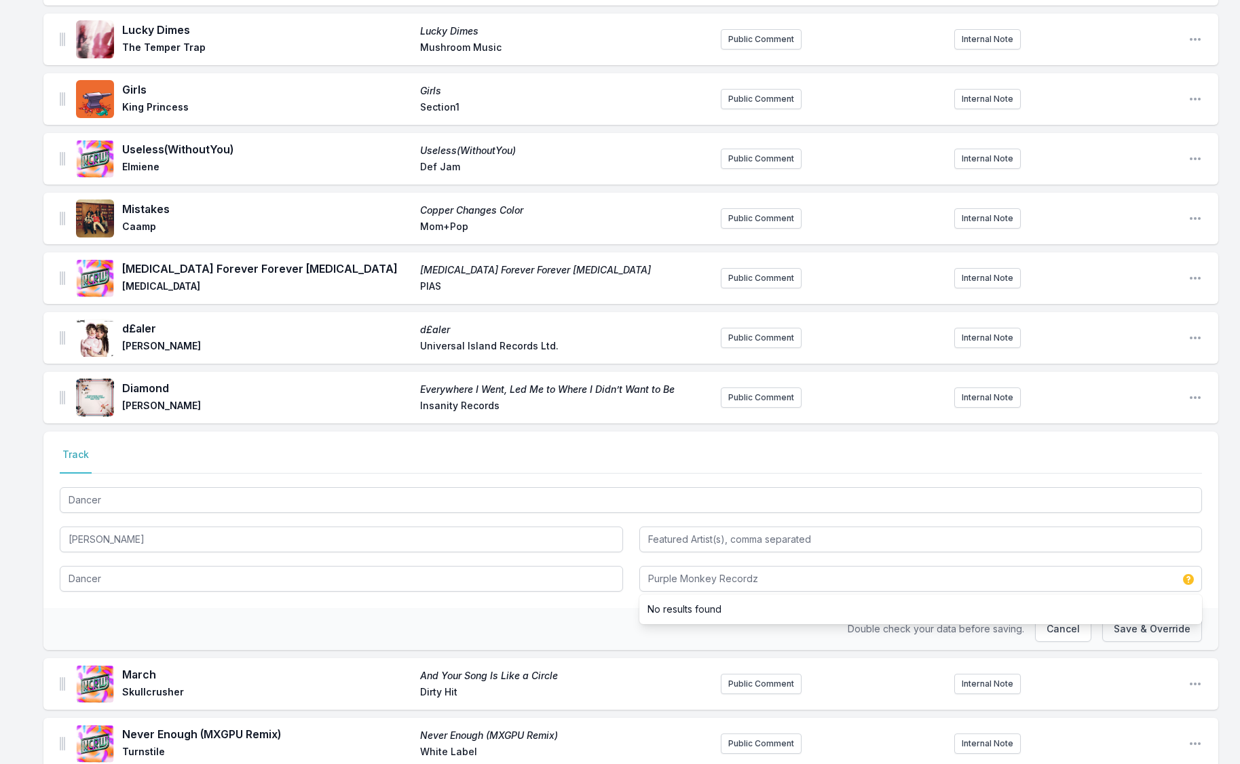
click at [1142, 632] on button "Save & Override" at bounding box center [1152, 629] width 100 height 26
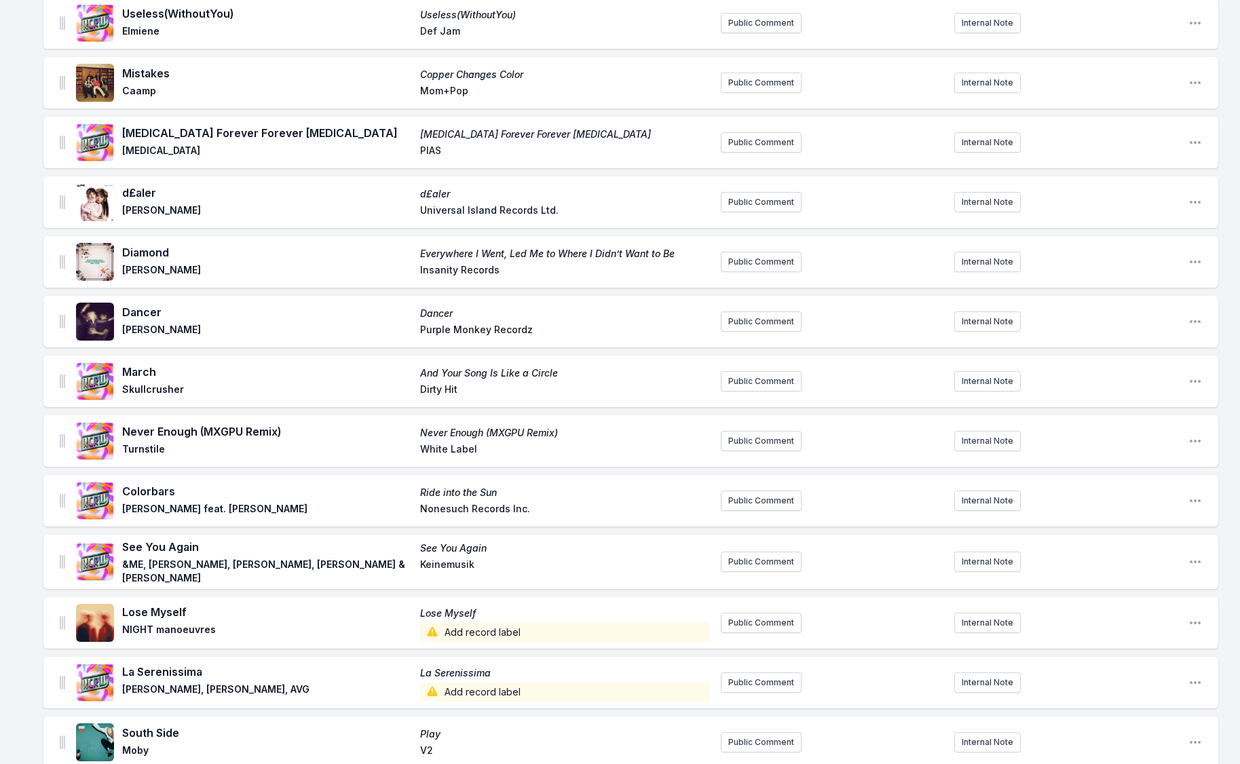
scroll to position [1407, 0]
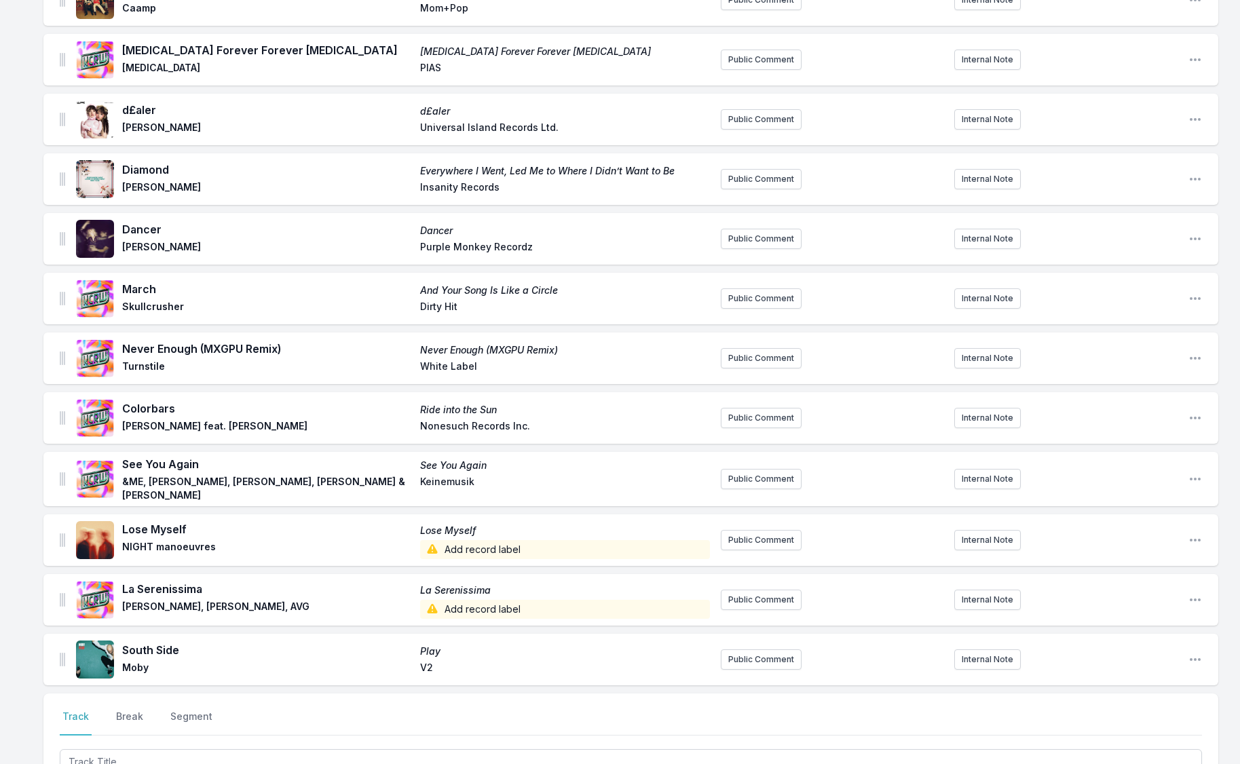
click at [455, 543] on span "Add record label" at bounding box center [565, 549] width 290 height 19
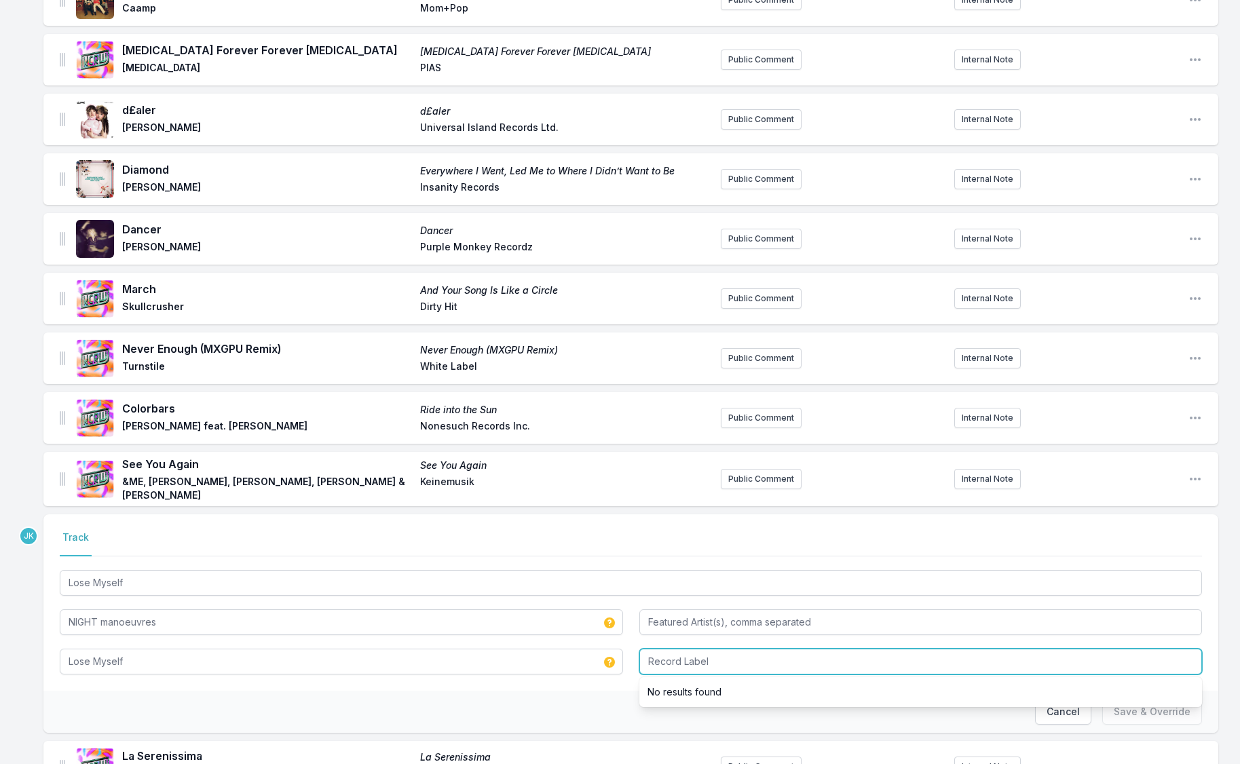
click at [682, 661] on input "Record Label" at bounding box center [920, 662] width 563 height 26
type input "fabric Orginals"
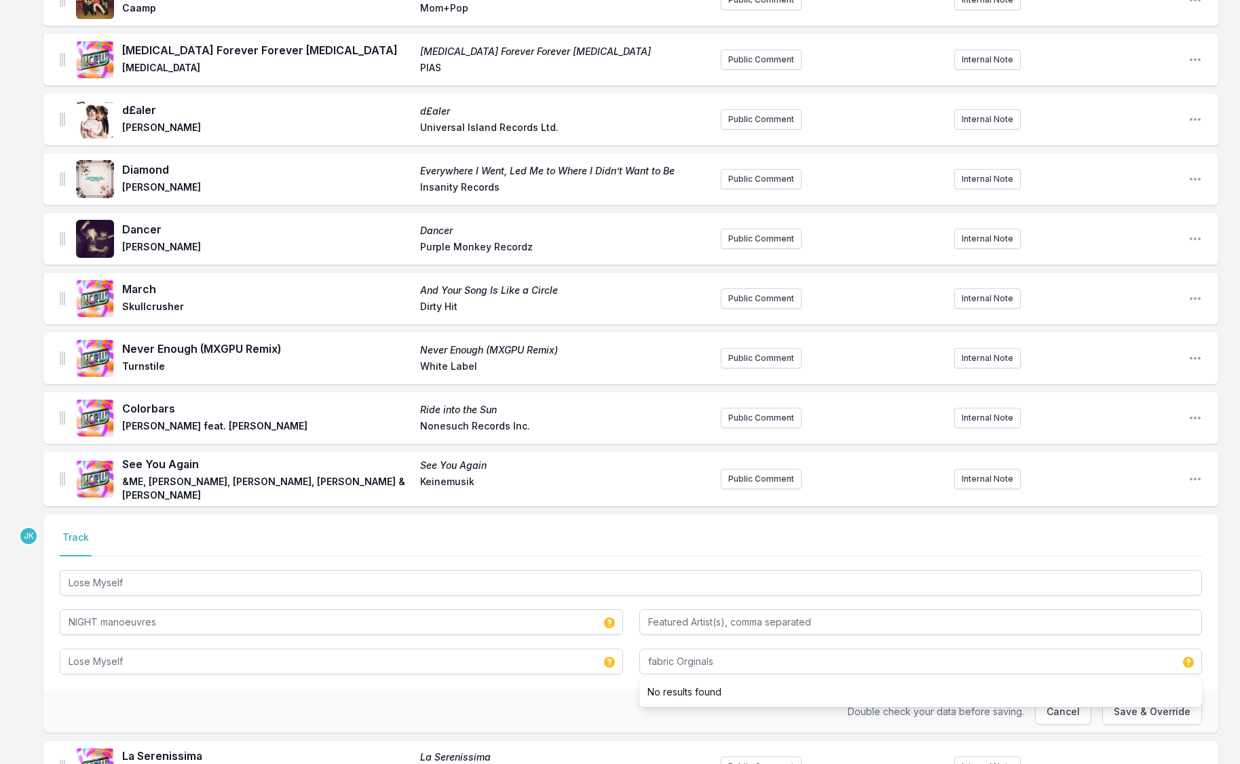
click at [1126, 704] on ul "No results found" at bounding box center [920, 692] width 563 height 30
click at [1126, 705] on button "Save & Override" at bounding box center [1152, 712] width 100 height 26
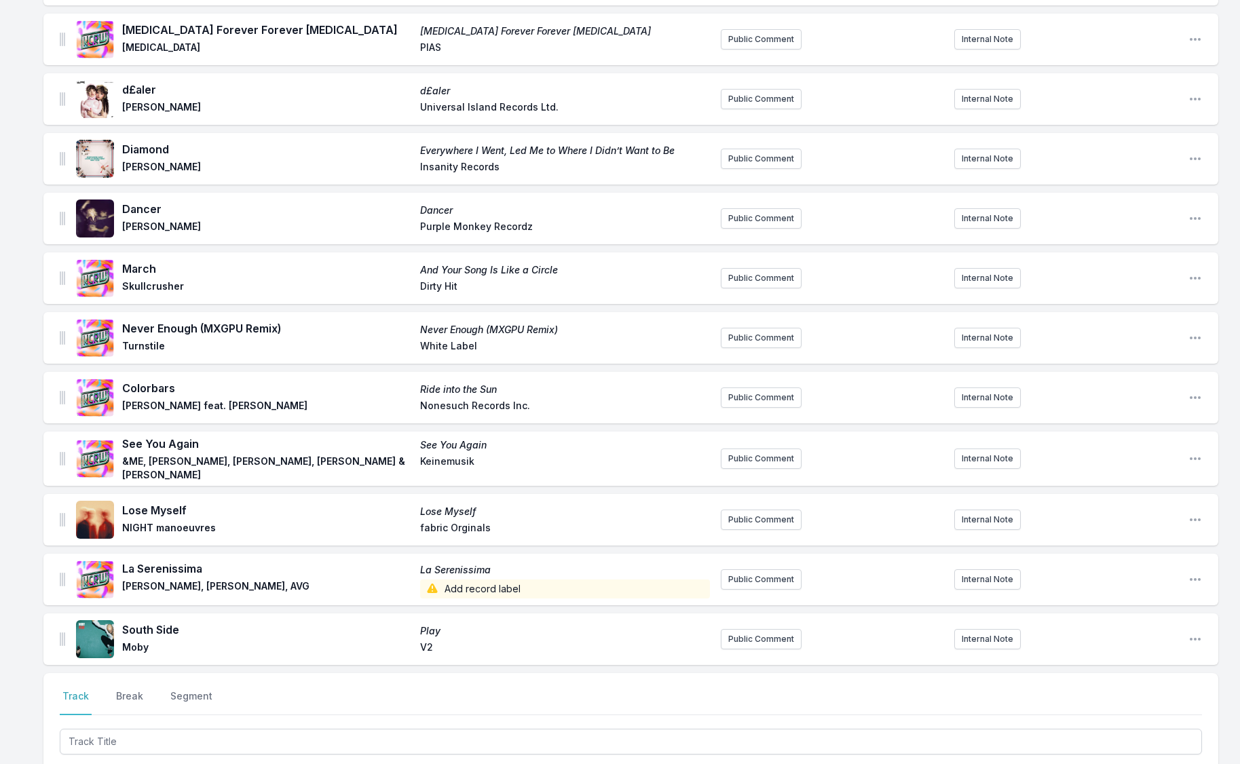
scroll to position [1581, 0]
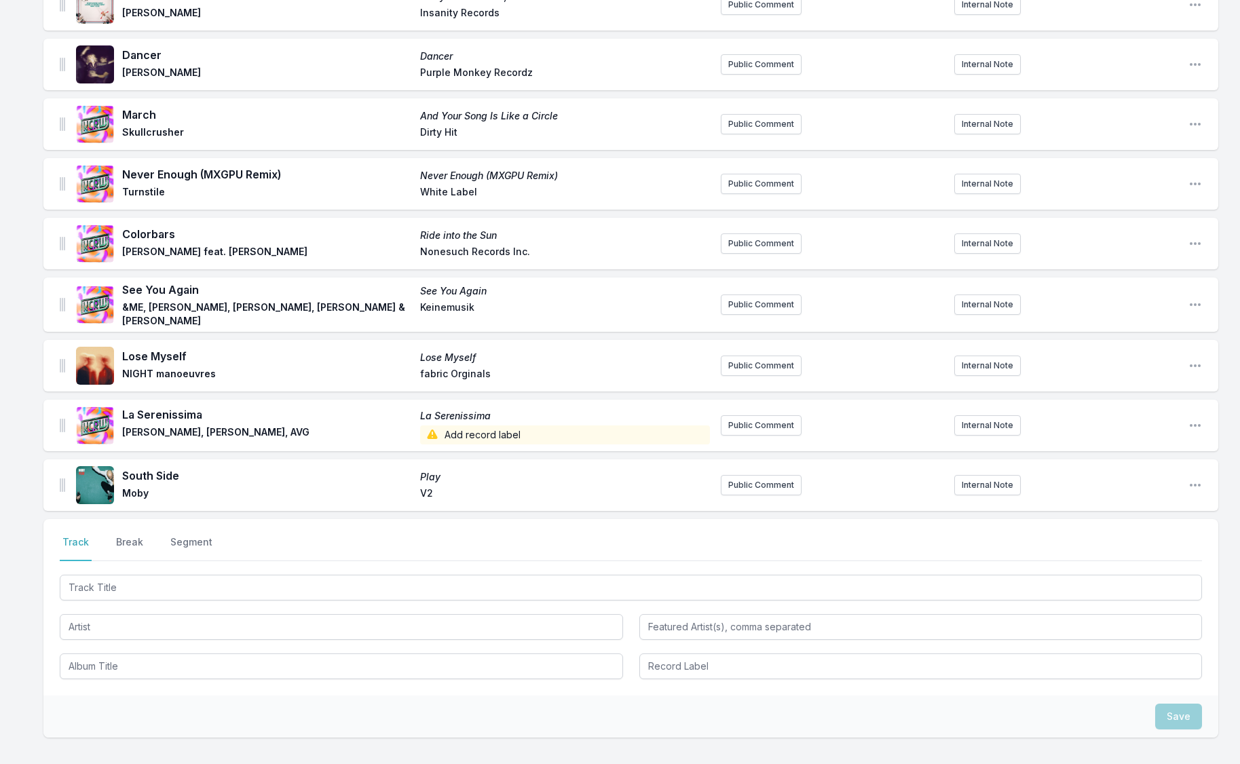
click at [469, 428] on span "Add record label" at bounding box center [565, 434] width 290 height 19
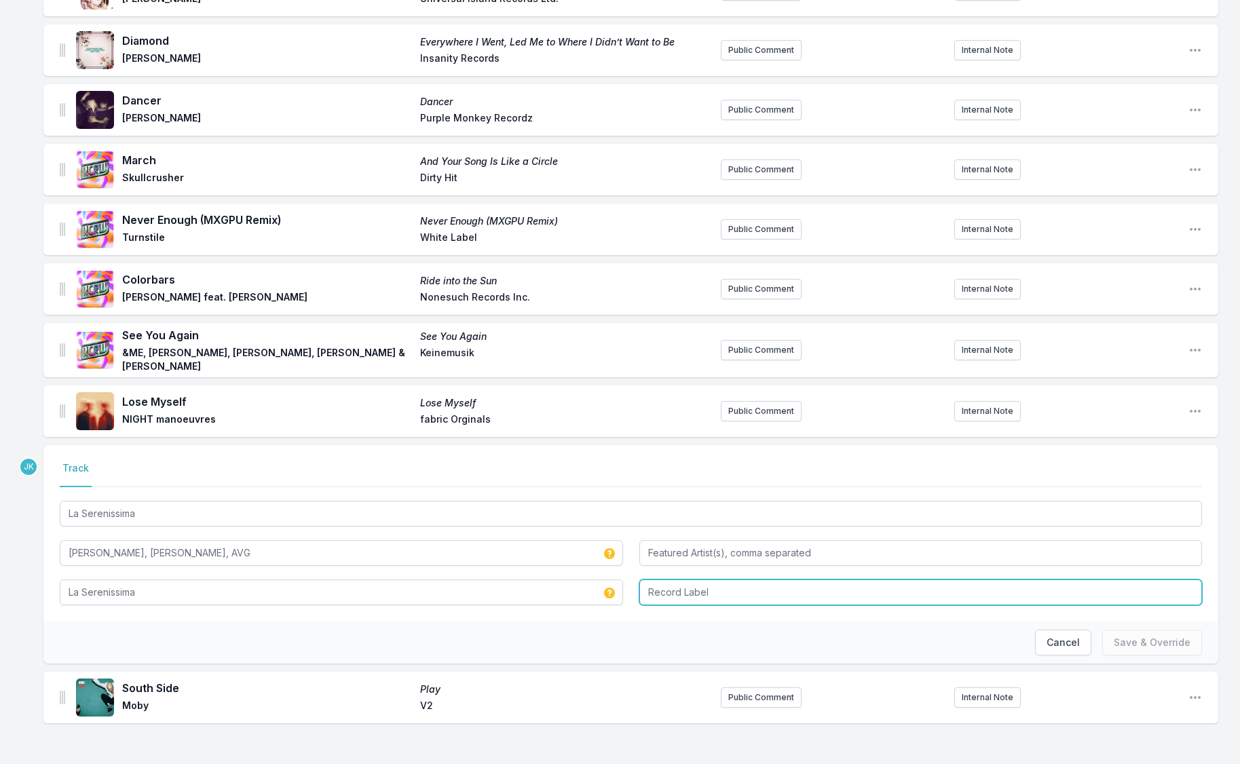
click at [686, 591] on input "Record Label" at bounding box center [920, 592] width 563 height 26
type input "Three Six Zero Recordings"
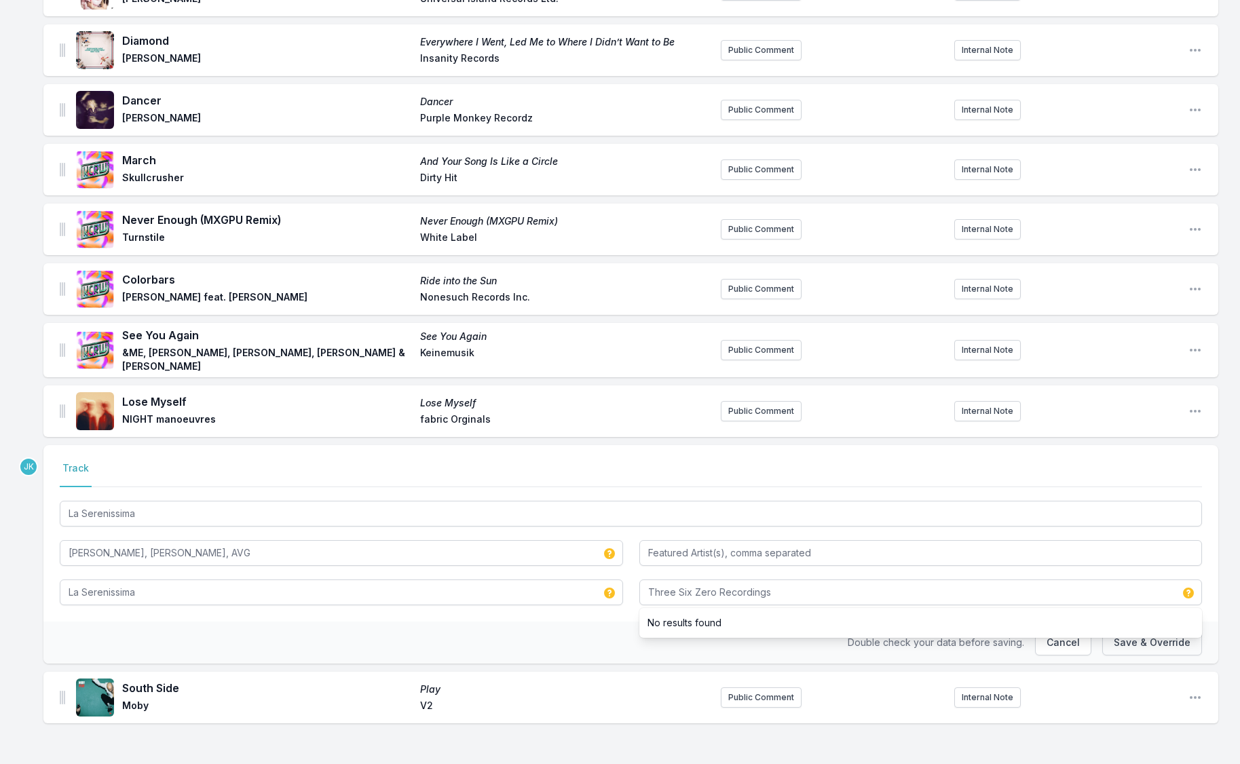
click at [1134, 642] on button "Save & Override" at bounding box center [1152, 643] width 100 height 26
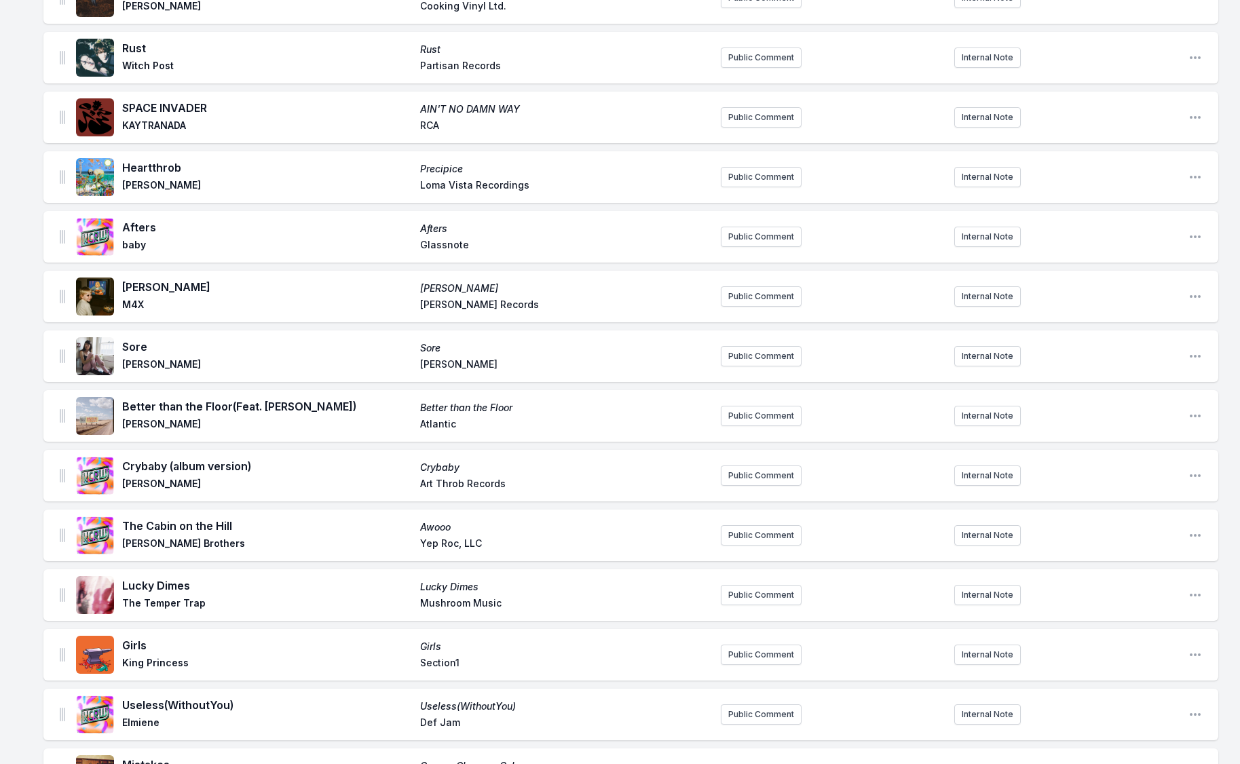
scroll to position [0, 0]
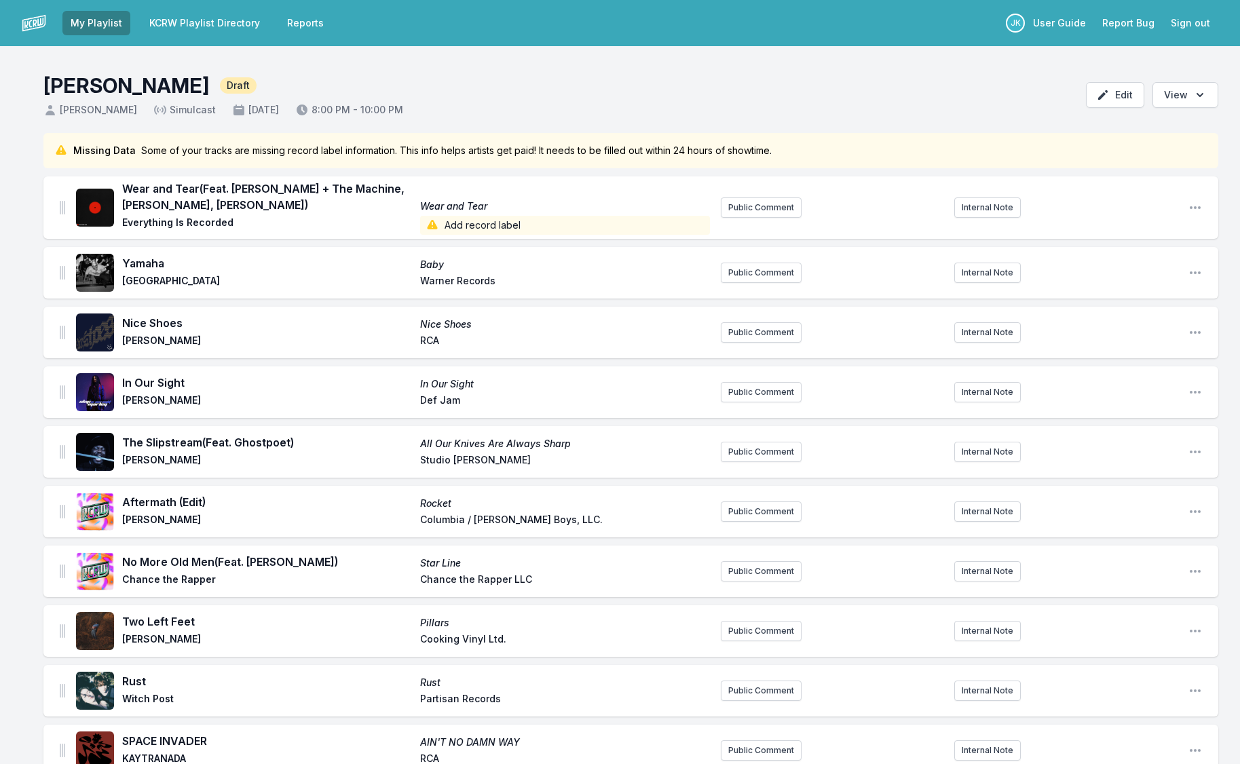
click at [466, 220] on span "Add record label" at bounding box center [565, 225] width 290 height 19
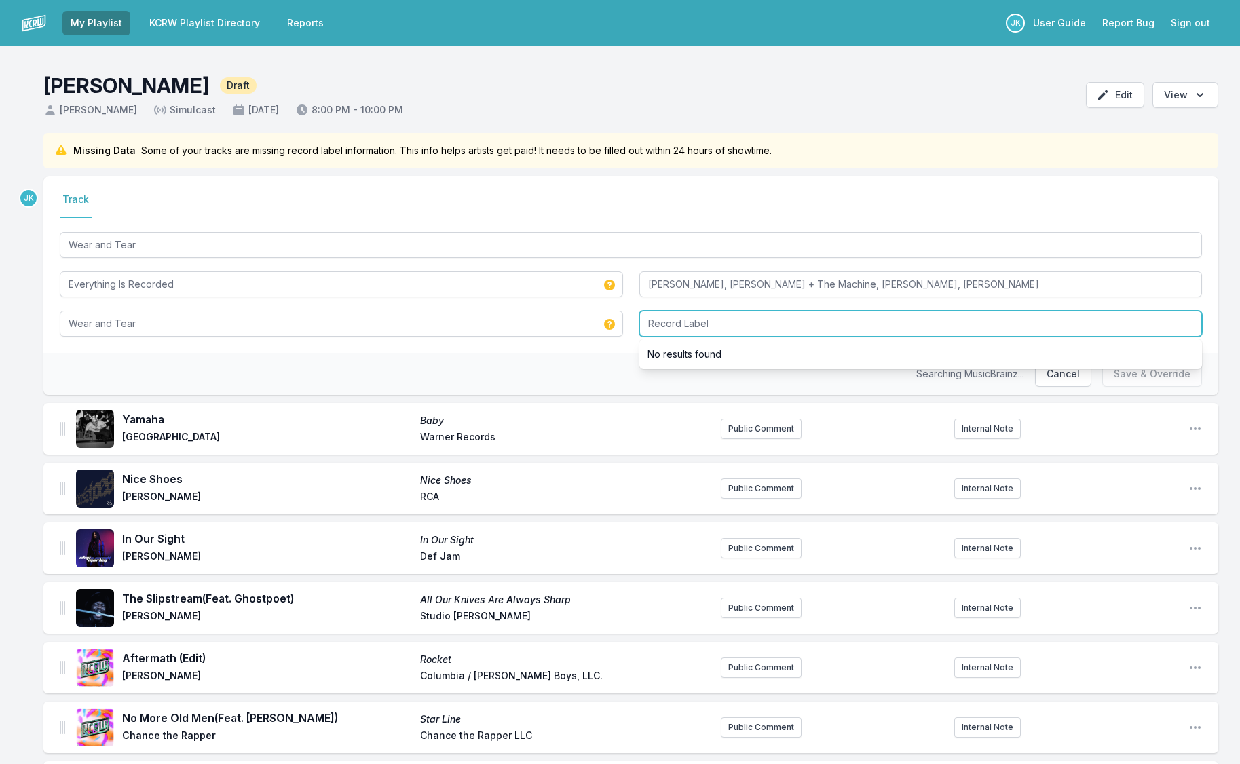
click at [668, 318] on input "Record Label" at bounding box center [920, 324] width 563 height 26
click at [667, 326] on input "XL recordings" at bounding box center [920, 324] width 563 height 26
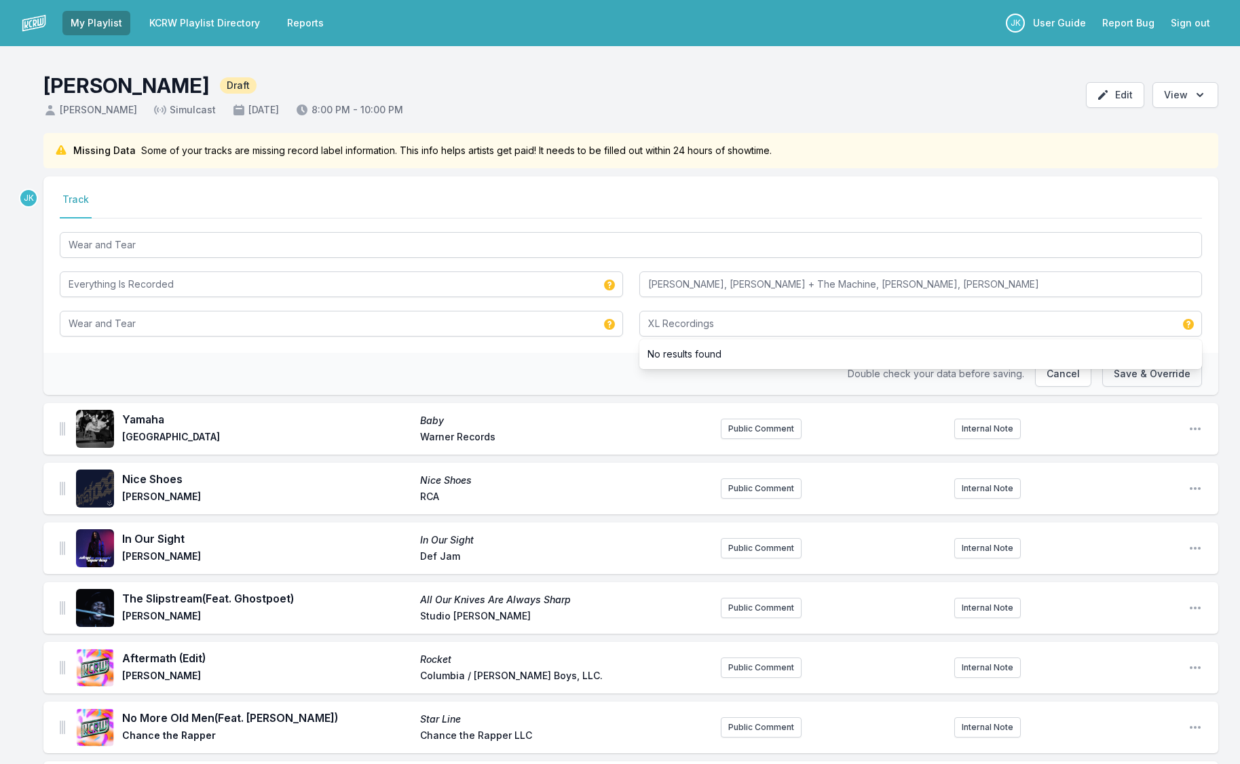
click at [1141, 380] on button "Save & Override" at bounding box center [1152, 374] width 100 height 26
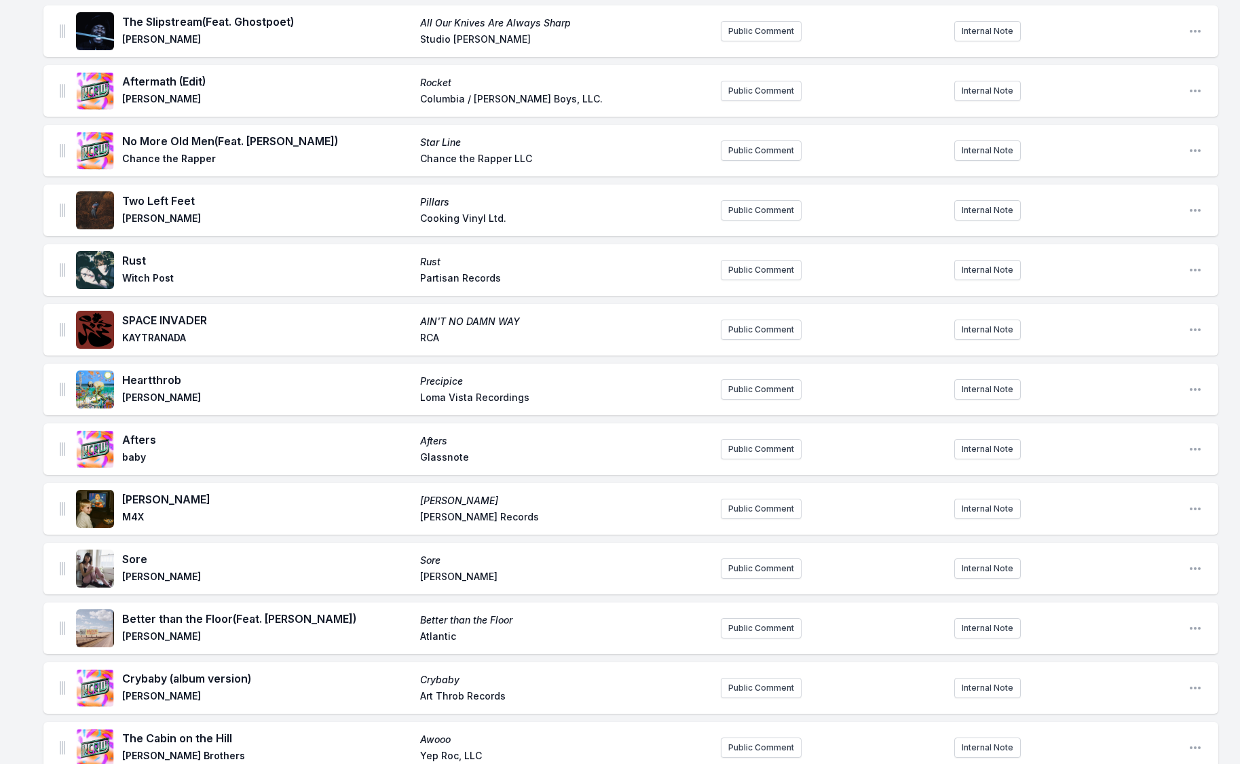
scroll to position [487, 0]
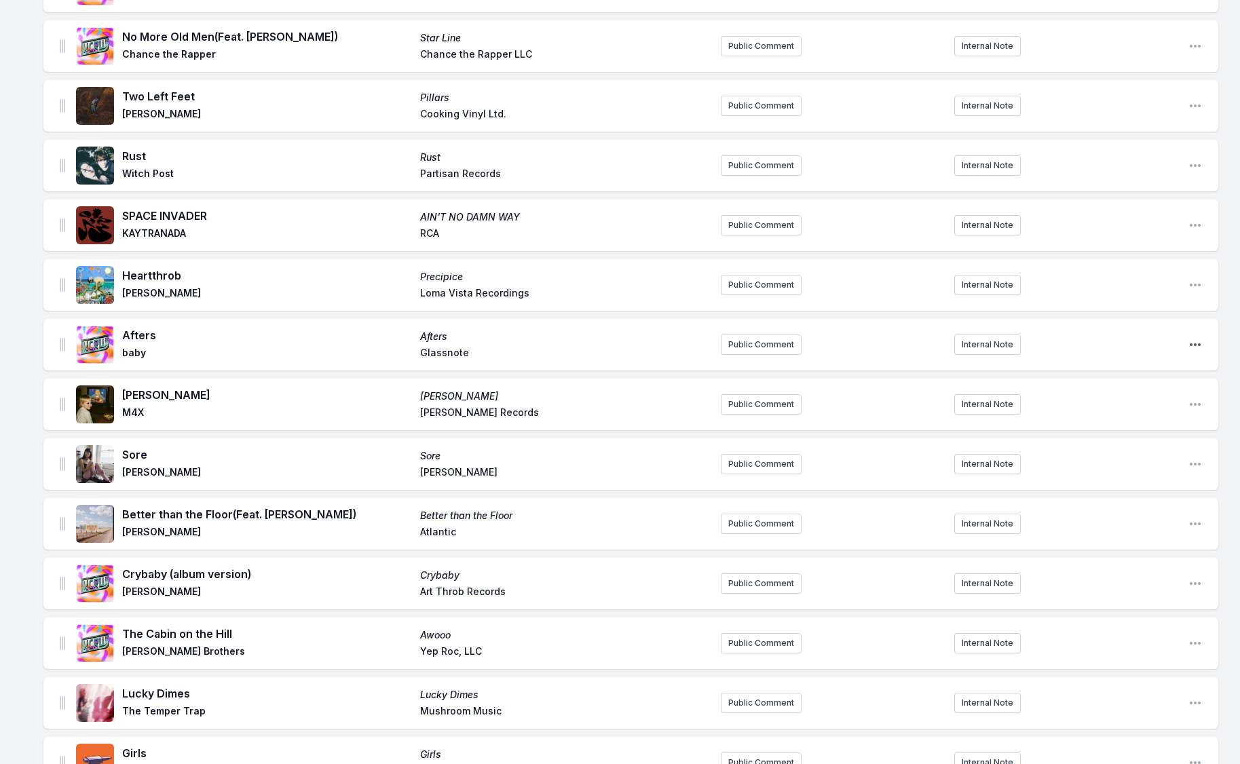
click at [1191, 341] on icon "Open playlist item options" at bounding box center [1195, 345] width 14 height 14
click at [1081, 398] on button "Delete Entry" at bounding box center [1126, 396] width 152 height 24
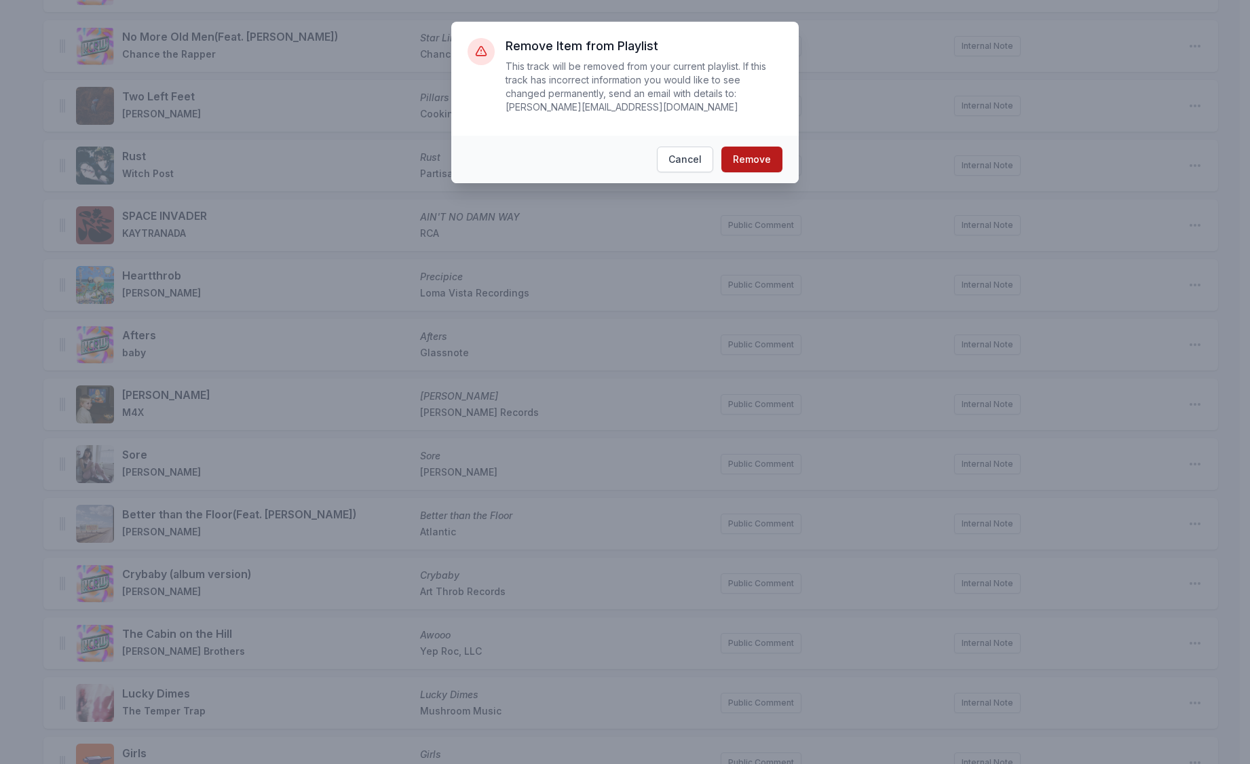
click at [753, 155] on button "Remove" at bounding box center [751, 160] width 61 height 26
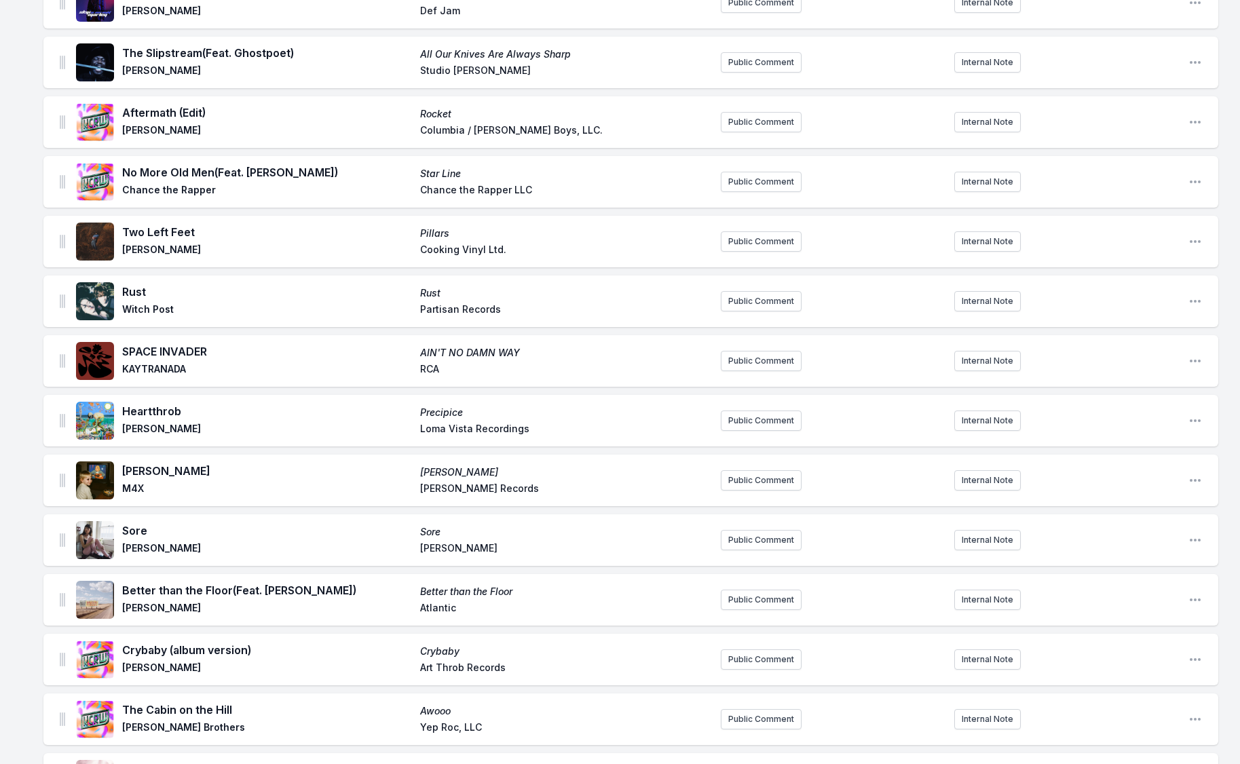
scroll to position [200, 0]
